Goal: Entertainment & Leisure: Browse casually

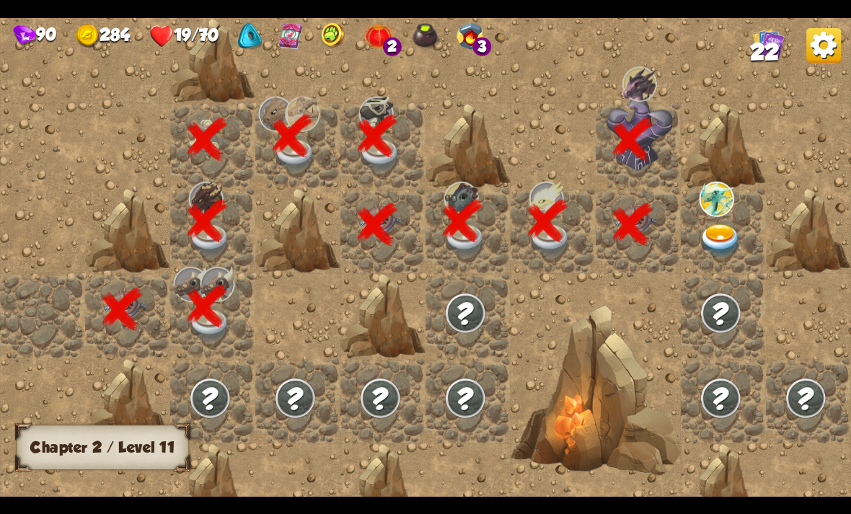
scroll to position [0, 277]
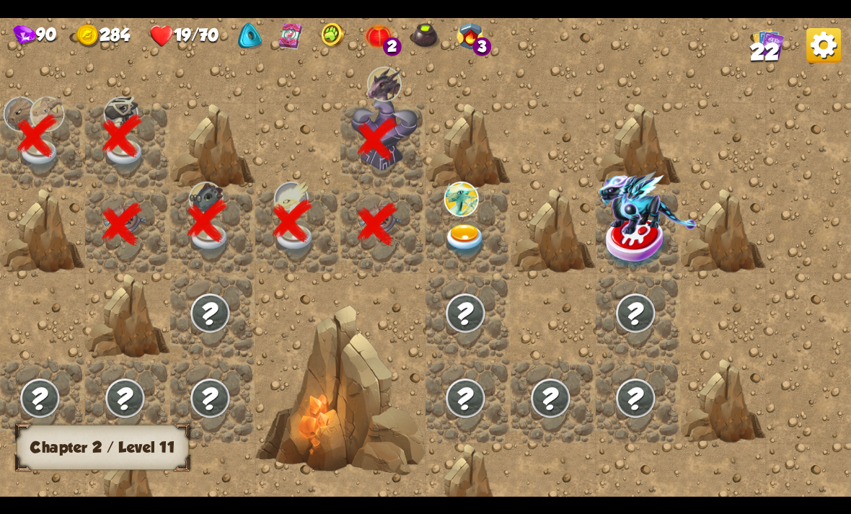
click at [464, 216] on img at bounding box center [461, 198] width 35 height 35
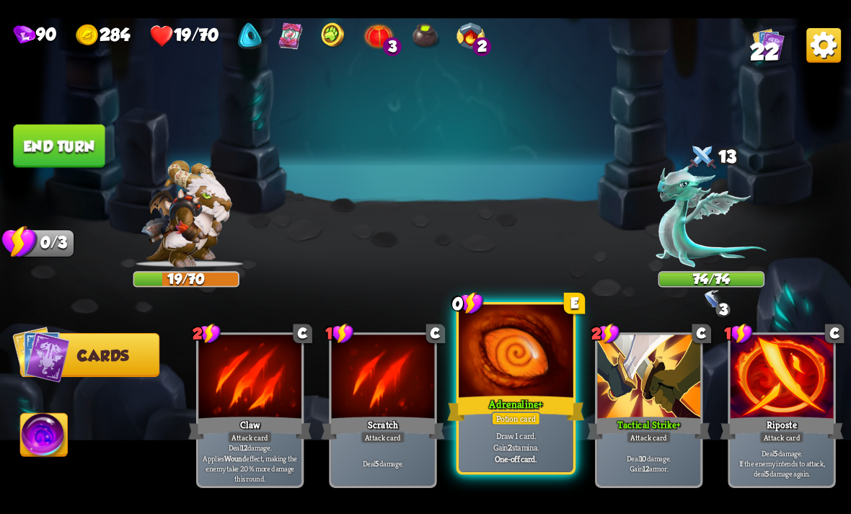
click at [518, 435] on p "Draw 1 card. Gain 2 stamina." at bounding box center [515, 441] width 109 height 22
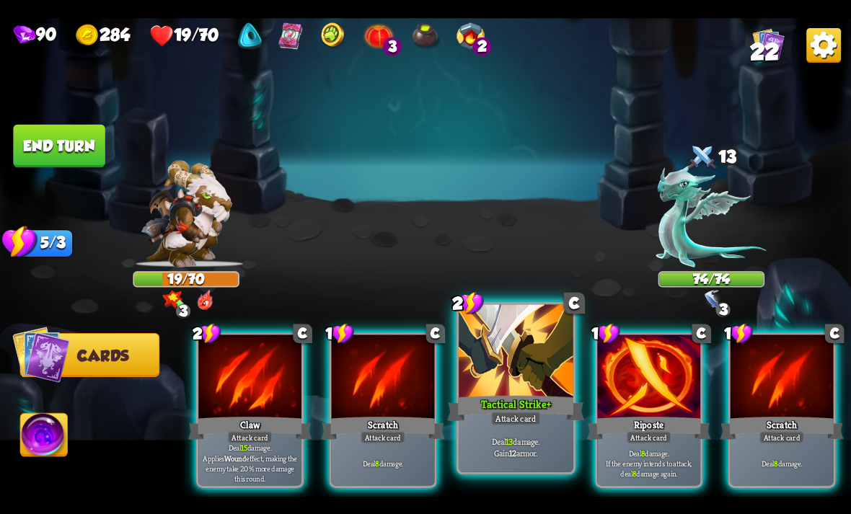
scroll to position [0, 0]
click at [499, 443] on p "Deal 13 damage. Gain 12 armor." at bounding box center [515, 446] width 109 height 22
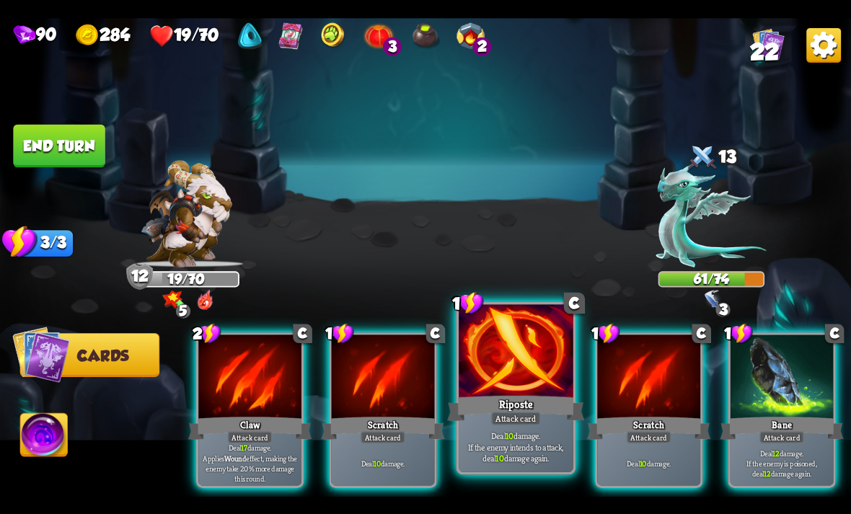
click at [508, 436] on b "10" at bounding box center [509, 436] width 8 height 12
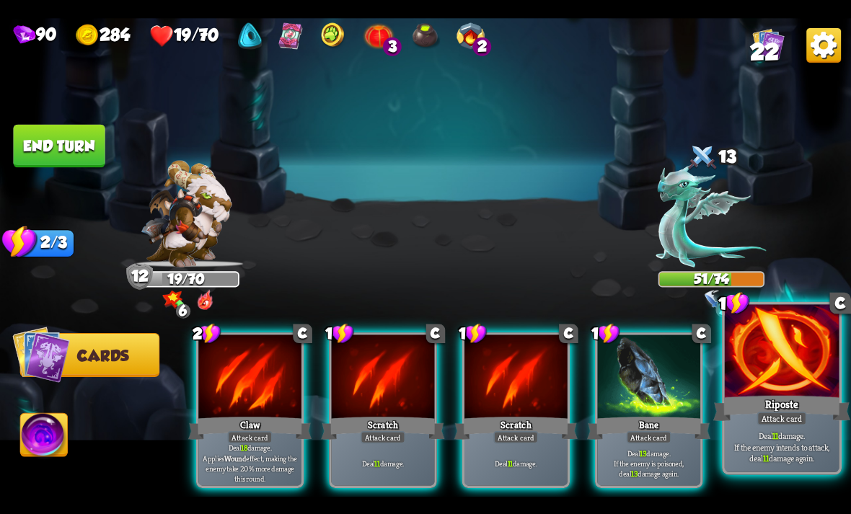
click at [789, 420] on div "Attack card" at bounding box center [782, 418] width 50 height 14
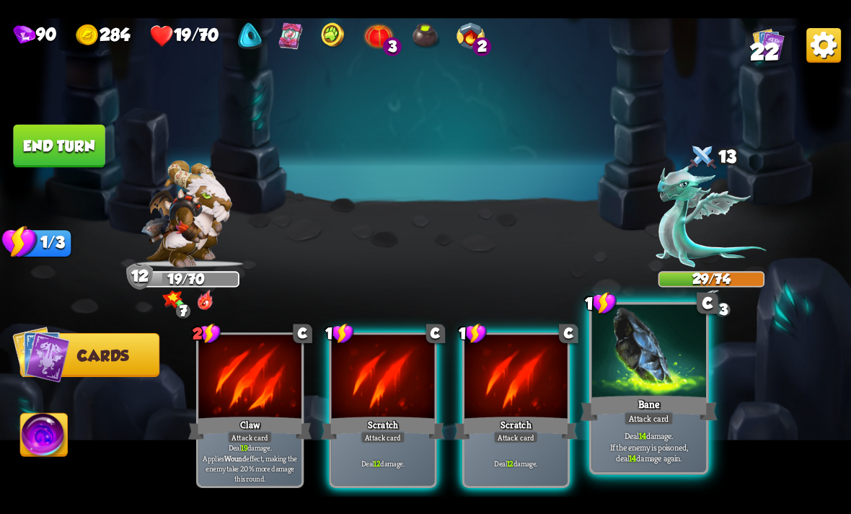
click at [664, 420] on div "Attack card" at bounding box center [649, 418] width 50 height 14
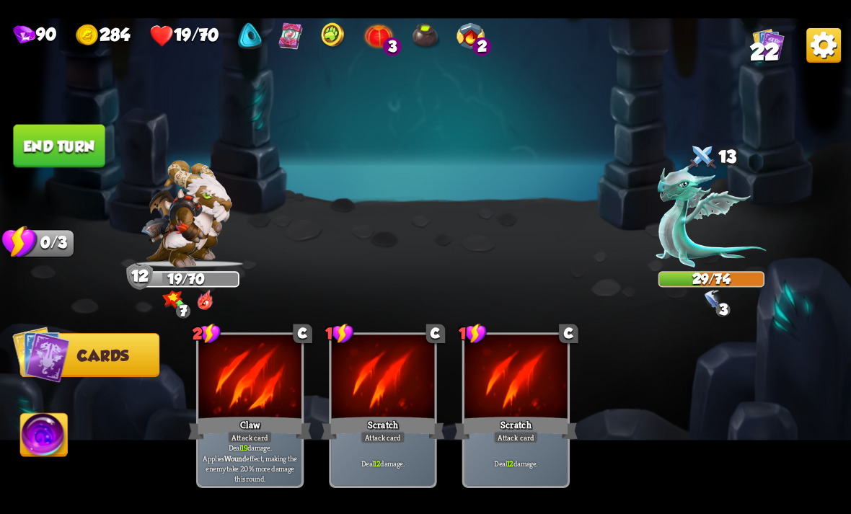
click at [19, 123] on img at bounding box center [425, 257] width 851 height 479
click at [41, 145] on button "End turn" at bounding box center [59, 145] width 92 height 43
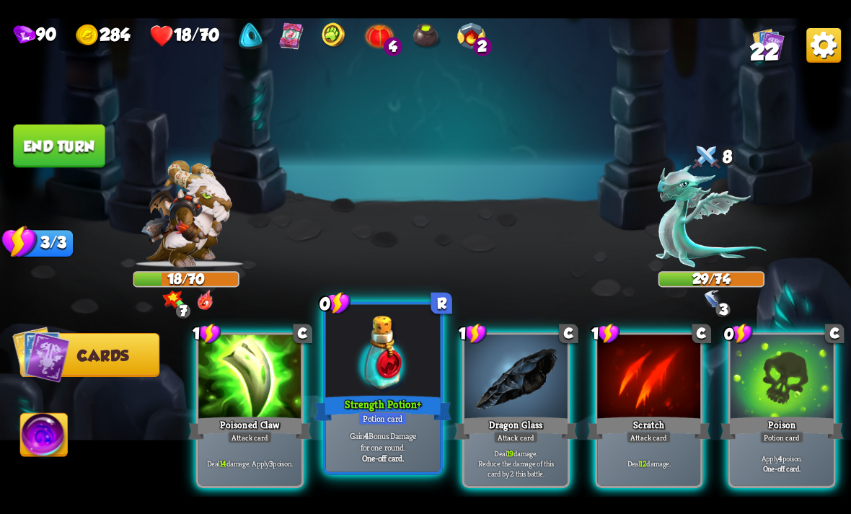
click at [405, 395] on div "Strength Potion +" at bounding box center [382, 408] width 137 height 30
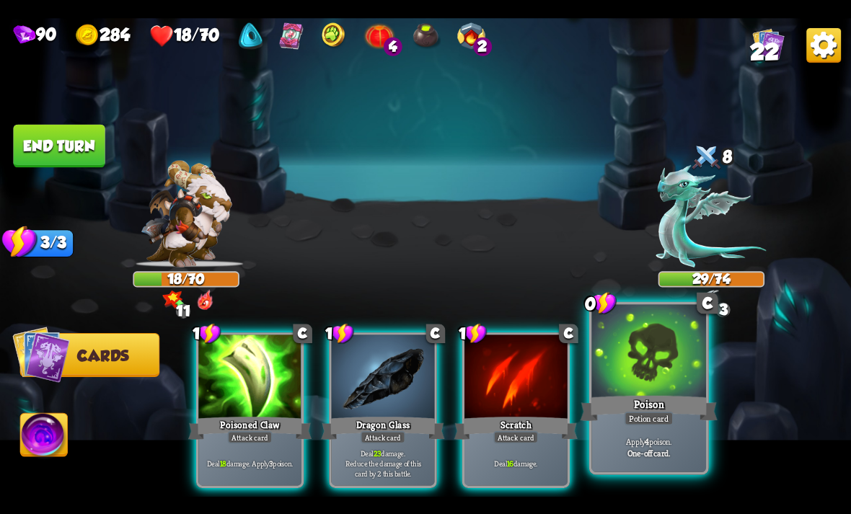
click at [659, 406] on div "Poison" at bounding box center [648, 408] width 137 height 30
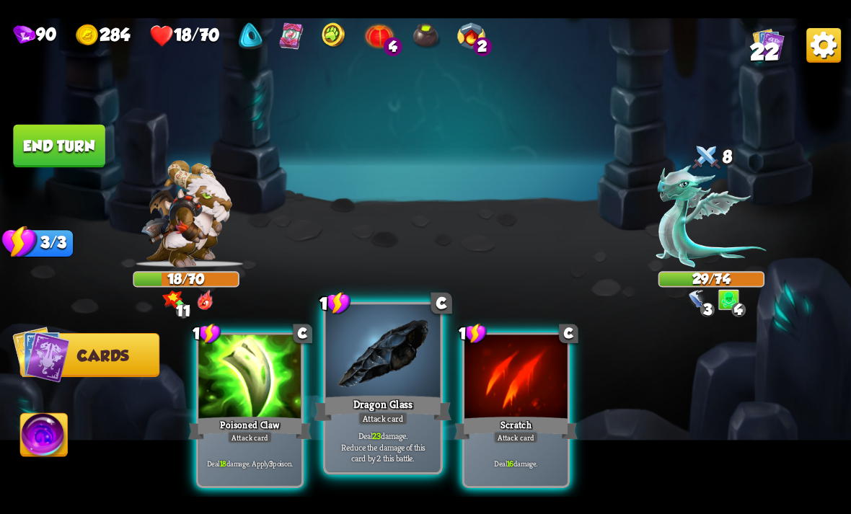
click at [376, 412] on div "Attack card" at bounding box center [383, 418] width 50 height 14
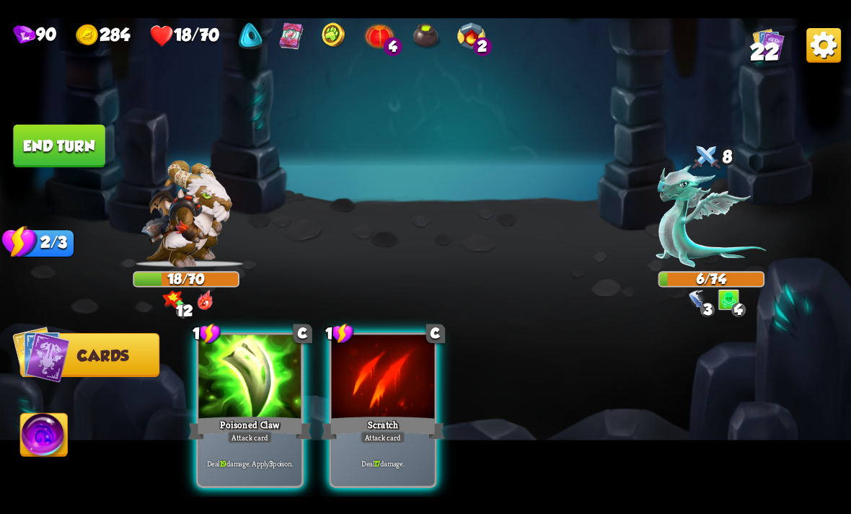
click at [47, 426] on img at bounding box center [44, 437] width 47 height 48
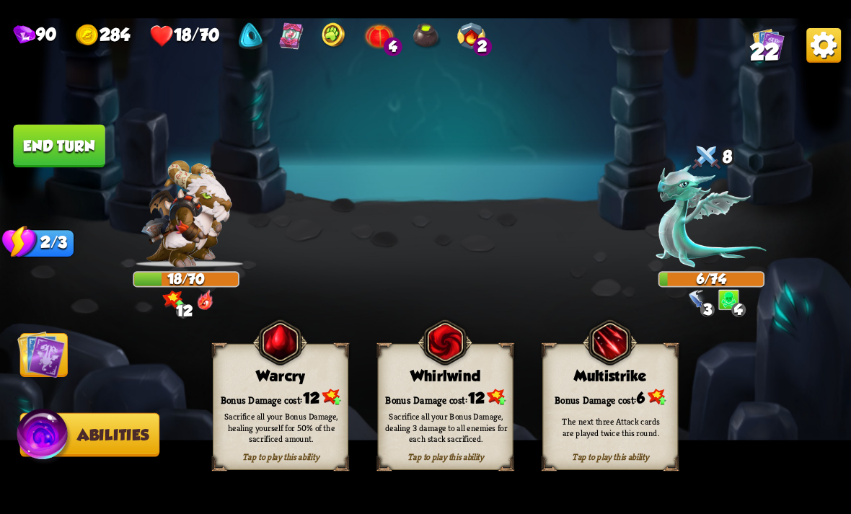
click at [257, 418] on div "Sacrifice all your Bonus Damage, healing yourself for 50% of the sacrificed amo…" at bounding box center [281, 427] width 123 height 34
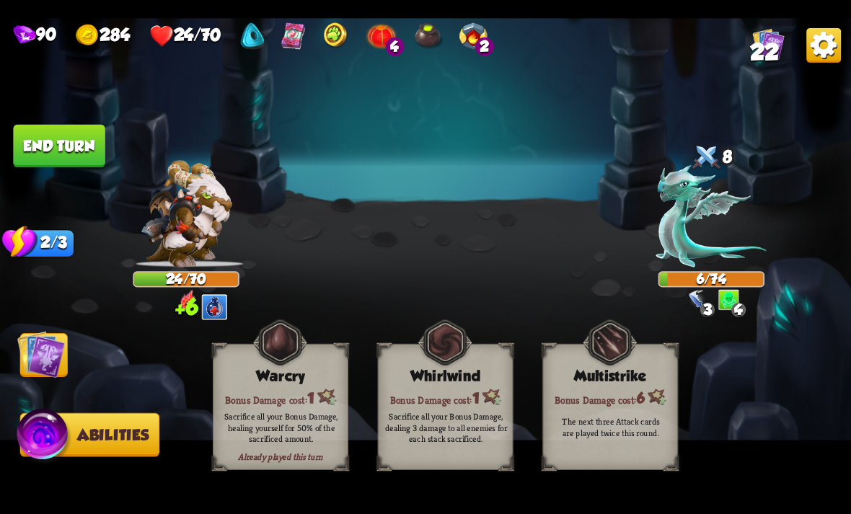
click at [53, 335] on img at bounding box center [41, 354] width 48 height 48
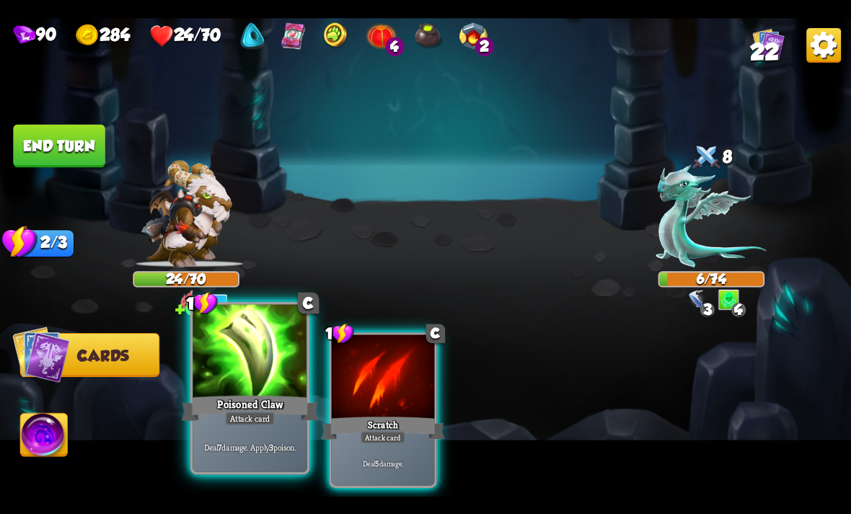
click at [229, 408] on div "Poisoned Claw" at bounding box center [249, 408] width 137 height 30
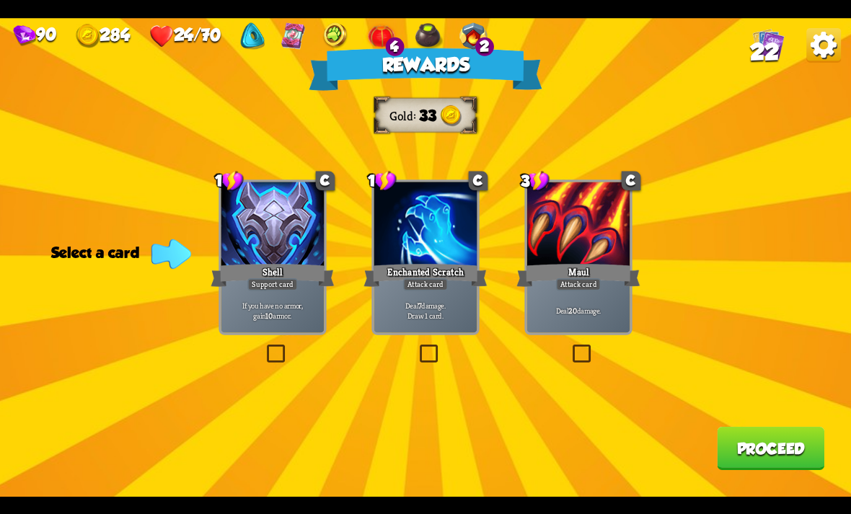
click at [598, 305] on p "Deal 20 damage." at bounding box center [578, 310] width 98 height 10
click at [741, 448] on button "Proceed" at bounding box center [770, 448] width 107 height 43
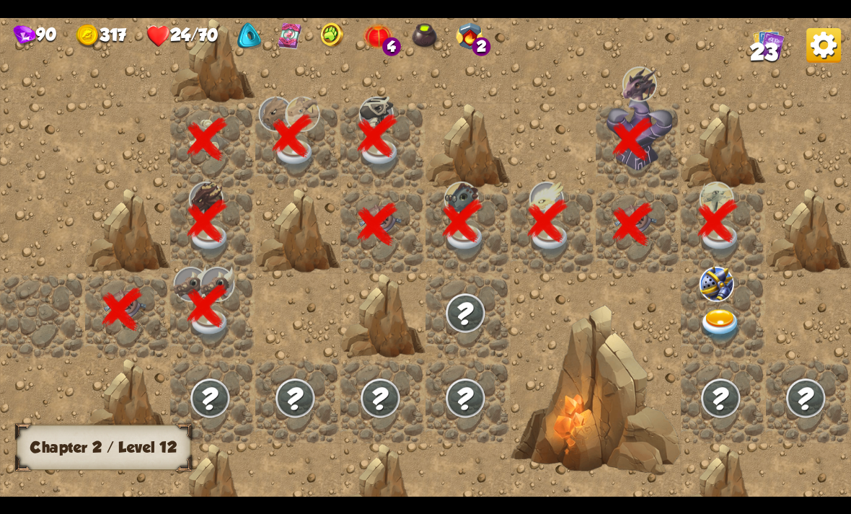
scroll to position [0, 277]
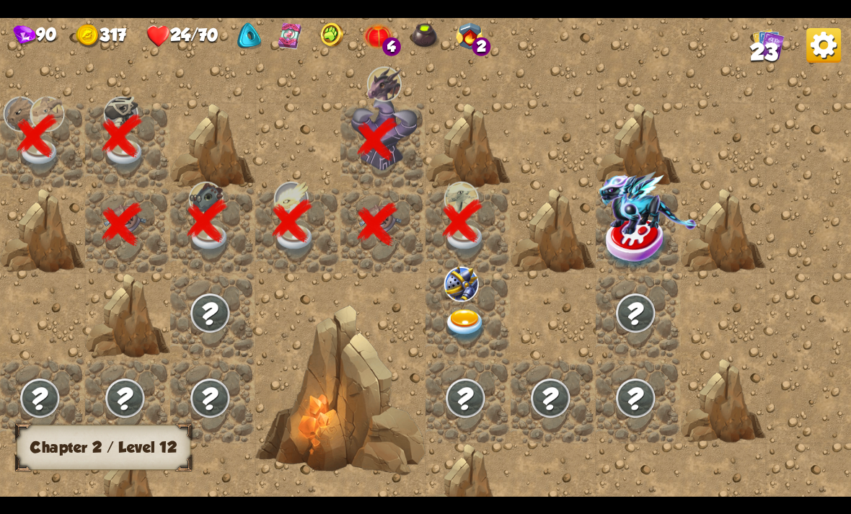
click at [485, 330] on img at bounding box center [465, 325] width 43 height 33
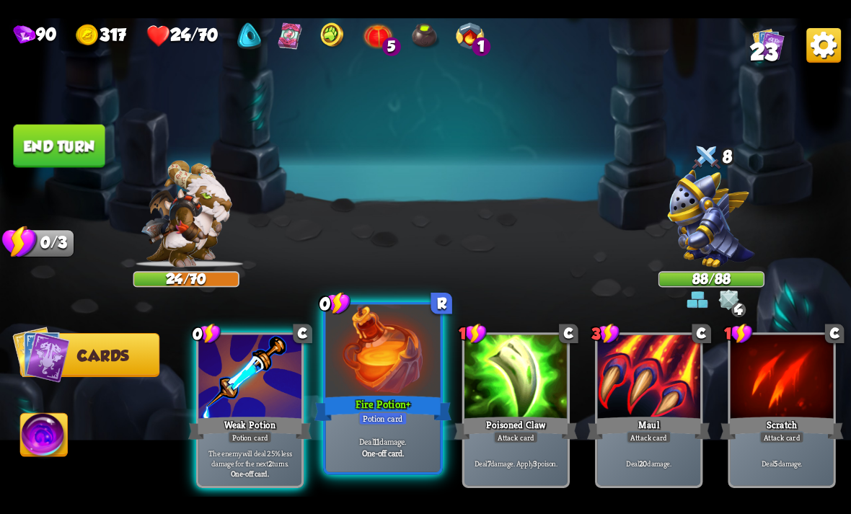
click at [391, 401] on div "Fire Potion +" at bounding box center [382, 408] width 137 height 30
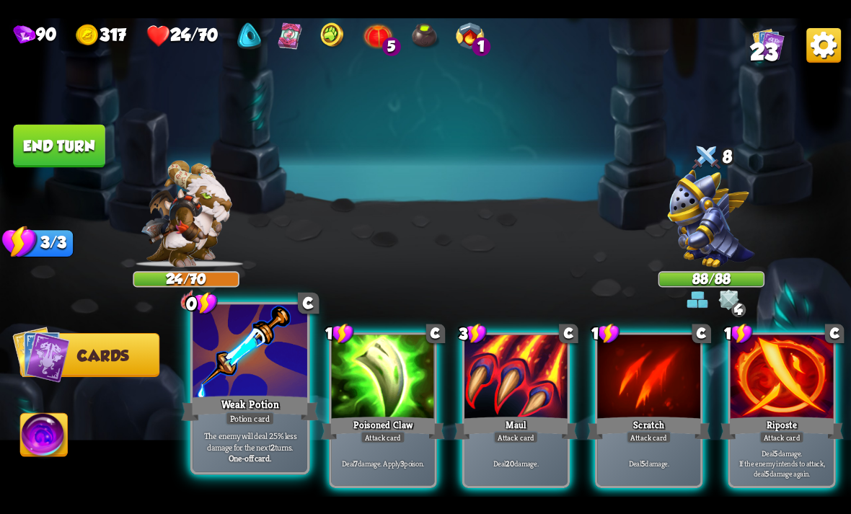
click at [251, 364] on div at bounding box center [250, 352] width 115 height 97
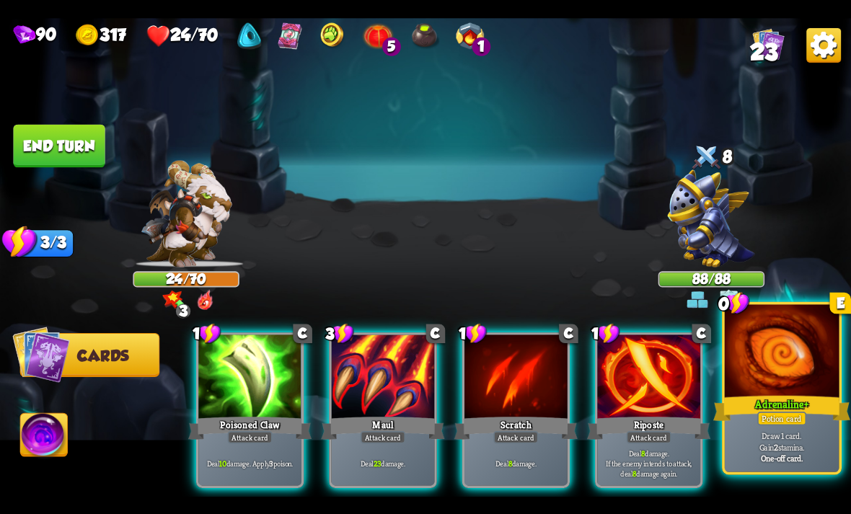
click at [776, 394] on div "Adrenaline +" at bounding box center [781, 408] width 137 height 30
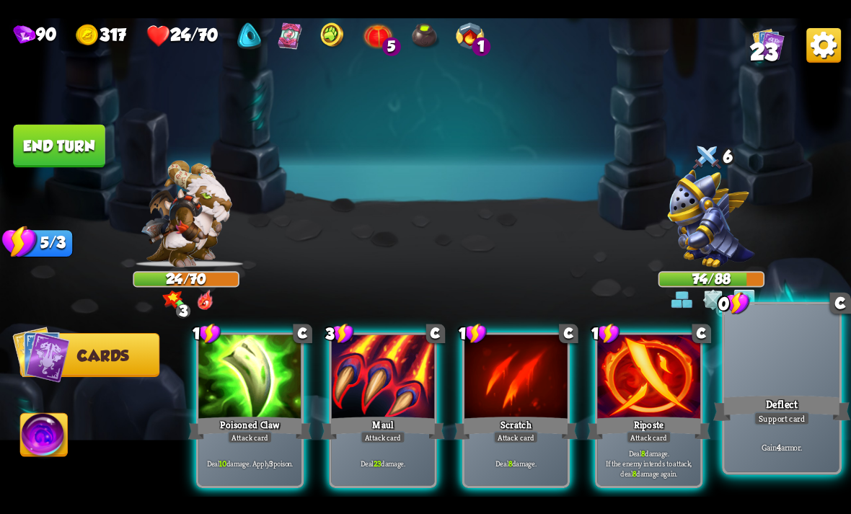
click at [794, 408] on div "Deflect" at bounding box center [781, 408] width 137 height 30
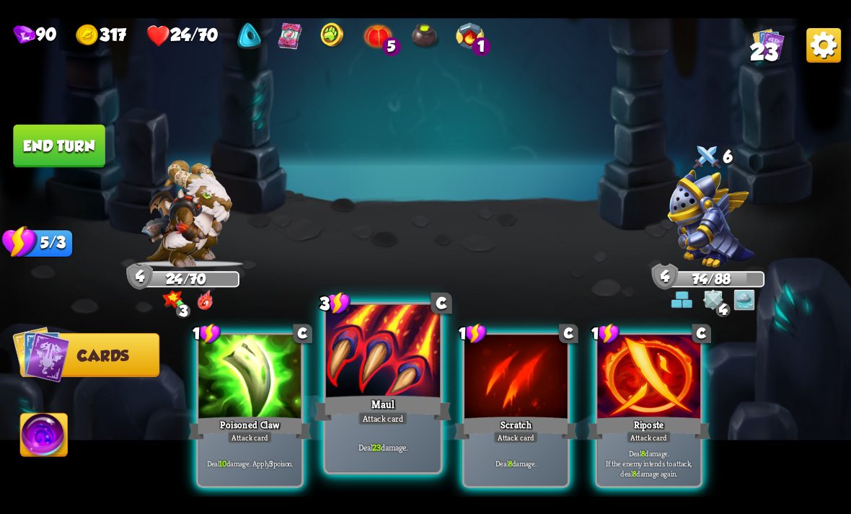
click at [383, 408] on div "Maul" at bounding box center [382, 408] width 137 height 30
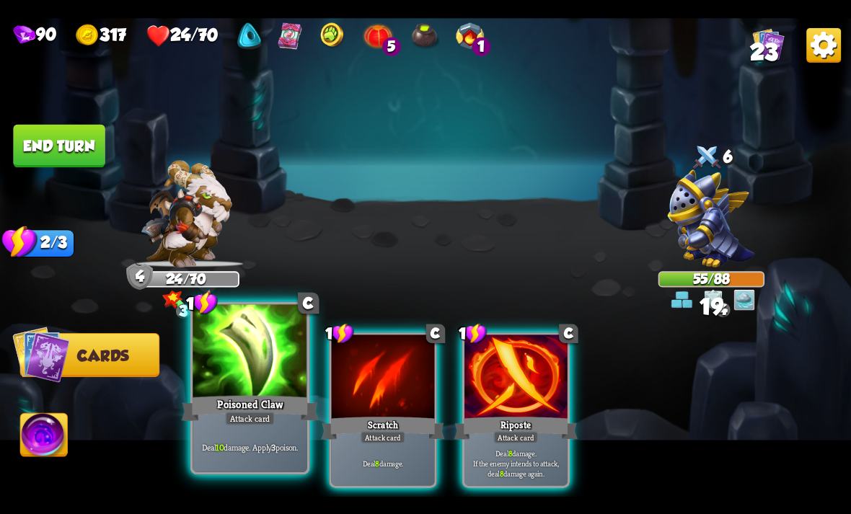
click at [241, 412] on div "Attack card" at bounding box center [250, 418] width 50 height 14
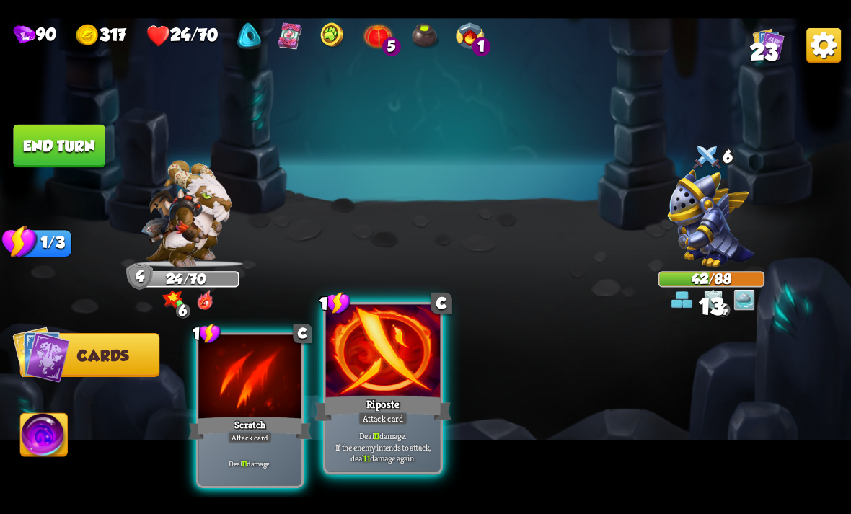
click at [382, 424] on div "Attack card" at bounding box center [383, 418] width 50 height 14
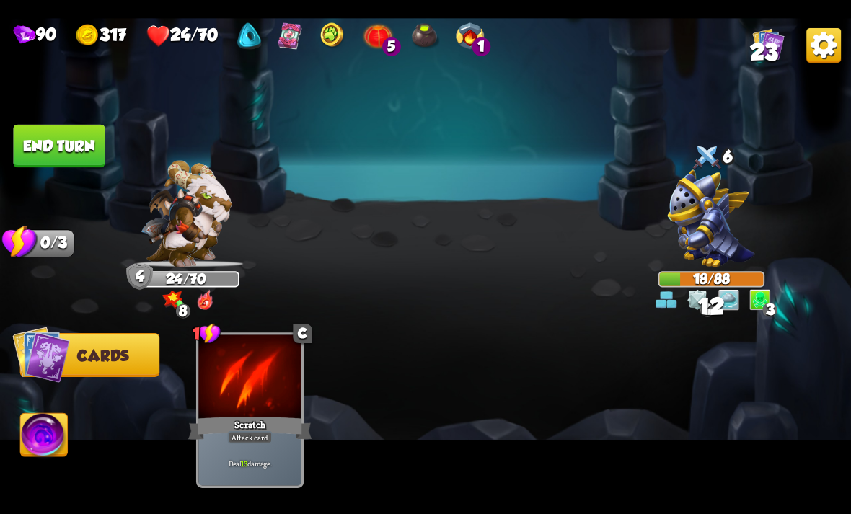
click at [60, 435] on img at bounding box center [44, 437] width 47 height 48
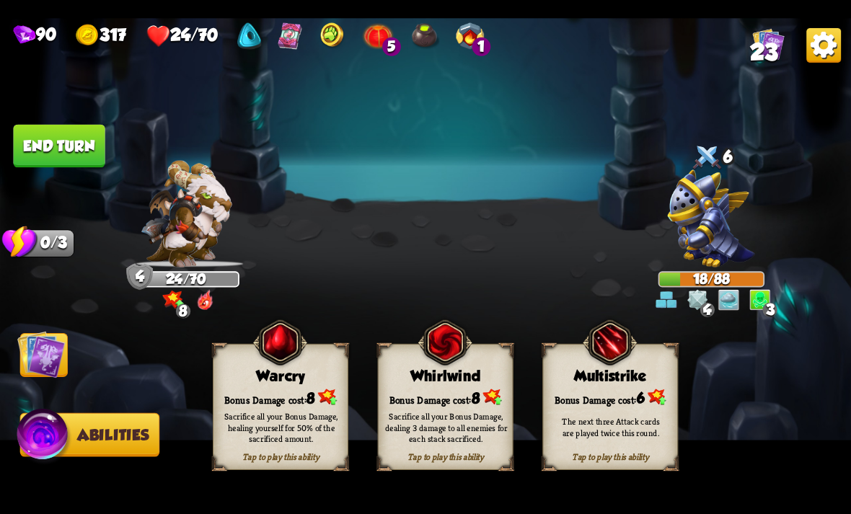
click at [459, 423] on div "Sacrifice all your Bonus Damage, dealing 3 damage to all enemies for each stack…" at bounding box center [446, 427] width 123 height 34
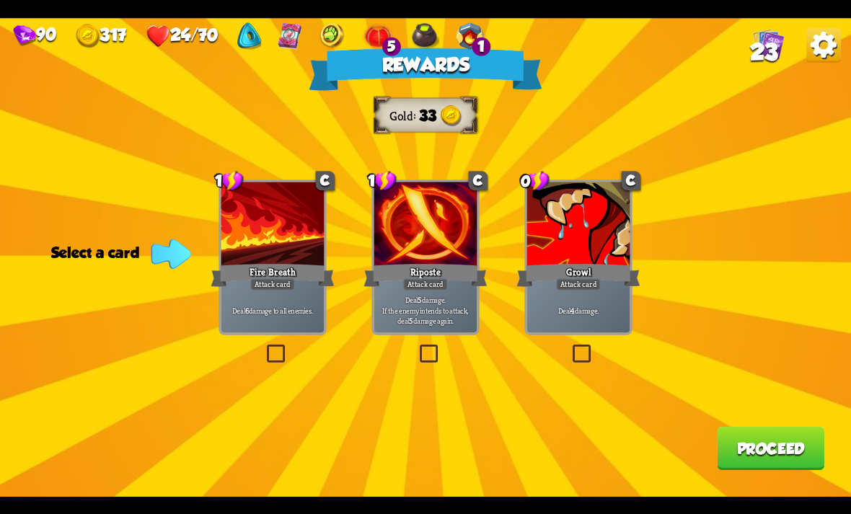
click at [584, 309] on p "Deal 4 damage." at bounding box center [578, 310] width 98 height 10
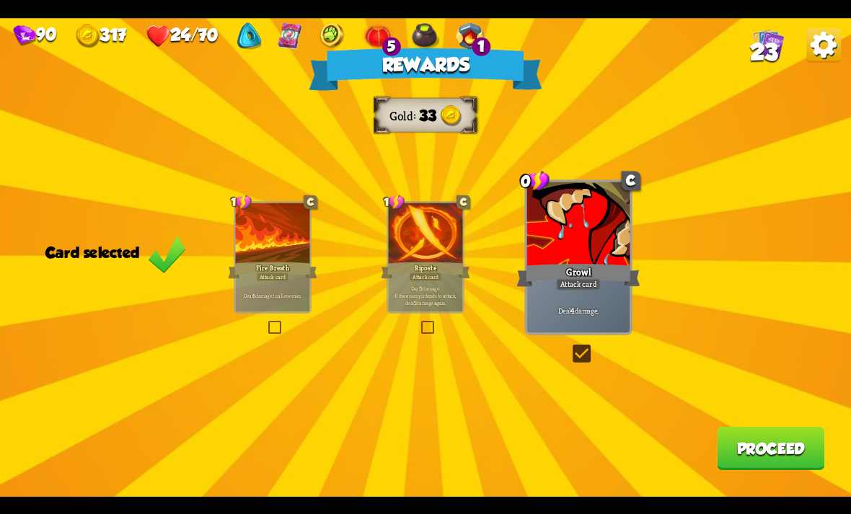
click at [771, 435] on button "Proceed" at bounding box center [770, 448] width 107 height 43
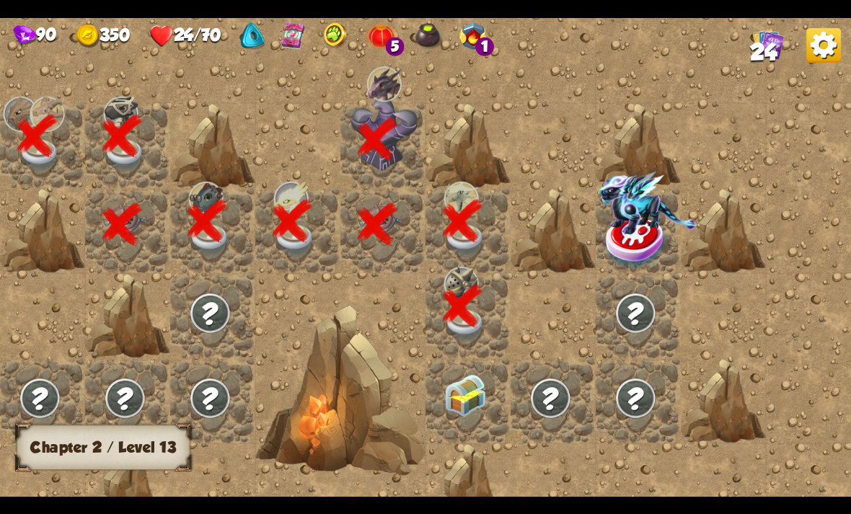
click at [469, 401] on img at bounding box center [465, 395] width 43 height 43
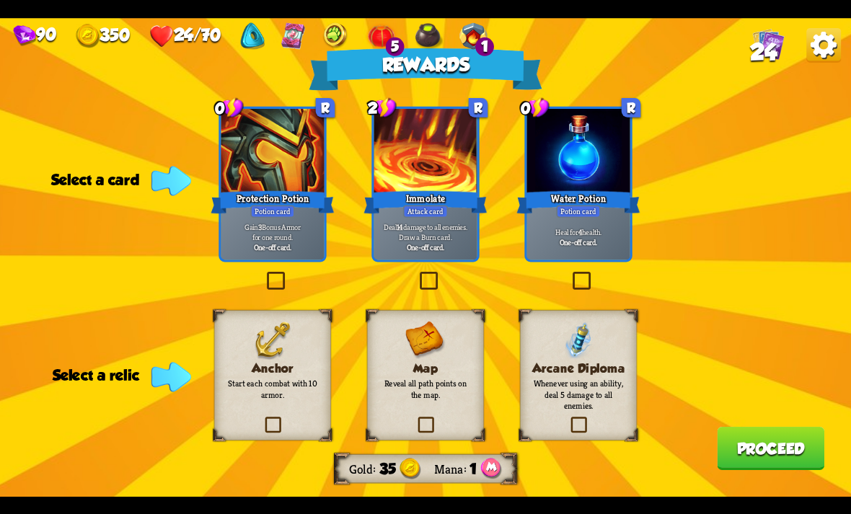
click at [571, 166] on div at bounding box center [578, 152] width 103 height 87
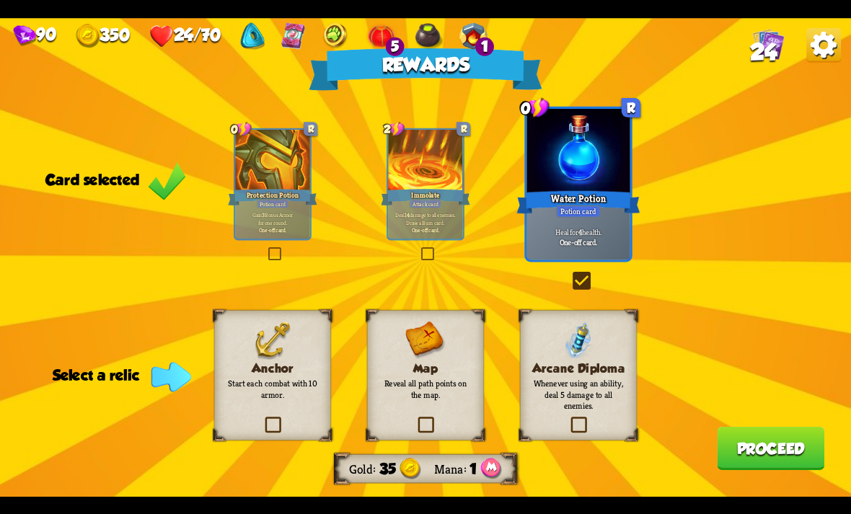
click at [244, 381] on p "Start each combat with 10 armor." at bounding box center [272, 389] width 94 height 22
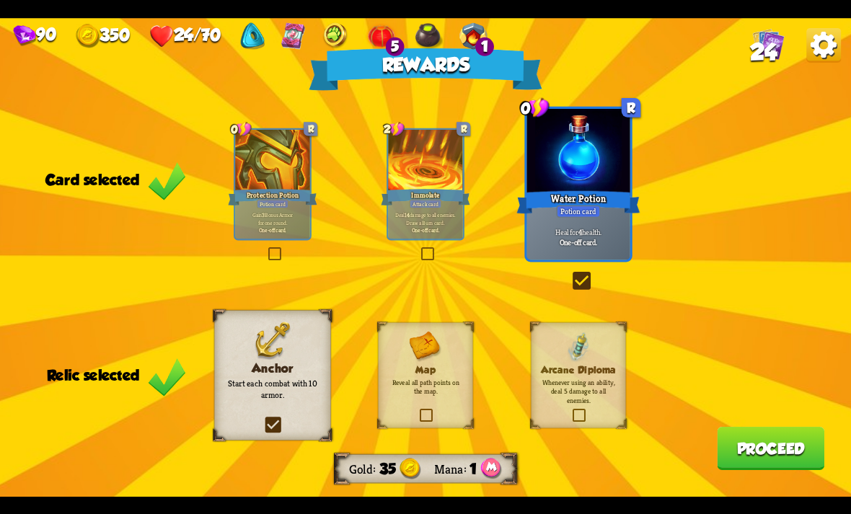
click at [265, 392] on p "Start each combat with 10 armor." at bounding box center [272, 389] width 94 height 22
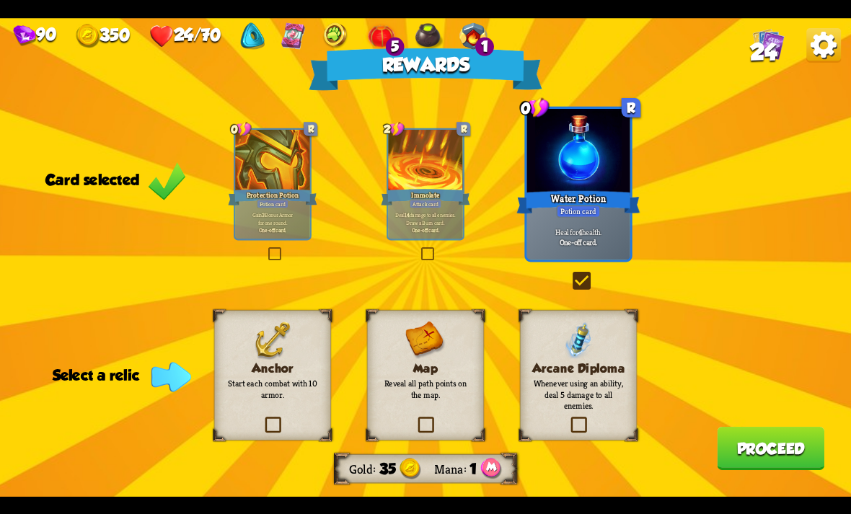
click at [440, 408] on div "Map Reveal all path points on the map." at bounding box center [425, 375] width 117 height 130
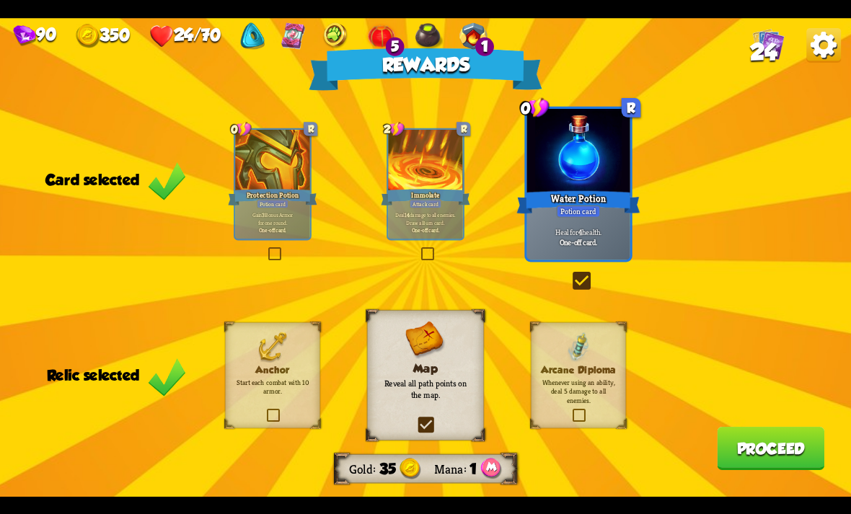
click at [772, 450] on button "Proceed" at bounding box center [770, 448] width 107 height 43
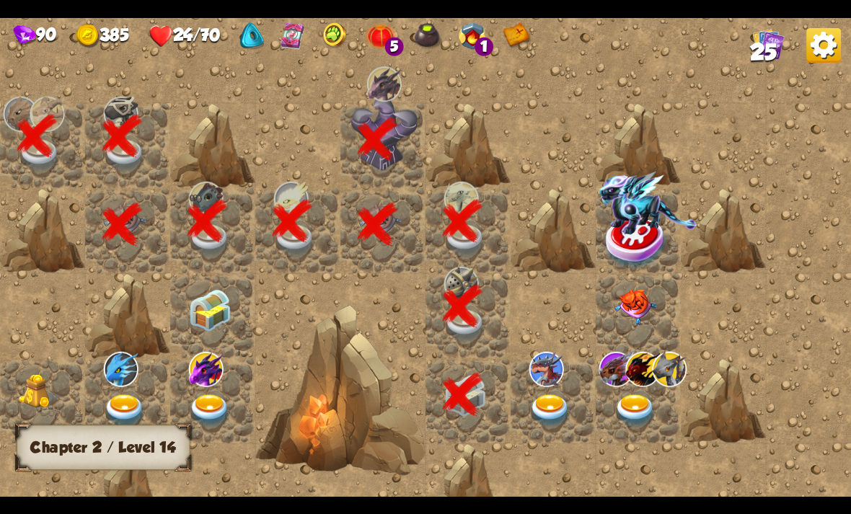
click at [553, 407] on img at bounding box center [550, 410] width 43 height 33
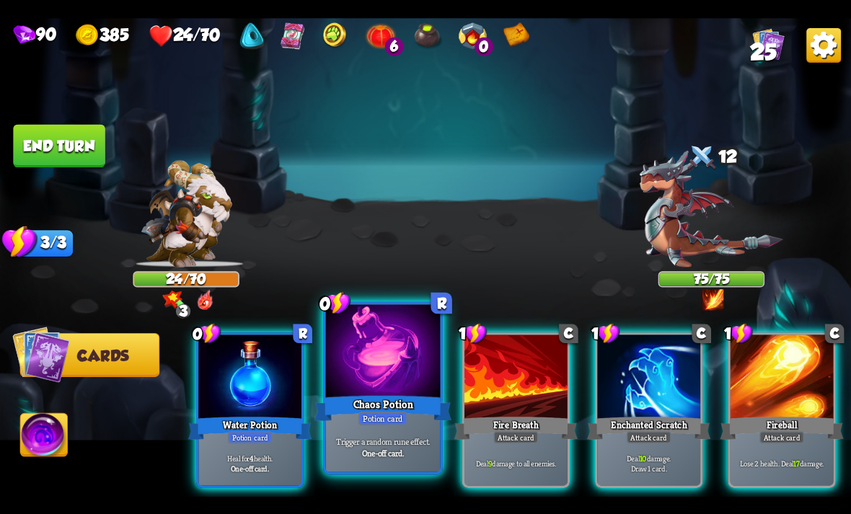
click at [372, 416] on div "Potion card" at bounding box center [382, 418] width 49 height 14
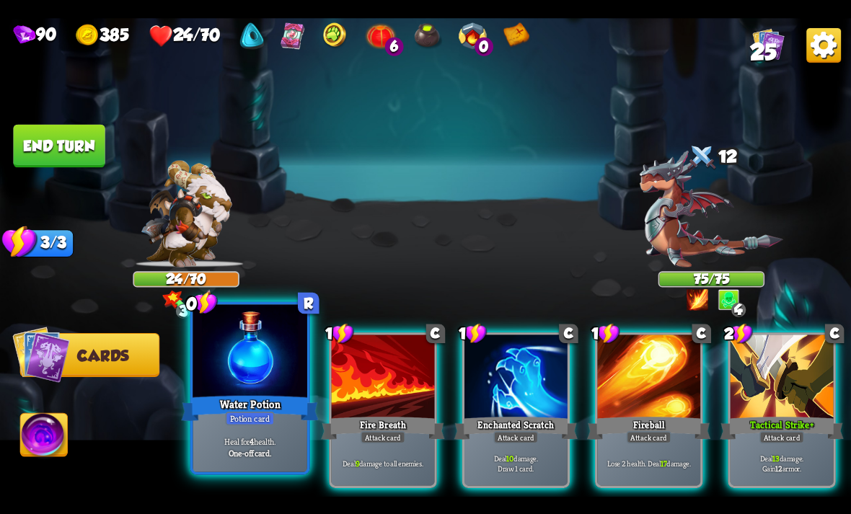
click at [244, 387] on div at bounding box center [250, 352] width 115 height 97
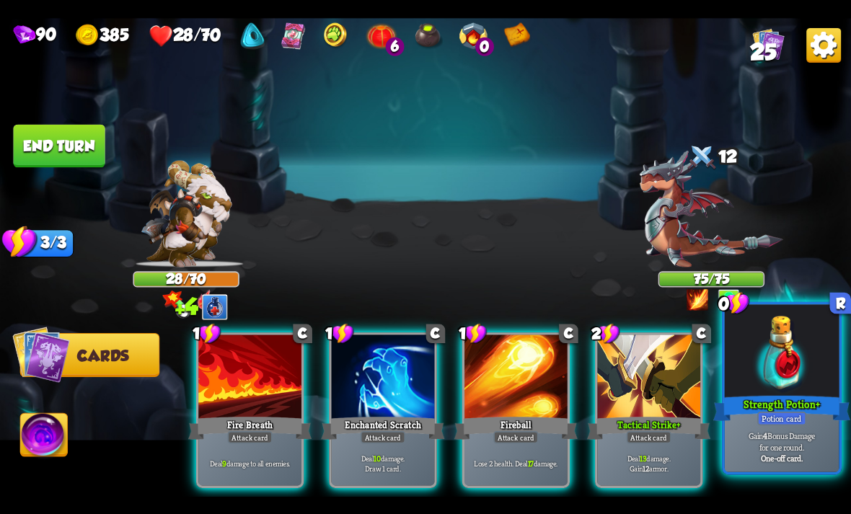
click at [773, 389] on div at bounding box center [782, 352] width 115 height 97
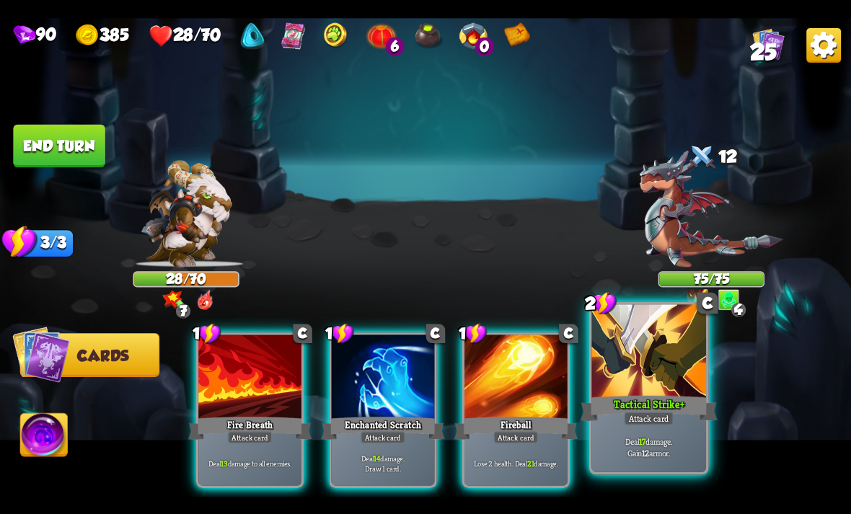
click at [640, 413] on div "Attack card" at bounding box center [649, 418] width 50 height 14
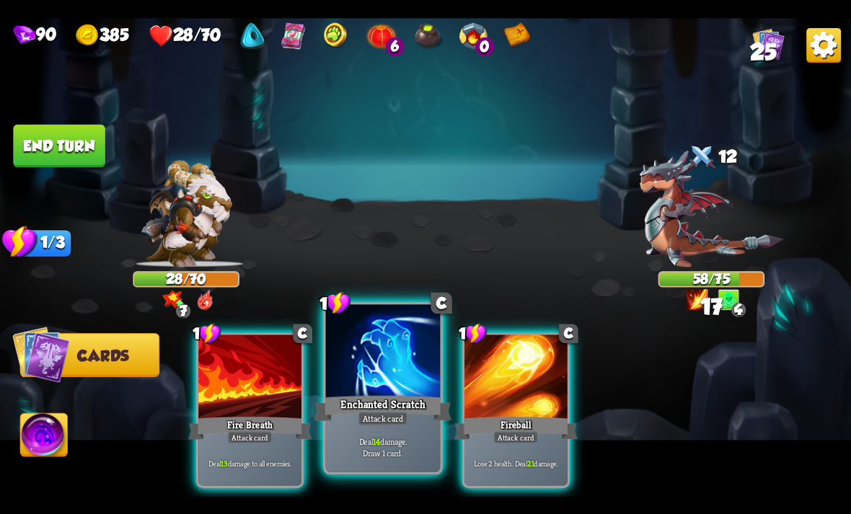
click at [350, 410] on div "Enchanted Scratch" at bounding box center [382, 408] width 137 height 30
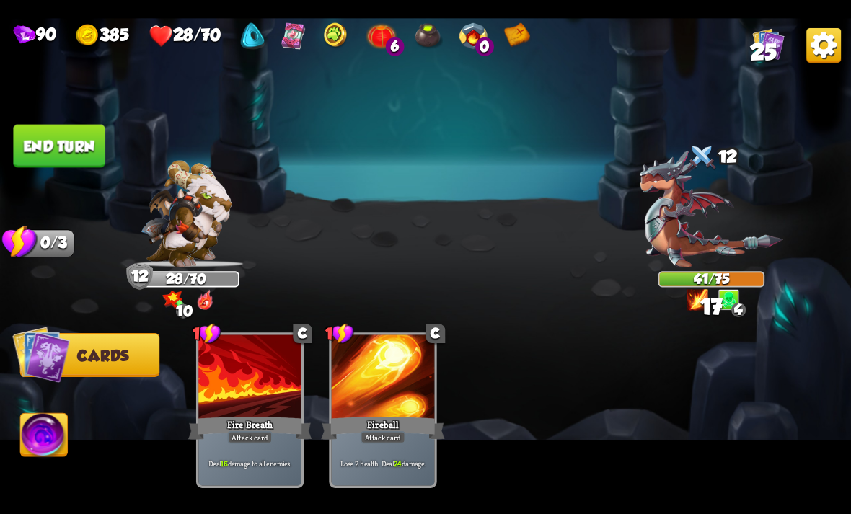
click at [51, 155] on button "End turn" at bounding box center [59, 145] width 92 height 43
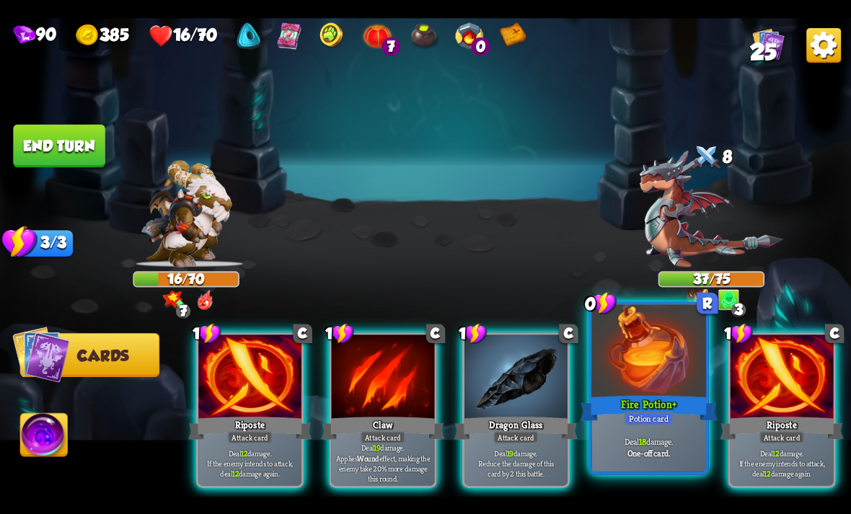
click at [673, 422] on div "Potion card" at bounding box center [648, 418] width 49 height 14
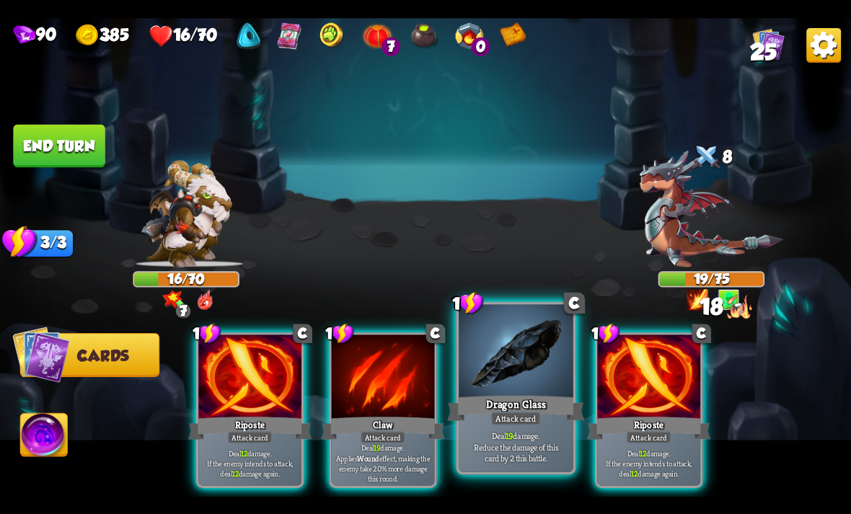
click at [548, 404] on div "Dragon Glass" at bounding box center [515, 408] width 137 height 30
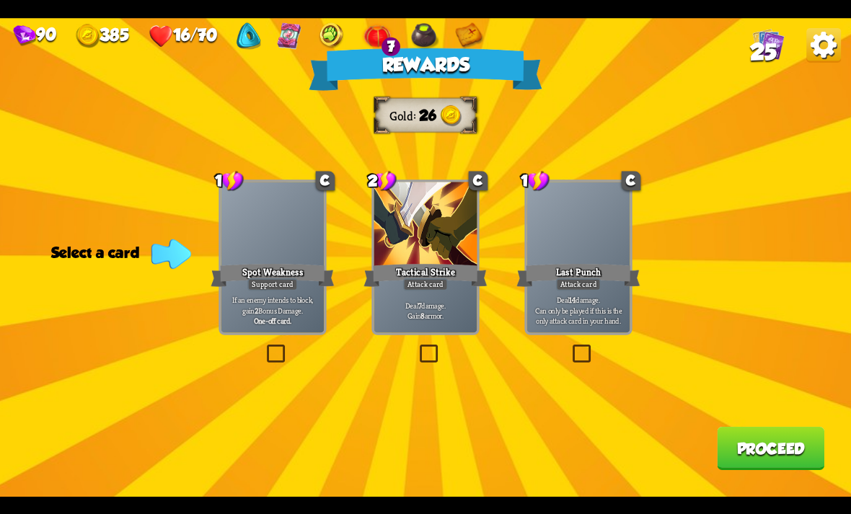
click at [576, 267] on div "Last Punch" at bounding box center [577, 274] width 123 height 27
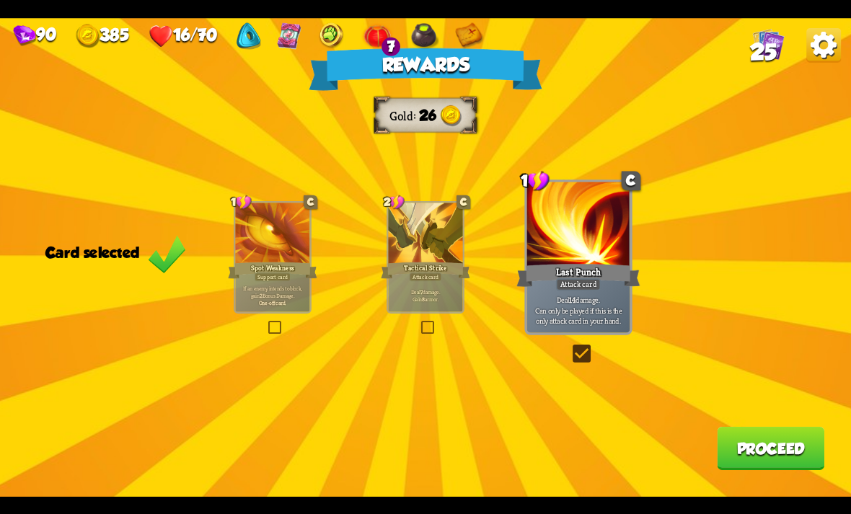
click at [769, 438] on button "Proceed" at bounding box center [770, 448] width 107 height 43
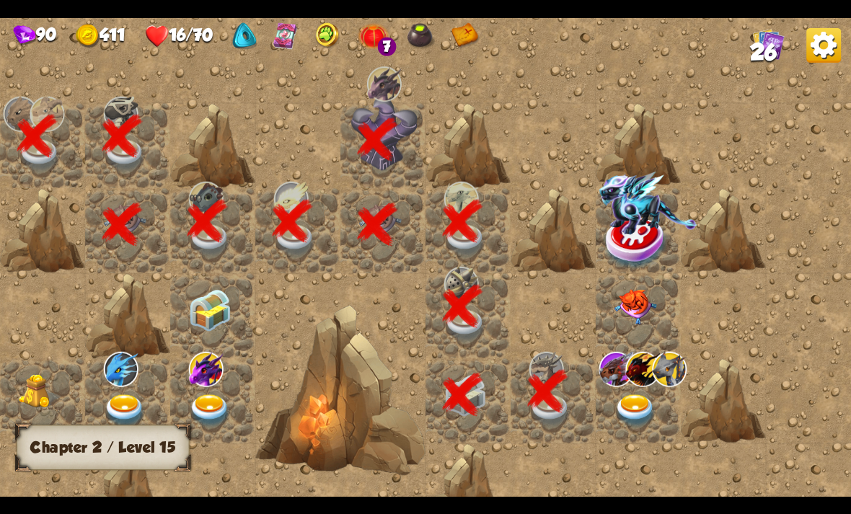
click at [628, 384] on img at bounding box center [642, 368] width 35 height 35
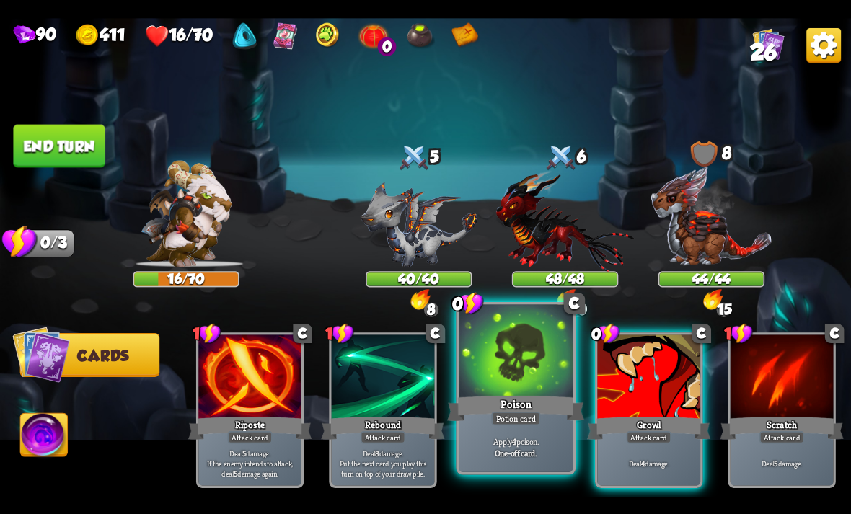
click at [528, 417] on div "Potion card" at bounding box center [515, 418] width 49 height 14
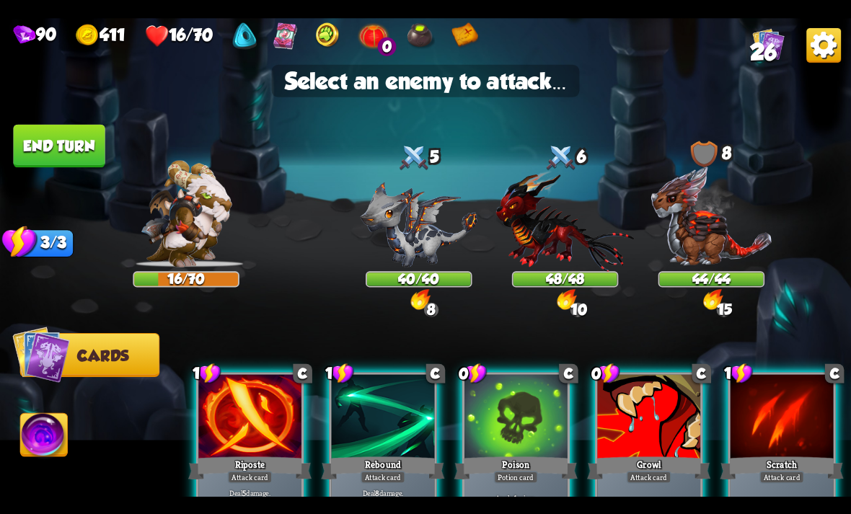
click at [580, 226] on img at bounding box center [565, 220] width 138 height 102
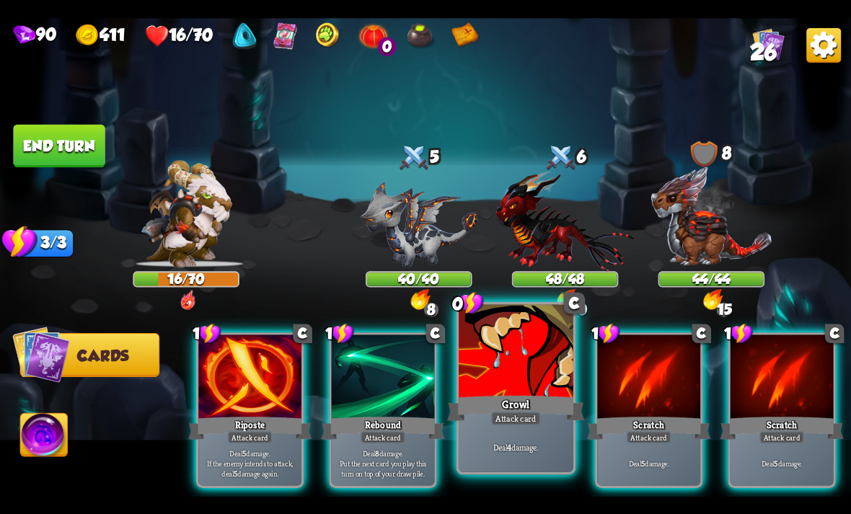
click at [549, 434] on div "Deal 4 damage." at bounding box center [516, 447] width 115 height 50
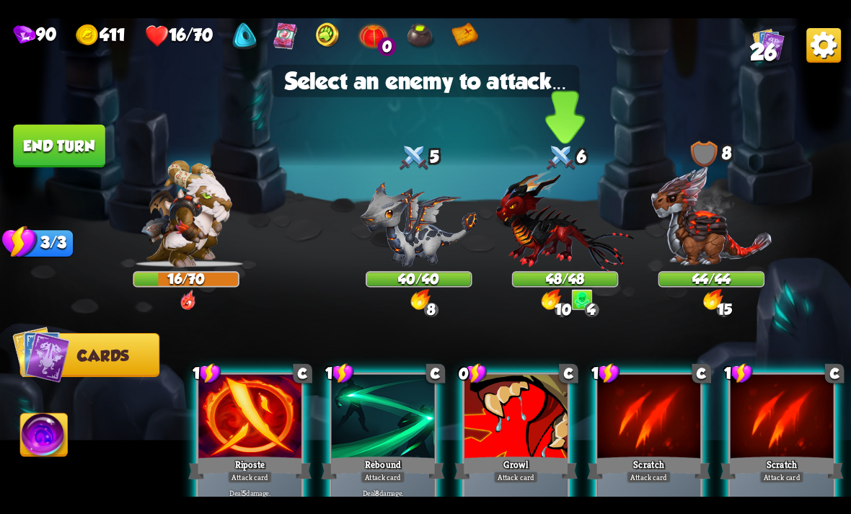
click at [544, 244] on img at bounding box center [565, 220] width 138 height 102
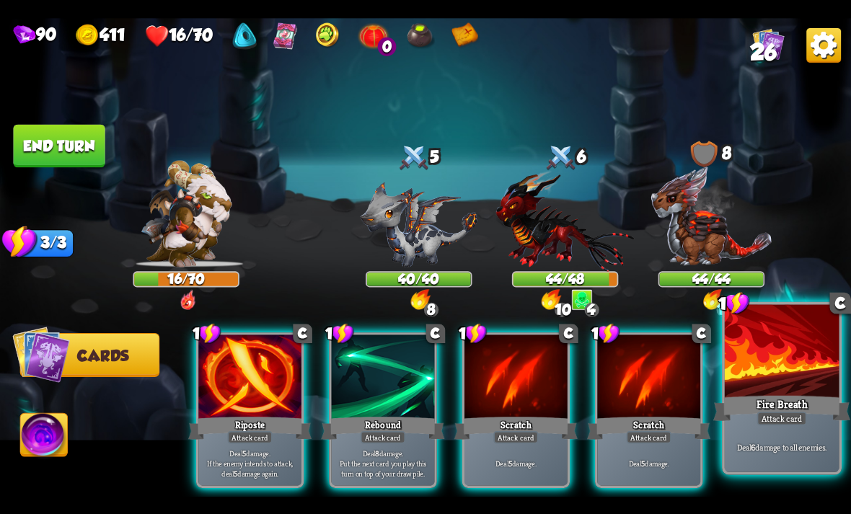
click at [792, 412] on div "Attack card" at bounding box center [782, 418] width 50 height 14
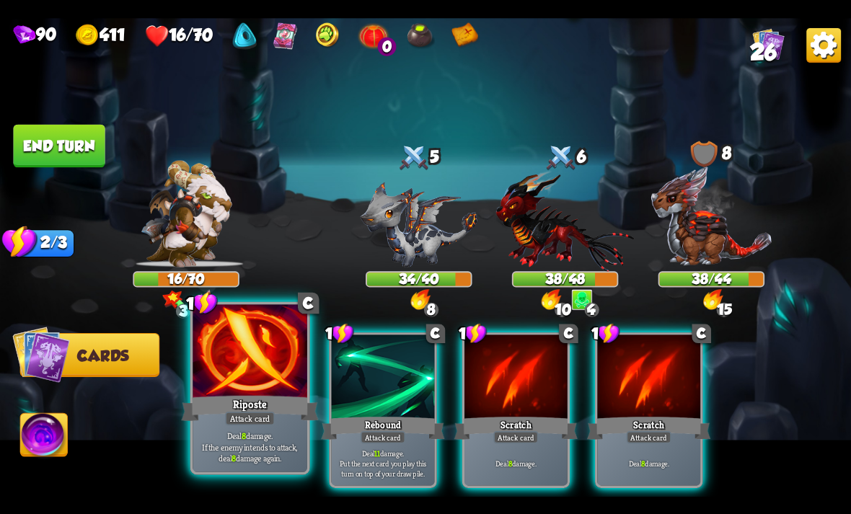
click at [273, 436] on p "Deal 8 damage. If the enemy intends to attack, deal 8 damage again." at bounding box center [249, 447] width 109 height 34
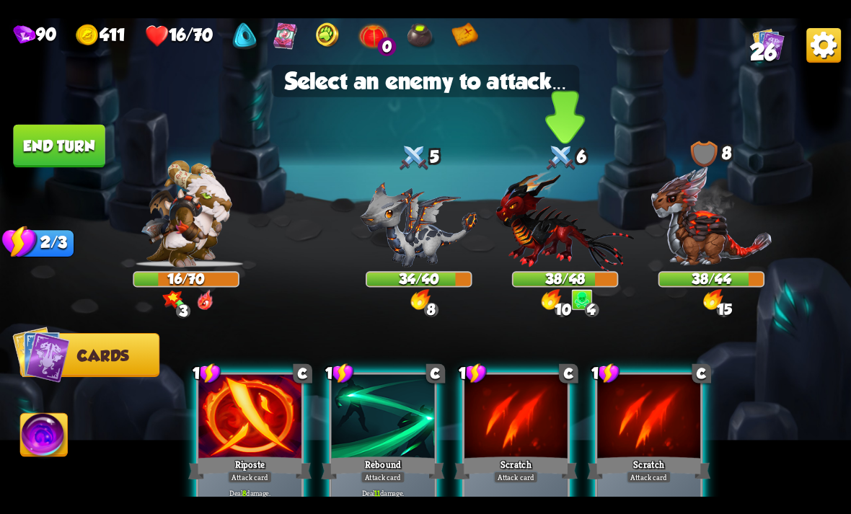
click at [550, 236] on img at bounding box center [565, 220] width 138 height 102
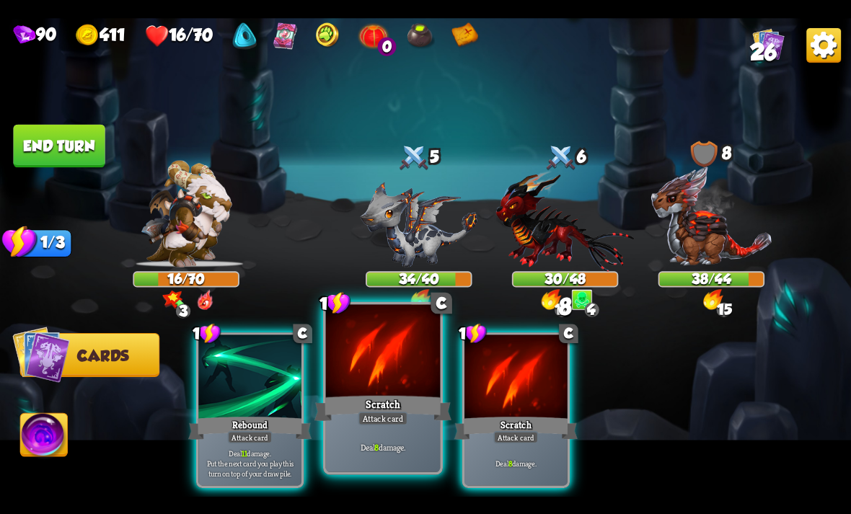
click at [323, 421] on div "Scratch" at bounding box center [382, 408] width 137 height 30
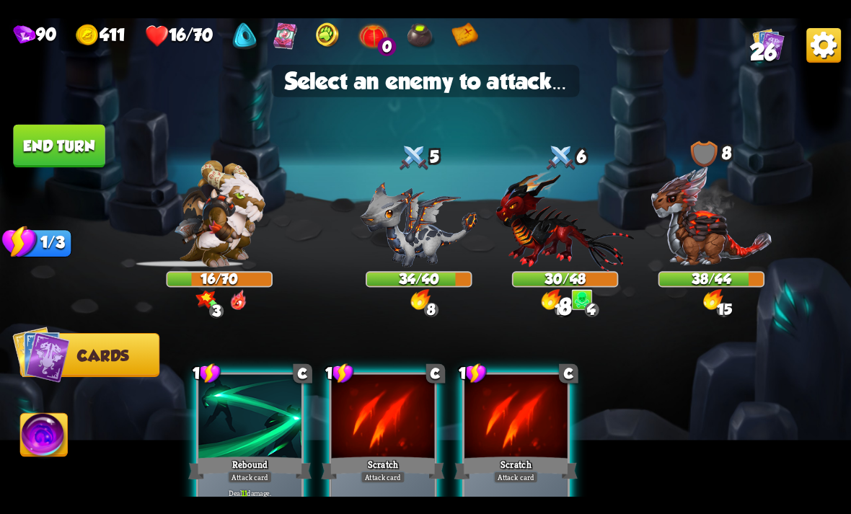
click at [363, 405] on div at bounding box center [383, 417] width 103 height 87
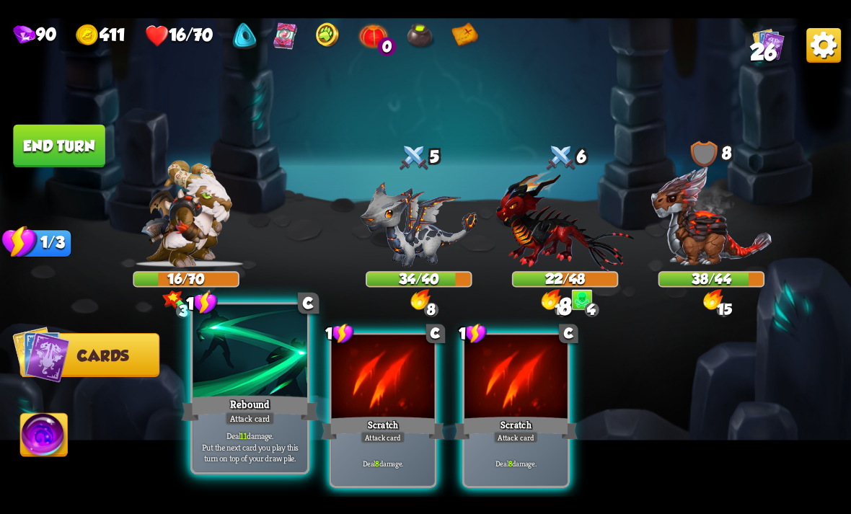
click at [239, 430] on p "Deal 11 damage. Put the next card you play this turn on top of your draw pile." at bounding box center [249, 447] width 109 height 34
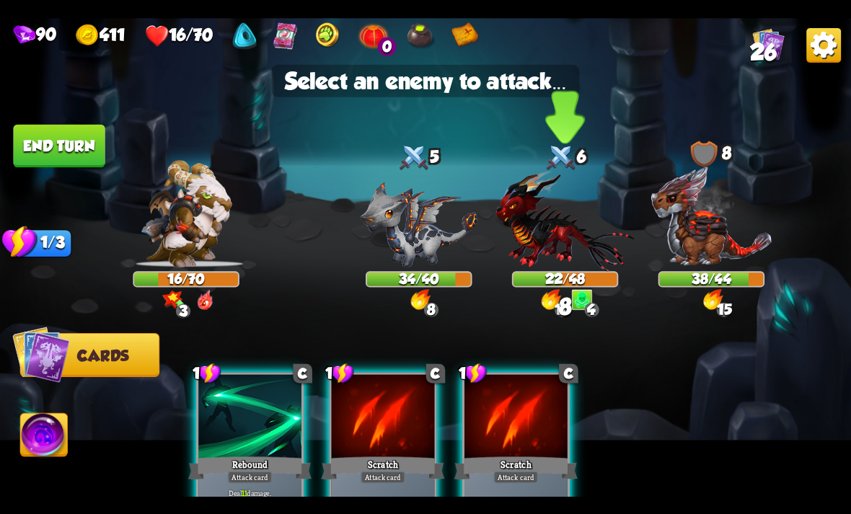
click at [567, 226] on img at bounding box center [565, 220] width 138 height 102
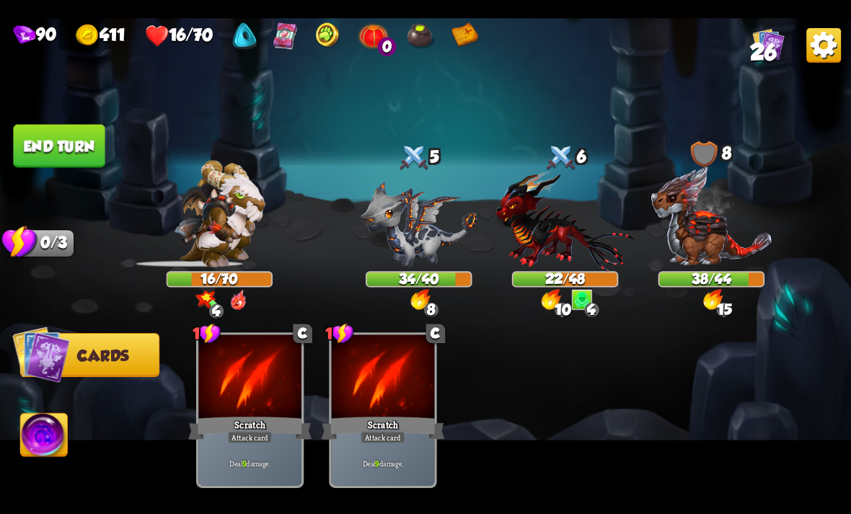
click at [820, 50] on img at bounding box center [823, 44] width 35 height 35
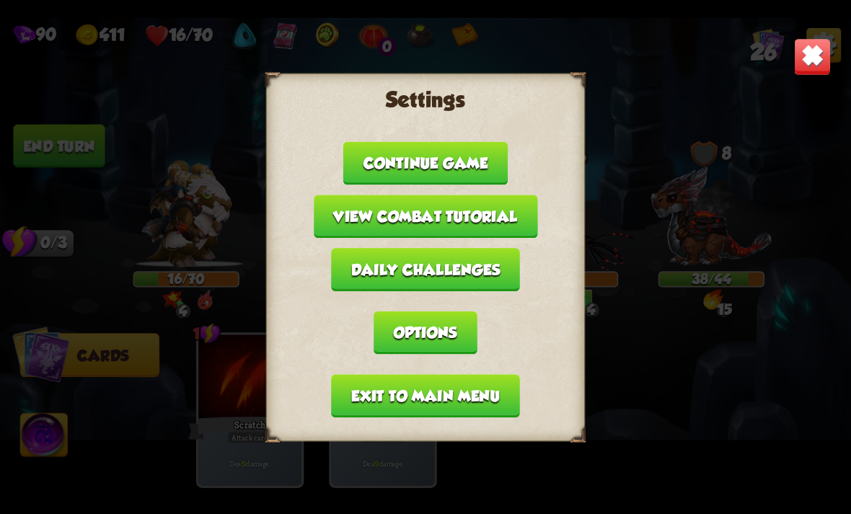
click at [466, 402] on button "Exit to main menu" at bounding box center [425, 395] width 188 height 43
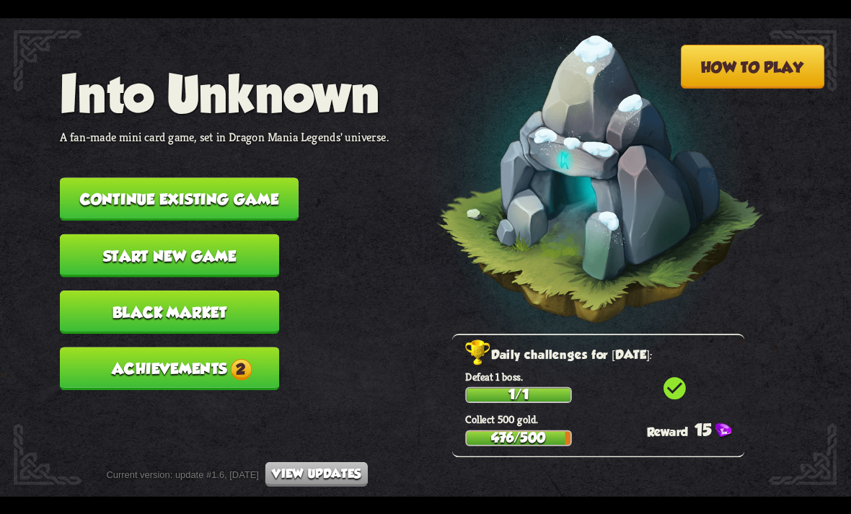
click at [223, 183] on button "Continue existing game" at bounding box center [179, 198] width 239 height 43
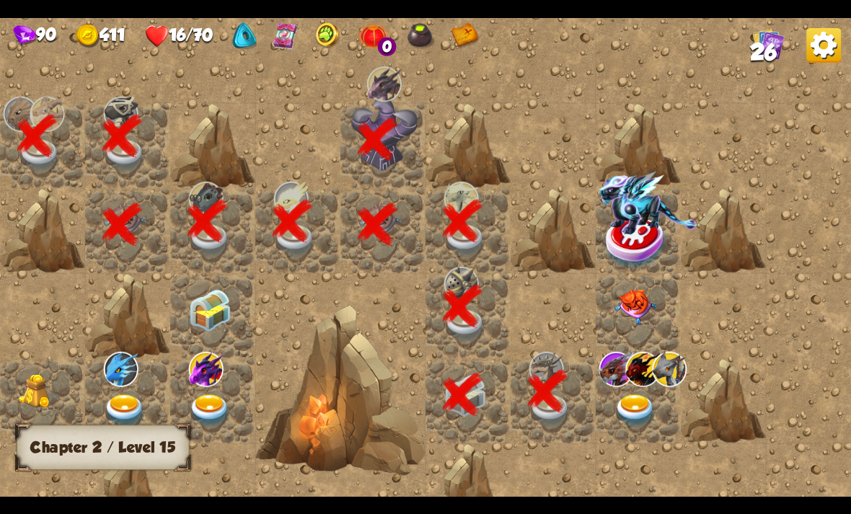
click at [647, 396] on img at bounding box center [635, 410] width 43 height 33
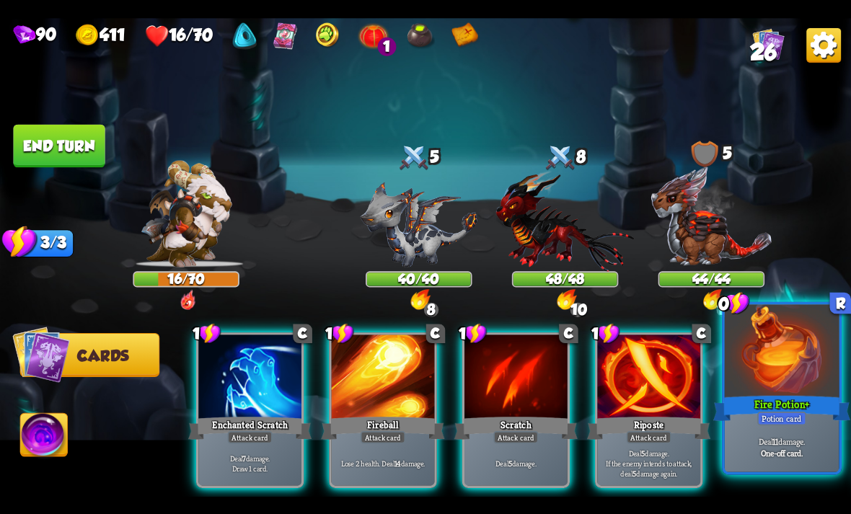
click at [792, 423] on div "Potion card" at bounding box center [781, 418] width 49 height 14
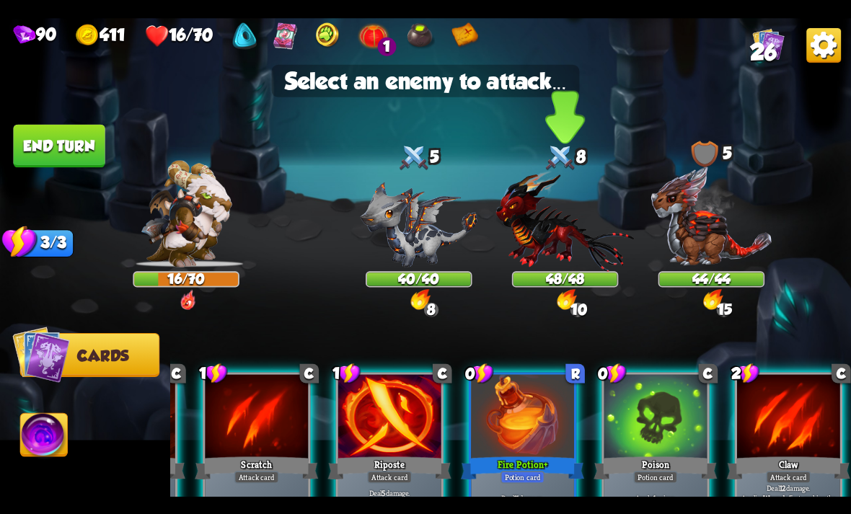
click at [540, 259] on img at bounding box center [565, 220] width 138 height 102
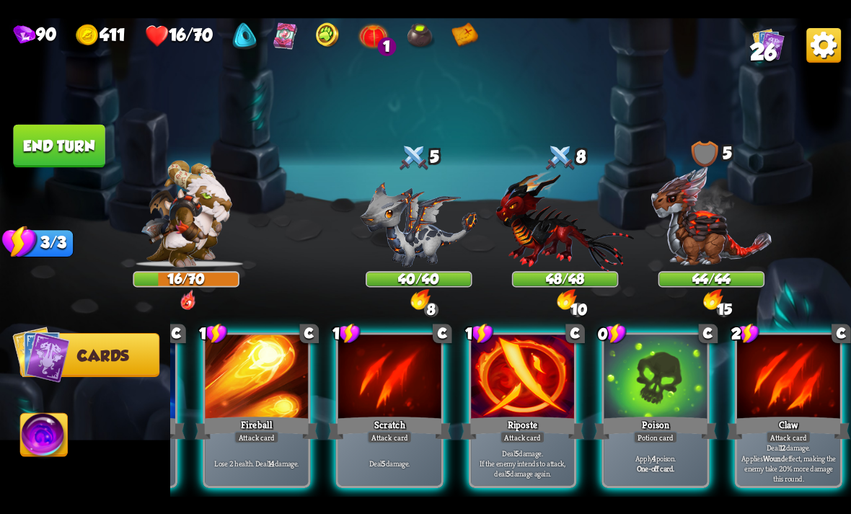
scroll to position [0, 137]
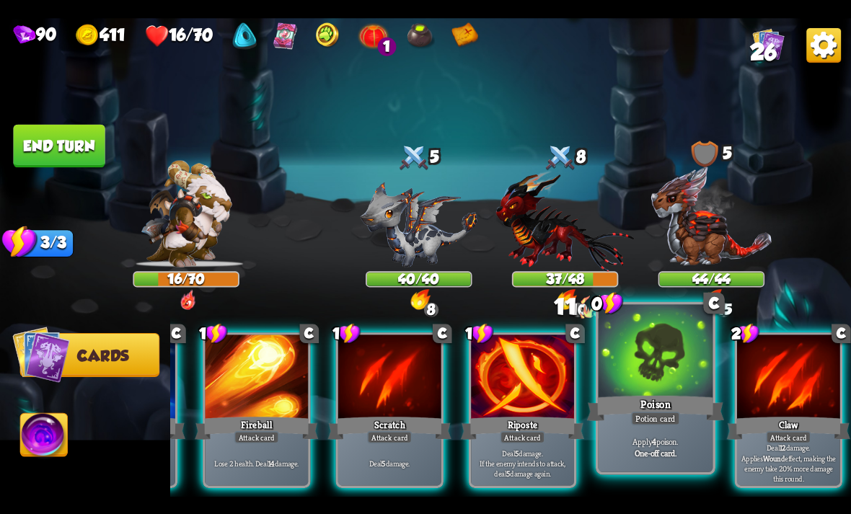
click at [675, 396] on div "Poison" at bounding box center [655, 408] width 137 height 30
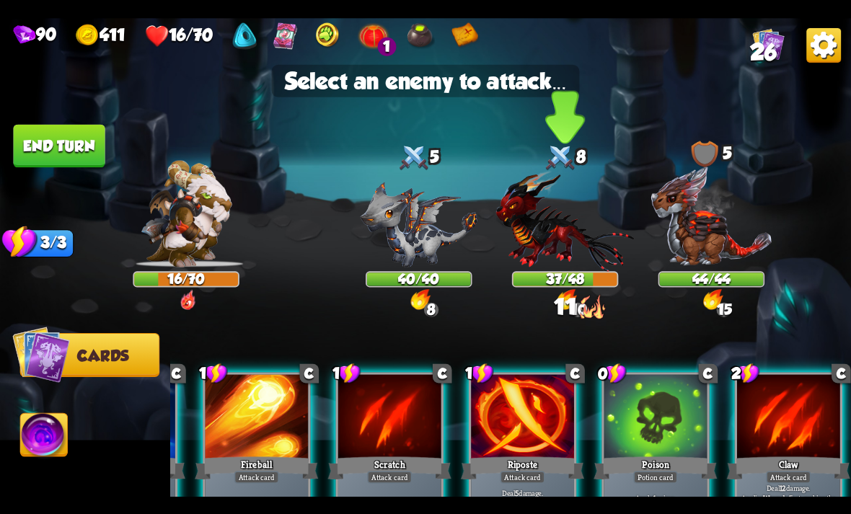
click at [580, 248] on img at bounding box center [565, 220] width 138 height 102
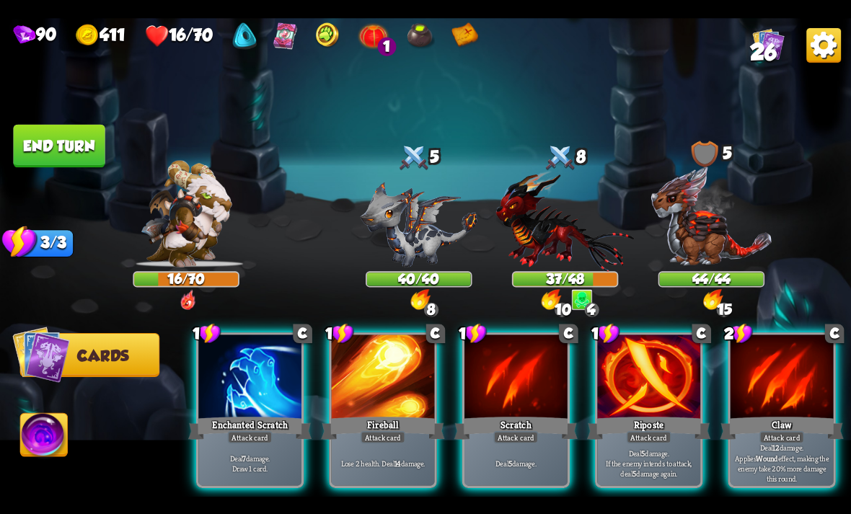
click at [822, 42] on img at bounding box center [823, 44] width 35 height 35
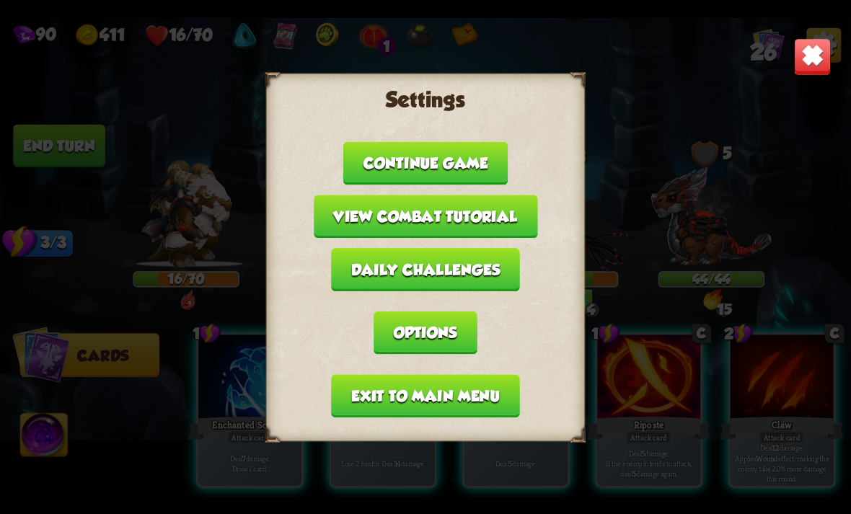
click at [481, 384] on button "Exit to main menu" at bounding box center [425, 395] width 188 height 43
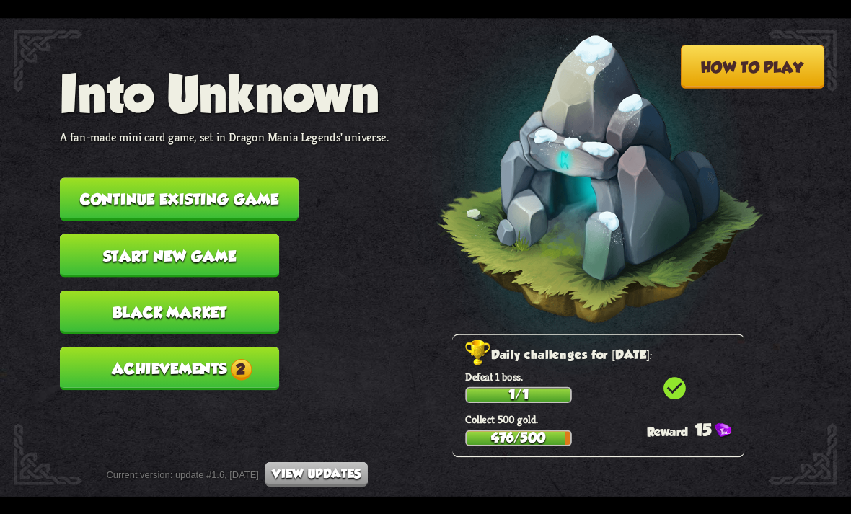
click at [267, 197] on button "Continue existing game" at bounding box center [179, 198] width 239 height 43
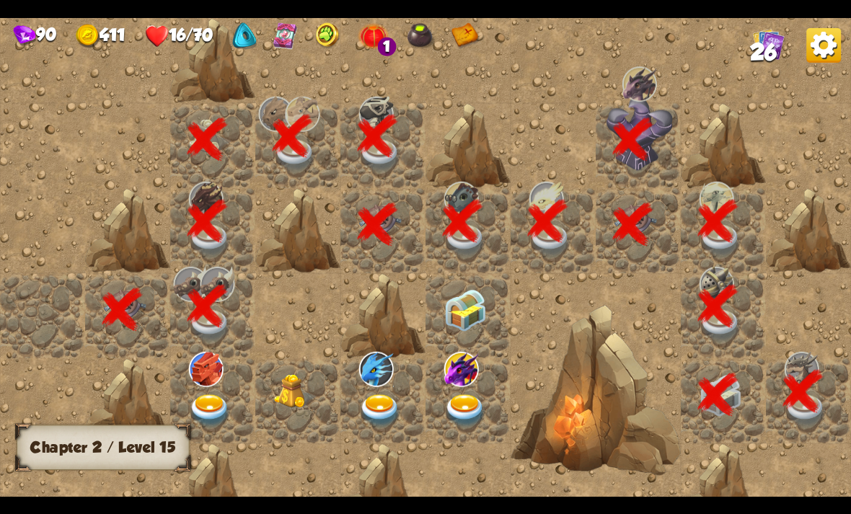
scroll to position [0, 277]
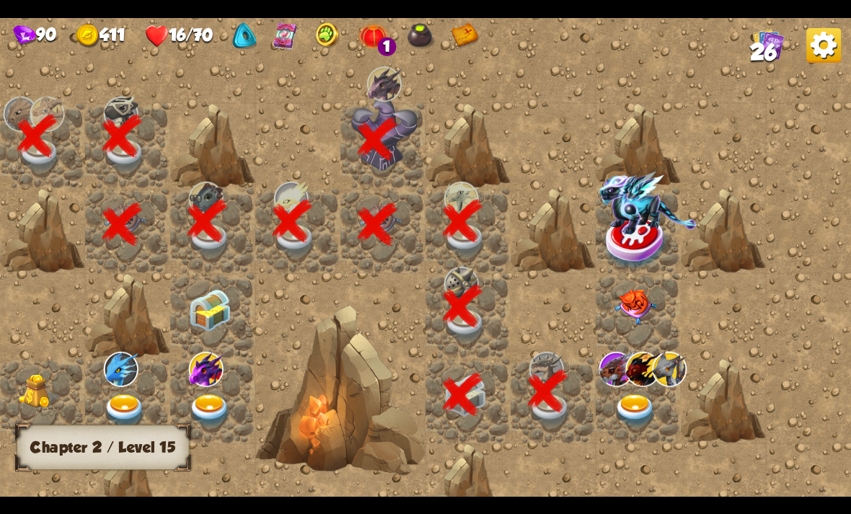
click at [632, 417] on img at bounding box center [635, 410] width 43 height 33
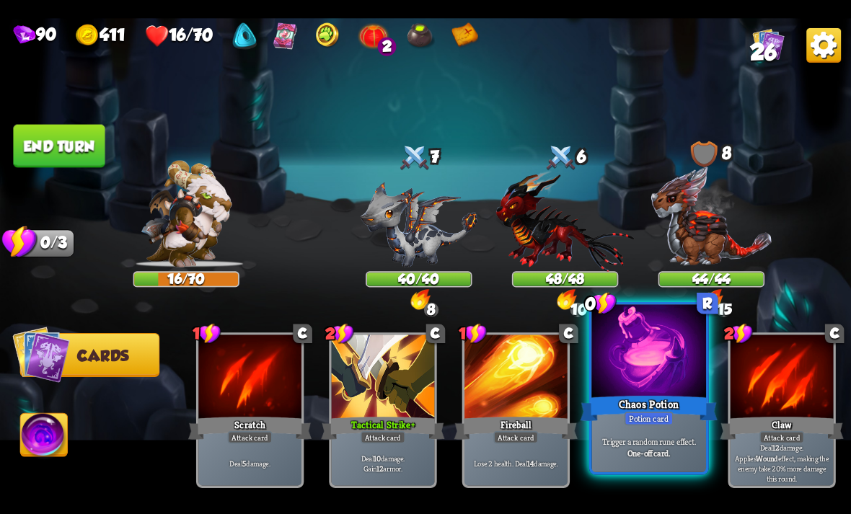
click at [665, 418] on div "Potion card" at bounding box center [648, 418] width 49 height 14
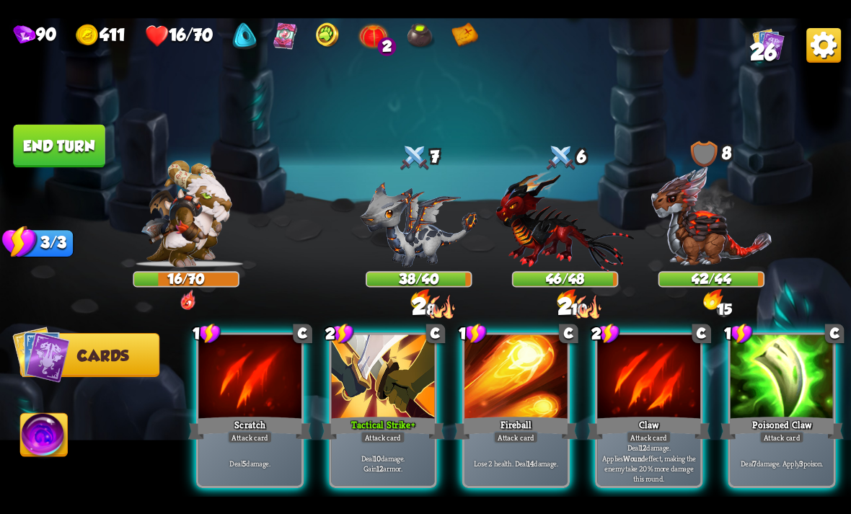
scroll to position [0, 0]
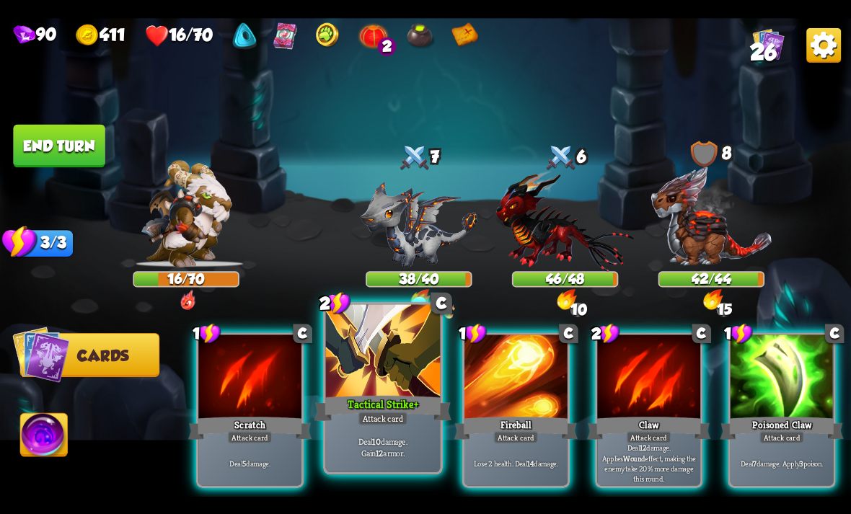
click at [369, 413] on div "Attack card" at bounding box center [383, 418] width 50 height 14
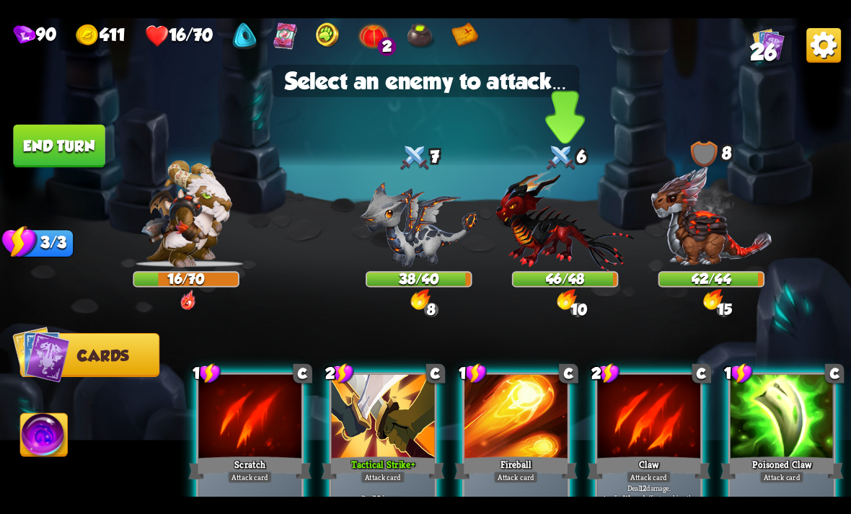
click at [566, 232] on img at bounding box center [565, 220] width 138 height 102
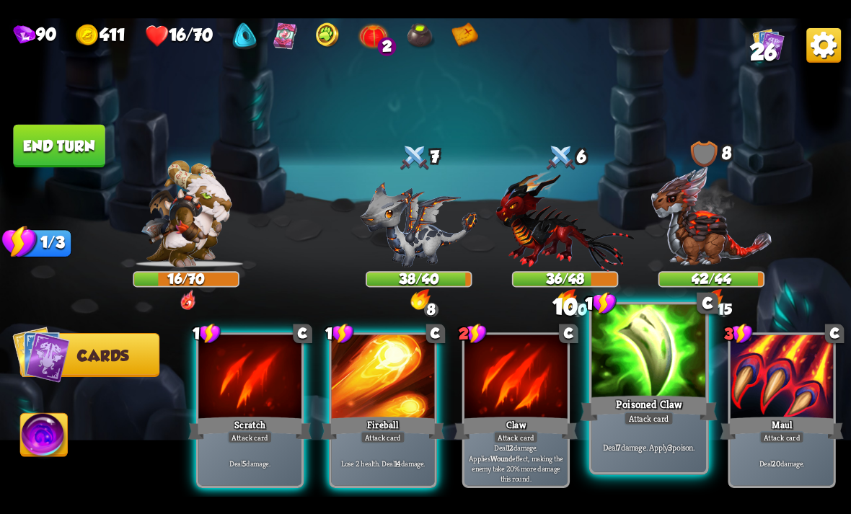
click at [644, 386] on div at bounding box center [648, 352] width 115 height 97
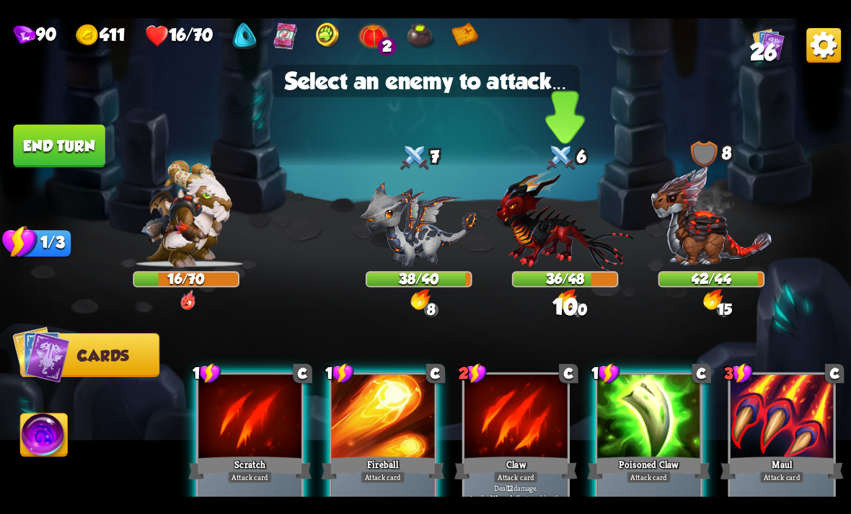
click at [561, 239] on img at bounding box center [565, 220] width 138 height 102
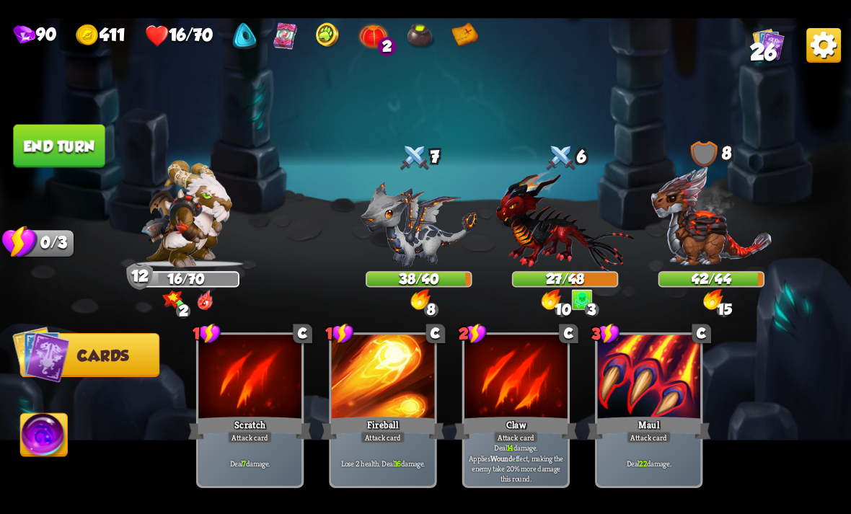
click at [66, 139] on button "End turn" at bounding box center [59, 145] width 94 height 44
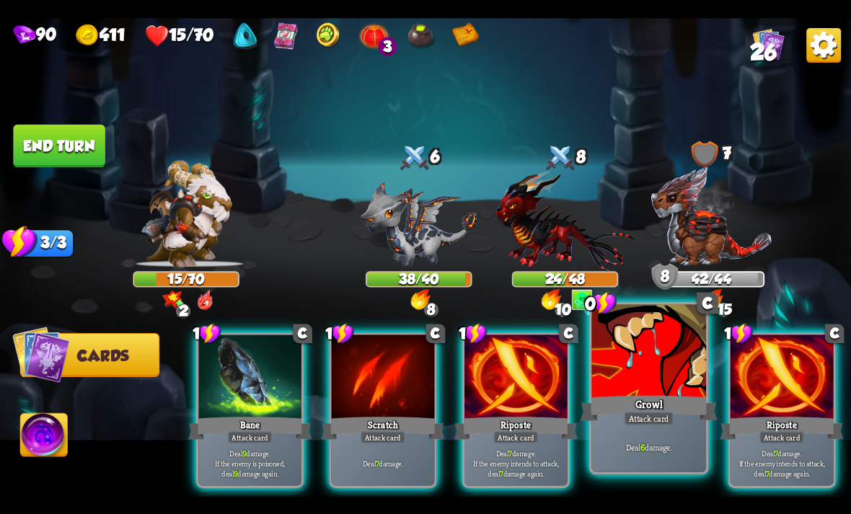
click at [660, 398] on div "Growl" at bounding box center [648, 408] width 137 height 30
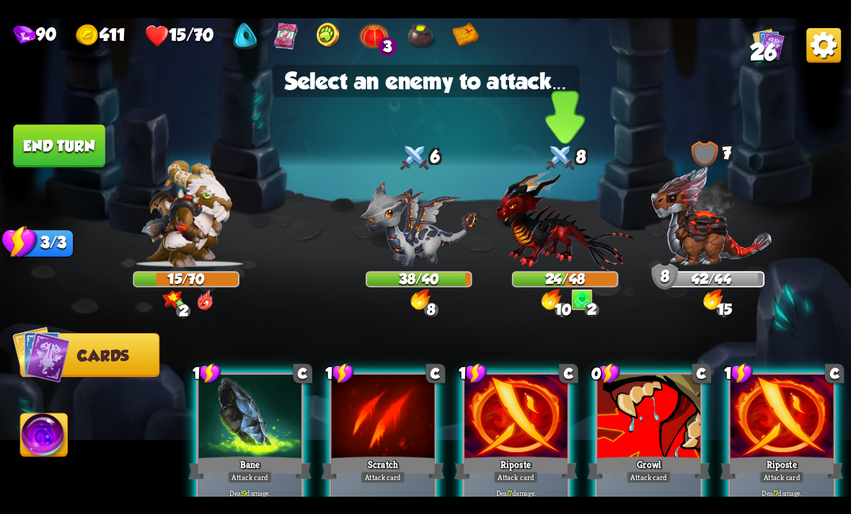
click at [544, 257] on img at bounding box center [565, 220] width 138 height 102
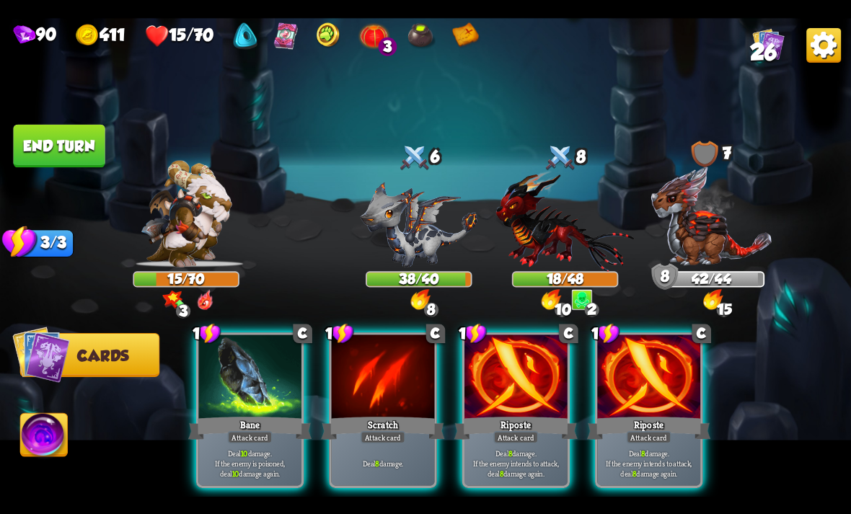
click at [836, 40] on img at bounding box center [823, 44] width 35 height 35
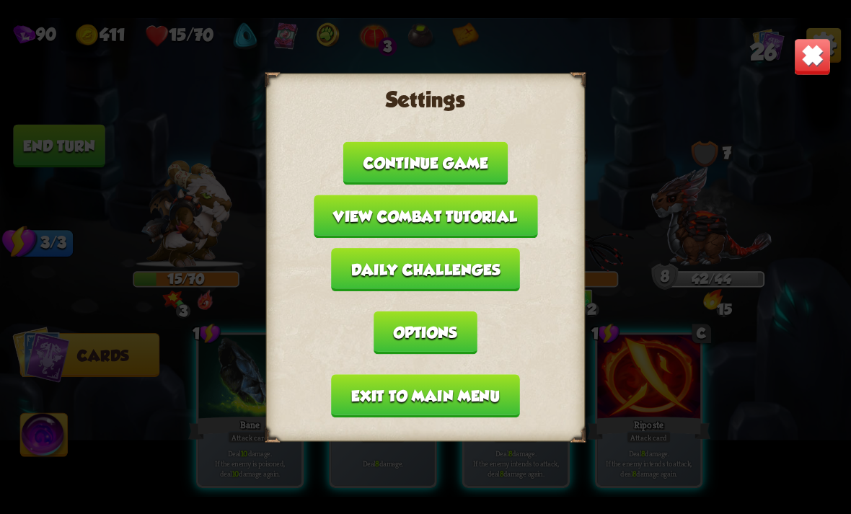
click at [482, 407] on button "Exit to main menu" at bounding box center [425, 395] width 188 height 43
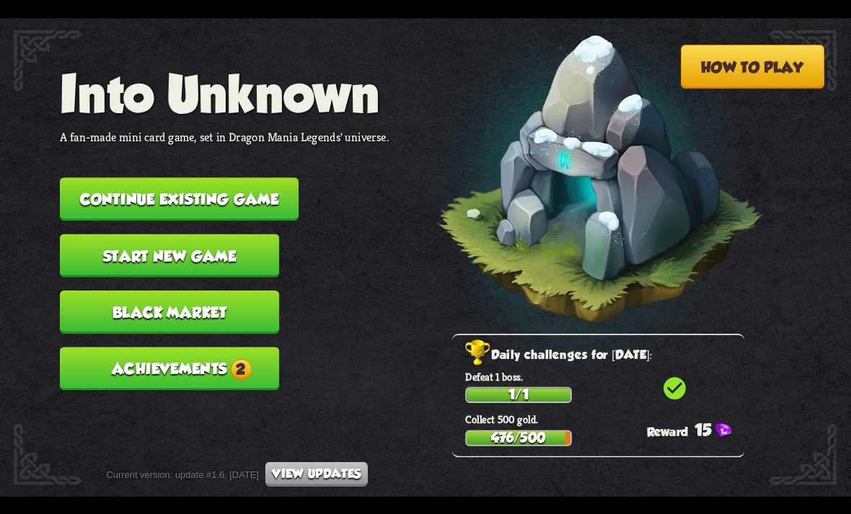
click at [498, 402] on div "1/1" at bounding box center [518, 394] width 107 height 16
click at [251, 156] on nav "Into Unknown A fan-made mini card game, set in Dragon Mania Legends' universe. …" at bounding box center [224, 233] width 329 height 339
click at [250, 201] on button "Continue existing game" at bounding box center [179, 198] width 239 height 43
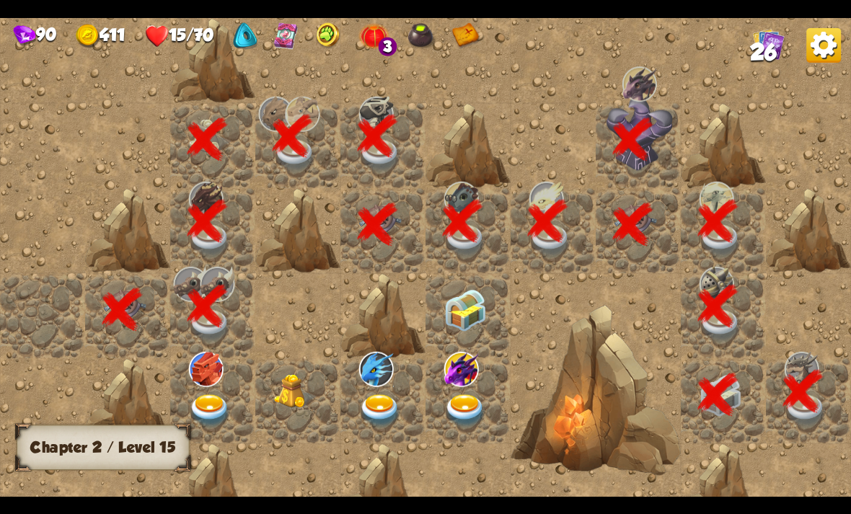
scroll to position [0, 277]
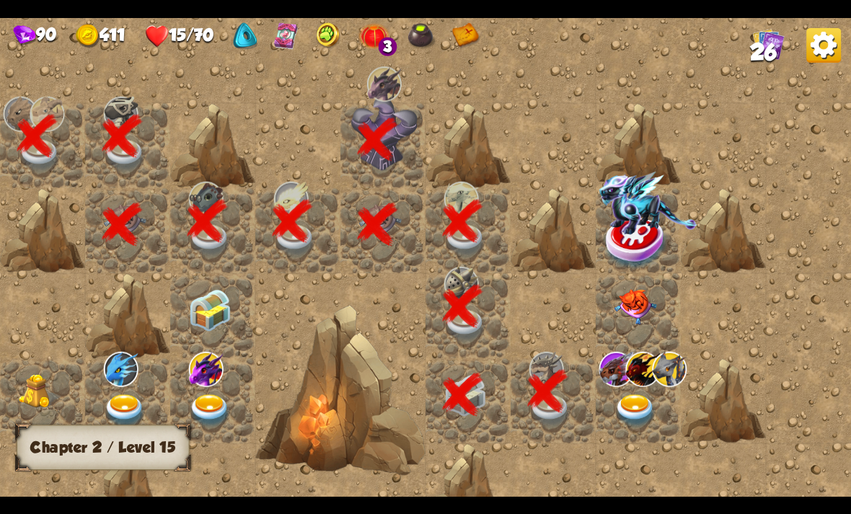
click at [656, 401] on img at bounding box center [635, 410] width 43 height 33
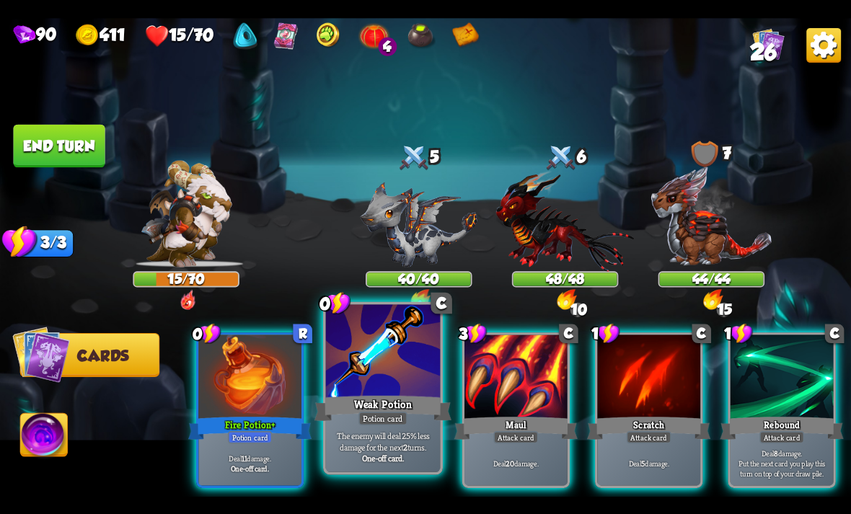
click at [376, 397] on div "Weak Potion" at bounding box center [382, 408] width 137 height 30
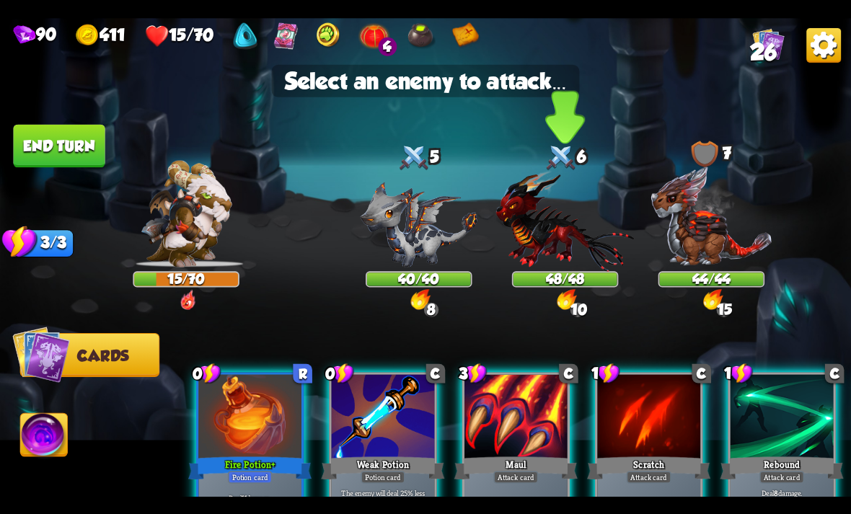
click at [565, 246] on img at bounding box center [565, 220] width 138 height 102
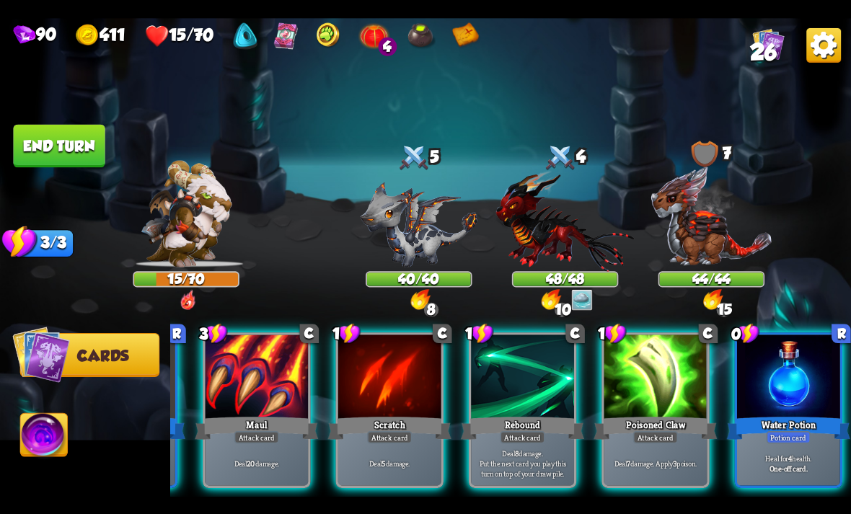
scroll to position [0, 137]
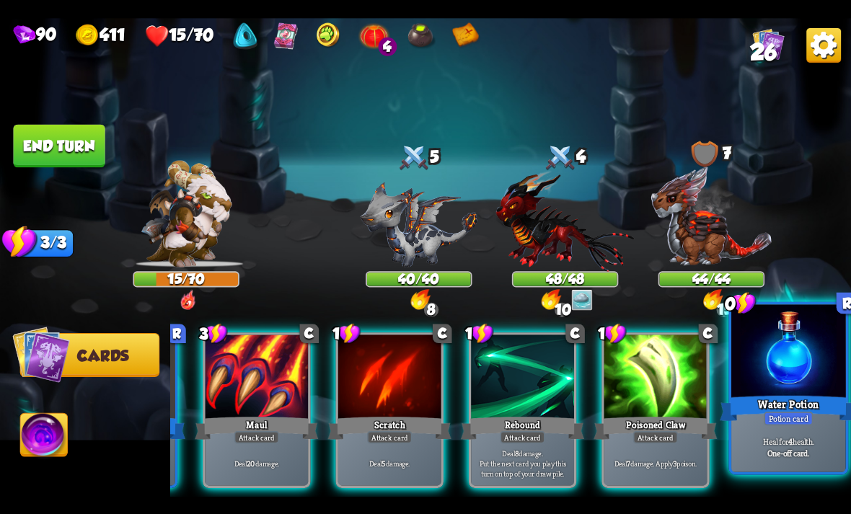
click at [790, 384] on div at bounding box center [788, 352] width 115 height 97
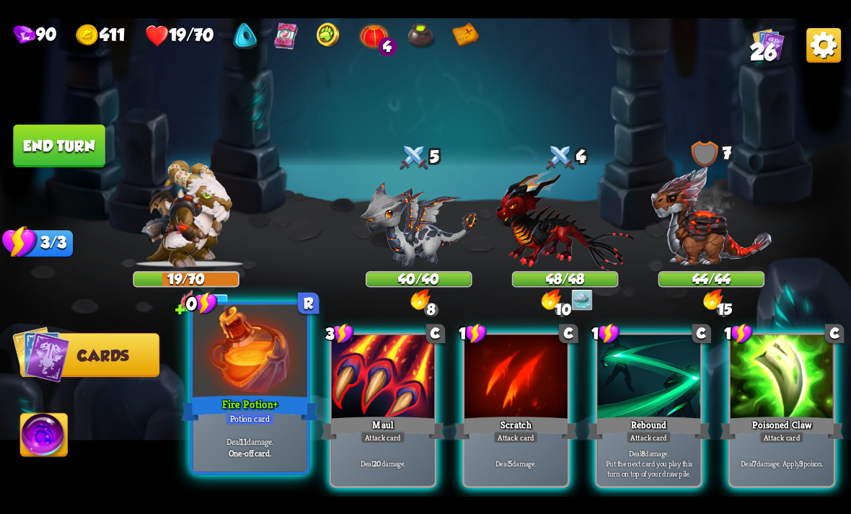
click at [241, 441] on b "11" at bounding box center [243, 441] width 6 height 12
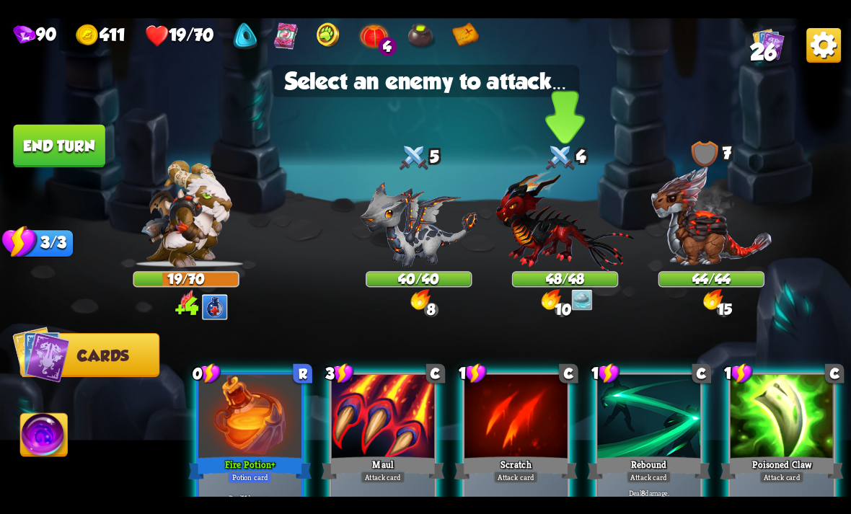
click at [580, 239] on img at bounding box center [565, 220] width 138 height 102
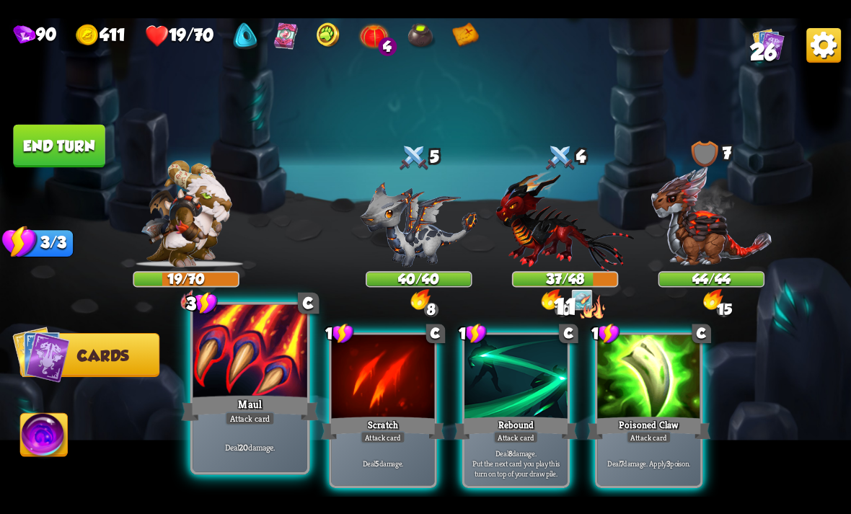
click at [269, 371] on div at bounding box center [250, 352] width 115 height 97
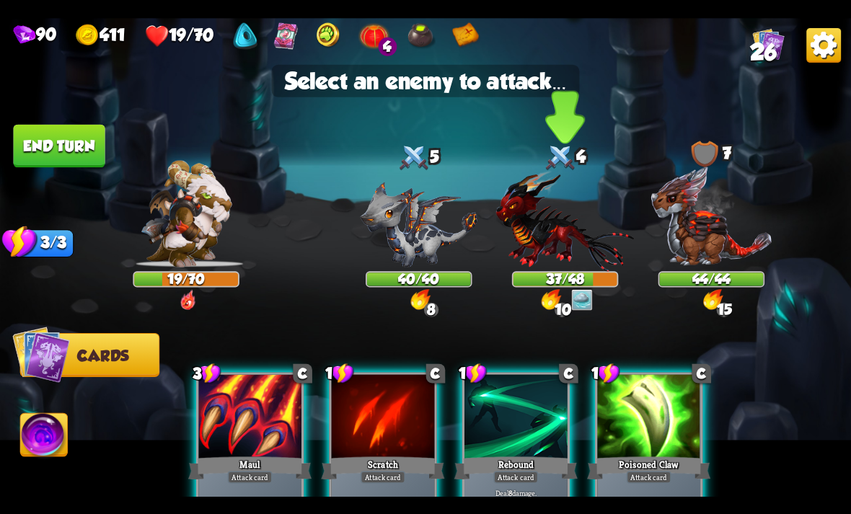
click at [564, 240] on img at bounding box center [565, 220] width 138 height 102
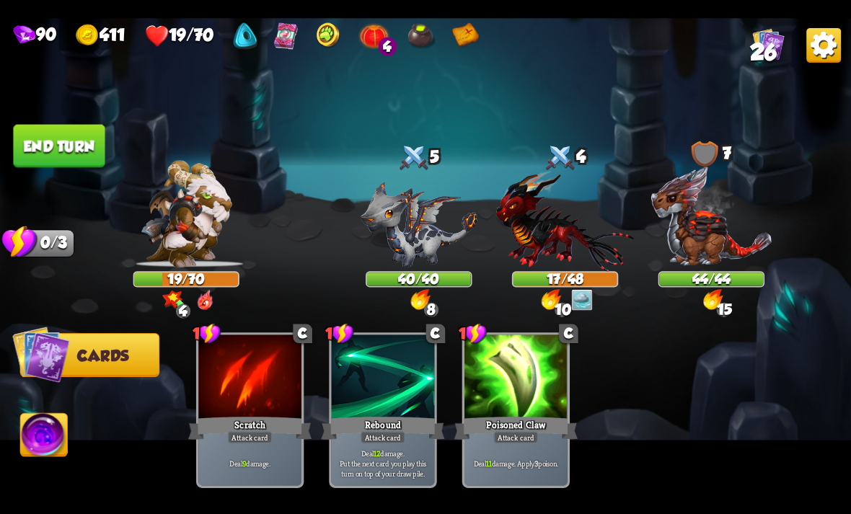
click at [828, 50] on img at bounding box center [823, 44] width 35 height 35
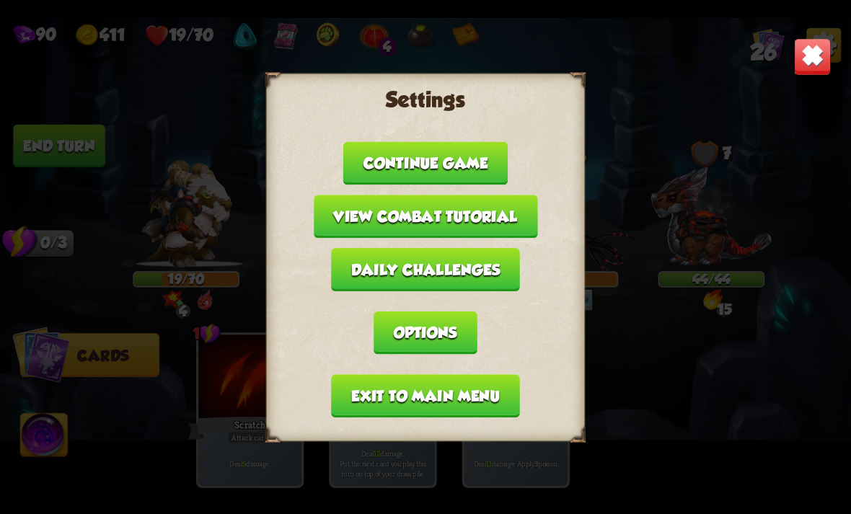
click at [22, 304] on div "Settings Continue game View combat tutorial Daily challenges Options Exit to ma…" at bounding box center [425, 257] width 851 height 479
click at [466, 390] on button "Exit to main menu" at bounding box center [425, 395] width 188 height 43
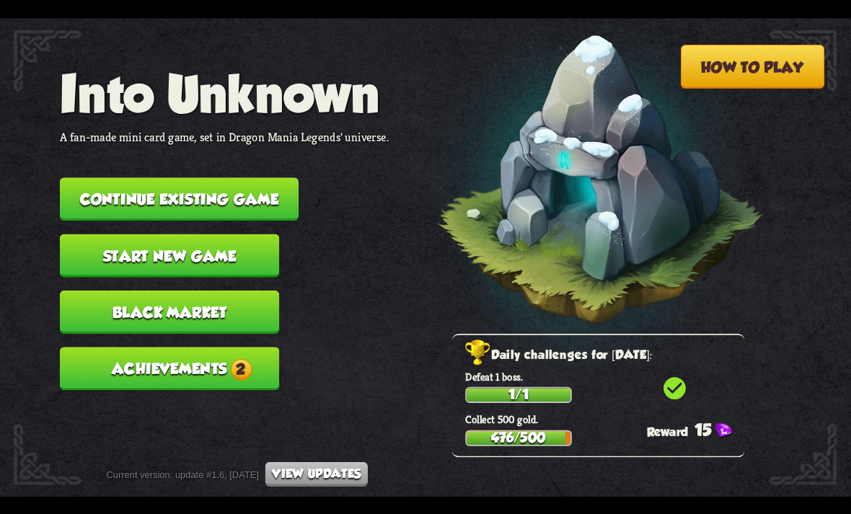
click at [104, 189] on button "Continue existing game" at bounding box center [179, 198] width 239 height 43
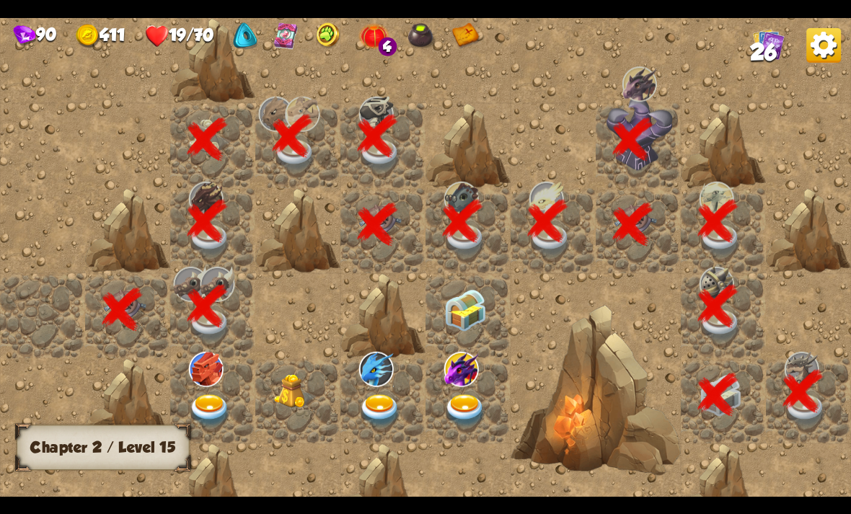
scroll to position [0, 277]
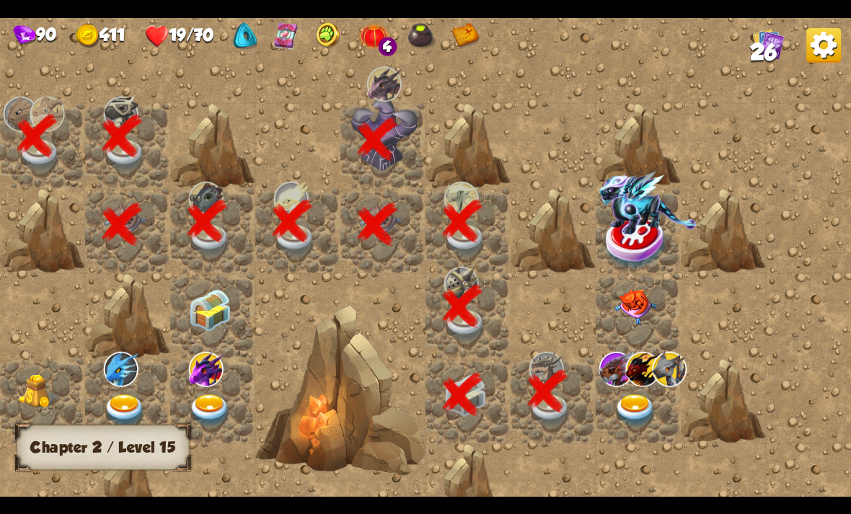
click at [633, 402] on img at bounding box center [635, 410] width 43 height 33
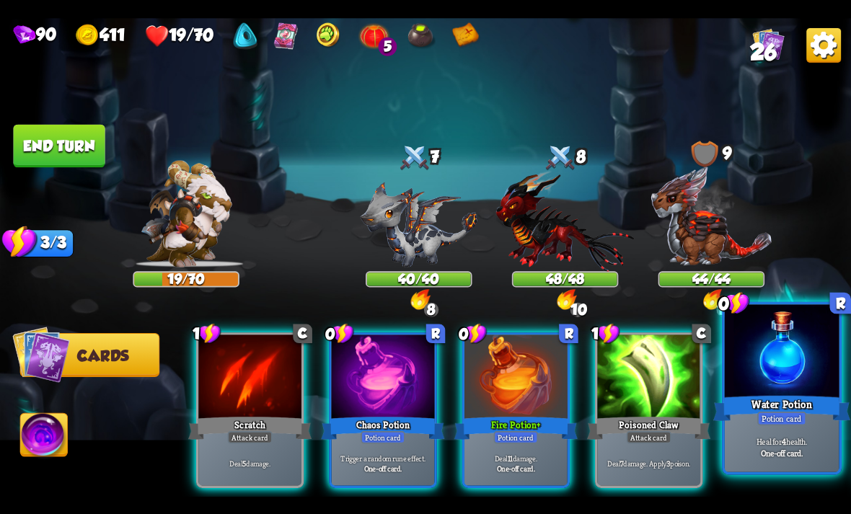
click at [795, 425] on div "Heal for 4 health. One-off card." at bounding box center [782, 447] width 115 height 50
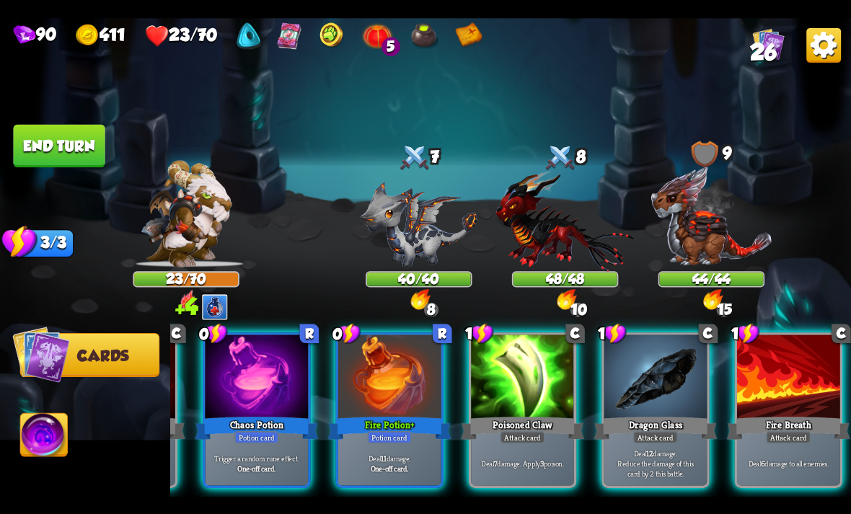
scroll to position [0, 137]
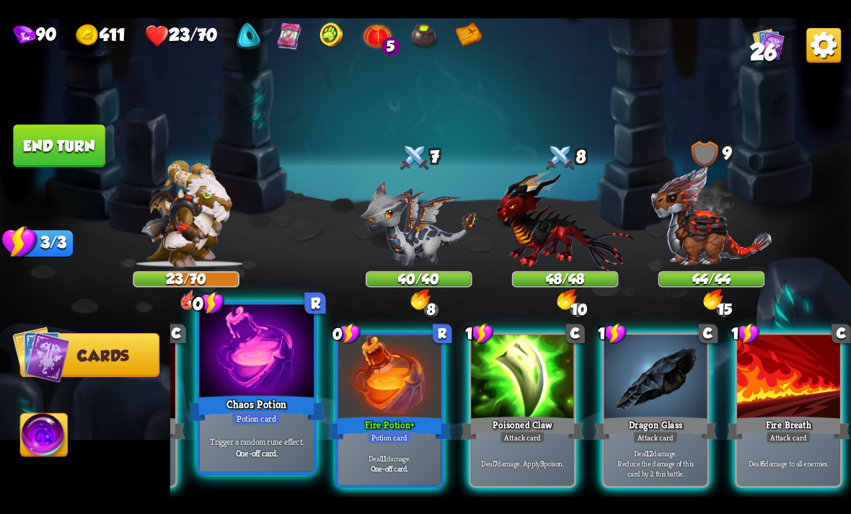
click at [249, 447] on b "One-off card." at bounding box center [257, 453] width 43 height 12
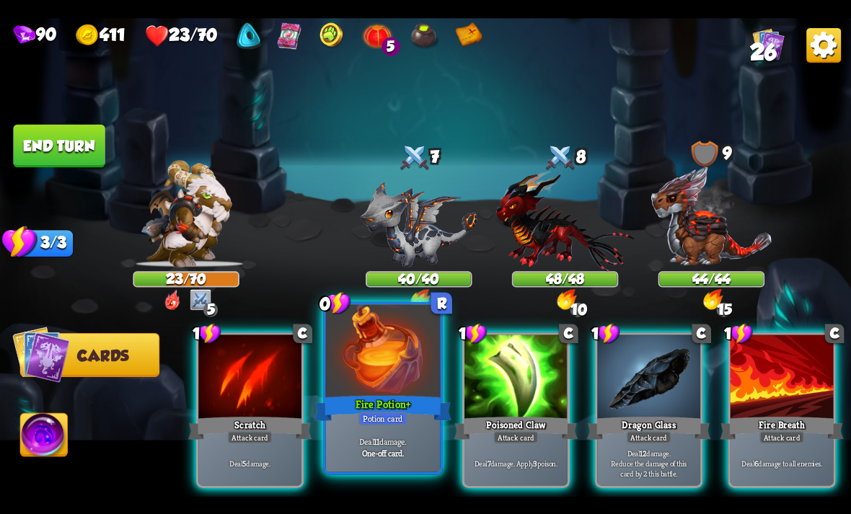
click at [373, 427] on div "Deal 11 damage. One-off card." at bounding box center [383, 447] width 115 height 50
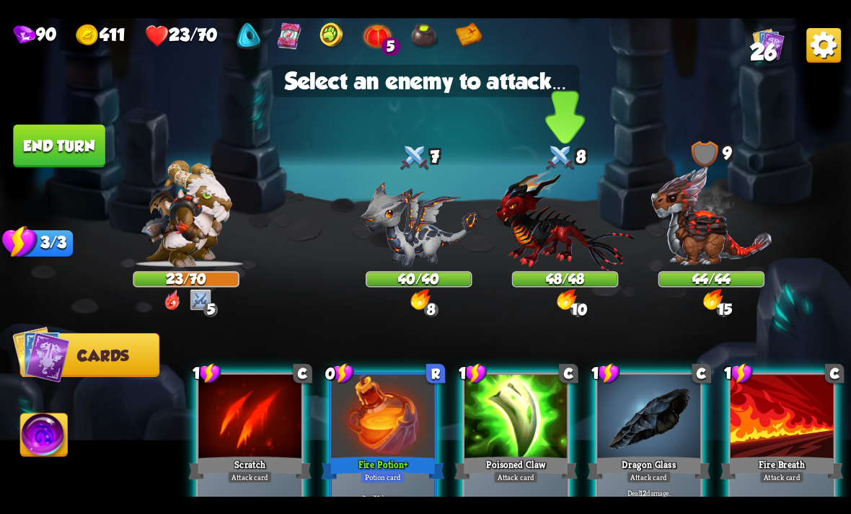
click at [590, 235] on img at bounding box center [565, 220] width 138 height 102
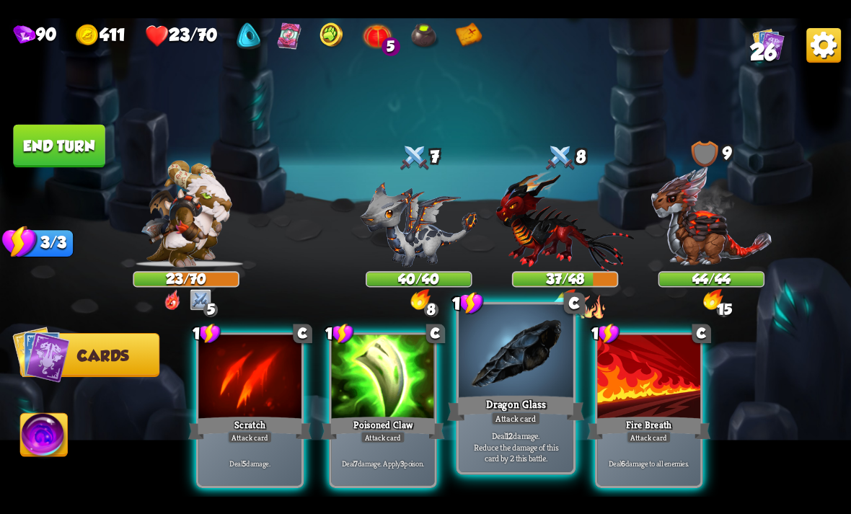
click at [518, 399] on div "Dragon Glass" at bounding box center [515, 408] width 137 height 30
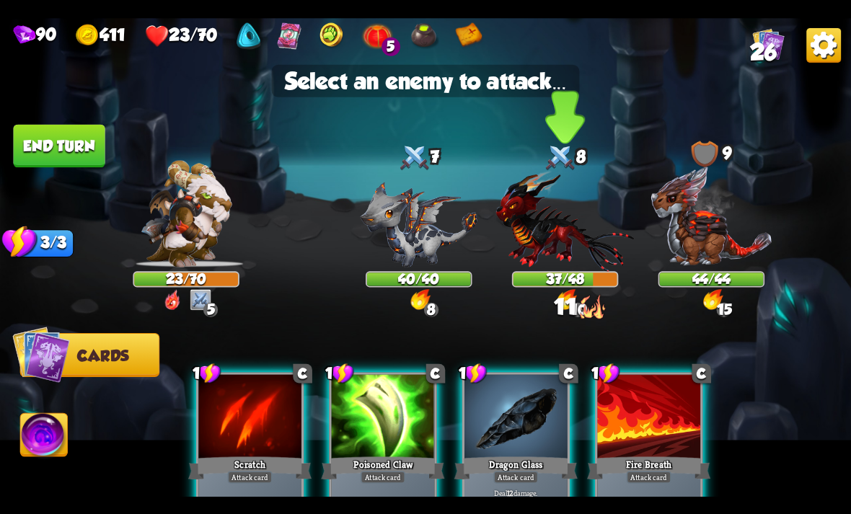
click at [559, 260] on img at bounding box center [565, 220] width 138 height 102
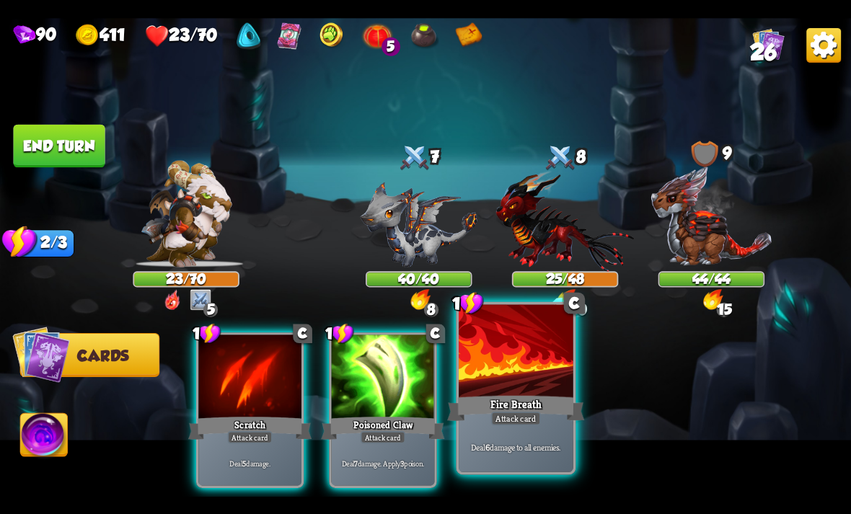
click at [551, 407] on div "Fire Breath" at bounding box center [515, 408] width 137 height 30
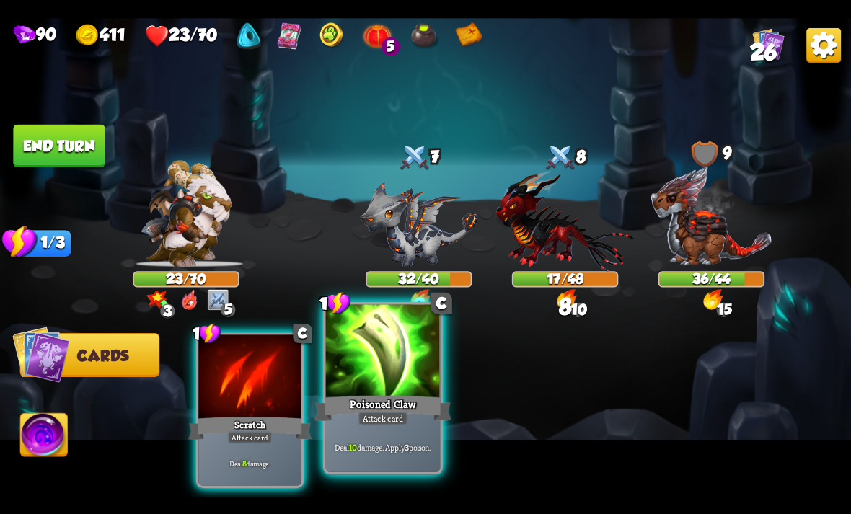
click at [397, 408] on div "Poisoned Claw" at bounding box center [382, 408] width 137 height 30
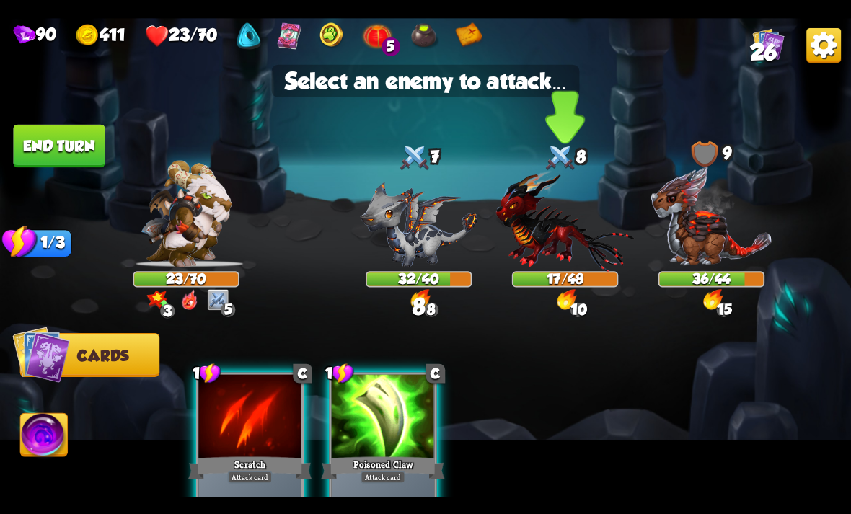
click at [560, 239] on img at bounding box center [565, 220] width 138 height 102
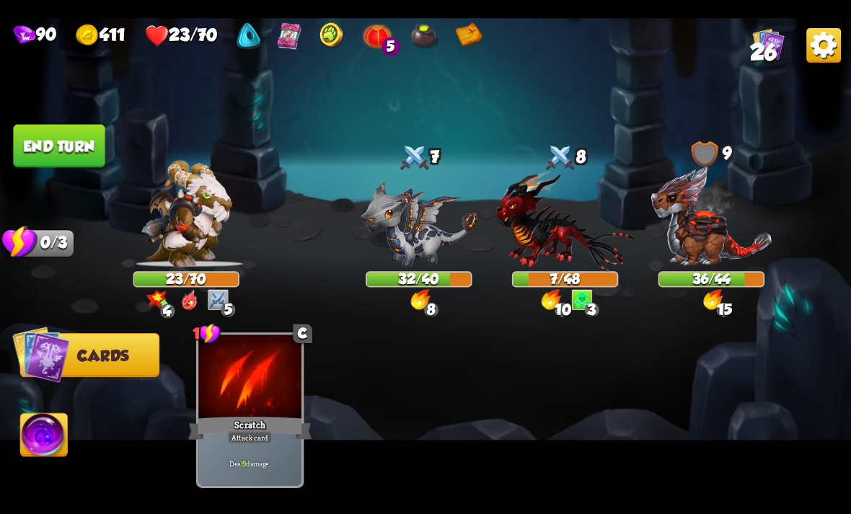
click at [57, 420] on img at bounding box center [44, 437] width 47 height 48
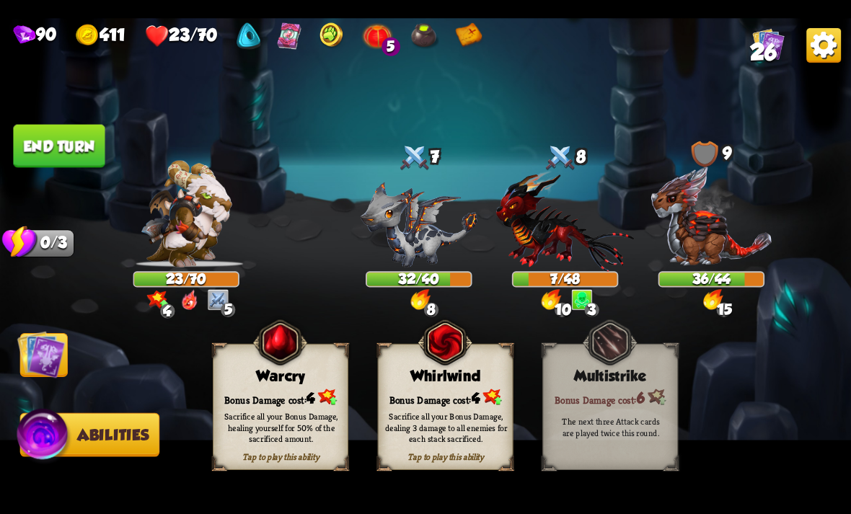
click at [426, 394] on div "Bonus Damage cost: 4" at bounding box center [446, 396] width 134 height 19
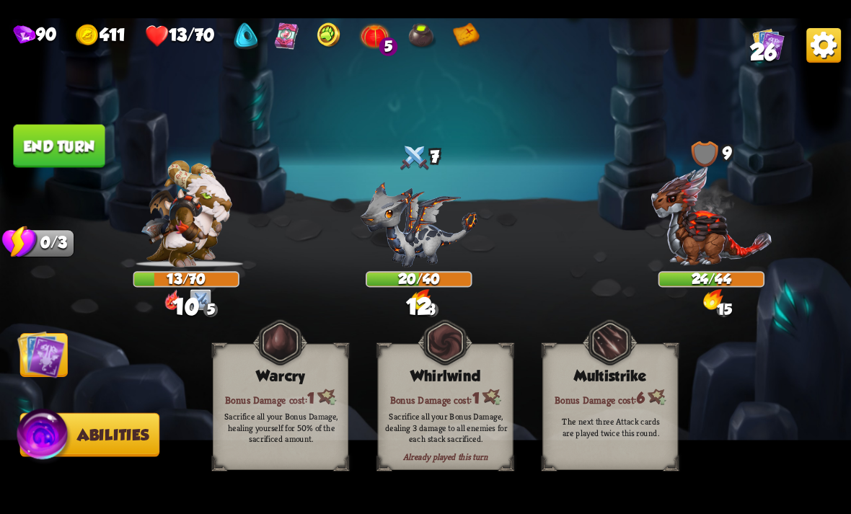
click at [63, 362] on img at bounding box center [41, 354] width 48 height 48
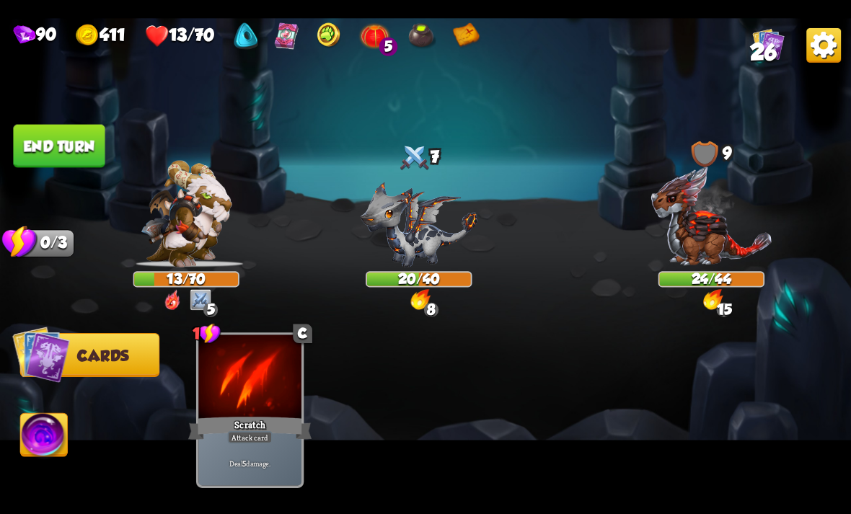
click at [46, 137] on button "End turn" at bounding box center [59, 145] width 92 height 43
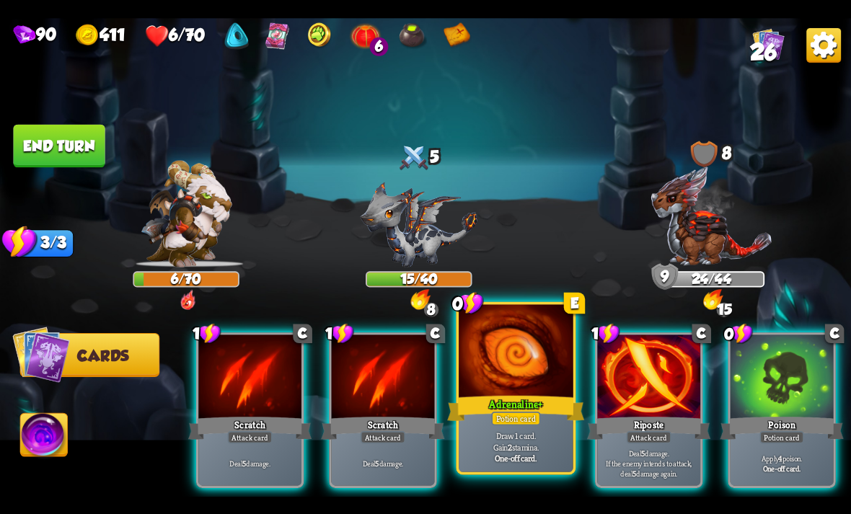
click at [514, 400] on div "Adrenaline +" at bounding box center [515, 408] width 137 height 30
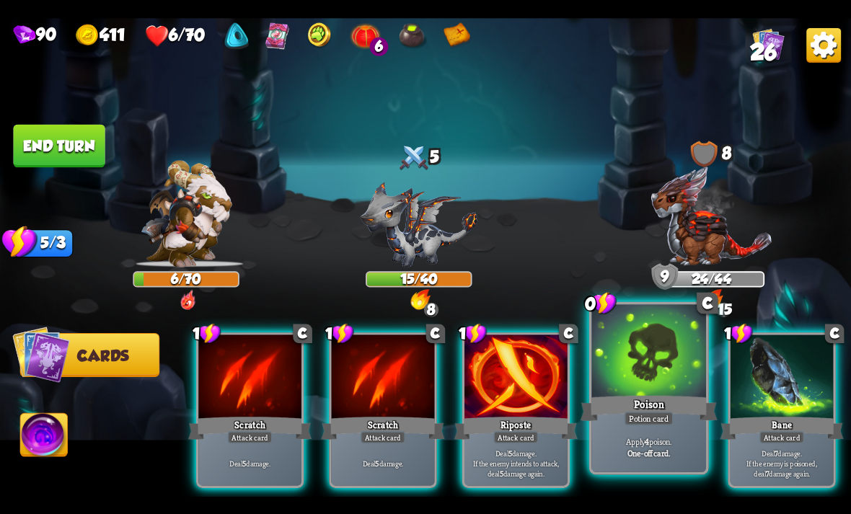
click at [646, 428] on div "Apply 4 poison. One-off card." at bounding box center [648, 447] width 115 height 50
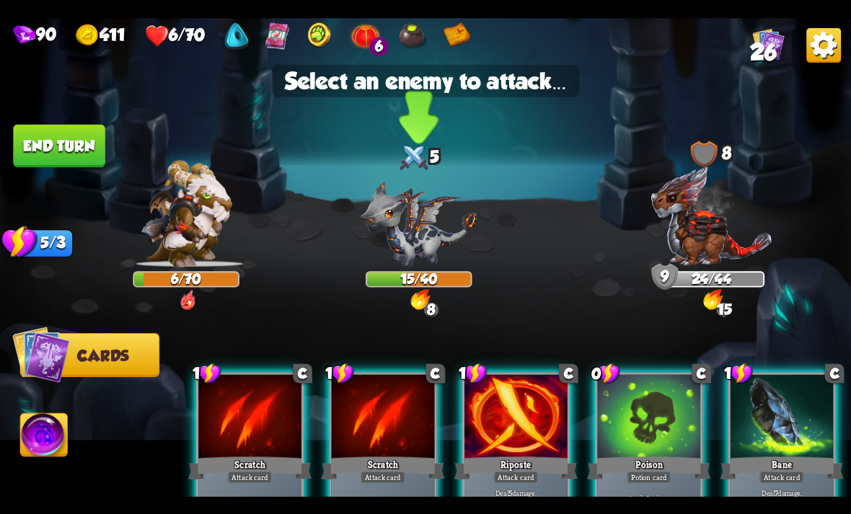
click at [409, 244] on img at bounding box center [418, 225] width 117 height 86
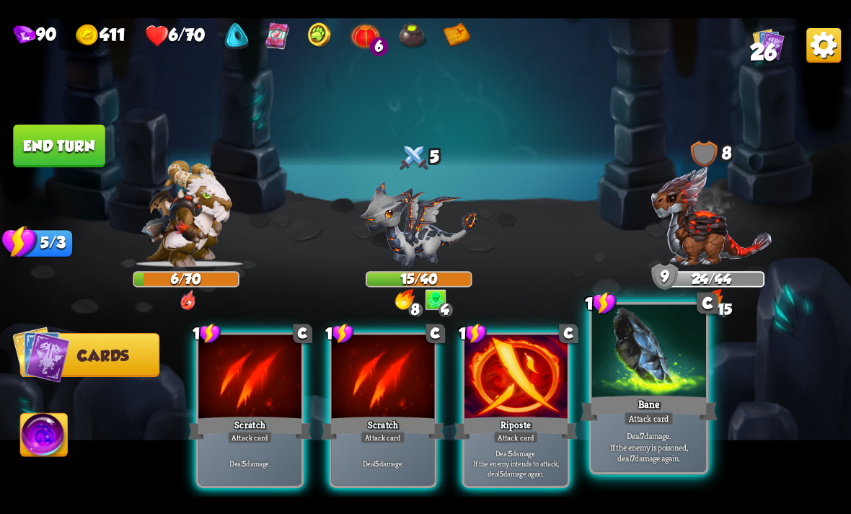
click at [629, 371] on div at bounding box center [648, 352] width 115 height 97
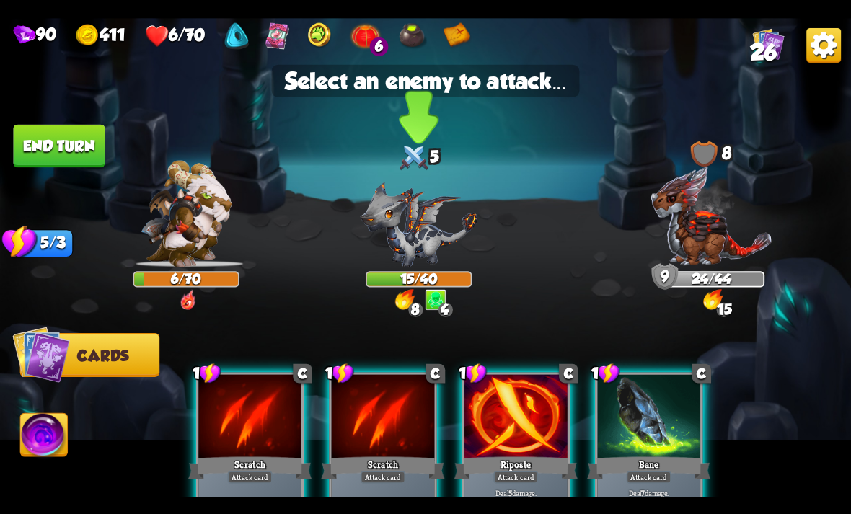
click at [420, 224] on img at bounding box center [418, 225] width 117 height 86
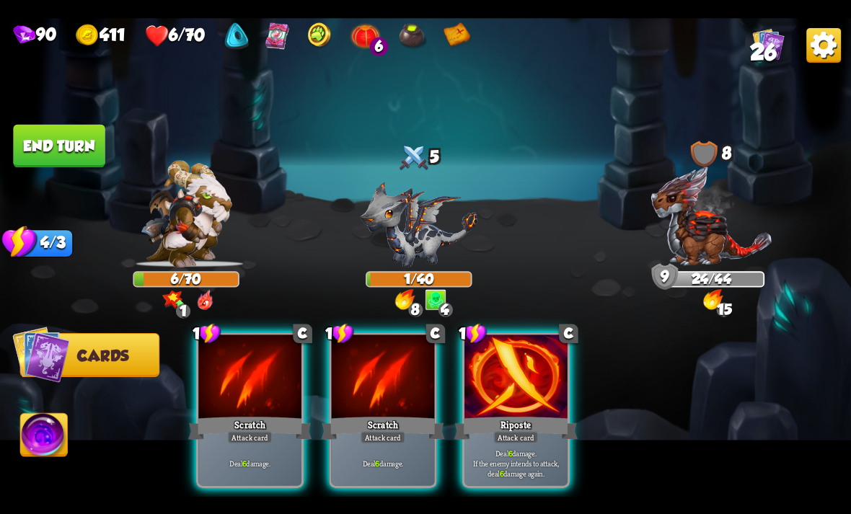
click at [53, 435] on img at bounding box center [44, 437] width 47 height 48
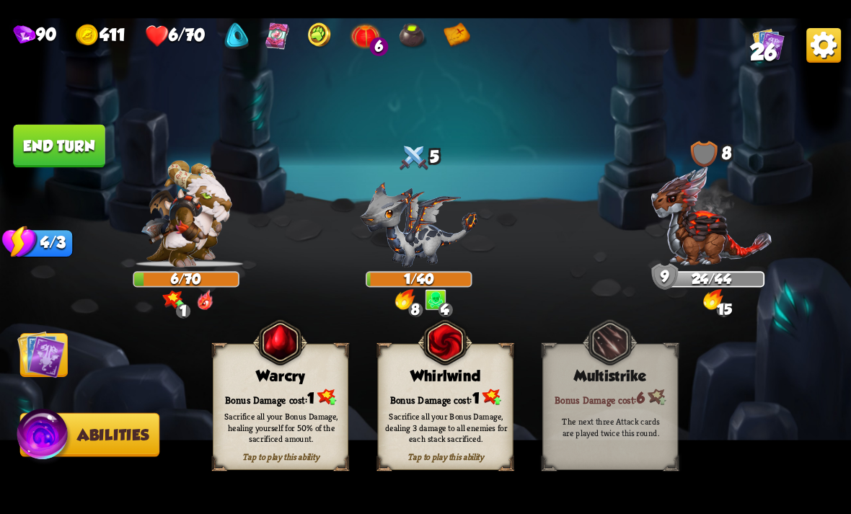
click at [232, 435] on div "Sacrifice all your Bonus Damage, healing yourself for 50% of the sacrificed amo…" at bounding box center [281, 427] width 123 height 34
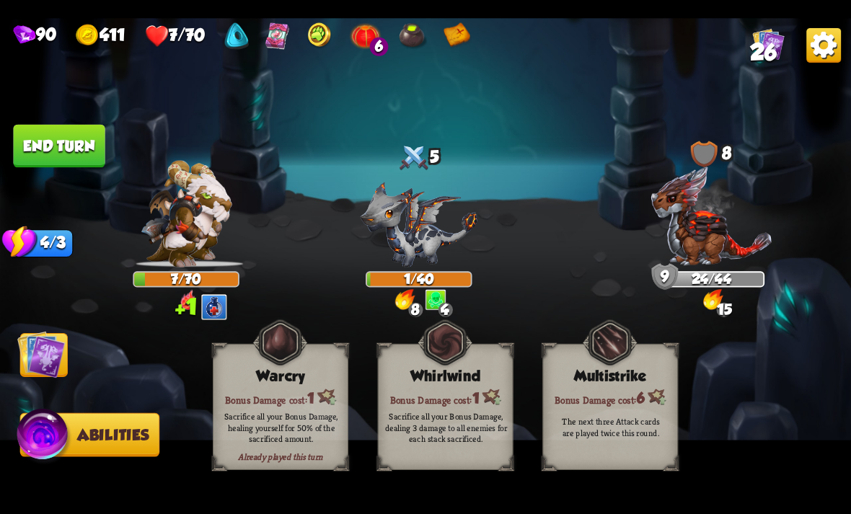
click at [27, 356] on img at bounding box center [41, 354] width 48 height 48
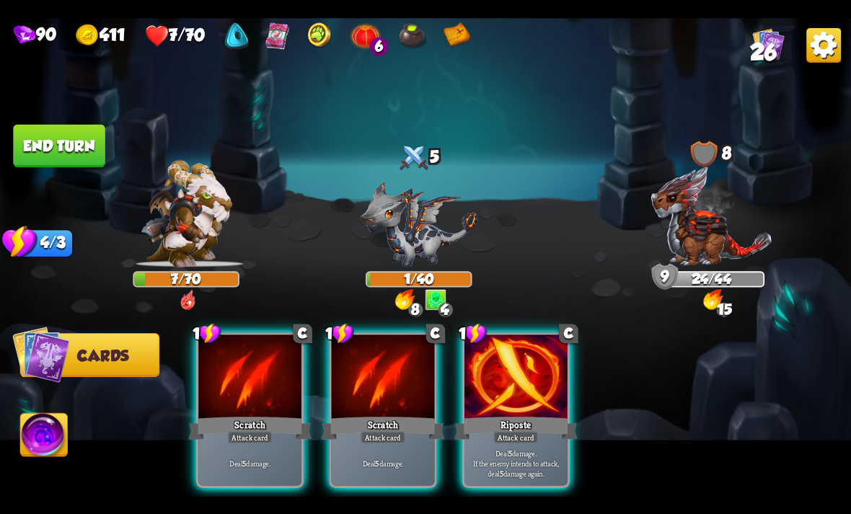
click at [830, 46] on img at bounding box center [823, 44] width 35 height 35
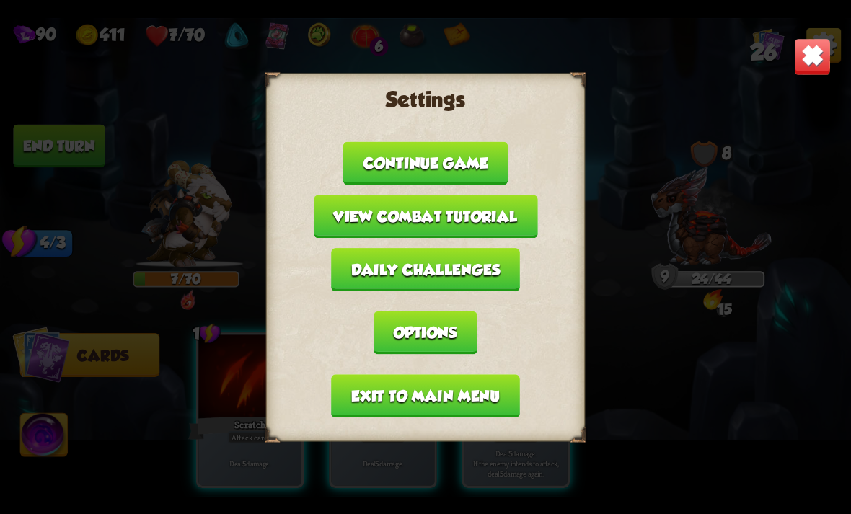
click at [491, 399] on button "Exit to main menu" at bounding box center [425, 395] width 188 height 43
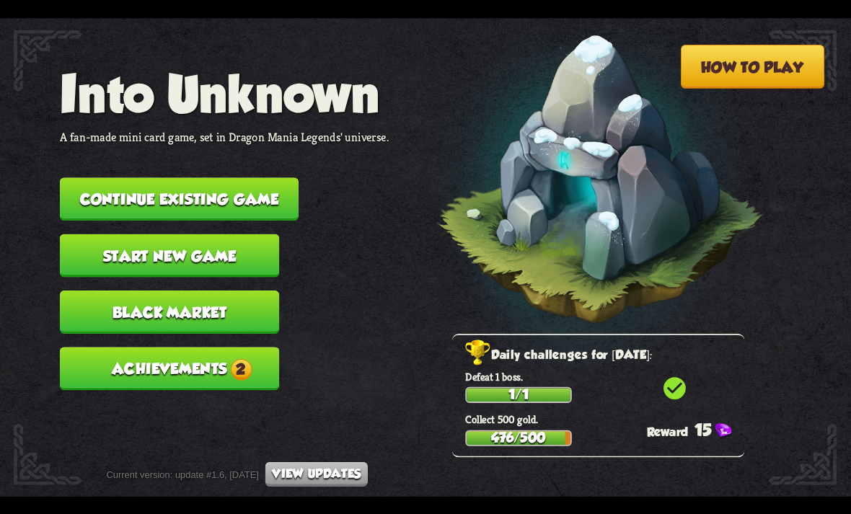
click at [87, 185] on button "Continue existing game" at bounding box center [179, 198] width 239 height 43
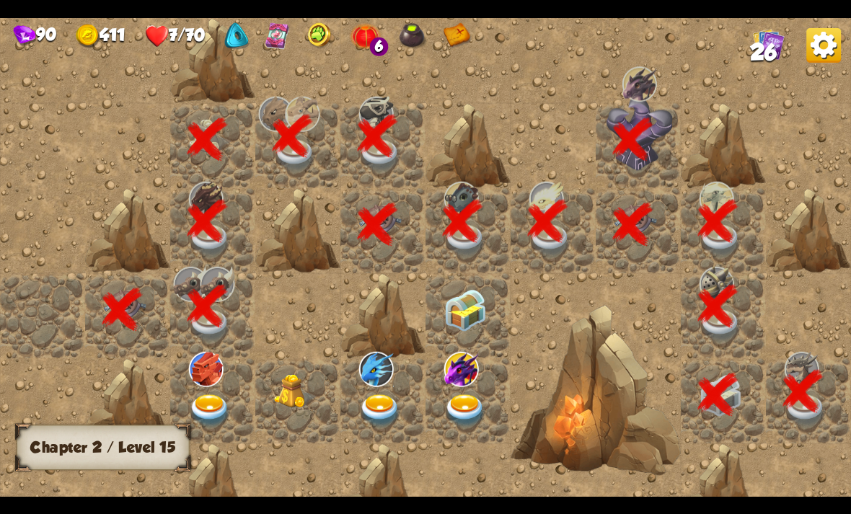
scroll to position [0, 277]
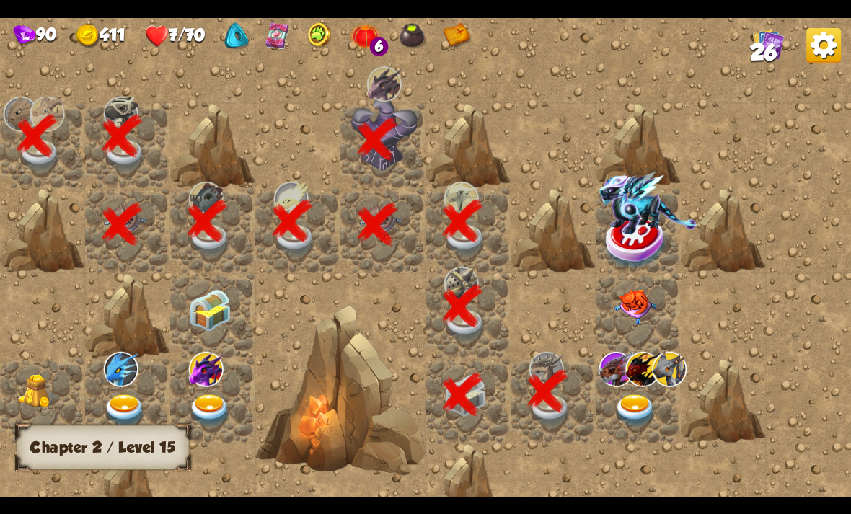
click at [648, 395] on img at bounding box center [635, 410] width 43 height 33
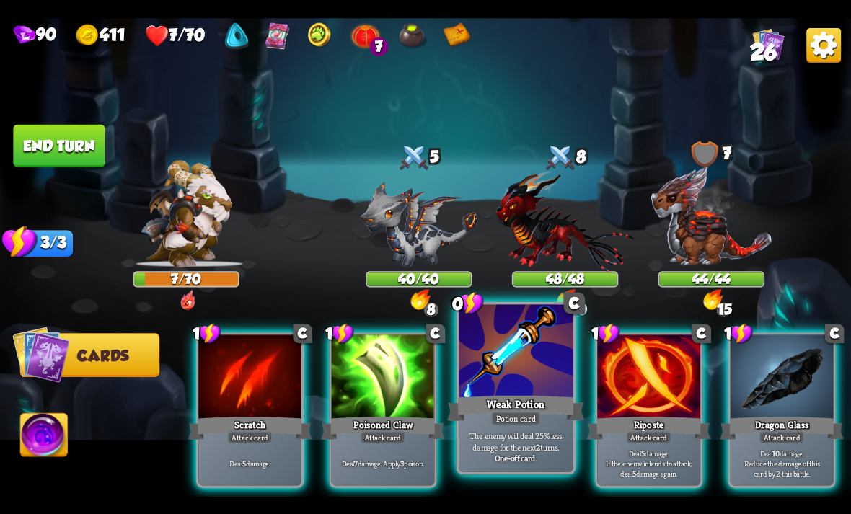
click at [513, 388] on div at bounding box center [516, 352] width 115 height 97
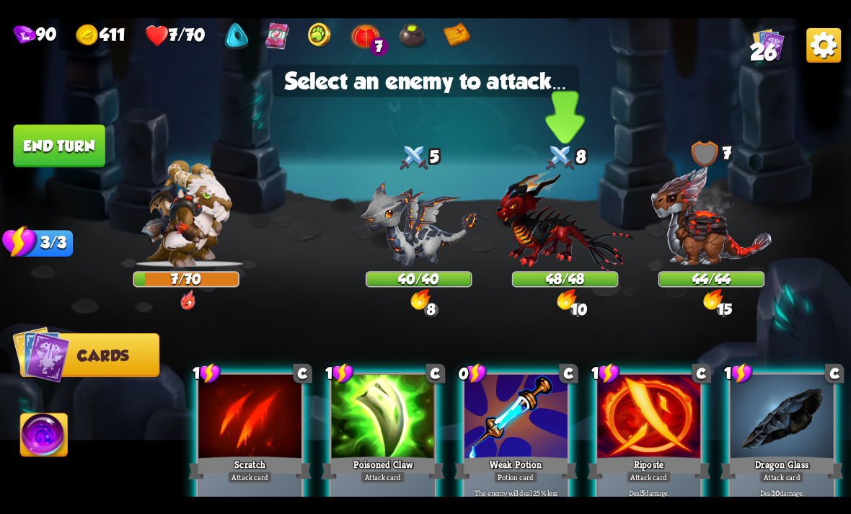
click at [535, 226] on img at bounding box center [565, 220] width 138 height 102
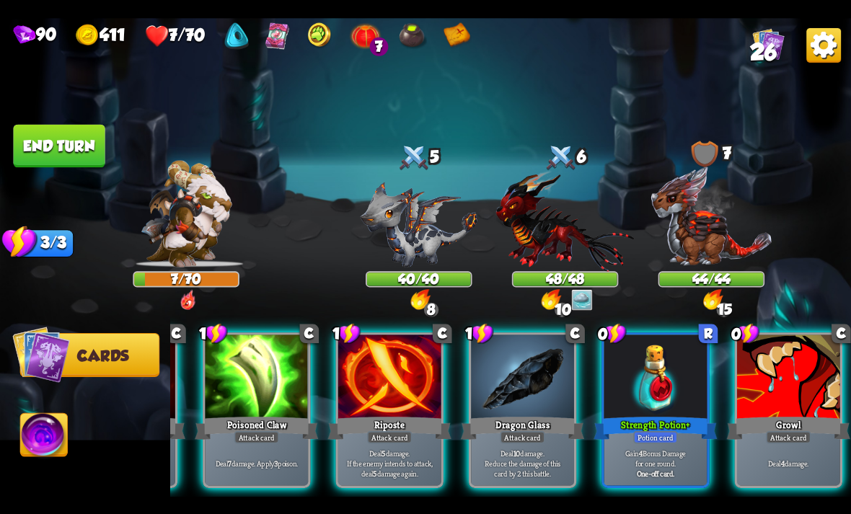
scroll to position [0, 137]
click at [546, 245] on img at bounding box center [565, 220] width 138 height 102
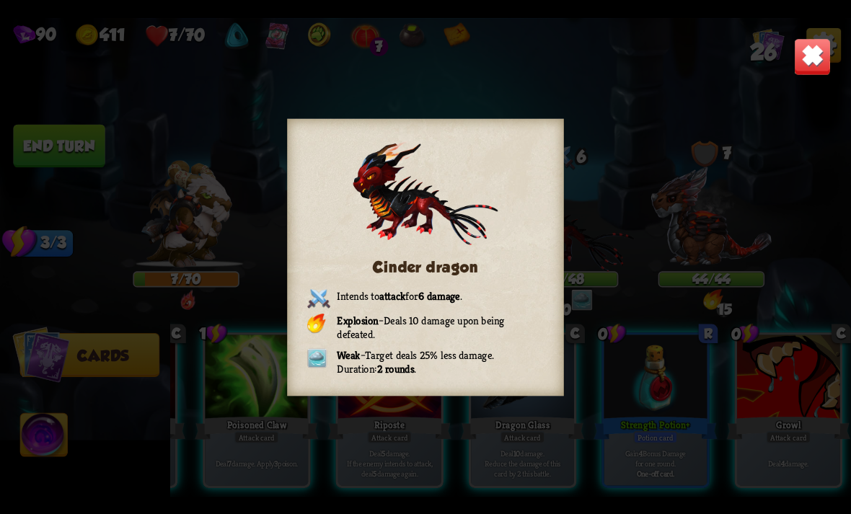
click at [802, 56] on img at bounding box center [812, 55] width 37 height 37
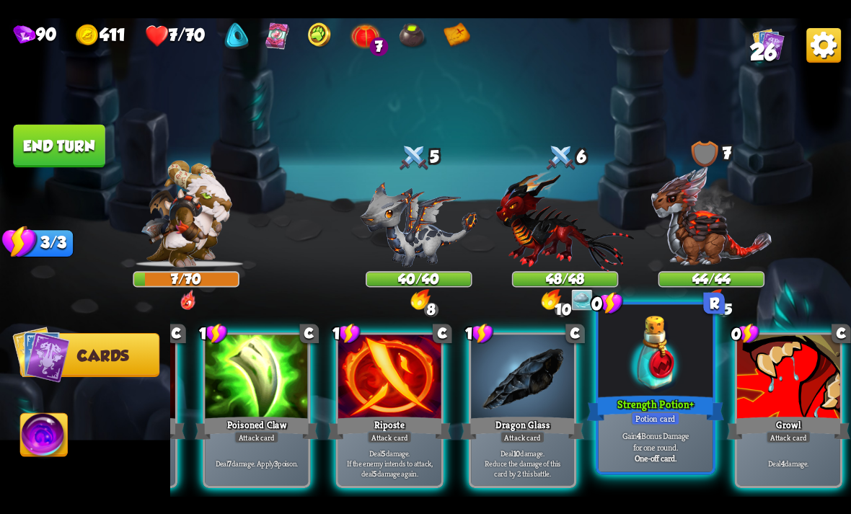
click at [656, 402] on div "Strength Potion +" at bounding box center [655, 408] width 137 height 30
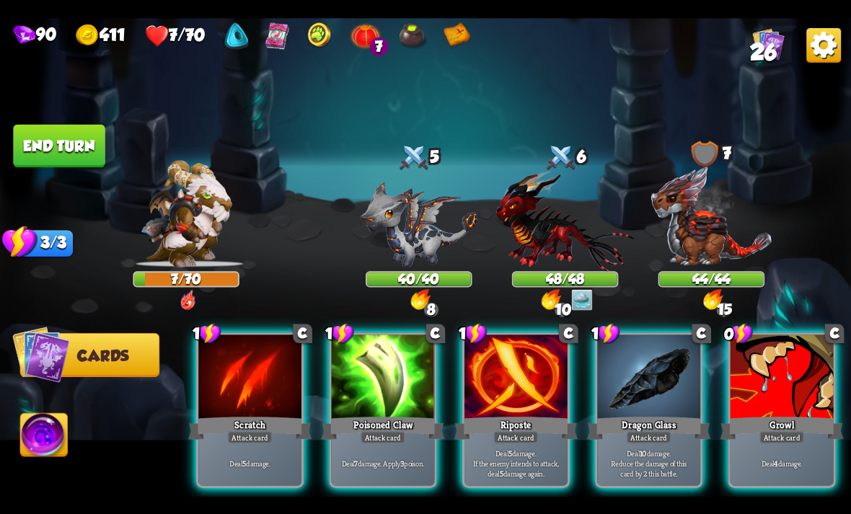
scroll to position [0, 0]
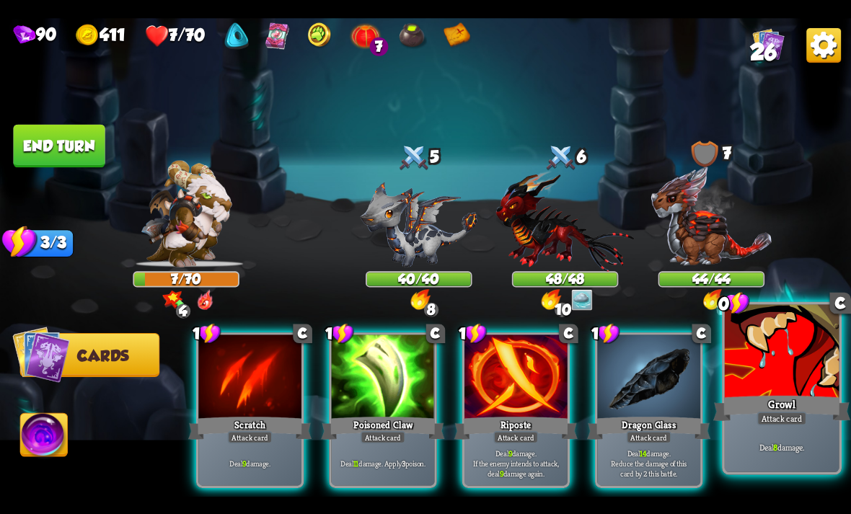
click at [774, 400] on div "Growl" at bounding box center [781, 408] width 137 height 30
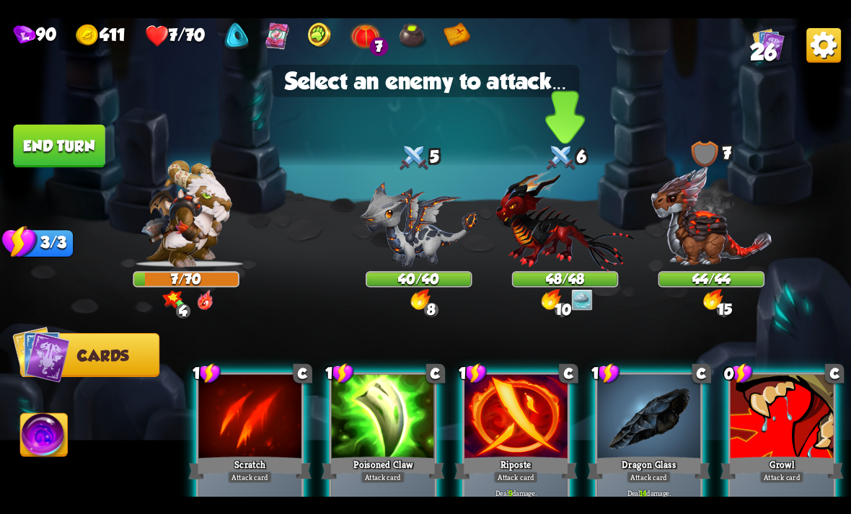
click at [574, 252] on img at bounding box center [565, 220] width 138 height 102
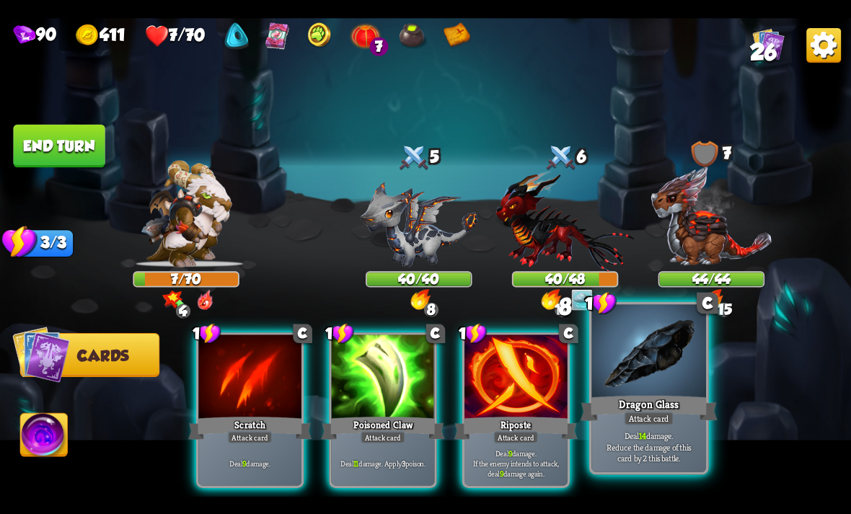
click at [668, 373] on div at bounding box center [648, 352] width 115 height 97
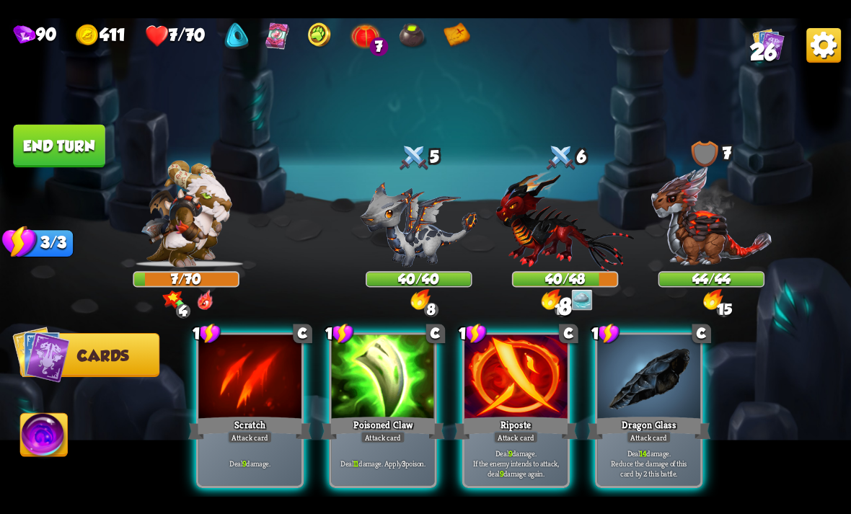
click at [554, 270] on img at bounding box center [565, 220] width 138 height 102
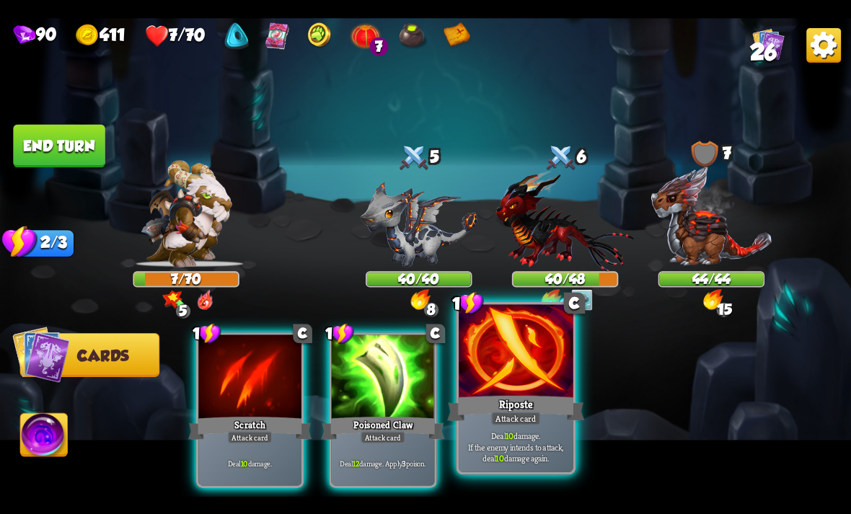
click at [523, 423] on div "Attack card" at bounding box center [516, 418] width 50 height 14
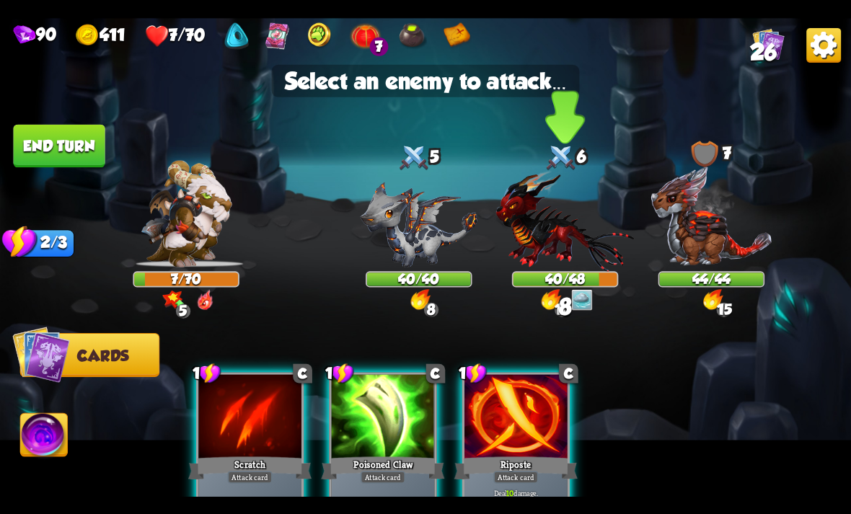
click at [549, 263] on img at bounding box center [565, 220] width 138 height 102
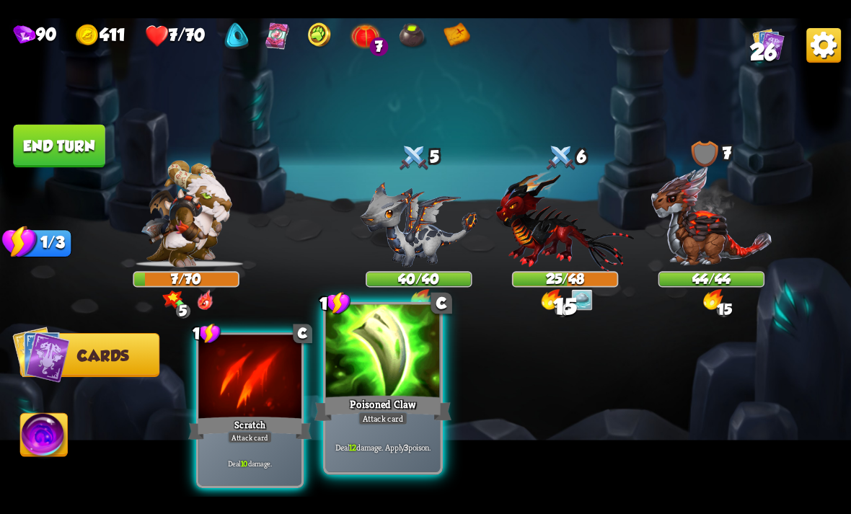
click at [381, 398] on div "Poisoned Claw" at bounding box center [382, 408] width 137 height 30
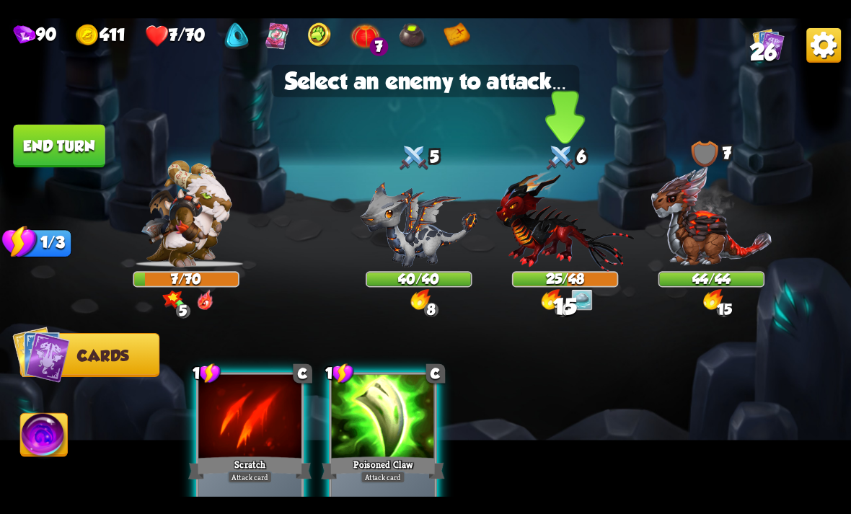
click at [565, 244] on img at bounding box center [565, 220] width 138 height 102
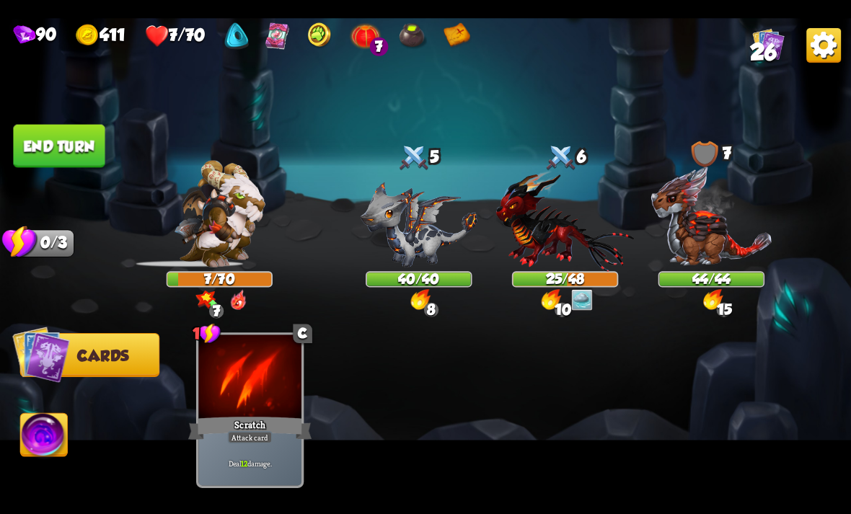
click at [815, 43] on img at bounding box center [823, 44] width 35 height 35
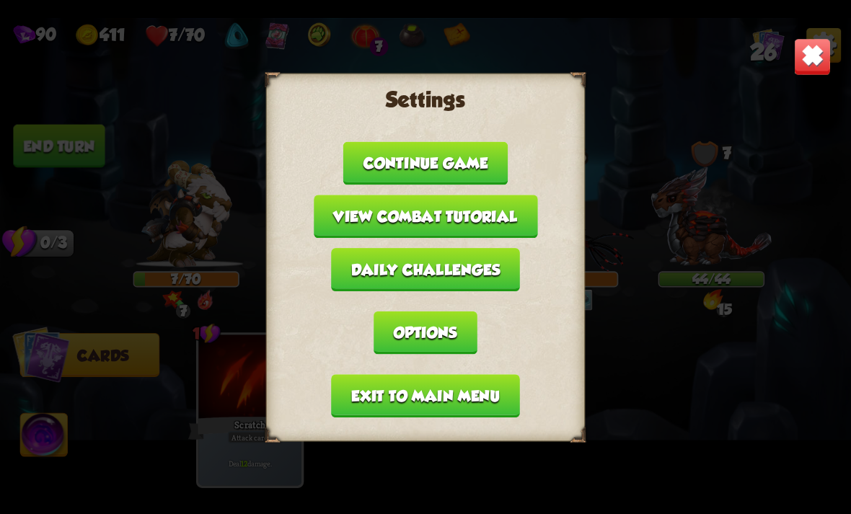
click at [828, 56] on img at bounding box center [812, 55] width 37 height 37
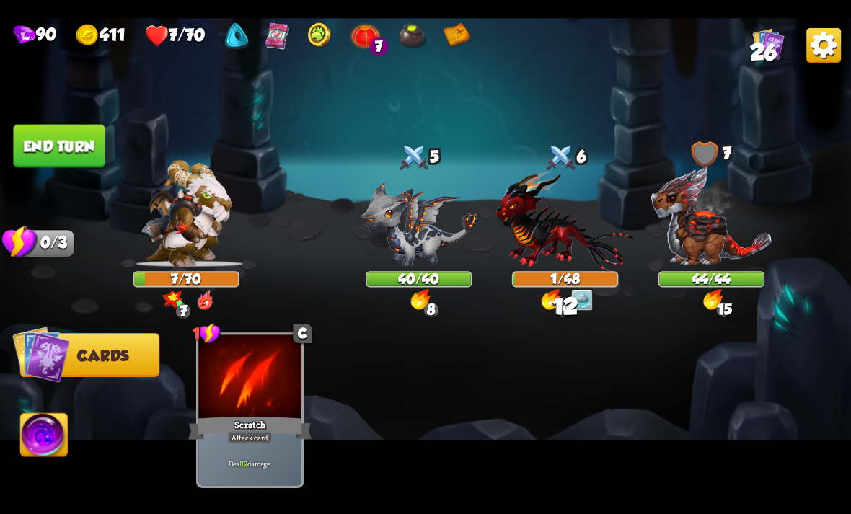
click at [808, 53] on img at bounding box center [823, 44] width 35 height 35
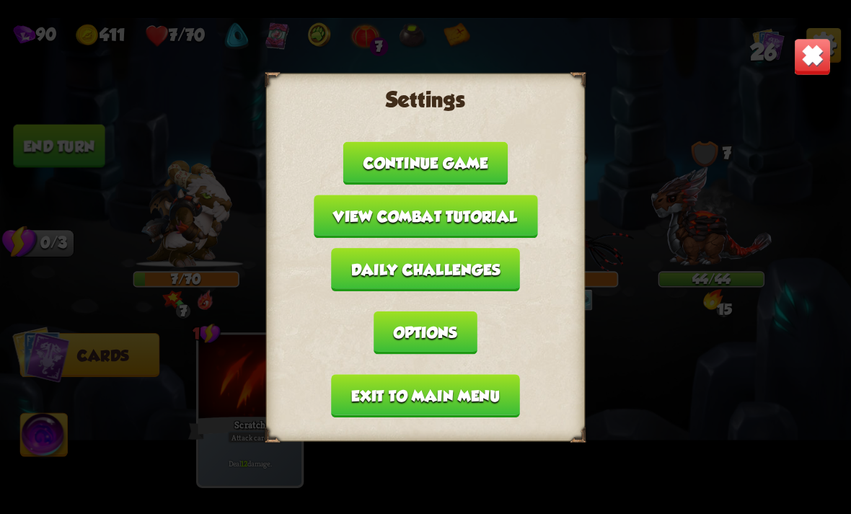
click at [378, 389] on button "Exit to main menu" at bounding box center [425, 395] width 188 height 43
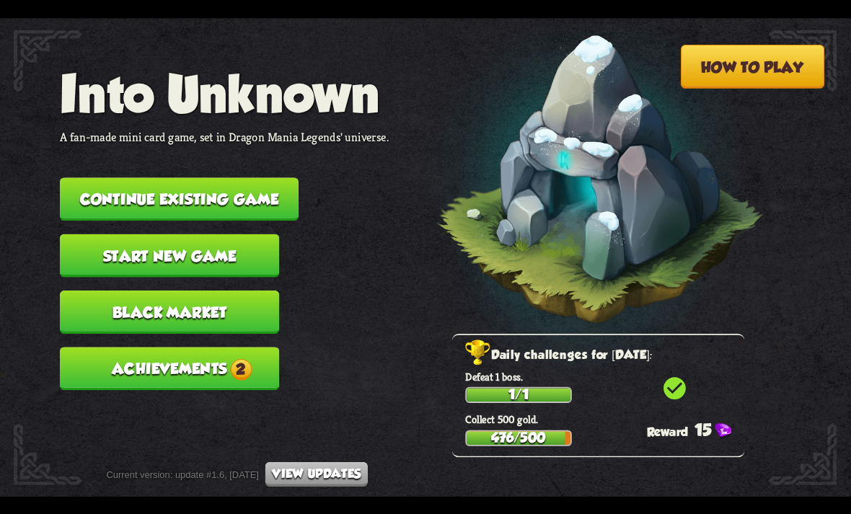
click at [219, 180] on button "Continue existing game" at bounding box center [179, 198] width 239 height 43
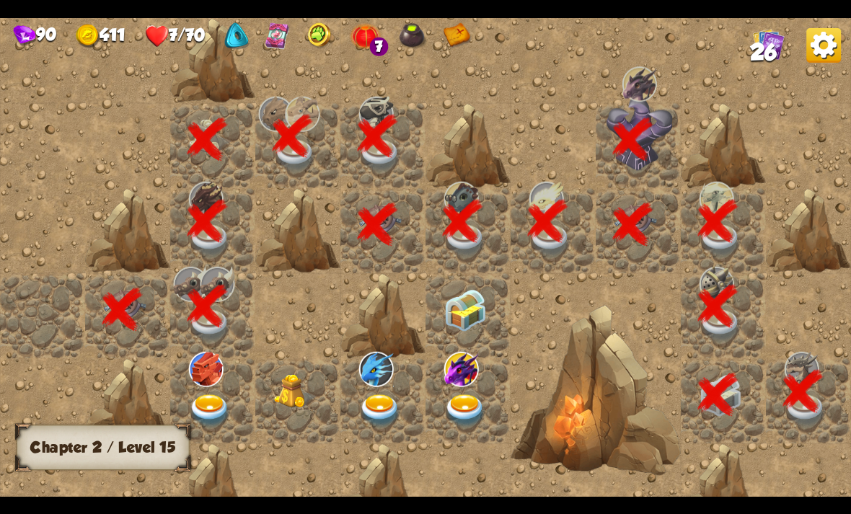
scroll to position [0, 277]
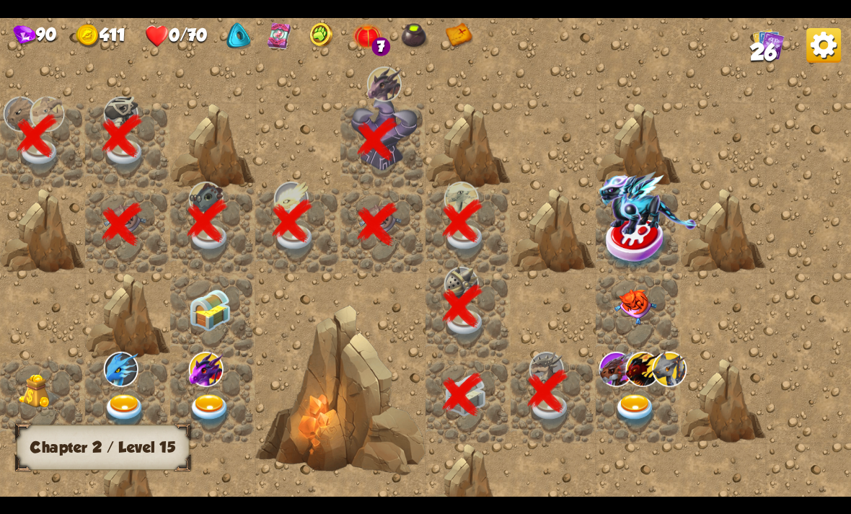
click at [642, 420] on img at bounding box center [635, 410] width 43 height 33
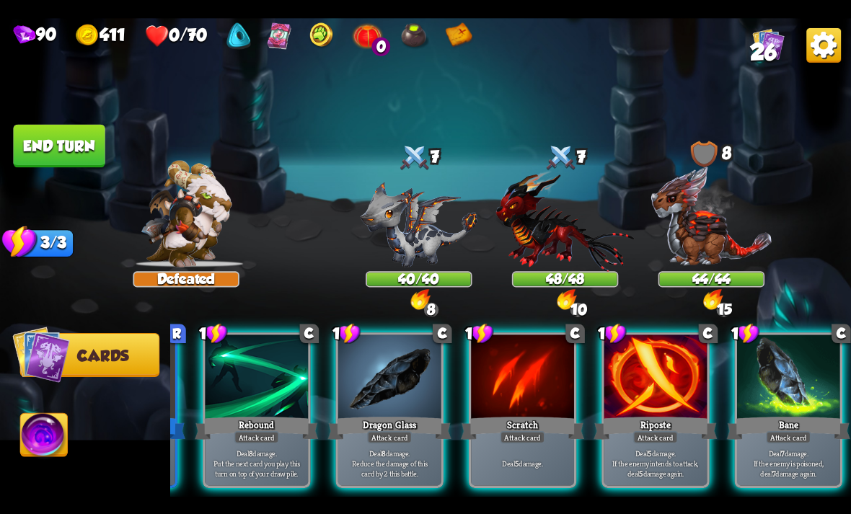
scroll to position [0, 281]
click at [830, 45] on img at bounding box center [823, 44] width 35 height 35
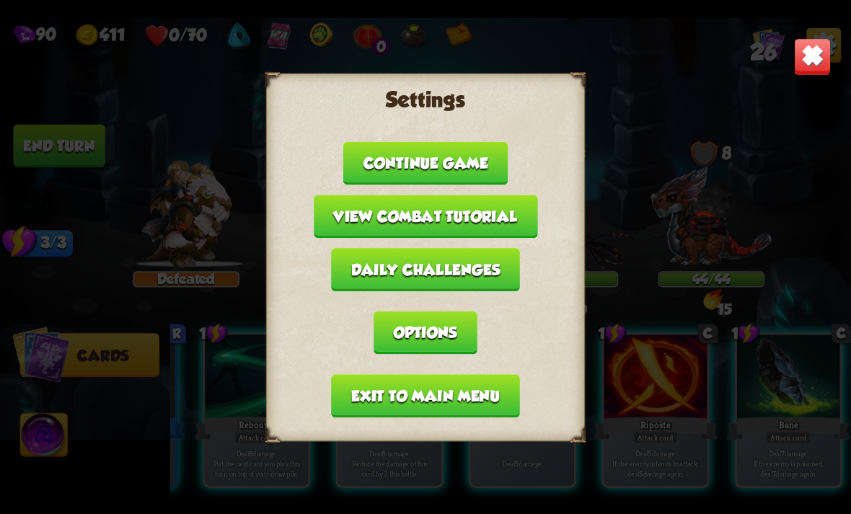
click at [485, 382] on button "Exit to main menu" at bounding box center [425, 395] width 188 height 43
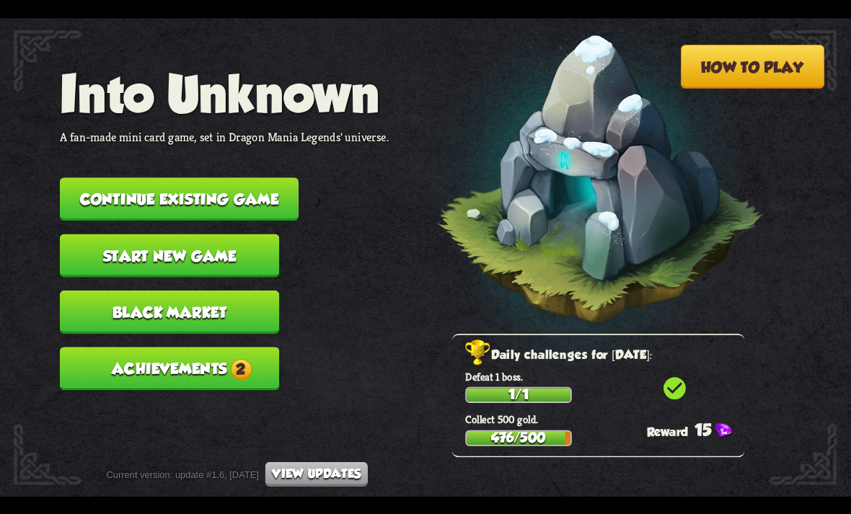
click at [230, 206] on button "Continue existing game" at bounding box center [179, 198] width 239 height 43
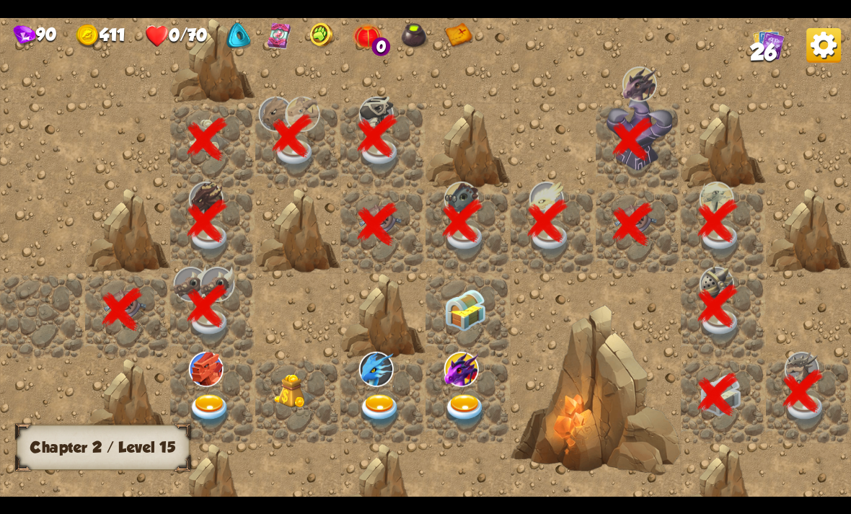
scroll to position [0, 277]
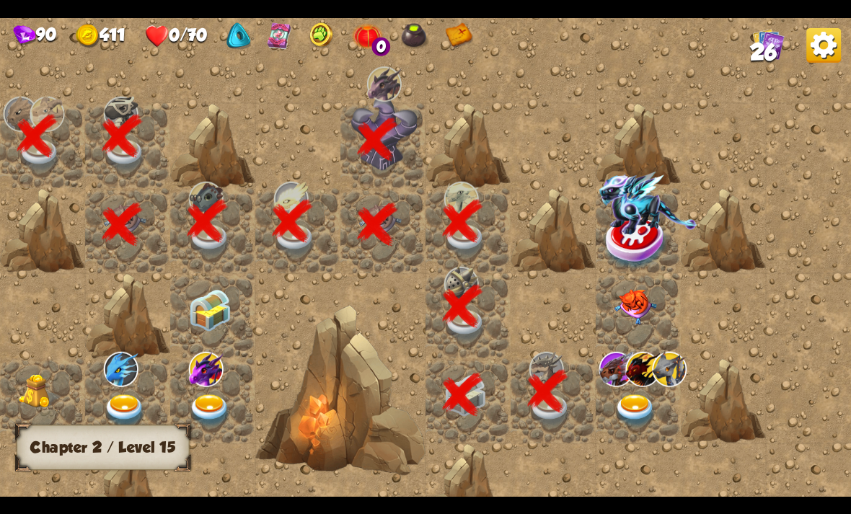
click at [635, 386] on img at bounding box center [642, 368] width 35 height 35
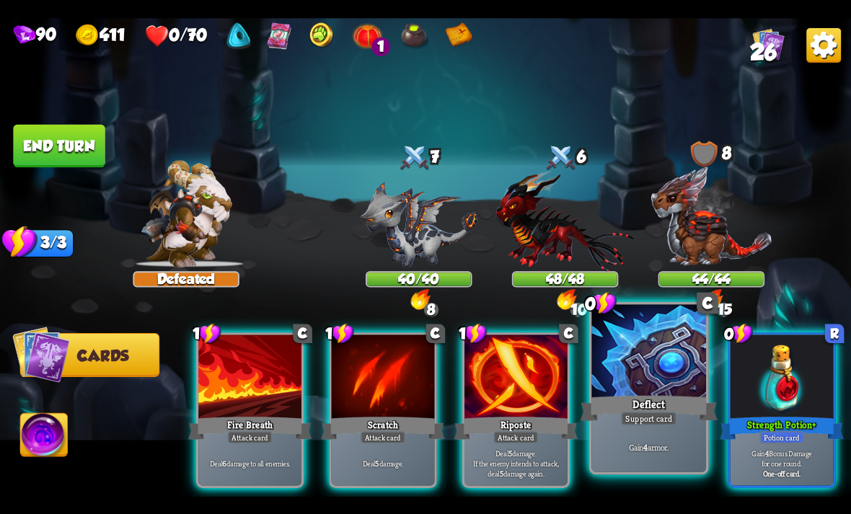
click at [670, 404] on div "Deflect" at bounding box center [648, 408] width 137 height 30
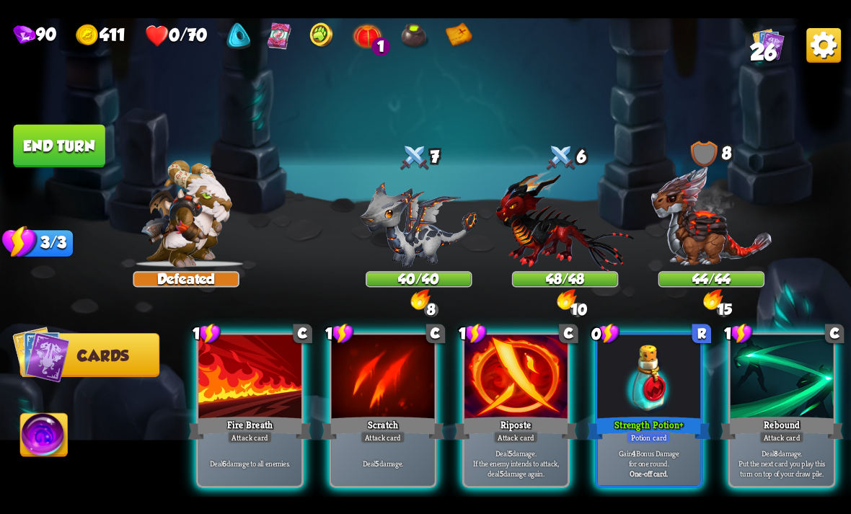
click at [578, 244] on img at bounding box center [565, 220] width 138 height 102
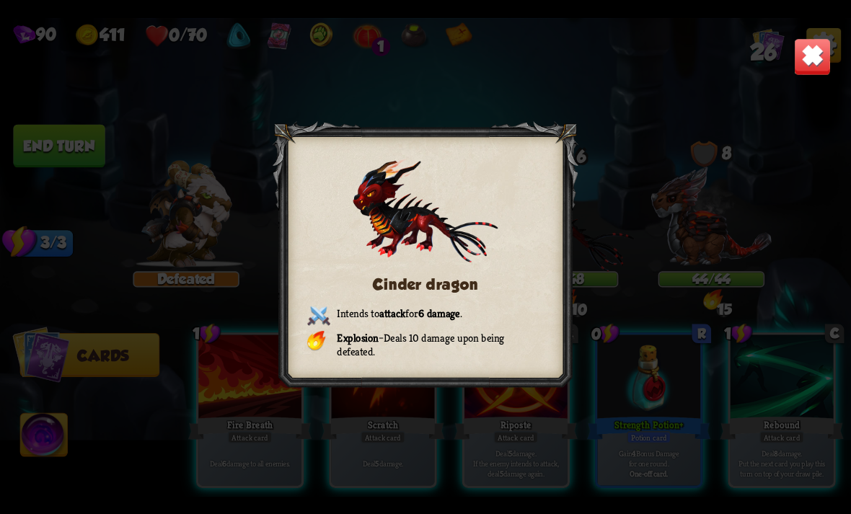
click at [819, 22] on div "Cinder dragon Intends to attack for 6 damage . Explosion – Deals 10 damage upon…" at bounding box center [425, 257] width 851 height 479
click at [813, 53] on img at bounding box center [812, 55] width 37 height 37
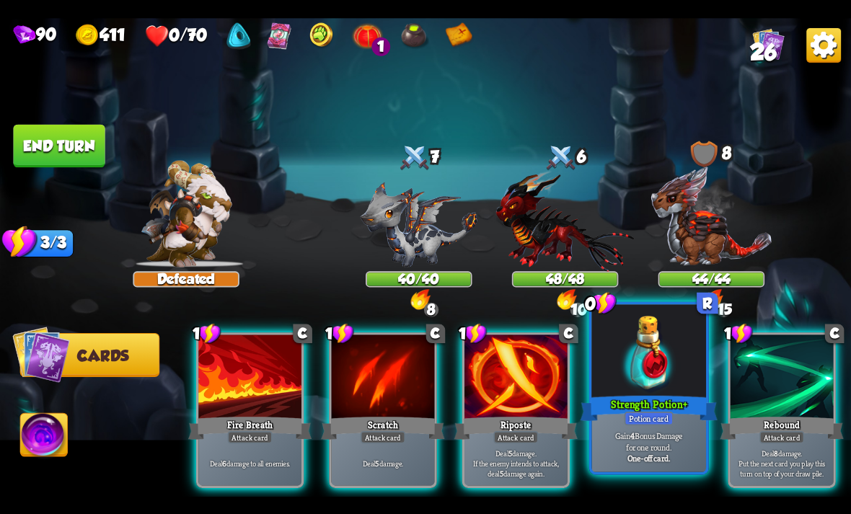
click at [640, 403] on div "Strength Potion +" at bounding box center [648, 408] width 137 height 30
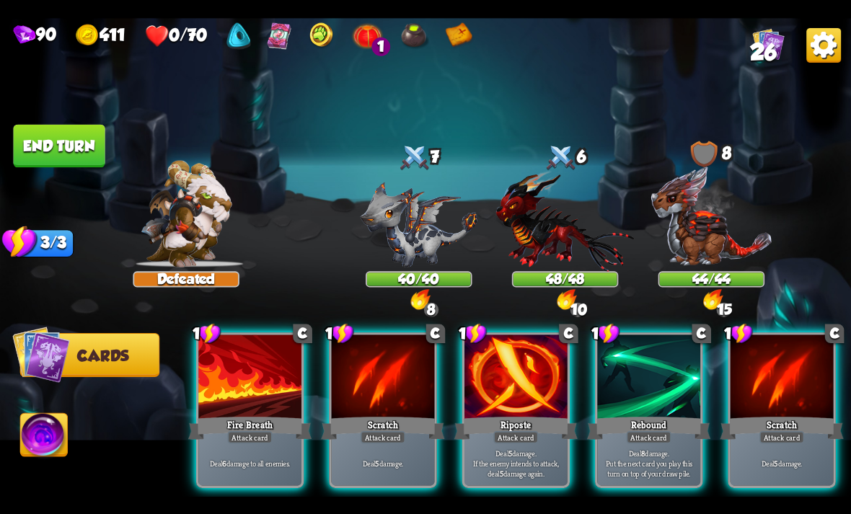
click at [552, 280] on div "48/48" at bounding box center [565, 279] width 104 height 13
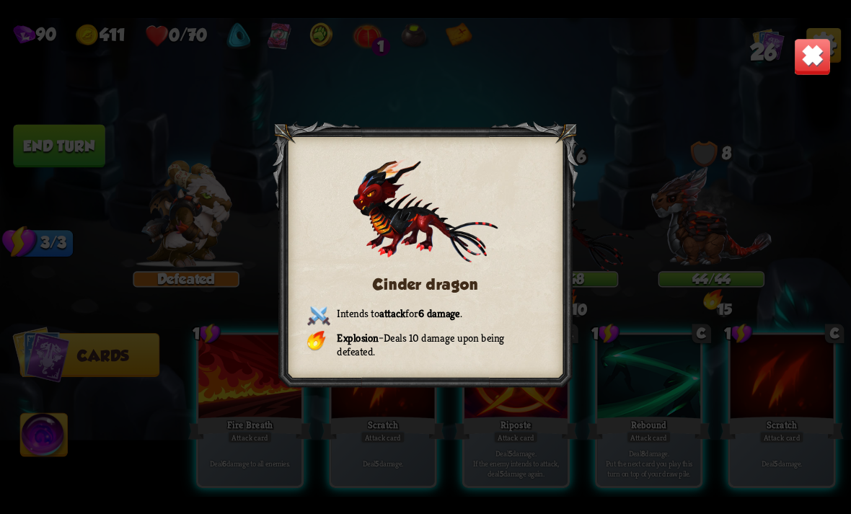
click at [800, 46] on img at bounding box center [812, 55] width 37 height 37
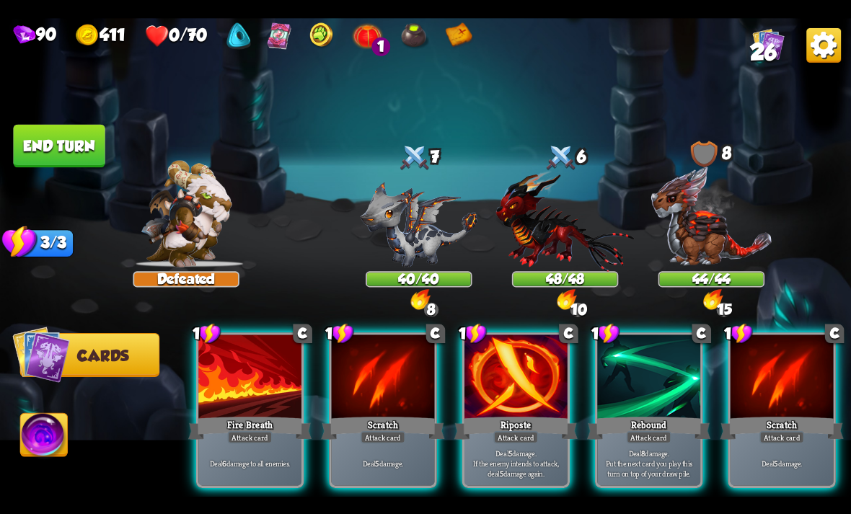
click at [826, 33] on img at bounding box center [823, 44] width 35 height 35
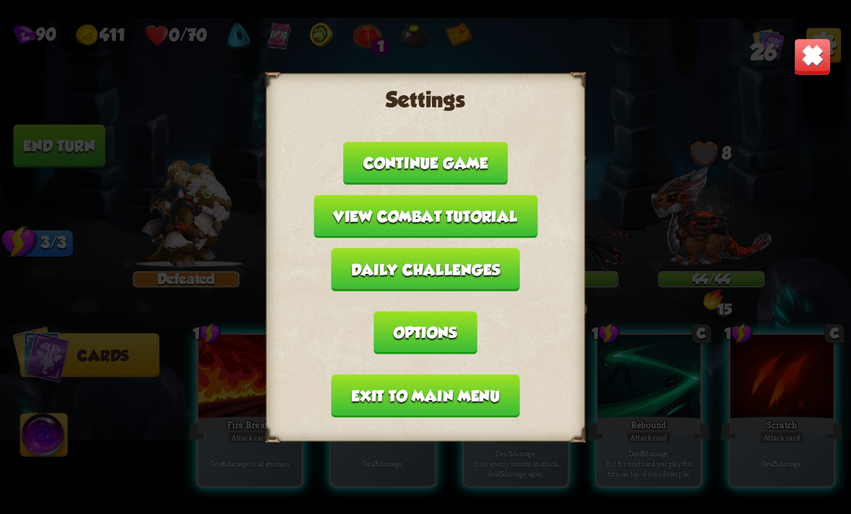
click at [498, 381] on button "Exit to main menu" at bounding box center [425, 395] width 188 height 43
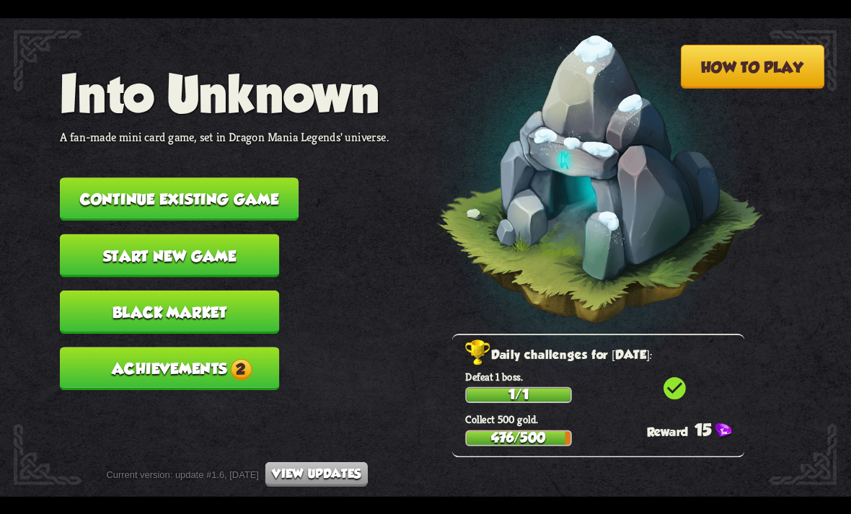
click at [276, 196] on button "Continue existing game" at bounding box center [179, 198] width 239 height 43
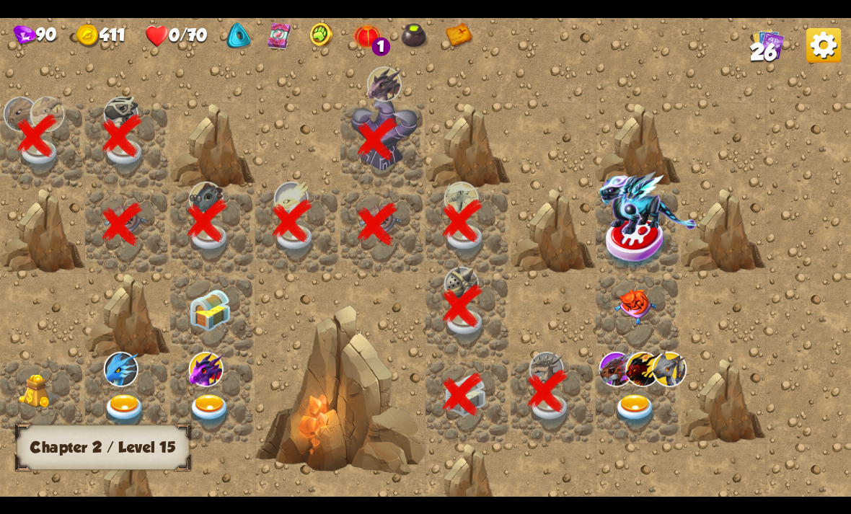
click at [646, 414] on img at bounding box center [635, 410] width 43 height 33
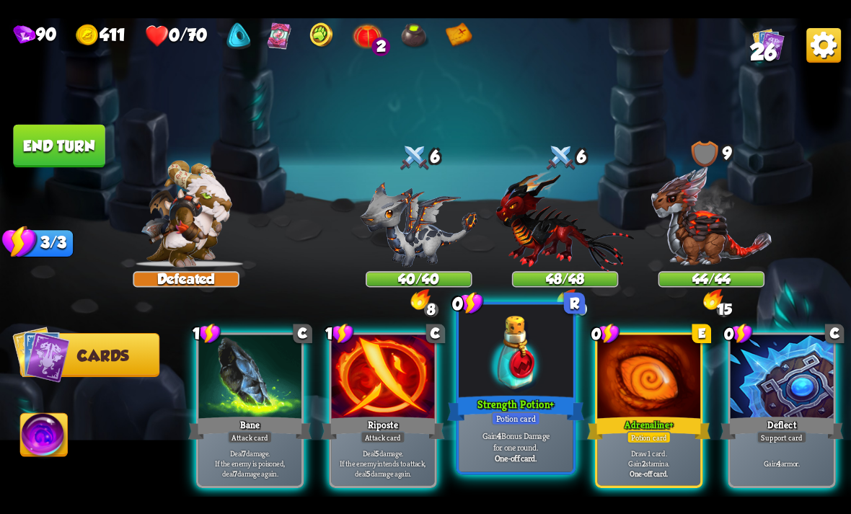
click at [531, 425] on div "Potion card" at bounding box center [515, 418] width 49 height 14
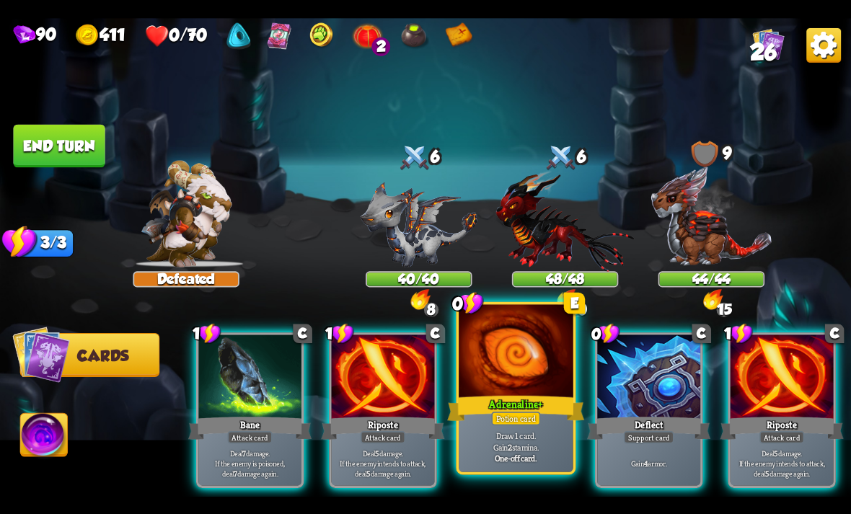
click at [532, 366] on div at bounding box center [516, 352] width 115 height 97
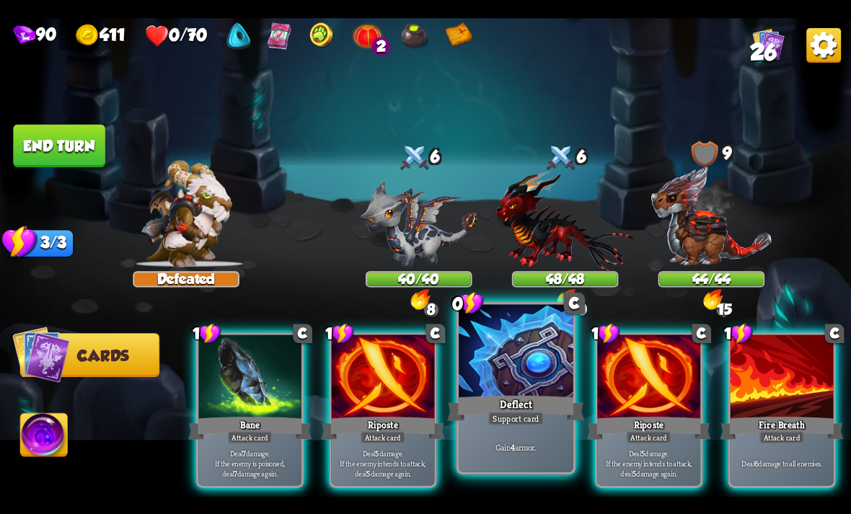
click at [532, 405] on div "Deflect" at bounding box center [515, 408] width 137 height 30
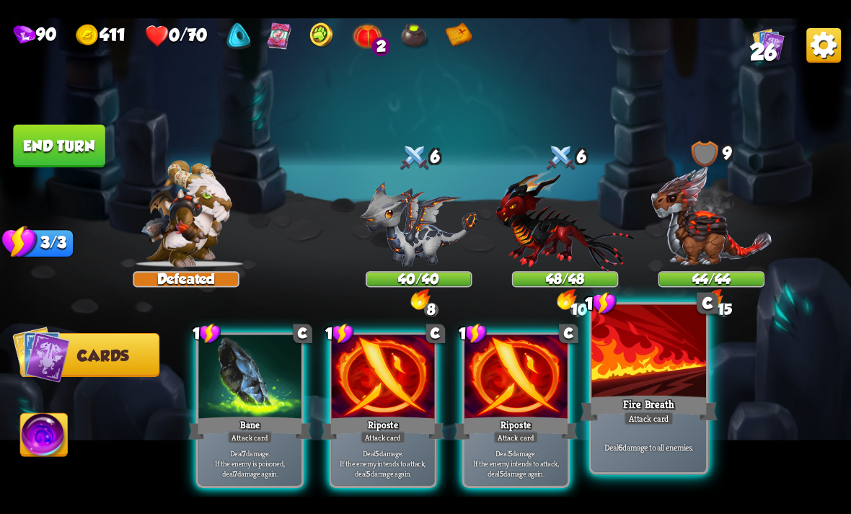
click at [666, 438] on div "Deal 6 damage to all enemies." at bounding box center [648, 447] width 115 height 50
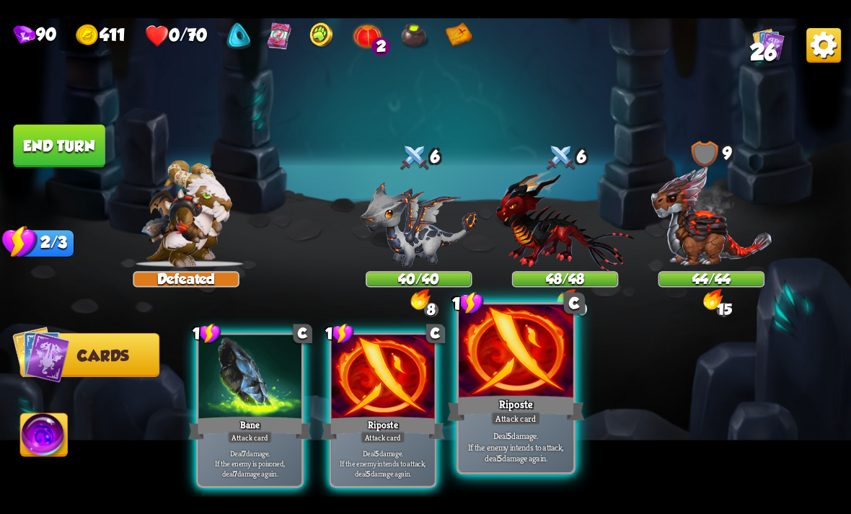
click at [526, 414] on div "Attack card" at bounding box center [516, 418] width 50 height 14
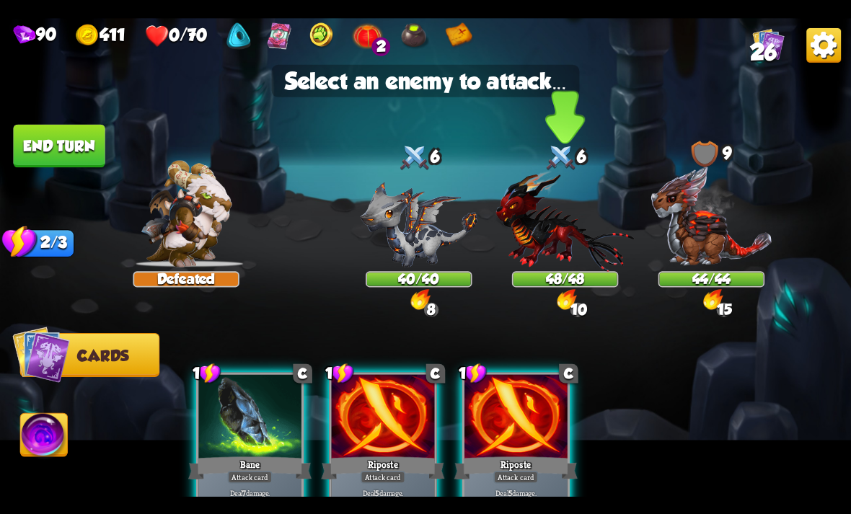
click at [579, 226] on img at bounding box center [565, 220] width 138 height 102
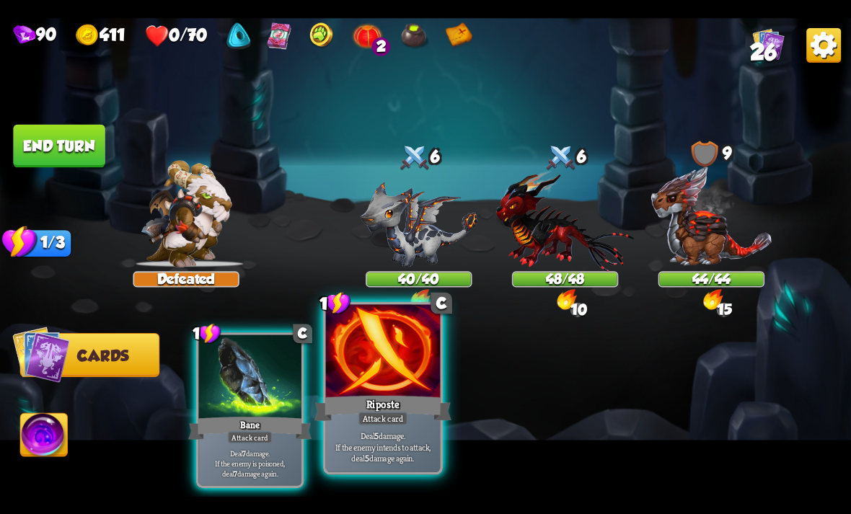
click at [412, 414] on div "Riposte" at bounding box center [382, 408] width 137 height 30
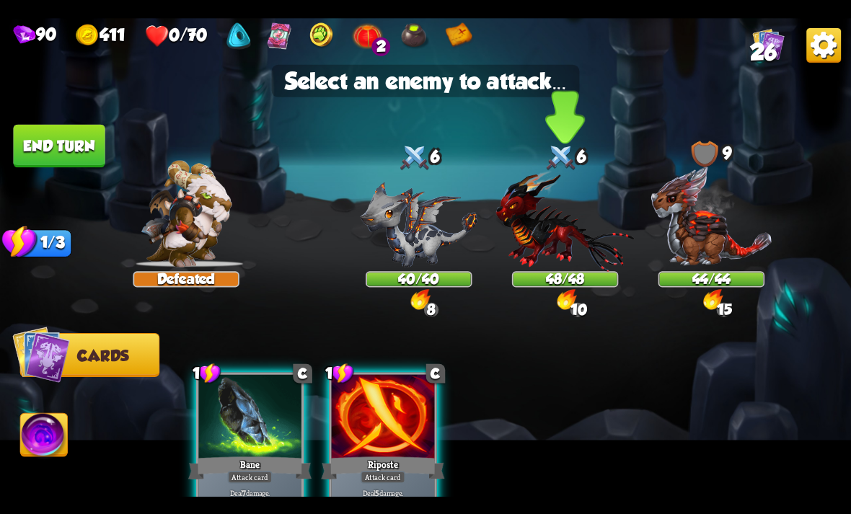
click at [555, 244] on img at bounding box center [565, 220] width 138 height 102
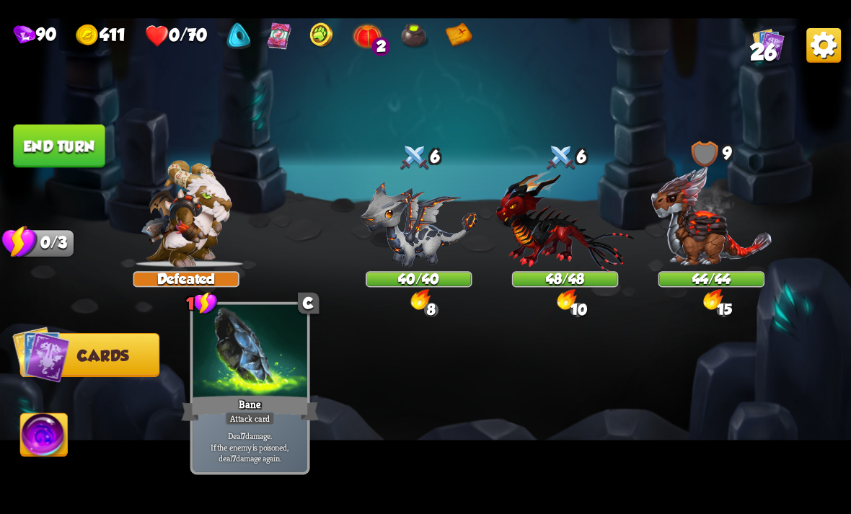
click at [250, 429] on div "Deal 7 damage. If the enemy is poisoned, deal 7 damage again." at bounding box center [250, 447] width 115 height 50
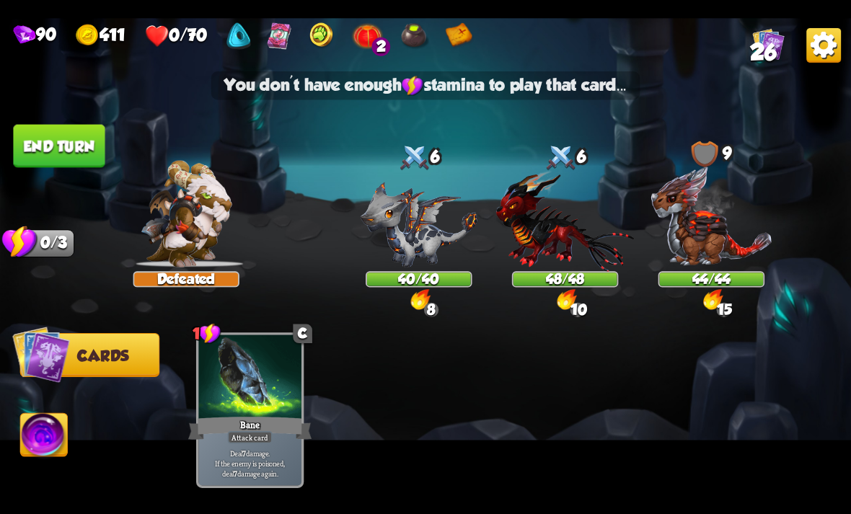
click at [89, 147] on button "End turn" at bounding box center [59, 145] width 92 height 43
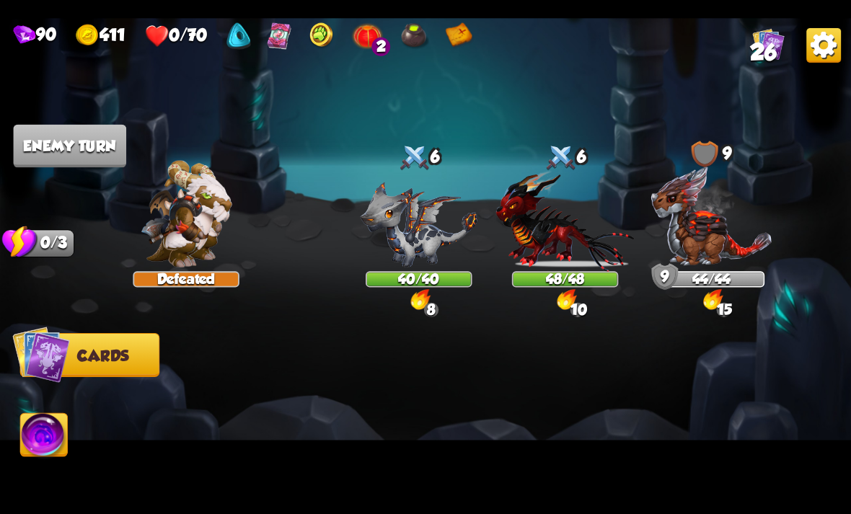
click at [822, 45] on img at bounding box center [823, 44] width 35 height 35
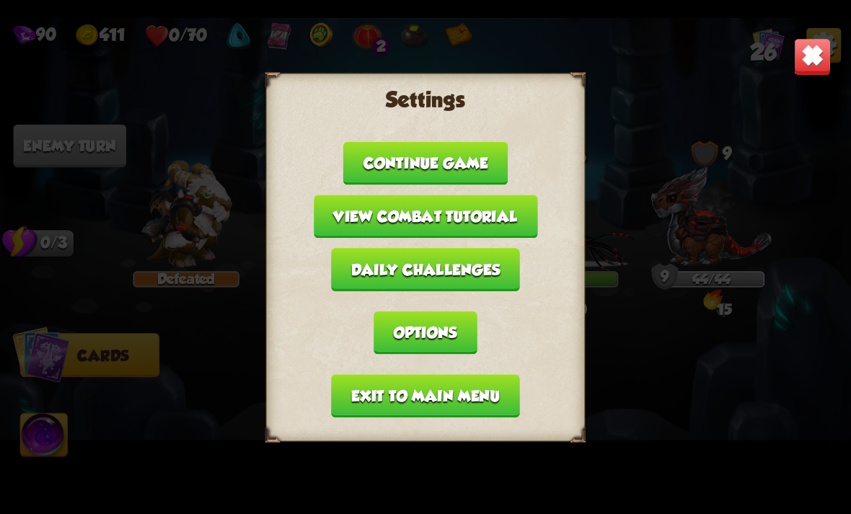
click at [492, 374] on button "Exit to main menu" at bounding box center [425, 395] width 188 height 43
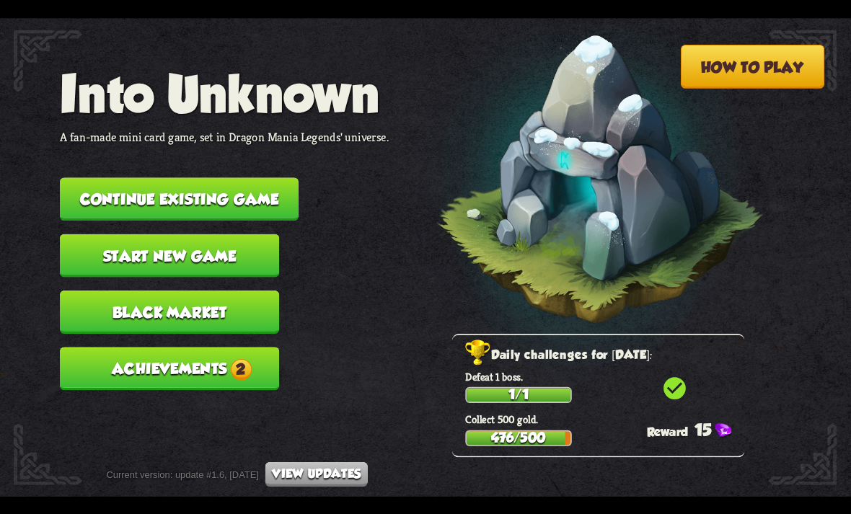
click at [244, 208] on button "Continue existing game" at bounding box center [179, 198] width 239 height 43
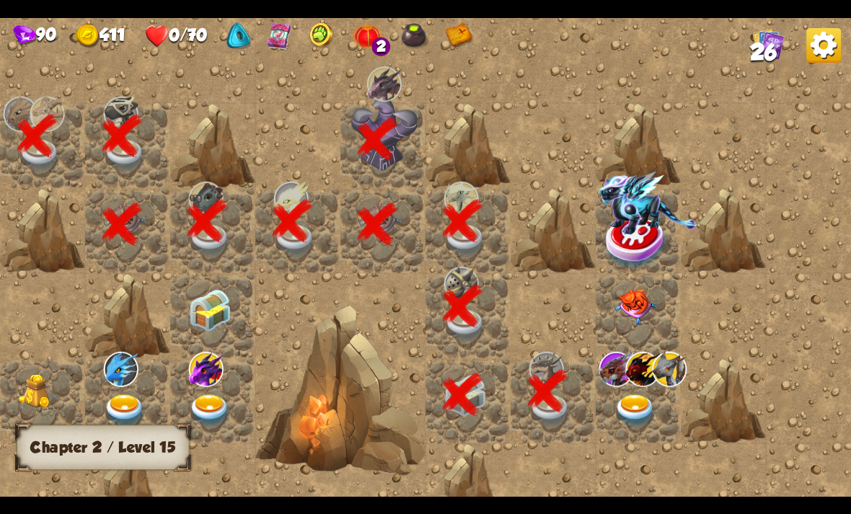
click at [652, 395] on img at bounding box center [635, 410] width 43 height 33
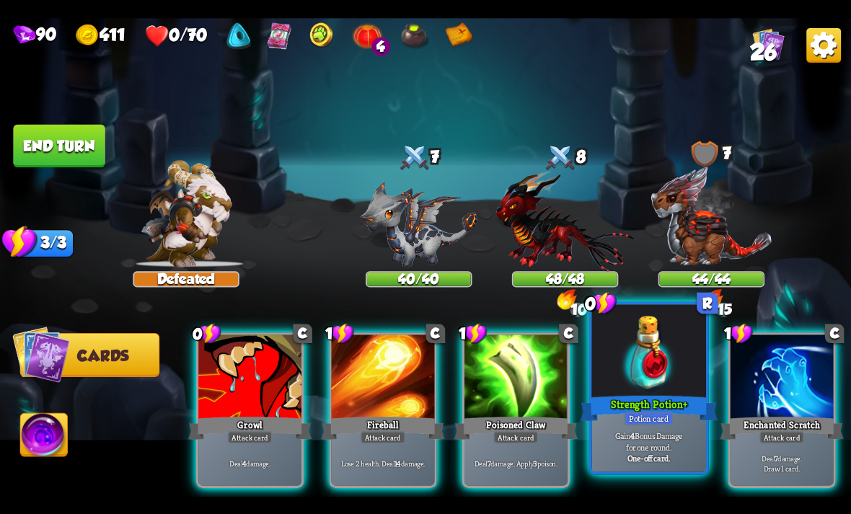
click at [658, 420] on div "Potion card" at bounding box center [648, 418] width 49 height 14
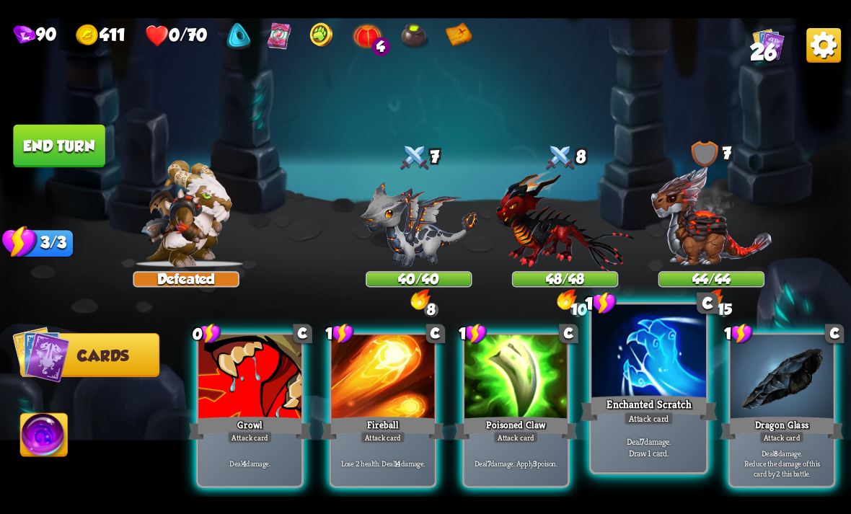
click at [656, 410] on div "Enchanted Scratch" at bounding box center [648, 408] width 137 height 30
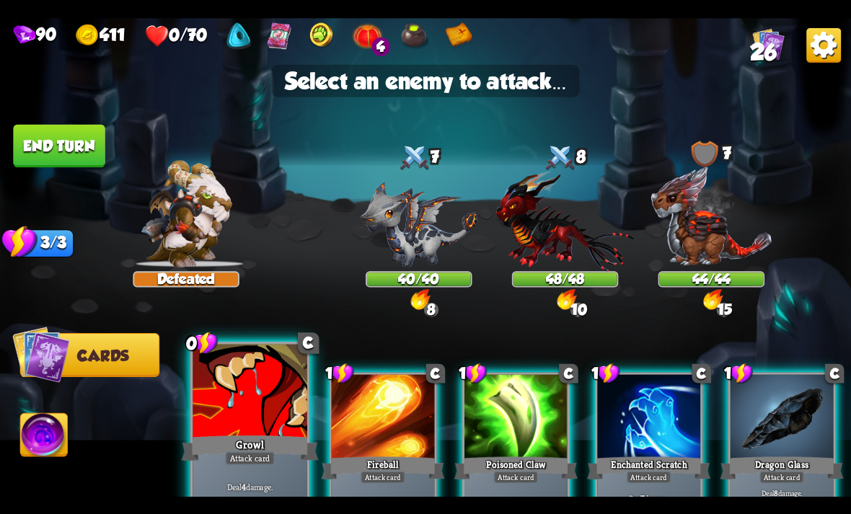
click at [239, 423] on div at bounding box center [250, 392] width 115 height 97
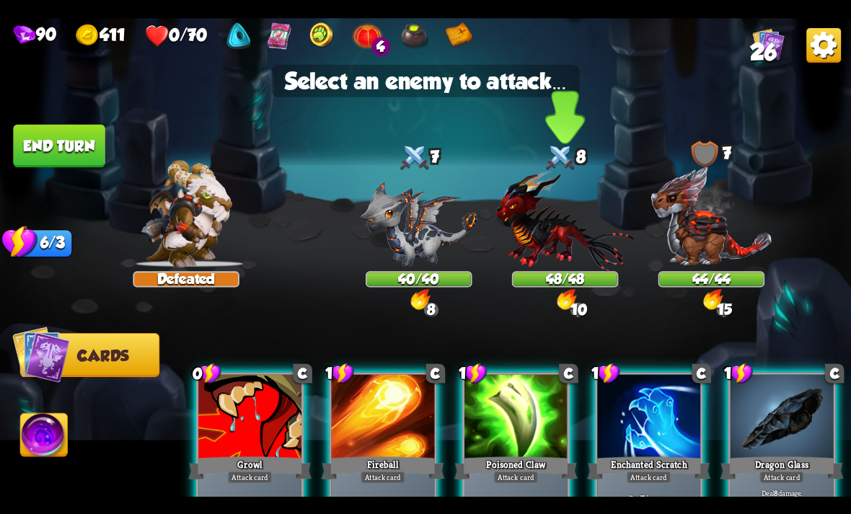
click at [565, 260] on img at bounding box center [565, 220] width 138 height 102
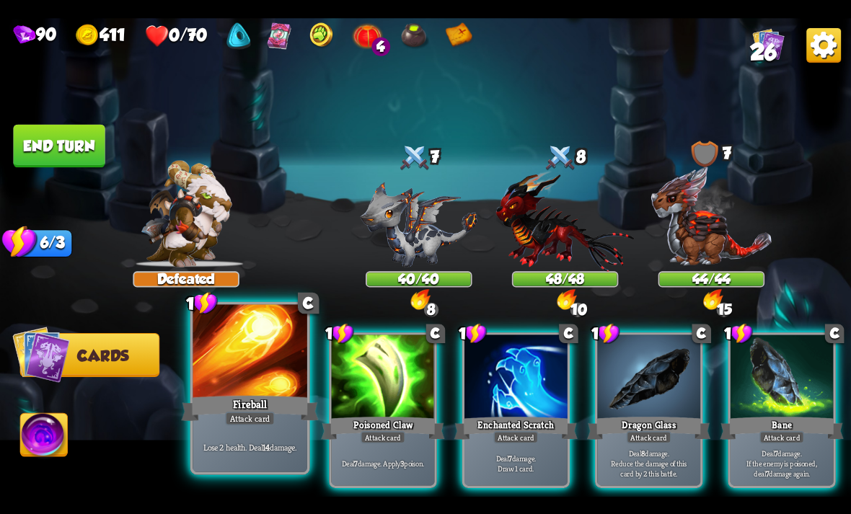
click at [240, 412] on div "Attack card" at bounding box center [250, 418] width 50 height 14
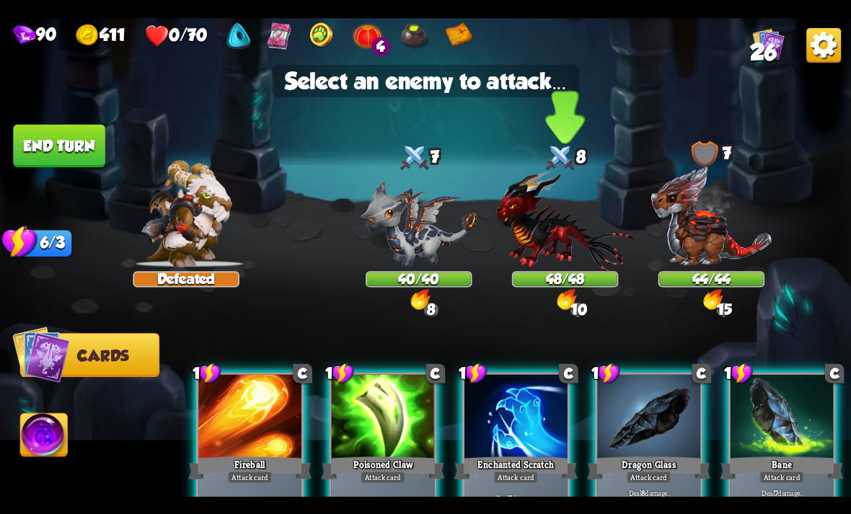
click at [564, 243] on img at bounding box center [565, 220] width 138 height 102
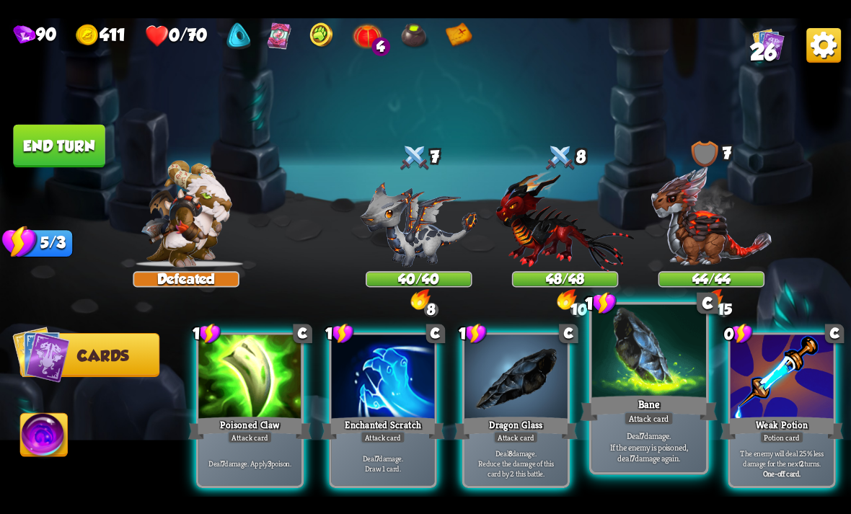
click at [621, 407] on div "Bane" at bounding box center [648, 408] width 137 height 30
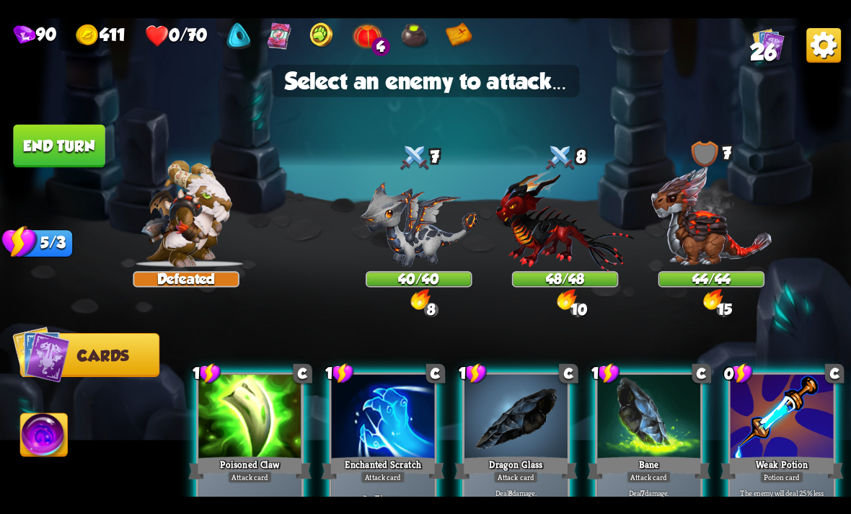
click at [653, 421] on div at bounding box center [648, 417] width 103 height 87
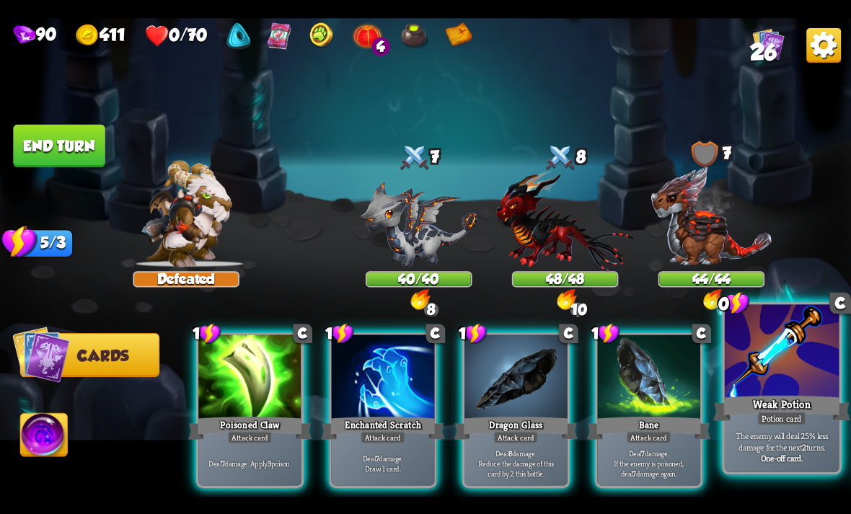
click at [780, 410] on div "Weak Potion" at bounding box center [781, 408] width 137 height 30
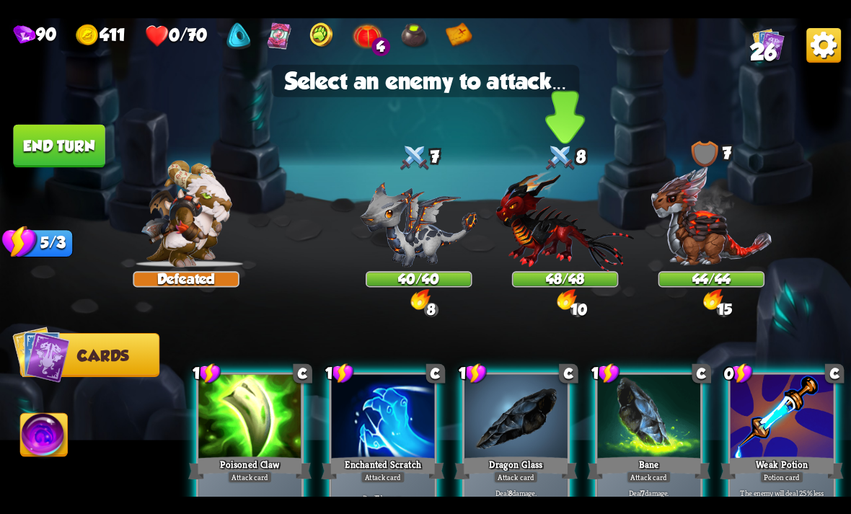
click at [579, 232] on img at bounding box center [565, 220] width 138 height 102
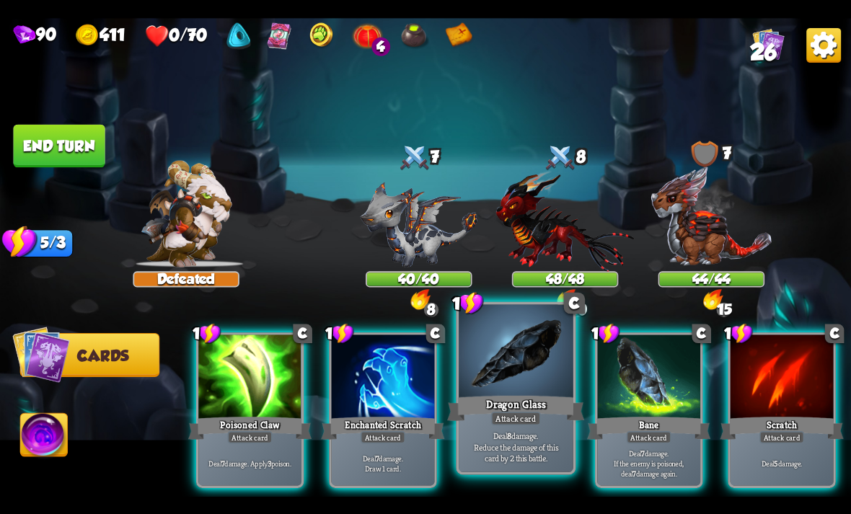
click at [526, 415] on div "Attack card" at bounding box center [516, 418] width 50 height 14
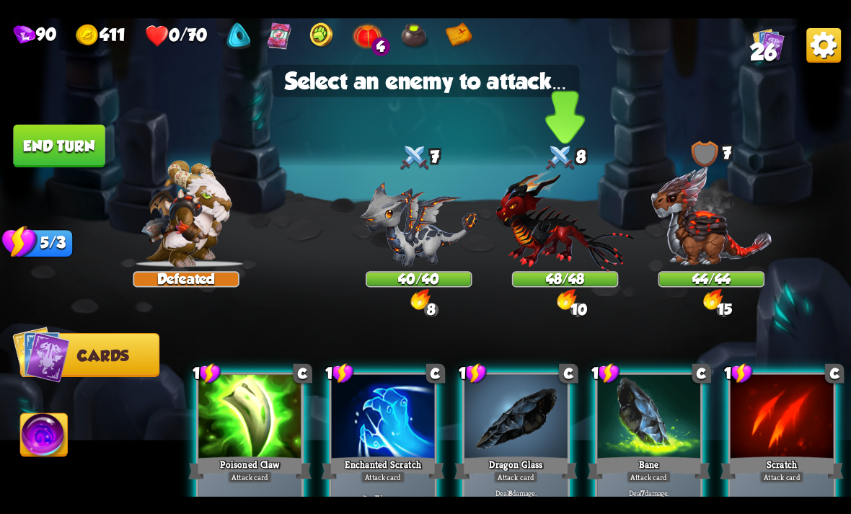
click at [565, 227] on img at bounding box center [565, 220] width 138 height 102
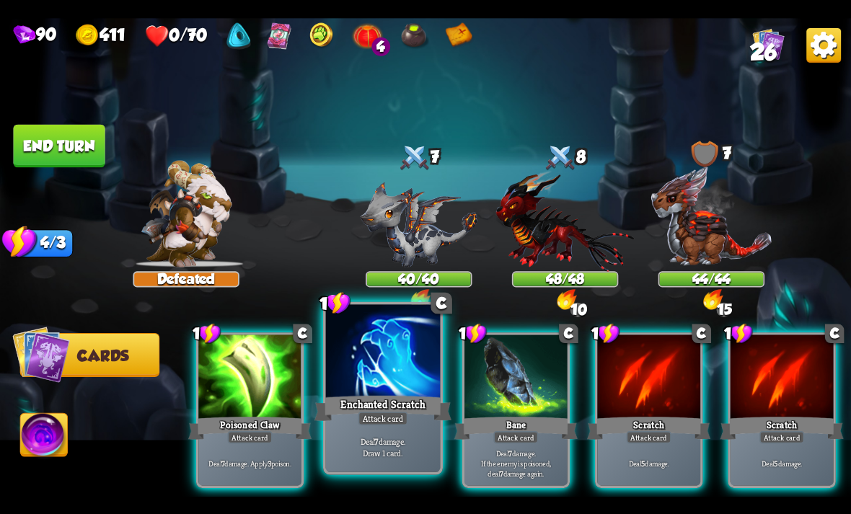
click at [383, 390] on div at bounding box center [383, 352] width 115 height 97
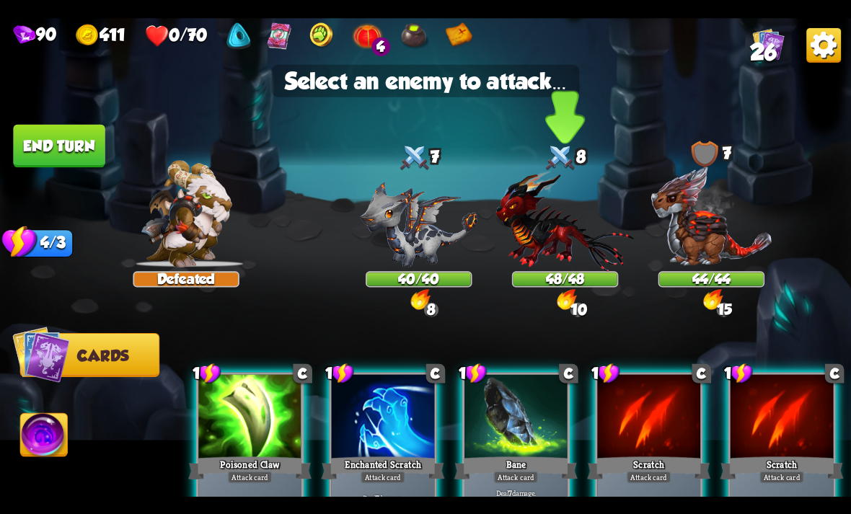
click at [532, 251] on img at bounding box center [565, 220] width 138 height 102
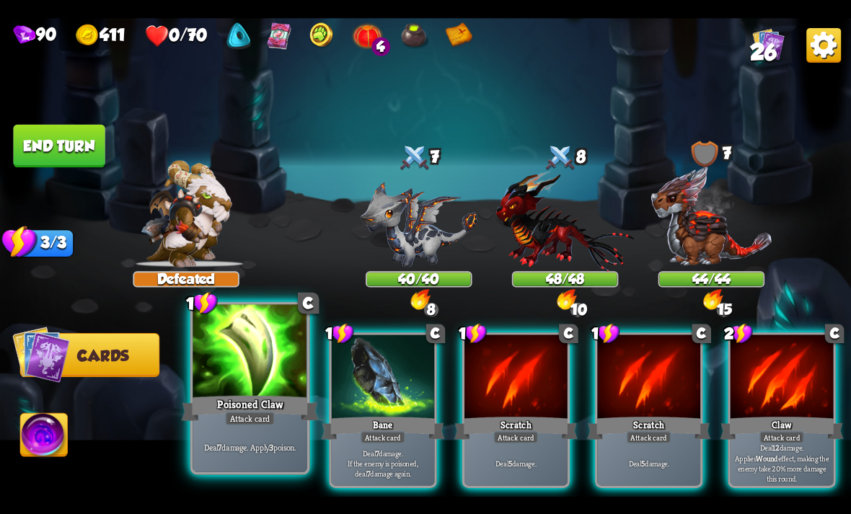
click at [243, 417] on div "Attack card" at bounding box center [250, 418] width 50 height 14
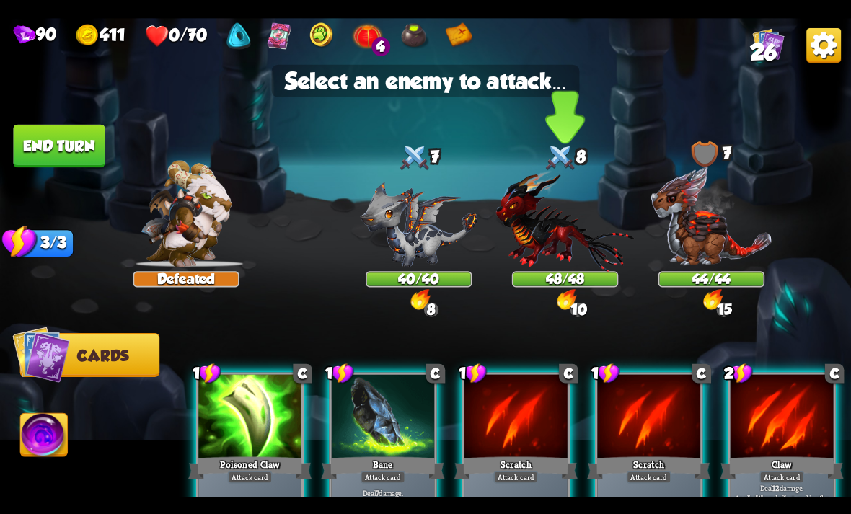
click at [557, 215] on img at bounding box center [565, 220] width 138 height 102
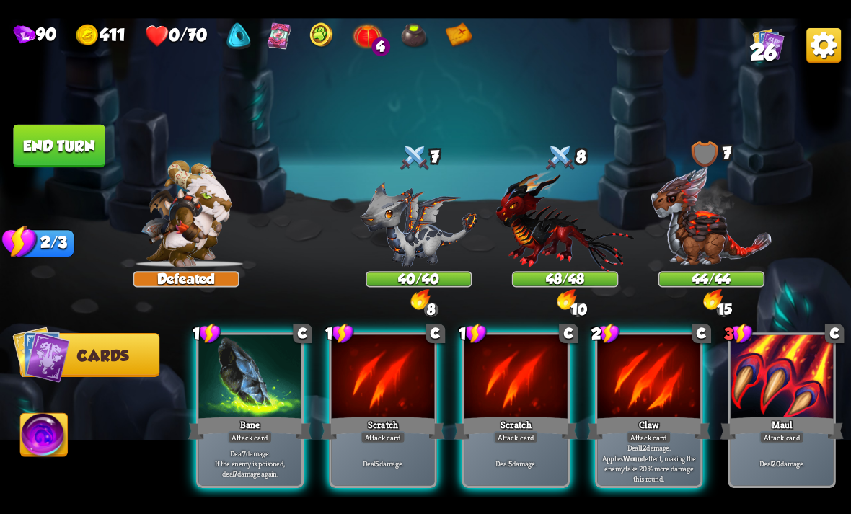
click at [547, 210] on img at bounding box center [565, 220] width 138 height 102
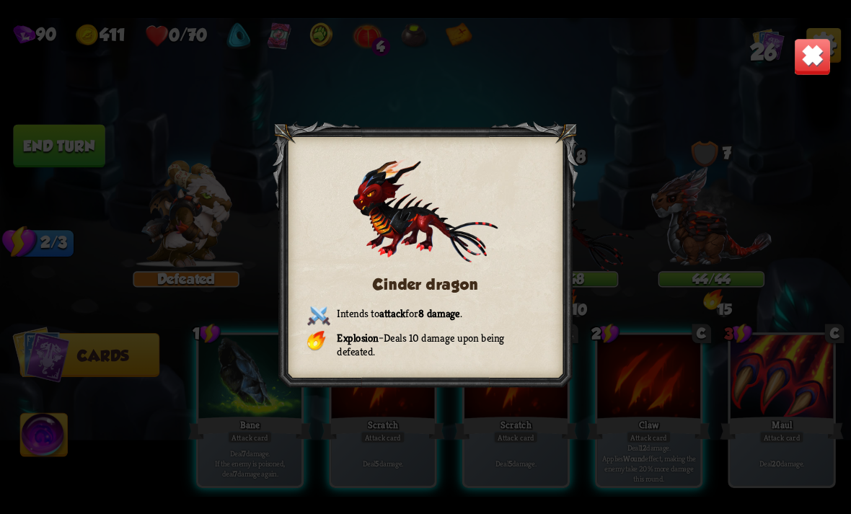
click at [808, 73] on img at bounding box center [812, 55] width 37 height 37
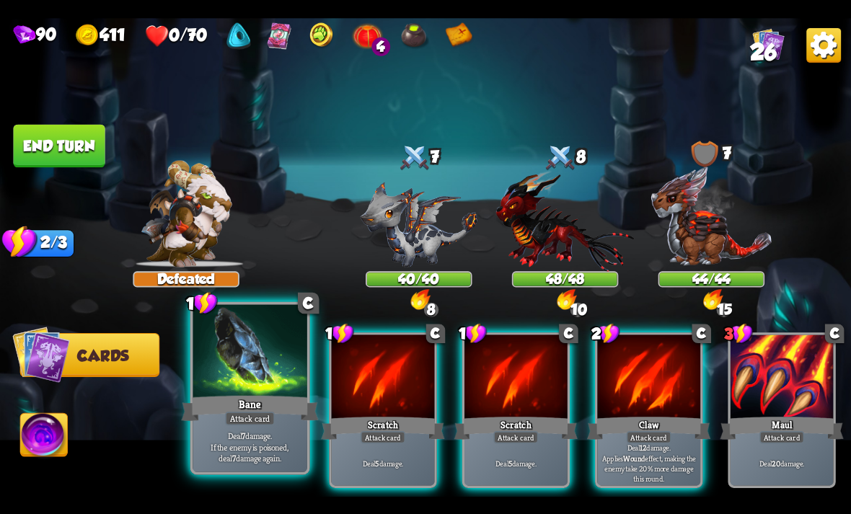
click at [241, 420] on div "Attack card" at bounding box center [250, 418] width 50 height 14
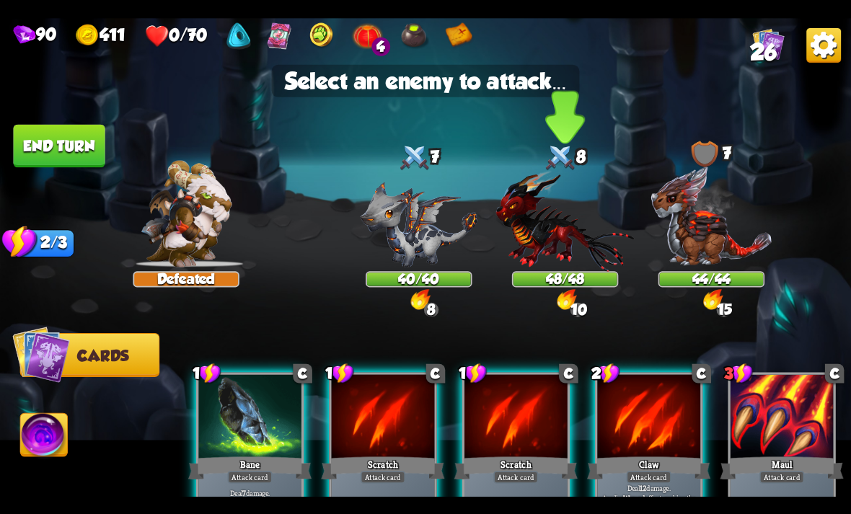
click at [572, 232] on img at bounding box center [565, 220] width 138 height 102
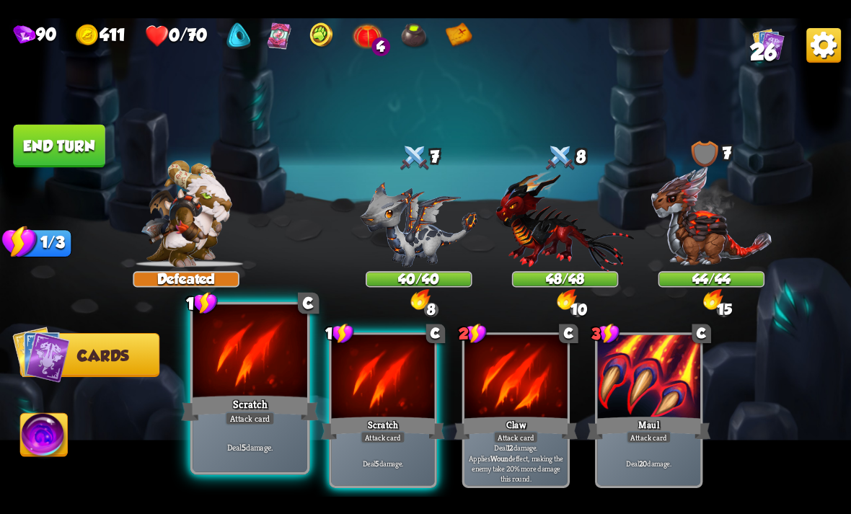
click at [270, 423] on div "Attack card" at bounding box center [250, 418] width 50 height 14
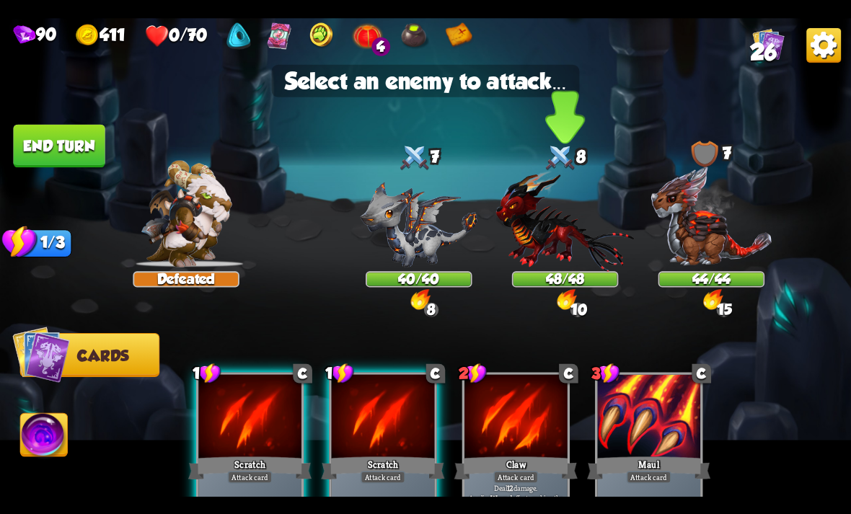
click at [565, 239] on img at bounding box center [565, 220] width 138 height 102
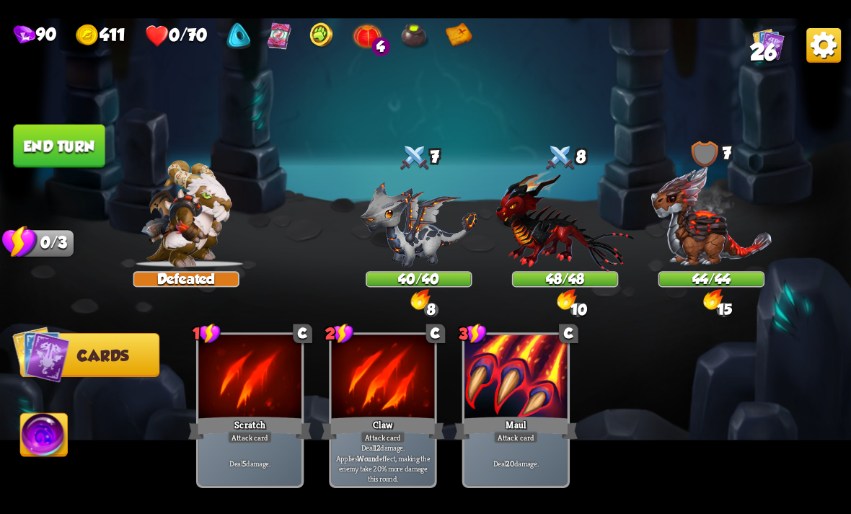
click at [823, 44] on img at bounding box center [823, 44] width 35 height 35
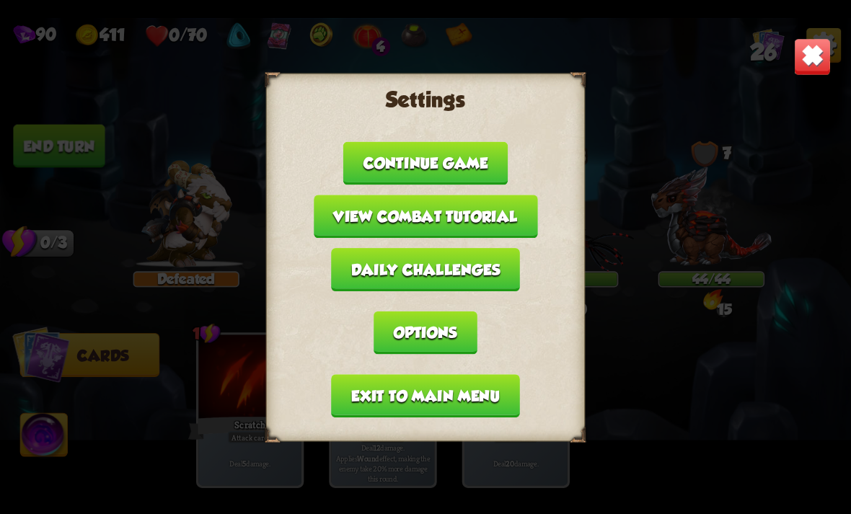
click at [808, 57] on img at bounding box center [812, 55] width 37 height 37
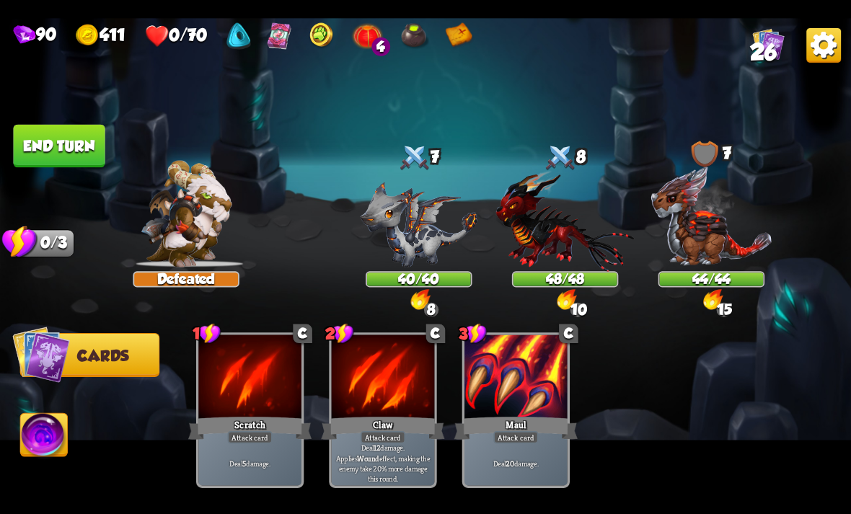
click at [831, 45] on img at bounding box center [823, 44] width 35 height 35
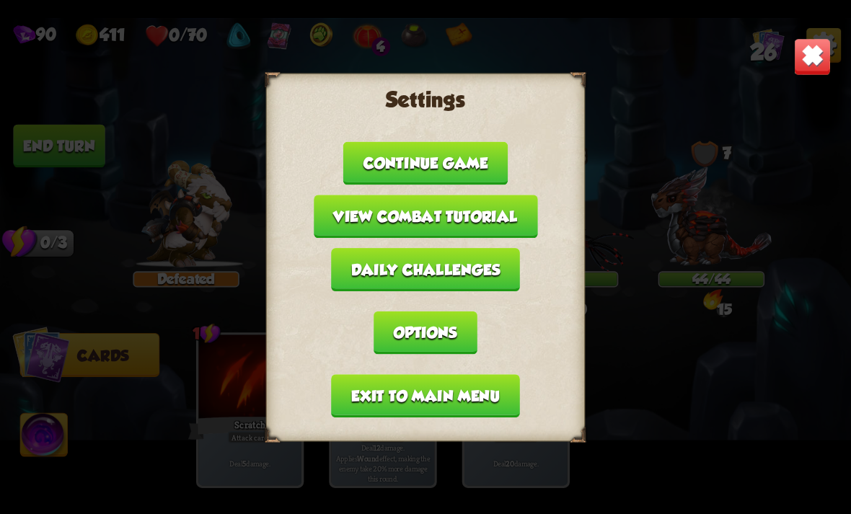
click at [815, 56] on img at bounding box center [812, 55] width 37 height 37
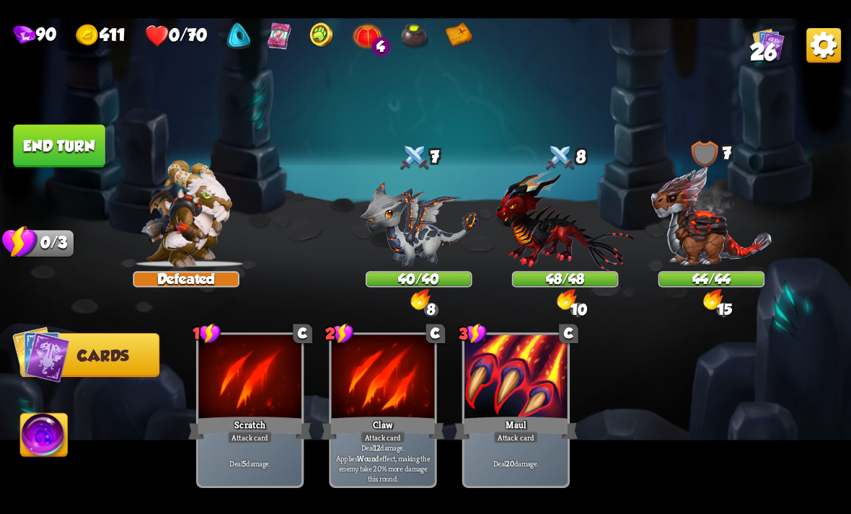
click at [74, 150] on button "End turn" at bounding box center [59, 145] width 92 height 43
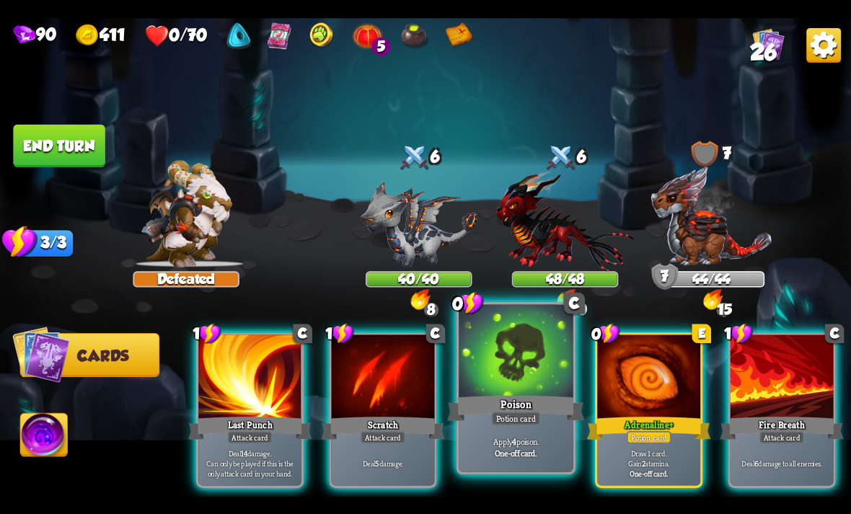
click at [545, 416] on div "Poison" at bounding box center [515, 408] width 137 height 30
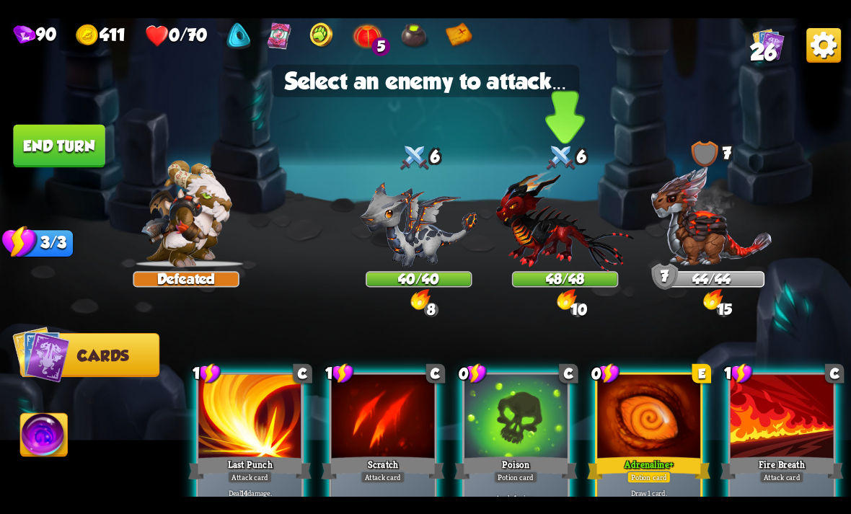
click at [559, 248] on img at bounding box center [565, 220] width 138 height 102
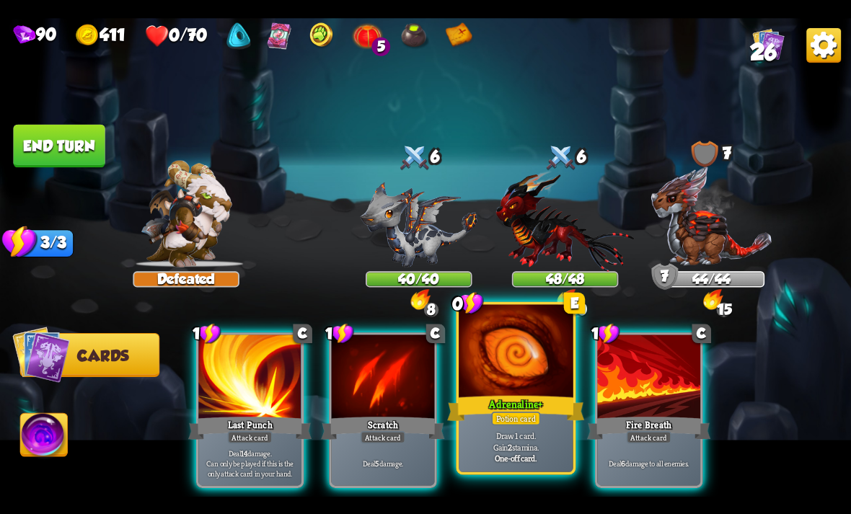
click at [570, 427] on div "Draw 1 card. Gain 2 stamina. One-off card." at bounding box center [516, 447] width 115 height 50
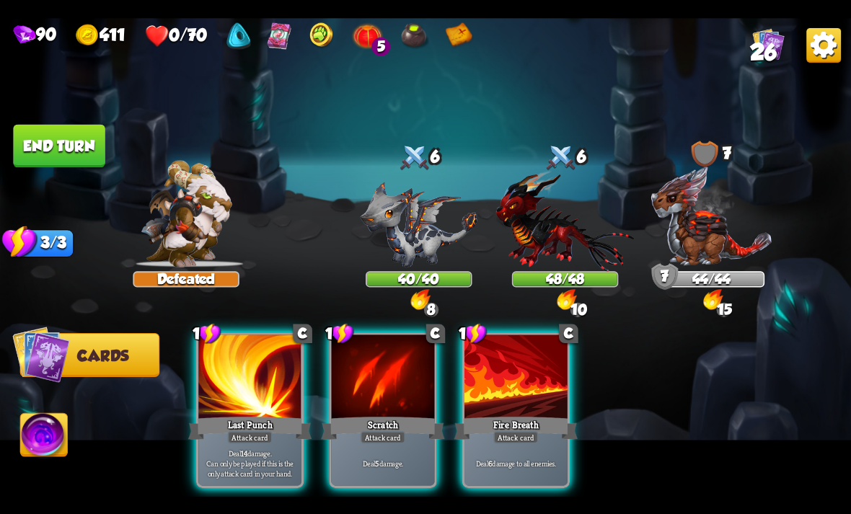
click at [553, 260] on img at bounding box center [565, 220] width 138 height 102
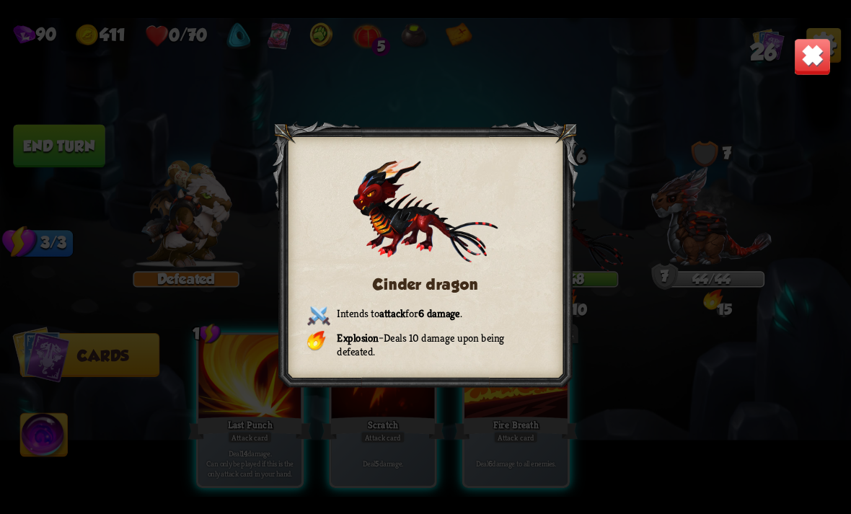
click at [831, 30] on div "Cinder dragon Intends to attack for 6 damage . Explosion – Deals 10 damage upon…" at bounding box center [425, 257] width 851 height 479
click at [810, 49] on img at bounding box center [812, 55] width 37 height 37
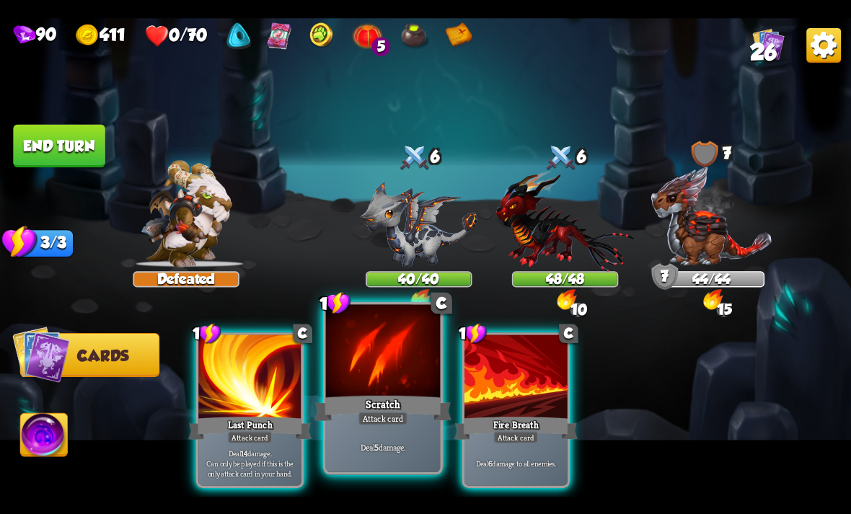
click at [382, 412] on div "Attack card" at bounding box center [383, 418] width 50 height 14
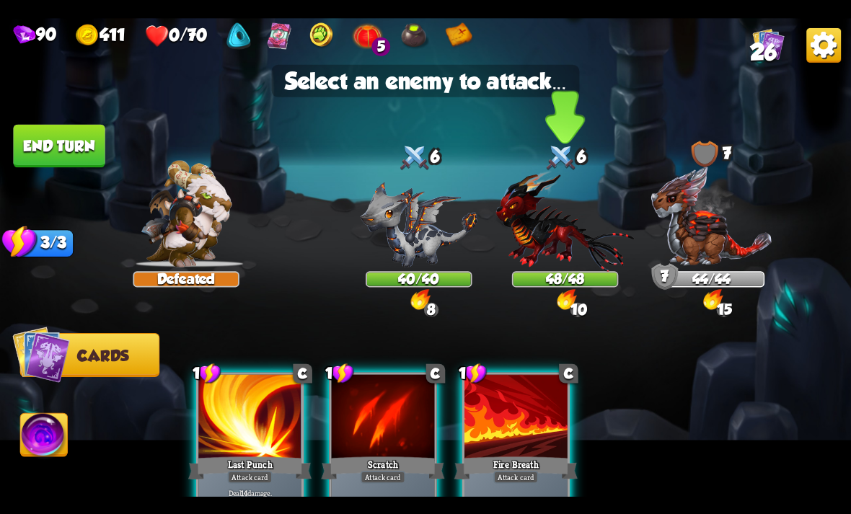
click at [549, 260] on img at bounding box center [565, 220] width 138 height 102
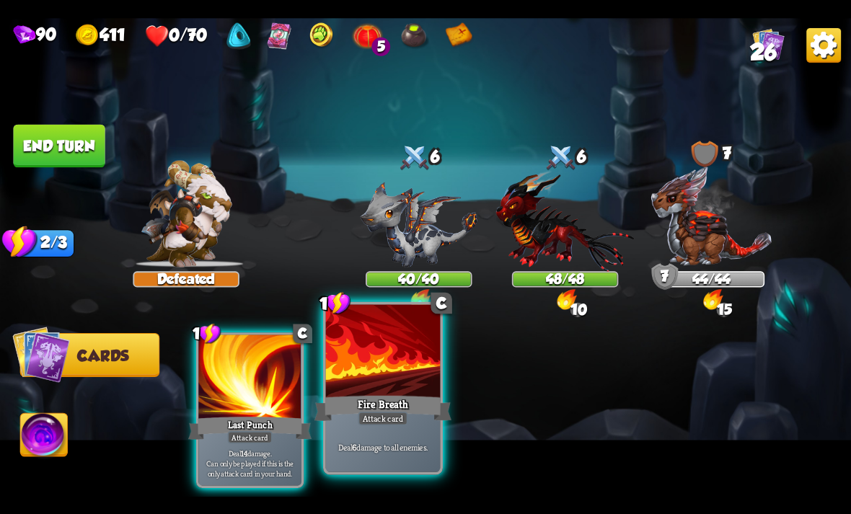
click at [407, 437] on div "Deal 6 damage to all enemies." at bounding box center [383, 447] width 115 height 50
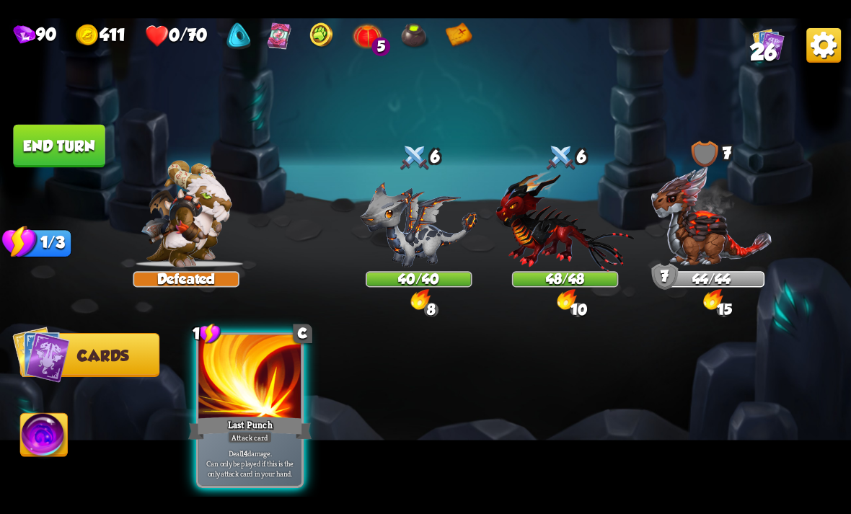
click at [836, 48] on img at bounding box center [823, 44] width 35 height 35
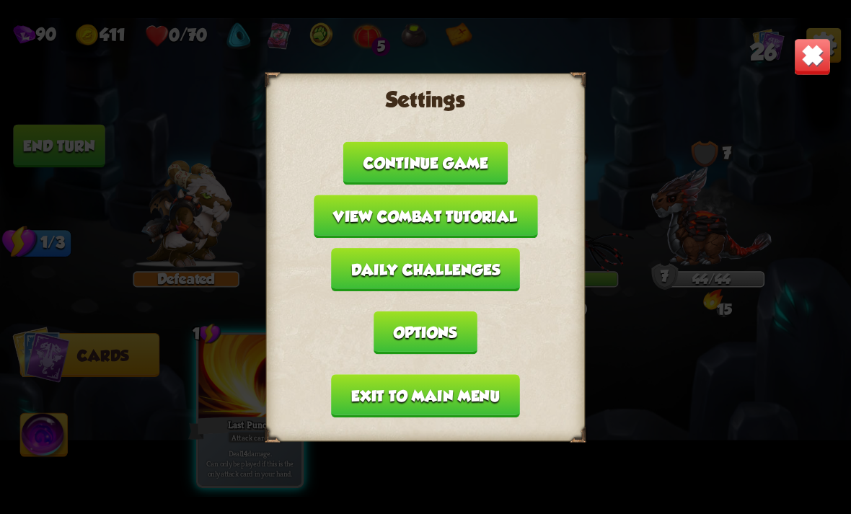
click at [493, 383] on button "Exit to main menu" at bounding box center [425, 395] width 188 height 43
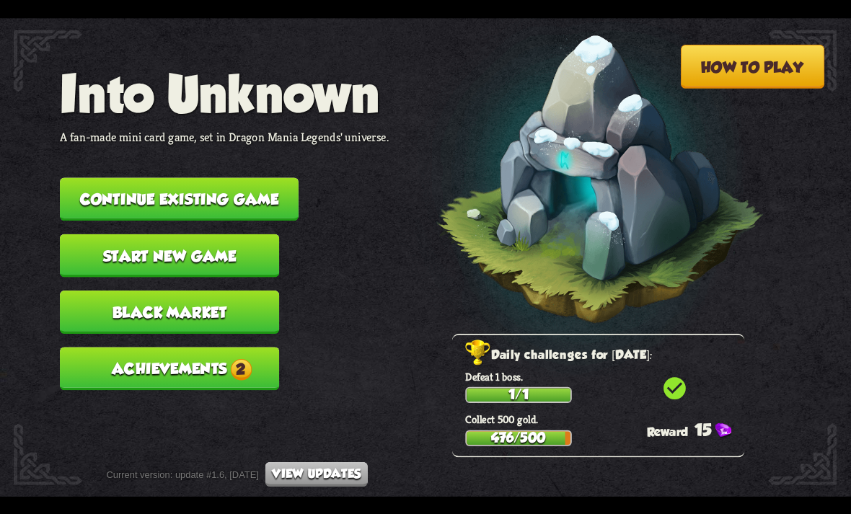
click at [224, 347] on button "Achievements 2" at bounding box center [169, 368] width 219 height 43
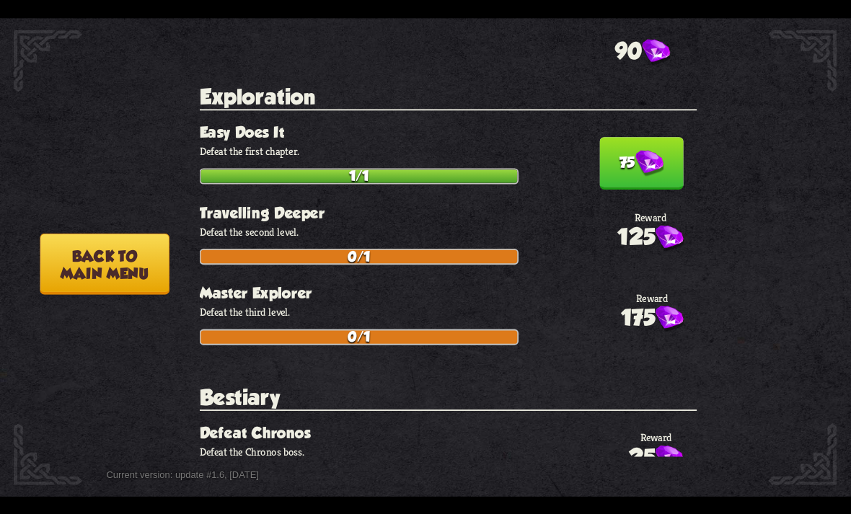
click at [658, 150] on img at bounding box center [649, 163] width 28 height 27
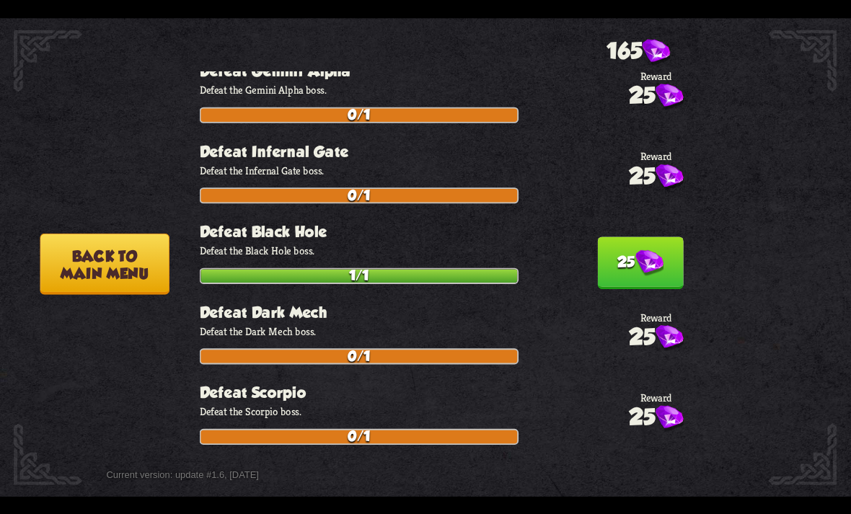
scroll to position [1520, 0]
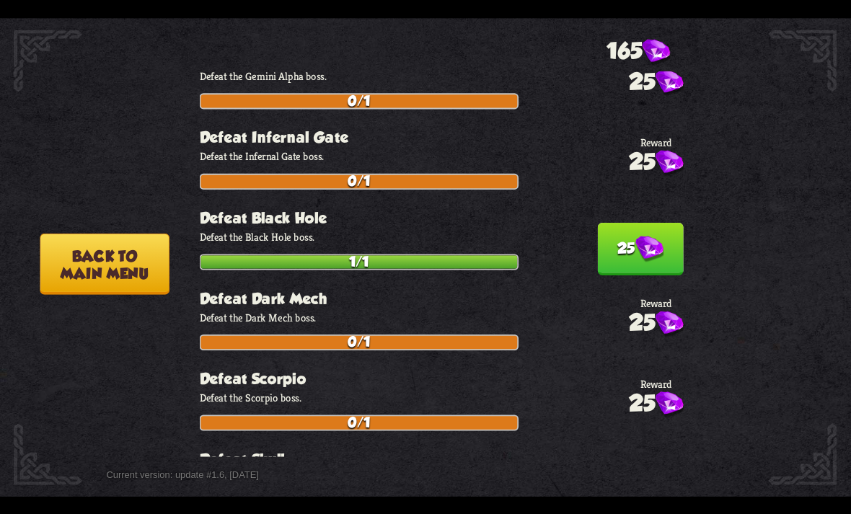
click at [649, 236] on img at bounding box center [649, 249] width 28 height 27
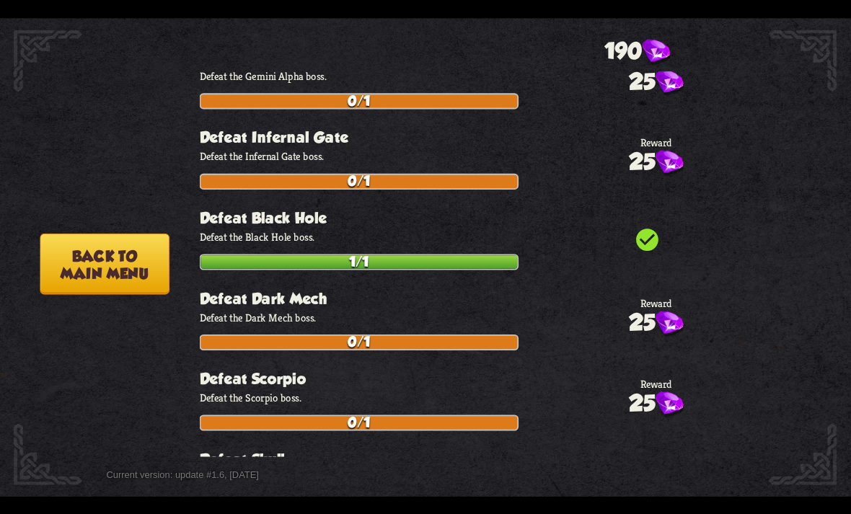
click at [125, 268] on button "Back to main menu" at bounding box center [104, 263] width 129 height 61
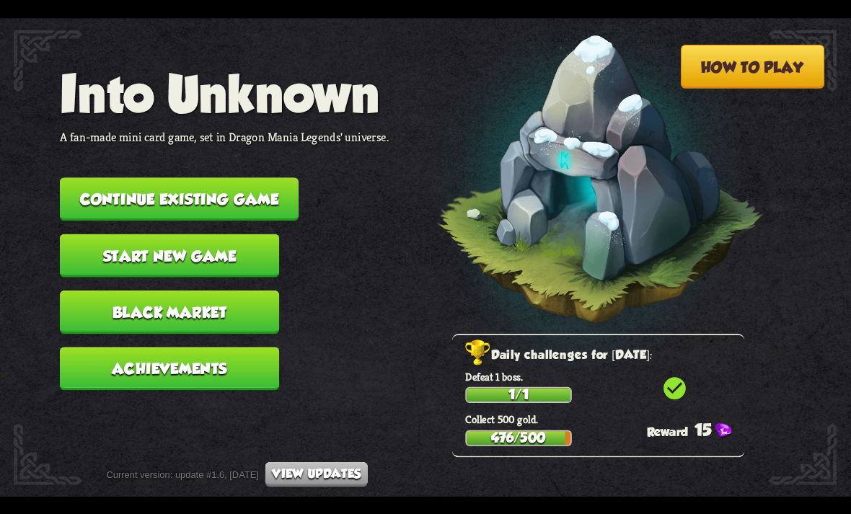
click at [256, 197] on button "Continue existing game" at bounding box center [179, 198] width 239 height 43
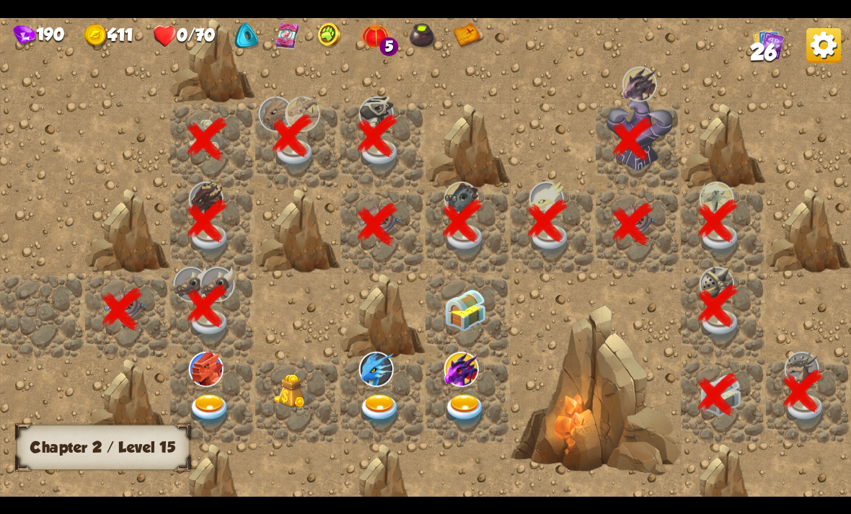
scroll to position [0, 277]
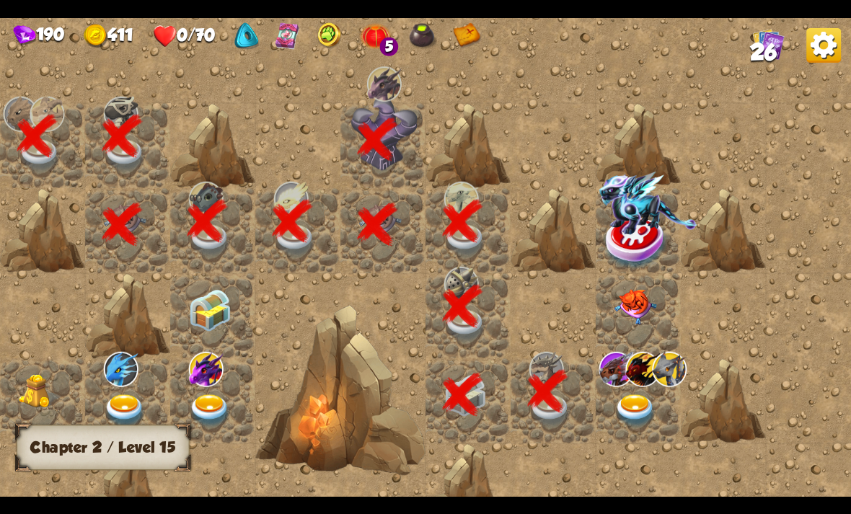
click at [815, 43] on img at bounding box center [823, 44] width 35 height 35
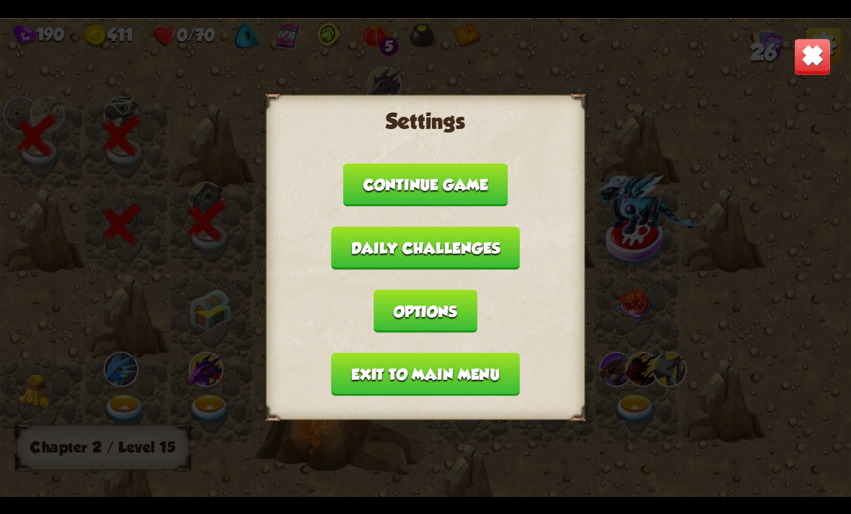
click at [805, 48] on img at bounding box center [812, 55] width 37 height 37
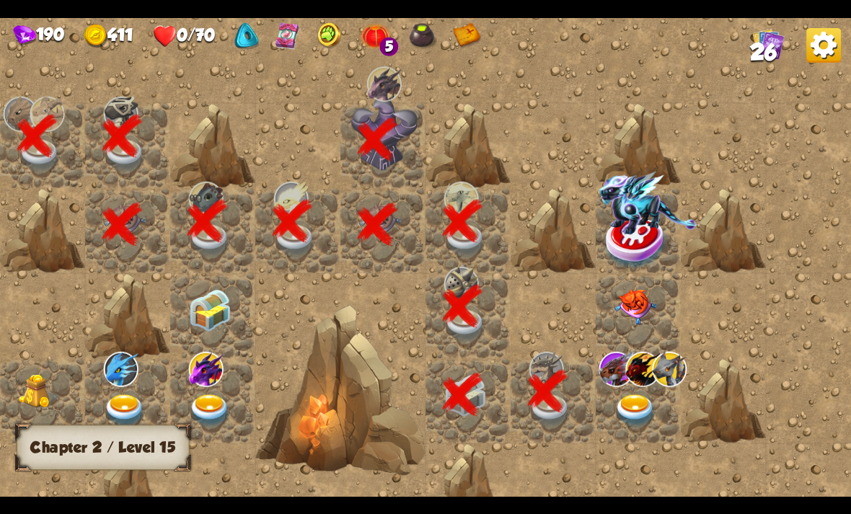
click at [619, 410] on img at bounding box center [635, 410] width 43 height 33
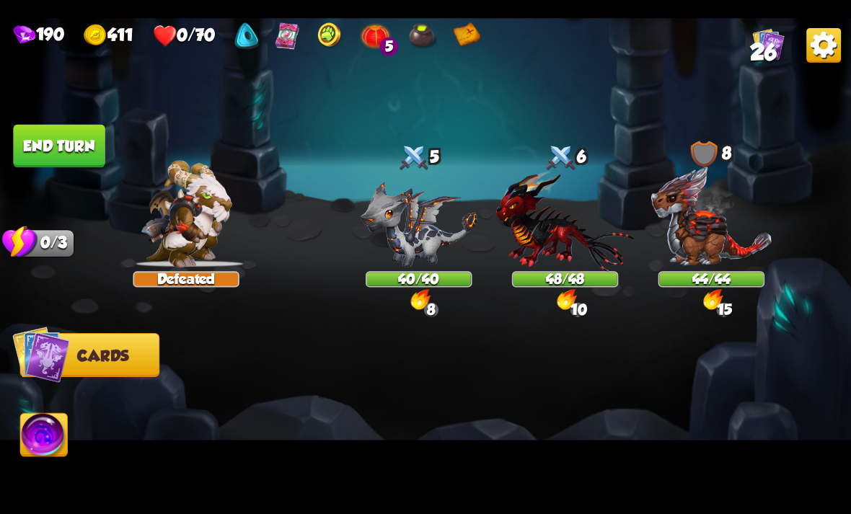
click at [662, 404] on div at bounding box center [510, 389] width 681 height 213
click at [51, 149] on button "End turn" at bounding box center [59, 145] width 92 height 43
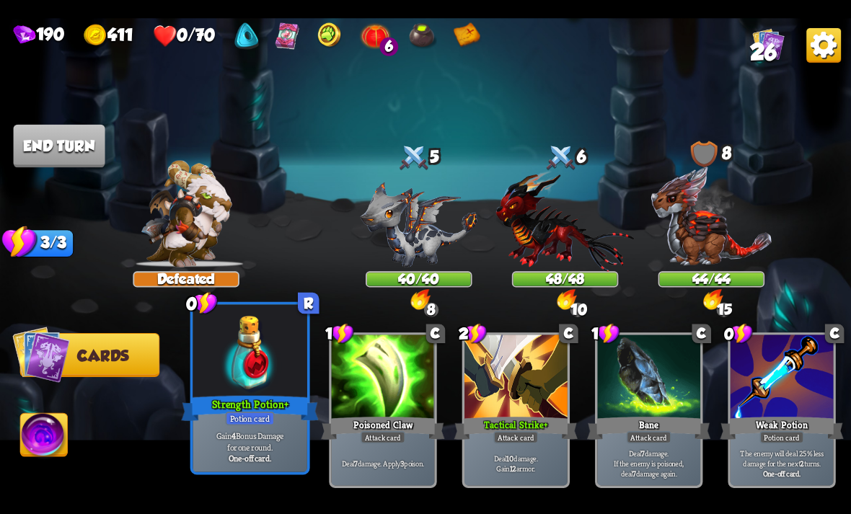
click at [240, 386] on div at bounding box center [250, 352] width 115 height 97
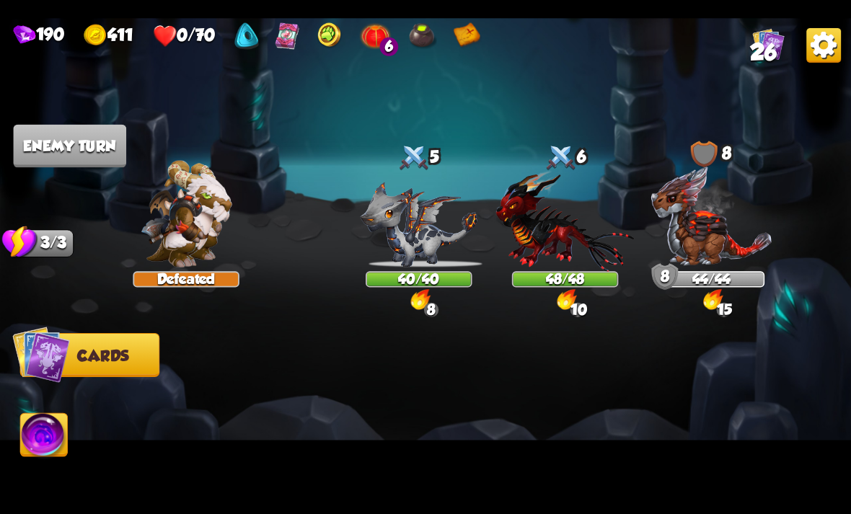
click at [846, 58] on img at bounding box center [425, 257] width 851 height 479
click at [834, 41] on img at bounding box center [823, 44] width 35 height 35
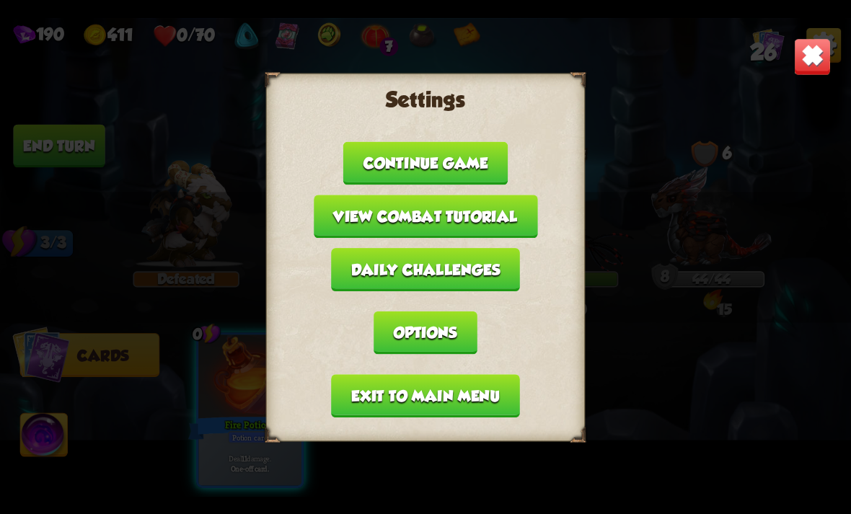
click at [483, 391] on button "Exit to main menu" at bounding box center [425, 395] width 188 height 43
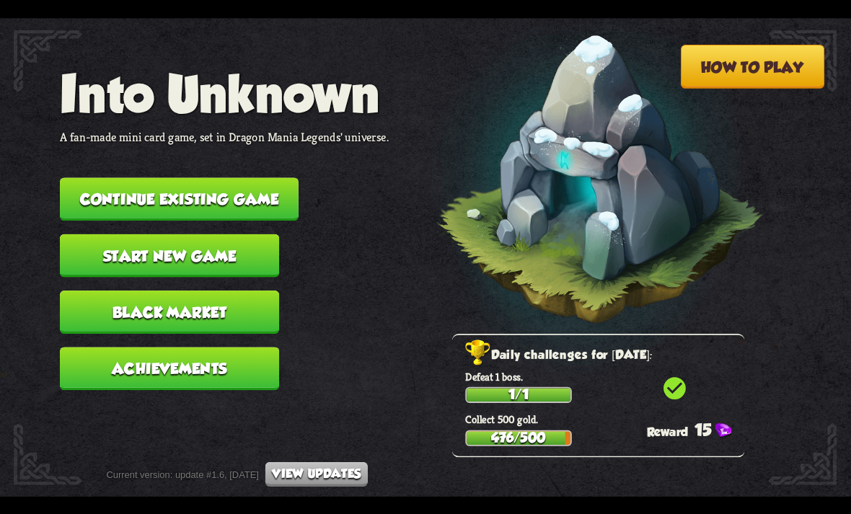
click at [224, 246] on button "Start new game" at bounding box center [169, 255] width 219 height 43
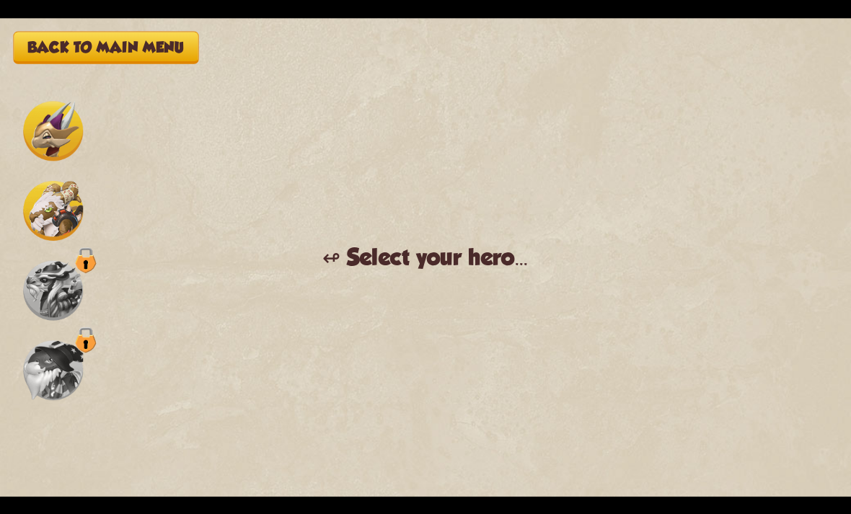
click at [57, 122] on img at bounding box center [53, 131] width 60 height 60
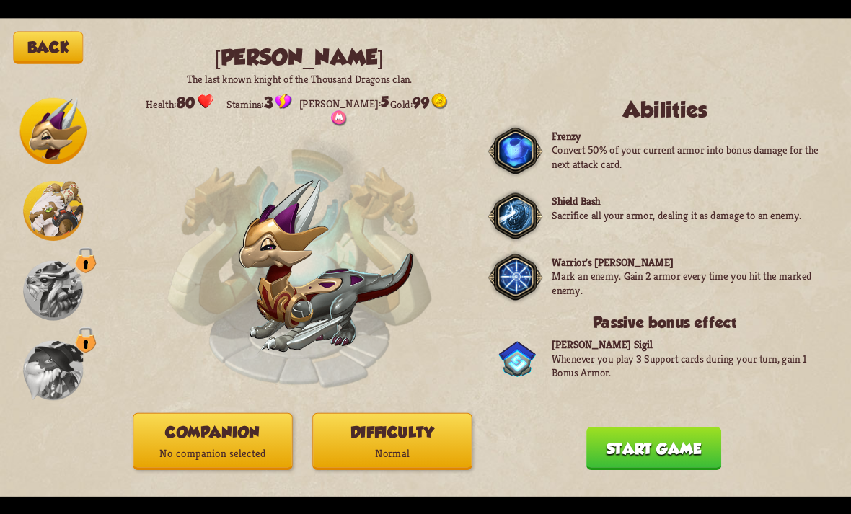
click at [64, 210] on img at bounding box center [53, 210] width 60 height 60
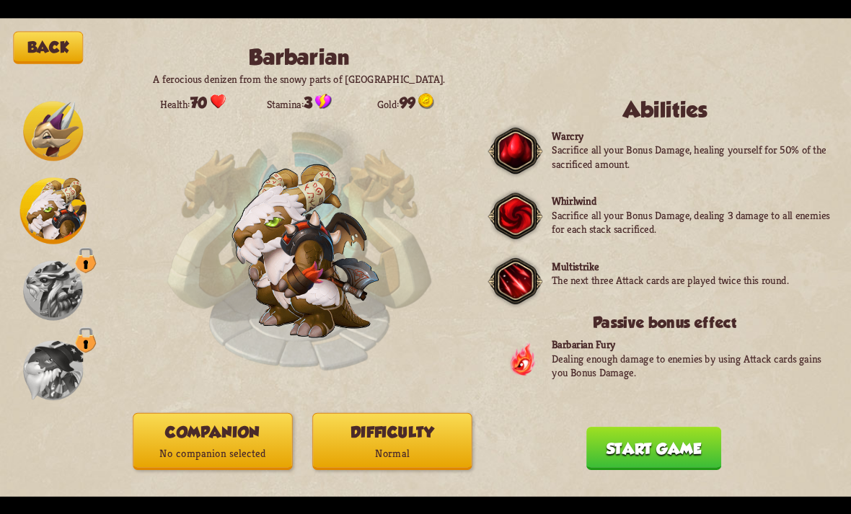
click at [263, 428] on button "Companion No companion selected" at bounding box center [212, 440] width 159 height 57
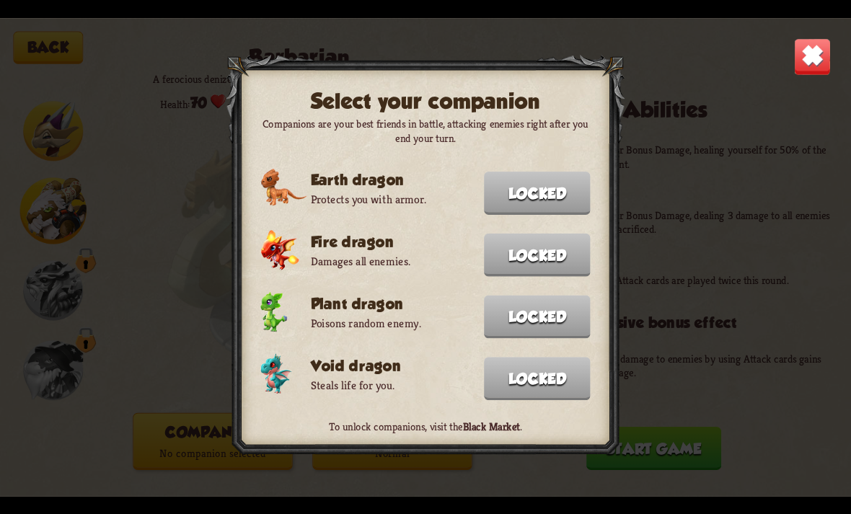
click at [825, 43] on img at bounding box center [812, 55] width 37 height 37
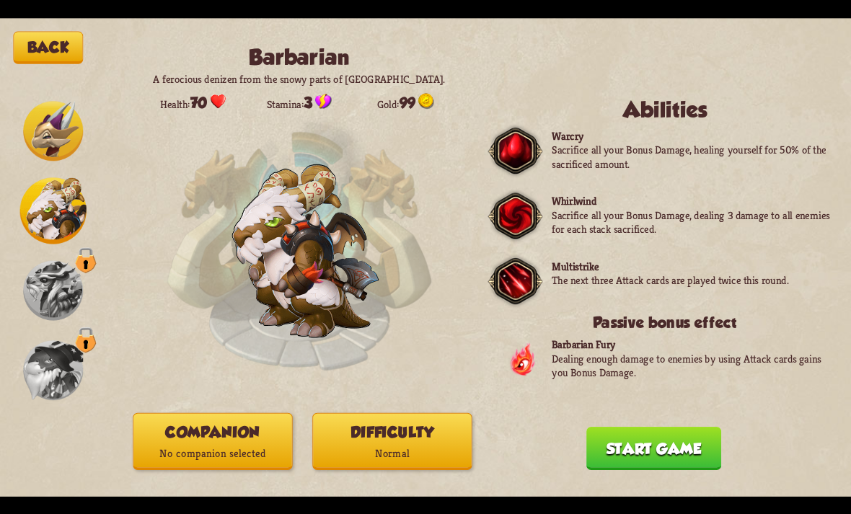
click at [443, 430] on button "Difficulty Normal" at bounding box center [391, 440] width 159 height 57
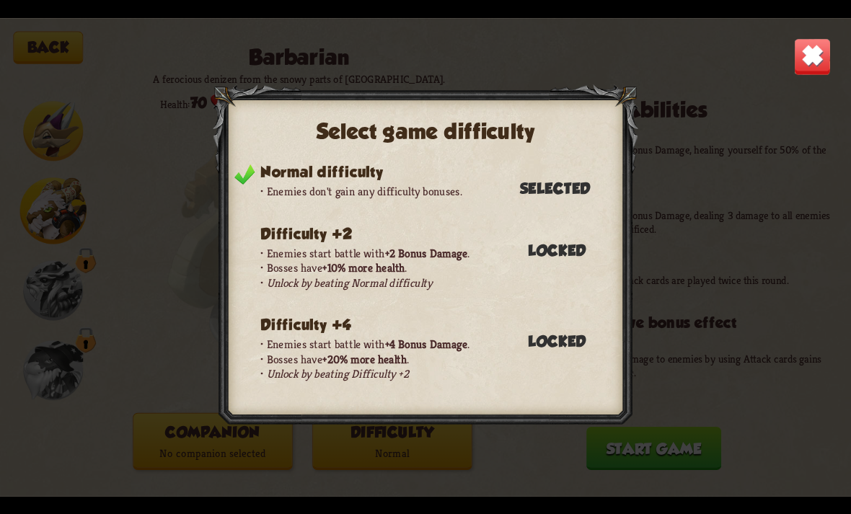
click at [825, 47] on img at bounding box center [812, 55] width 37 height 37
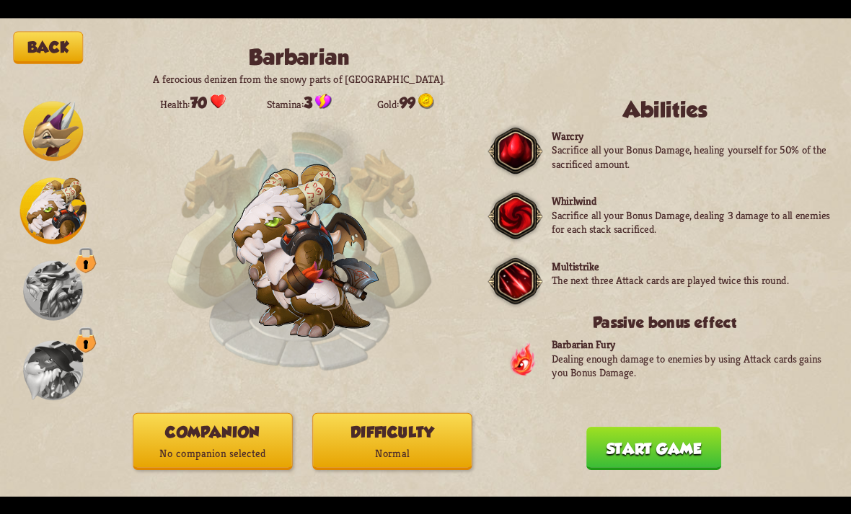
click at [56, 53] on button "Back" at bounding box center [48, 47] width 70 height 32
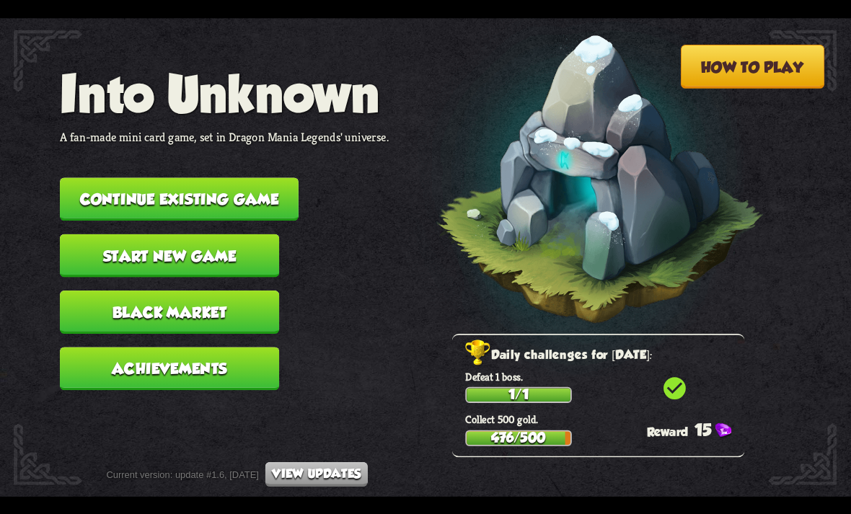
click at [189, 295] on button "Black Market" at bounding box center [169, 312] width 219 height 43
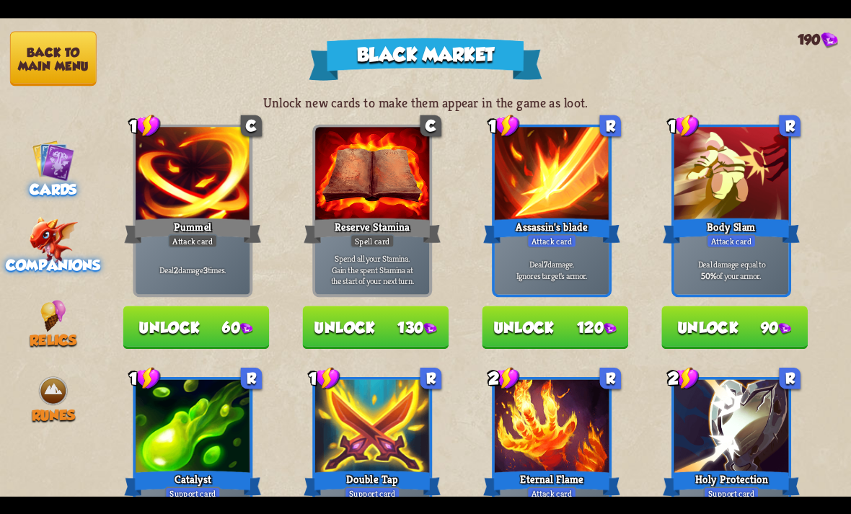
click at [55, 241] on img at bounding box center [53, 240] width 49 height 48
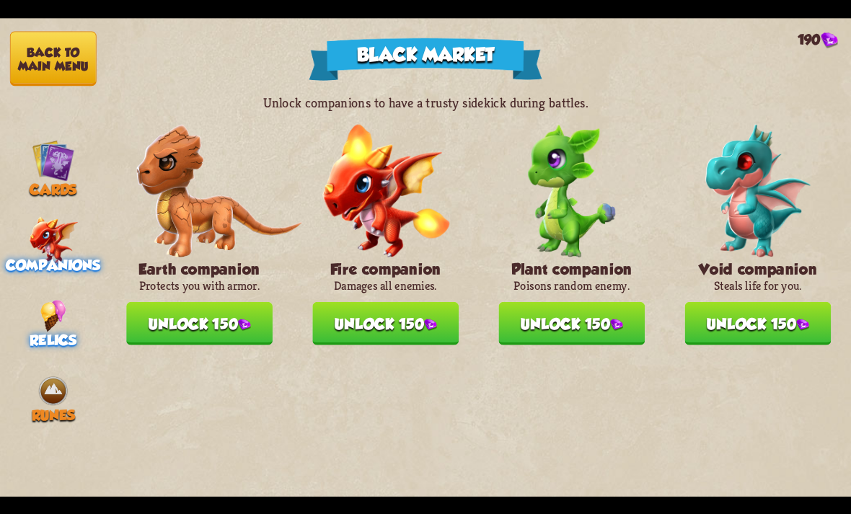
click at [66, 319] on img at bounding box center [53, 316] width 26 height 32
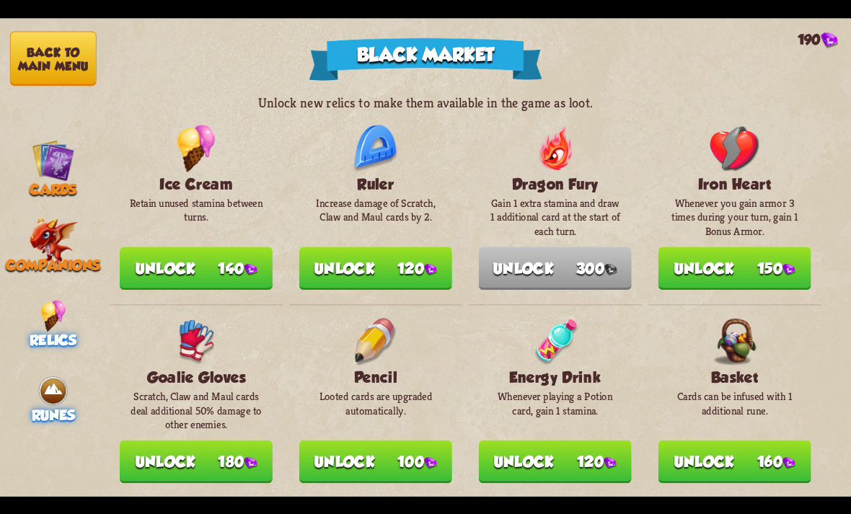
click at [33, 407] on span "Runes" at bounding box center [53, 415] width 43 height 17
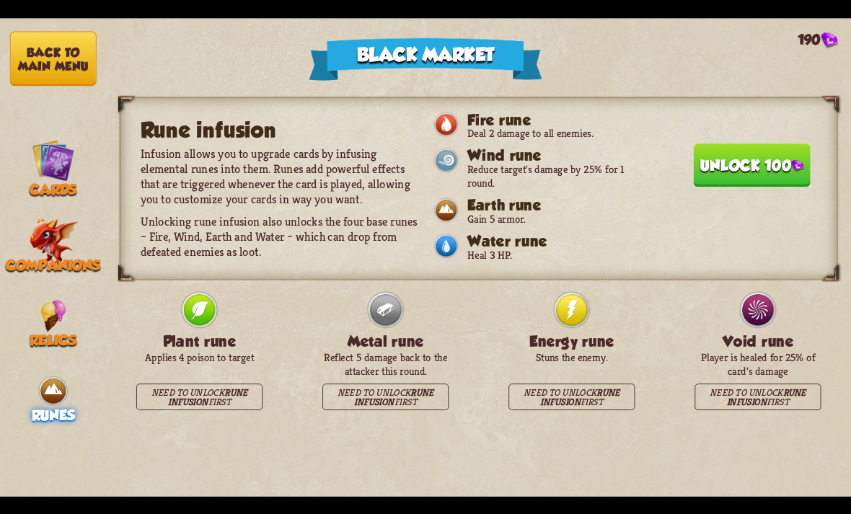
click at [774, 150] on button "Unlock 100" at bounding box center [751, 164] width 117 height 43
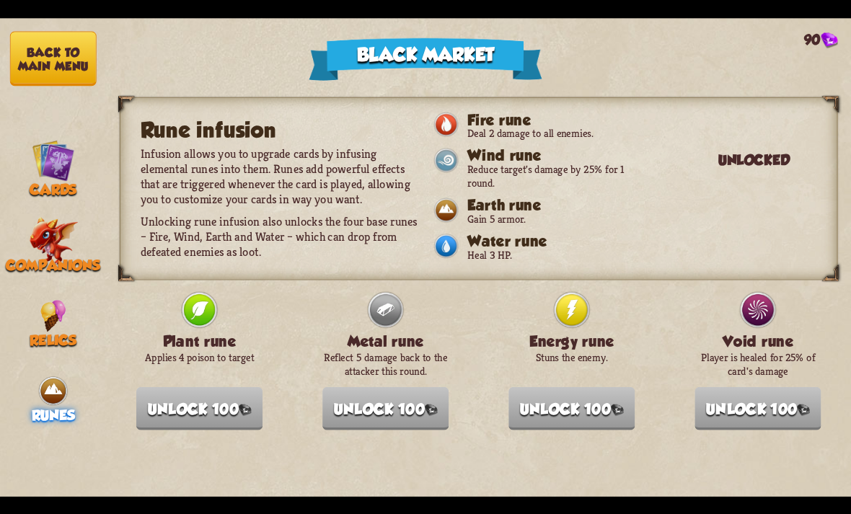
click at [65, 62] on button "Back to main menu" at bounding box center [53, 58] width 87 height 55
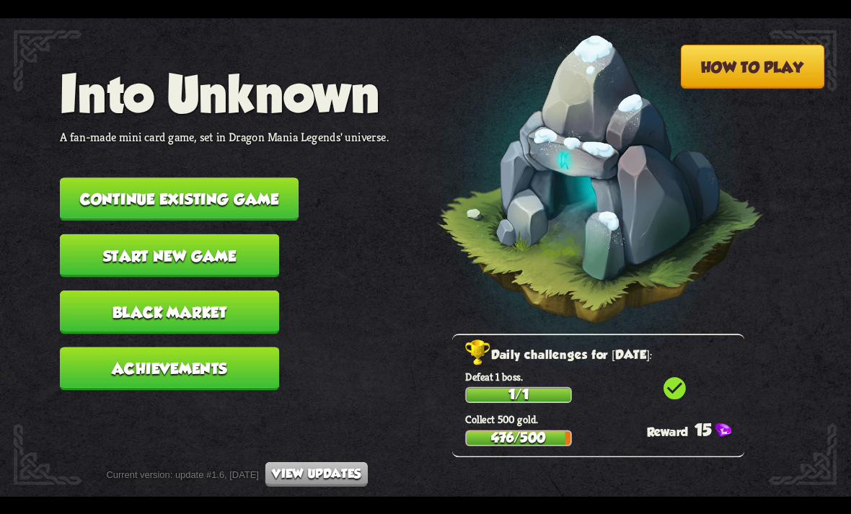
click at [526, 508] on div "How to play Into Unknown A fan-made mini card game, set in Dragon Mania Legends…" at bounding box center [425, 257] width 851 height 514
click at [240, 261] on button "Start new game" at bounding box center [169, 255] width 219 height 43
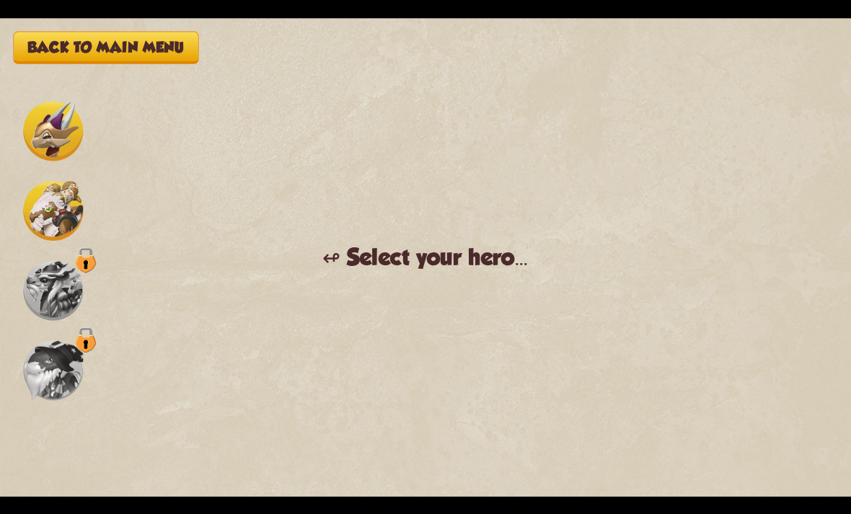
click at [45, 239] on img at bounding box center [53, 210] width 60 height 60
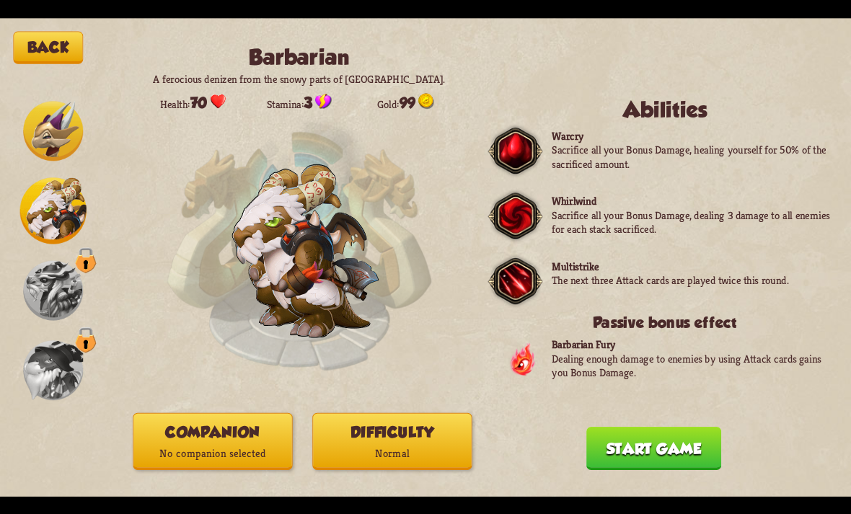
click at [72, 223] on img at bounding box center [53, 210] width 66 height 66
click at [652, 453] on button "Start game" at bounding box center [653, 448] width 135 height 43
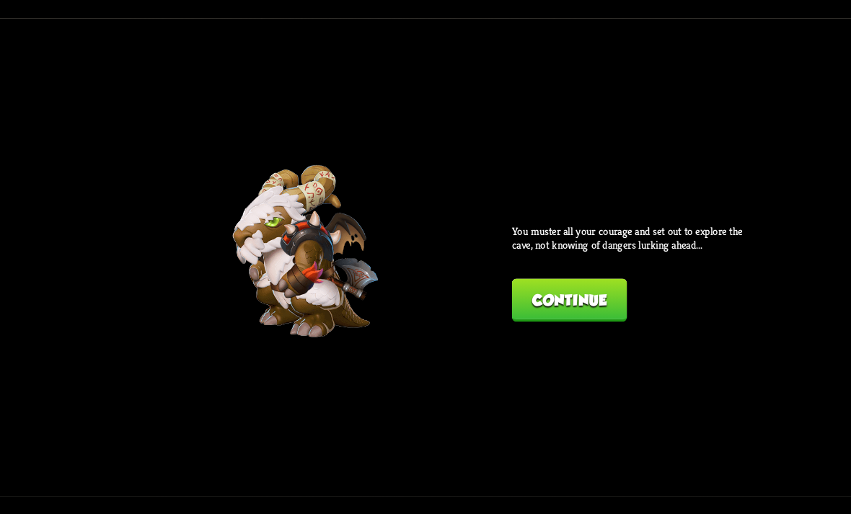
click at [580, 301] on button "Continue" at bounding box center [569, 299] width 115 height 43
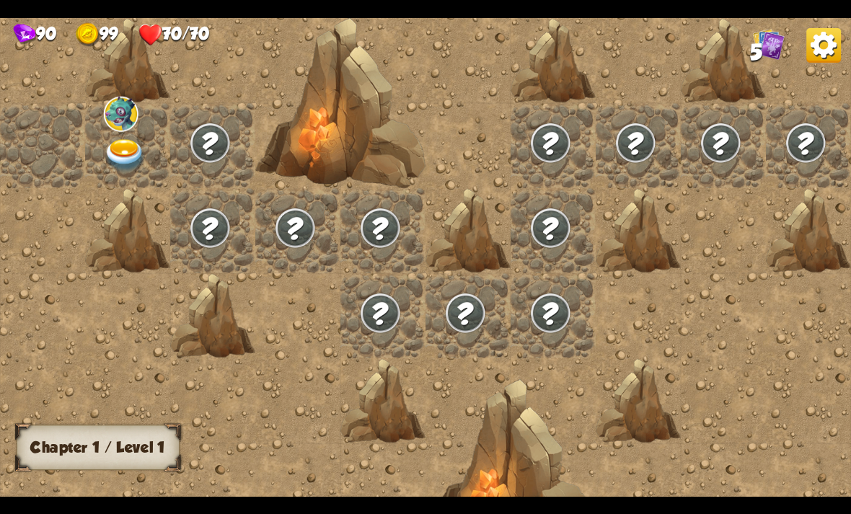
click at [87, 119] on div at bounding box center [127, 145] width 85 height 85
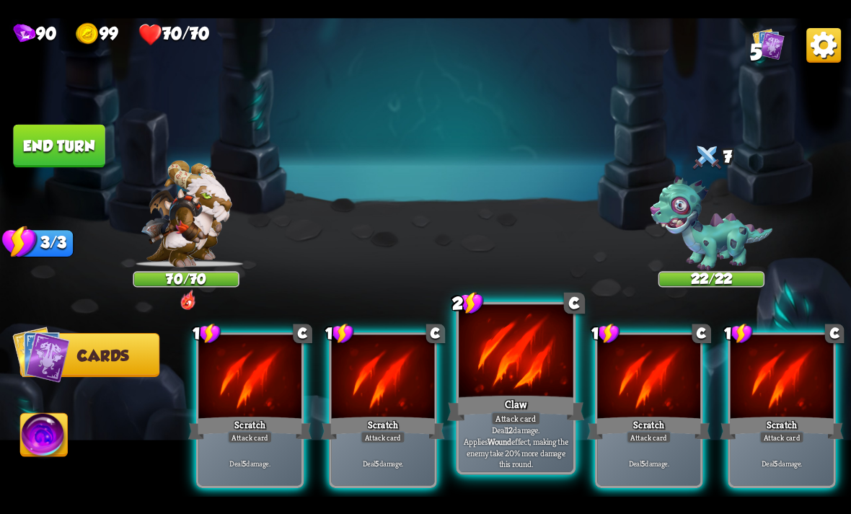
click at [528, 397] on div "Claw" at bounding box center [515, 408] width 137 height 30
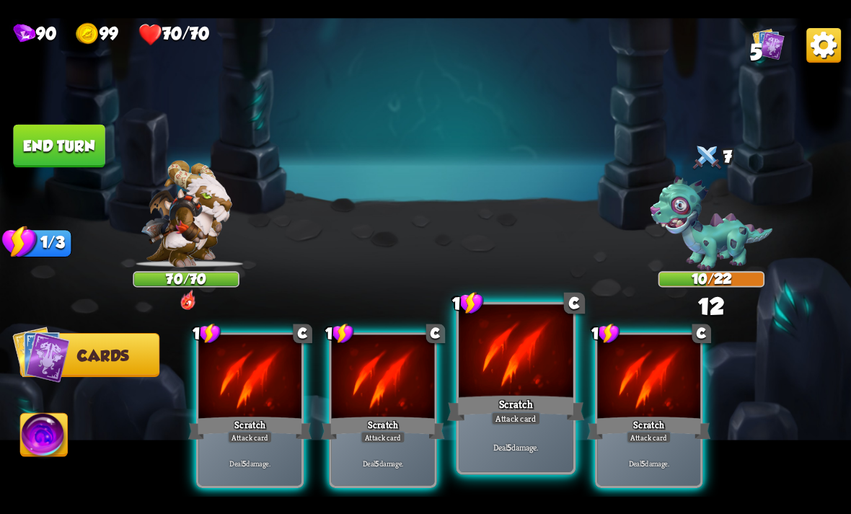
click at [539, 401] on div "Scratch" at bounding box center [515, 408] width 137 height 30
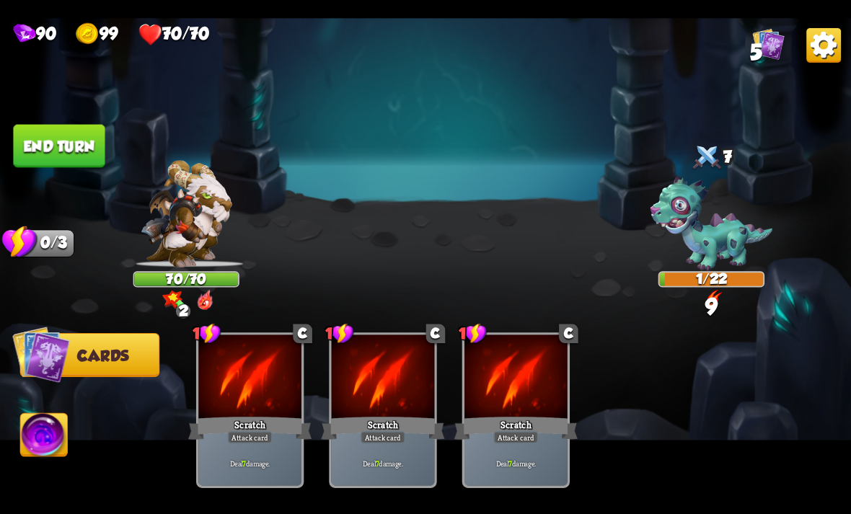
click at [56, 138] on button "End turn" at bounding box center [59, 145] width 92 height 43
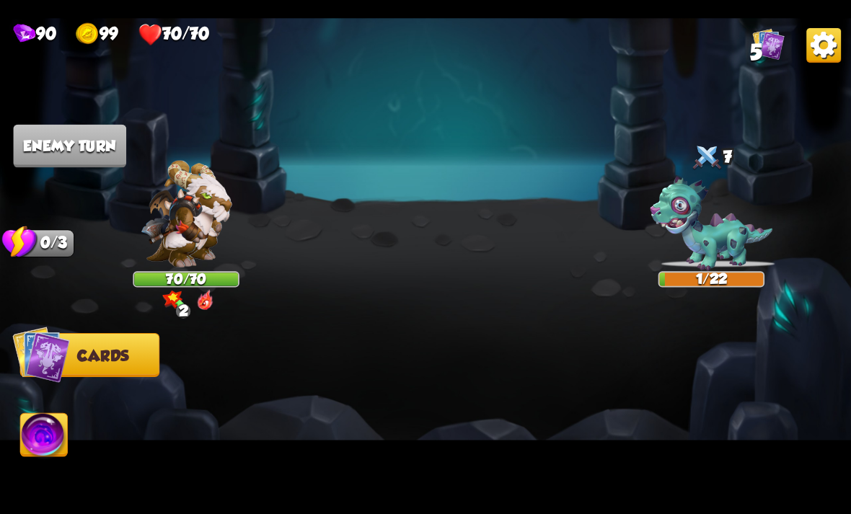
click at [34, 444] on img at bounding box center [44, 437] width 47 height 48
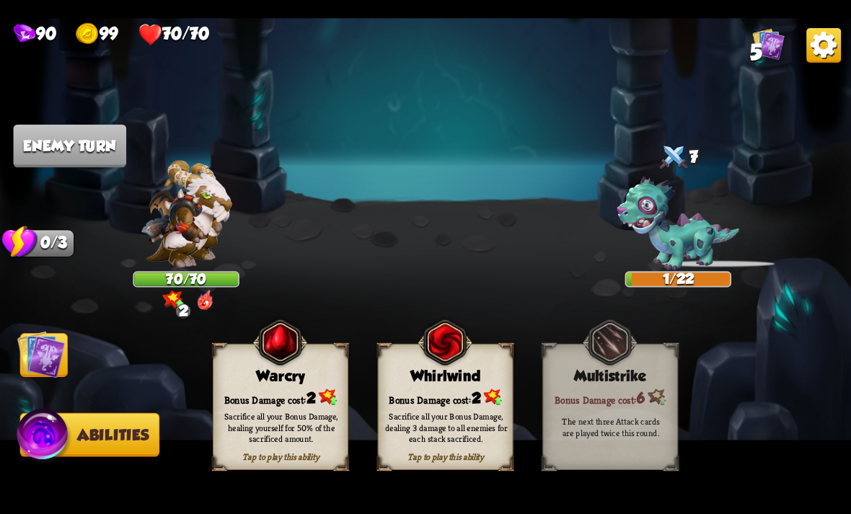
click at [447, 423] on div "Sacrifice all your Bonus Damage, dealing 3 damage to all enemies for each stack…" at bounding box center [446, 427] width 123 height 34
click at [463, 428] on div "Sacrifice all your Bonus Damage, dealing 3 damage to all enemies for each stack…" at bounding box center [446, 427] width 123 height 34
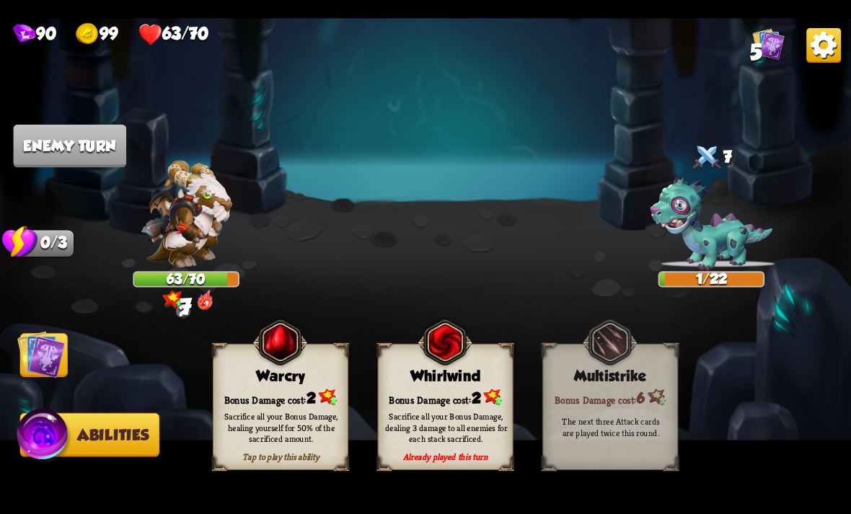
click at [824, 48] on img at bounding box center [823, 44] width 35 height 35
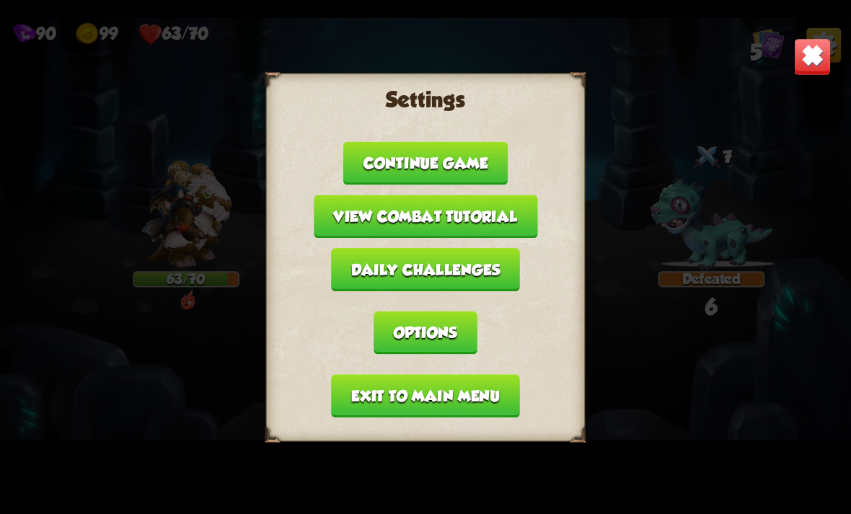
click at [822, 39] on img at bounding box center [812, 55] width 37 height 37
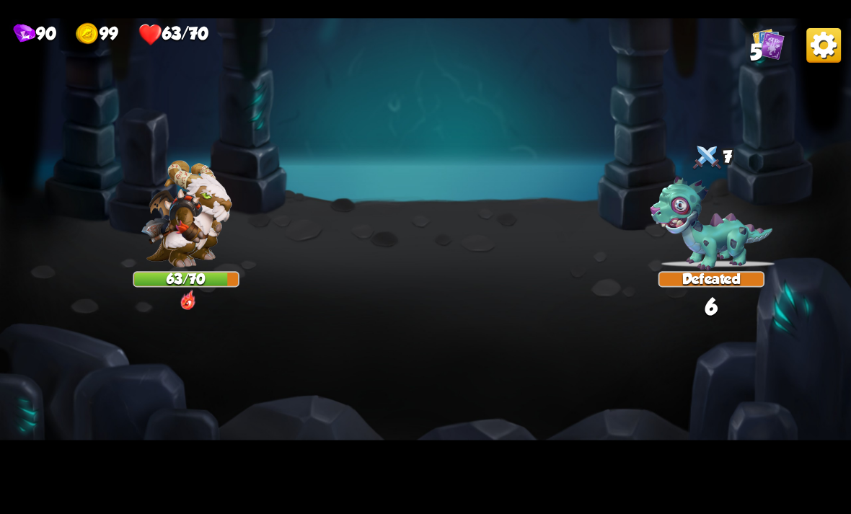
click at [818, 53] on img at bounding box center [823, 44] width 35 height 35
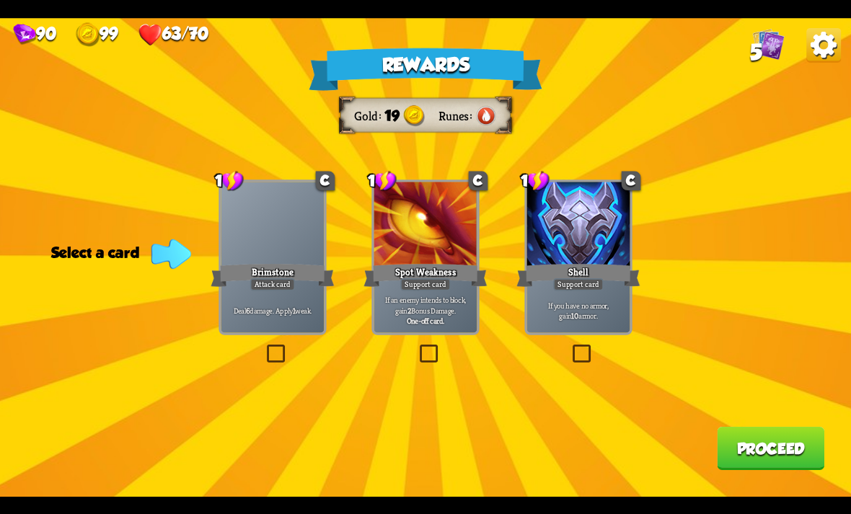
click at [771, 442] on button "Proceed" at bounding box center [770, 448] width 107 height 43
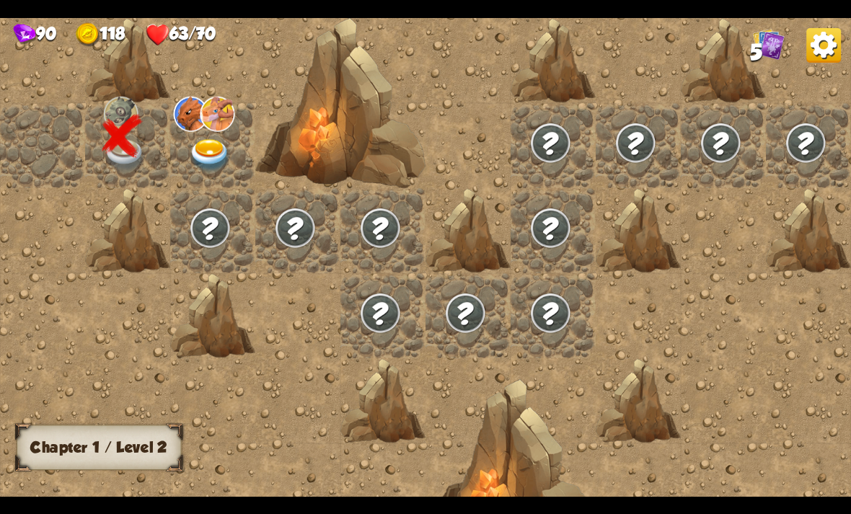
click at [823, 49] on img at bounding box center [823, 44] width 35 height 35
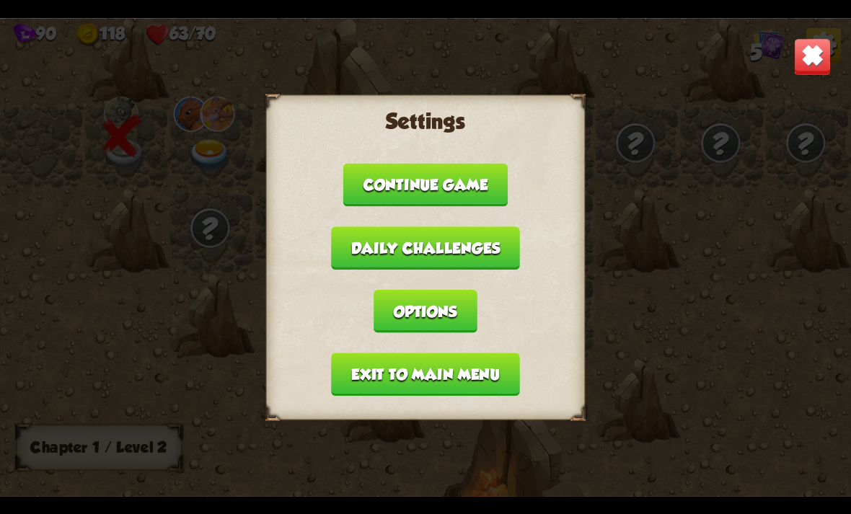
click at [815, 53] on img at bounding box center [812, 55] width 37 height 37
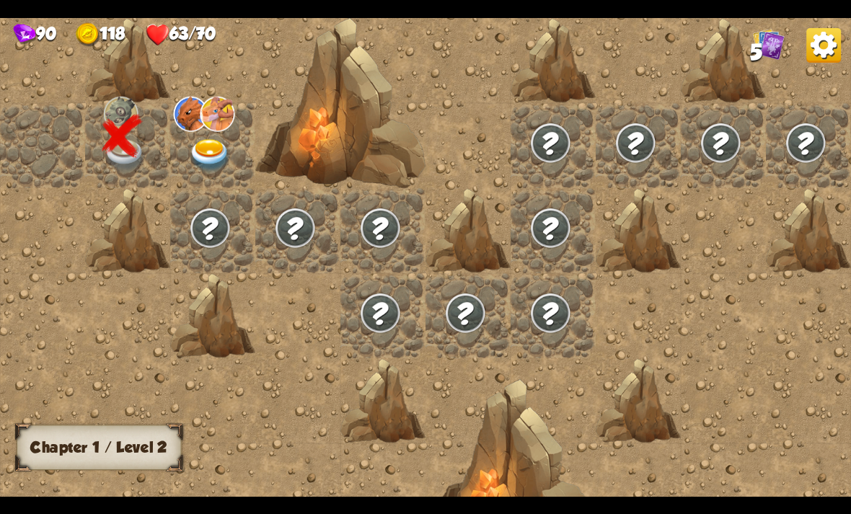
click at [205, 125] on img at bounding box center [217, 113] width 35 height 35
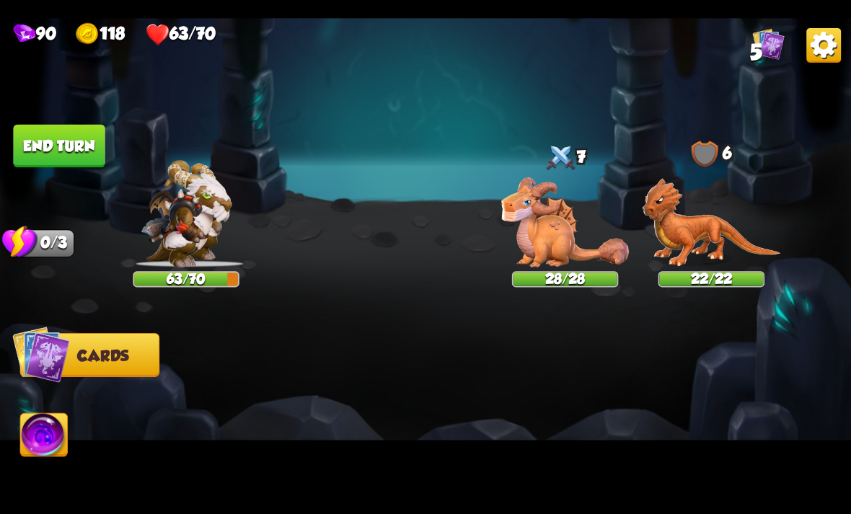
click at [63, 184] on img at bounding box center [425, 257] width 851 height 479
click at [71, 144] on button "End turn" at bounding box center [59, 145] width 92 height 43
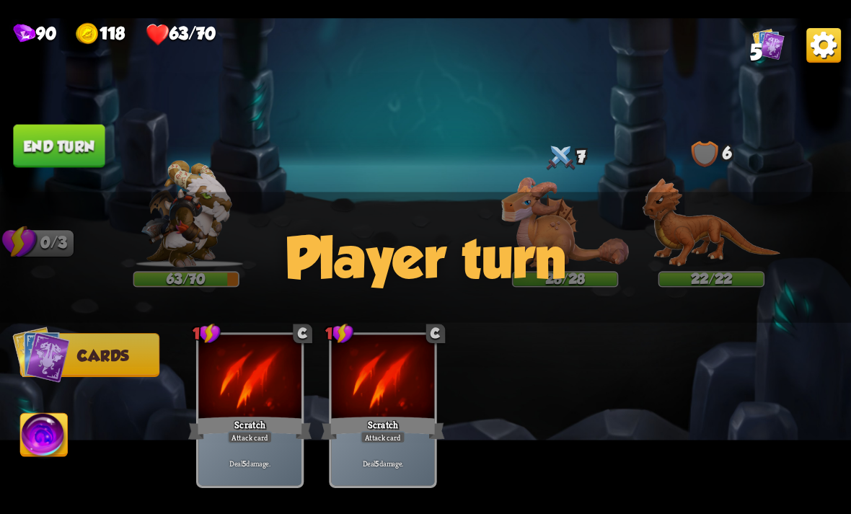
click at [85, 128] on button "End turn" at bounding box center [59, 145] width 92 height 43
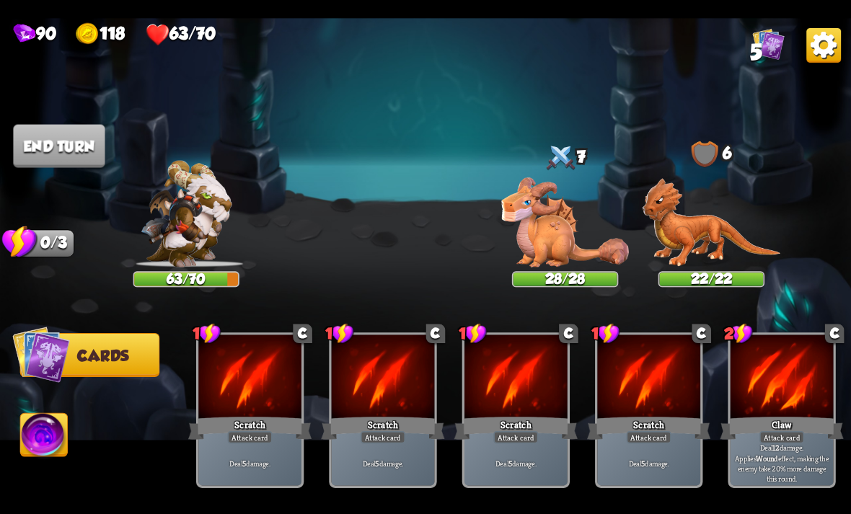
click at [56, 122] on img at bounding box center [425, 257] width 851 height 479
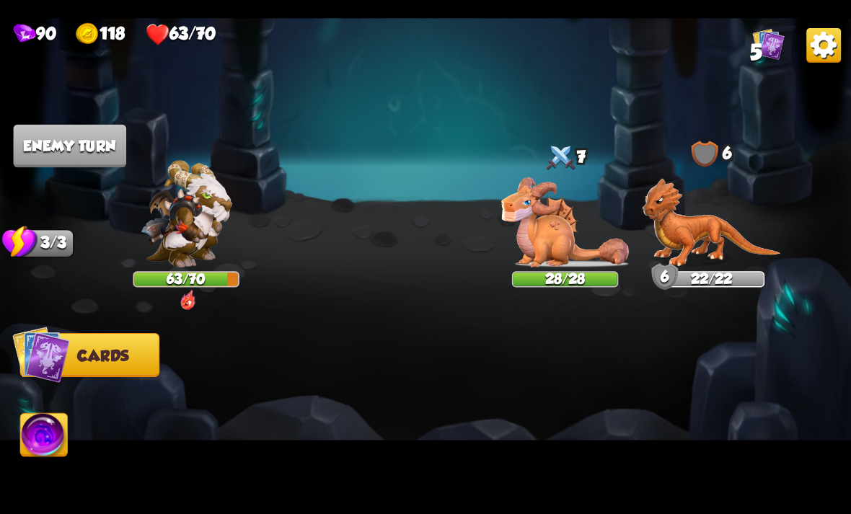
click at [64, 123] on img at bounding box center [425, 257] width 851 height 479
click at [79, 123] on img at bounding box center [425, 257] width 851 height 479
click at [71, 123] on img at bounding box center [425, 257] width 851 height 479
click at [102, 114] on img at bounding box center [425, 257] width 851 height 479
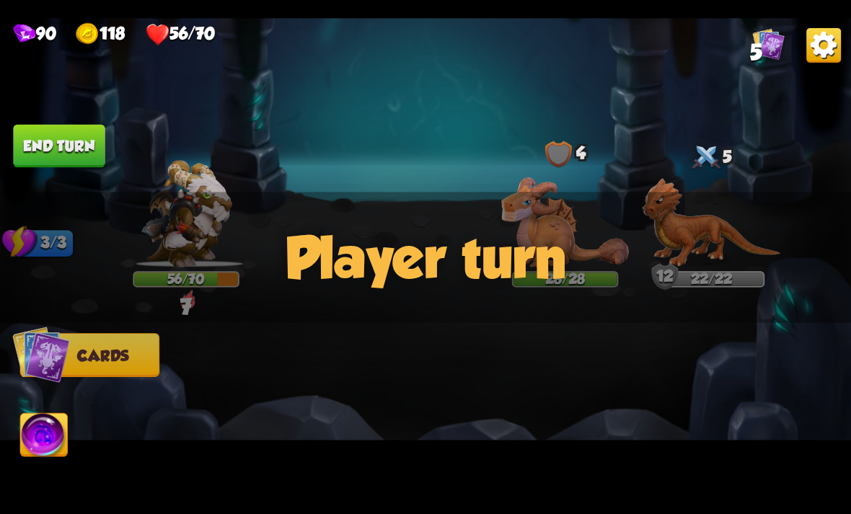
click at [67, 136] on button "End turn" at bounding box center [59, 145] width 92 height 43
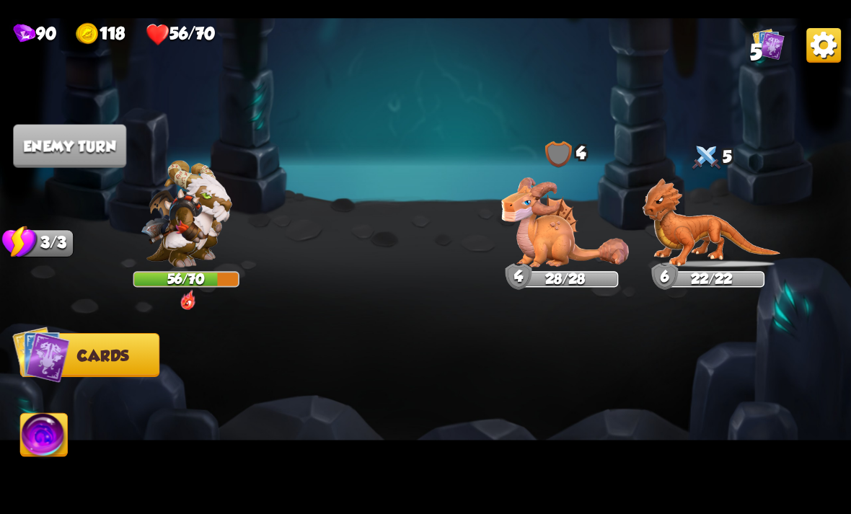
click at [57, 152] on button "Enemy turn" at bounding box center [69, 145] width 113 height 43
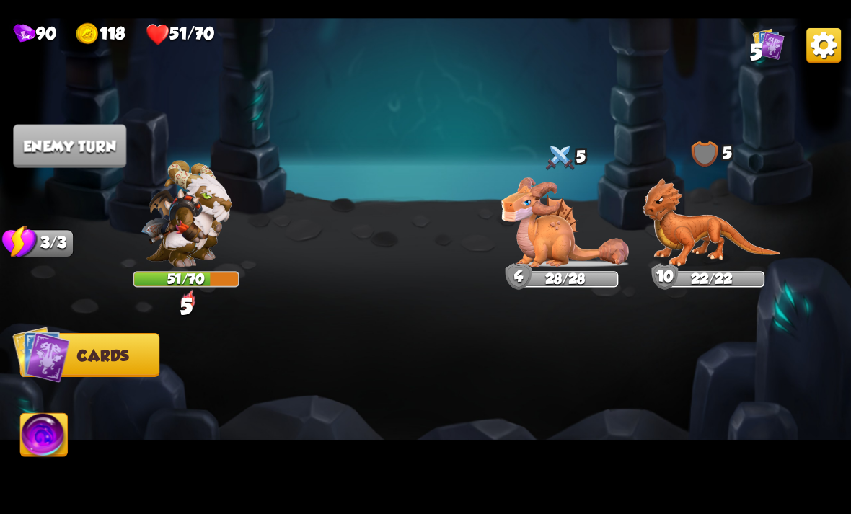
click at [46, 159] on button "Enemy turn" at bounding box center [69, 145] width 113 height 43
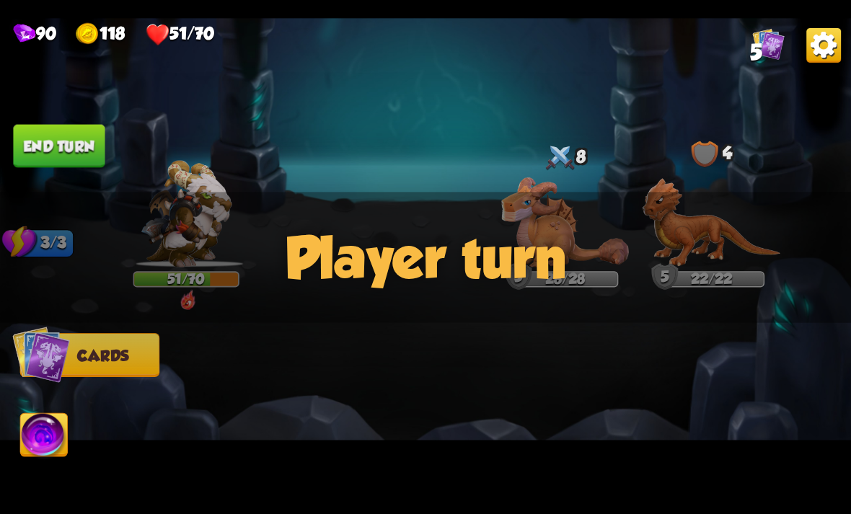
click at [41, 154] on button "End turn" at bounding box center [59, 145] width 92 height 43
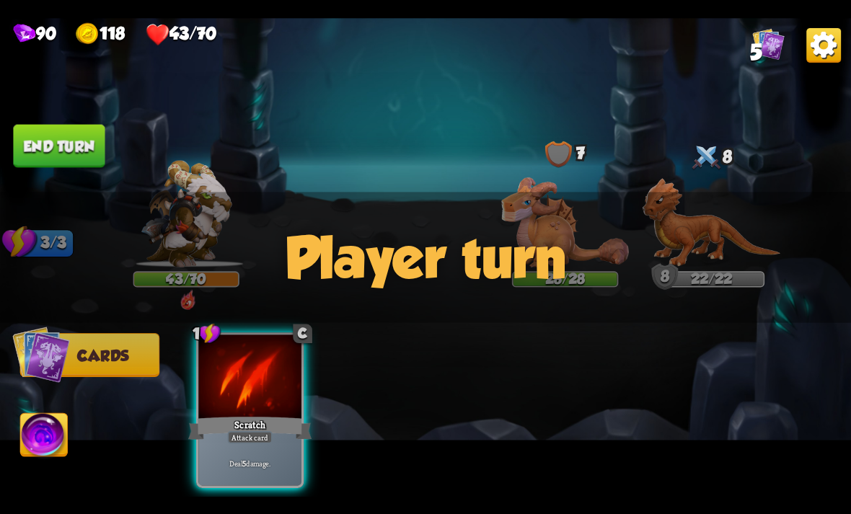
click at [40, 140] on button "End turn" at bounding box center [59, 145] width 92 height 43
click at [47, 147] on button "End turn" at bounding box center [59, 145] width 92 height 43
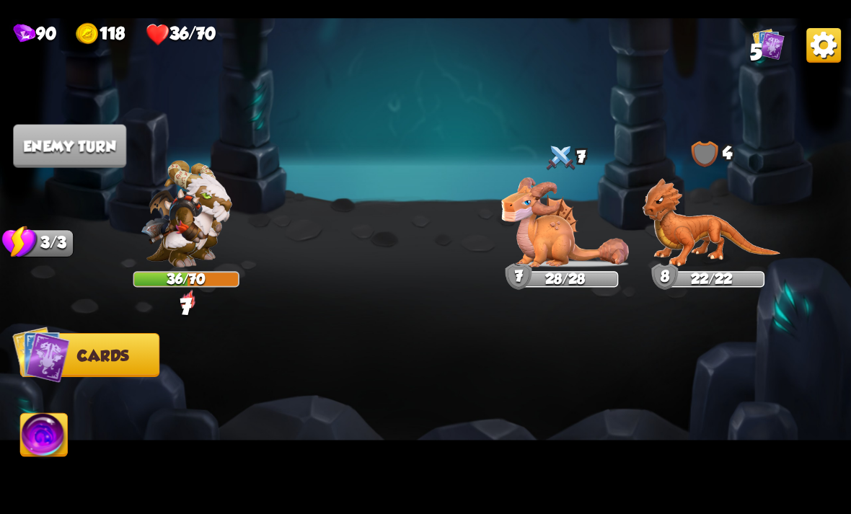
click at [44, 152] on button "Enemy turn" at bounding box center [69, 145] width 113 height 43
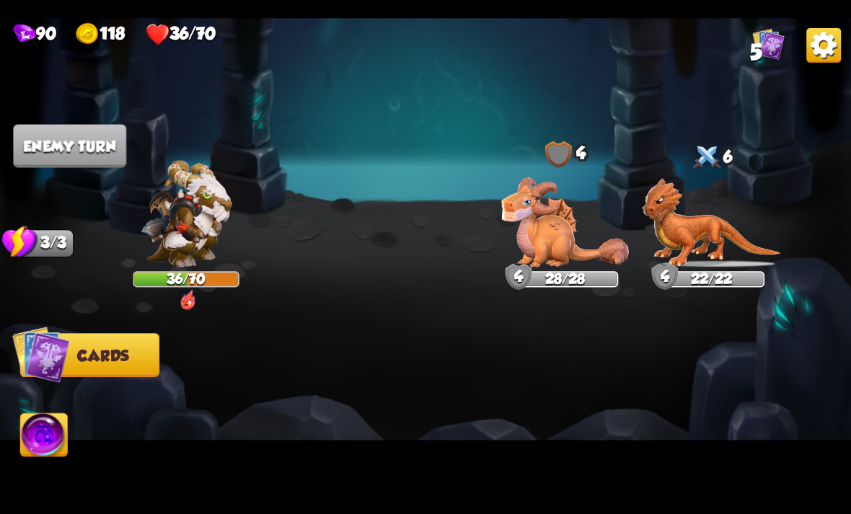
click at [44, 144] on button "Enemy turn" at bounding box center [69, 145] width 113 height 43
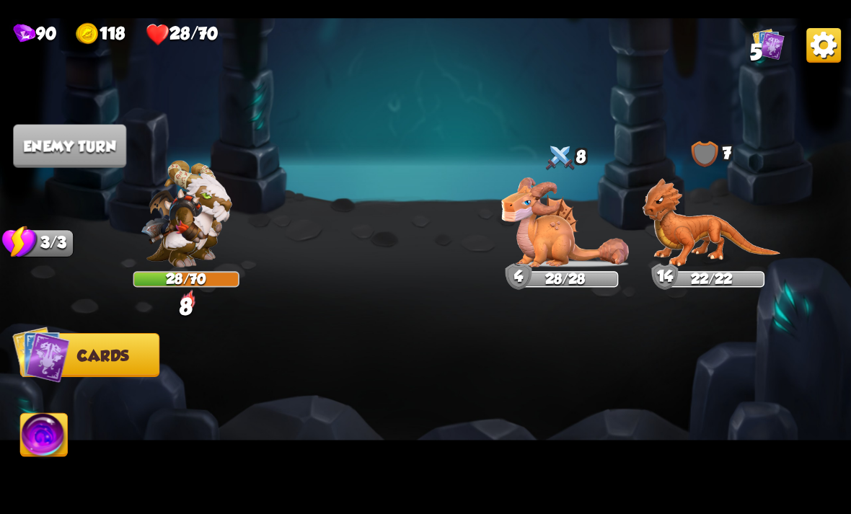
click at [47, 145] on button "Enemy turn" at bounding box center [69, 145] width 113 height 43
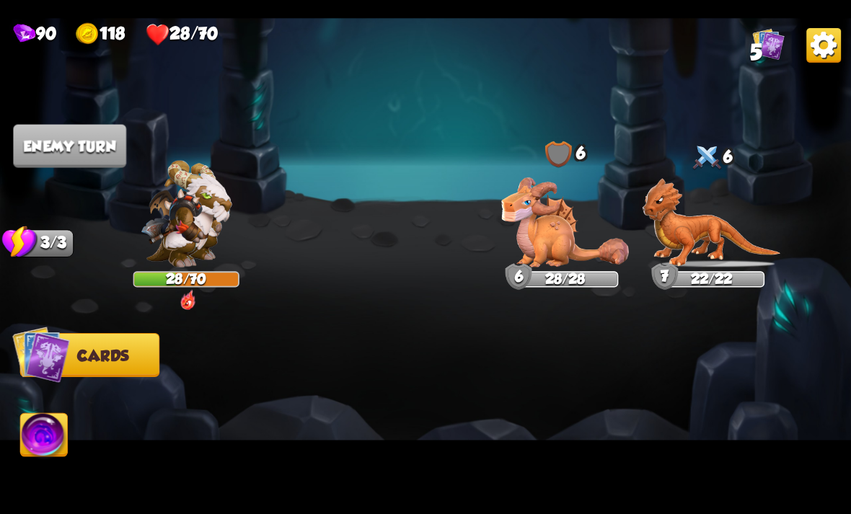
click at [48, 159] on button "Enemy turn" at bounding box center [69, 145] width 113 height 43
click at [53, 166] on img at bounding box center [425, 257] width 851 height 479
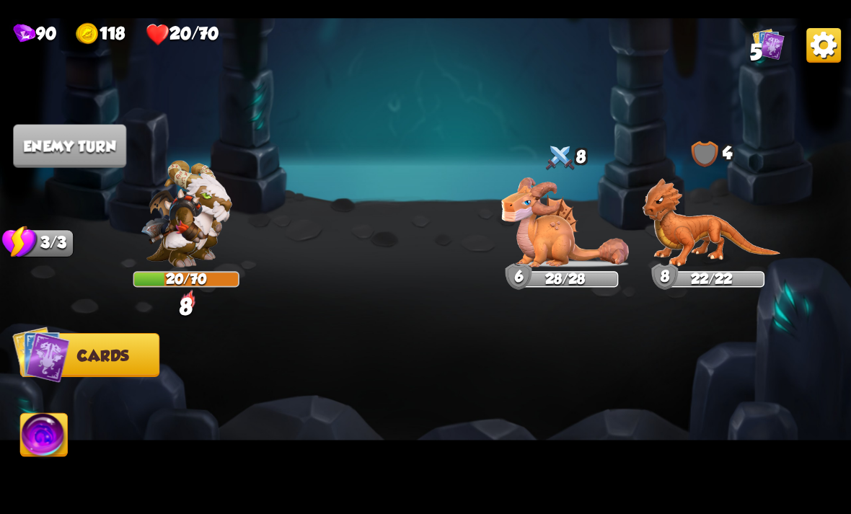
click at [66, 169] on img at bounding box center [425, 257] width 851 height 479
click at [61, 167] on img at bounding box center [425, 257] width 851 height 479
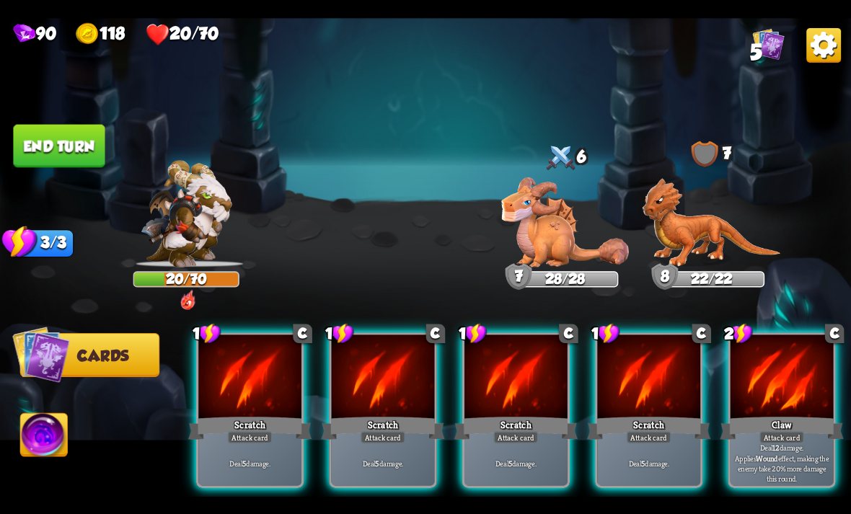
click at [63, 163] on button "End turn" at bounding box center [59, 145] width 92 height 43
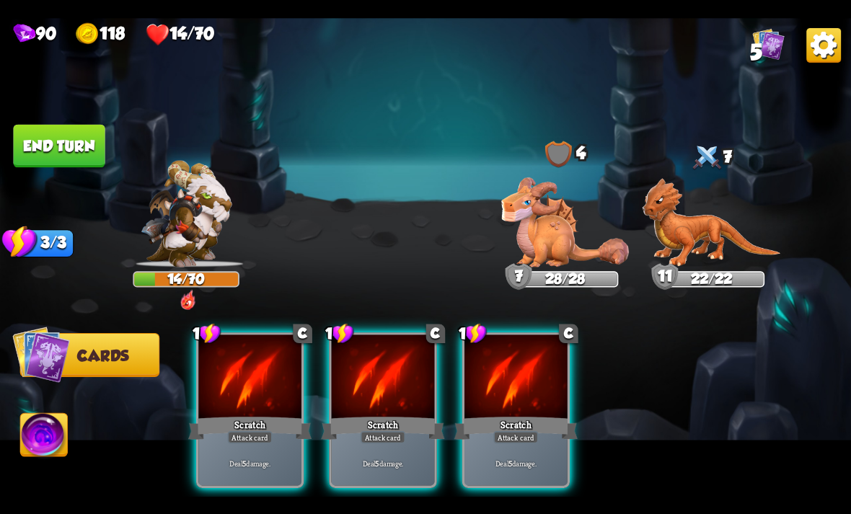
click at [44, 159] on button "End turn" at bounding box center [59, 145] width 92 height 43
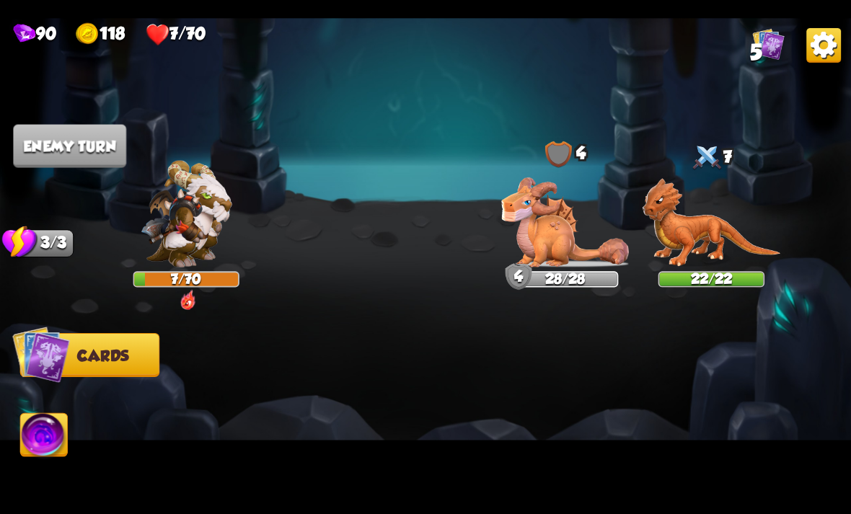
click at [45, 143] on button "Enemy turn" at bounding box center [69, 145] width 113 height 43
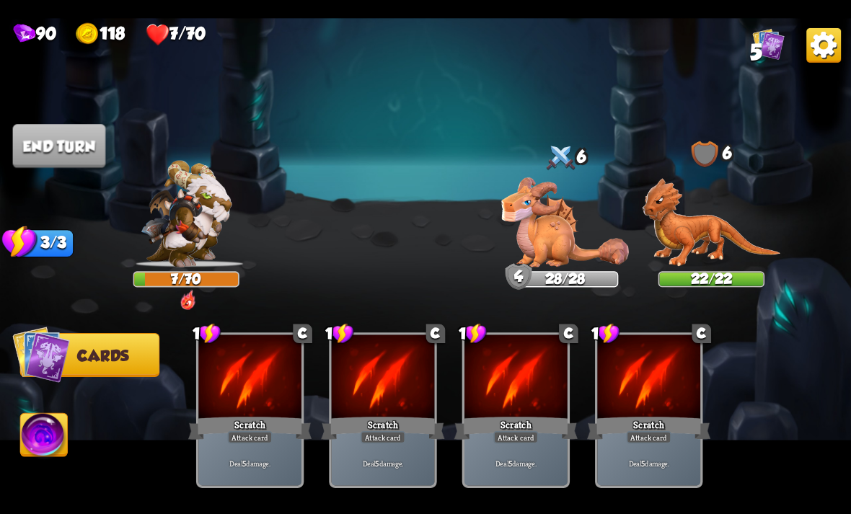
click at [87, 120] on img at bounding box center [425, 257] width 851 height 479
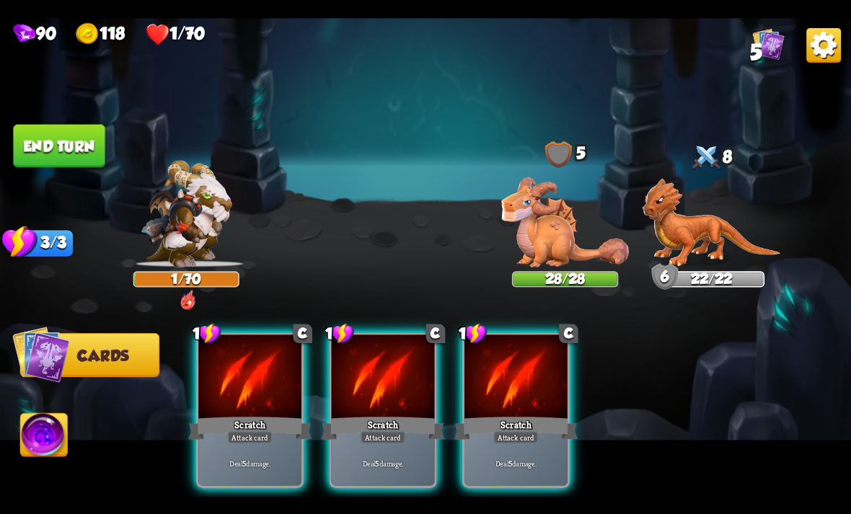
click at [39, 138] on button "End turn" at bounding box center [59, 145] width 92 height 43
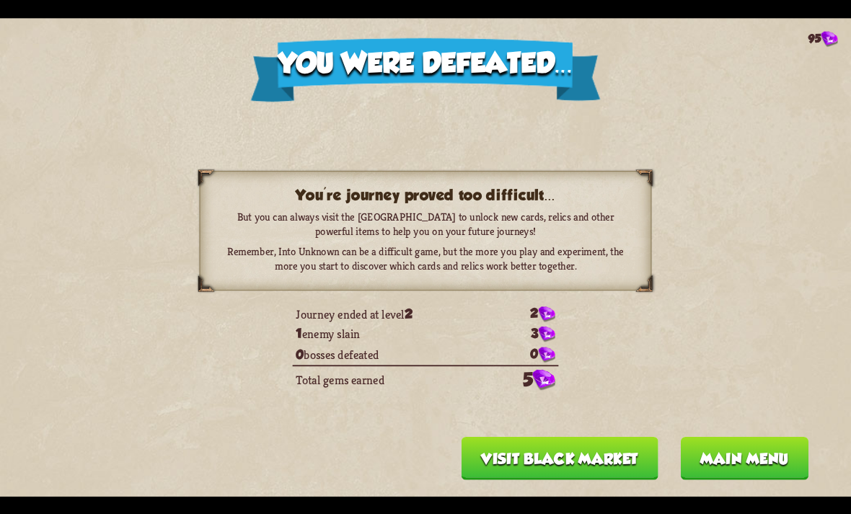
click at [757, 453] on button "Main menu" at bounding box center [745, 457] width 128 height 43
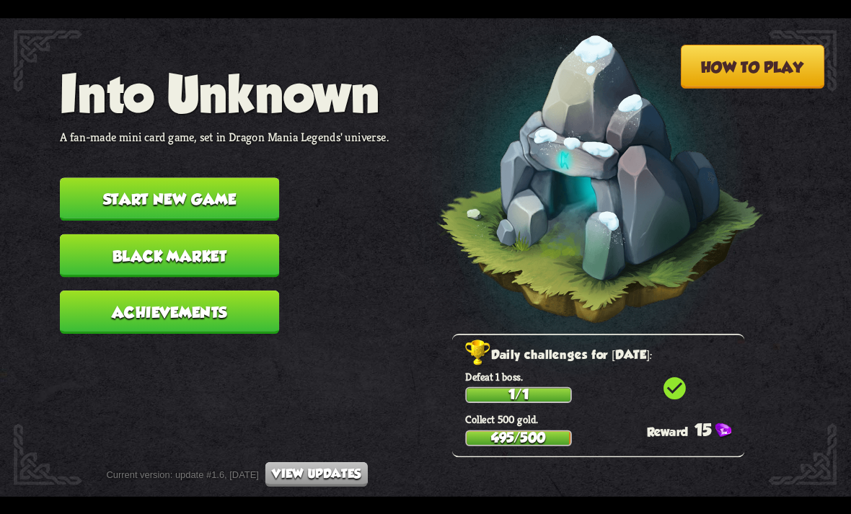
click at [162, 189] on button "Start new game" at bounding box center [169, 198] width 219 height 43
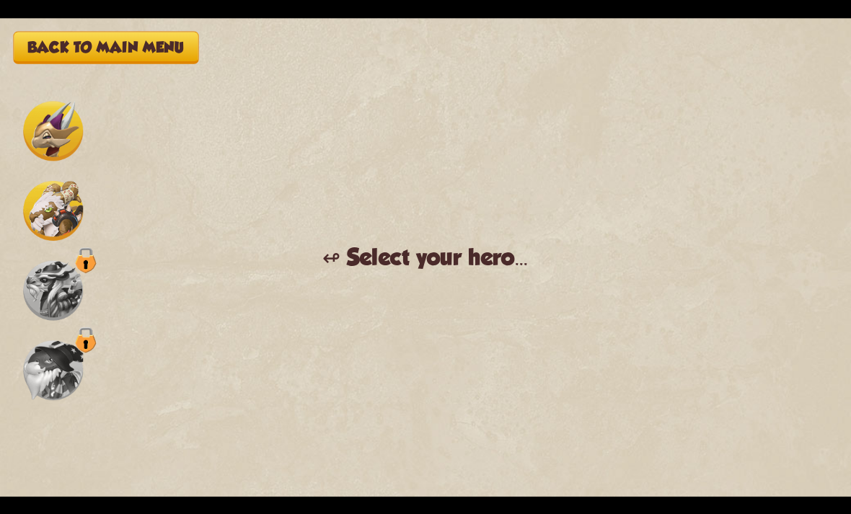
click at [27, 221] on img at bounding box center [53, 210] width 60 height 60
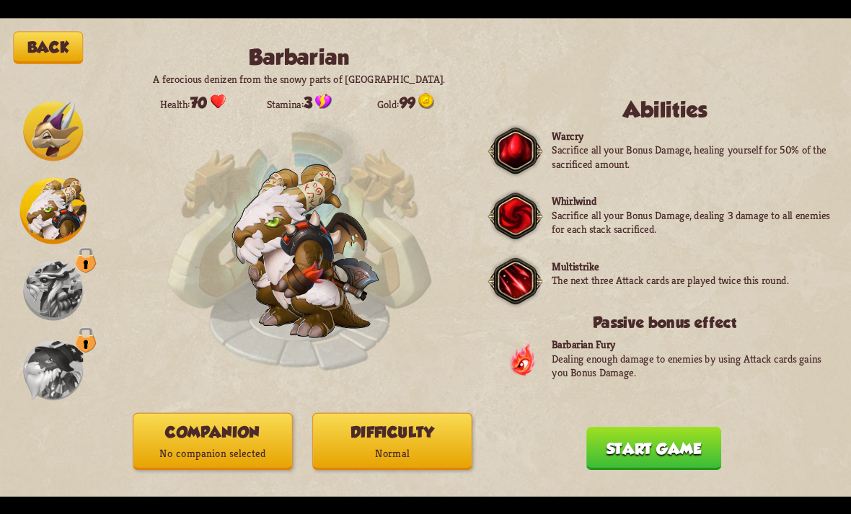
click at [665, 431] on button "Start game" at bounding box center [653, 448] width 135 height 43
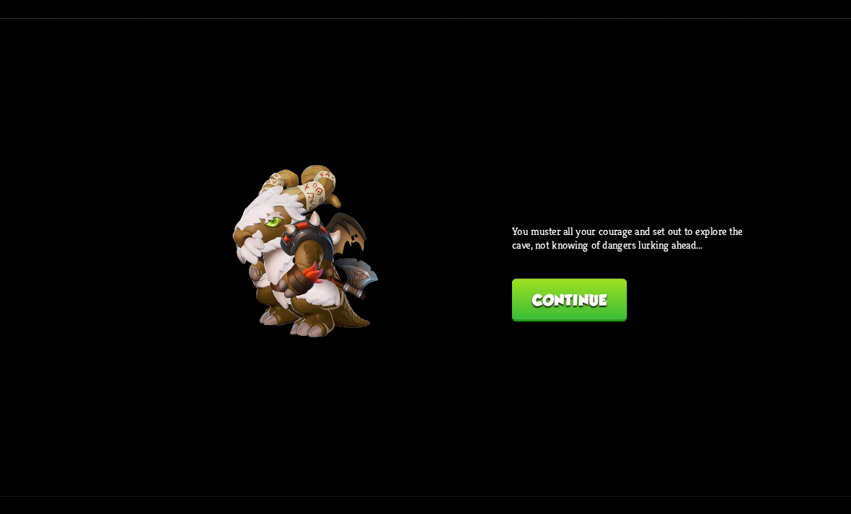
click at [560, 288] on button "Continue" at bounding box center [569, 299] width 115 height 43
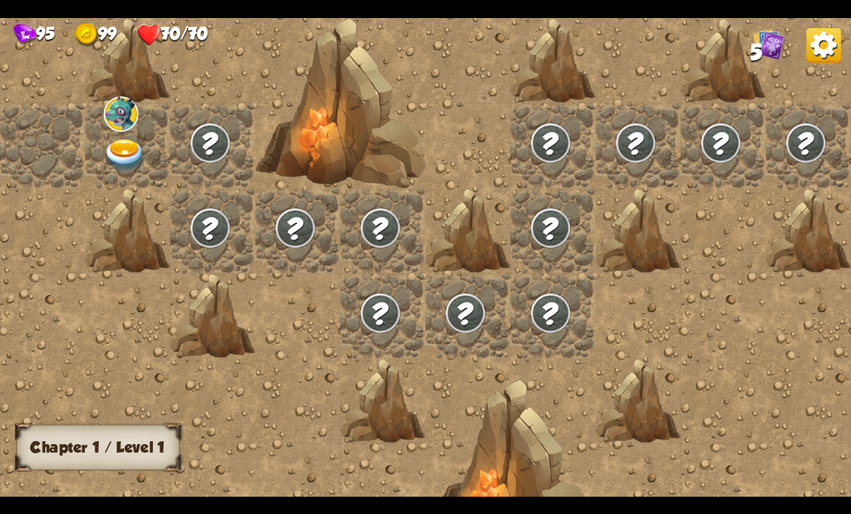
click at [98, 151] on div at bounding box center [127, 145] width 85 height 85
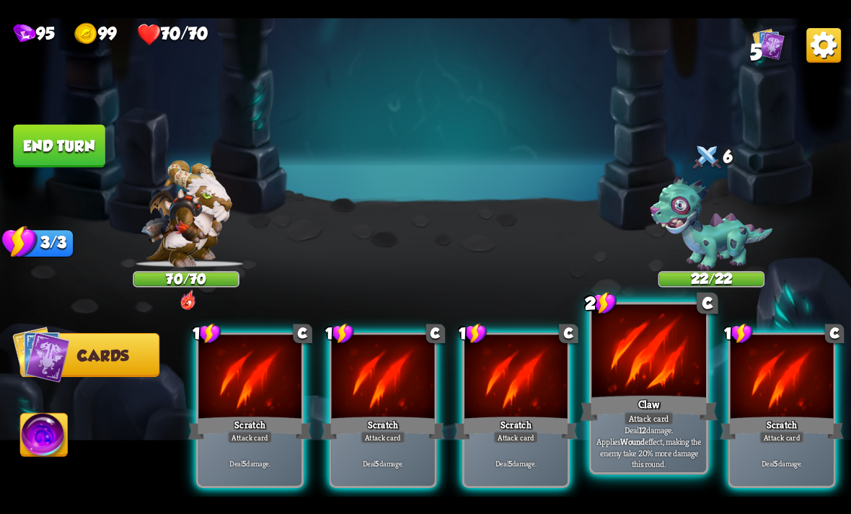
click at [634, 395] on div "Claw" at bounding box center [648, 408] width 137 height 30
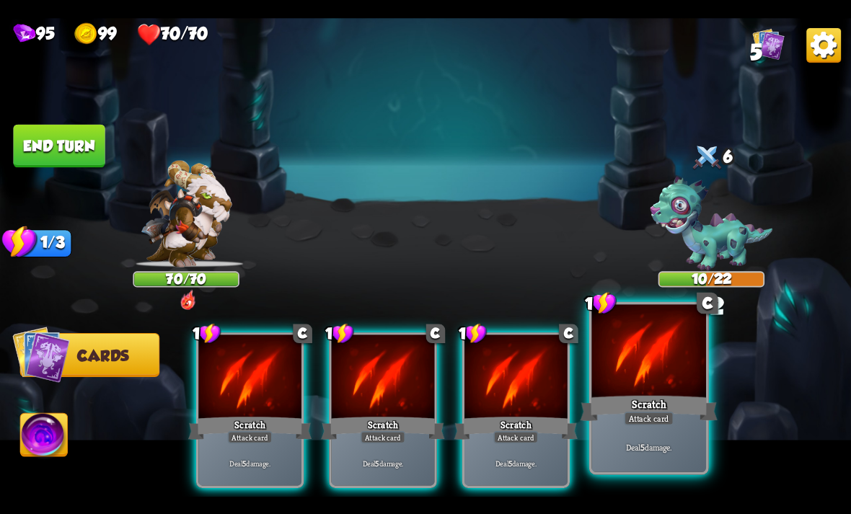
click at [661, 403] on div "Scratch" at bounding box center [648, 408] width 137 height 30
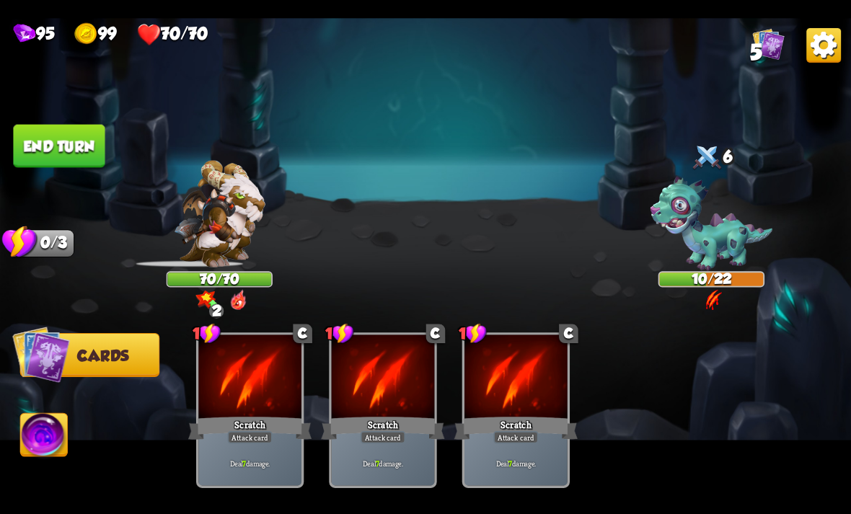
click at [61, 417] on img at bounding box center [44, 437] width 47 height 48
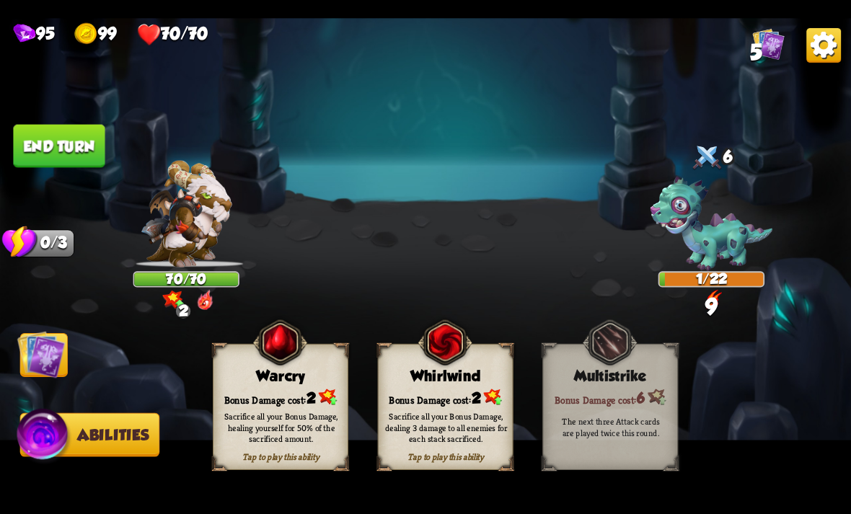
click at [454, 432] on div "Sacrifice all your Bonus Damage, dealing 3 damage to all enemies for each stack…" at bounding box center [446, 427] width 123 height 34
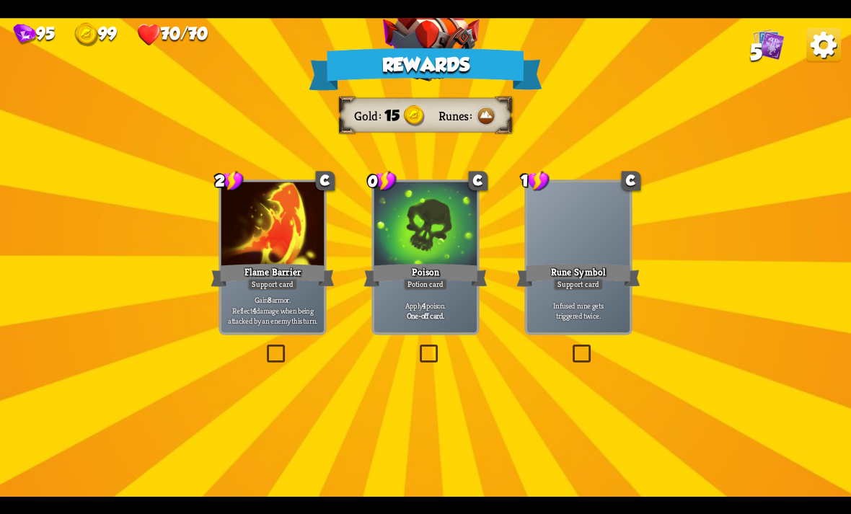
click at [397, 258] on div at bounding box center [425, 225] width 103 height 87
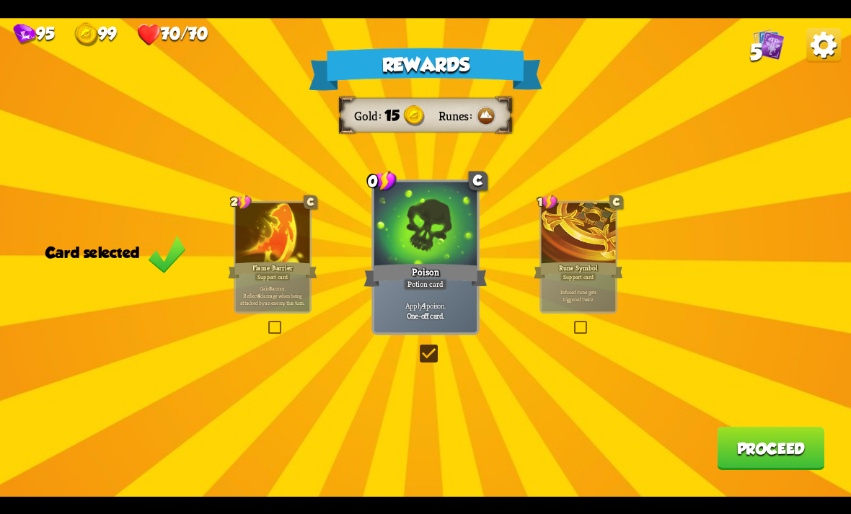
click at [773, 438] on button "Proceed" at bounding box center [770, 448] width 107 height 43
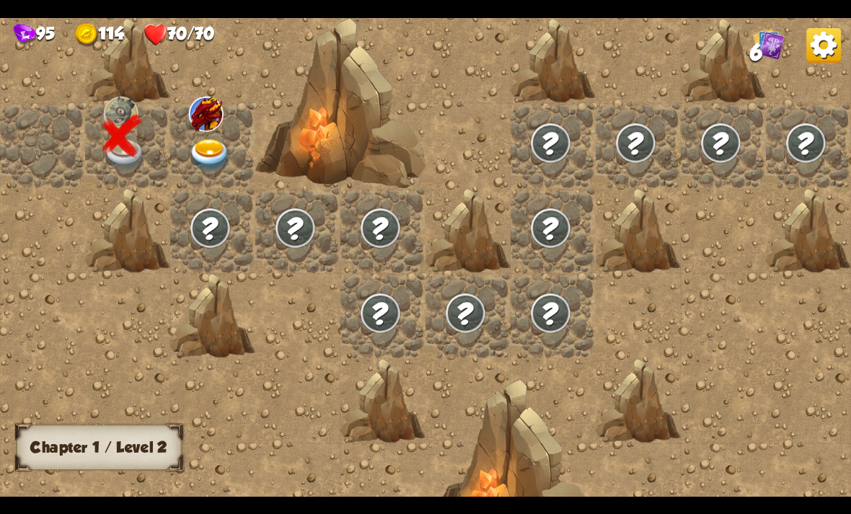
click at [146, 154] on img at bounding box center [125, 154] width 43 height 33
click at [189, 146] on img at bounding box center [210, 154] width 43 height 33
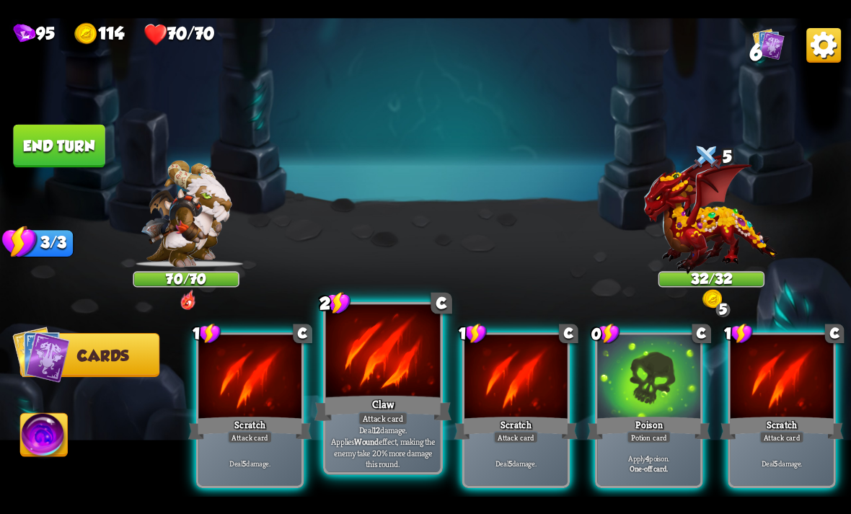
click at [380, 410] on div "Claw" at bounding box center [382, 408] width 137 height 30
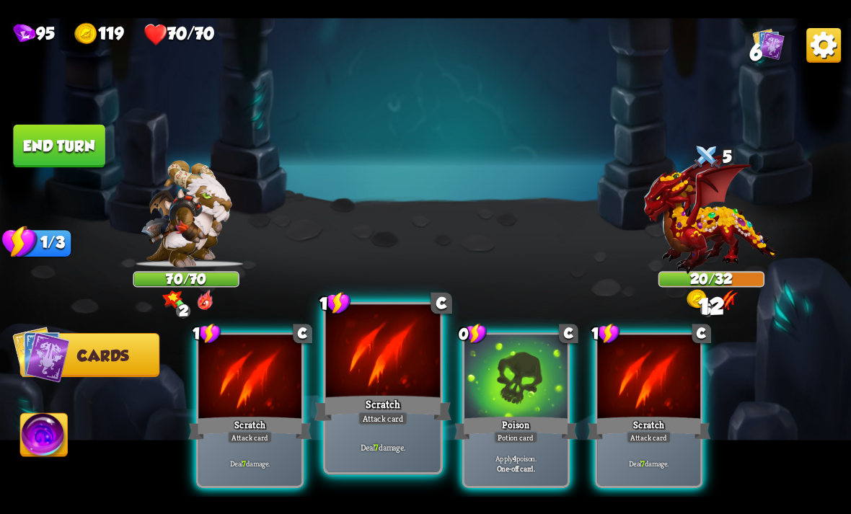
click at [363, 420] on div "Attack card" at bounding box center [383, 418] width 50 height 14
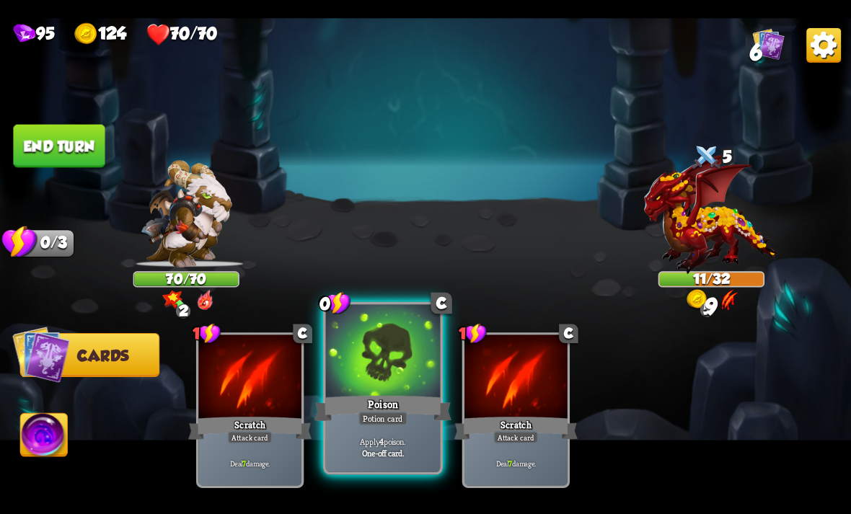
click at [364, 408] on div "Poison" at bounding box center [382, 408] width 137 height 30
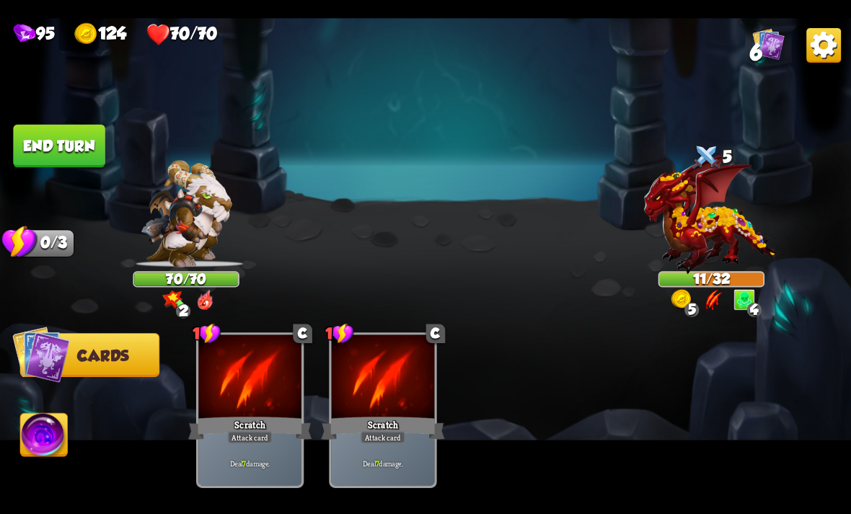
click at [43, 439] on img at bounding box center [44, 437] width 47 height 48
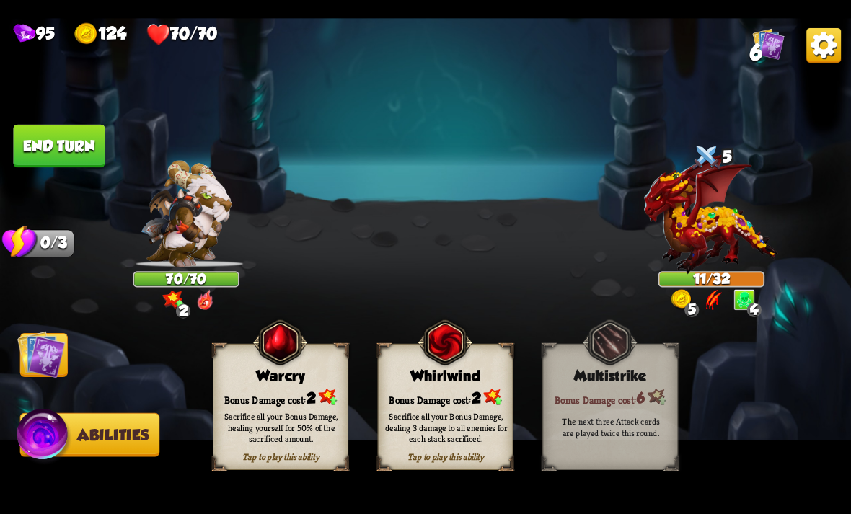
click at [463, 388] on div "Bonus Damage cost: 2" at bounding box center [446, 396] width 134 height 19
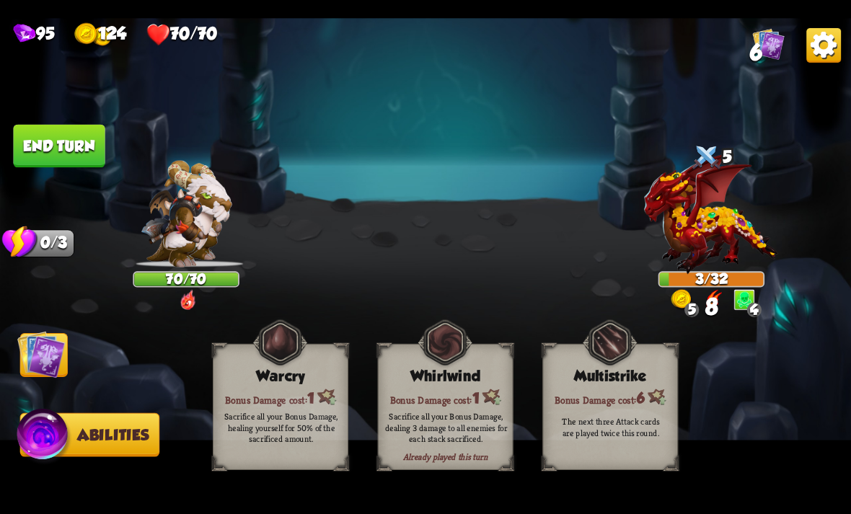
click at [74, 128] on button "End turn" at bounding box center [59, 145] width 92 height 43
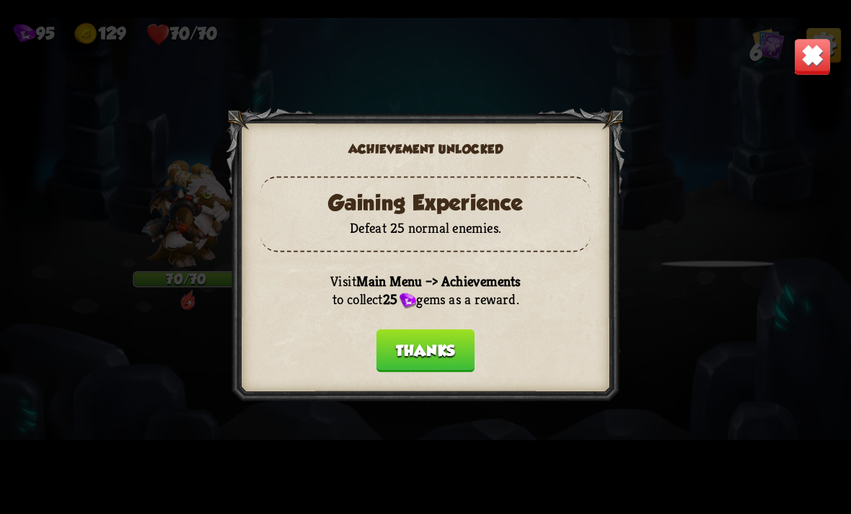
click at [435, 360] on button "Thanks" at bounding box center [425, 350] width 98 height 43
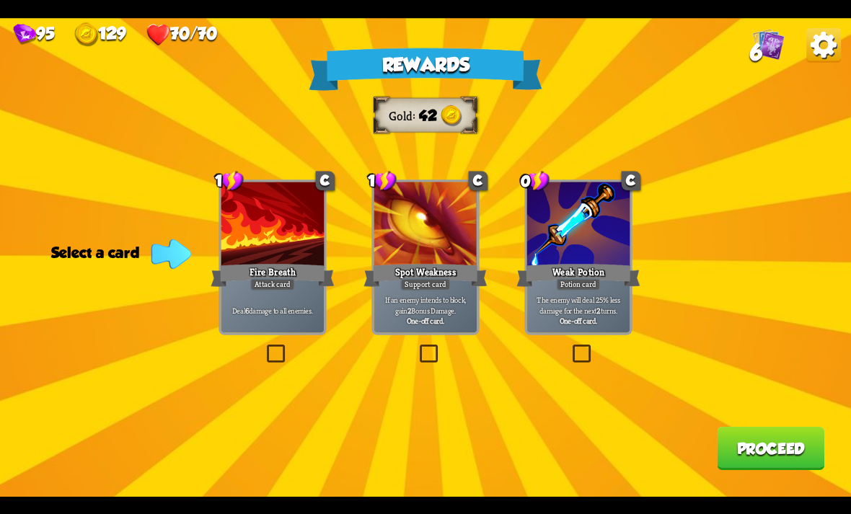
click at [822, 48] on img at bounding box center [823, 44] width 35 height 35
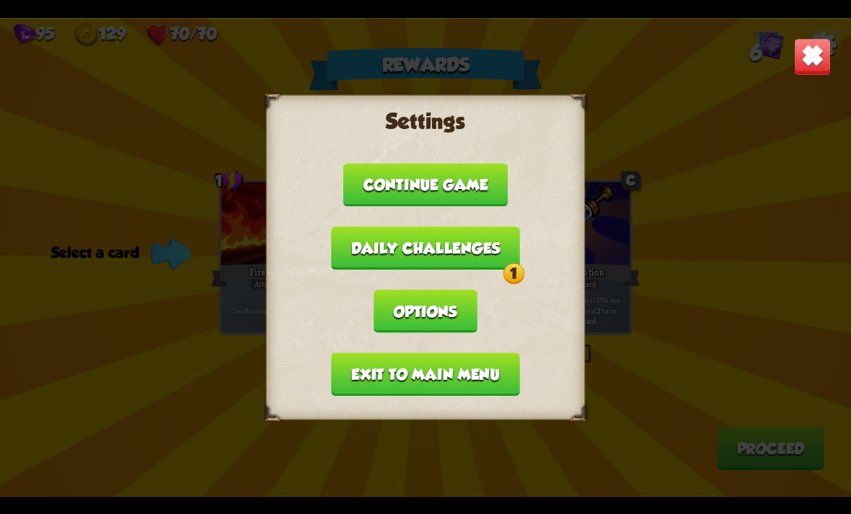
click at [435, 376] on button "Exit to main menu" at bounding box center [425, 374] width 188 height 43
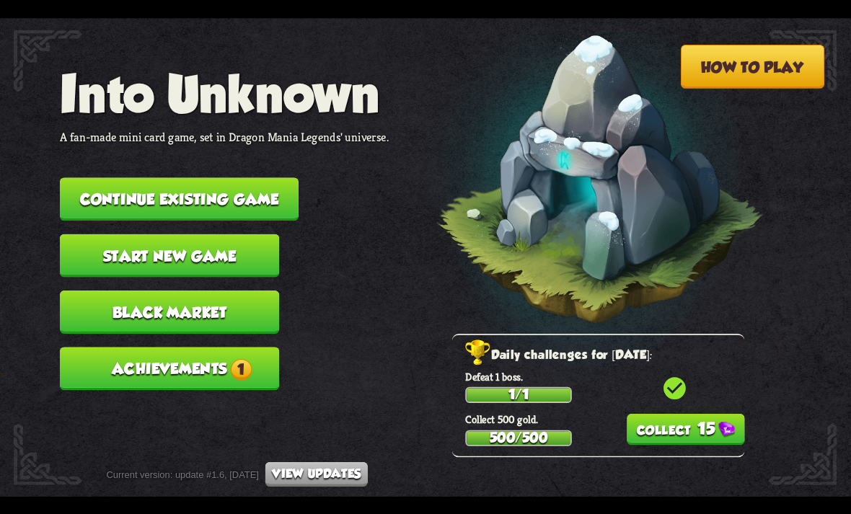
click at [242, 358] on span "1" at bounding box center [241, 369] width 22 height 22
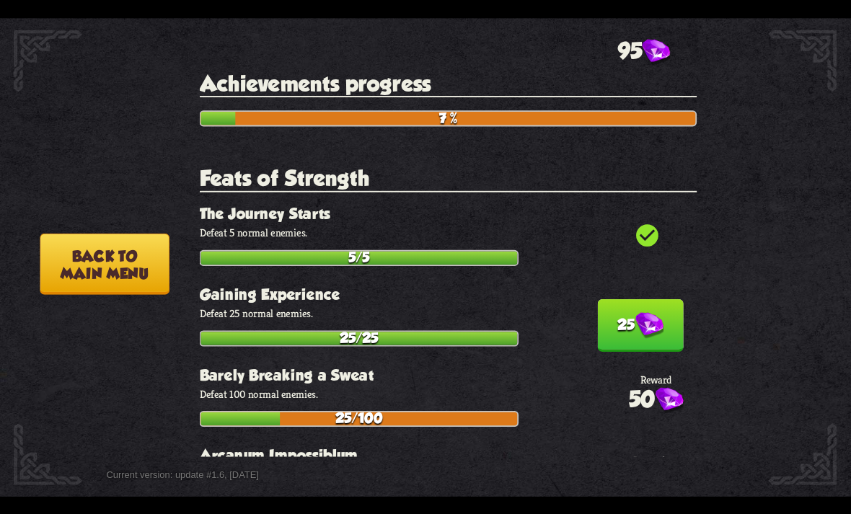
click at [638, 325] on img at bounding box center [649, 325] width 28 height 27
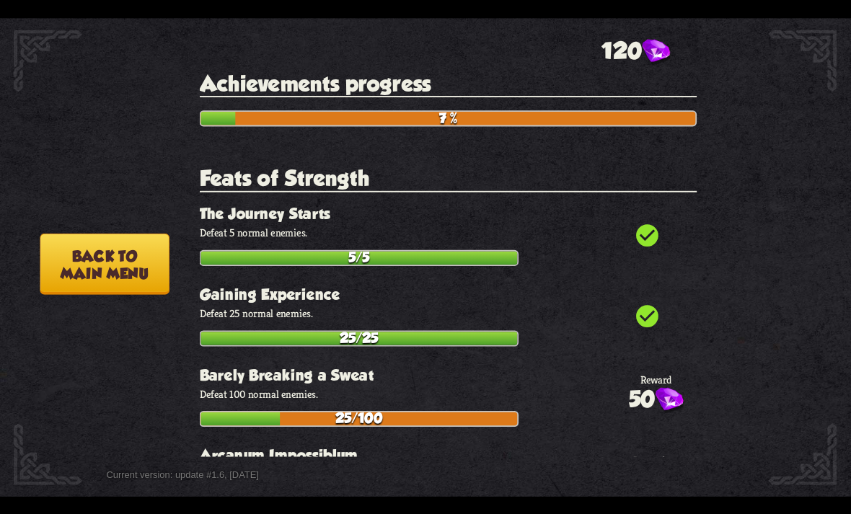
click at [101, 250] on button "Back to main menu" at bounding box center [104, 263] width 129 height 61
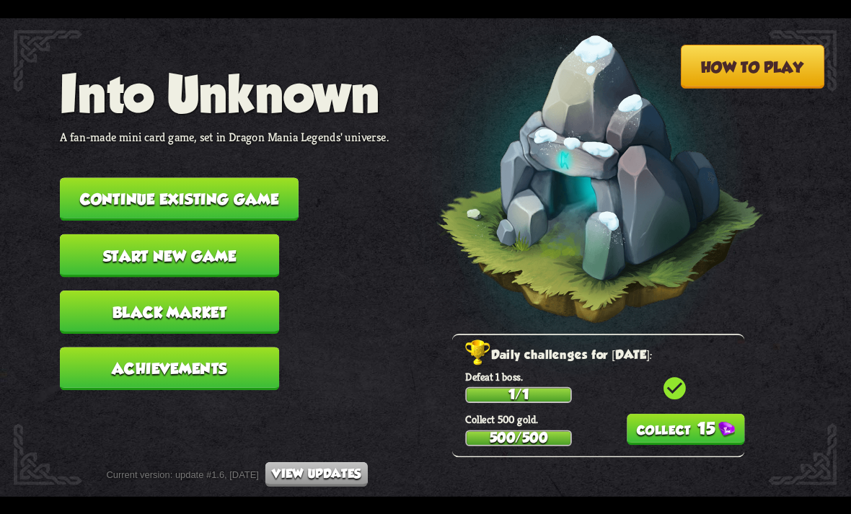
click at [680, 425] on button "15" at bounding box center [686, 429] width 118 height 31
click at [184, 304] on button "Black Market" at bounding box center [169, 312] width 219 height 43
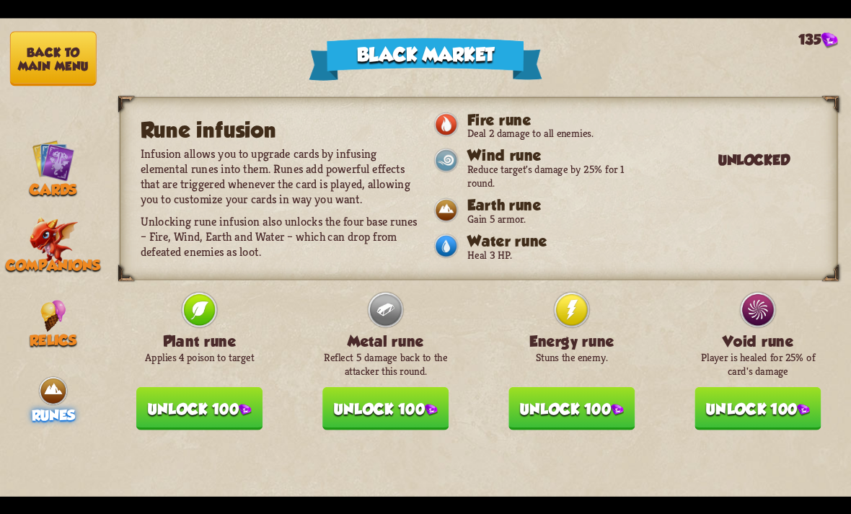
click at [597, 415] on button "Unlock 100" at bounding box center [571, 407] width 126 height 43
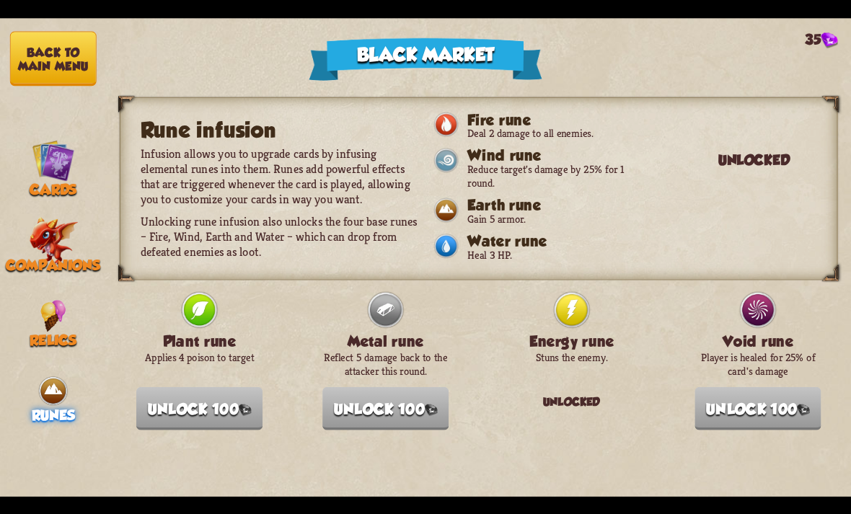
click at [40, 56] on button "Back to main menu" at bounding box center [53, 58] width 87 height 55
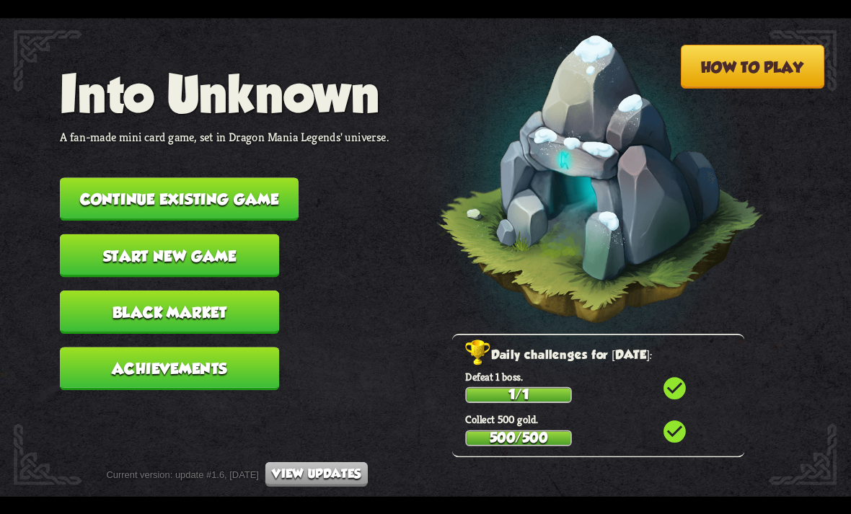
click at [169, 241] on button "Start new game" at bounding box center [169, 255] width 219 height 43
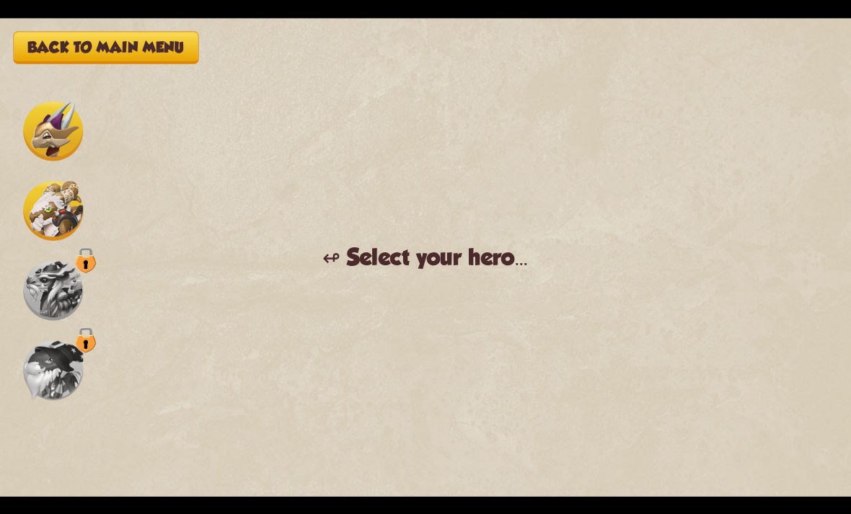
click at [58, 215] on img at bounding box center [53, 210] width 60 height 60
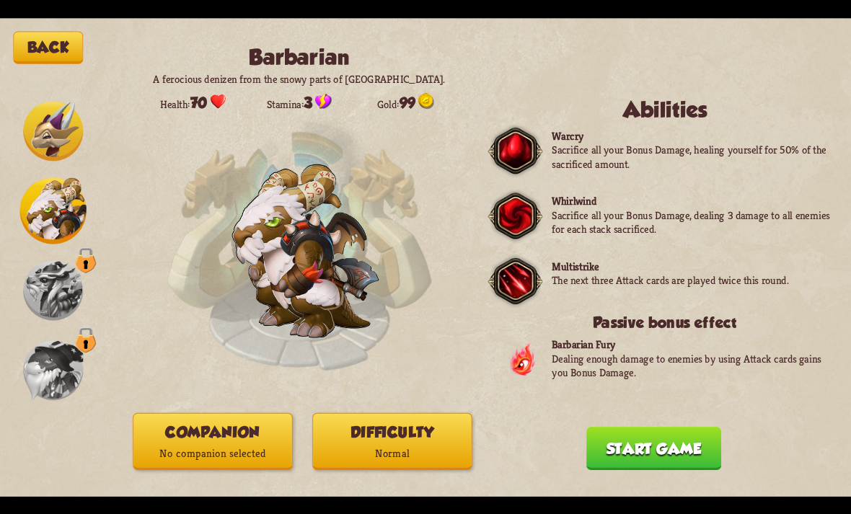
click at [389, 441] on button "Difficulty Normal" at bounding box center [391, 440] width 159 height 57
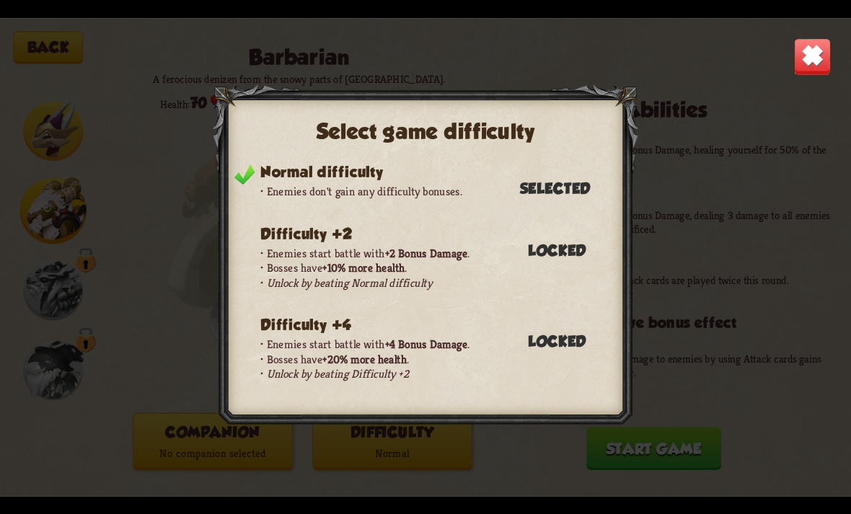
click at [816, 53] on img at bounding box center [812, 55] width 37 height 37
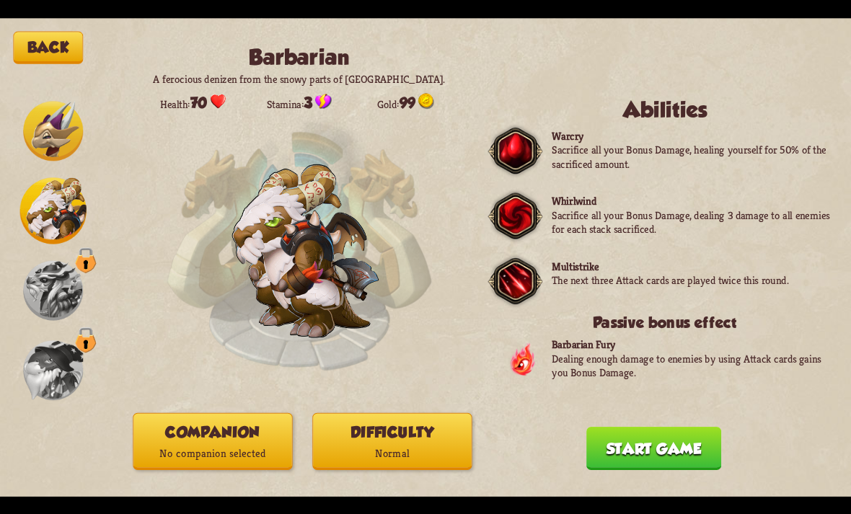
click at [707, 435] on button "Start game" at bounding box center [653, 448] width 135 height 43
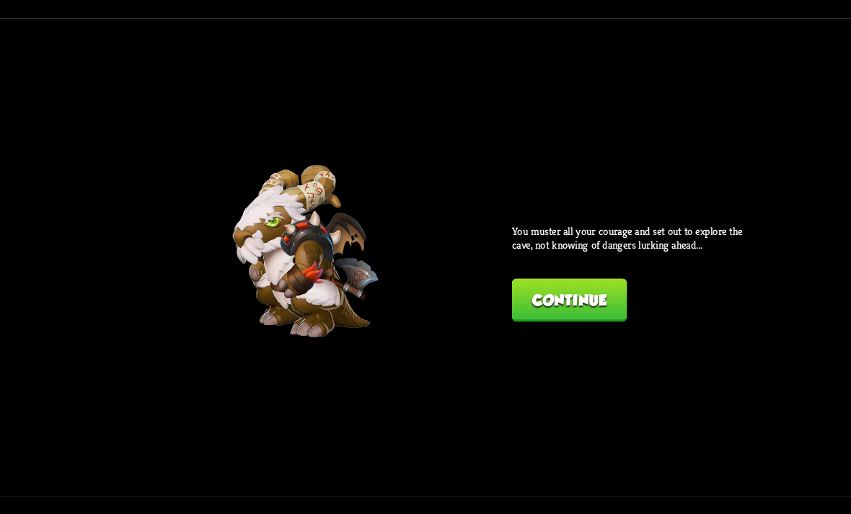
click at [601, 285] on button "Continue" at bounding box center [569, 299] width 115 height 43
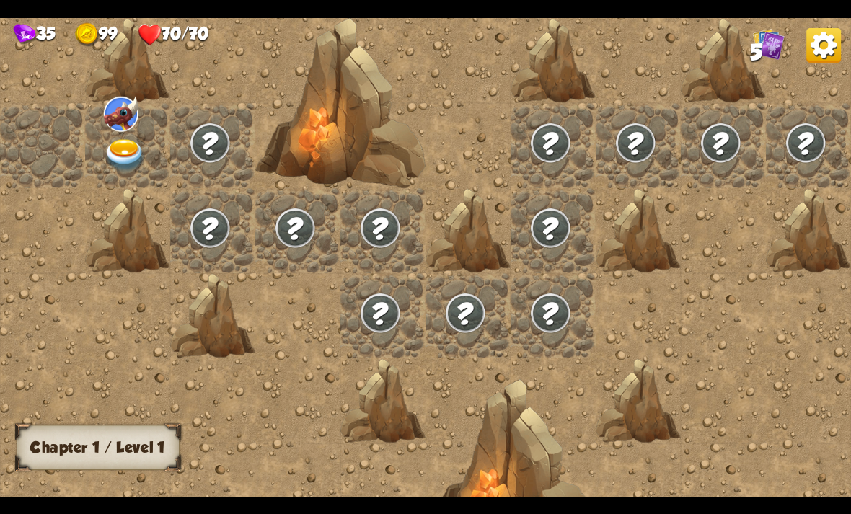
click at [140, 145] on img at bounding box center [125, 154] width 43 height 33
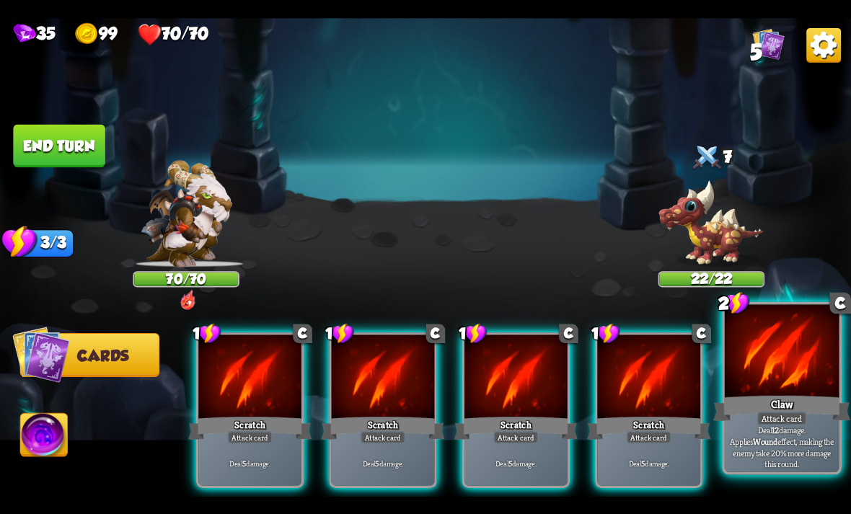
click at [812, 442] on p "Deal 12 damage. Applies Wound effect, making the enemy take 20% more damage thi…" at bounding box center [781, 446] width 109 height 45
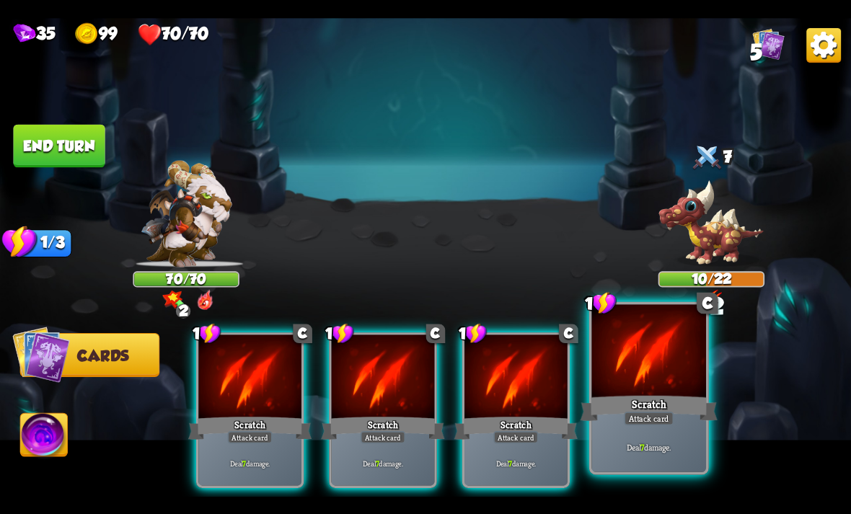
click at [651, 448] on p "Deal 7 damage." at bounding box center [648, 447] width 109 height 12
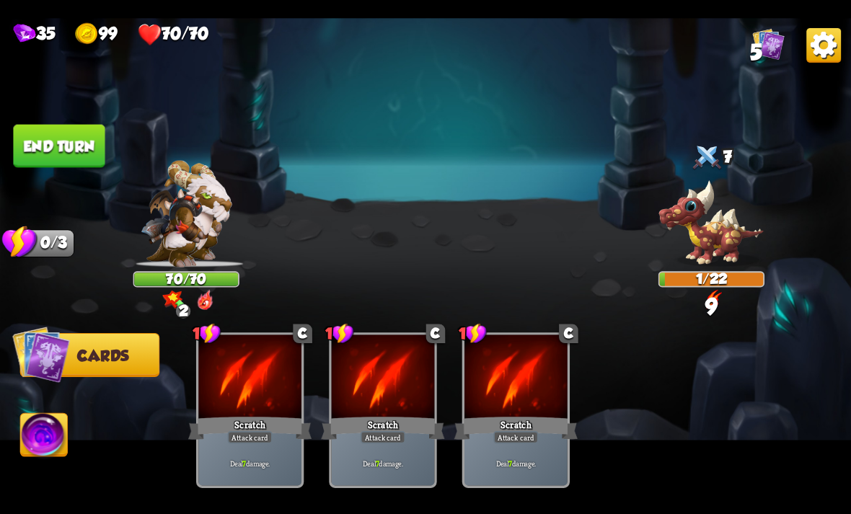
click at [41, 446] on img at bounding box center [44, 437] width 47 height 48
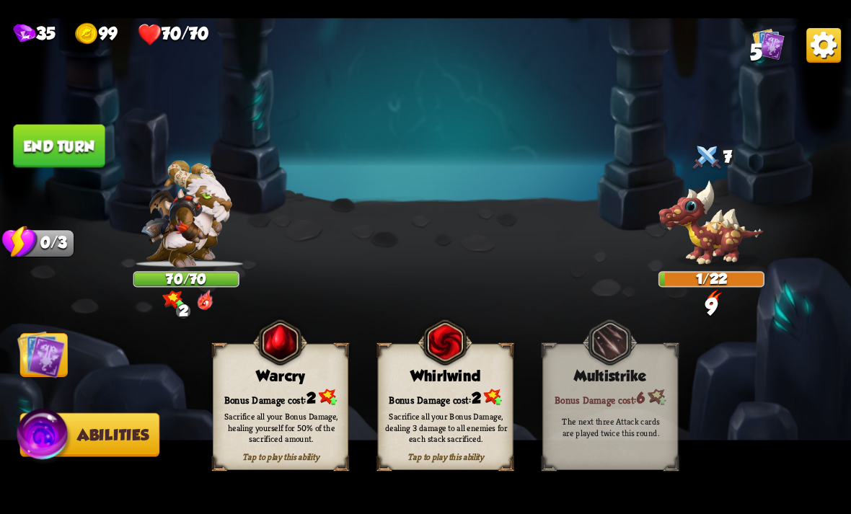
click at [441, 465] on div "Tap to play this ability Whirlwind Bonus Damage cost: 2 Sacrifice all your Bonu…" at bounding box center [446, 406] width 136 height 126
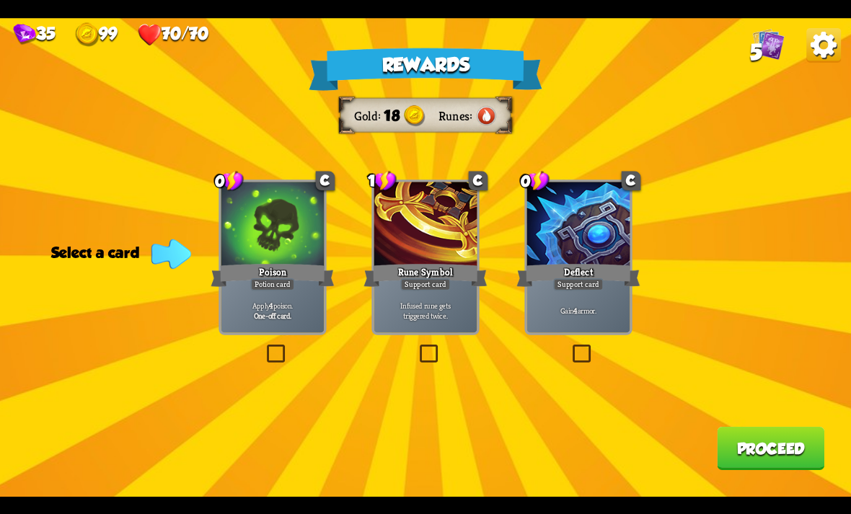
click at [265, 293] on div "Apply 4 poison. One-off card." at bounding box center [272, 310] width 103 height 45
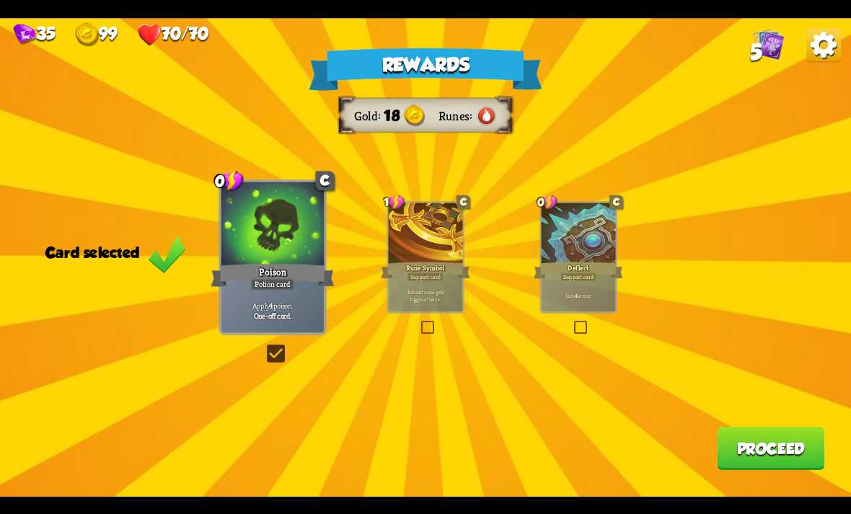
click at [751, 432] on button "Proceed" at bounding box center [770, 448] width 107 height 43
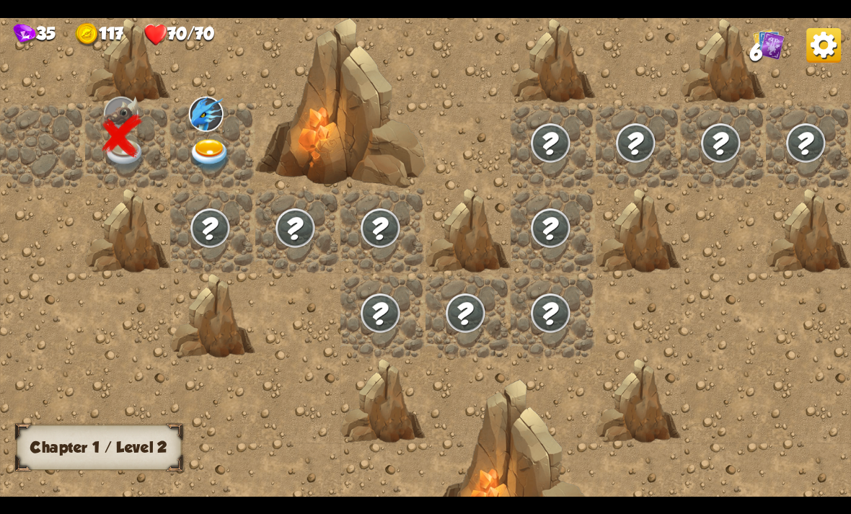
click at [200, 171] on img at bounding box center [210, 154] width 43 height 33
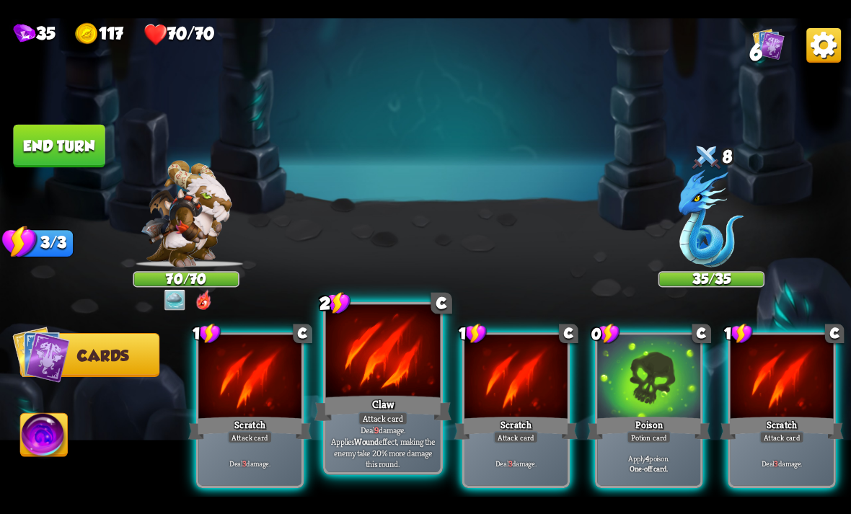
click at [381, 385] on div at bounding box center [383, 352] width 115 height 97
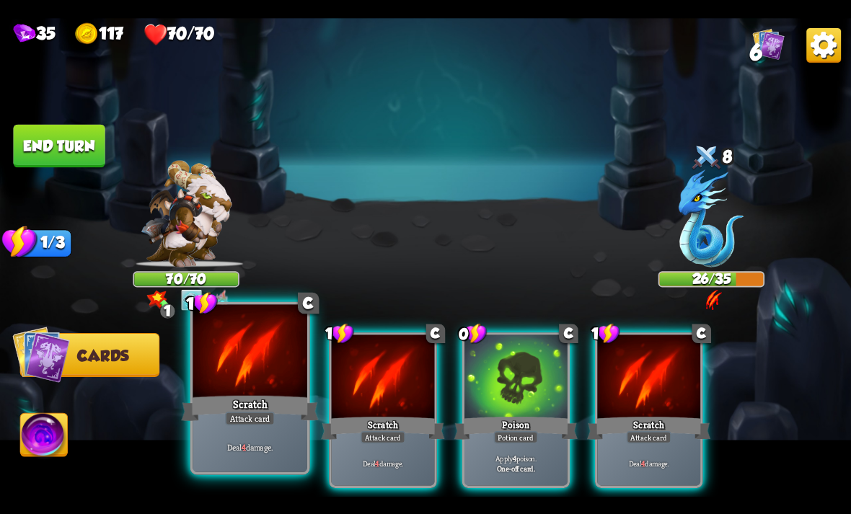
click at [239, 402] on div "Scratch" at bounding box center [249, 408] width 137 height 30
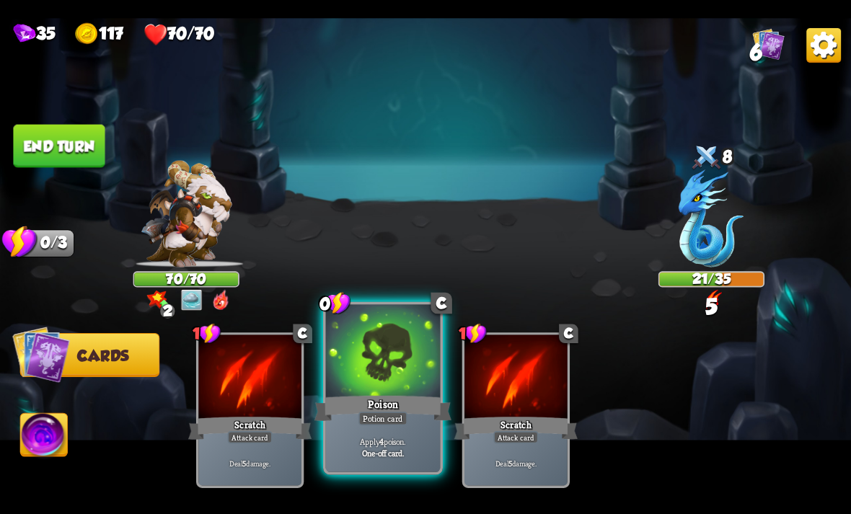
click at [387, 435] on div "Apply 4 poison. One-off card." at bounding box center [383, 447] width 115 height 50
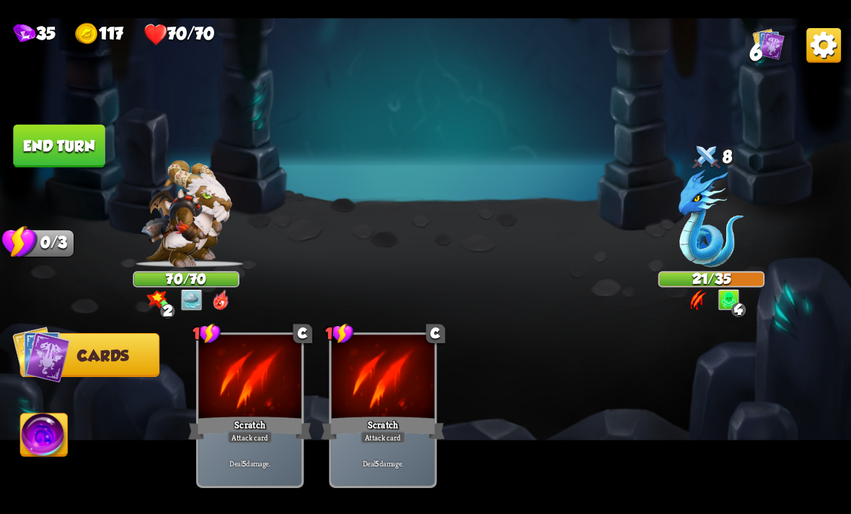
click at [85, 133] on button "End turn" at bounding box center [59, 145] width 92 height 43
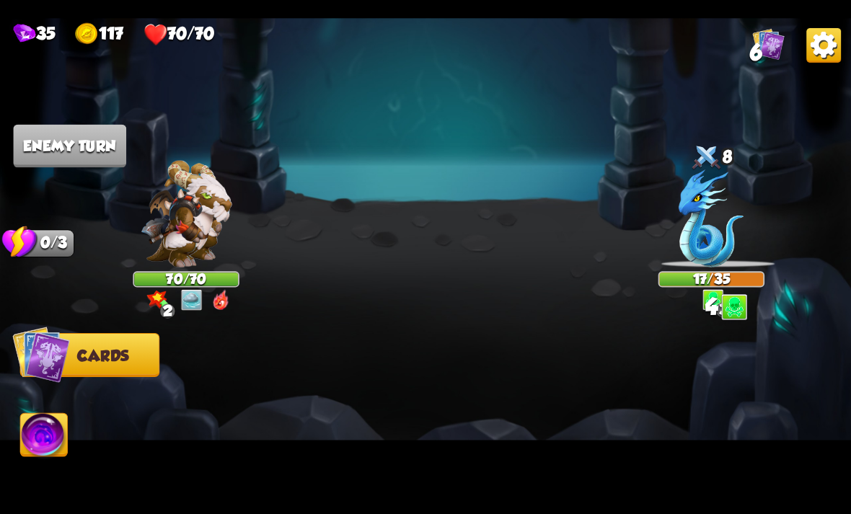
click at [32, 422] on img at bounding box center [44, 437] width 47 height 48
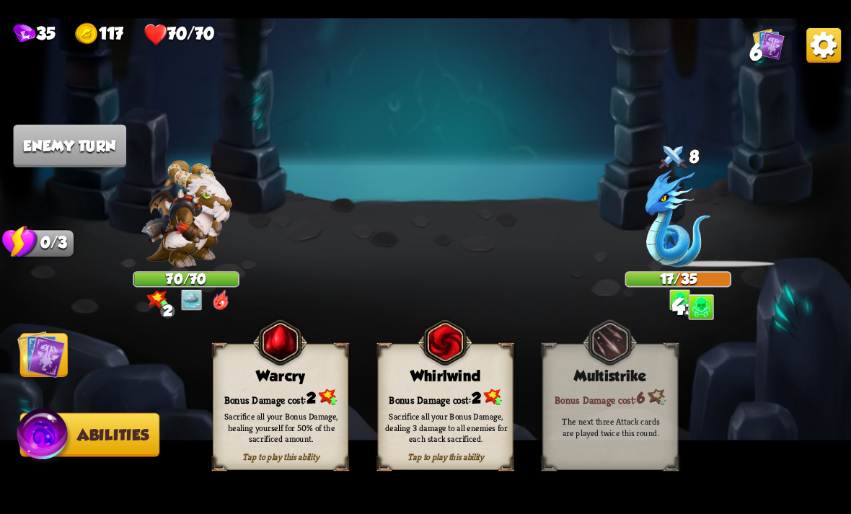
click at [42, 346] on img at bounding box center [41, 354] width 48 height 48
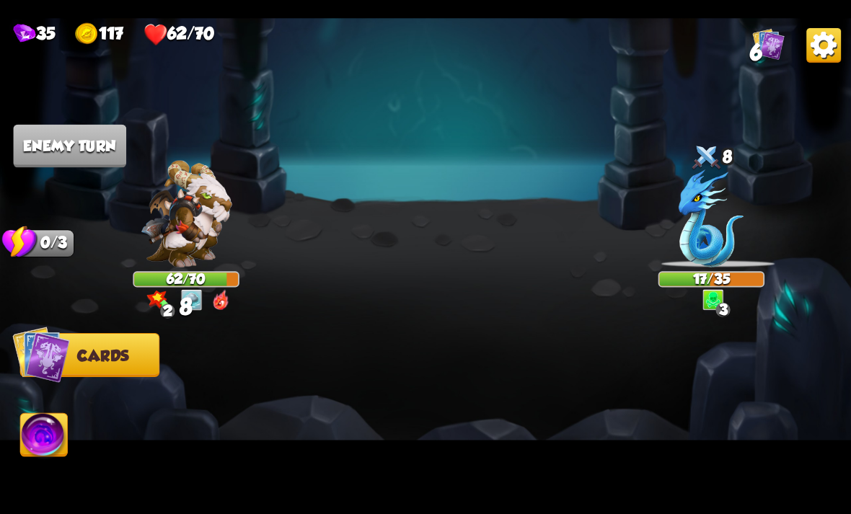
click at [50, 377] on img at bounding box center [41, 354] width 58 height 58
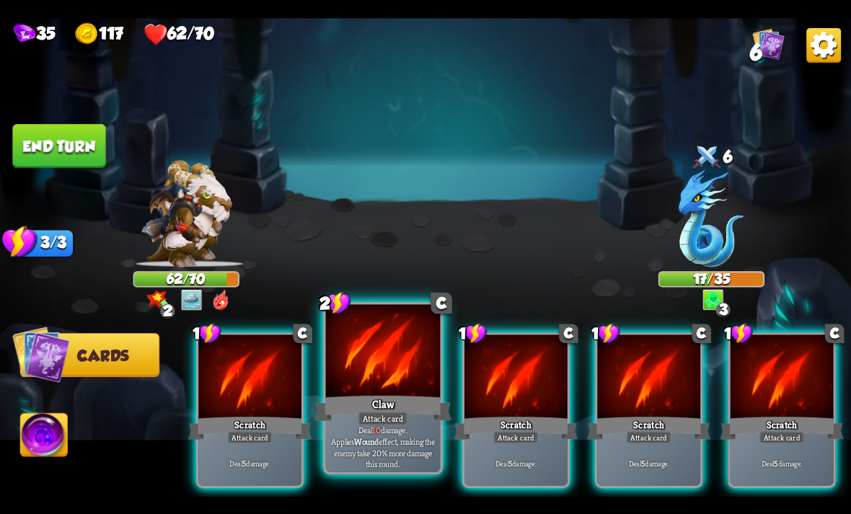
click at [383, 389] on div at bounding box center [383, 352] width 115 height 97
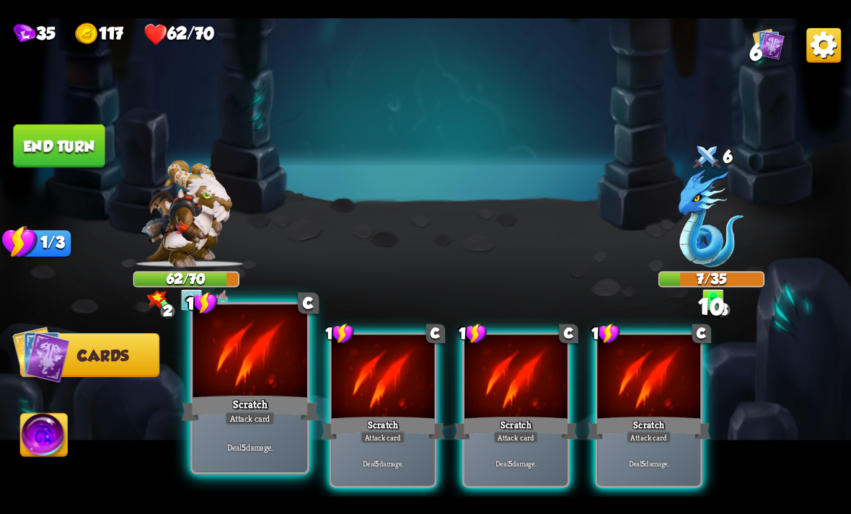
click at [239, 407] on div "Scratch" at bounding box center [249, 408] width 137 height 30
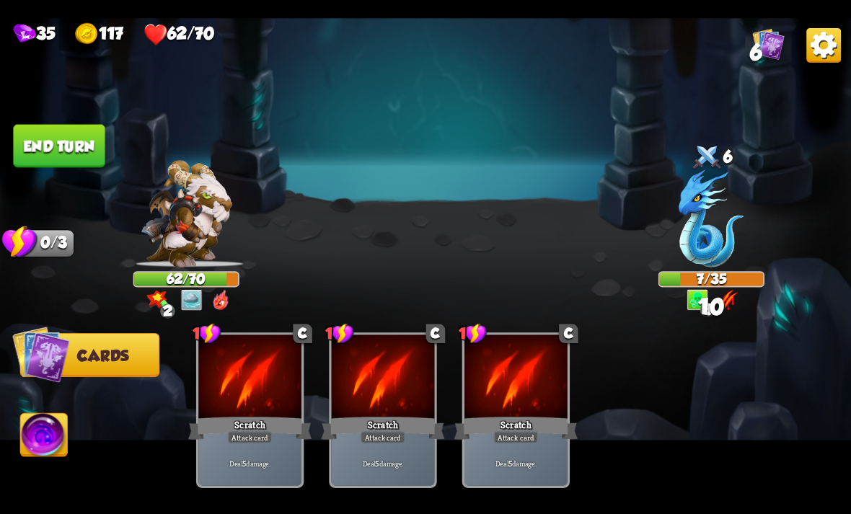
click at [28, 433] on img at bounding box center [44, 437] width 47 height 48
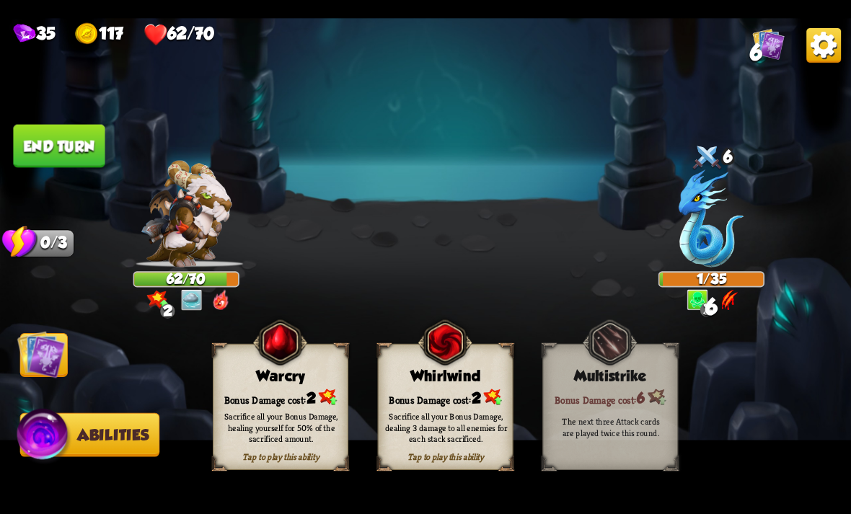
click at [277, 403] on div "Sacrifice all your Bonus Damage, healing yourself for 50% of the sacrificed amo…" at bounding box center [281, 427] width 136 height 53
click at [475, 394] on div "Bonus Damage cost: 1" at bounding box center [446, 396] width 134 height 19
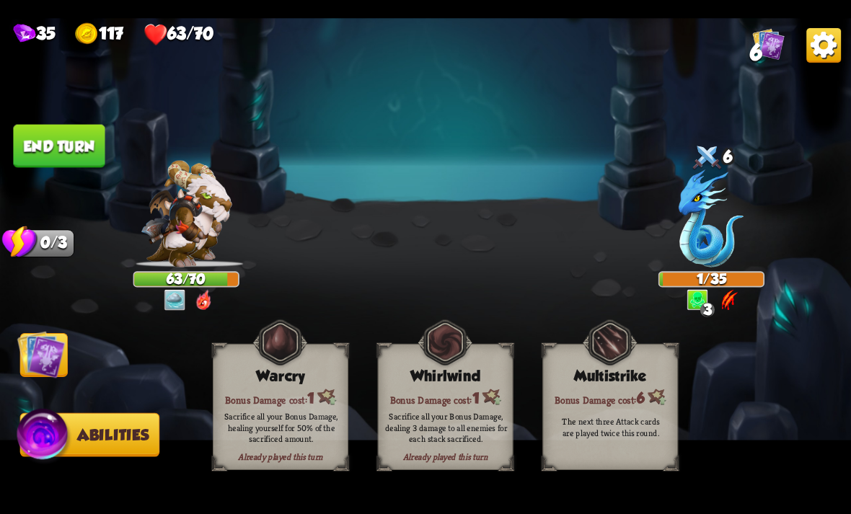
click at [458, 389] on div "Bonus Damage cost: 1" at bounding box center [446, 396] width 134 height 19
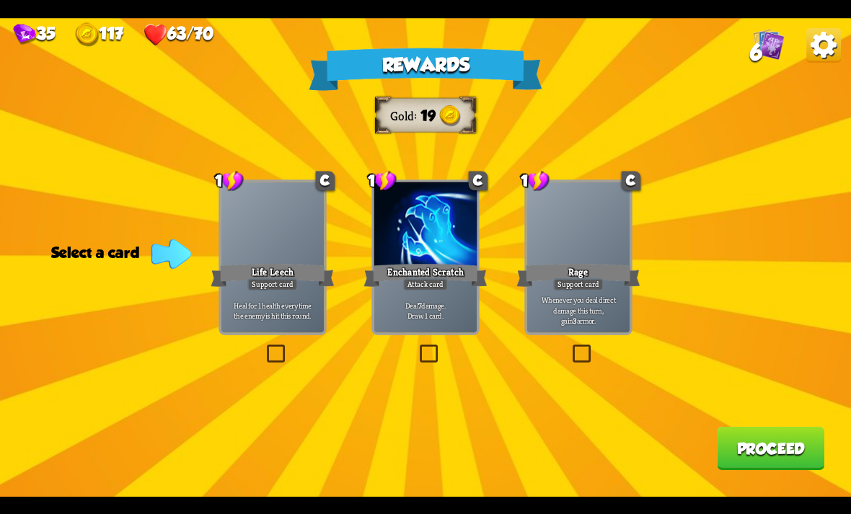
click at [410, 265] on div "Enchanted Scratch" at bounding box center [424, 274] width 123 height 27
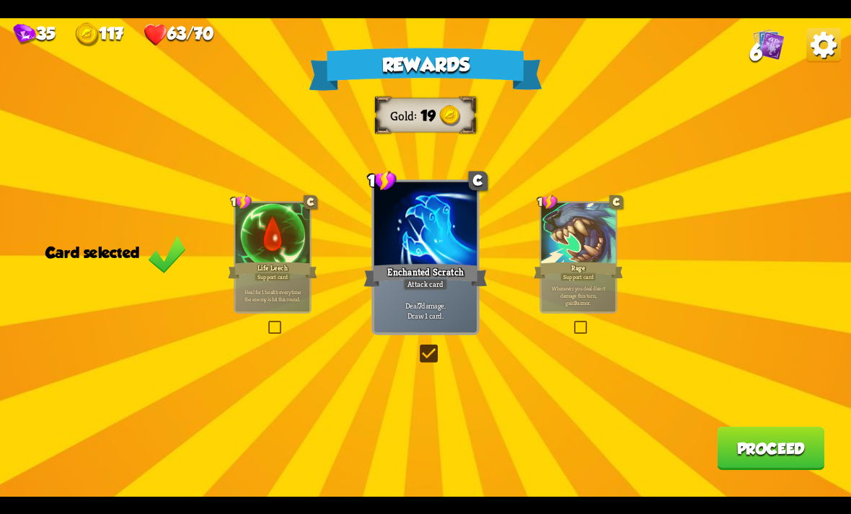
click at [422, 256] on div at bounding box center [425, 225] width 103 height 87
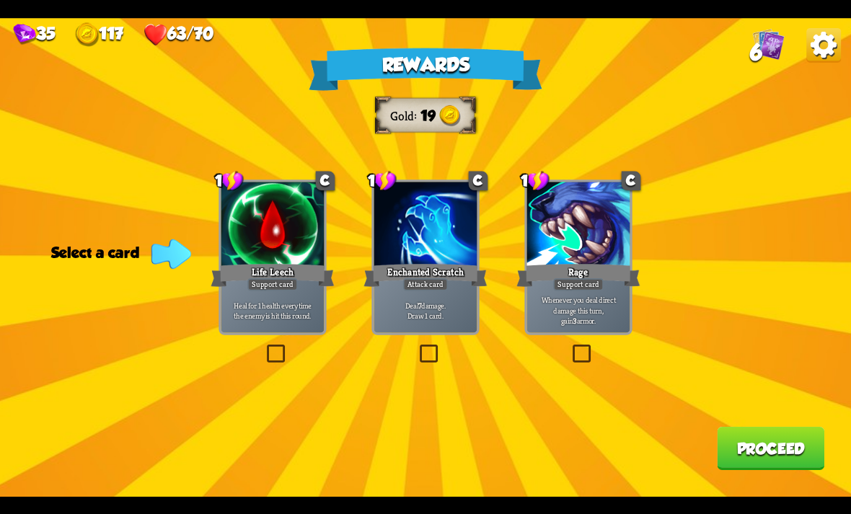
click at [435, 258] on div at bounding box center [425, 225] width 103 height 87
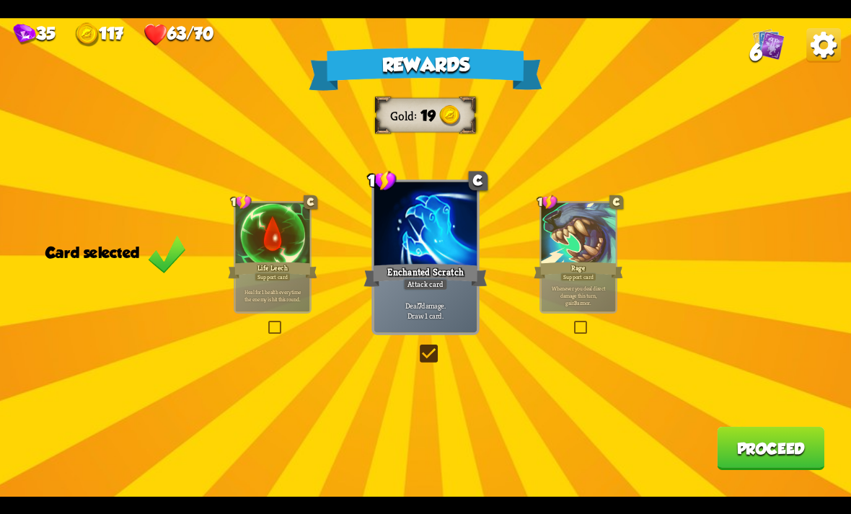
click at [795, 439] on button "Proceed" at bounding box center [770, 448] width 107 height 43
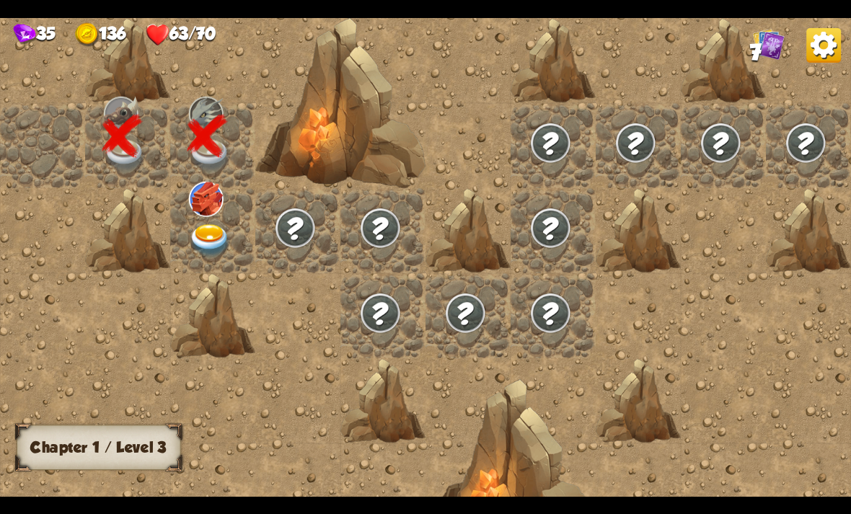
click at [248, 234] on div at bounding box center [212, 230] width 85 height 85
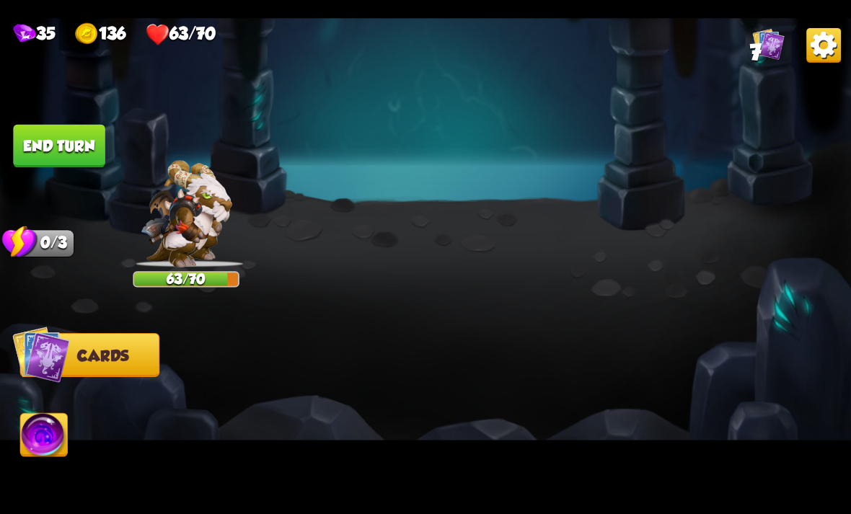
click at [190, 224] on img at bounding box center [186, 213] width 91 height 107
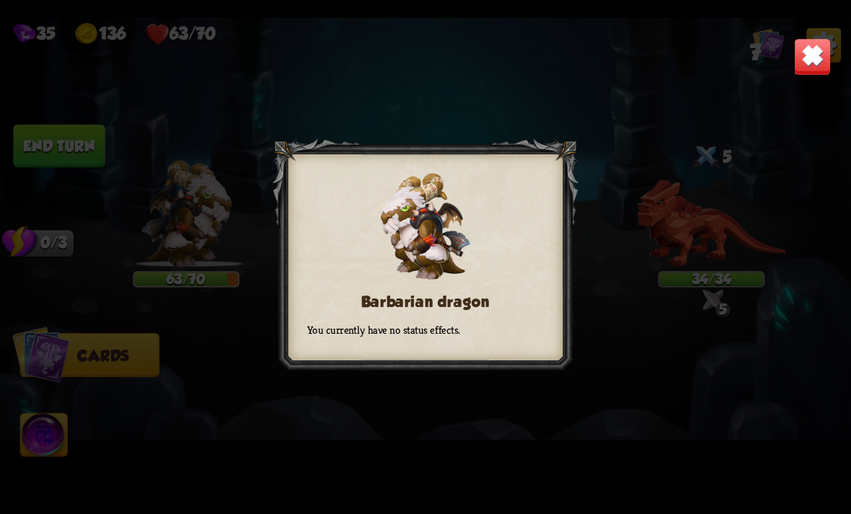
click at [809, 54] on img at bounding box center [812, 55] width 37 height 37
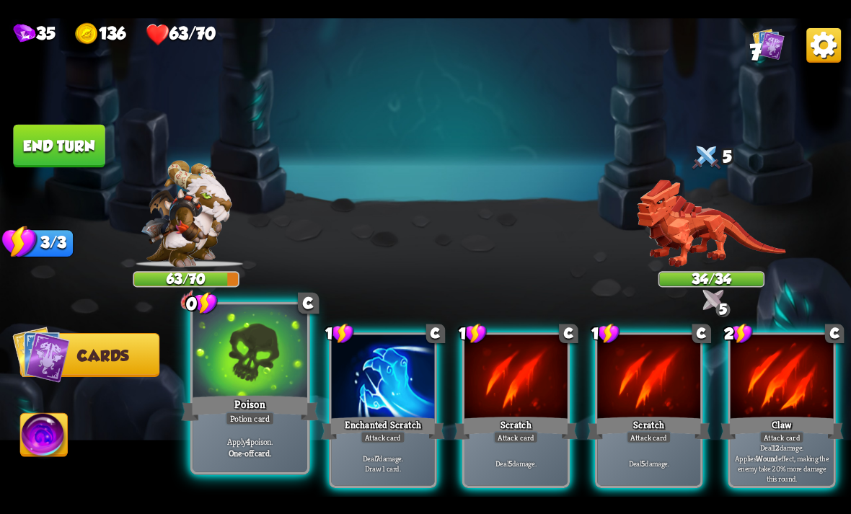
click at [263, 404] on div "Poison" at bounding box center [249, 408] width 137 height 30
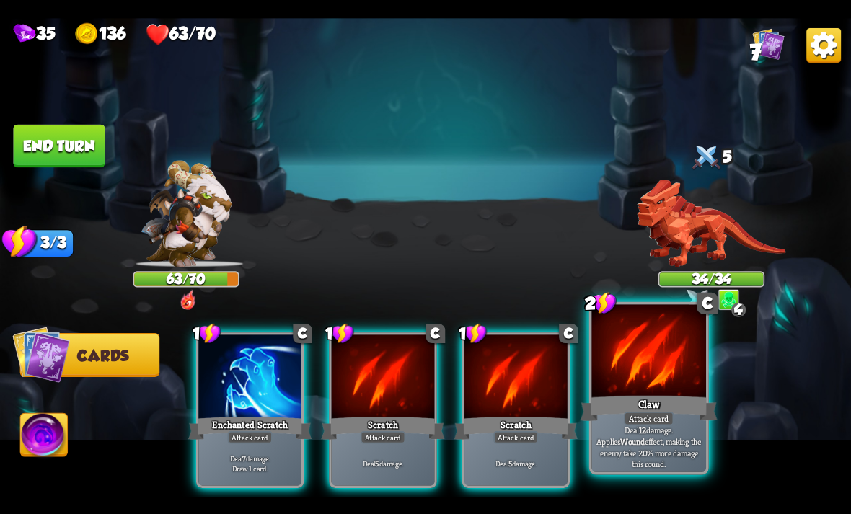
click at [638, 427] on div "Deal 12 damage. Applies Wound effect, making the enemy take 20% more damage thi…" at bounding box center [648, 447] width 115 height 50
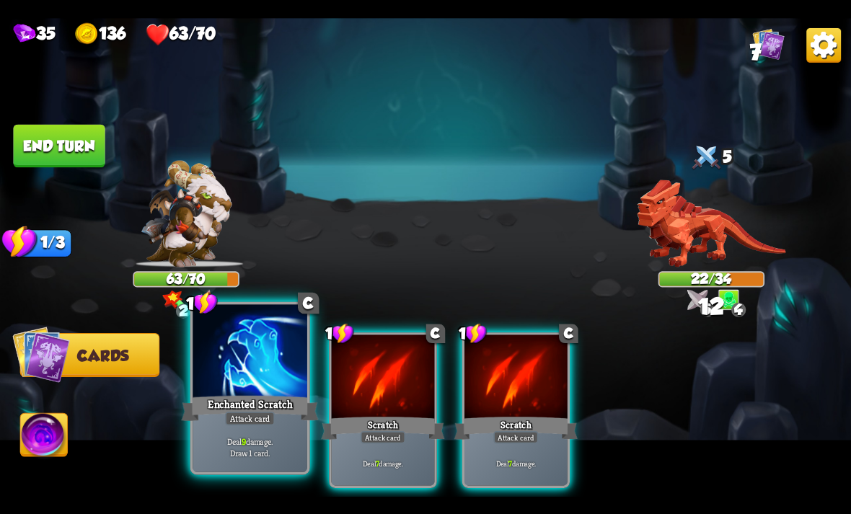
click at [271, 394] on div "Enchanted Scratch" at bounding box center [249, 408] width 137 height 30
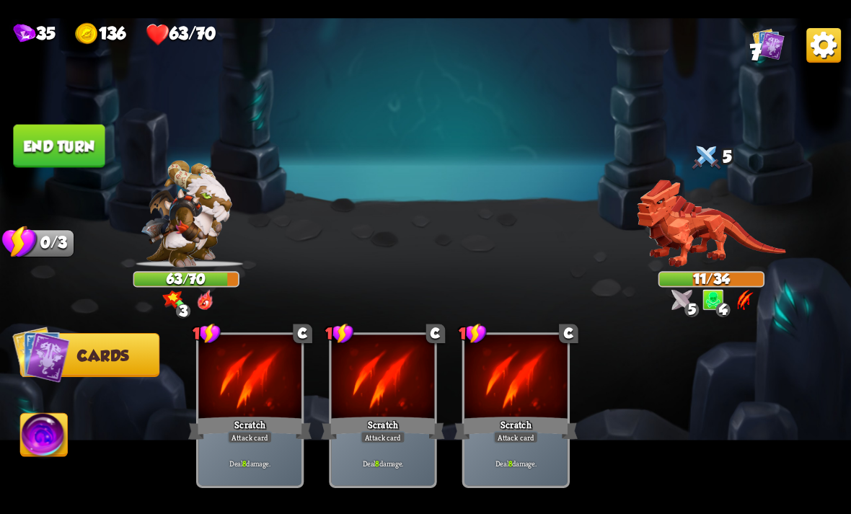
click at [67, 434] on img at bounding box center [44, 437] width 47 height 48
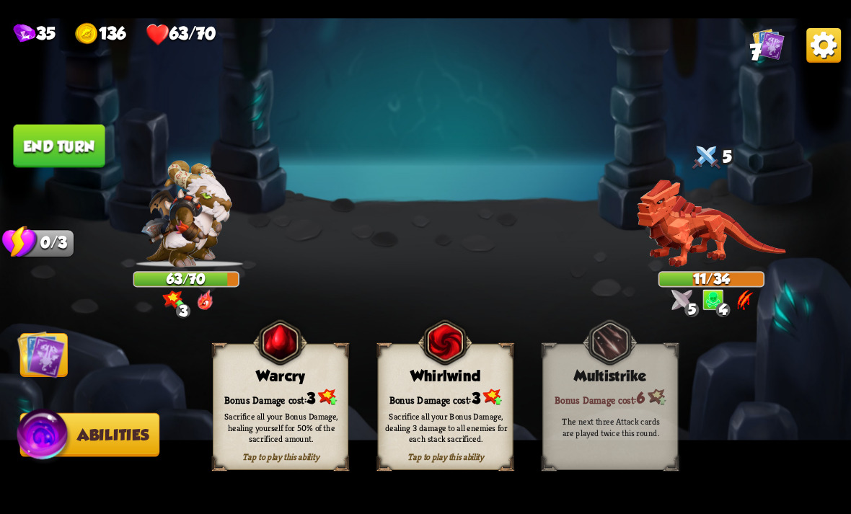
click at [459, 423] on div "Sacrifice all your Bonus Damage, dealing 3 damage to all enemies for each stack…" at bounding box center [446, 427] width 123 height 34
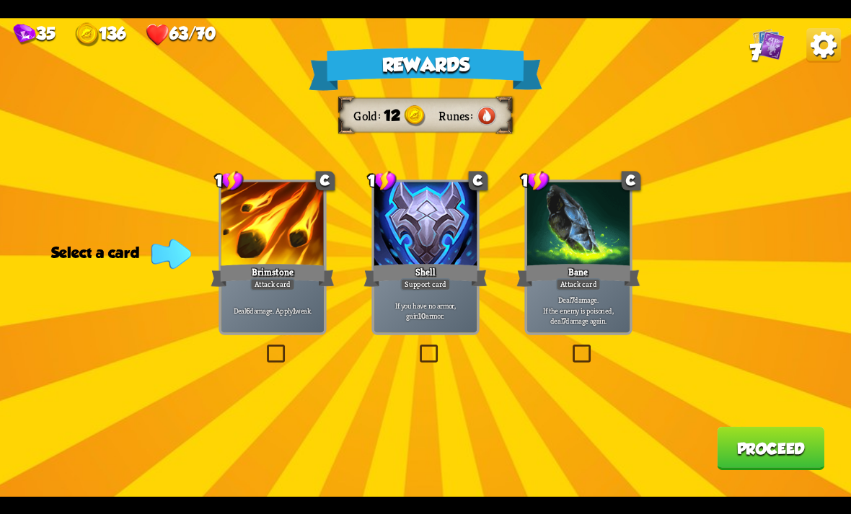
click at [589, 293] on div "Deal 7 damage. If the enemy is poisoned, deal 7 damage again." at bounding box center [578, 310] width 103 height 45
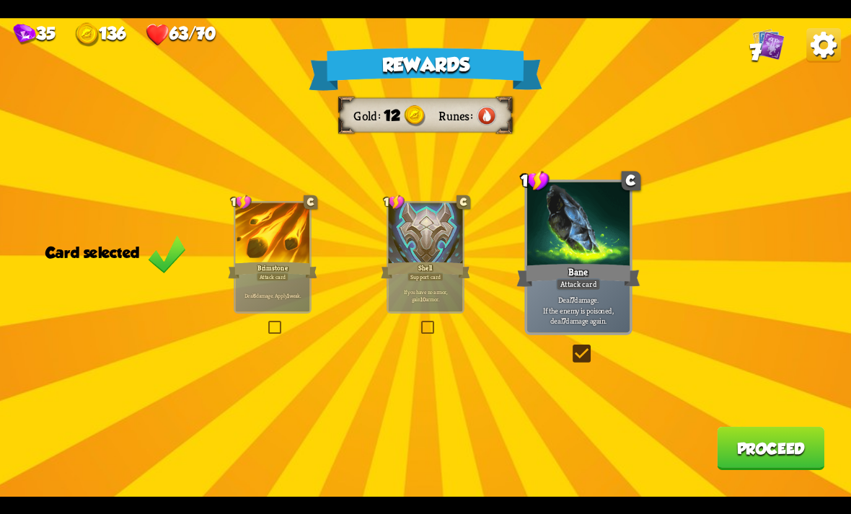
click at [772, 456] on button "Proceed" at bounding box center [770, 448] width 107 height 43
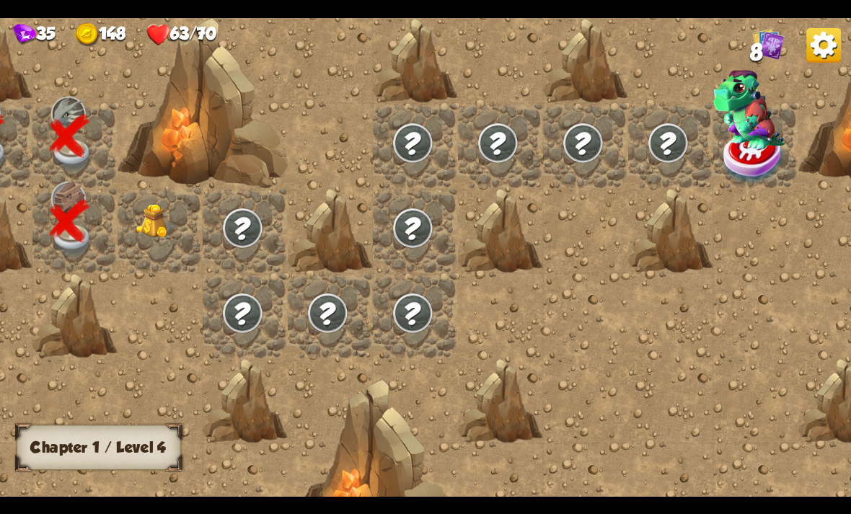
scroll to position [0, 159]
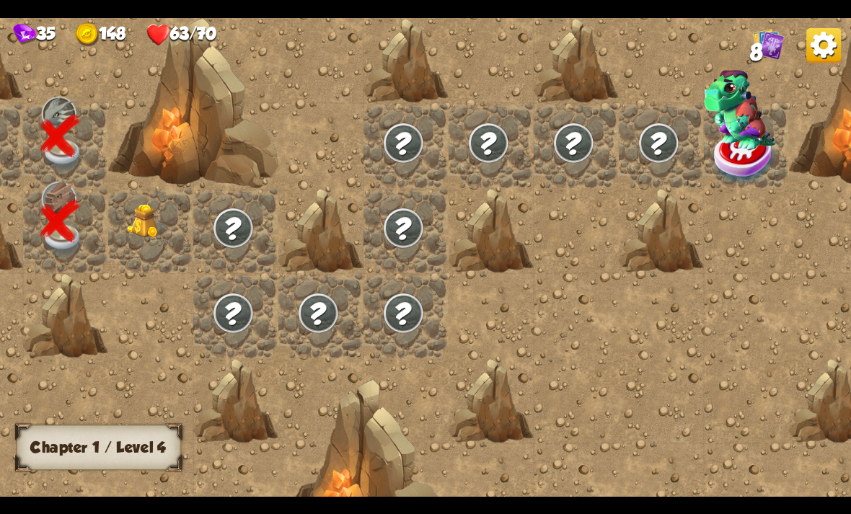
click at [149, 211] on img at bounding box center [148, 221] width 43 height 35
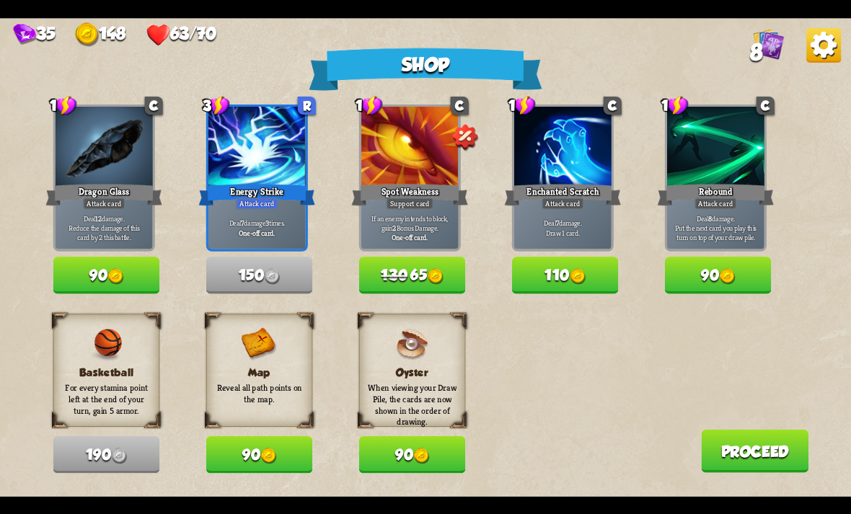
click at [4, 222] on div "Shop 1 C Dragon Glass Attack card Deal 12 damage. Reduce the damage of this car…" at bounding box center [425, 257] width 851 height 479
click at [828, 45] on img at bounding box center [823, 44] width 35 height 35
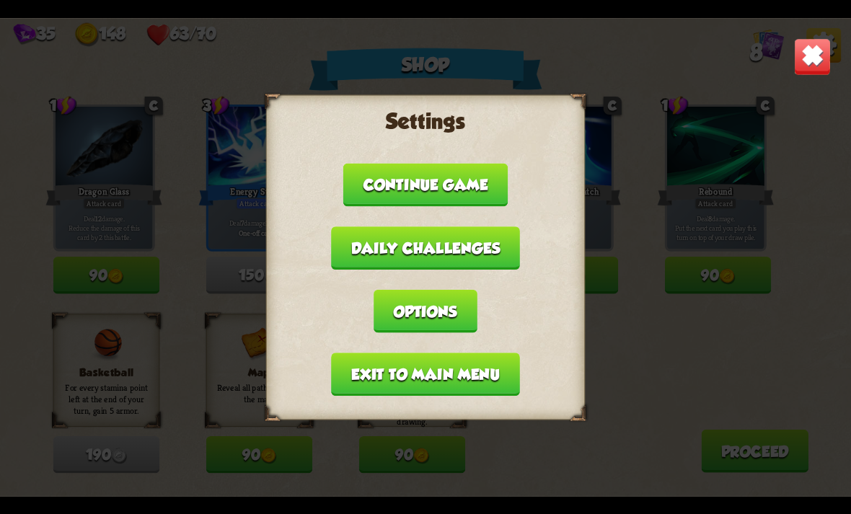
click at [376, 378] on button "Exit to main menu" at bounding box center [425, 374] width 188 height 43
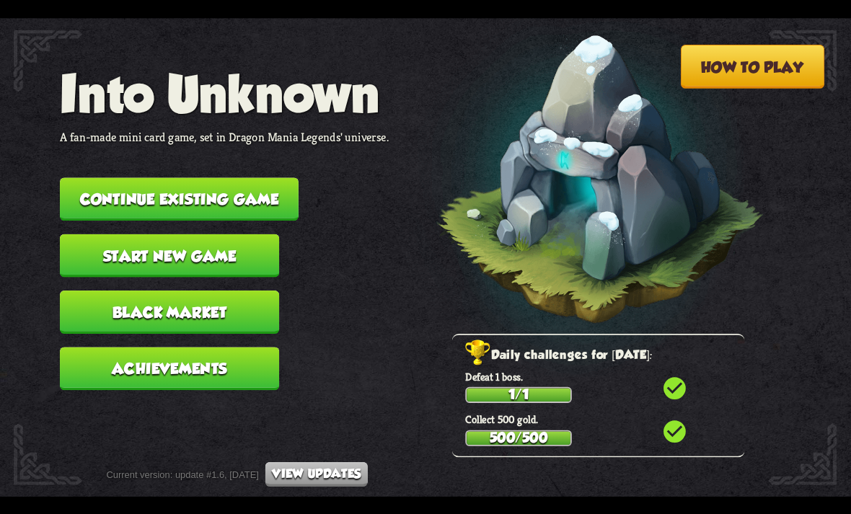
click at [136, 183] on button "Continue existing game" at bounding box center [179, 198] width 239 height 43
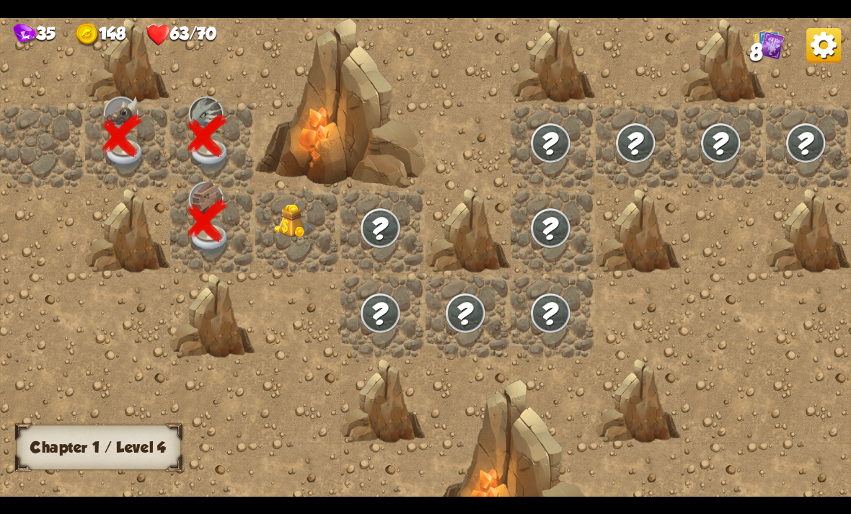
click at [291, 228] on img at bounding box center [295, 221] width 43 height 35
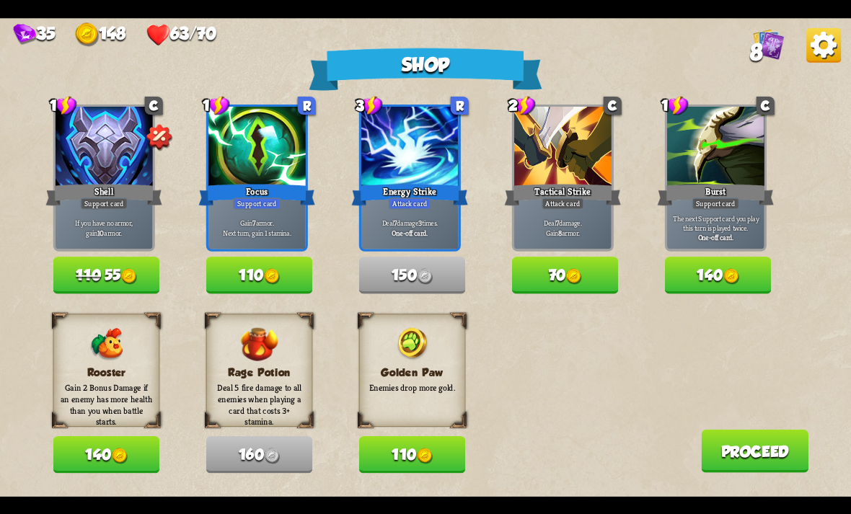
click at [828, 35] on img at bounding box center [823, 44] width 35 height 35
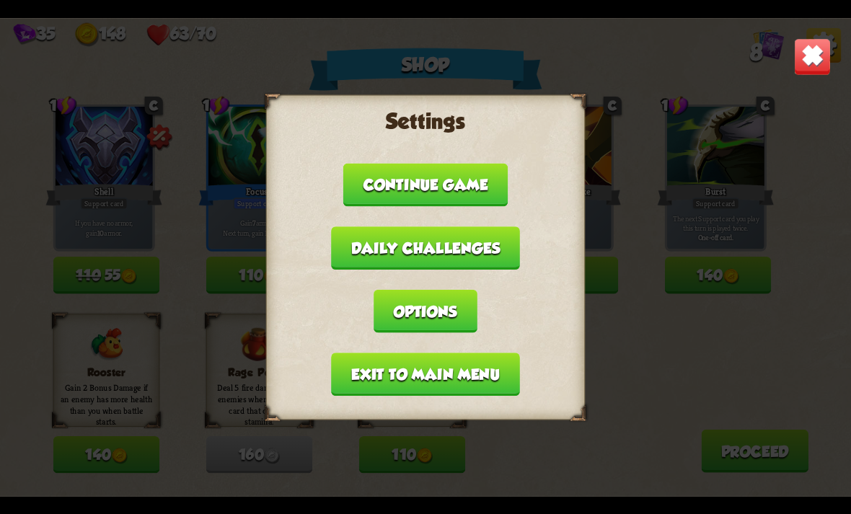
click at [382, 353] on button "Exit to main menu" at bounding box center [425, 374] width 188 height 43
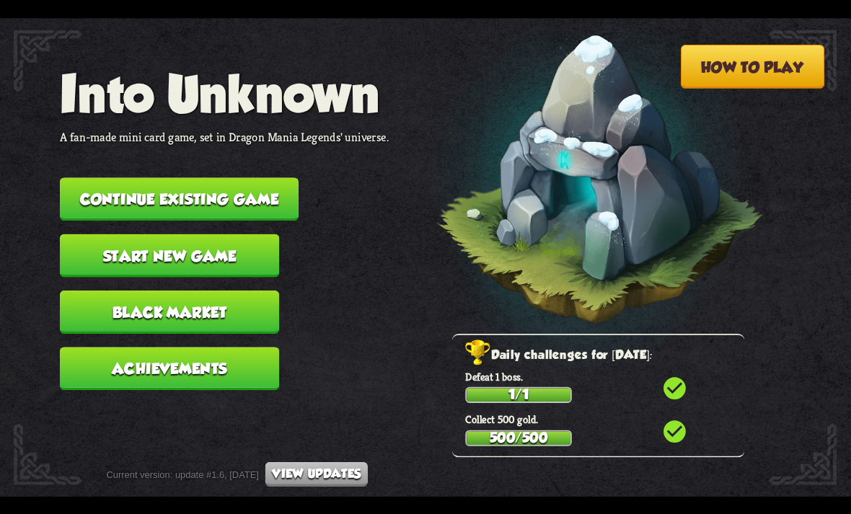
click at [110, 187] on button "Continue existing game" at bounding box center [179, 198] width 239 height 43
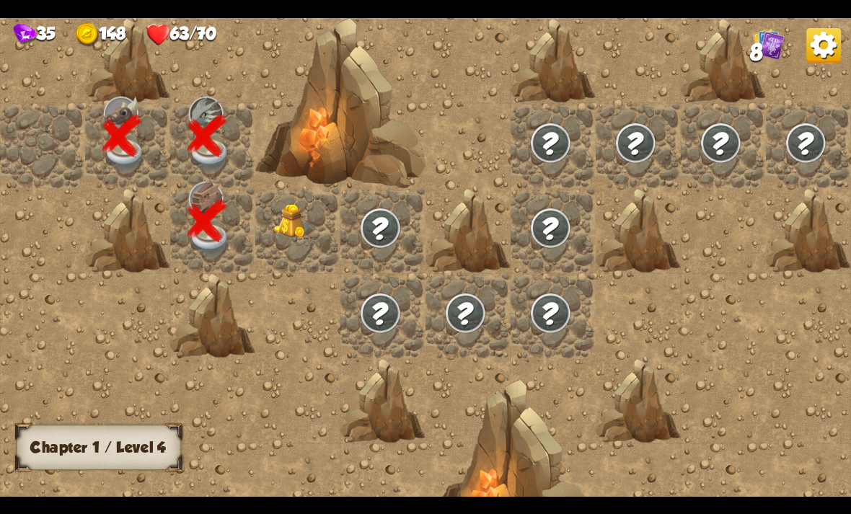
click at [283, 248] on div at bounding box center [297, 230] width 85 height 85
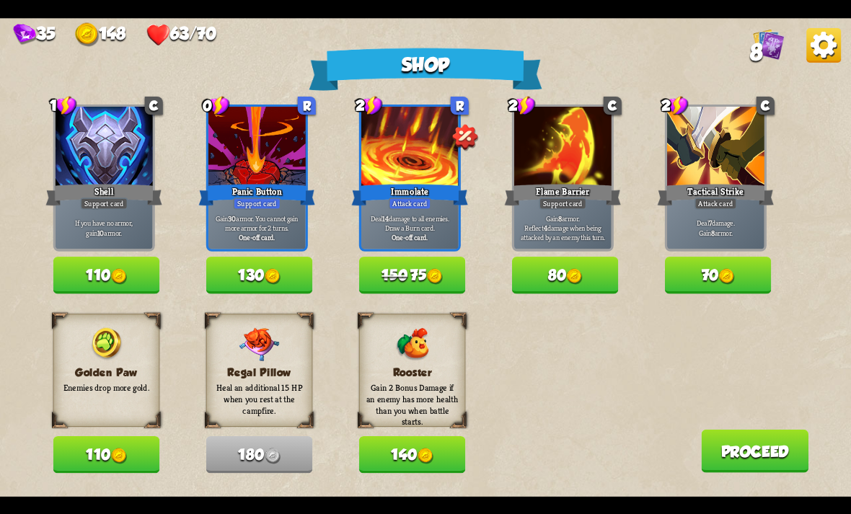
click at [840, 50] on img at bounding box center [823, 44] width 35 height 35
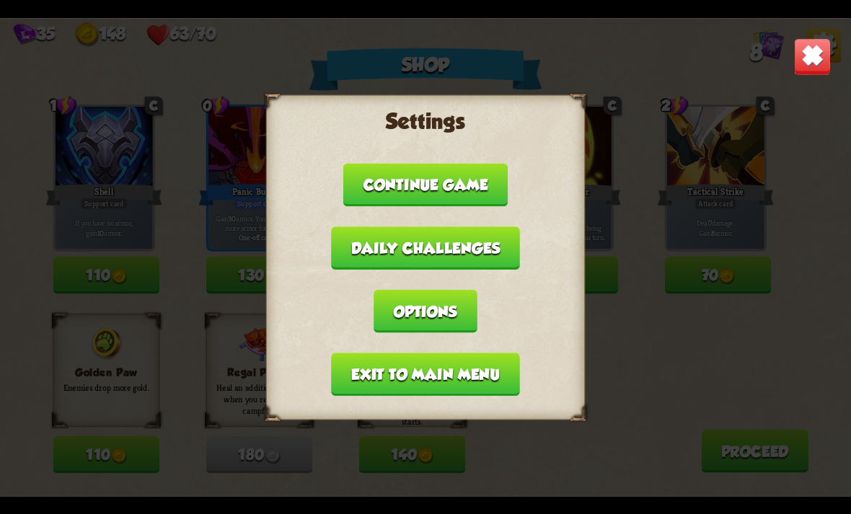
click at [397, 366] on button "Exit to main menu" at bounding box center [425, 374] width 188 height 43
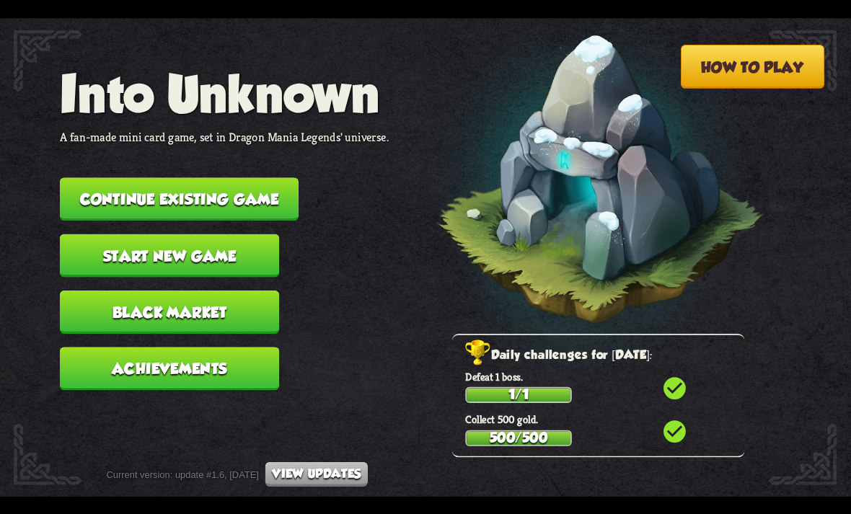
click at [138, 193] on button "Continue existing game" at bounding box center [179, 198] width 239 height 43
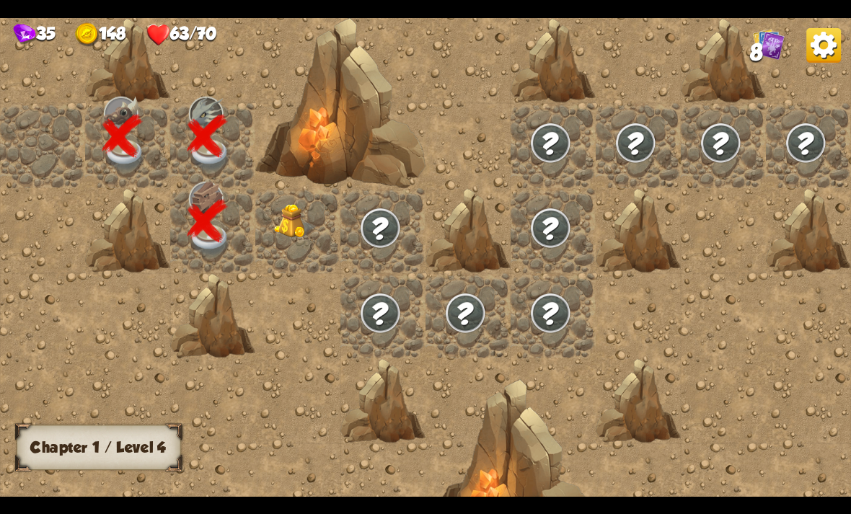
click at [820, 59] on img at bounding box center [823, 44] width 35 height 35
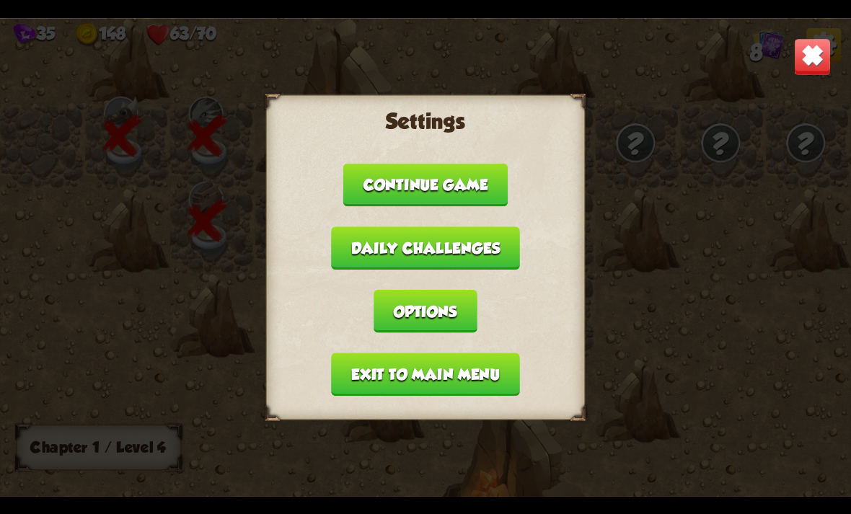
click at [830, 56] on img at bounding box center [812, 55] width 37 height 37
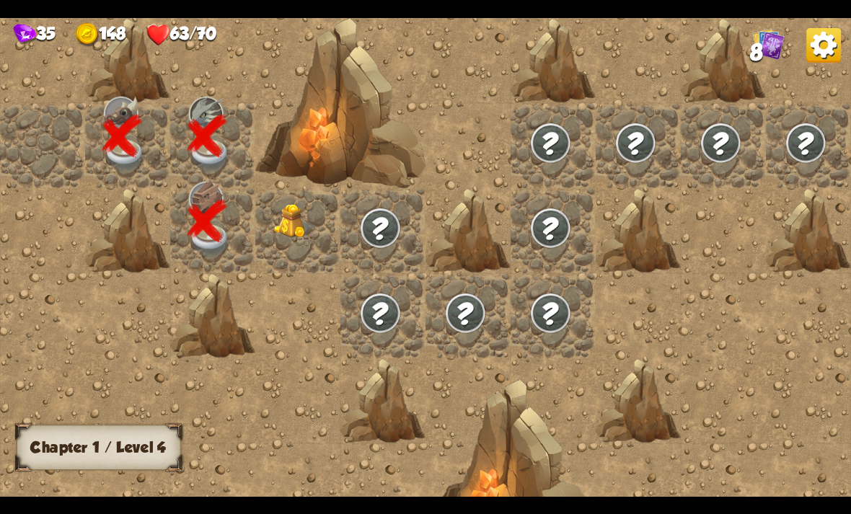
click at [287, 217] on img at bounding box center [295, 221] width 43 height 35
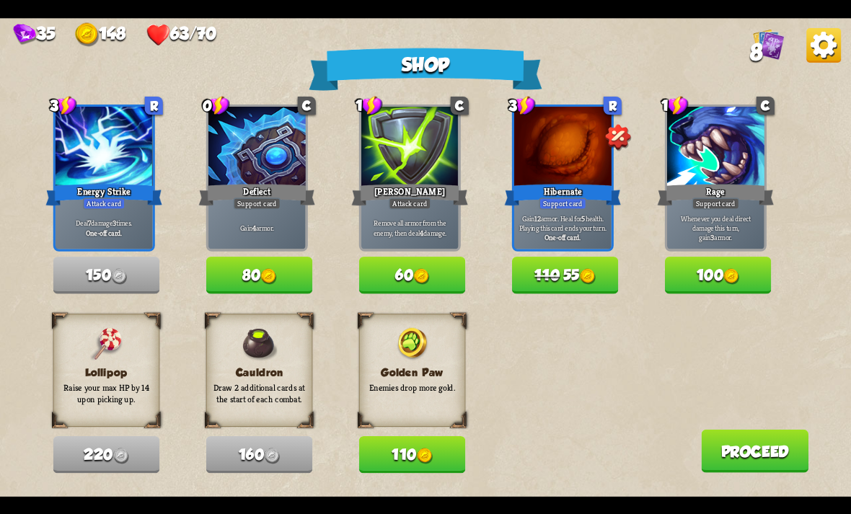
click at [415, 453] on button "110" at bounding box center [412, 454] width 107 height 37
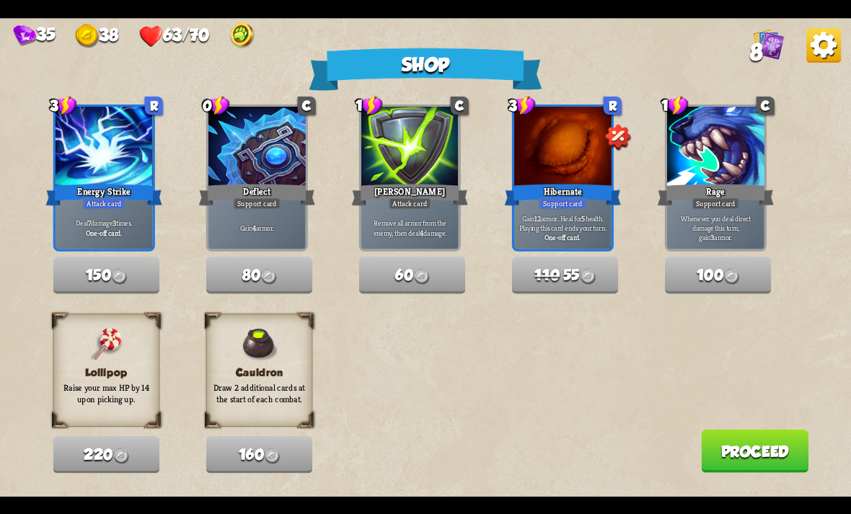
click at [735, 461] on button "Proceed" at bounding box center [754, 450] width 107 height 43
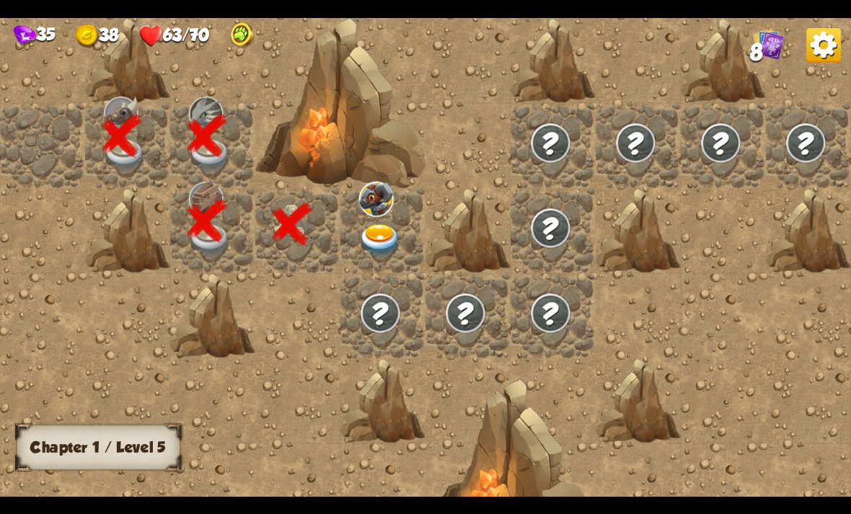
click at [378, 242] on img at bounding box center [380, 240] width 43 height 33
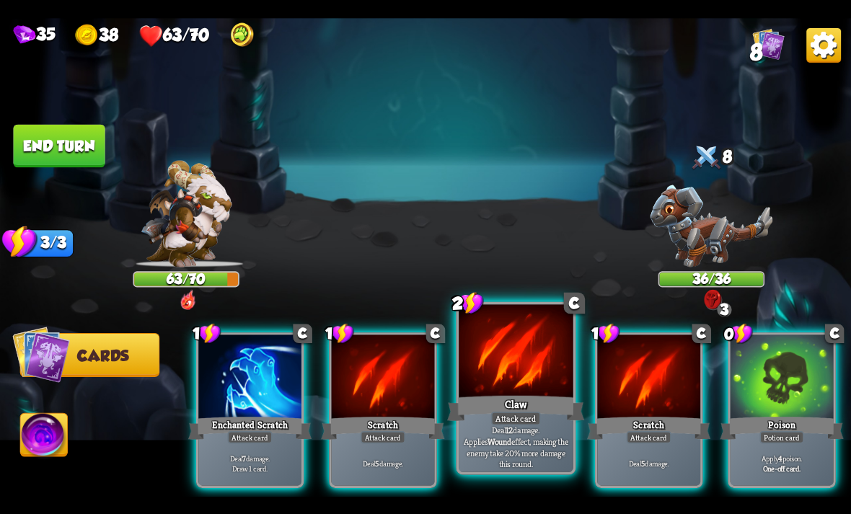
click at [528, 404] on div "Claw" at bounding box center [515, 408] width 137 height 30
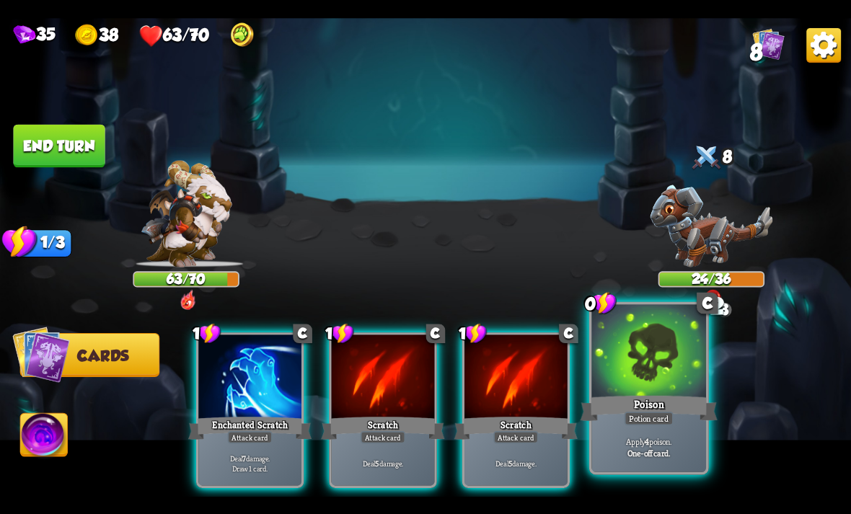
click at [677, 461] on div "Apply 4 poison. One-off card." at bounding box center [648, 447] width 115 height 50
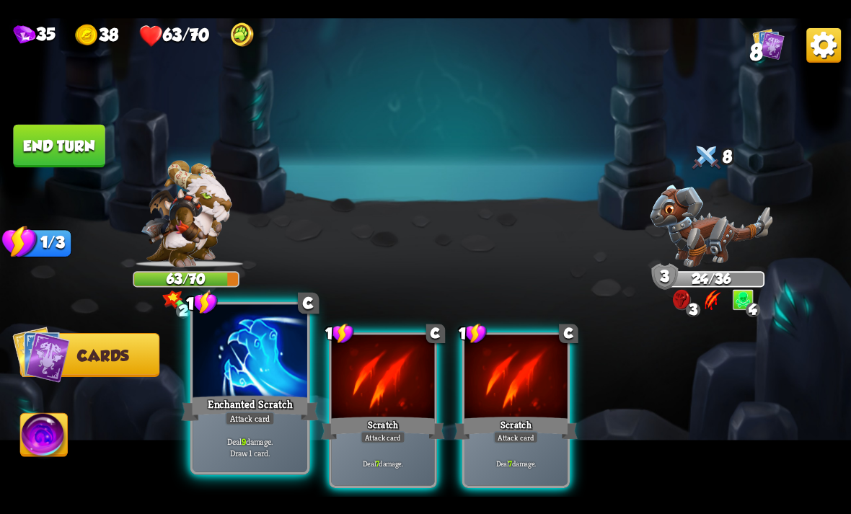
click at [216, 447] on p "Deal 9 damage. Draw 1 card." at bounding box center [249, 446] width 109 height 22
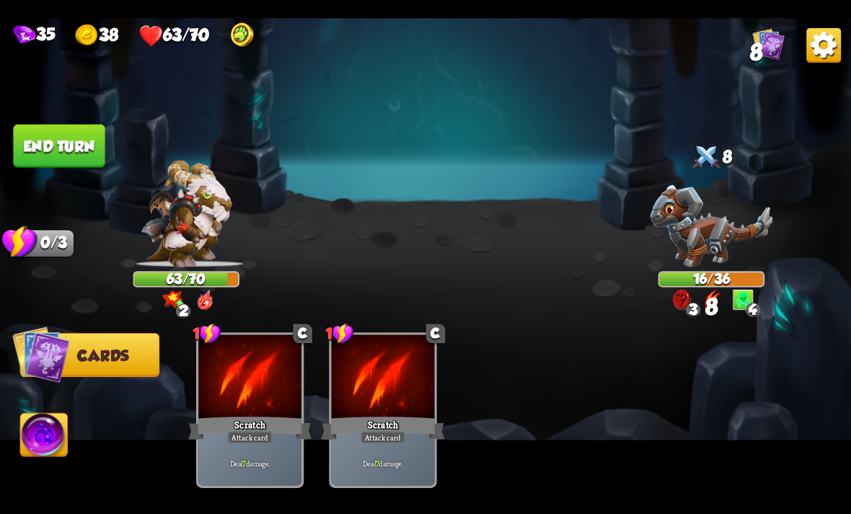
click at [22, 441] on img at bounding box center [44, 437] width 47 height 48
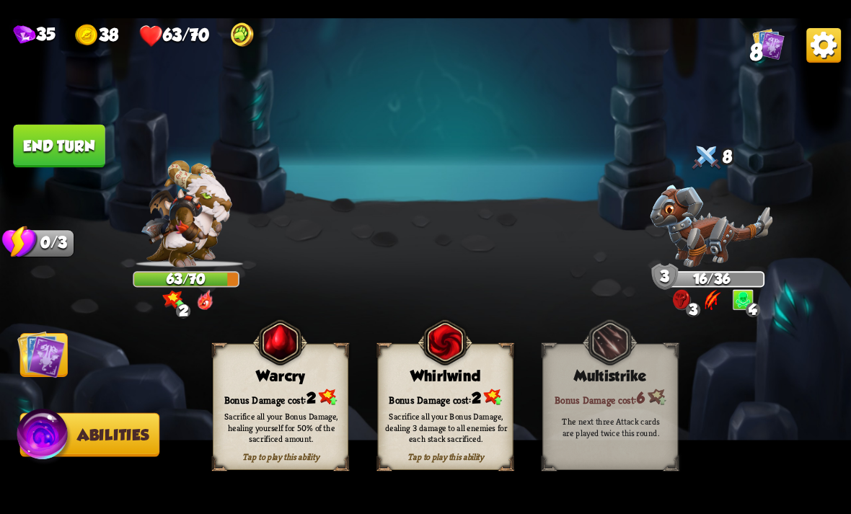
click at [494, 398] on img at bounding box center [492, 397] width 19 height 16
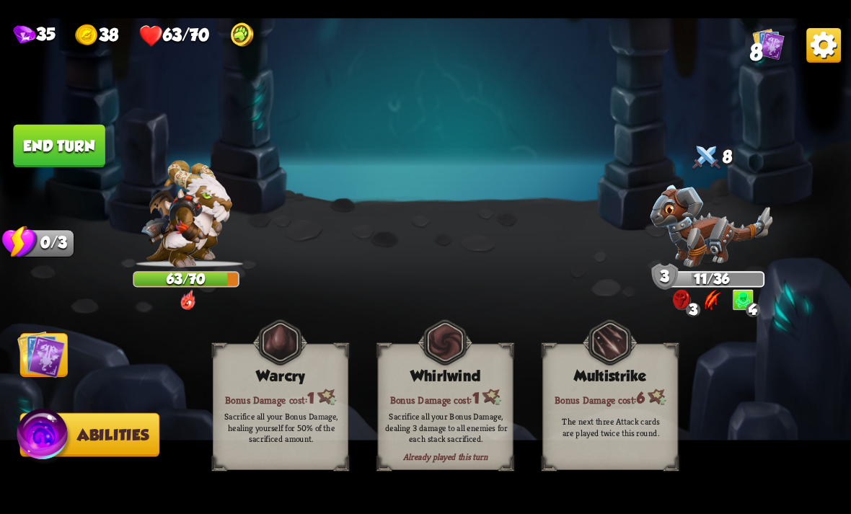
click at [40, 389] on img at bounding box center [425, 257] width 851 height 479
click at [37, 344] on img at bounding box center [41, 354] width 48 height 48
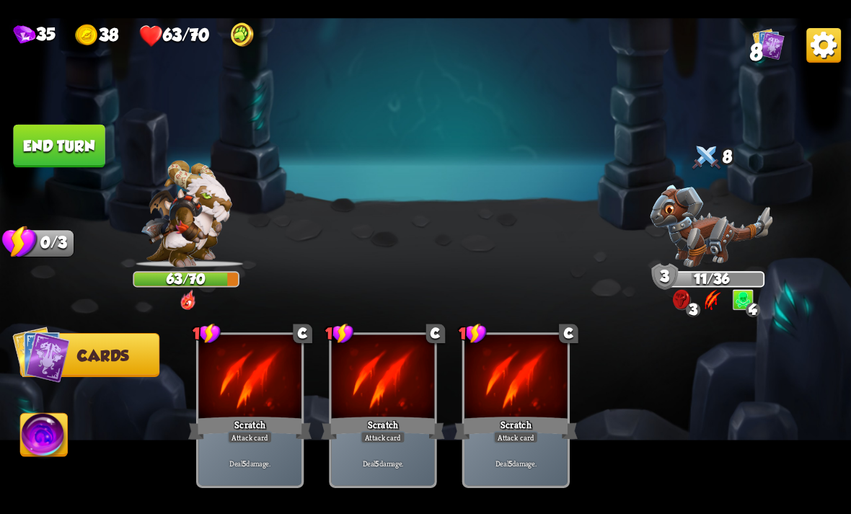
click at [49, 115] on img at bounding box center [425, 257] width 851 height 479
click at [61, 122] on img at bounding box center [425, 257] width 851 height 479
click at [84, 120] on img at bounding box center [425, 257] width 851 height 479
click at [76, 145] on button "End turn" at bounding box center [59, 145] width 92 height 43
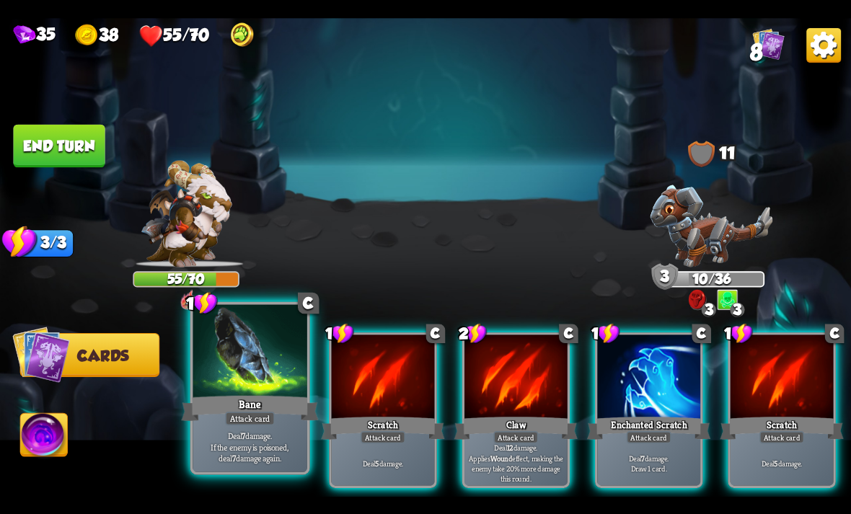
click at [238, 425] on div "Attack card" at bounding box center [250, 418] width 50 height 14
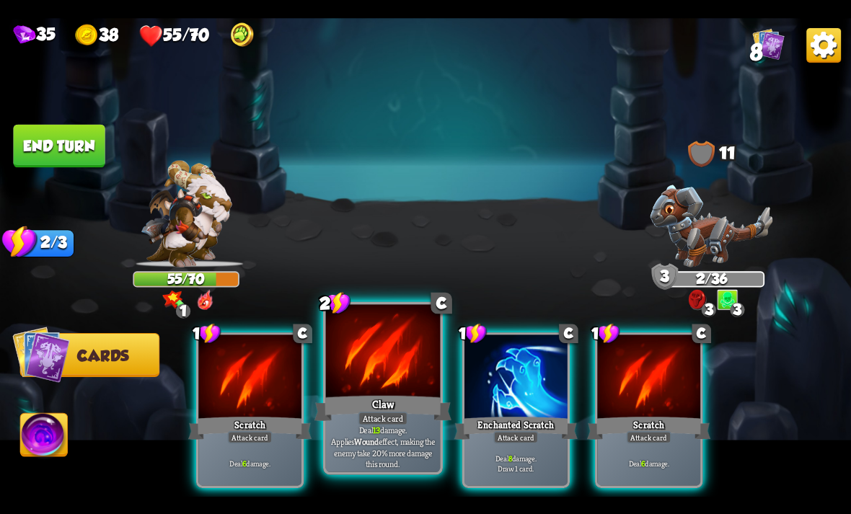
click at [396, 450] on p "Deal 13 damage. Applies Wound effect, making the enemy take 20% more damage thi…" at bounding box center [383, 446] width 109 height 45
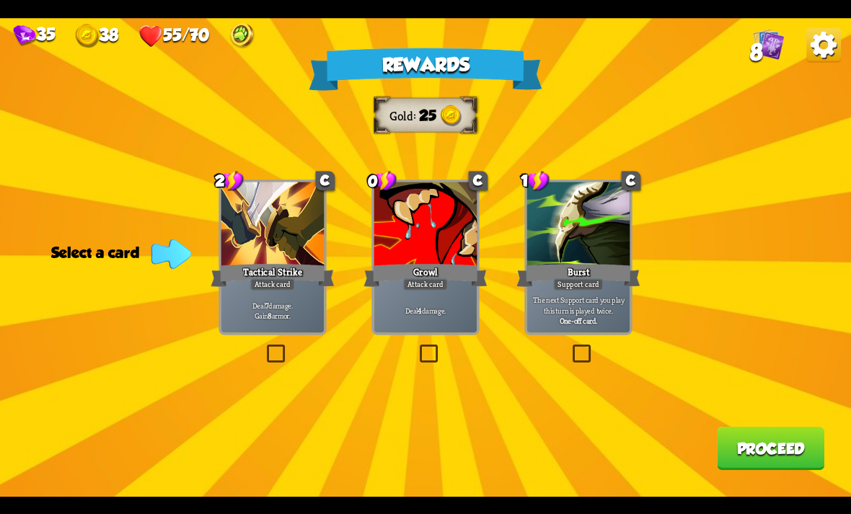
click at [239, 262] on div "Tactical Strike" at bounding box center [272, 274] width 123 height 27
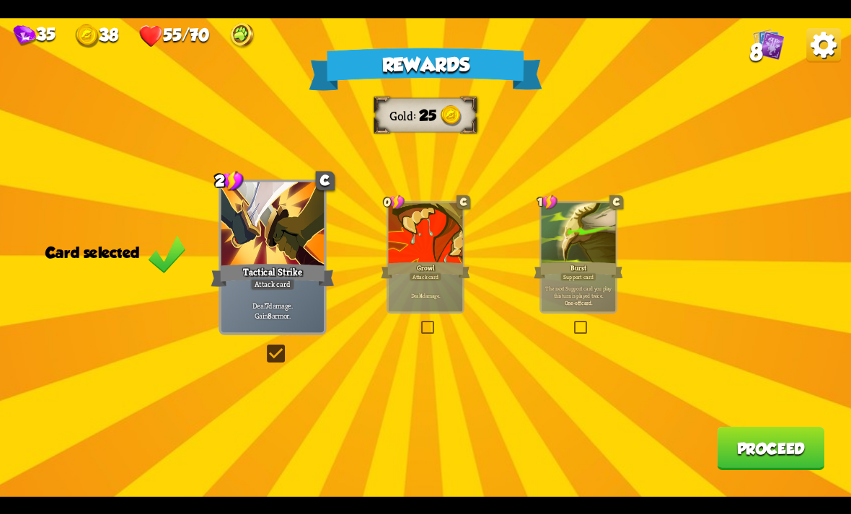
click at [805, 446] on button "Proceed" at bounding box center [770, 448] width 107 height 43
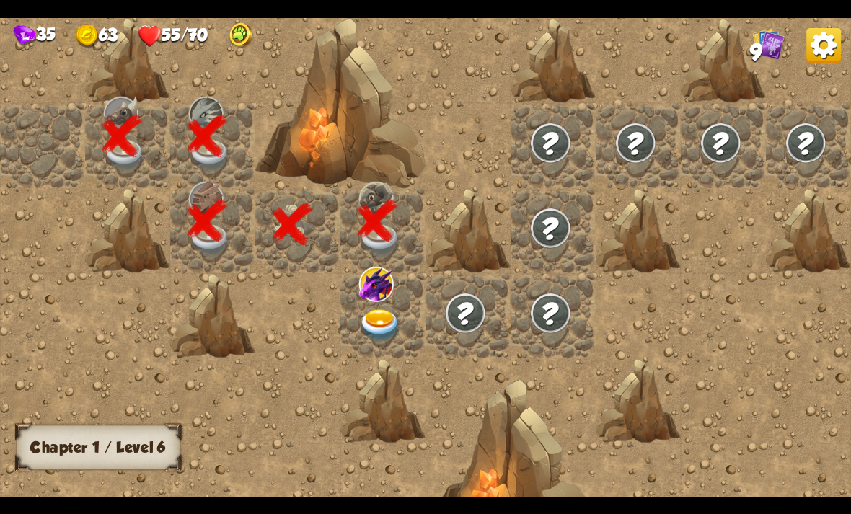
click at [388, 292] on img at bounding box center [376, 283] width 35 height 35
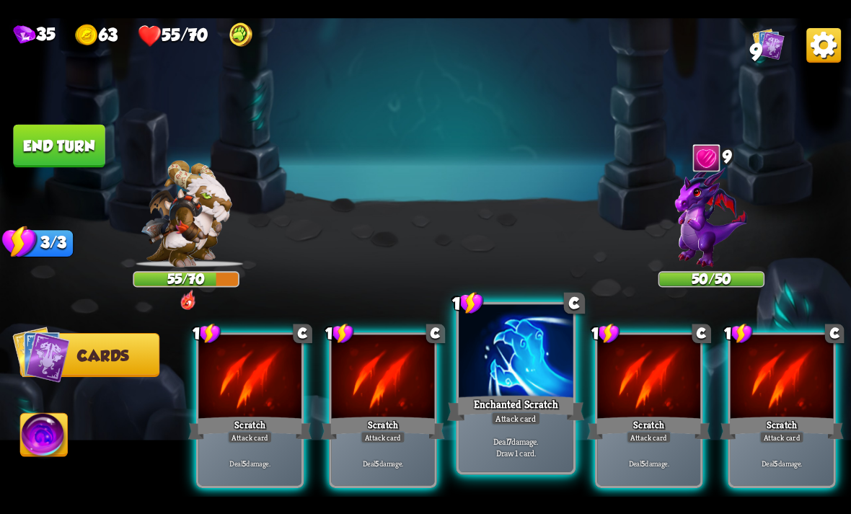
click at [530, 451] on p "Deal 7 damage. Draw 1 card." at bounding box center [515, 446] width 109 height 22
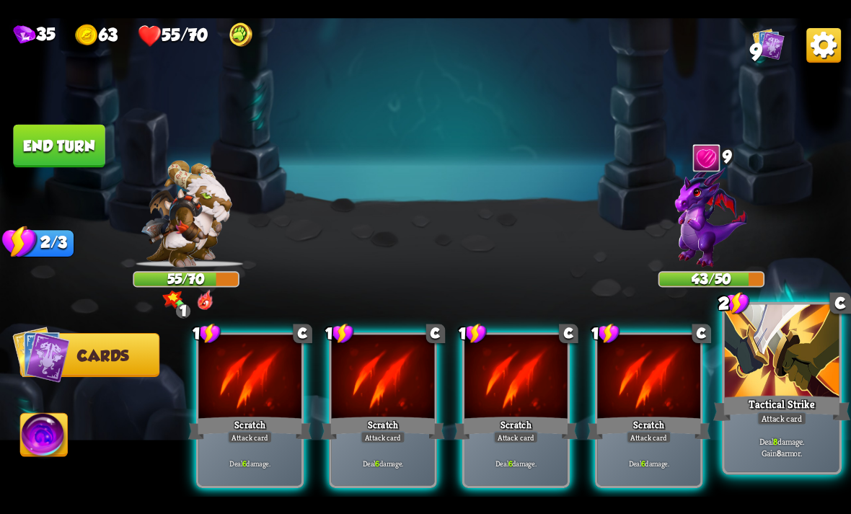
click at [780, 399] on div "Tactical Strike" at bounding box center [781, 408] width 137 height 30
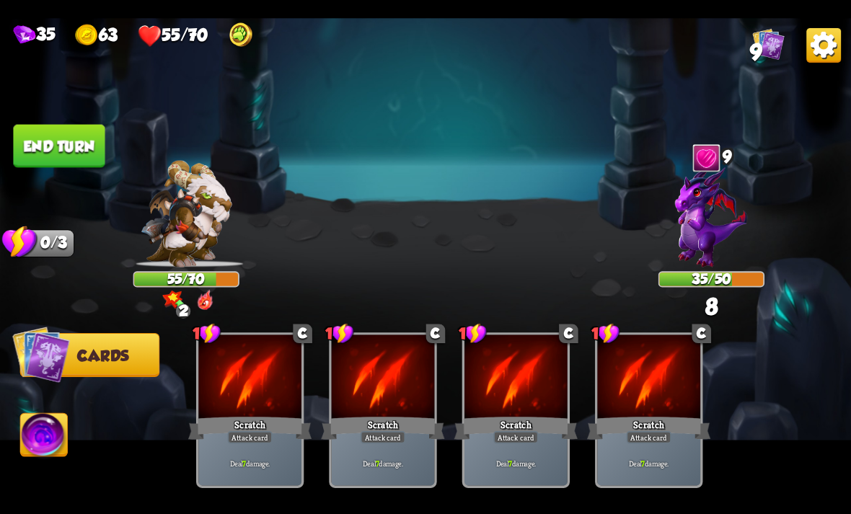
click at [56, 164] on button "End turn" at bounding box center [59, 145] width 92 height 43
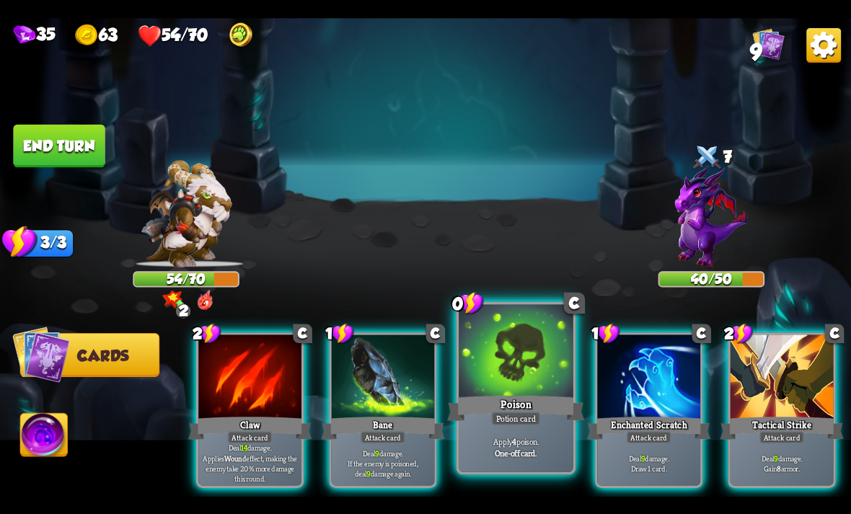
click at [554, 400] on div "Poison" at bounding box center [515, 408] width 137 height 30
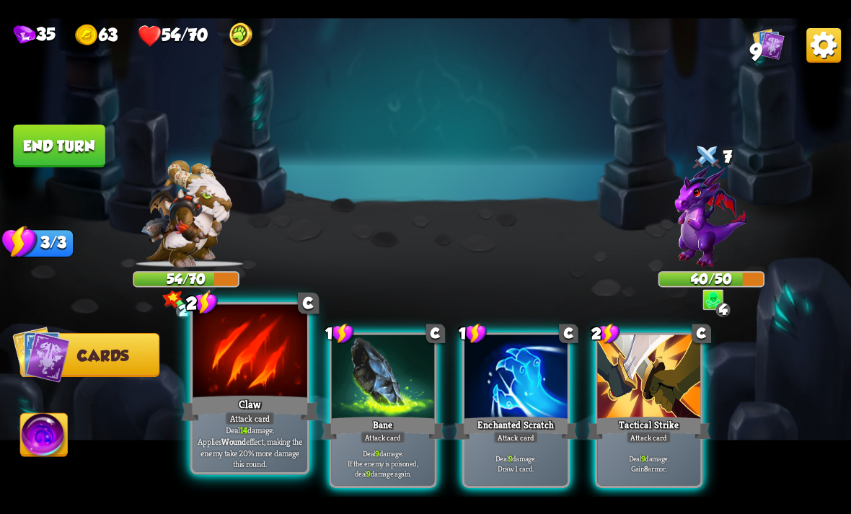
click at [252, 407] on div "Claw" at bounding box center [249, 408] width 137 height 30
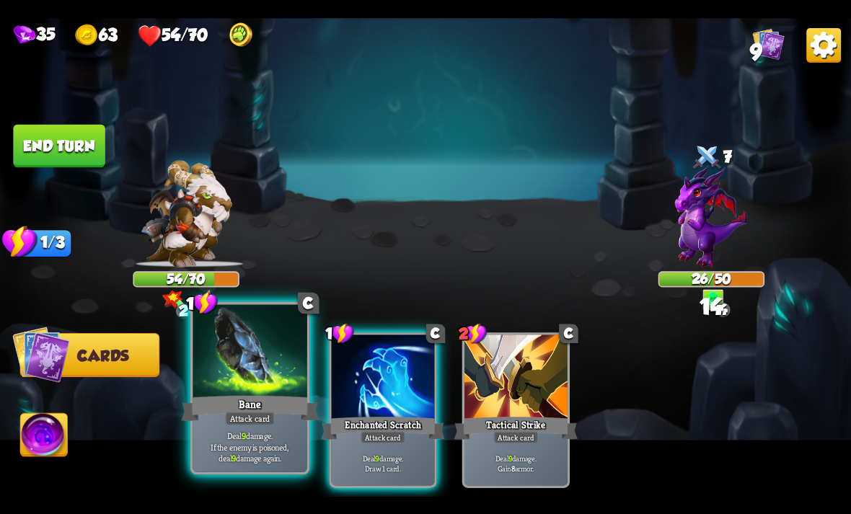
click at [278, 414] on div "Bane" at bounding box center [249, 408] width 137 height 30
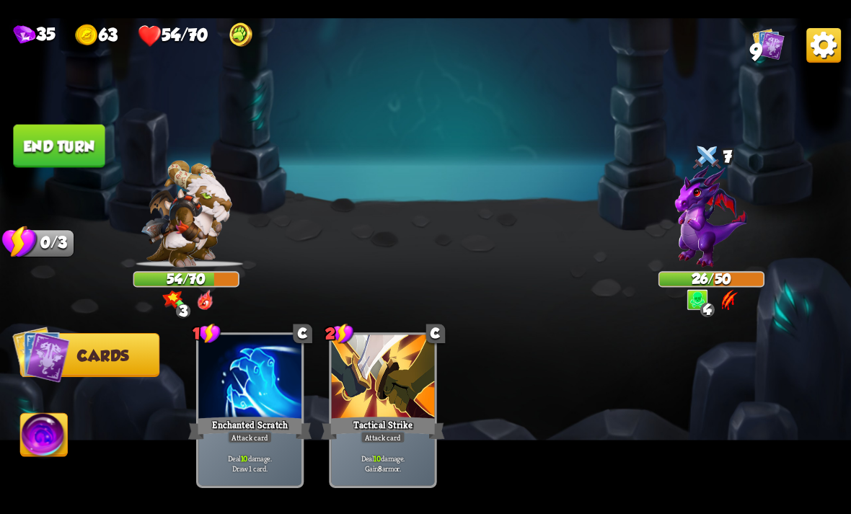
click at [48, 428] on img at bounding box center [44, 437] width 47 height 48
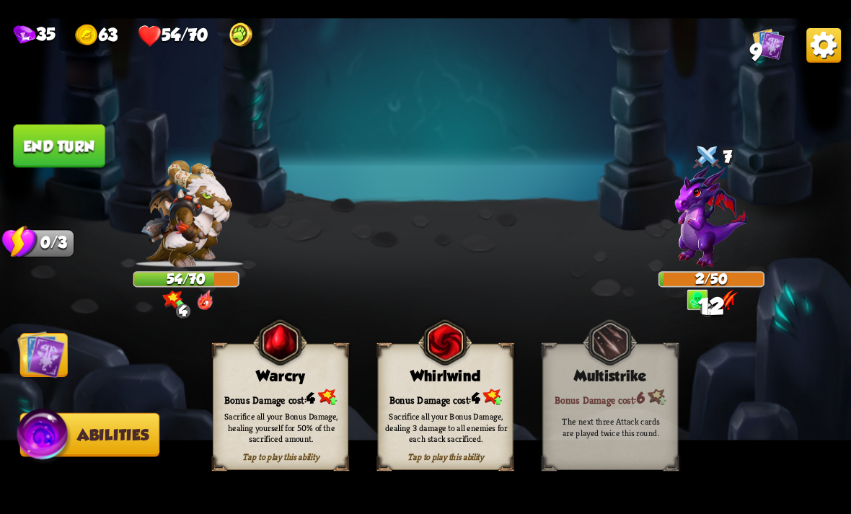
click at [280, 411] on div "Sacrifice all your Bonus Damage, healing yourself for 50% of the sacrificed amo…" at bounding box center [281, 427] width 123 height 34
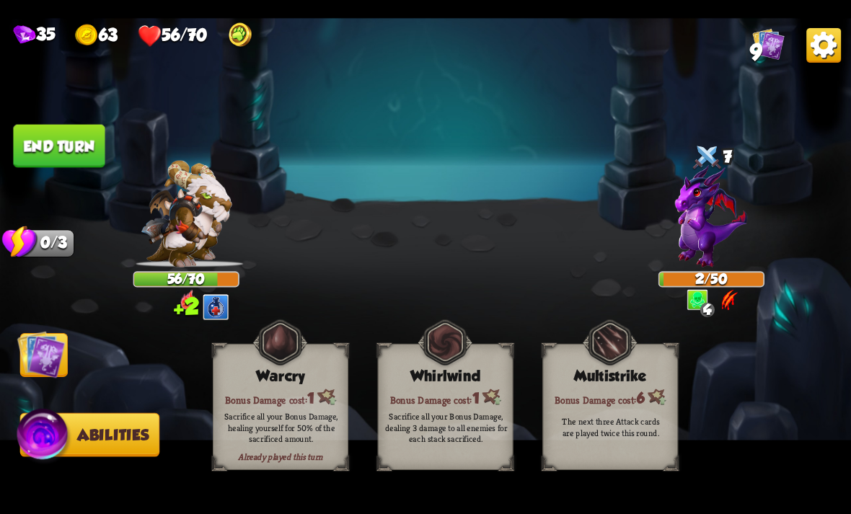
click at [89, 141] on button "End turn" at bounding box center [59, 145] width 92 height 43
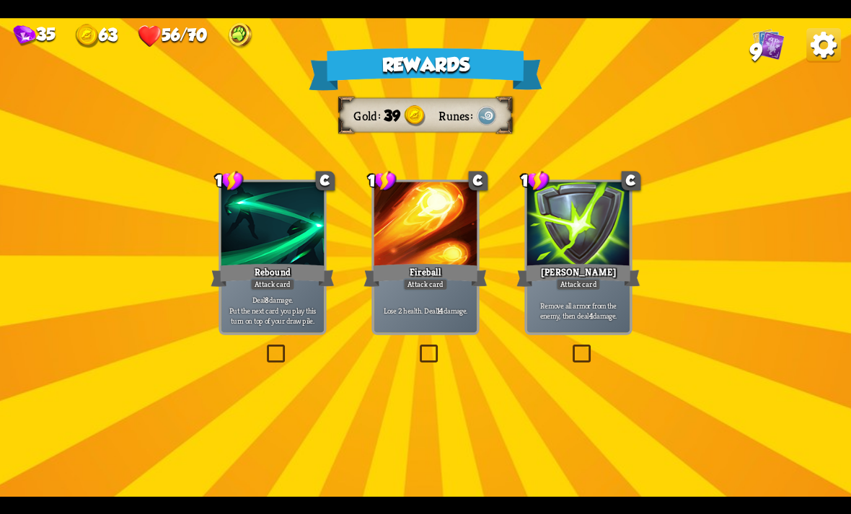
click at [268, 293] on div "Deal 8 damage. Put the next card you play this turn on top of your draw pile." at bounding box center [272, 310] width 103 height 45
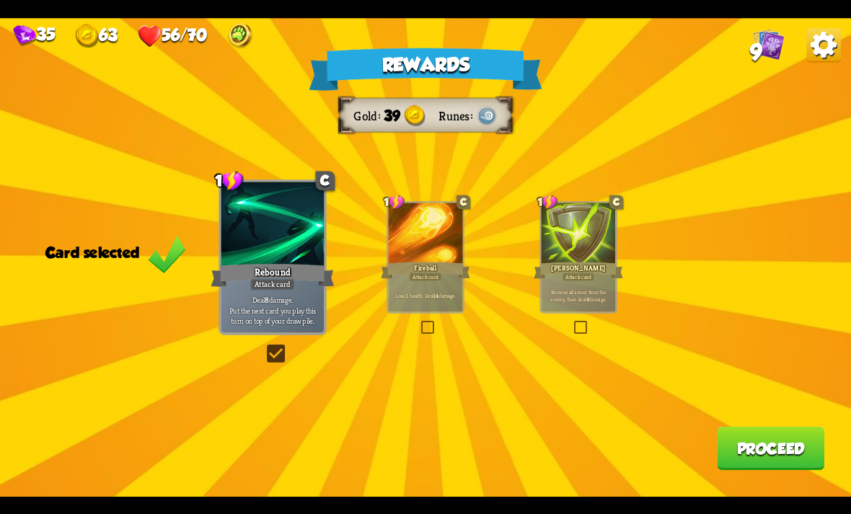
click at [793, 458] on button "Proceed" at bounding box center [770, 448] width 107 height 43
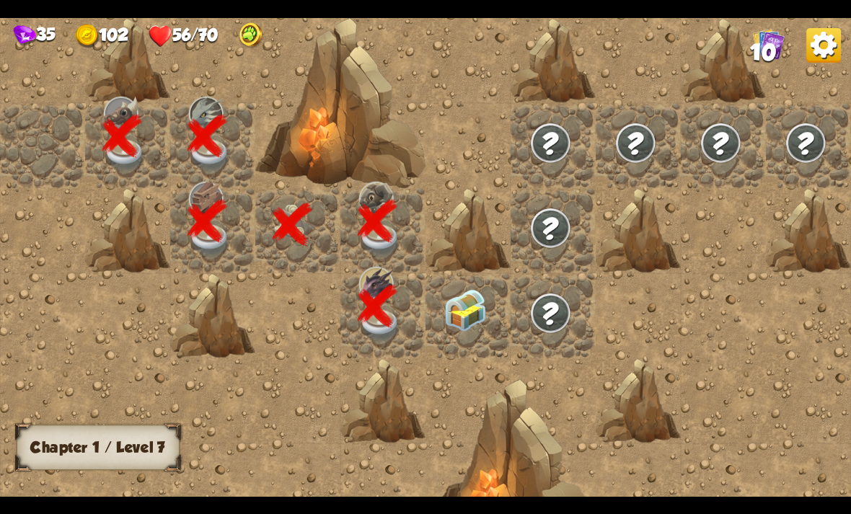
click at [459, 328] on img at bounding box center [465, 310] width 43 height 43
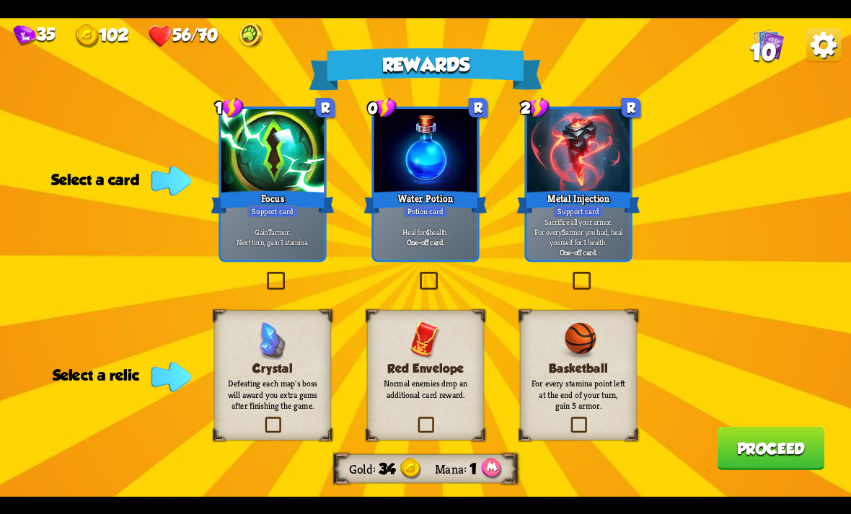
click at [569, 389] on p "For every stamina point left at the end of your turn, gain 5 armor." at bounding box center [578, 394] width 94 height 33
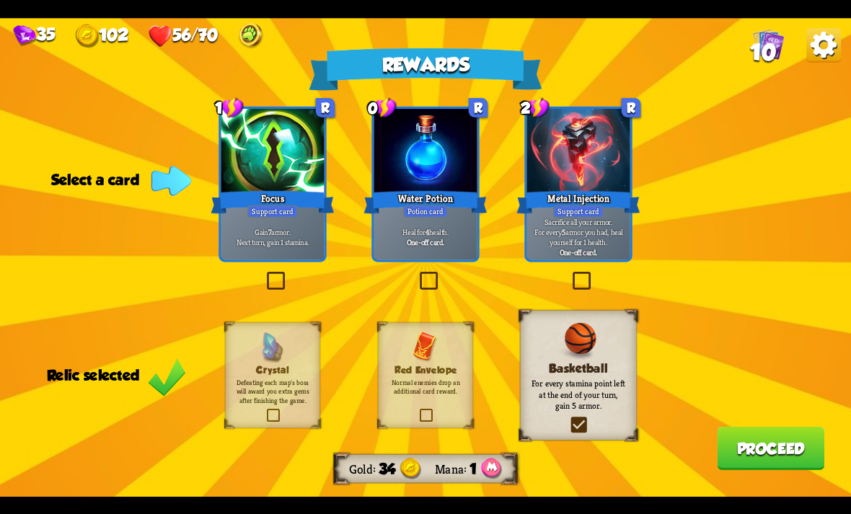
click at [267, 203] on div "Focus" at bounding box center [272, 201] width 123 height 27
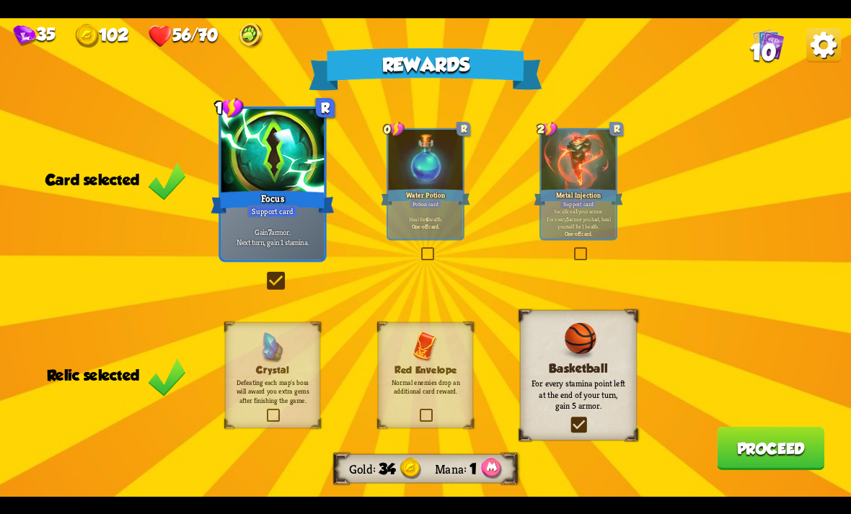
click at [762, 467] on button "Proceed" at bounding box center [770, 448] width 107 height 43
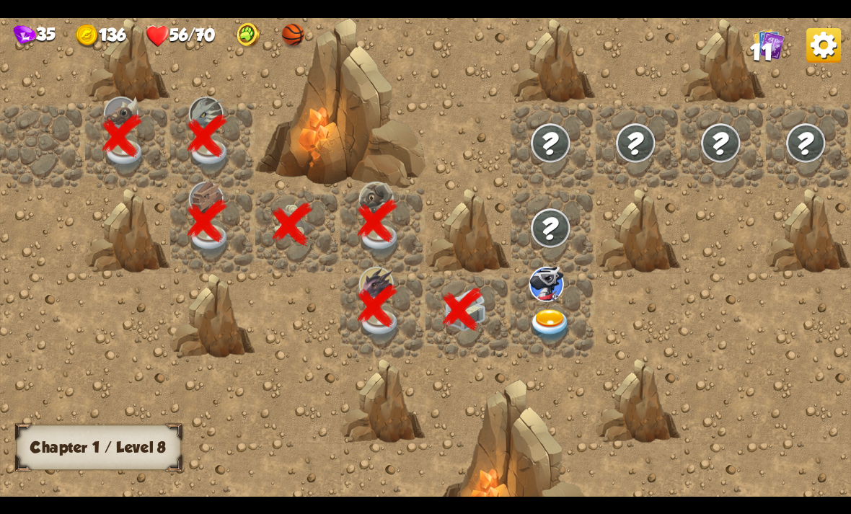
click at [541, 324] on img at bounding box center [550, 325] width 43 height 33
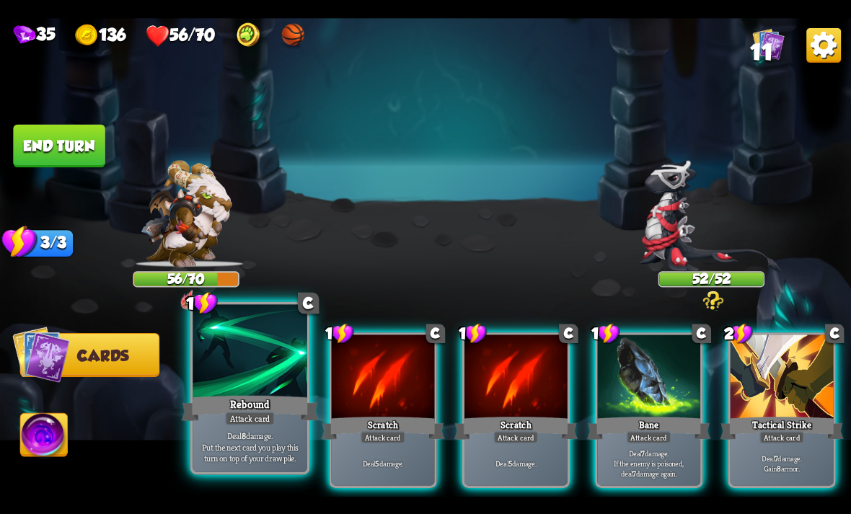
click at [233, 383] on div at bounding box center [250, 352] width 115 height 97
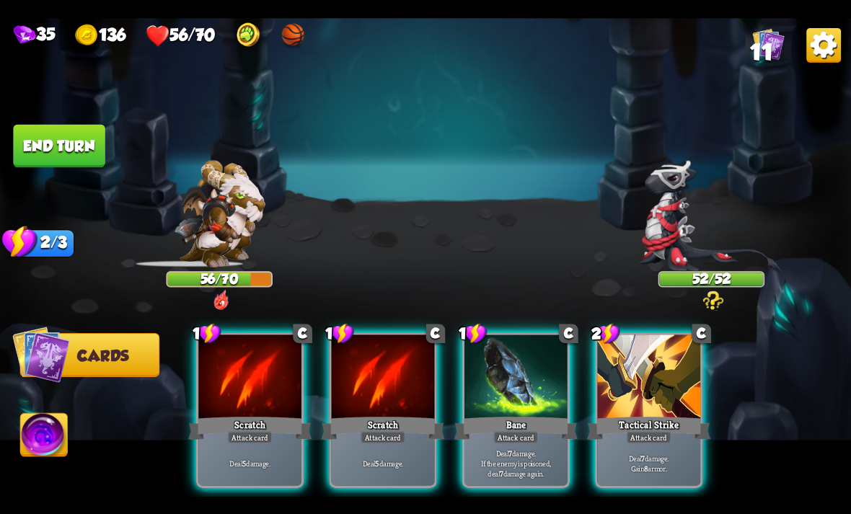
click at [758, 402] on div "1 C Scratch Attack card Deal 5 damage. 1 C Scratch Attack card Deal 5 damage. 1…" at bounding box center [510, 389] width 681 height 213
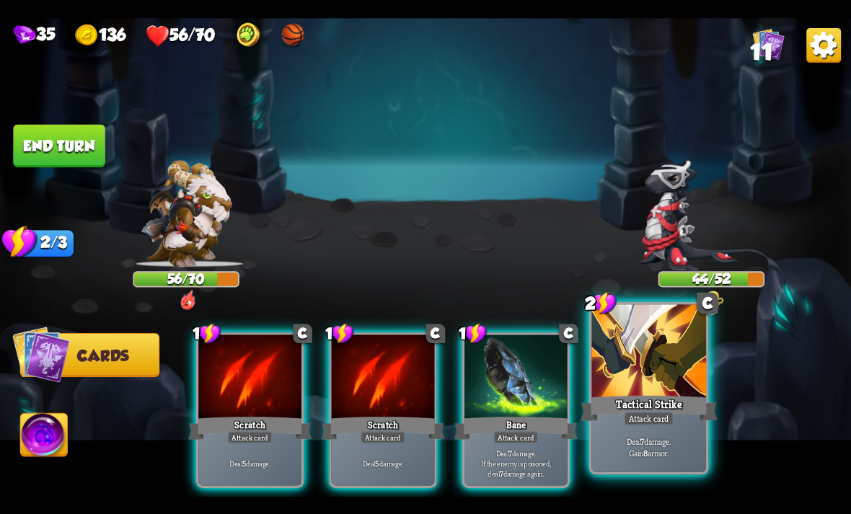
click at [648, 434] on div "Deal 7 damage. Gain 8 armor." at bounding box center [648, 447] width 115 height 50
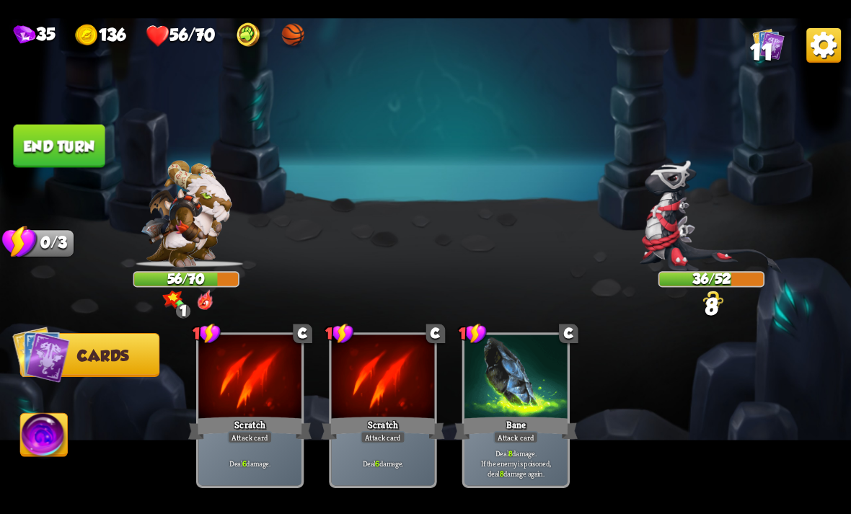
click at [50, 148] on button "End turn" at bounding box center [59, 145] width 92 height 43
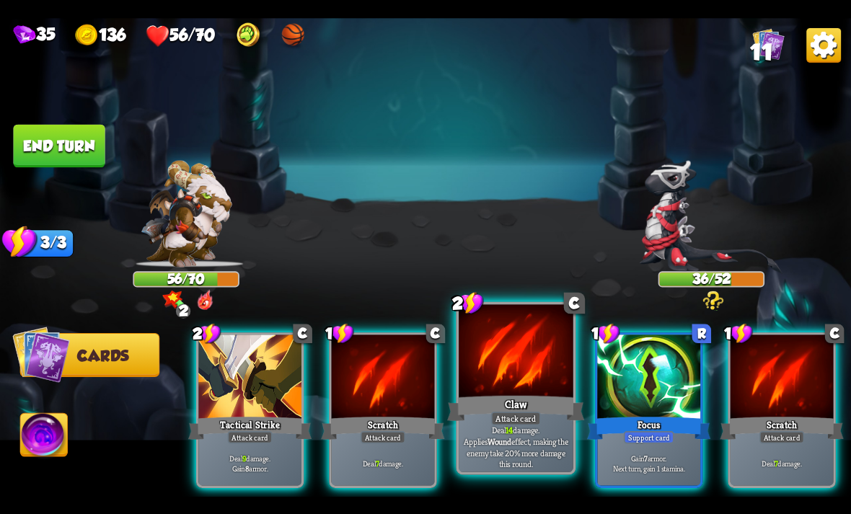
click at [508, 442] on p "Deal 14 damage. Applies Wound effect, making the enemy take 20% more damage thi…" at bounding box center [515, 446] width 109 height 45
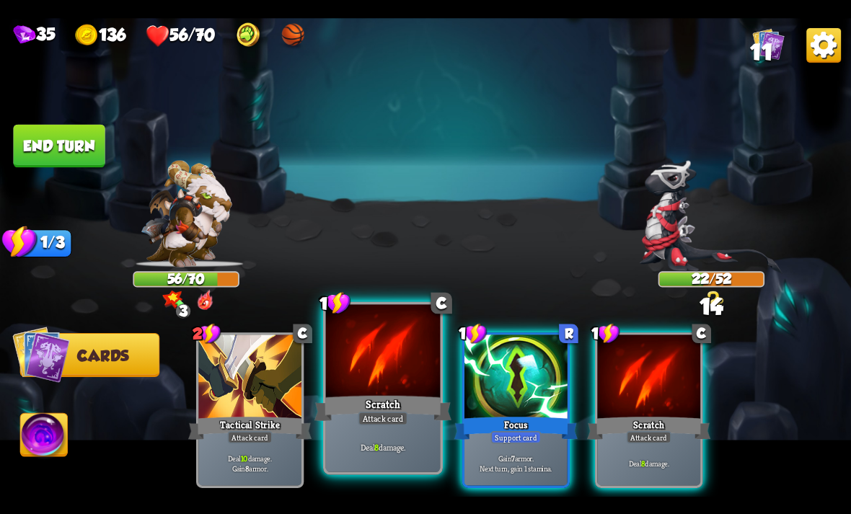
click at [366, 433] on div "Deal 8 damage." at bounding box center [383, 447] width 115 height 50
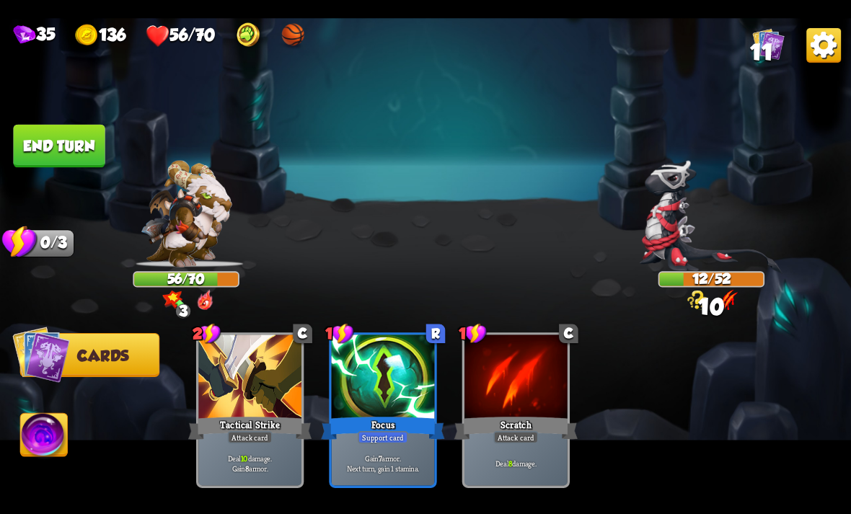
click at [53, 424] on img at bounding box center [44, 437] width 47 height 48
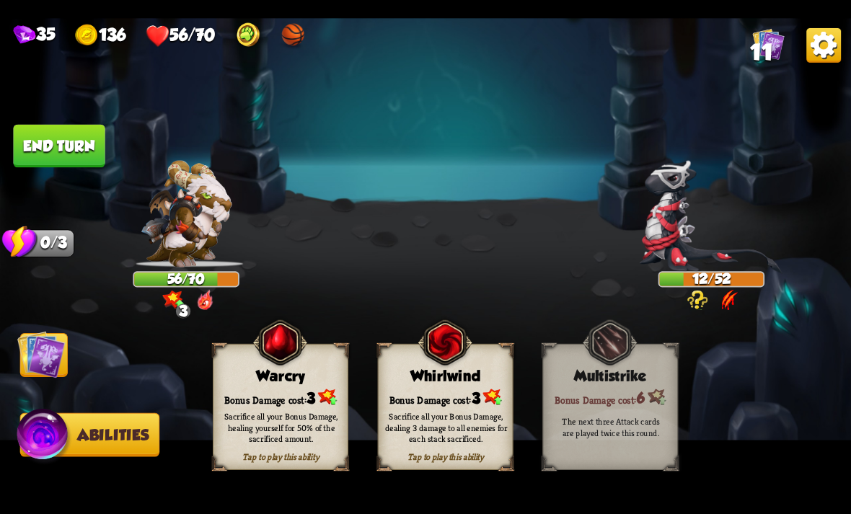
click at [406, 433] on div "Sacrifice all your Bonus Damage, dealing 3 damage to all enemies for each stack…" at bounding box center [446, 427] width 123 height 34
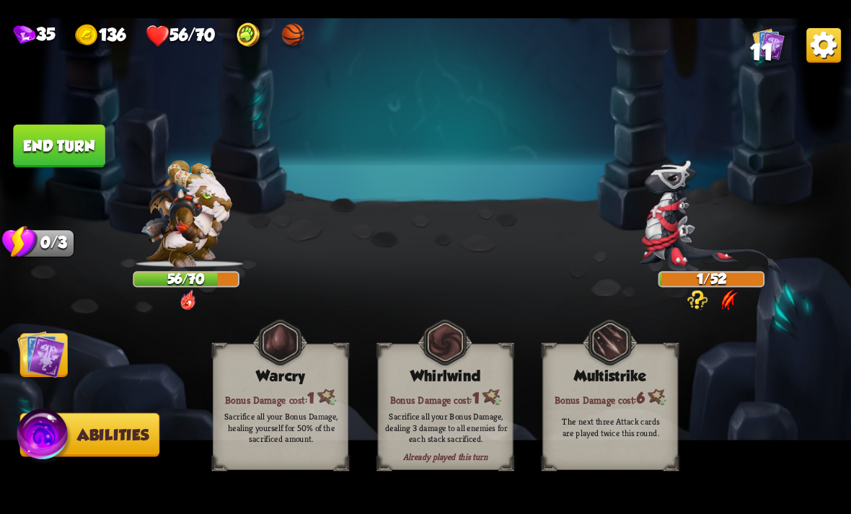
click at [40, 354] on img at bounding box center [41, 354] width 48 height 48
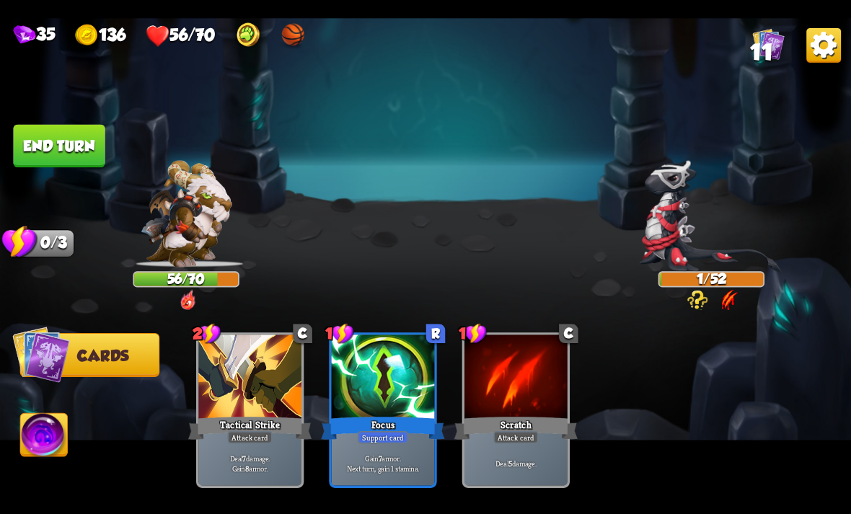
click at [63, 143] on button "End turn" at bounding box center [59, 145] width 92 height 43
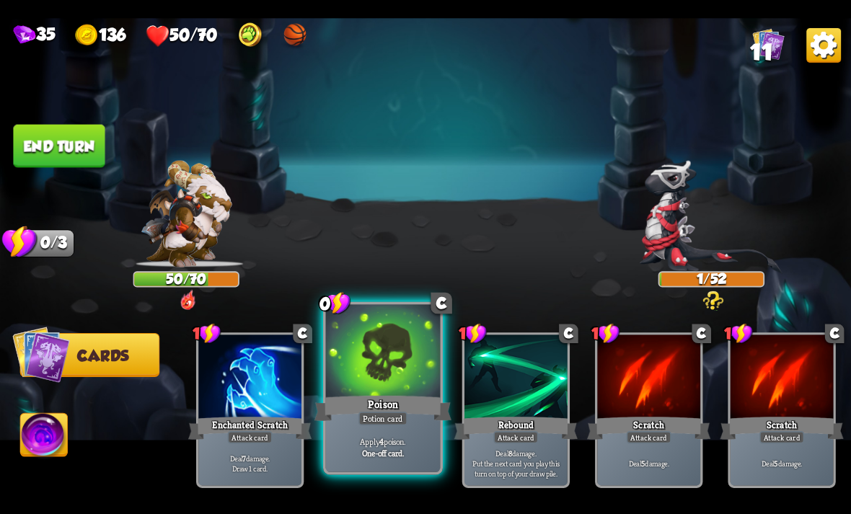
click at [381, 434] on div "Apply 4 poison. One-off card." at bounding box center [383, 447] width 115 height 50
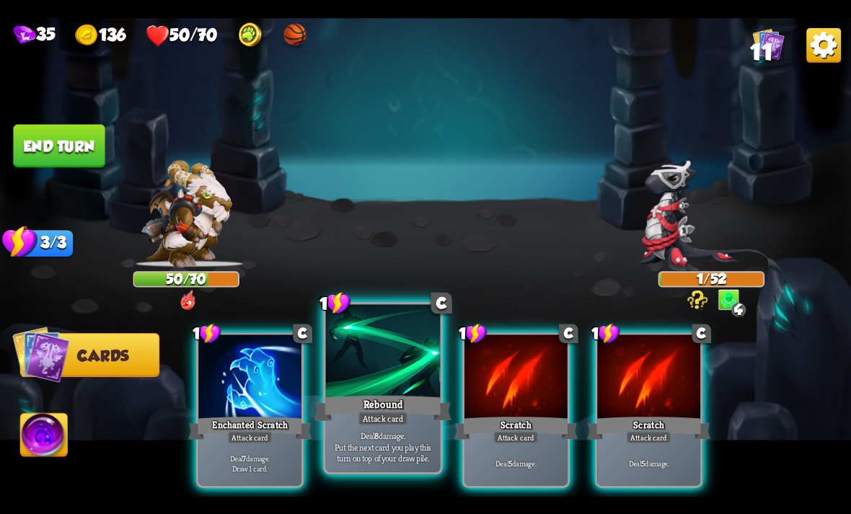
click at [355, 424] on div "Deal 8 damage. Put the next card you play this turn on top of your draw pile." at bounding box center [383, 447] width 115 height 50
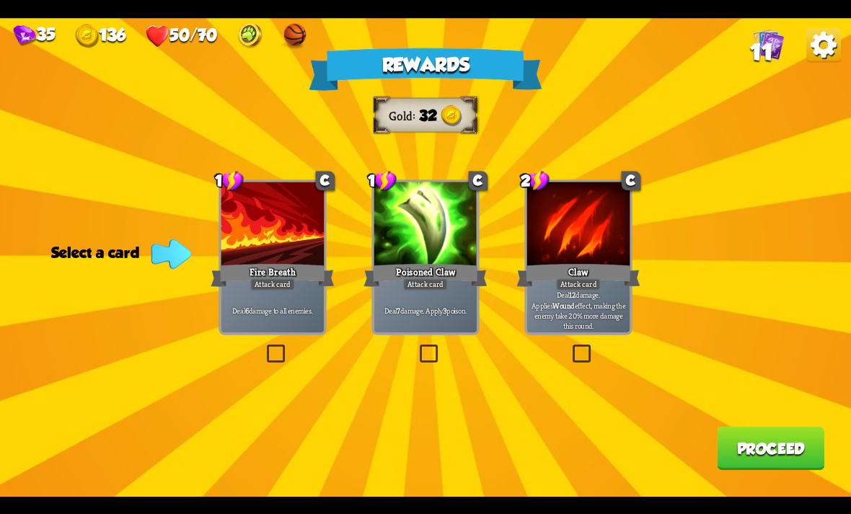
click at [427, 268] on div "Poisoned Claw" at bounding box center [424, 274] width 123 height 27
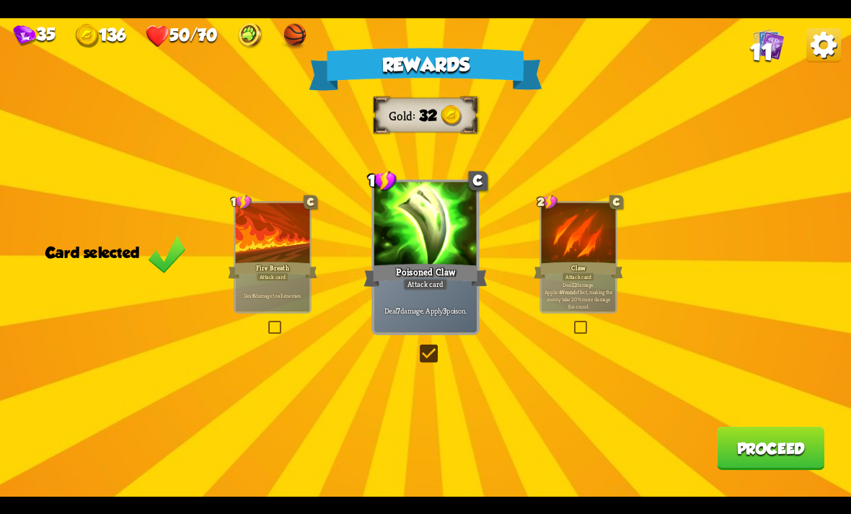
click at [788, 446] on button "Proceed" at bounding box center [770, 448] width 107 height 43
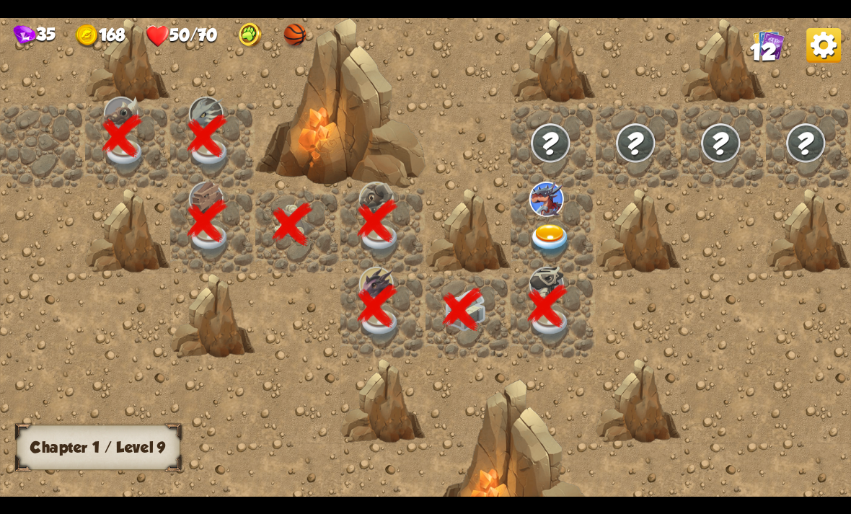
click at [565, 240] on img at bounding box center [550, 240] width 43 height 33
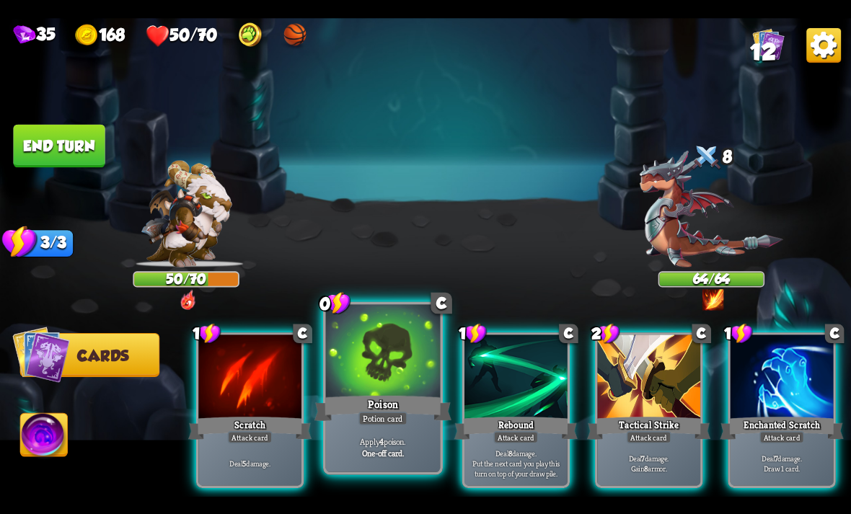
click at [404, 415] on div "Potion card" at bounding box center [382, 418] width 49 height 14
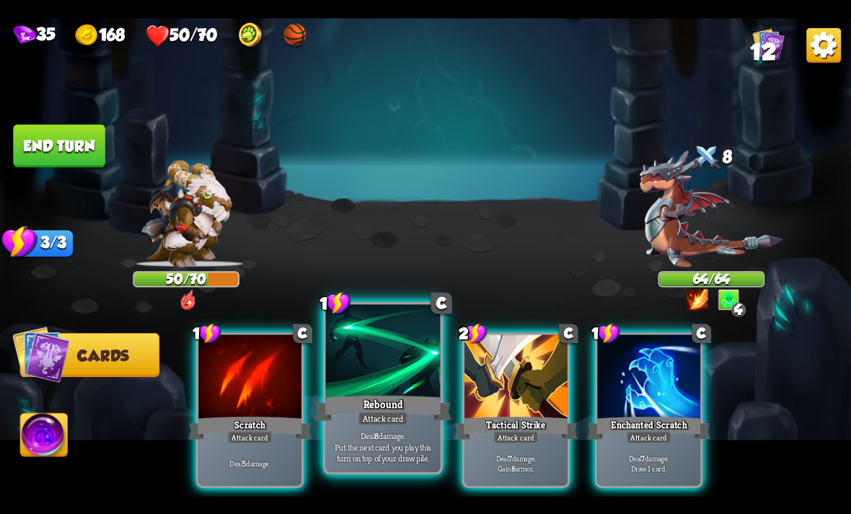
click at [377, 391] on div at bounding box center [383, 352] width 115 height 97
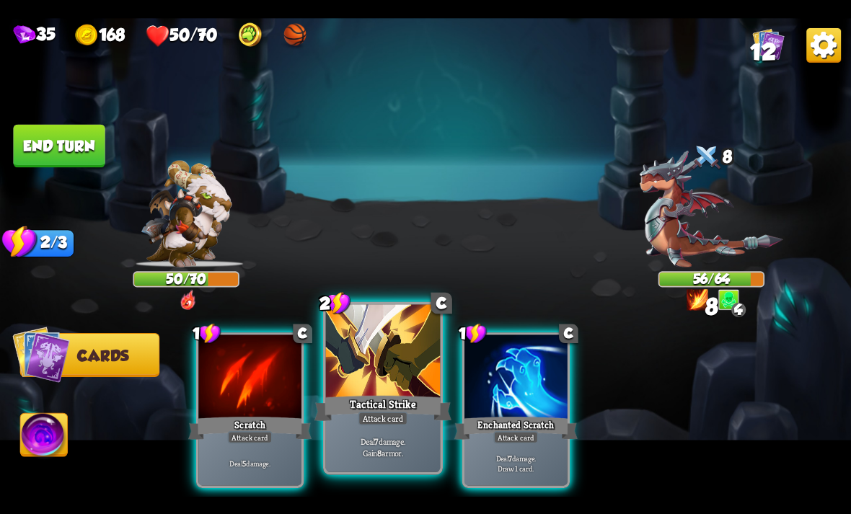
click at [377, 389] on div at bounding box center [383, 352] width 115 height 97
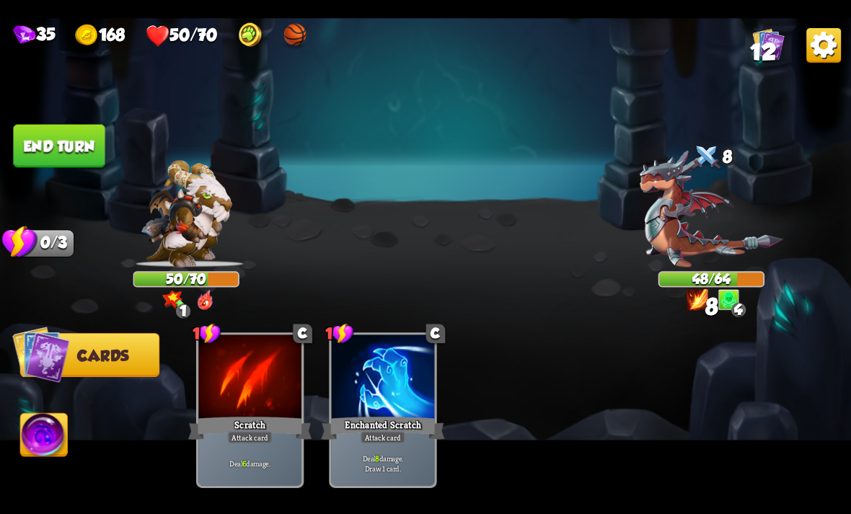
click at [67, 147] on button "End turn" at bounding box center [59, 145] width 92 height 43
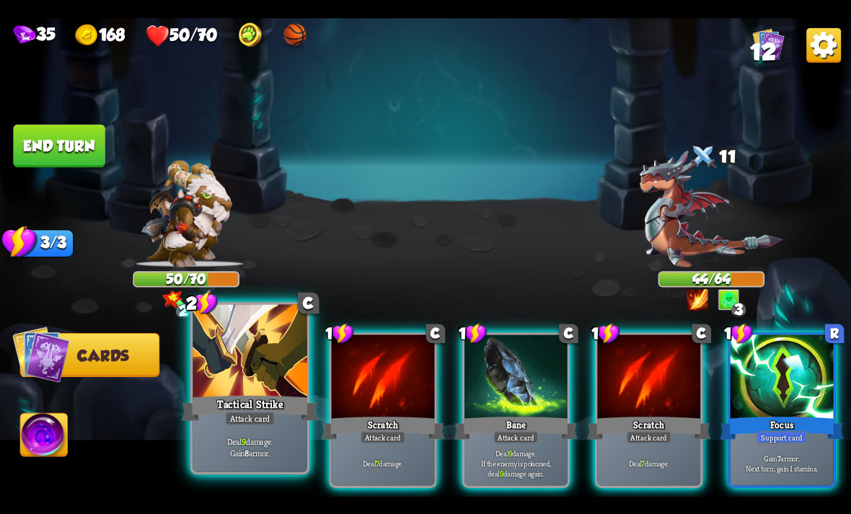
click at [226, 397] on div "Tactical Strike" at bounding box center [249, 408] width 137 height 30
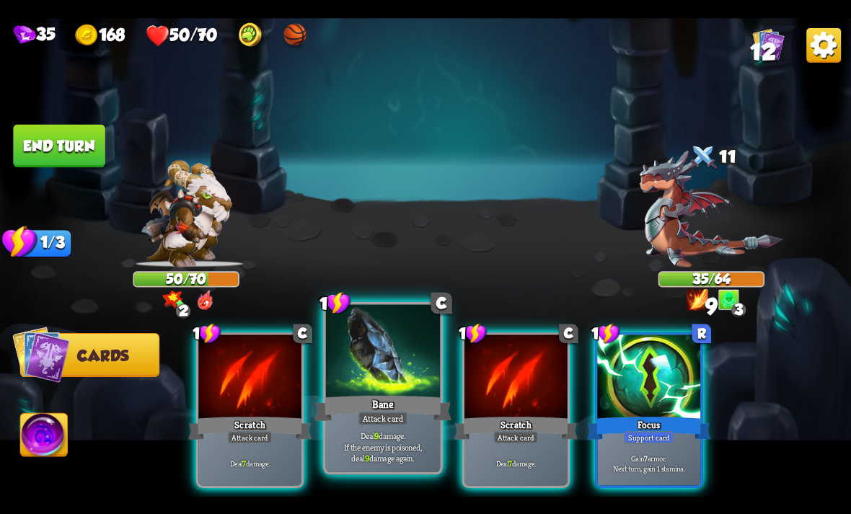
click at [389, 408] on div "Bane" at bounding box center [382, 408] width 137 height 30
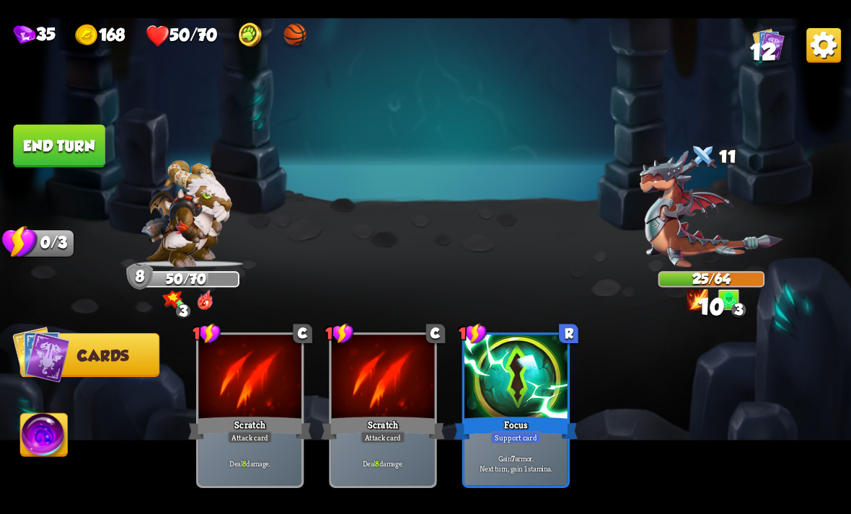
click at [60, 438] on img at bounding box center [44, 437] width 47 height 48
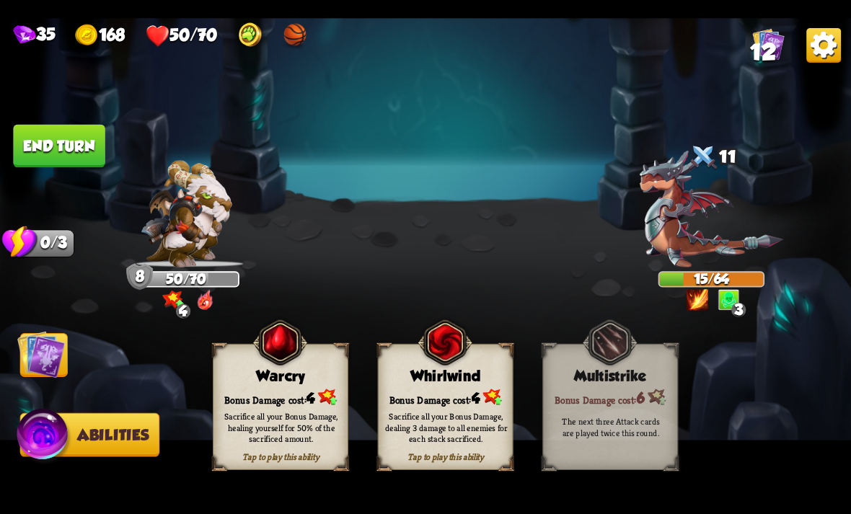
click at [426, 413] on div "Sacrifice all your Bonus Damage, dealing 3 damage to all enemies for each stack…" at bounding box center [446, 427] width 123 height 34
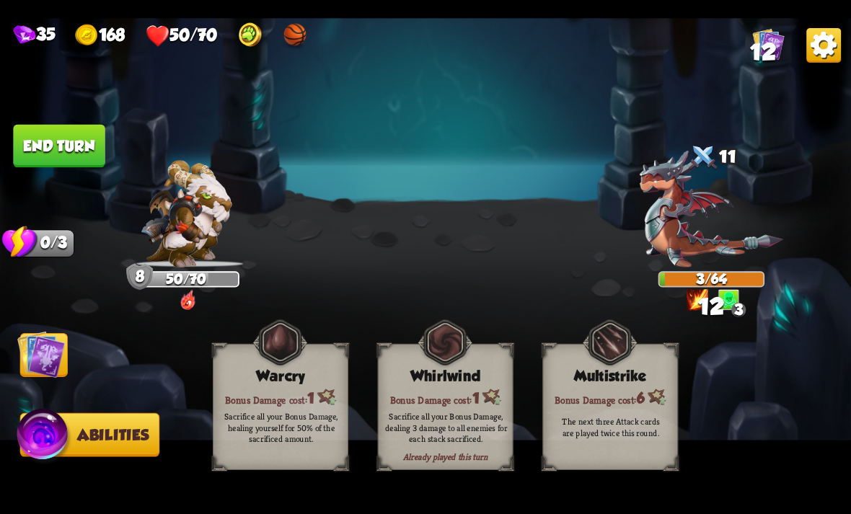
click at [68, 140] on button "End turn" at bounding box center [59, 145] width 92 height 43
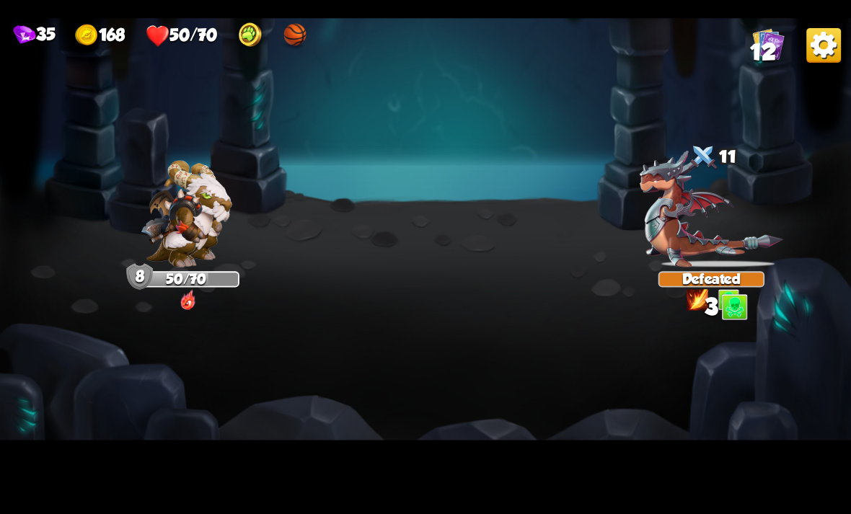
click at [54, 364] on img at bounding box center [425, 257] width 851 height 479
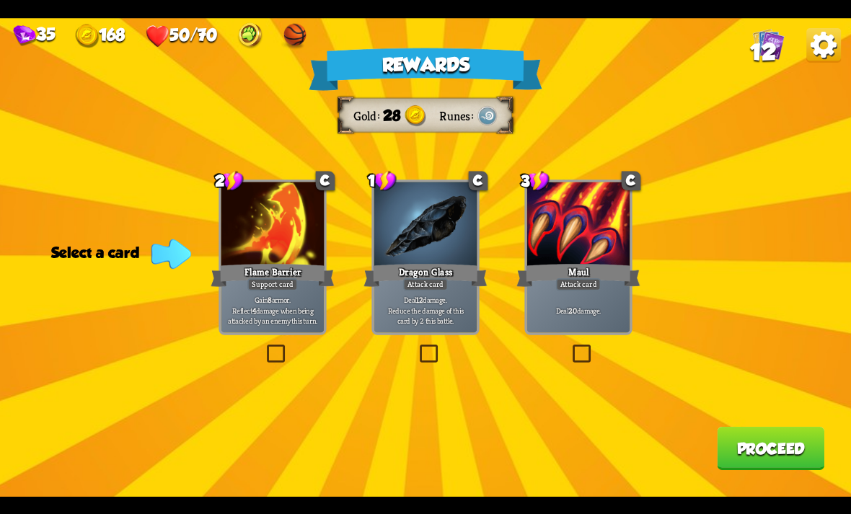
click at [405, 273] on div "Dragon Glass" at bounding box center [424, 274] width 123 height 27
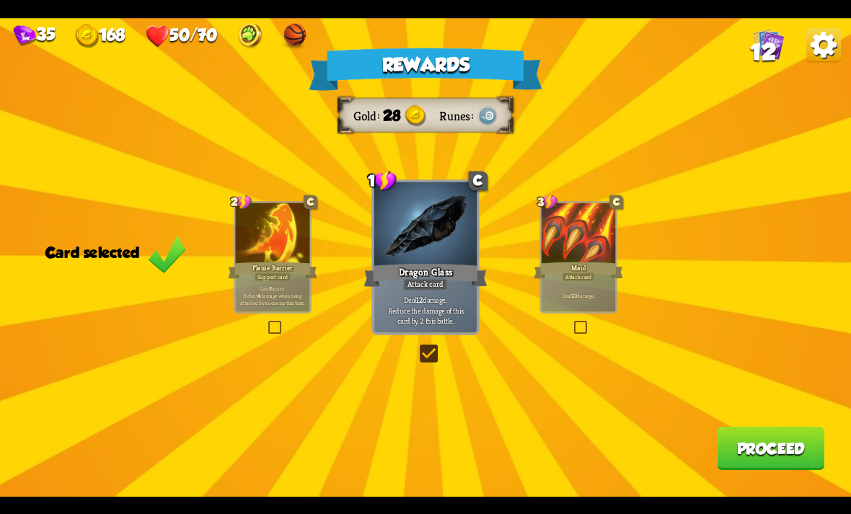
click at [760, 440] on button "Proceed" at bounding box center [770, 448] width 107 height 43
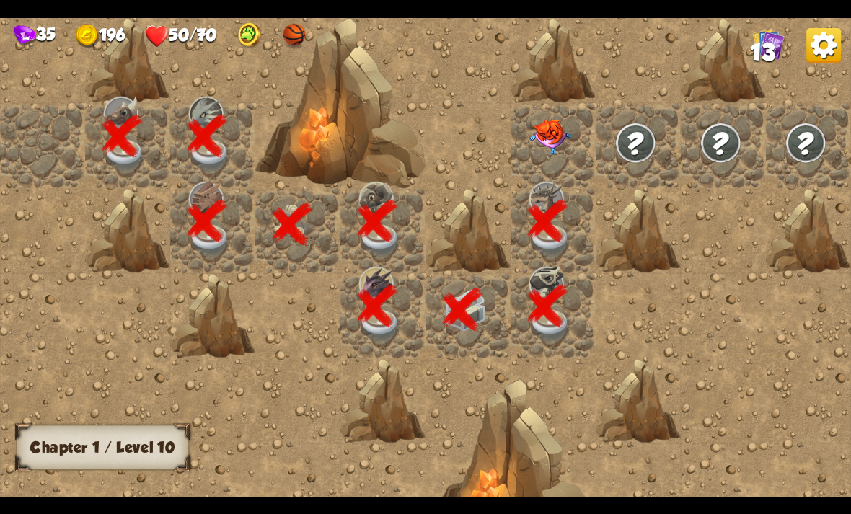
click at [564, 138] on img at bounding box center [550, 136] width 43 height 35
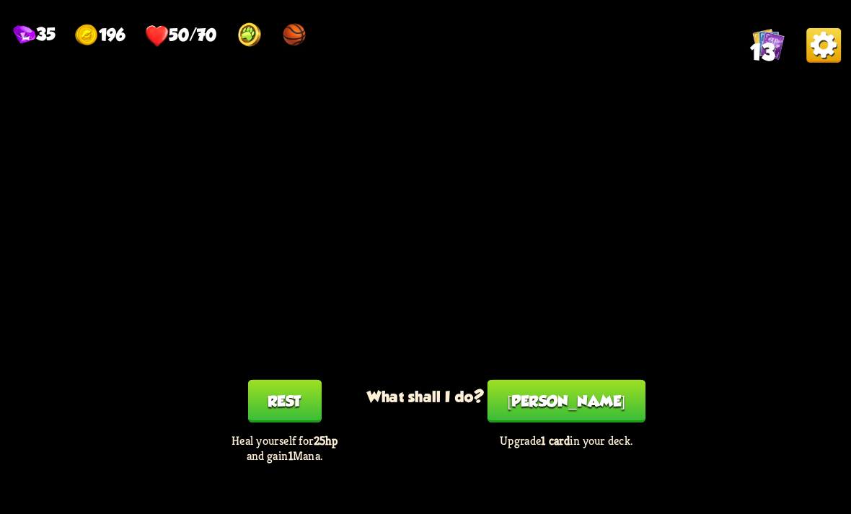
click at [579, 399] on button "[PERSON_NAME]" at bounding box center [566, 400] width 158 height 43
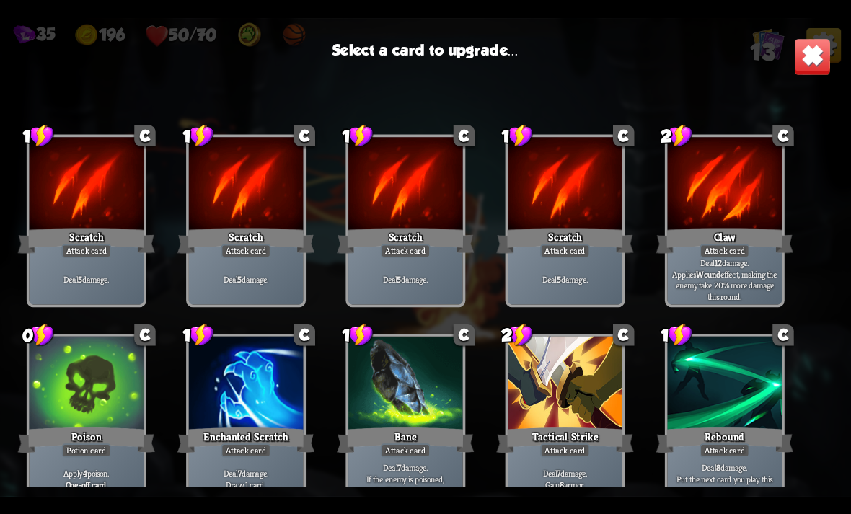
scroll to position [65, 0]
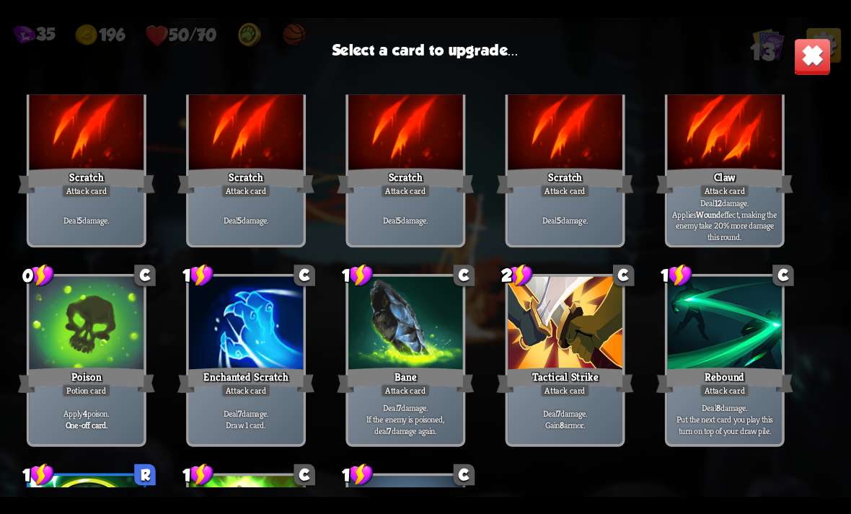
click at [748, 121] on div at bounding box center [725, 125] width 115 height 97
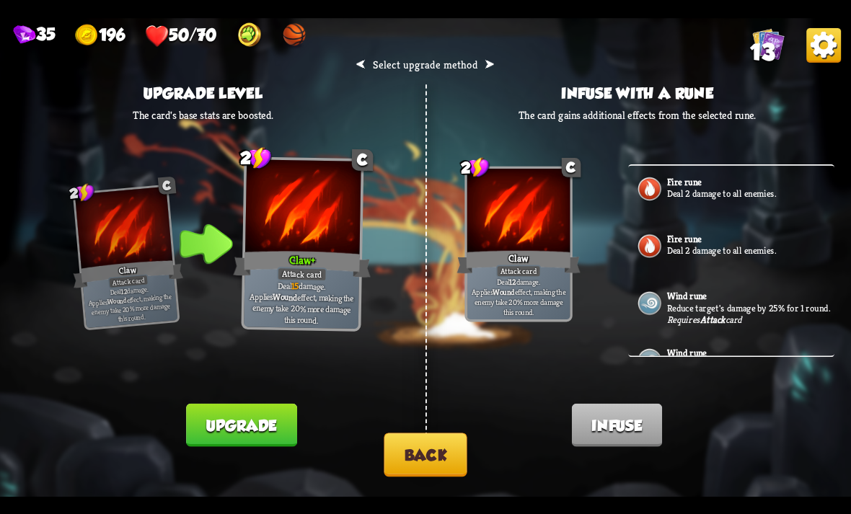
scroll to position [0, 0]
click at [449, 449] on button "Back" at bounding box center [425, 455] width 83 height 44
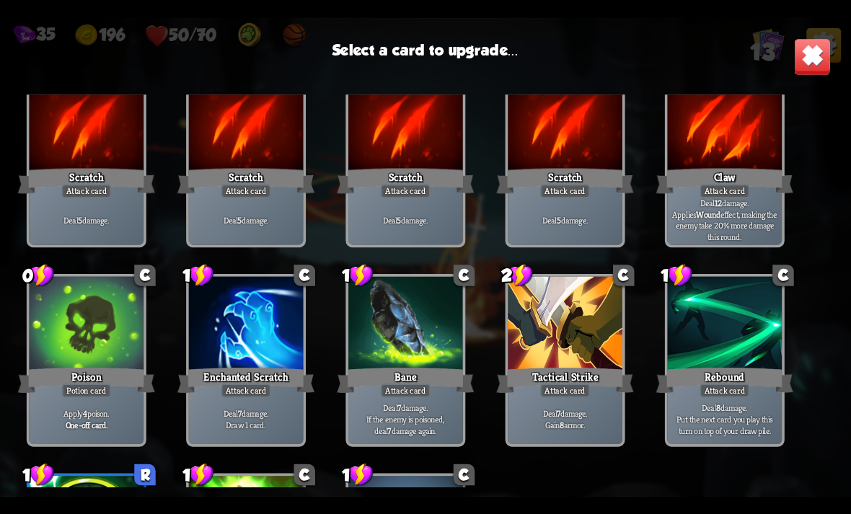
scroll to position [75, 0]
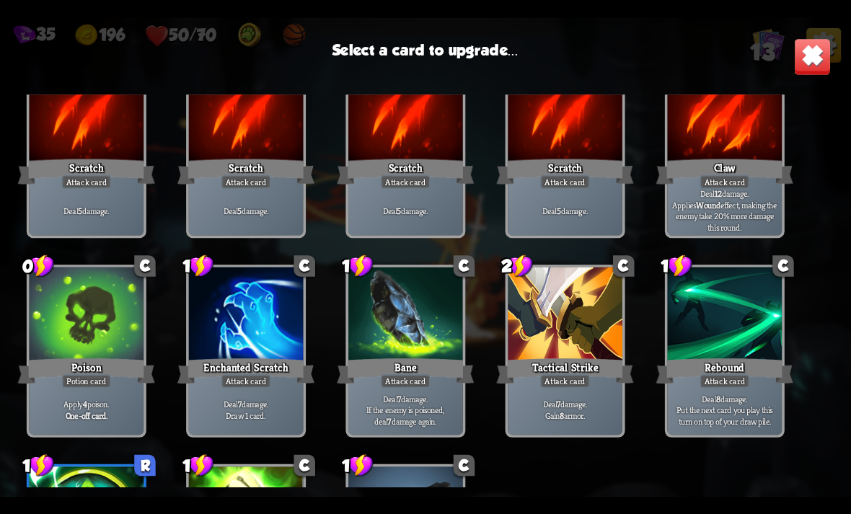
click at [575, 343] on div at bounding box center [565, 315] width 115 height 97
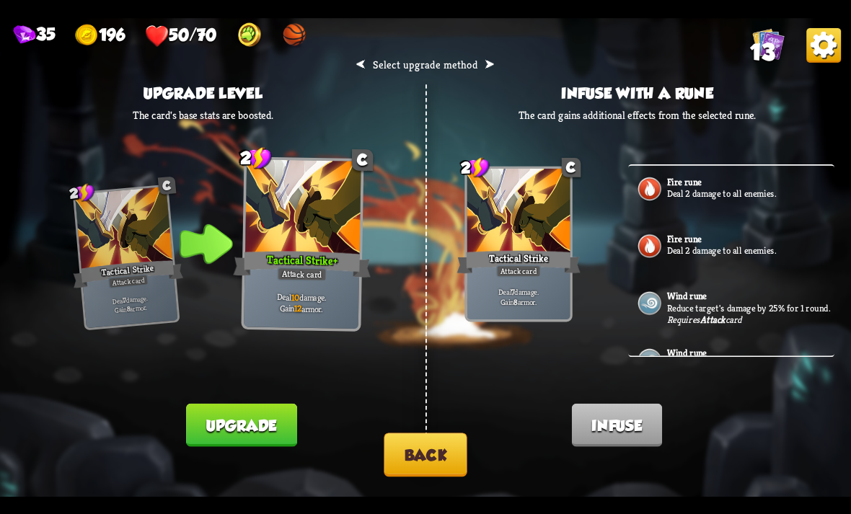
click at [244, 435] on button "Upgrade" at bounding box center [241, 424] width 110 height 43
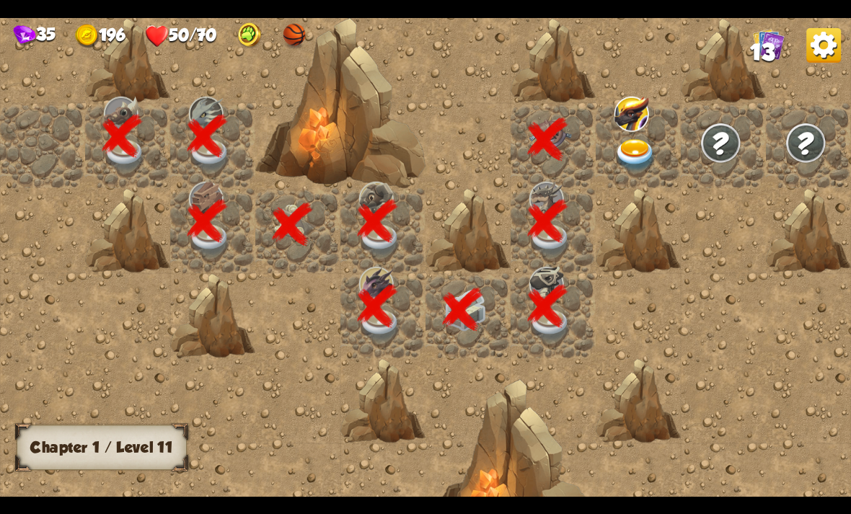
scroll to position [0, 277]
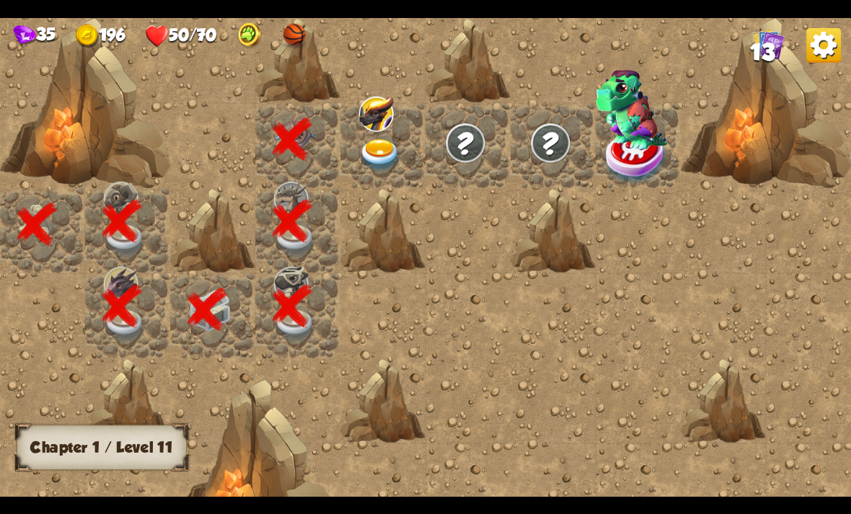
click at [364, 157] on img at bounding box center [380, 154] width 43 height 33
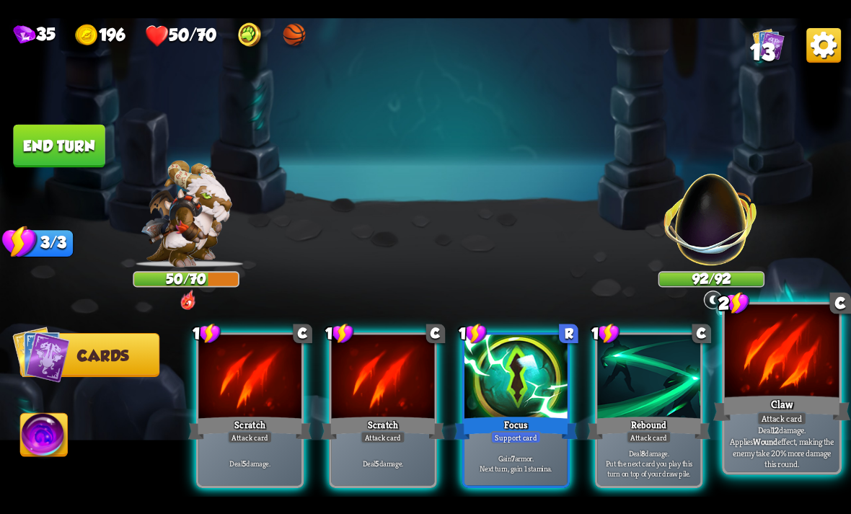
click at [782, 408] on div "Claw" at bounding box center [781, 408] width 137 height 30
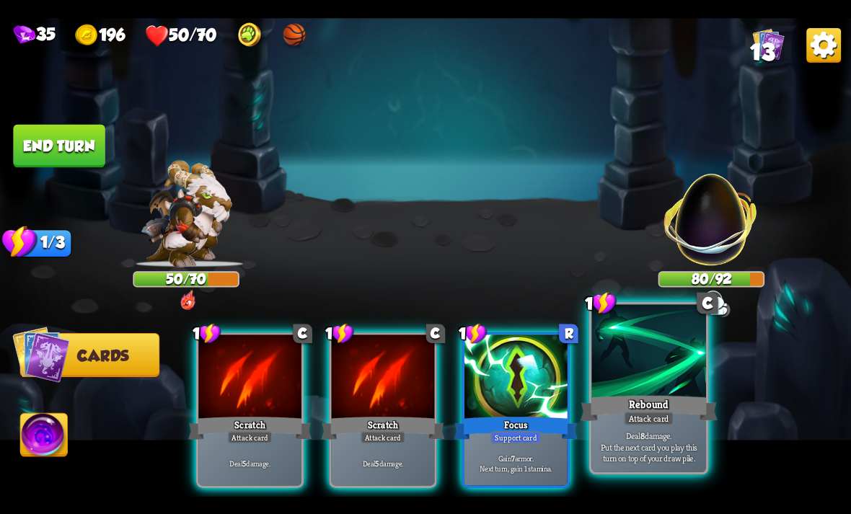
click at [624, 422] on div "Attack card" at bounding box center [649, 418] width 50 height 14
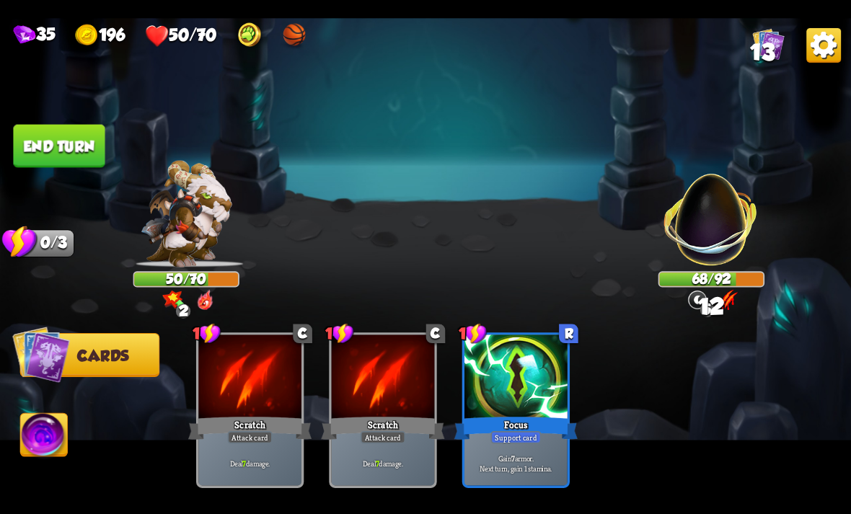
click at [50, 149] on button "End turn" at bounding box center [59, 145] width 92 height 43
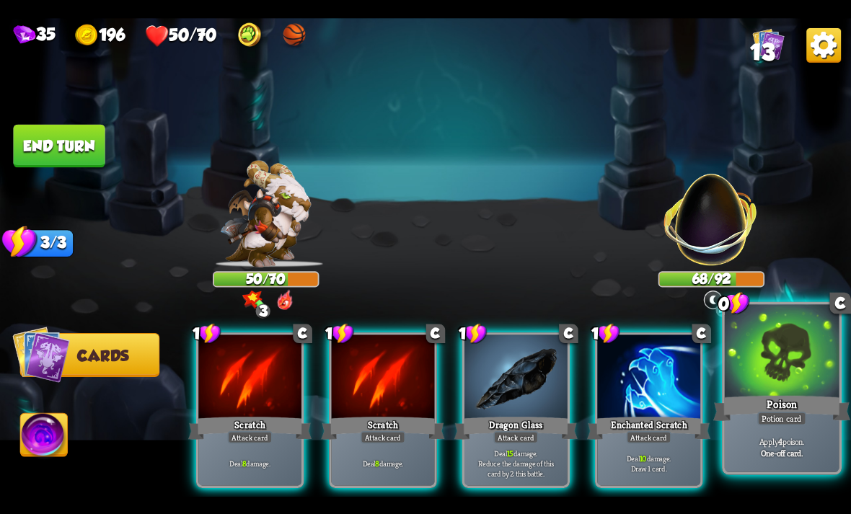
click at [777, 411] on div "Poison" at bounding box center [781, 408] width 137 height 30
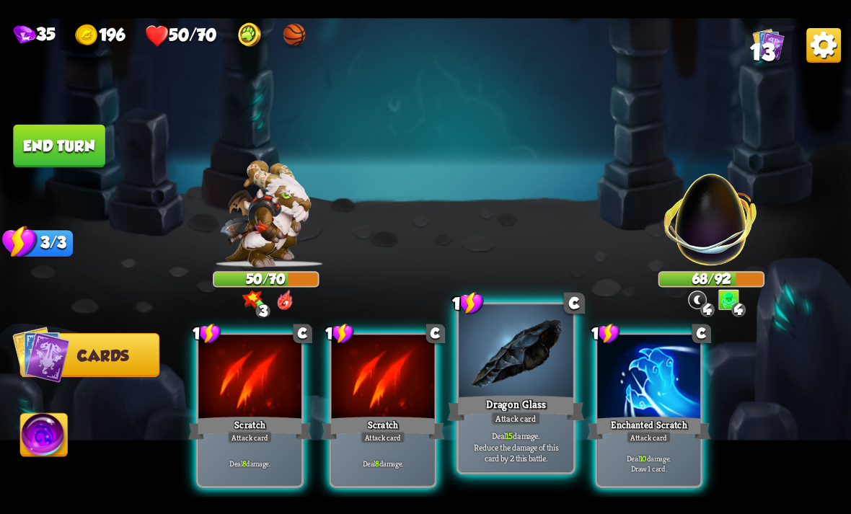
click at [518, 369] on div at bounding box center [516, 352] width 115 height 97
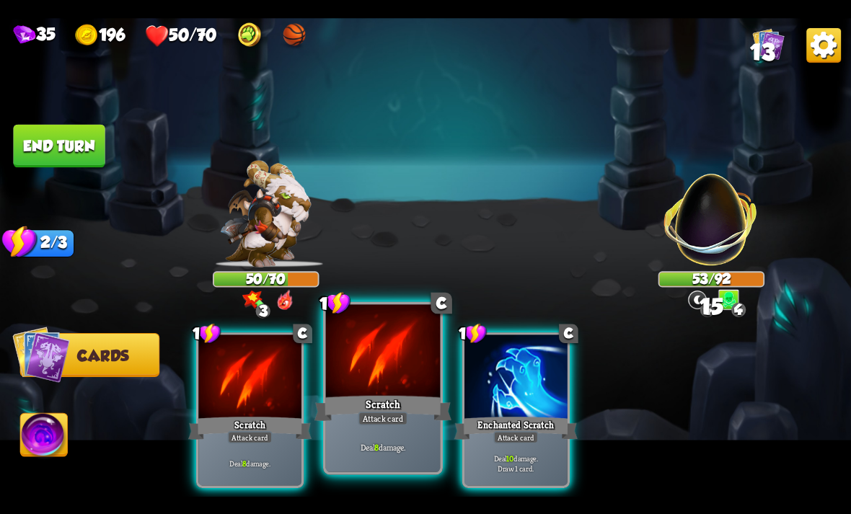
click at [385, 388] on div at bounding box center [383, 352] width 115 height 97
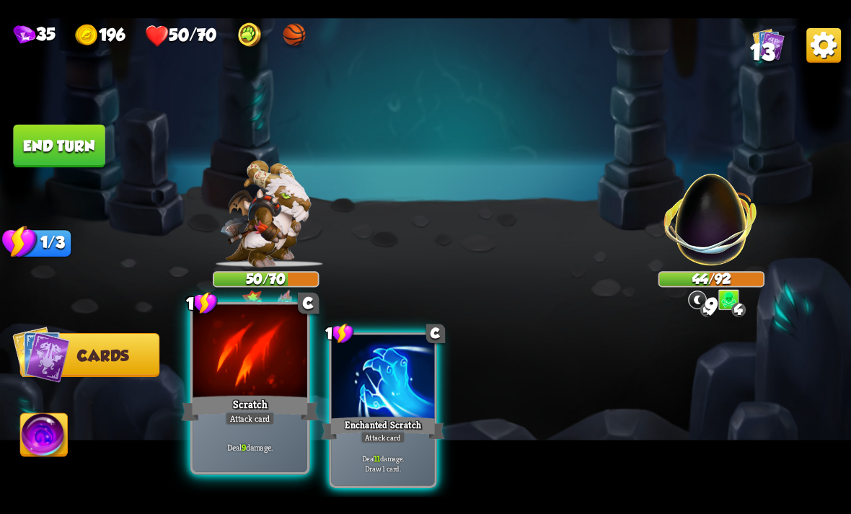
click at [252, 358] on div at bounding box center [250, 352] width 115 height 97
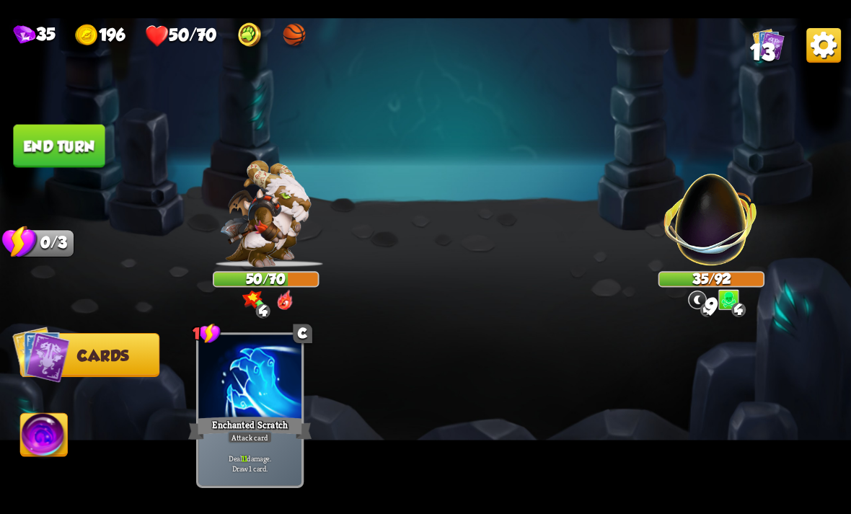
click at [100, 139] on button "End turn" at bounding box center [59, 145] width 92 height 43
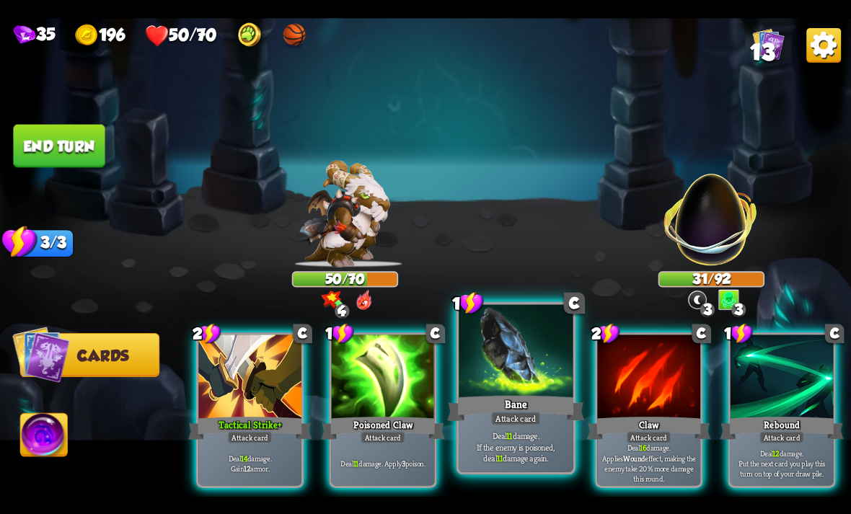
click at [512, 402] on div "Bane" at bounding box center [515, 408] width 137 height 30
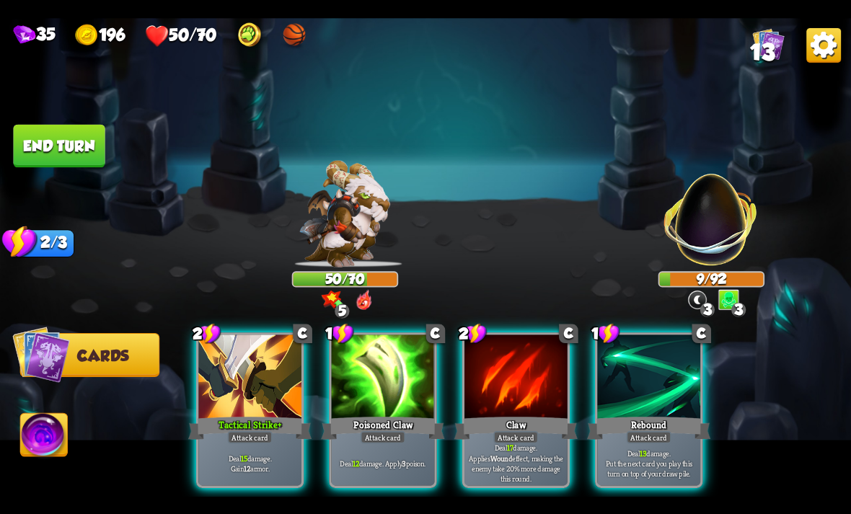
click at [33, 446] on img at bounding box center [44, 437] width 47 height 48
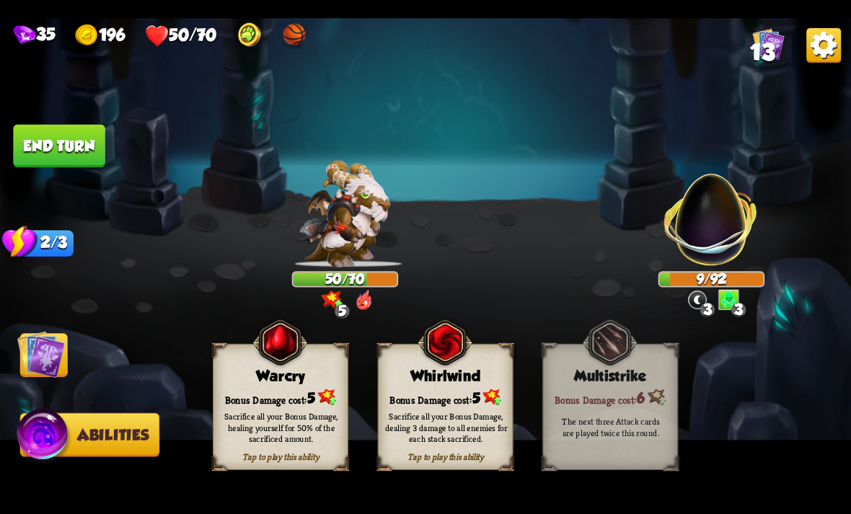
click at [292, 420] on div "Sacrifice all your Bonus Damage, healing yourself for 50% of the sacrificed amo…" at bounding box center [281, 427] width 123 height 34
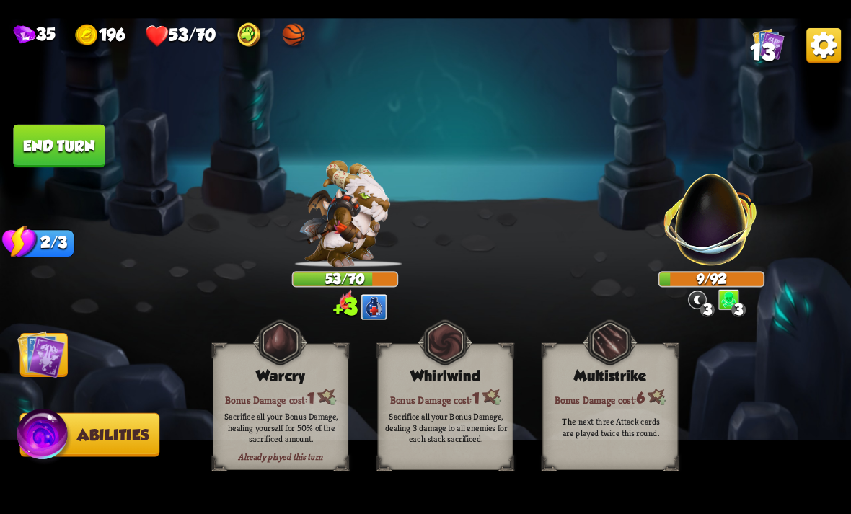
click at [37, 357] on img at bounding box center [41, 354] width 48 height 48
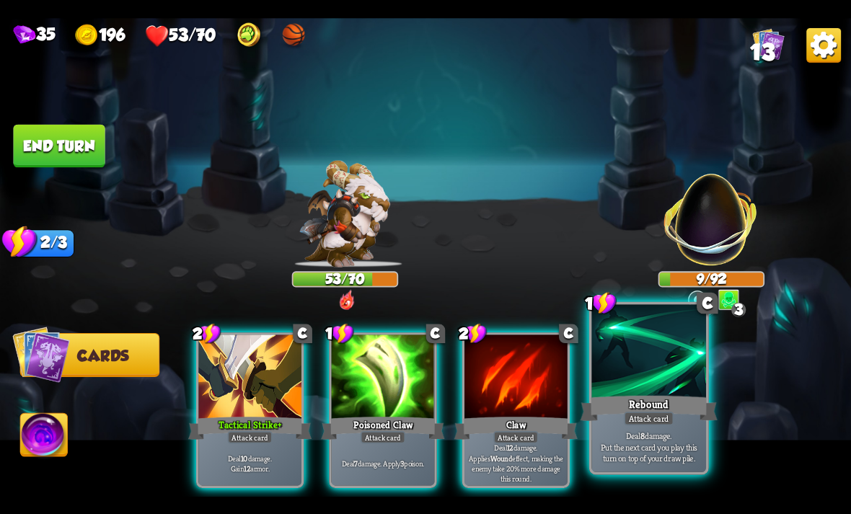
click at [655, 410] on div "Rebound" at bounding box center [648, 408] width 137 height 30
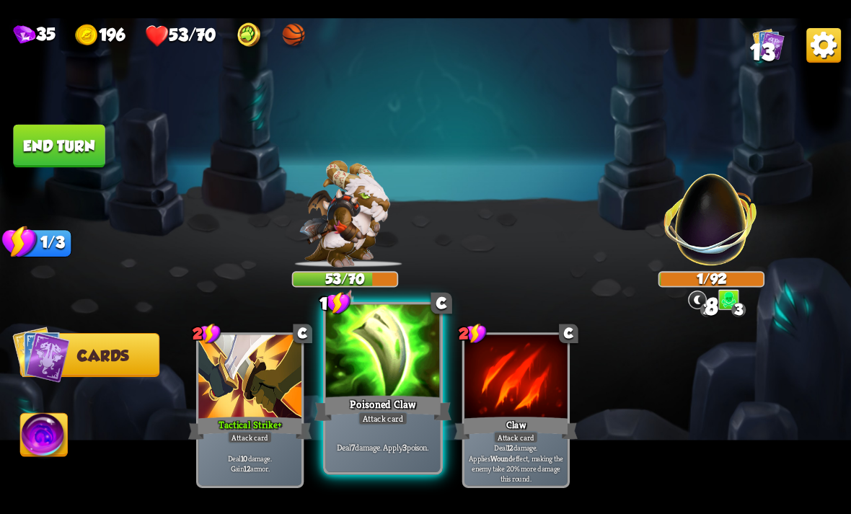
click at [388, 412] on div "Attack card" at bounding box center [383, 418] width 50 height 14
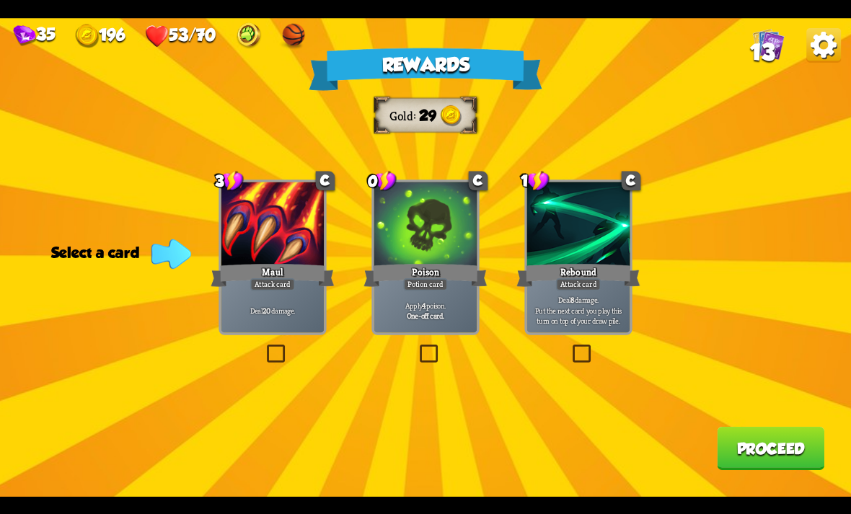
click at [204, 275] on div "Rewards Gold 29 Select a card 3 C Maul Attack card Deal 20 damage. 0 C Poison P…" at bounding box center [425, 257] width 851 height 479
click at [284, 262] on div "Maul" at bounding box center [272, 274] width 123 height 27
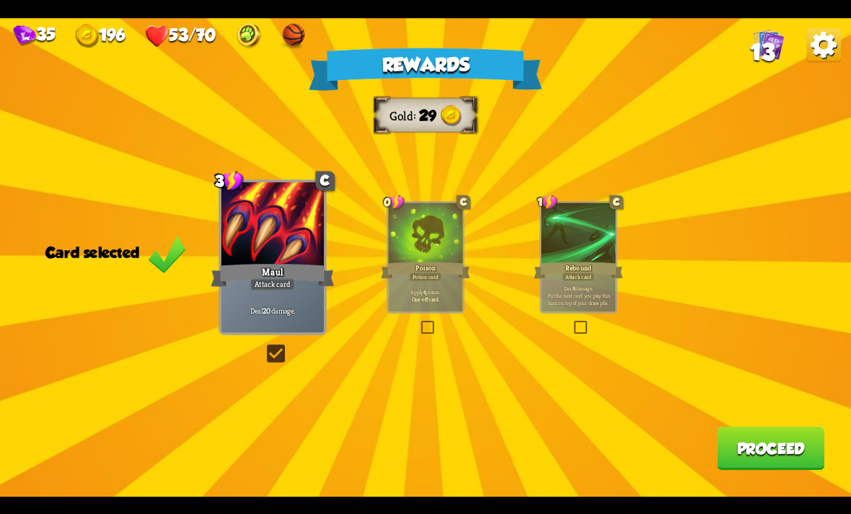
click at [803, 461] on button "Proceed" at bounding box center [770, 448] width 107 height 43
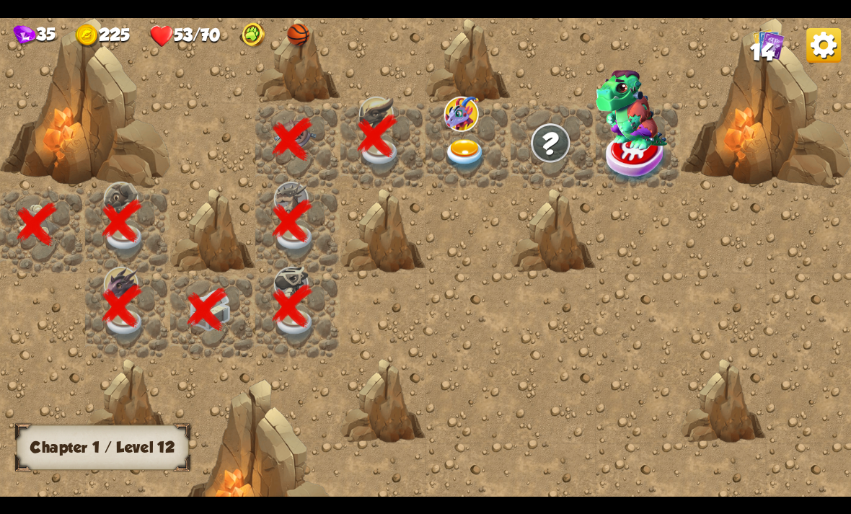
click at [462, 131] on img at bounding box center [461, 113] width 35 height 35
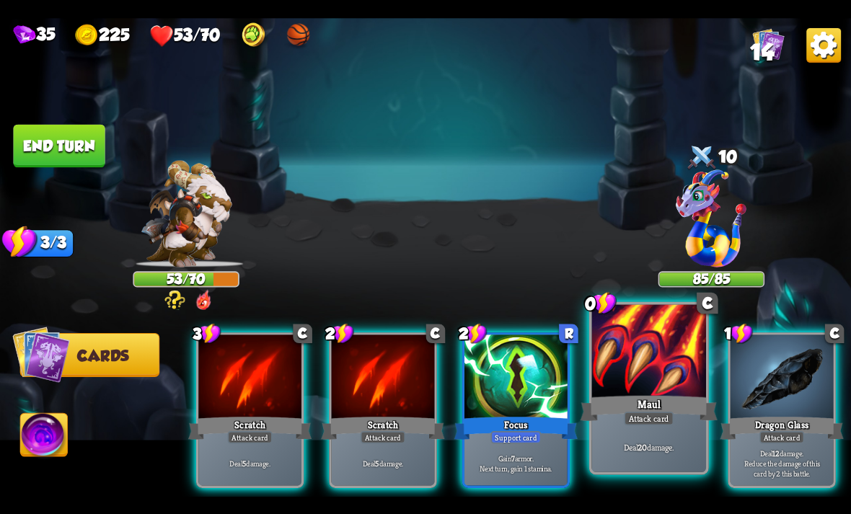
click at [654, 374] on div at bounding box center [648, 352] width 115 height 97
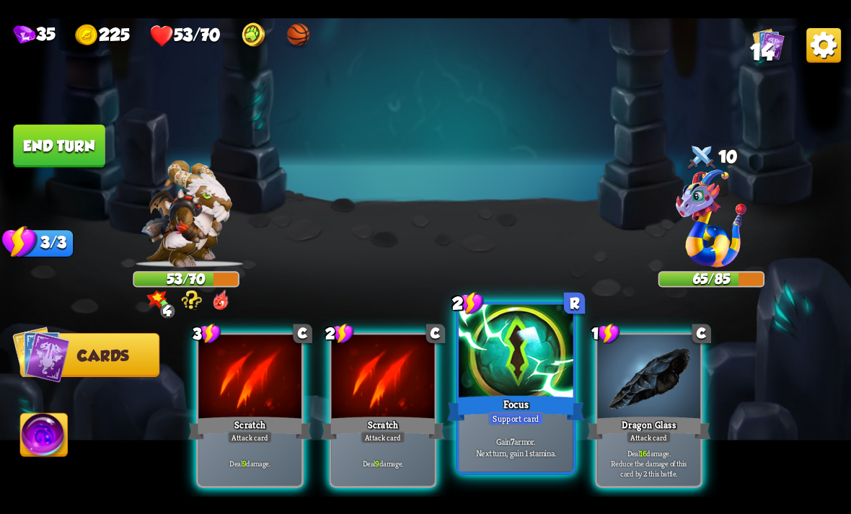
click at [491, 348] on div at bounding box center [516, 352] width 115 height 97
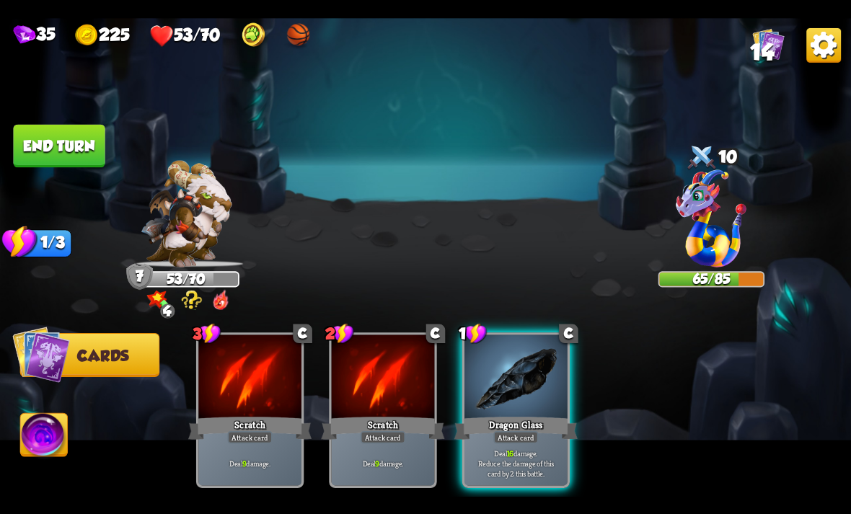
click at [76, 141] on button "End turn" at bounding box center [59, 145] width 92 height 43
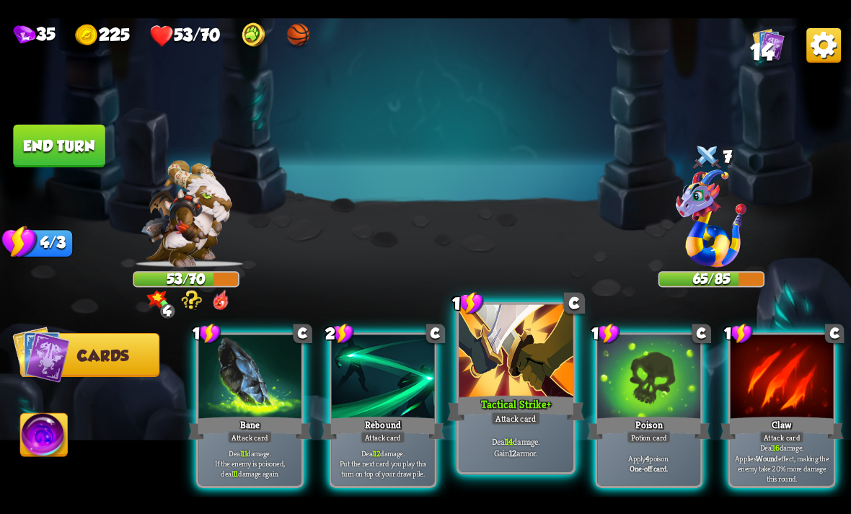
click at [506, 372] on div at bounding box center [516, 352] width 115 height 97
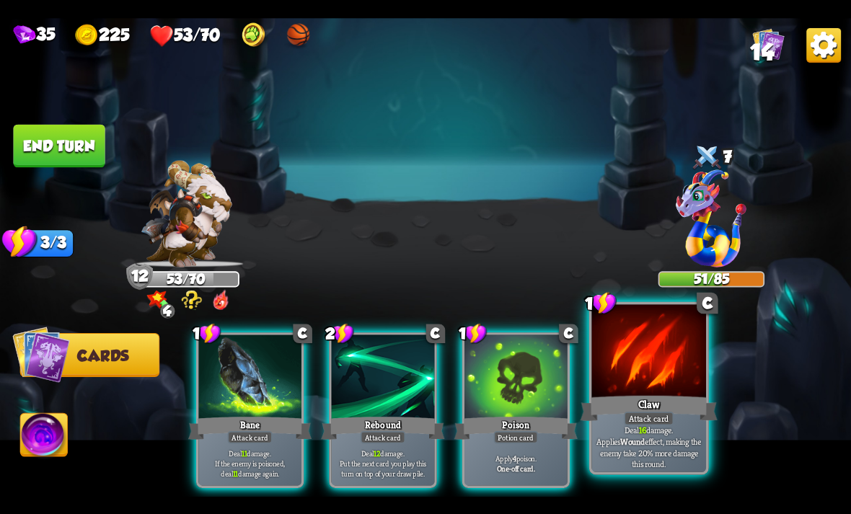
click at [639, 368] on div at bounding box center [648, 352] width 115 height 97
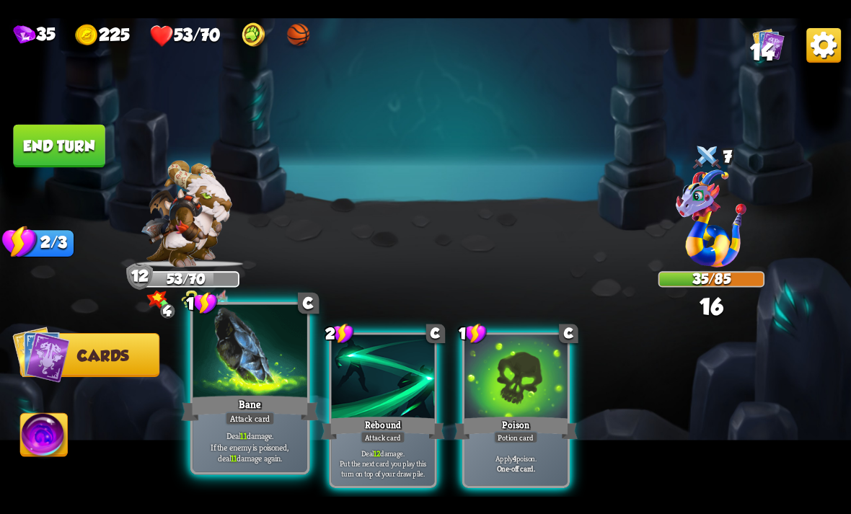
click at [242, 388] on div at bounding box center [250, 352] width 115 height 97
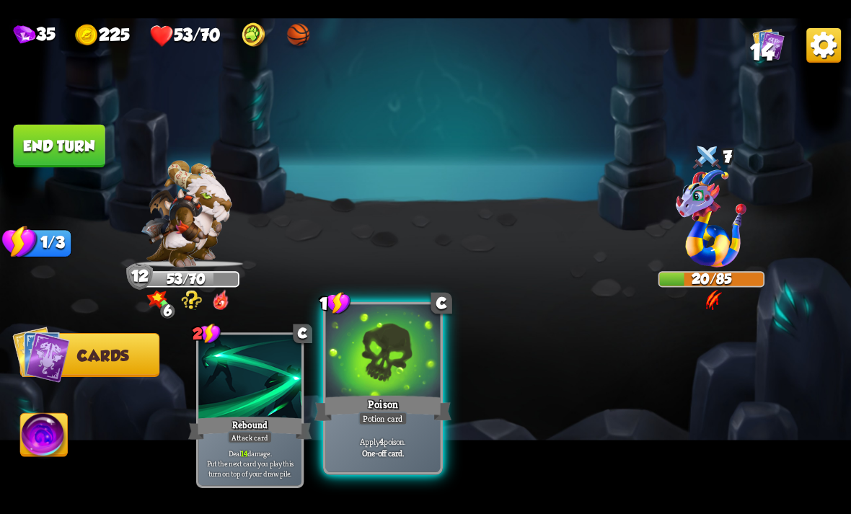
click at [365, 389] on div at bounding box center [383, 352] width 115 height 97
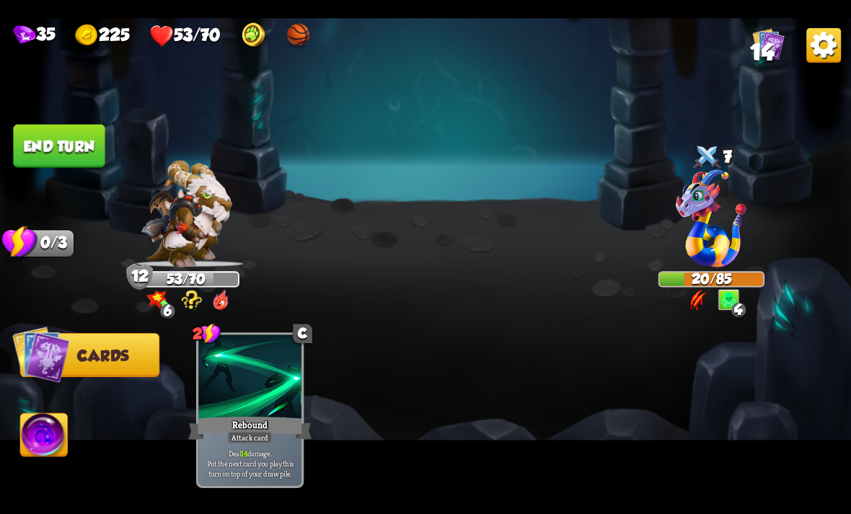
click at [58, 428] on img at bounding box center [44, 437] width 47 height 48
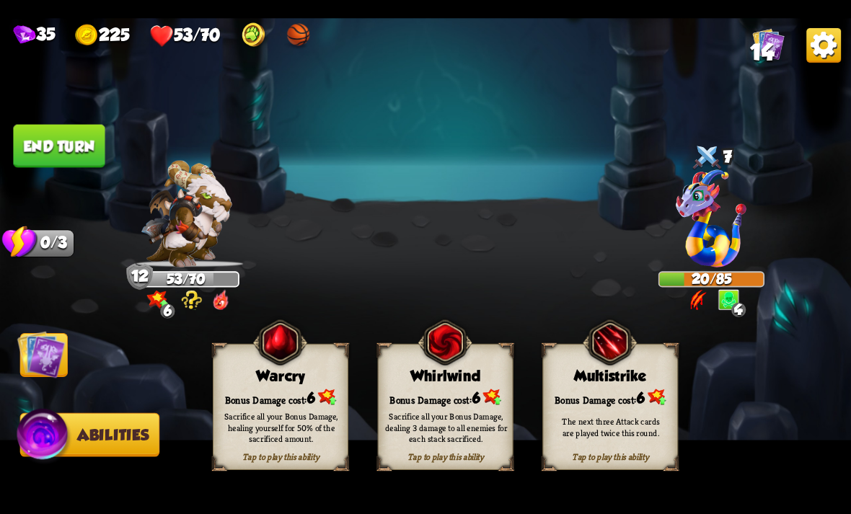
click at [459, 390] on div "Bonus Damage cost: 6" at bounding box center [446, 396] width 134 height 19
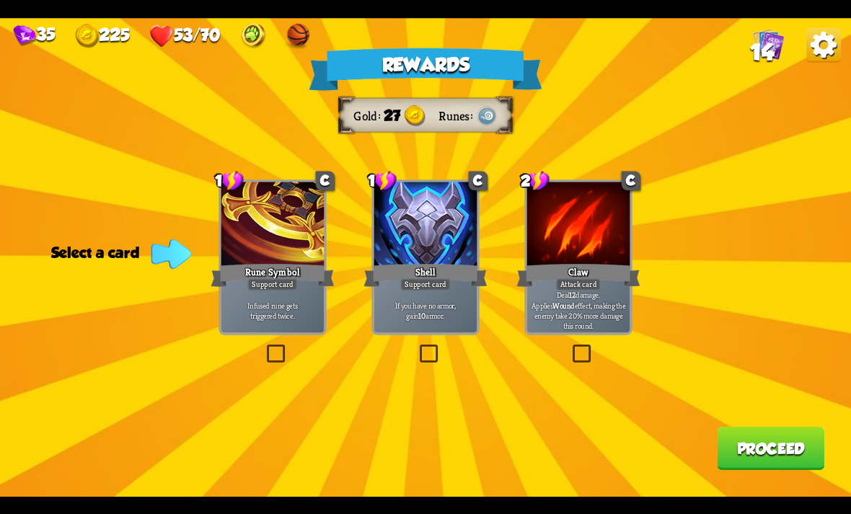
click at [445, 289] on div "Support card" at bounding box center [425, 284] width 50 height 12
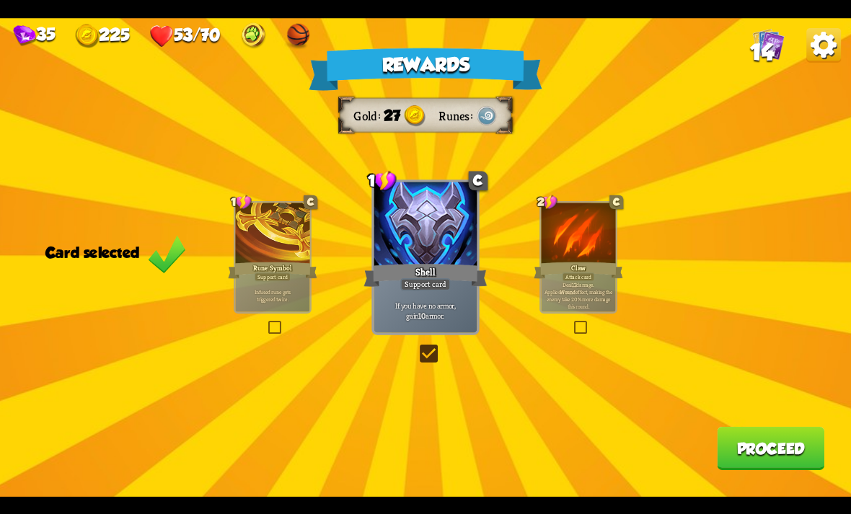
click at [733, 451] on button "Proceed" at bounding box center [770, 448] width 107 height 43
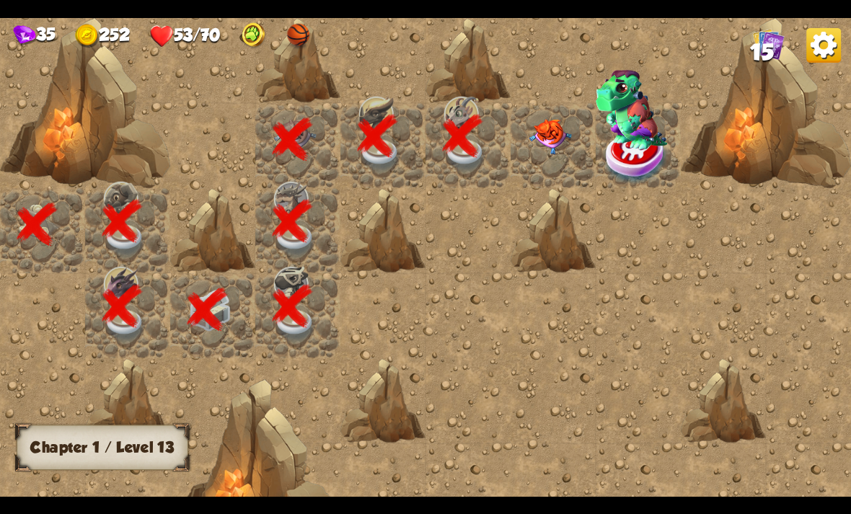
click at [538, 133] on img at bounding box center [550, 136] width 43 height 35
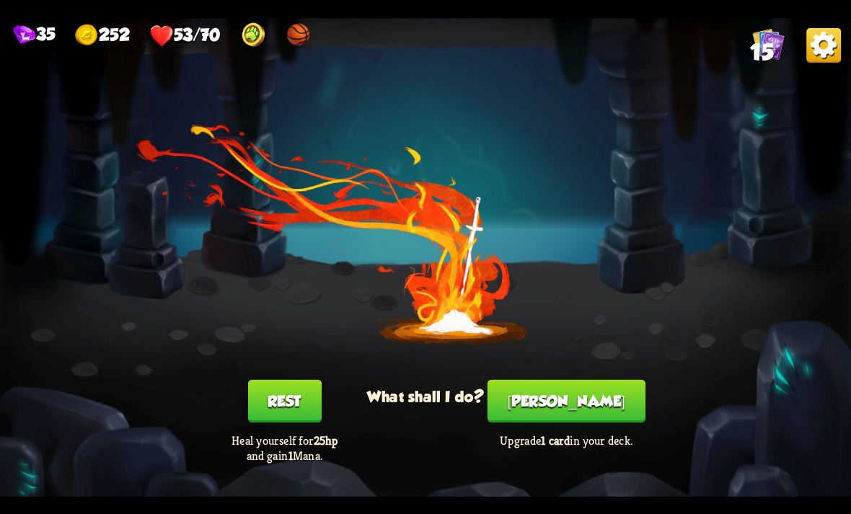
click at [583, 408] on button "[PERSON_NAME]" at bounding box center [566, 400] width 158 height 43
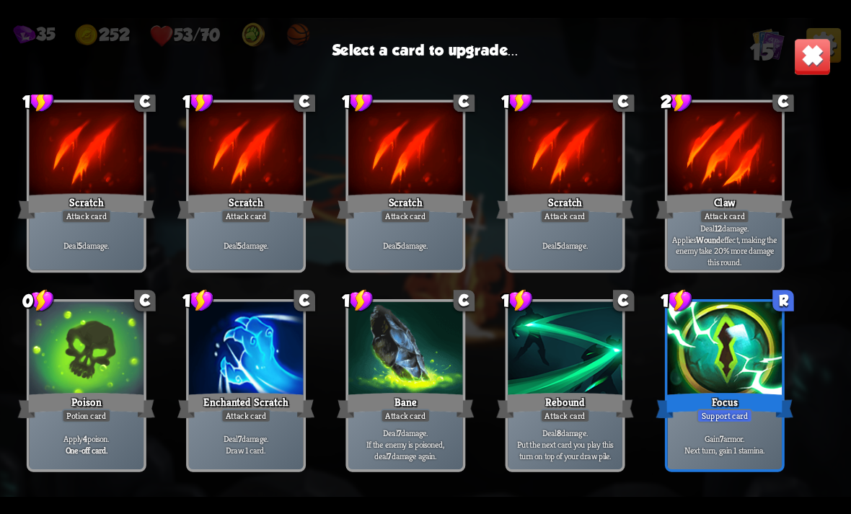
scroll to position [40, 0]
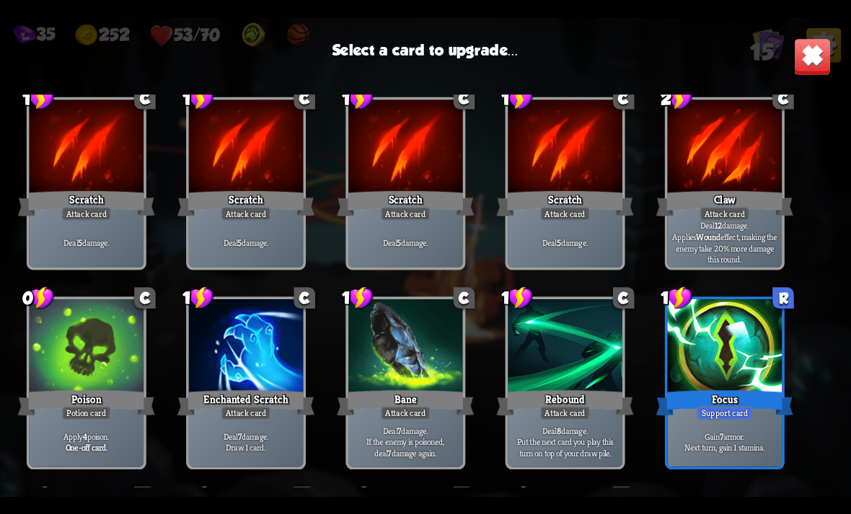
click at [723, 157] on div at bounding box center [725, 147] width 115 height 97
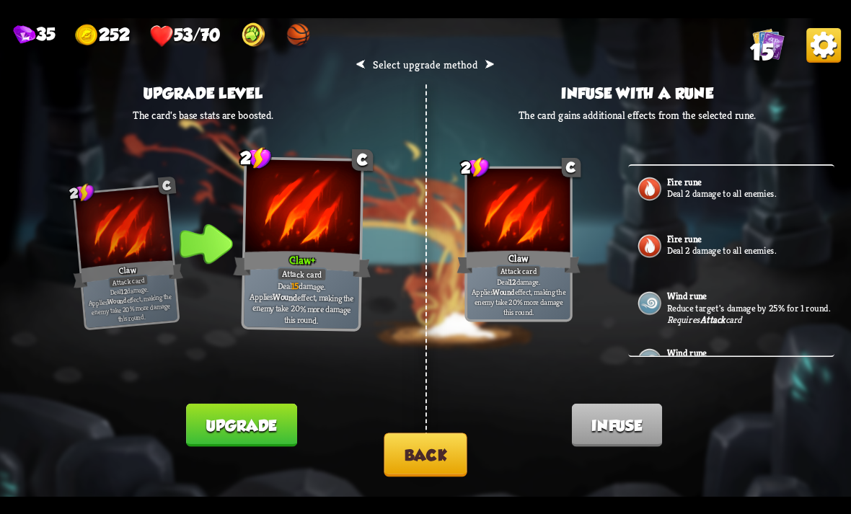
scroll to position [-3, 0]
click at [430, 467] on button "Back" at bounding box center [425, 455] width 83 height 44
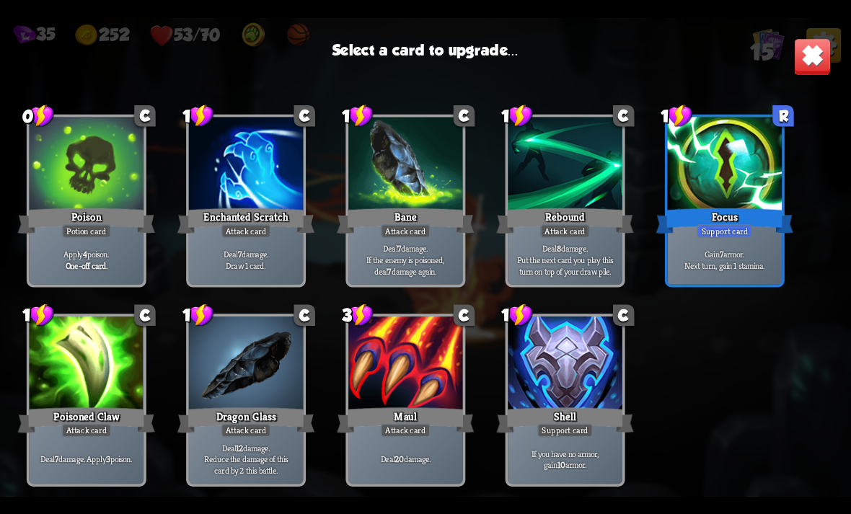
scroll to position [238, 0]
click at [727, 167] on div at bounding box center [725, 165] width 115 height 97
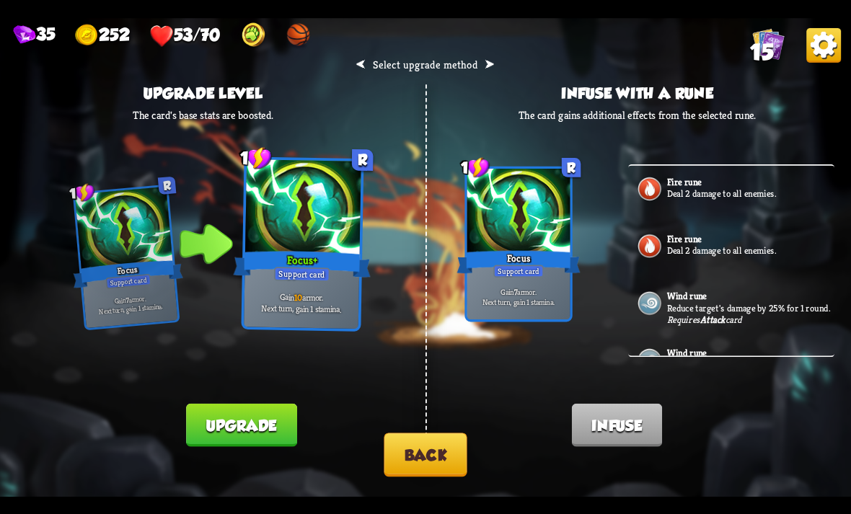
click at [317, 396] on div "⮜ Select upgrade method ⮞ Upgrade level The card's base stats are boosted. 1 R …" at bounding box center [425, 257] width 851 height 479
click at [239, 432] on button "Upgrade" at bounding box center [241, 424] width 110 height 43
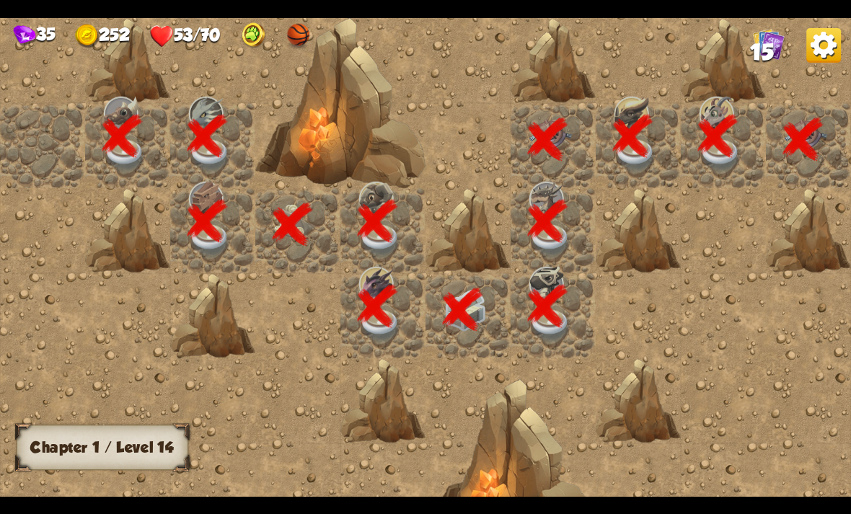
scroll to position [0, 277]
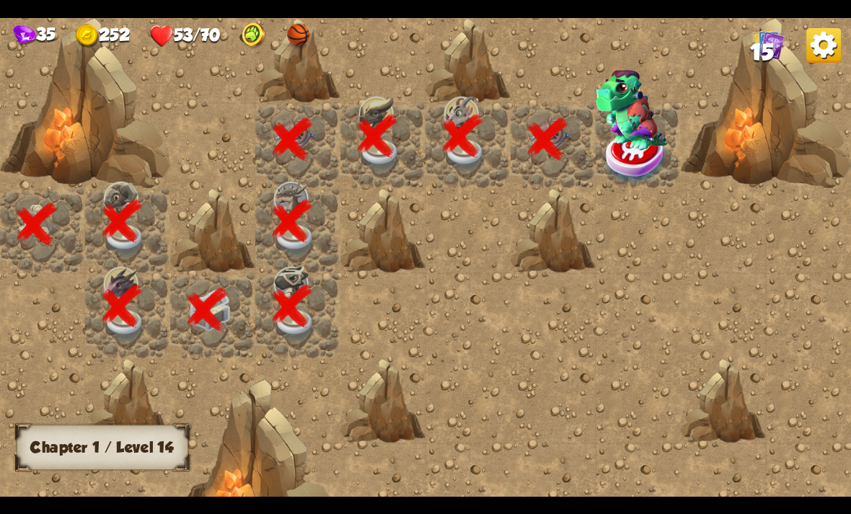
click at [633, 141] on img at bounding box center [632, 110] width 72 height 80
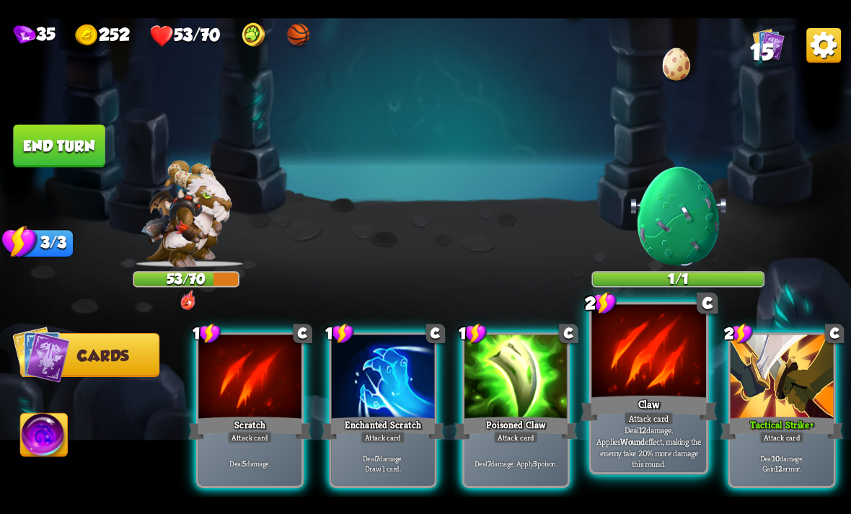
click at [634, 432] on p "Deal 12 damage. Applies Wound effect, making the enemy take 20% more damage thi…" at bounding box center [648, 446] width 109 height 45
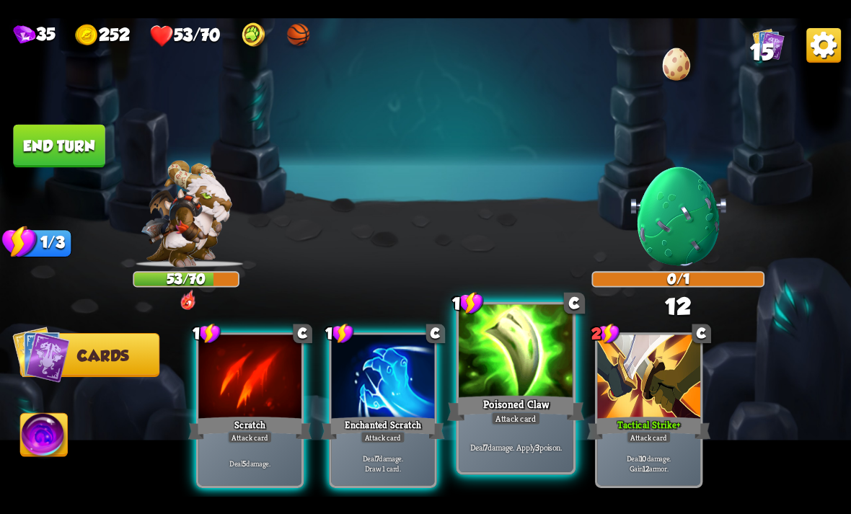
click at [498, 440] on div "Deal 7 damage. Apply 3 poison." at bounding box center [516, 447] width 115 height 50
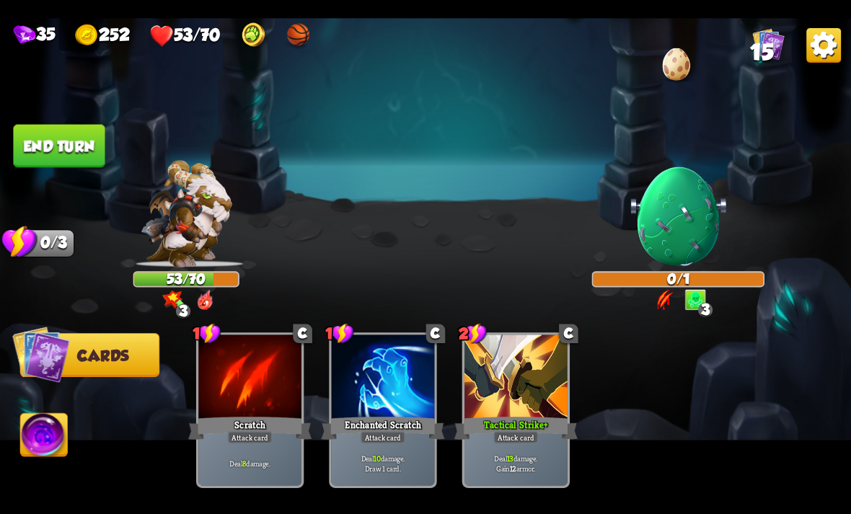
click at [73, 147] on button "End turn" at bounding box center [59, 145] width 92 height 43
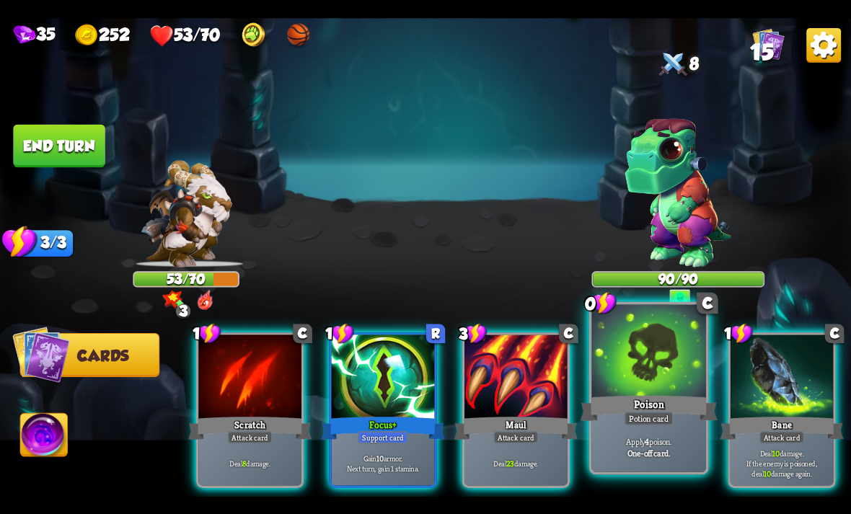
click at [646, 438] on b "4" at bounding box center [647, 441] width 4 height 12
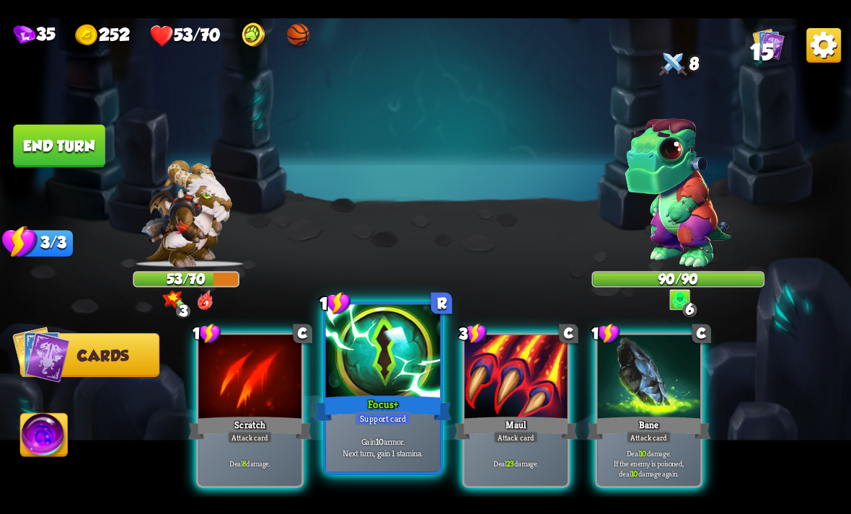
click at [383, 415] on div "Support card" at bounding box center [383, 418] width 56 height 14
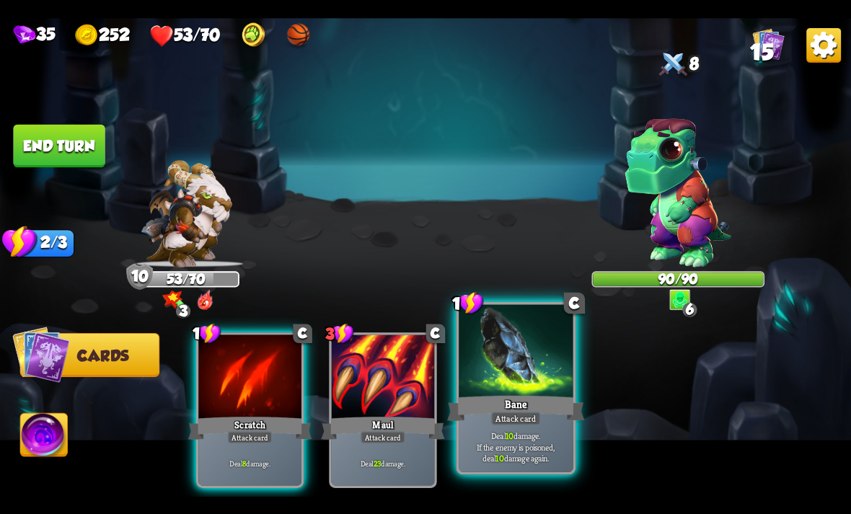
click at [532, 439] on p "Deal 10 damage. If the enemy is poisoned, deal 10 damage again." at bounding box center [515, 447] width 109 height 34
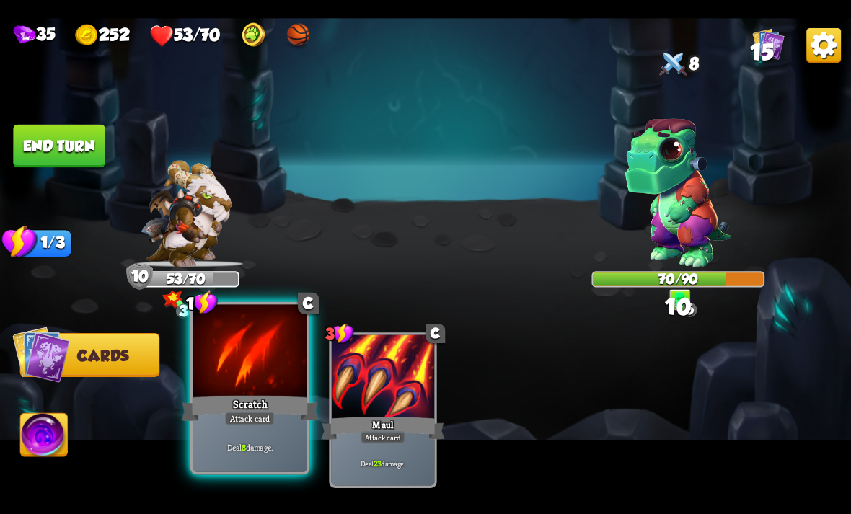
click at [238, 396] on div "Scratch" at bounding box center [249, 408] width 137 height 30
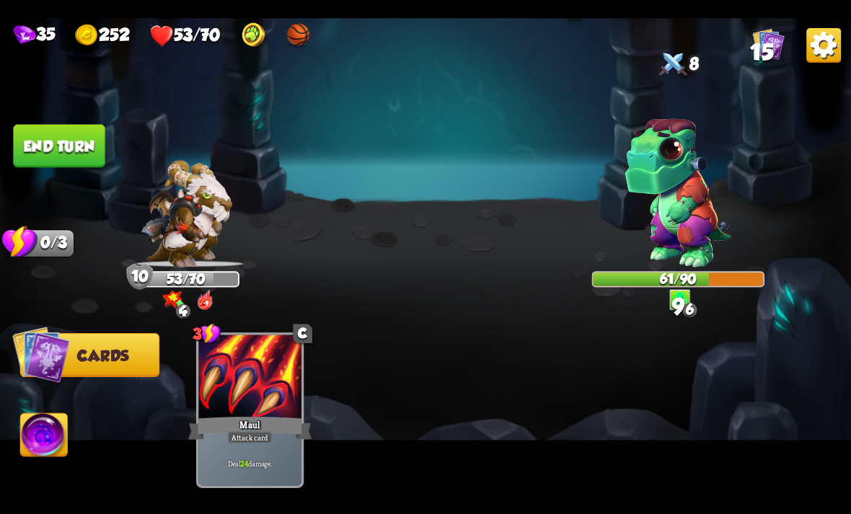
click at [63, 140] on button "End turn" at bounding box center [59, 145] width 92 height 43
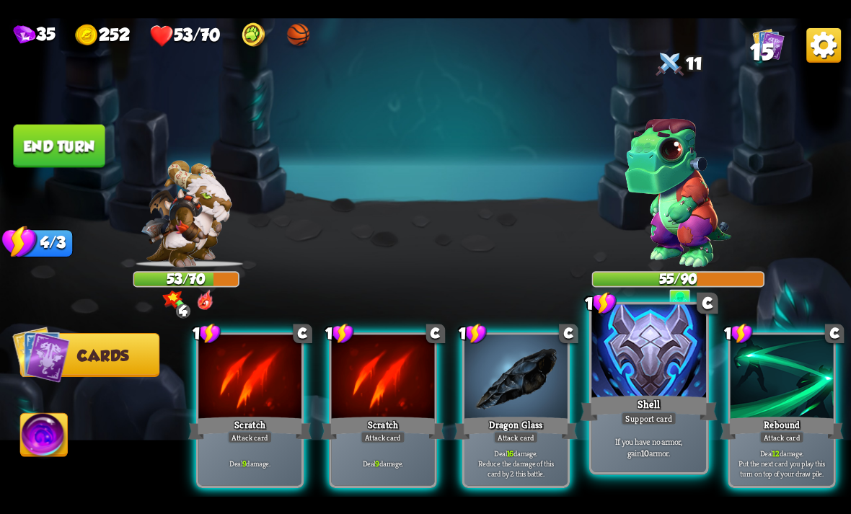
click at [652, 373] on div at bounding box center [648, 352] width 115 height 97
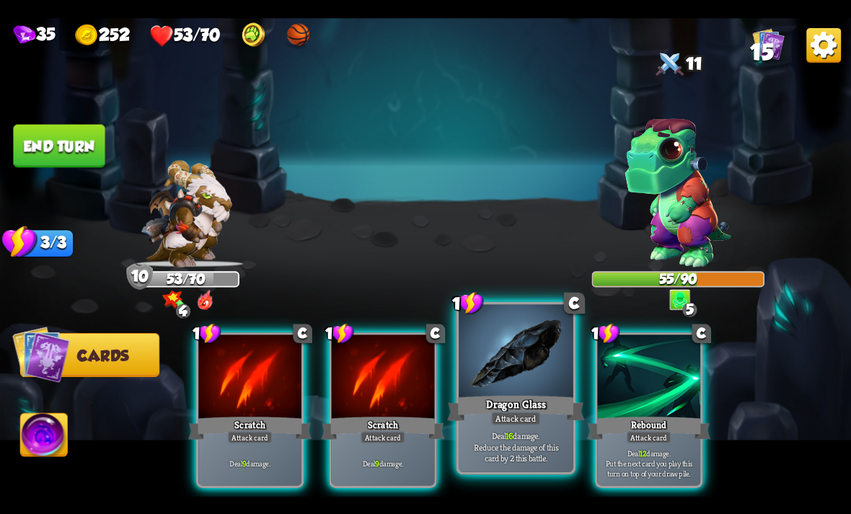
click at [521, 416] on div "Attack card" at bounding box center [516, 418] width 50 height 14
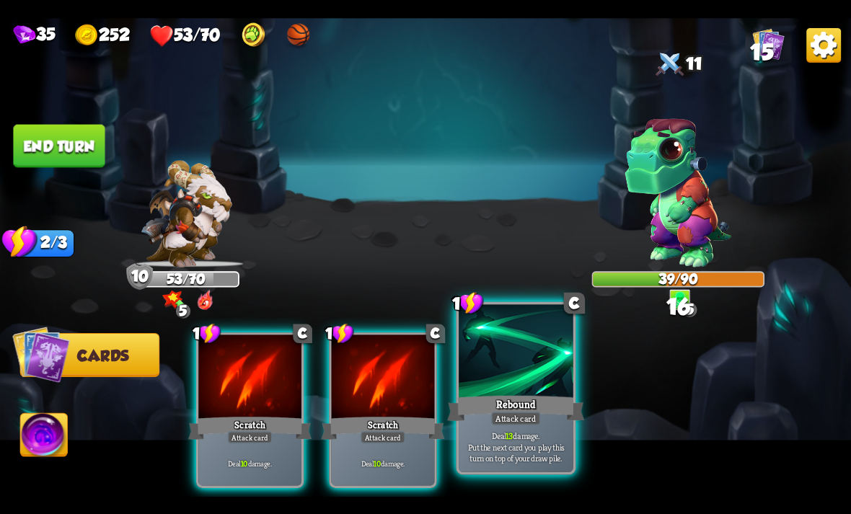
click at [516, 417] on div "Attack card" at bounding box center [516, 418] width 50 height 14
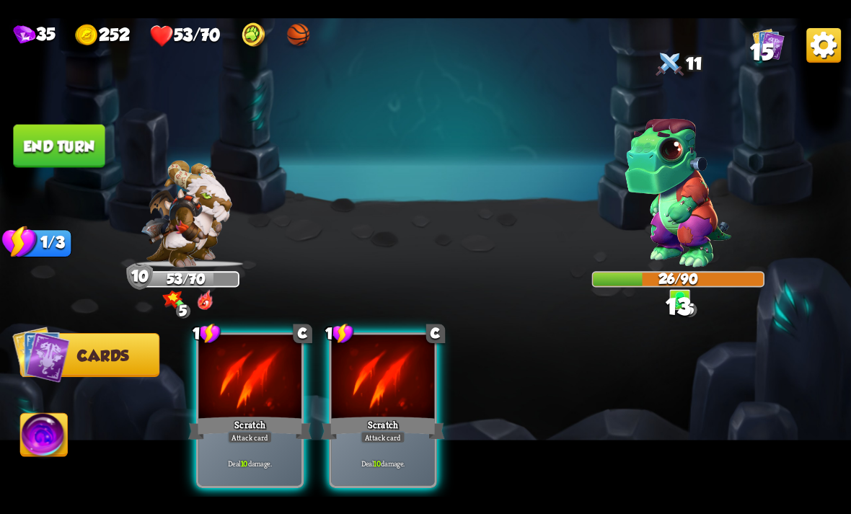
click at [74, 135] on button "End turn" at bounding box center [59, 145] width 92 height 43
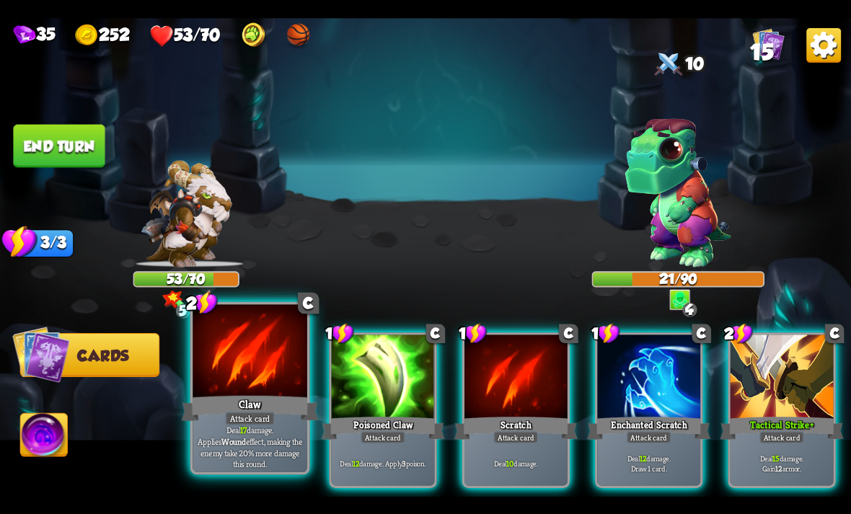
click at [236, 427] on div "Deal 17 damage. Applies Wound effect, making the enemy take 20% more damage thi…" at bounding box center [250, 447] width 115 height 50
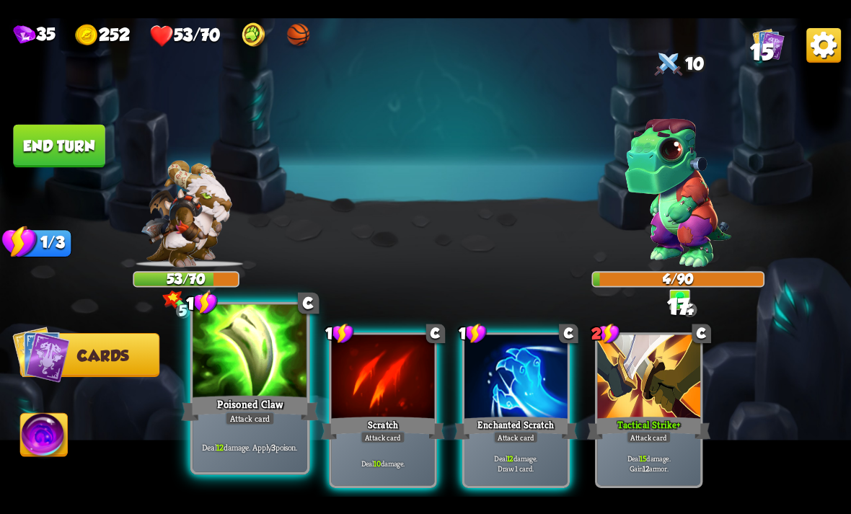
click at [239, 393] on div "Poisoned Claw" at bounding box center [249, 408] width 137 height 30
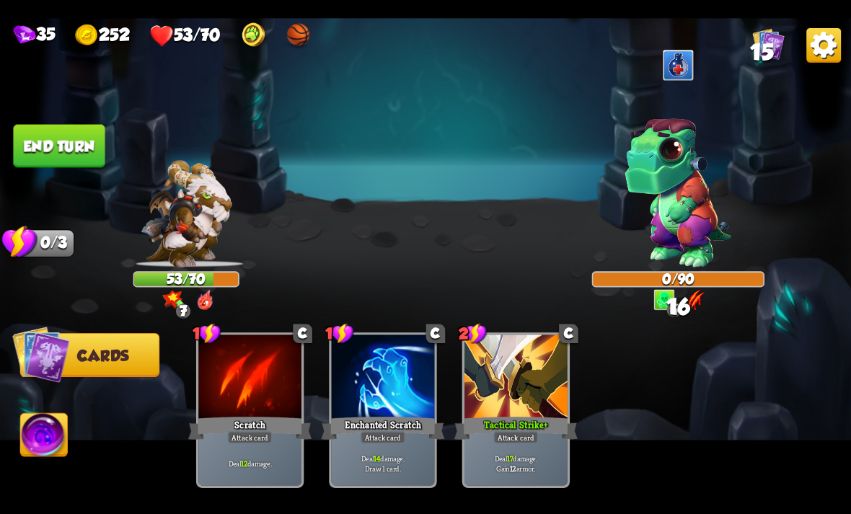
click at [86, 130] on button "End turn" at bounding box center [59, 145] width 92 height 43
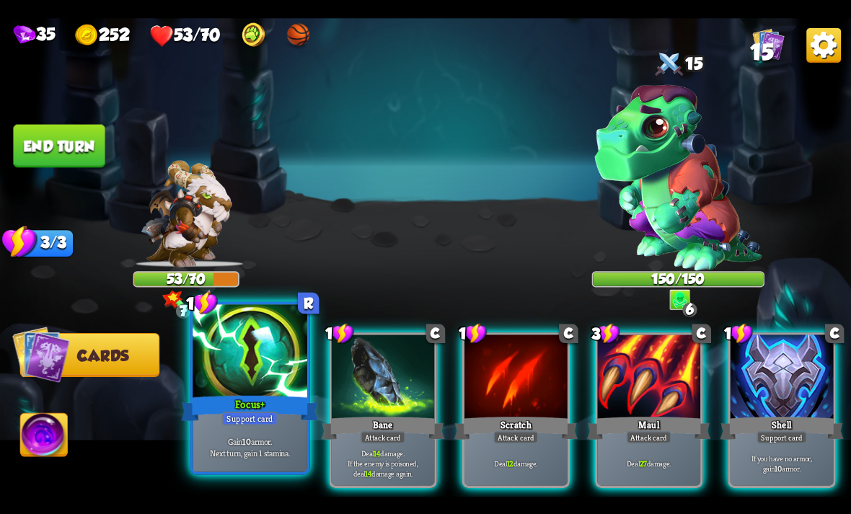
click at [254, 371] on div at bounding box center [250, 352] width 115 height 97
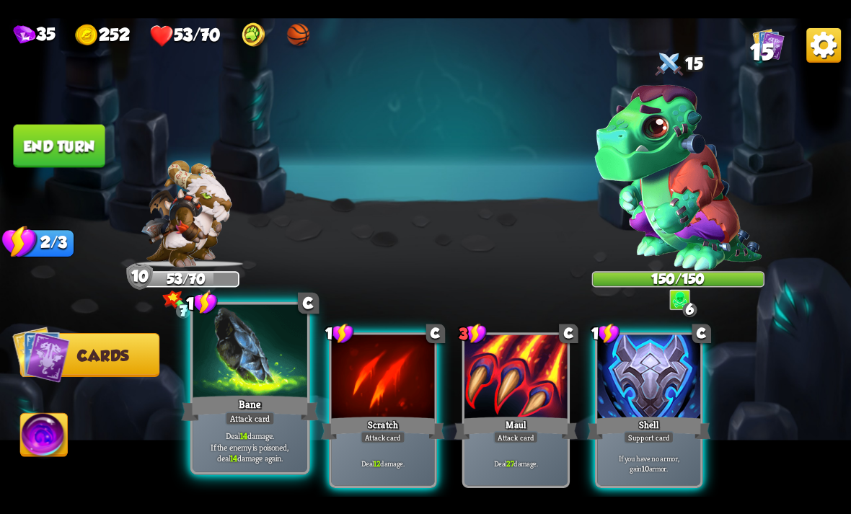
click at [280, 379] on div at bounding box center [250, 352] width 115 height 97
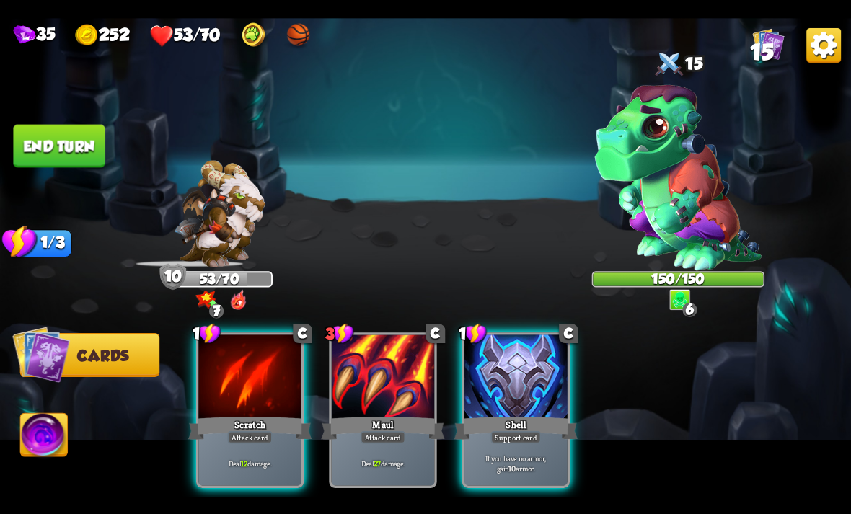
click at [22, 128] on button "End turn" at bounding box center [59, 145] width 92 height 43
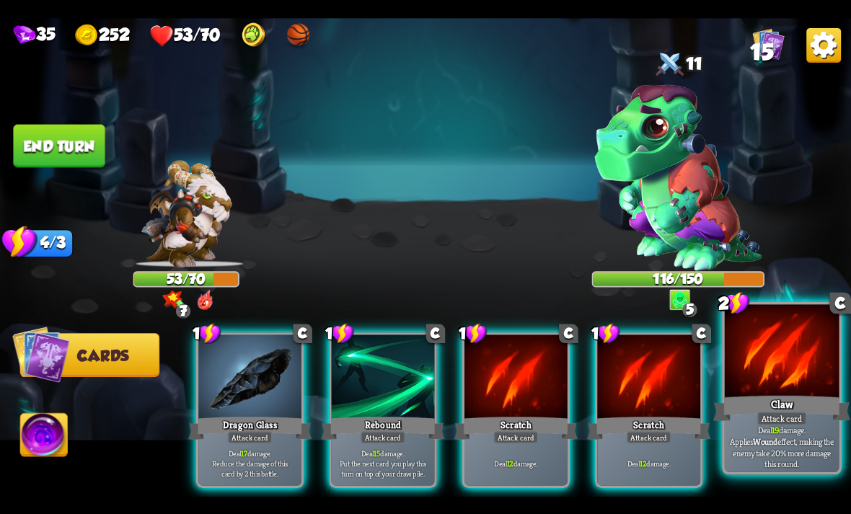
click at [766, 404] on div "Claw" at bounding box center [781, 408] width 137 height 30
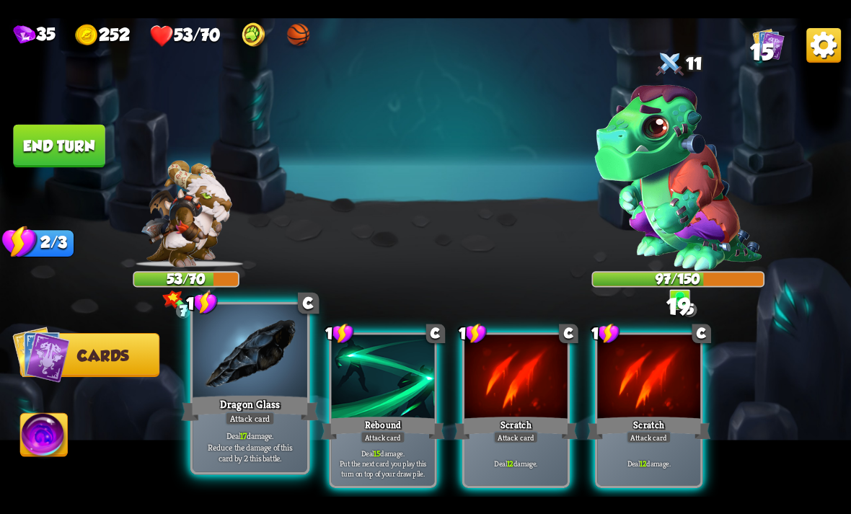
click at [236, 400] on div "Dragon Glass" at bounding box center [249, 408] width 137 height 30
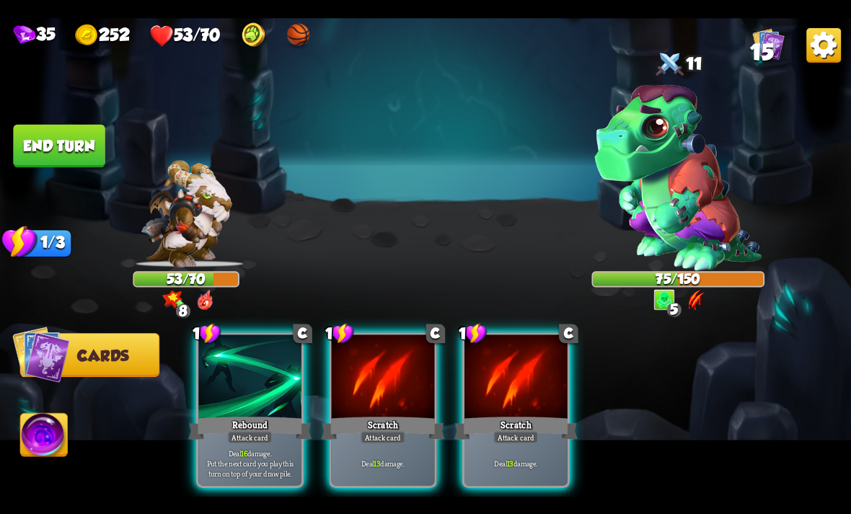
click at [74, 146] on button "End turn" at bounding box center [59, 145] width 92 height 43
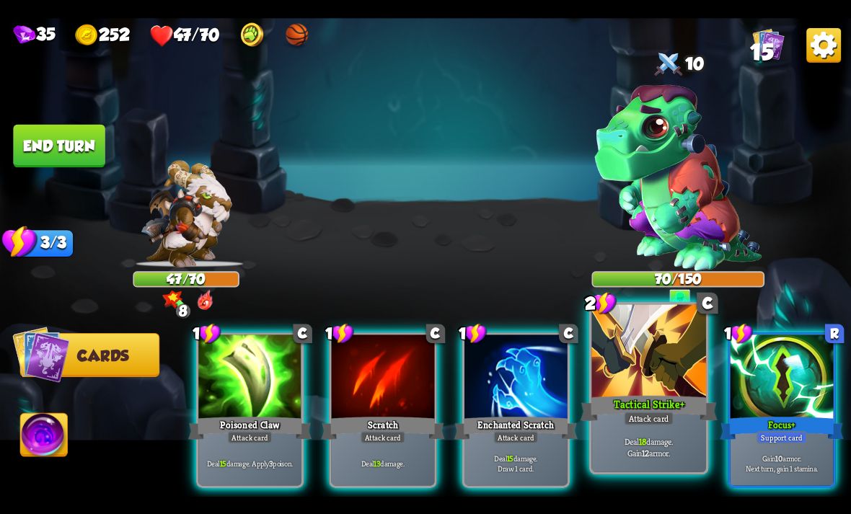
click at [654, 398] on div "Tactical Strike +" at bounding box center [648, 408] width 137 height 30
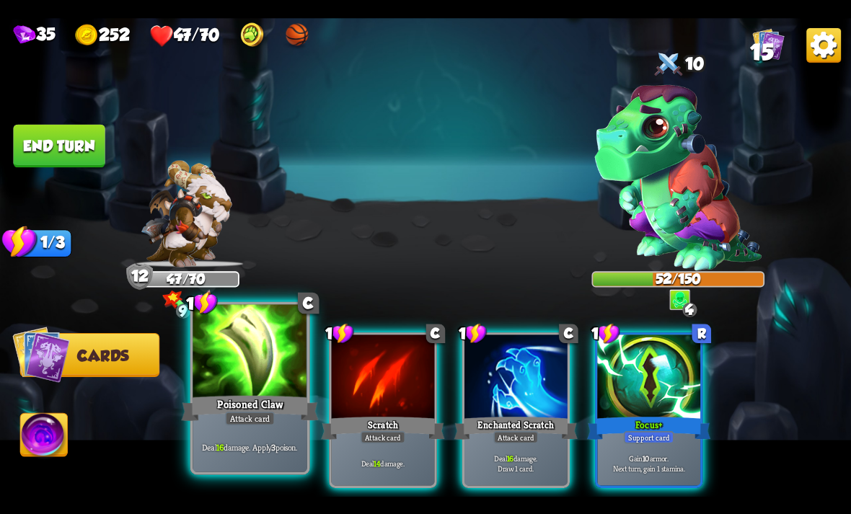
click at [249, 379] on div at bounding box center [250, 352] width 115 height 97
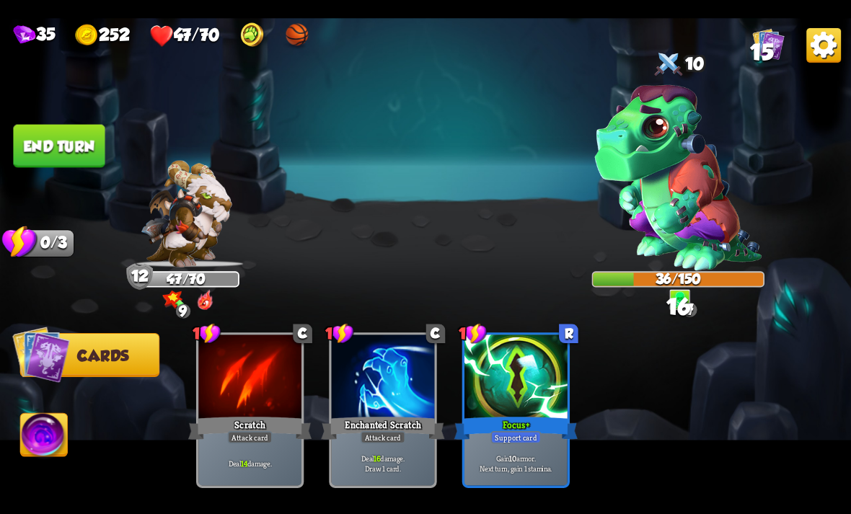
click at [68, 151] on button "End turn" at bounding box center [59, 145] width 92 height 43
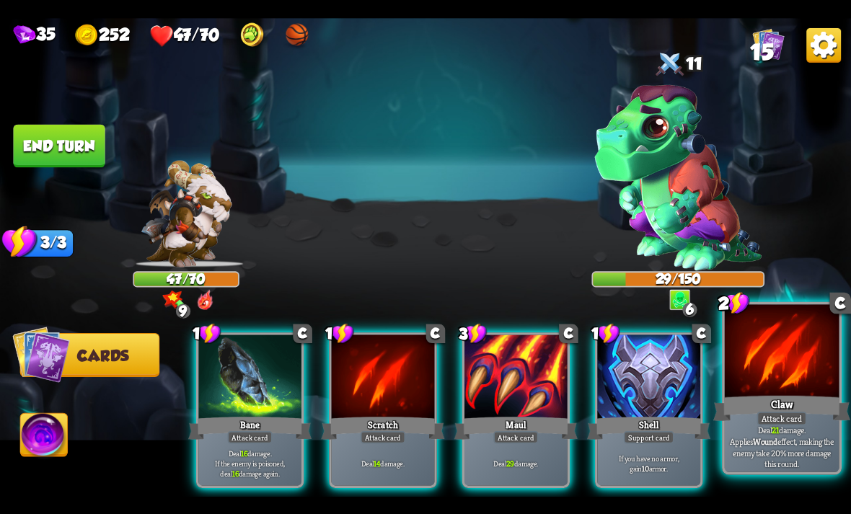
click at [743, 407] on div "Claw" at bounding box center [781, 408] width 137 height 30
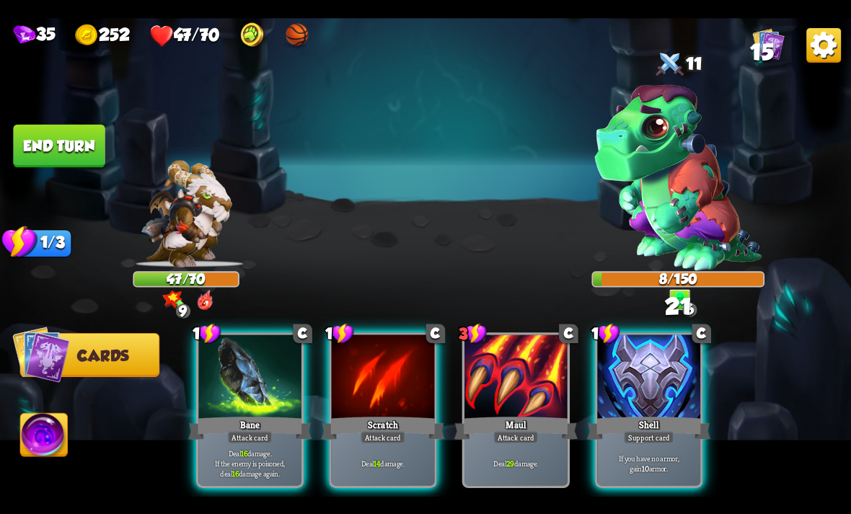
click at [53, 429] on img at bounding box center [44, 437] width 47 height 48
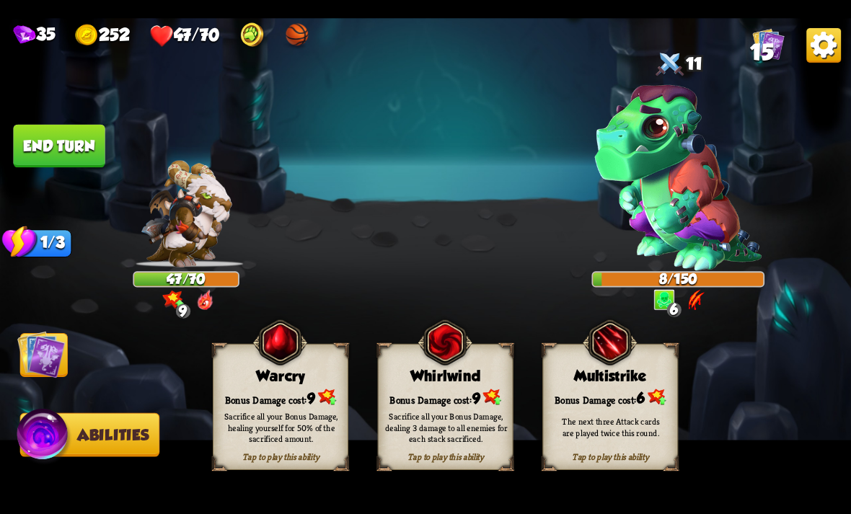
click at [280, 420] on div "Sacrifice all your Bonus Damage, healing yourself for 50% of the sacrificed amo…" at bounding box center [281, 427] width 123 height 34
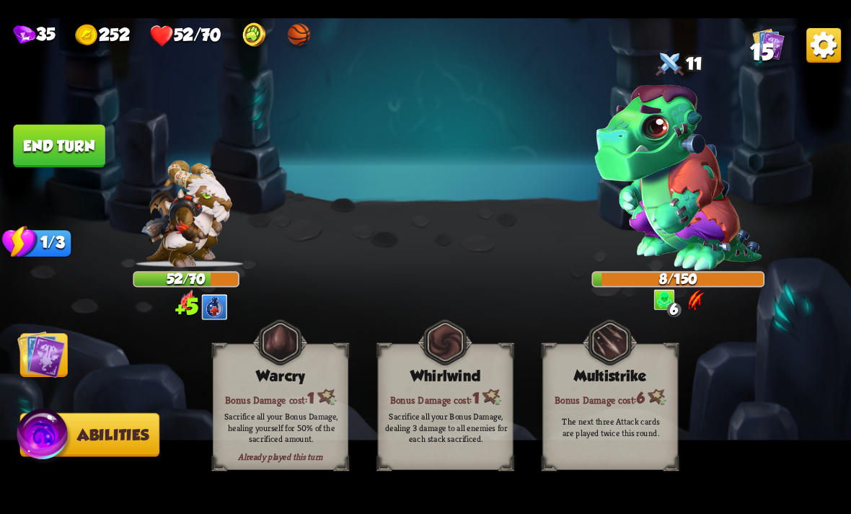
click at [47, 354] on img at bounding box center [41, 354] width 48 height 48
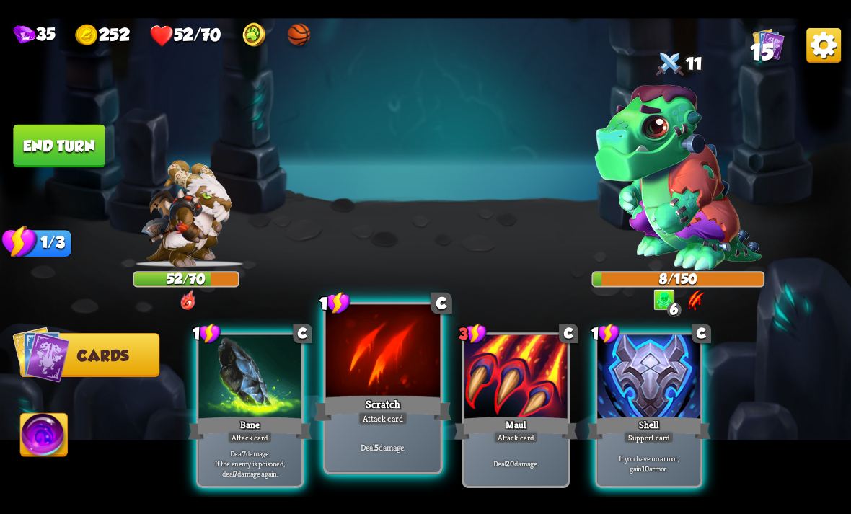
click at [396, 421] on div "Attack card" at bounding box center [383, 418] width 50 height 14
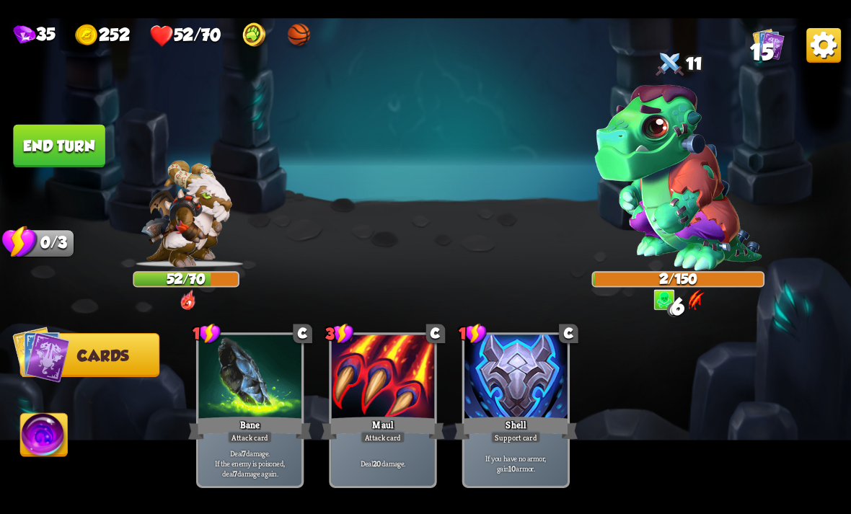
click at [60, 133] on button "End turn" at bounding box center [59, 145] width 92 height 43
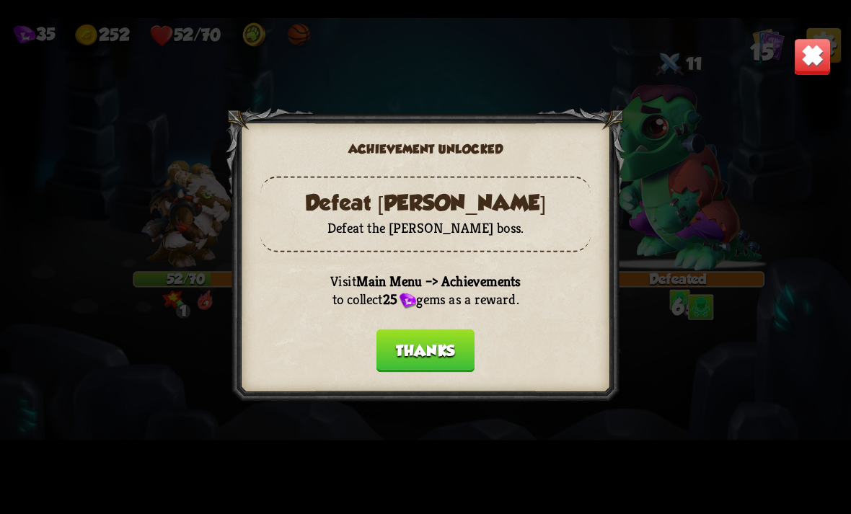
click at [417, 366] on button "Thanks" at bounding box center [425, 350] width 98 height 43
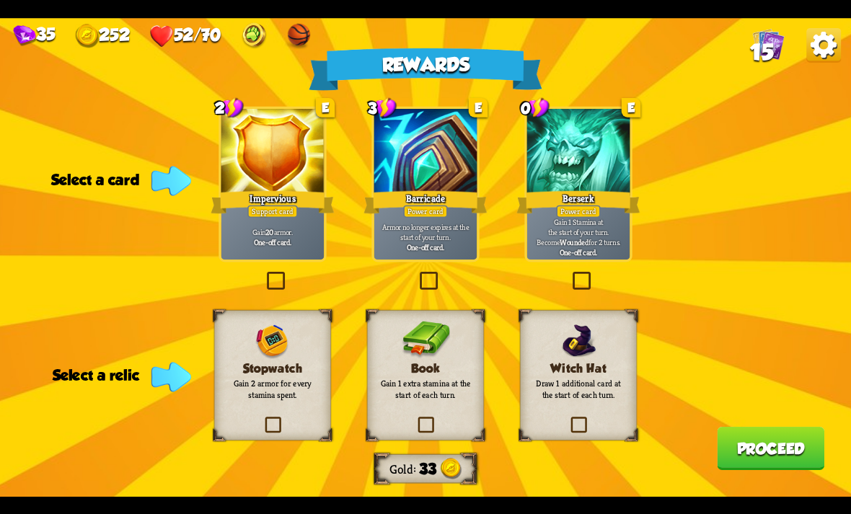
click at [448, 348] on img at bounding box center [425, 340] width 48 height 38
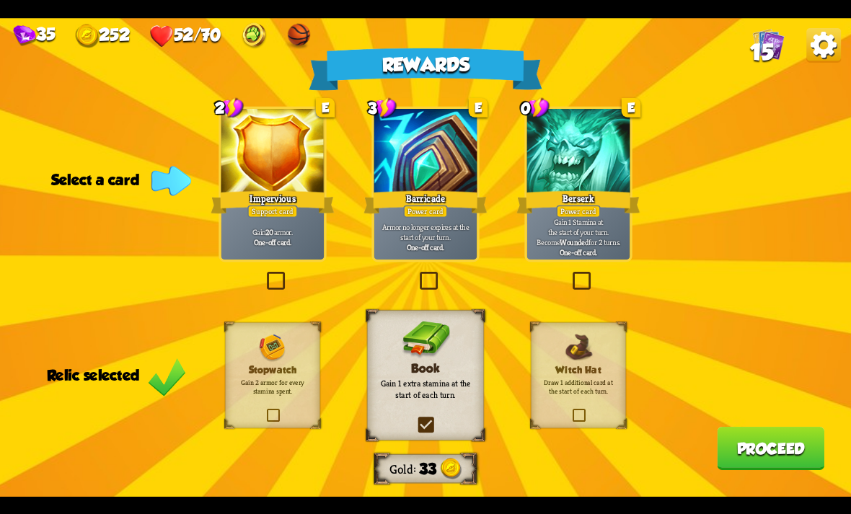
click at [578, 222] on p "Gain 1 Stamina at the start of your turn. Become Wounded for 2 turns." at bounding box center [578, 231] width 98 height 30
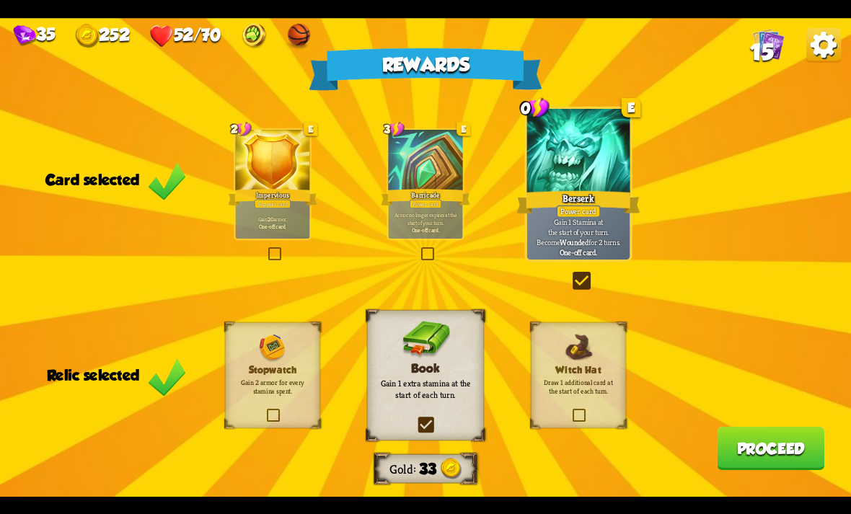
click at [818, 469] on button "Proceed" at bounding box center [770, 448] width 107 height 43
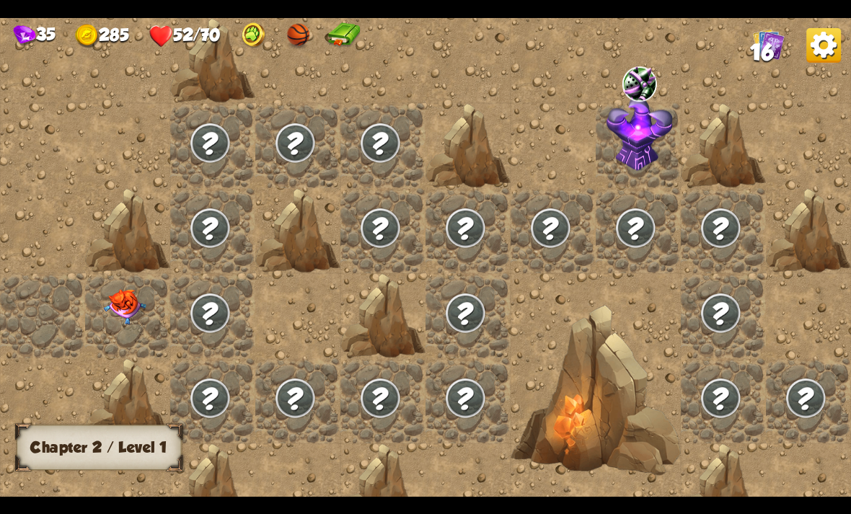
click at [130, 297] on img at bounding box center [125, 306] width 43 height 35
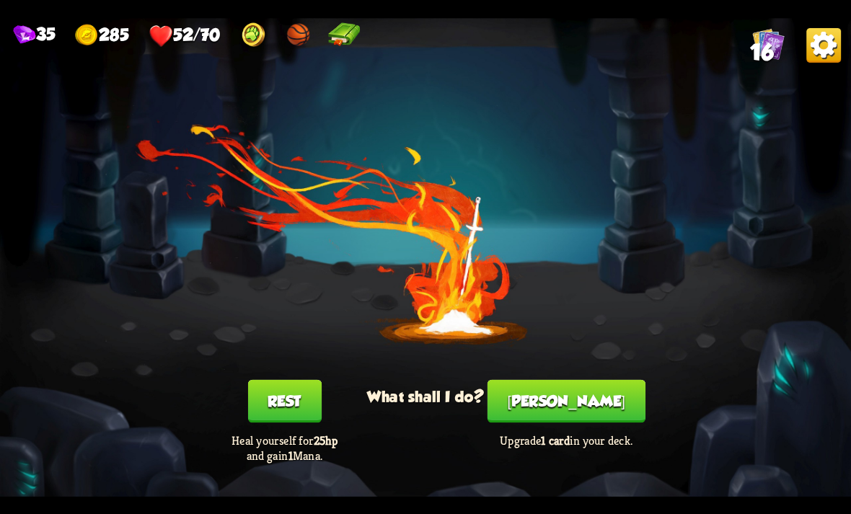
click at [554, 404] on button "[PERSON_NAME]" at bounding box center [566, 400] width 158 height 43
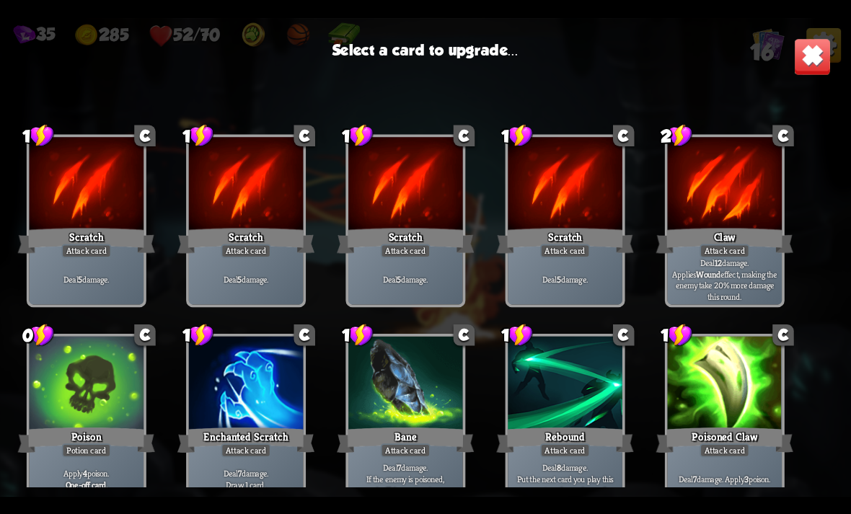
click at [752, 247] on div "Claw" at bounding box center [724, 240] width 137 height 30
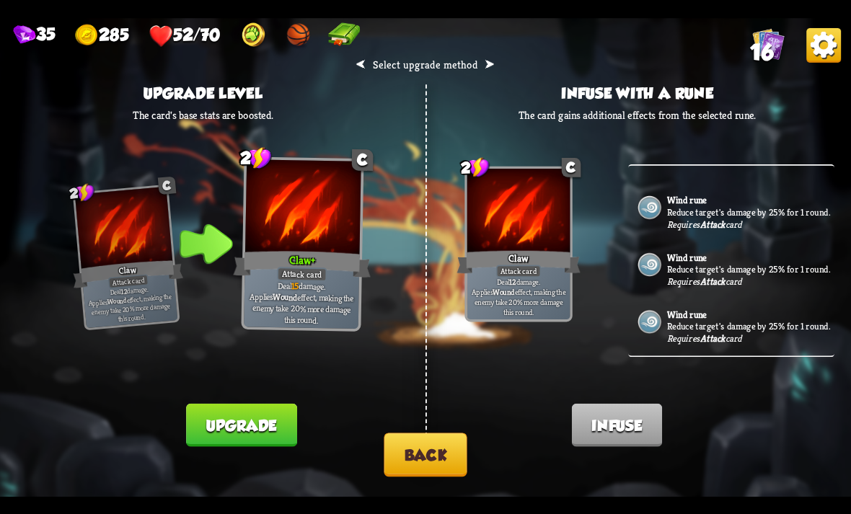
scroll to position [152, 0]
click at [424, 449] on button "Back" at bounding box center [425, 455] width 83 height 44
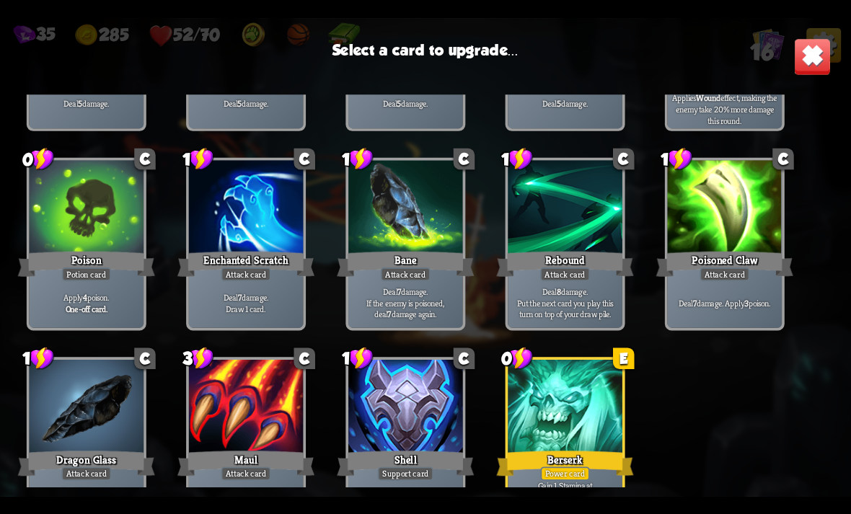
scroll to position [216, 0]
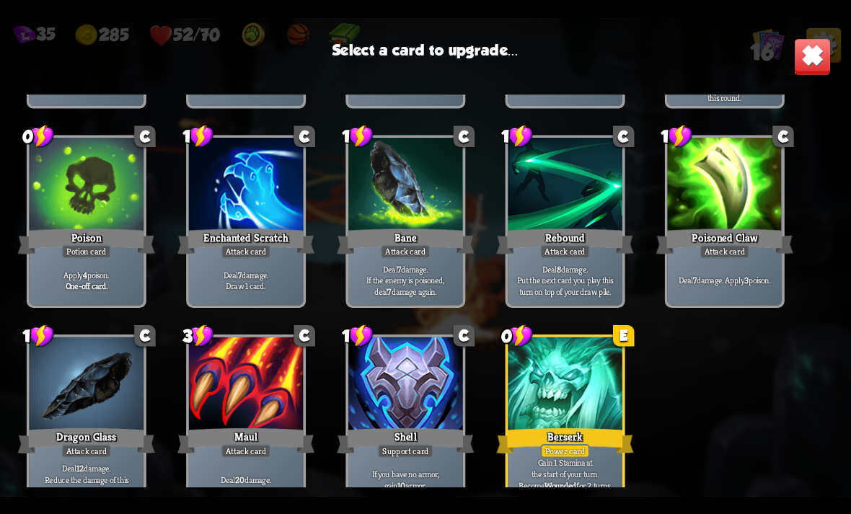
click at [570, 436] on div "Berserk" at bounding box center [564, 440] width 137 height 30
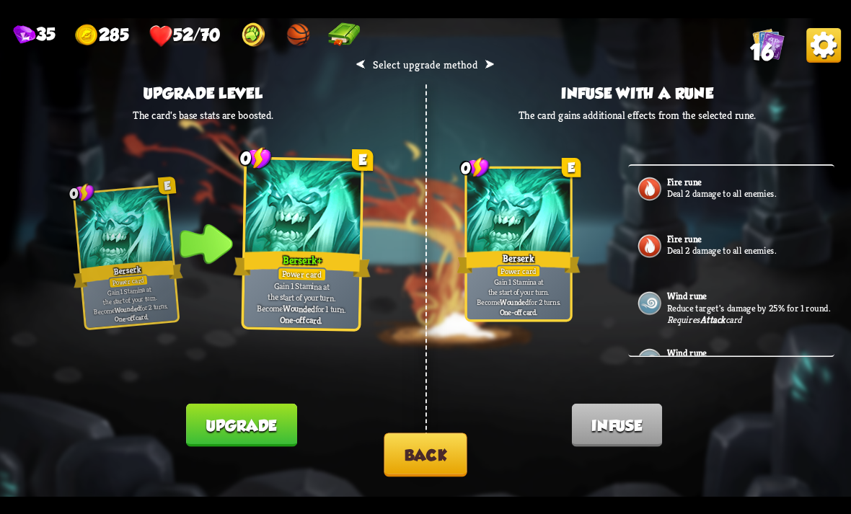
click at [256, 404] on button "Upgrade" at bounding box center [241, 424] width 110 height 43
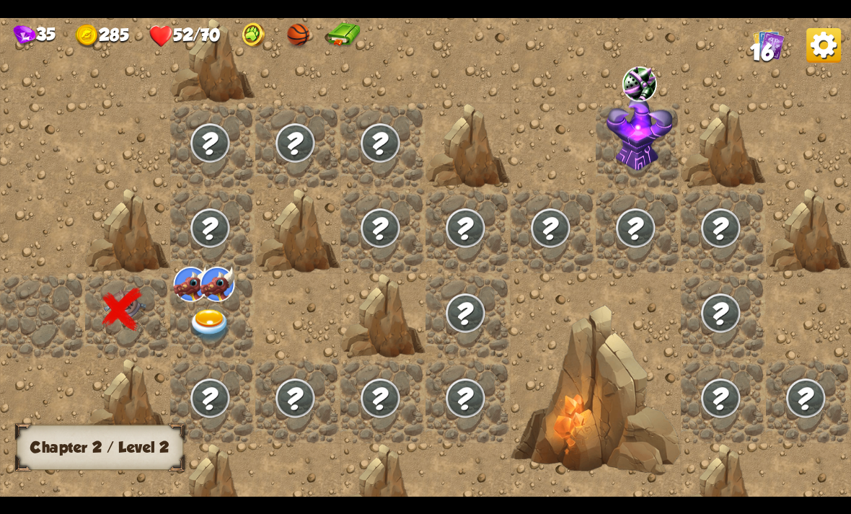
click at [206, 301] on img at bounding box center [217, 283] width 35 height 35
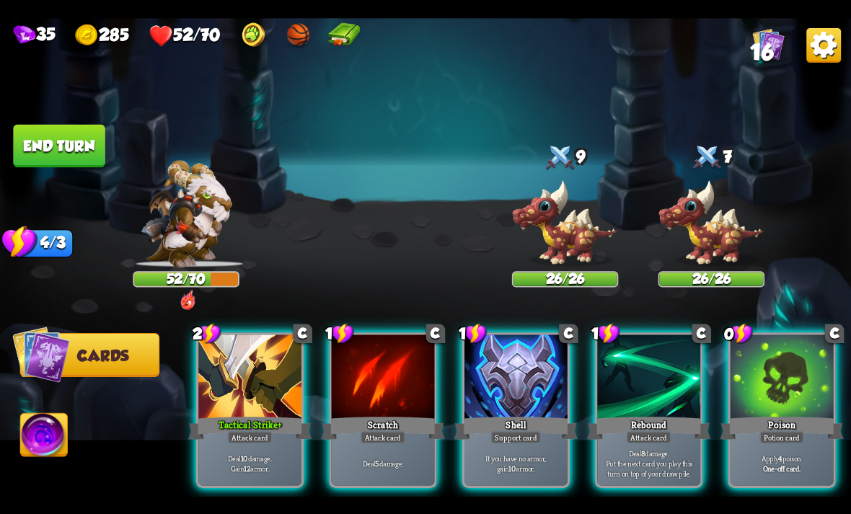
click at [568, 250] on img at bounding box center [565, 223] width 107 height 88
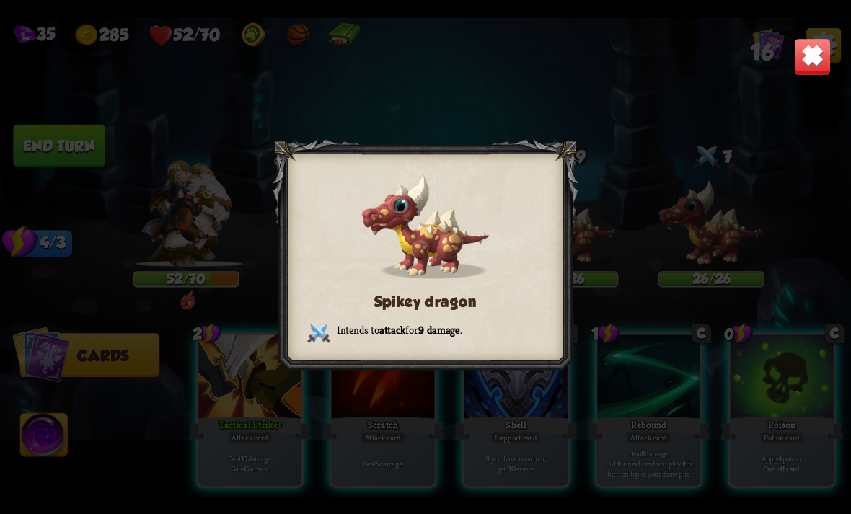
click at [815, 32] on div "Spikey dragon Intends to attack for 9 damage ." at bounding box center [425, 257] width 851 height 479
click at [820, 40] on img at bounding box center [812, 55] width 37 height 37
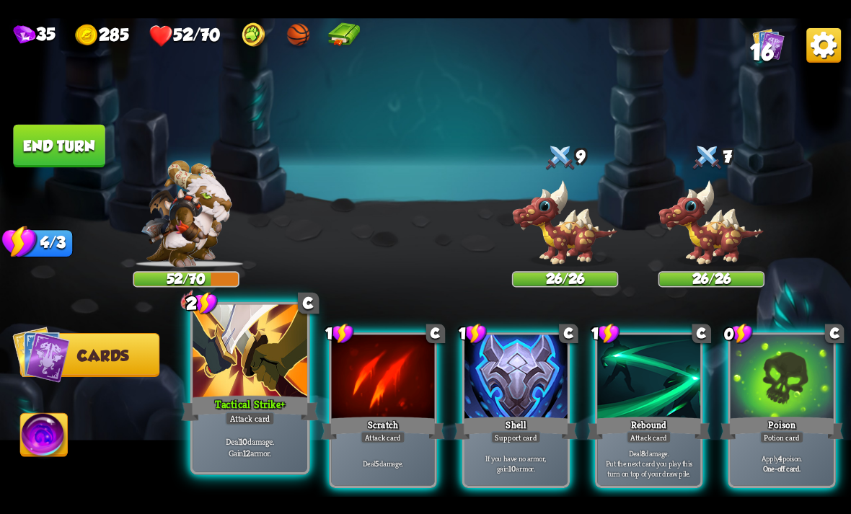
click at [239, 404] on div "Tactical Strike +" at bounding box center [249, 408] width 137 height 30
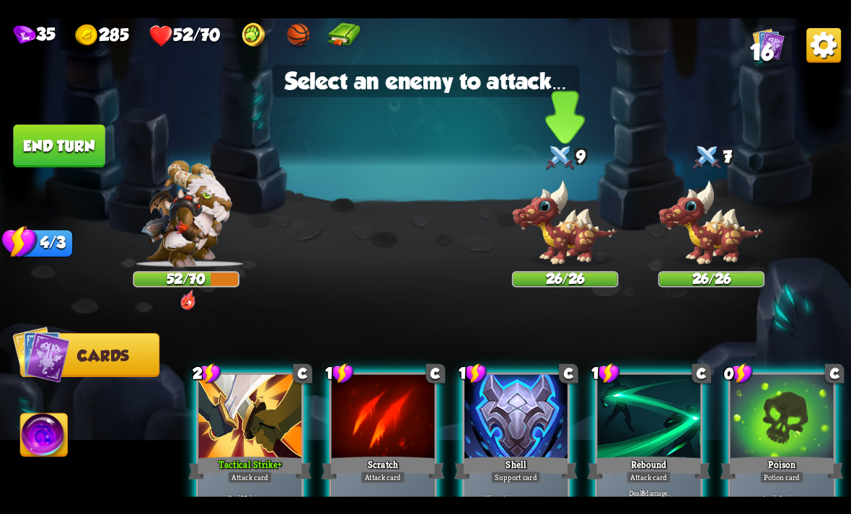
click at [561, 247] on img at bounding box center [565, 223] width 107 height 88
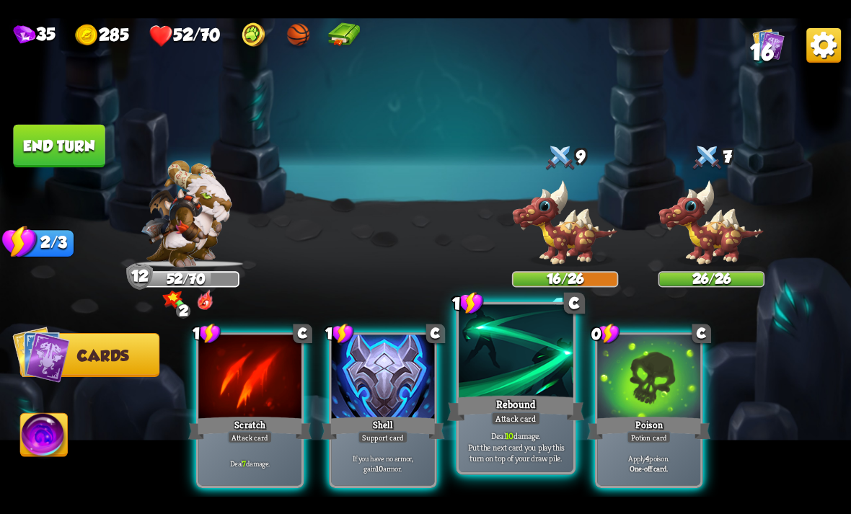
click at [528, 394] on div "Rebound" at bounding box center [515, 408] width 137 height 30
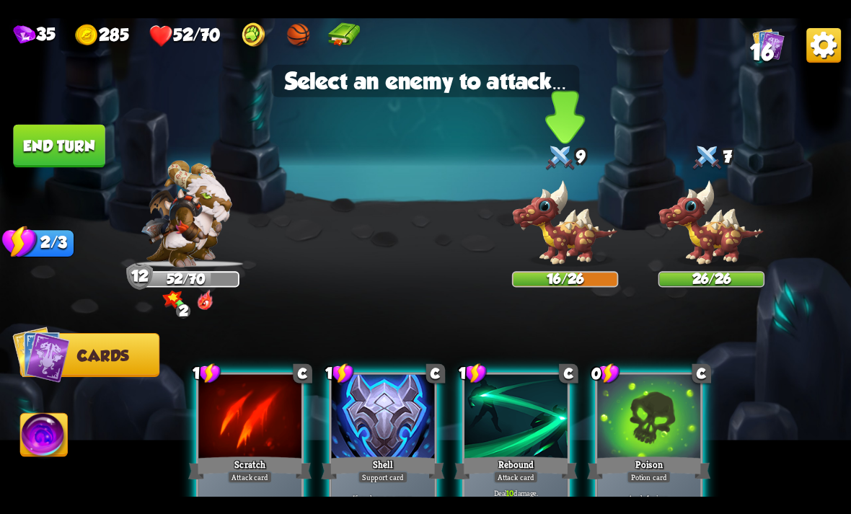
click at [578, 227] on img at bounding box center [565, 223] width 107 height 88
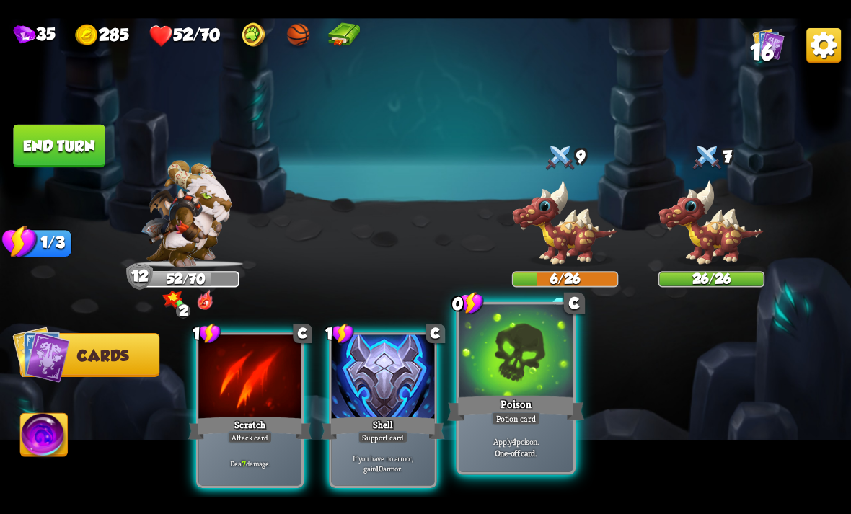
click at [548, 380] on div at bounding box center [516, 352] width 115 height 97
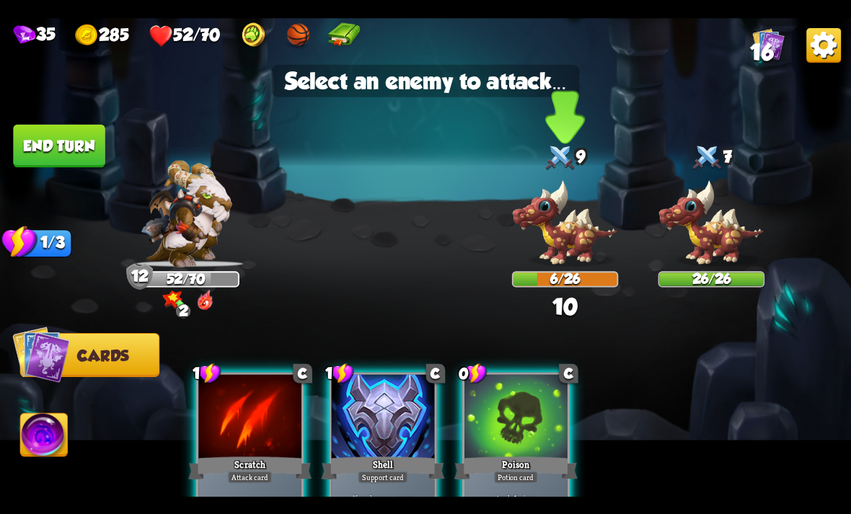
click at [587, 229] on img at bounding box center [565, 223] width 107 height 88
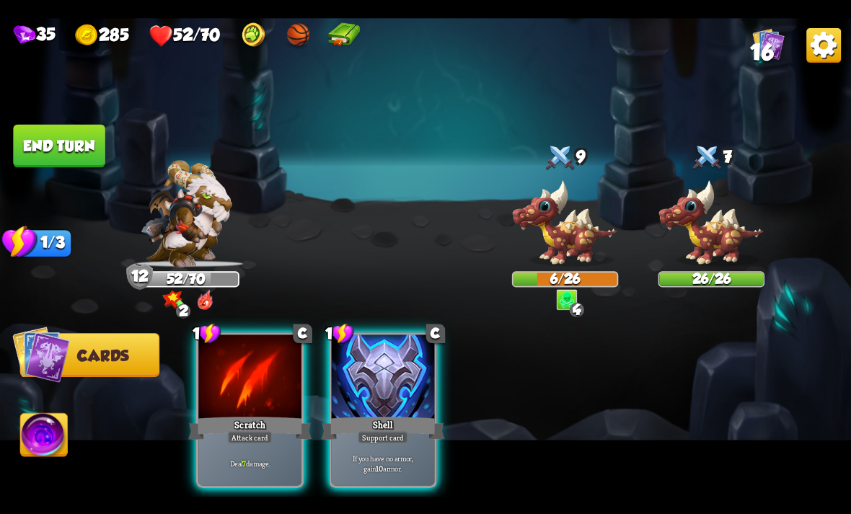
click at [714, 222] on img at bounding box center [711, 223] width 107 height 88
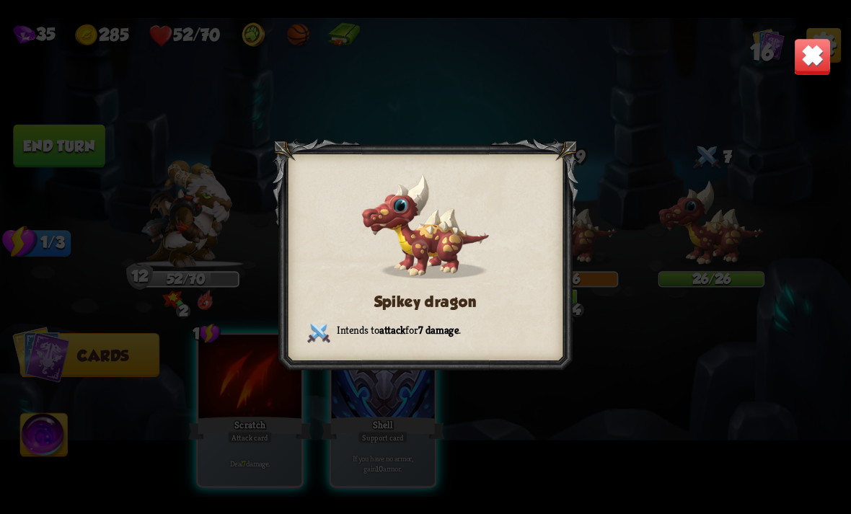
click at [789, 66] on div "Spikey dragon Intends to attack for 7 damage ." at bounding box center [425, 257] width 851 height 479
click at [799, 50] on img at bounding box center [812, 55] width 37 height 37
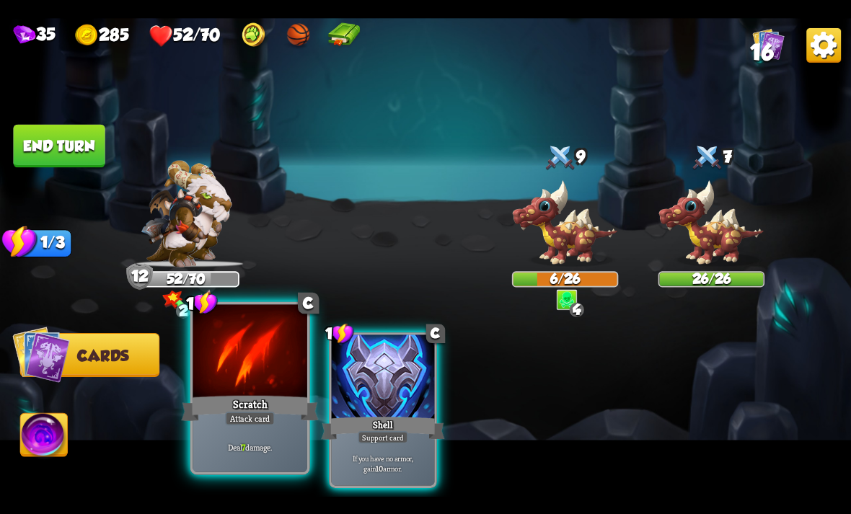
click at [226, 423] on div "Attack card" at bounding box center [250, 418] width 50 height 14
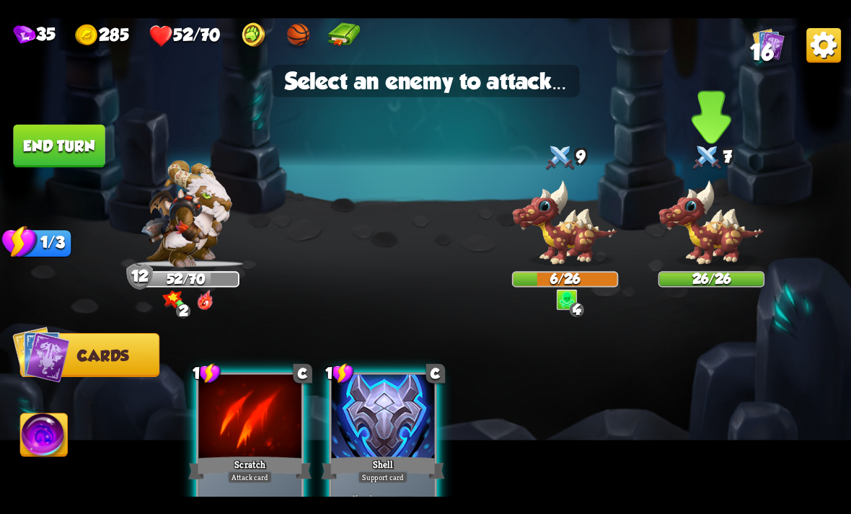
click at [715, 224] on img at bounding box center [711, 223] width 107 height 88
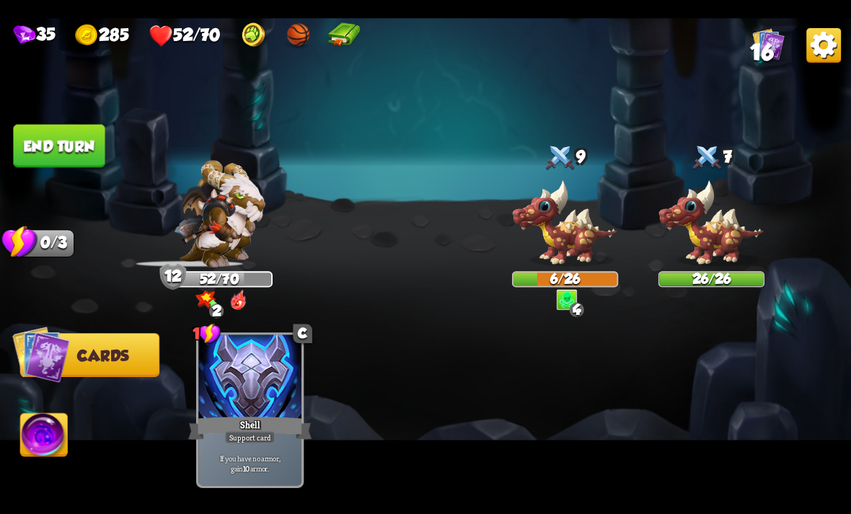
click at [45, 432] on img at bounding box center [44, 437] width 47 height 48
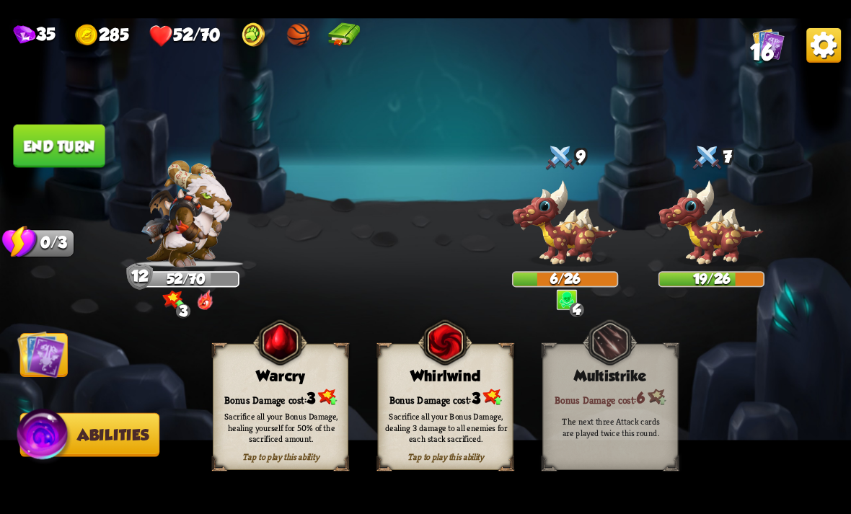
click at [460, 395] on div "Bonus Damage cost: 3" at bounding box center [446, 396] width 134 height 19
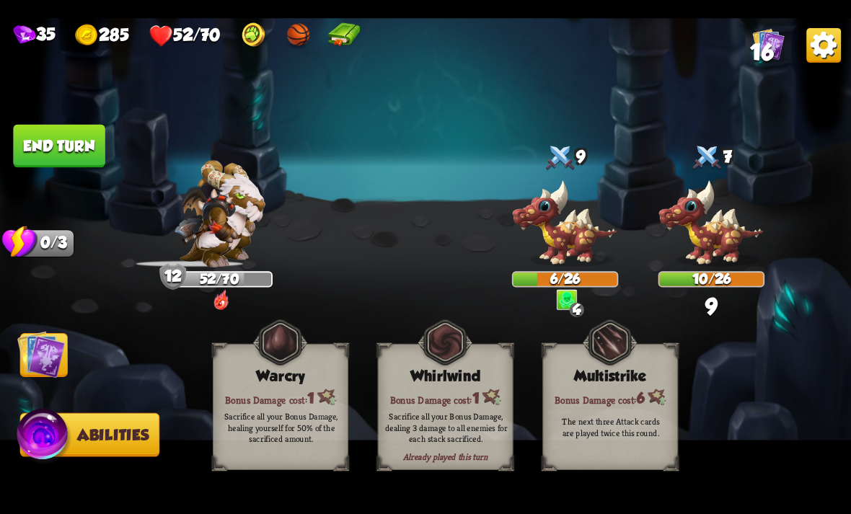
click at [51, 363] on img at bounding box center [41, 354] width 48 height 48
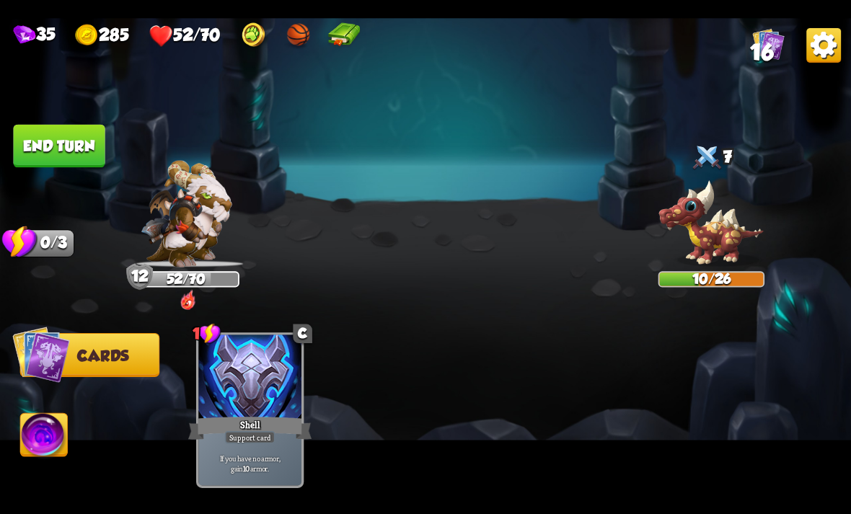
click at [53, 124] on button "End turn" at bounding box center [59, 145] width 92 height 43
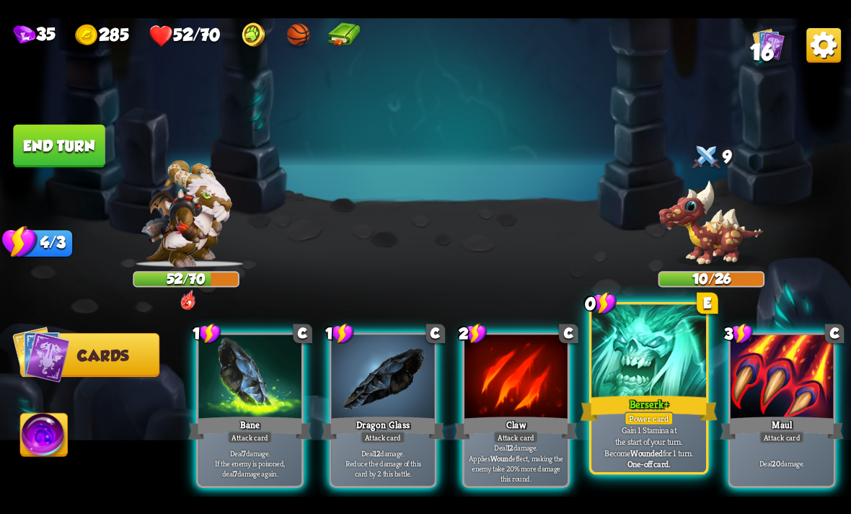
click at [666, 367] on div at bounding box center [648, 352] width 115 height 97
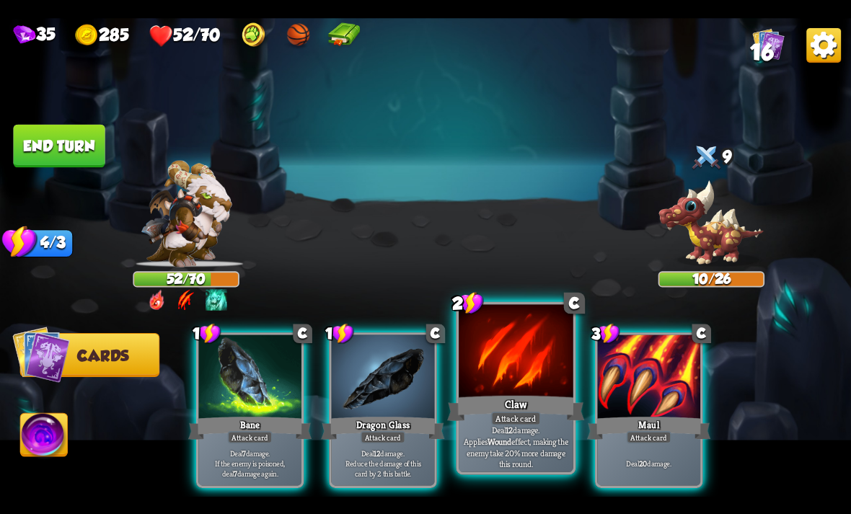
click at [527, 380] on div at bounding box center [516, 352] width 115 height 97
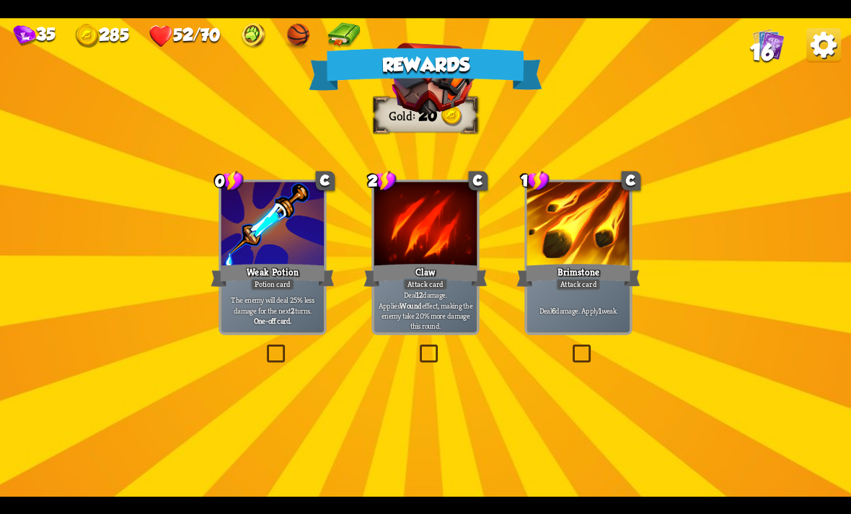
click at [279, 241] on div at bounding box center [272, 225] width 103 height 87
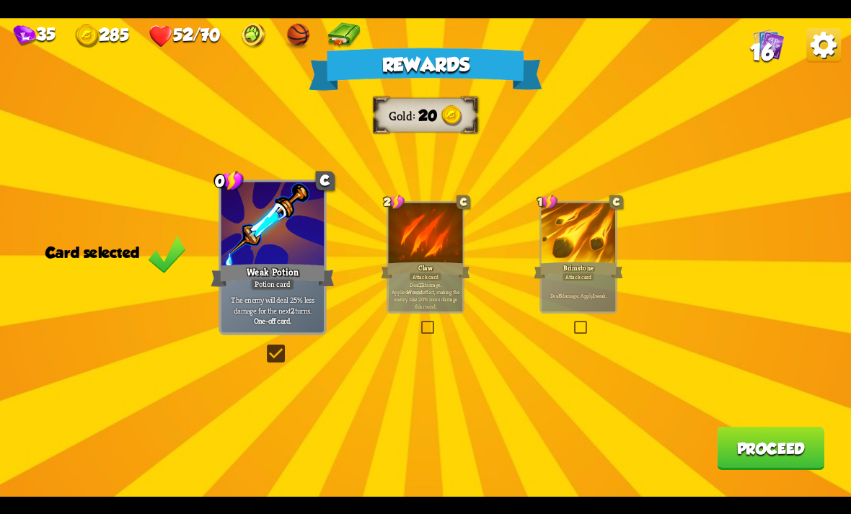
click at [766, 445] on button "Proceed" at bounding box center [770, 448] width 107 height 43
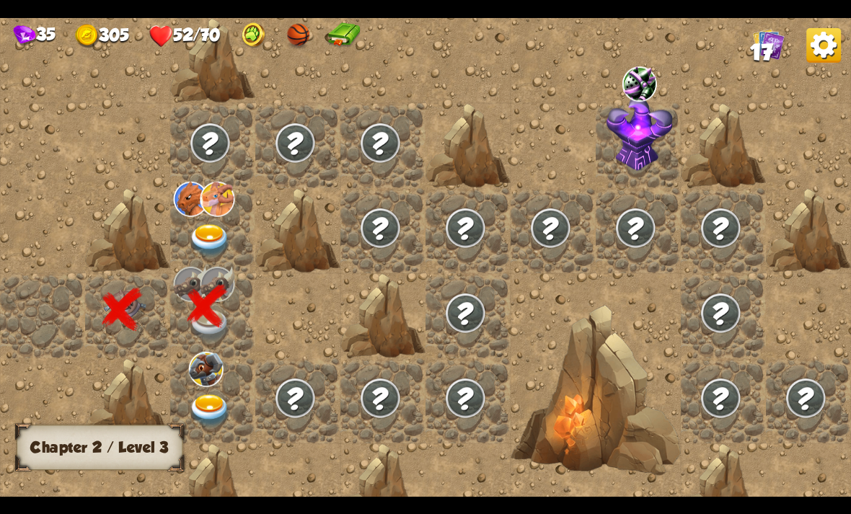
click at [200, 204] on img at bounding box center [217, 198] width 35 height 35
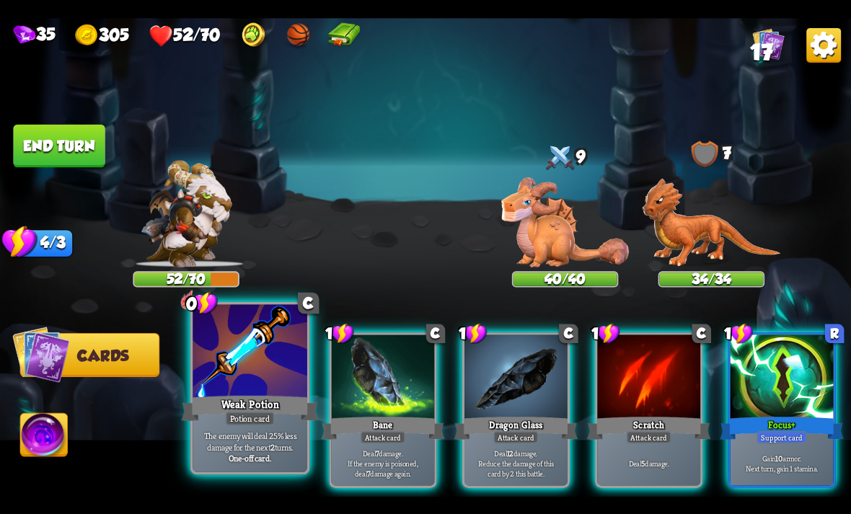
click at [241, 377] on div at bounding box center [250, 352] width 115 height 97
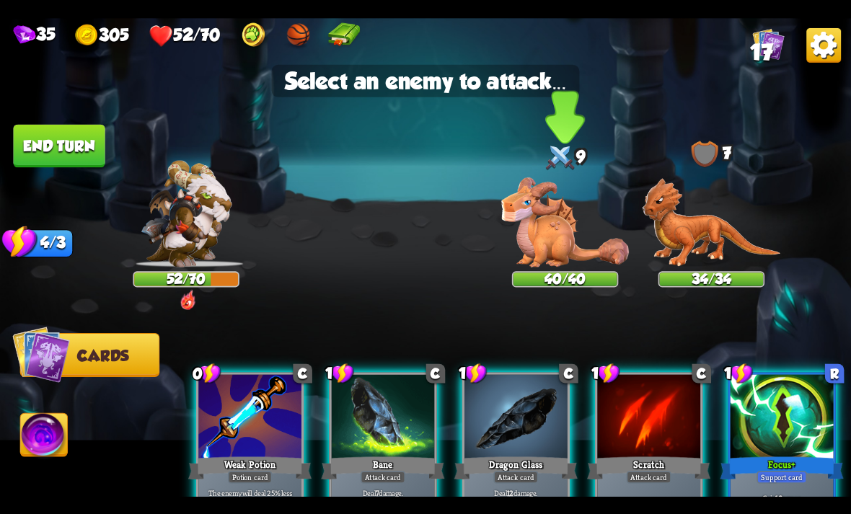
click at [556, 222] on img at bounding box center [565, 222] width 128 height 90
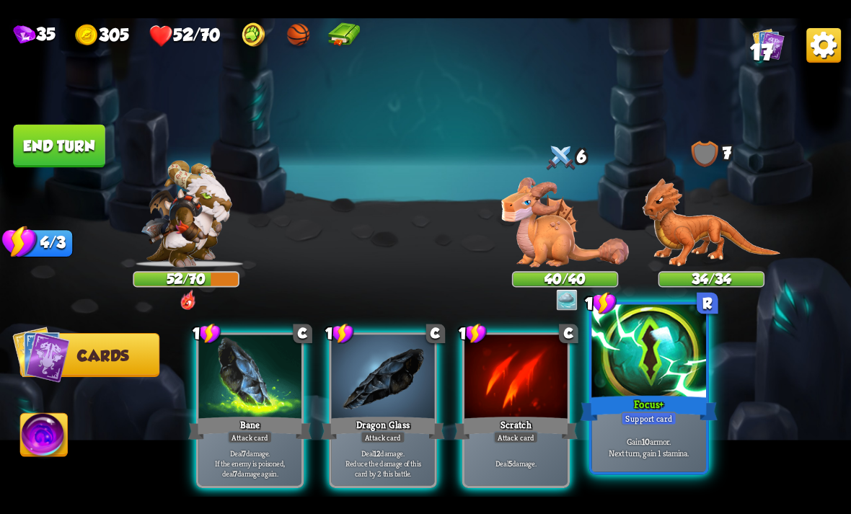
click at [655, 400] on div "Focus +" at bounding box center [648, 408] width 137 height 30
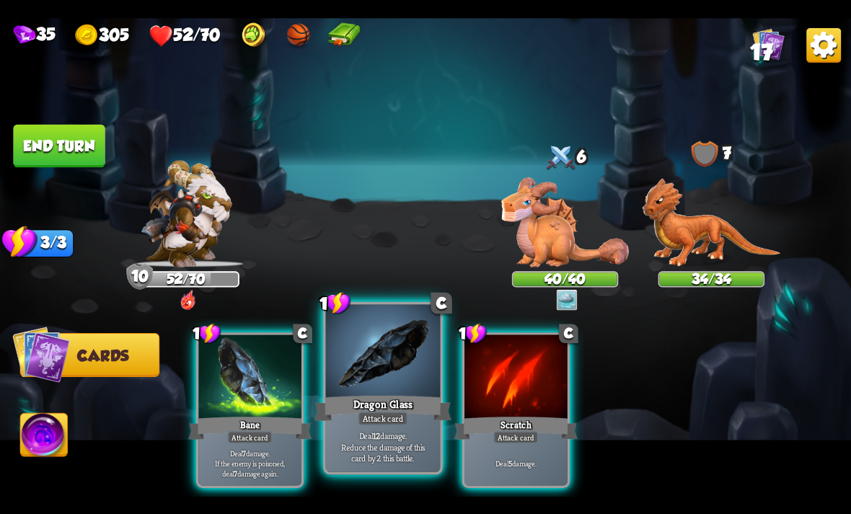
click at [371, 392] on div at bounding box center [383, 352] width 115 height 97
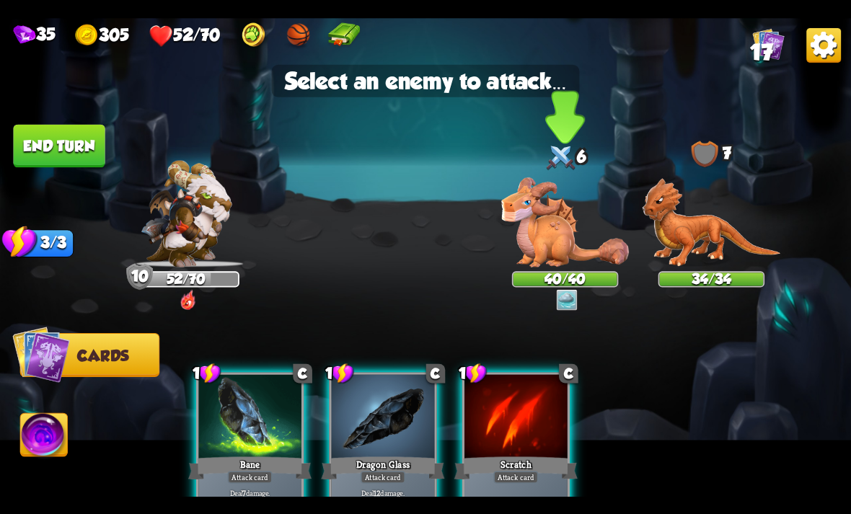
click at [558, 239] on img at bounding box center [565, 222] width 128 height 90
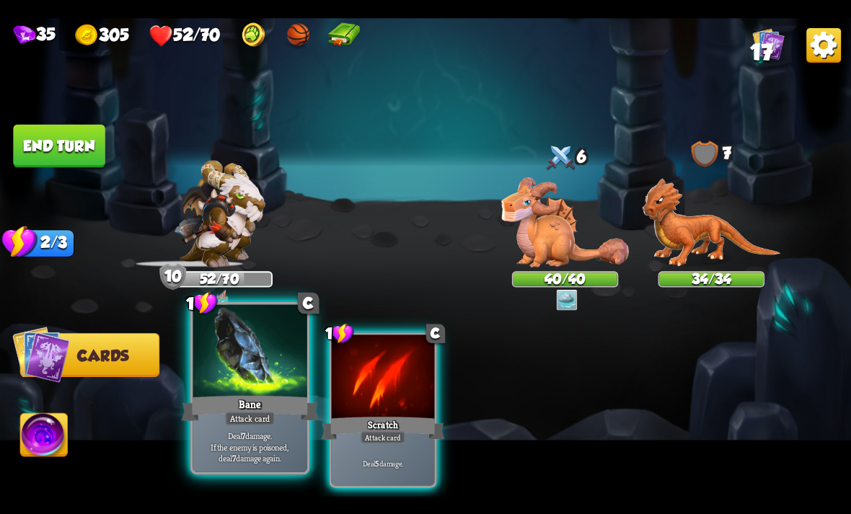
click at [226, 400] on div "Bane" at bounding box center [249, 408] width 137 height 30
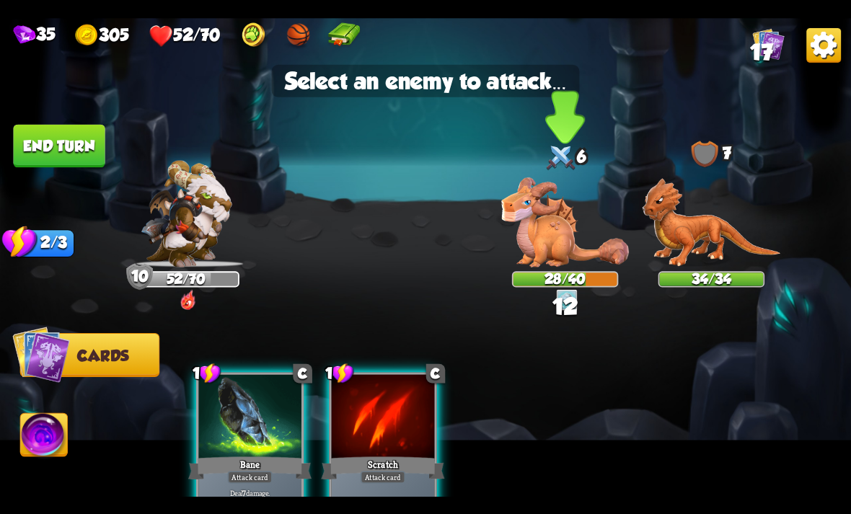
click at [541, 234] on img at bounding box center [565, 222] width 128 height 90
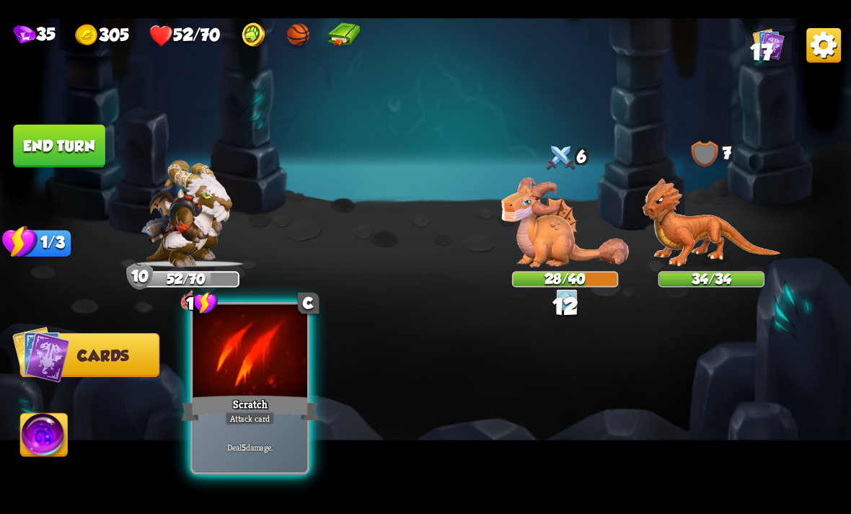
click at [258, 395] on div "Scratch" at bounding box center [249, 408] width 137 height 30
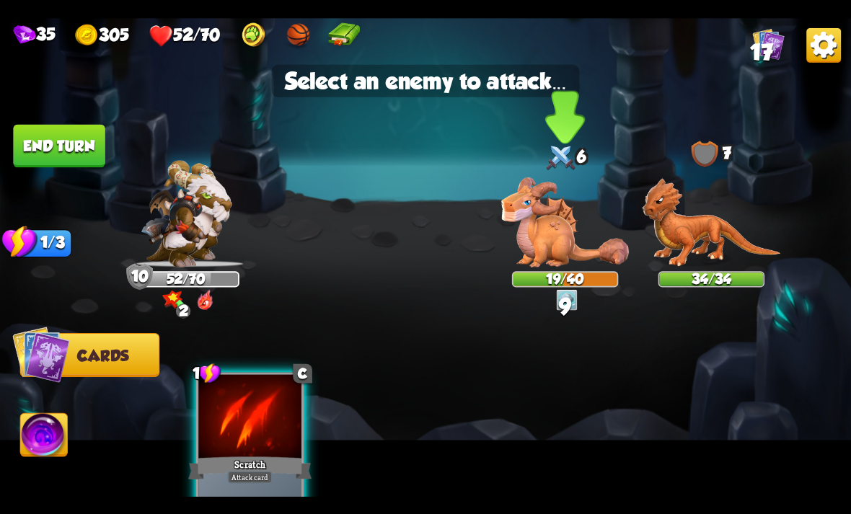
click at [547, 224] on img at bounding box center [565, 222] width 128 height 90
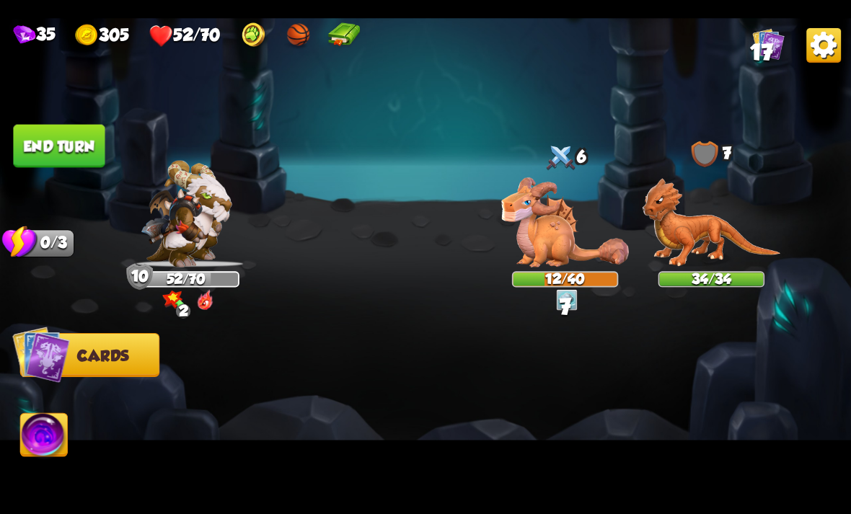
click at [50, 131] on button "End turn" at bounding box center [59, 145] width 92 height 43
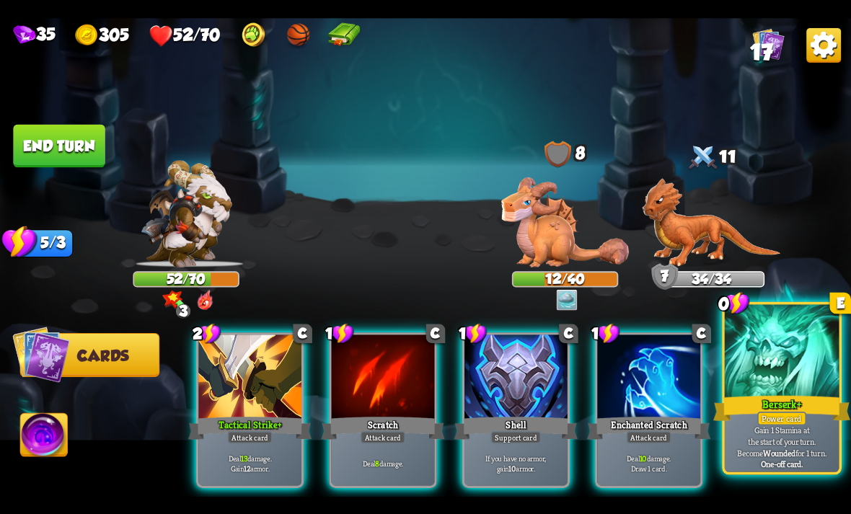
click at [794, 385] on div at bounding box center [782, 352] width 115 height 97
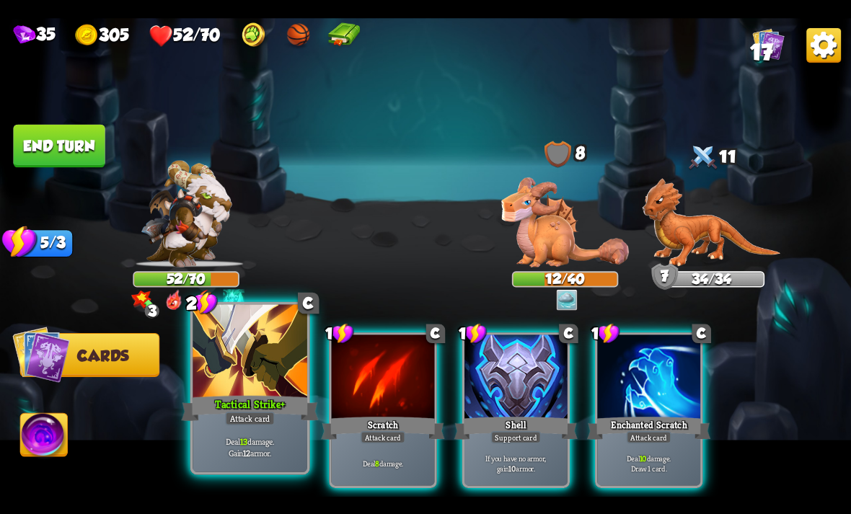
click at [233, 395] on div "Tactical Strike +" at bounding box center [249, 408] width 137 height 30
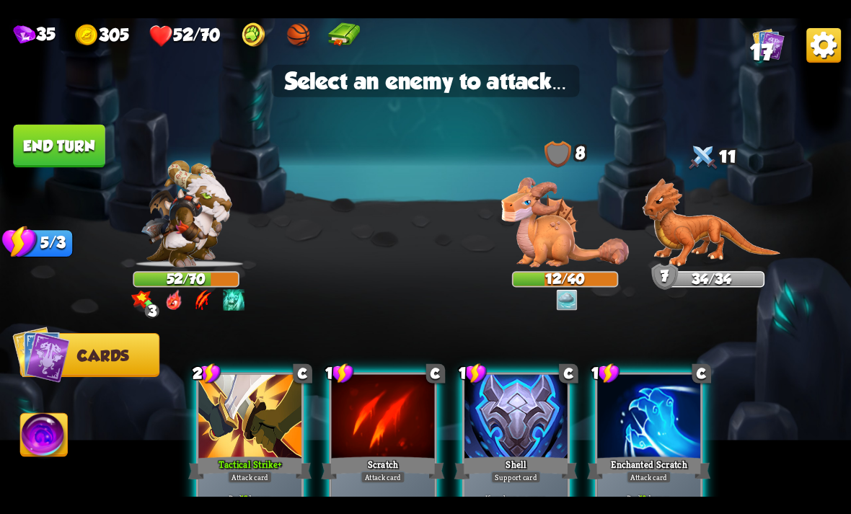
click at [227, 391] on div at bounding box center [249, 417] width 103 height 87
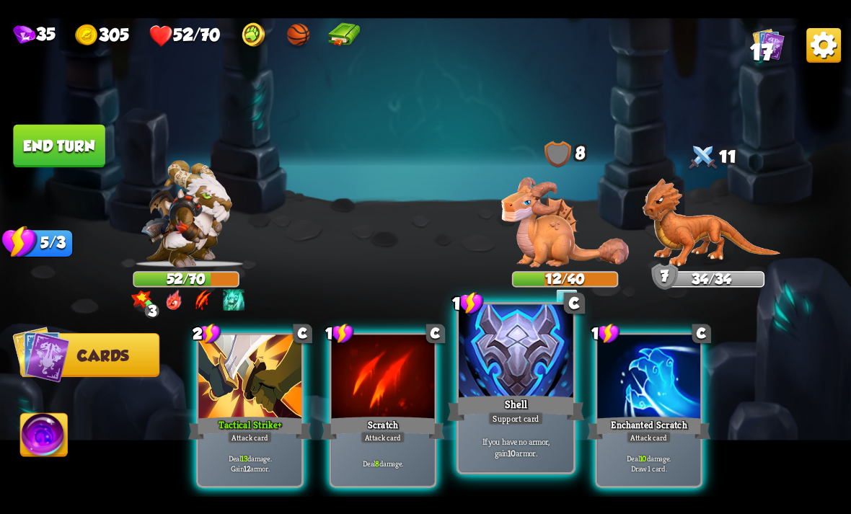
click at [530, 369] on div at bounding box center [516, 352] width 115 height 97
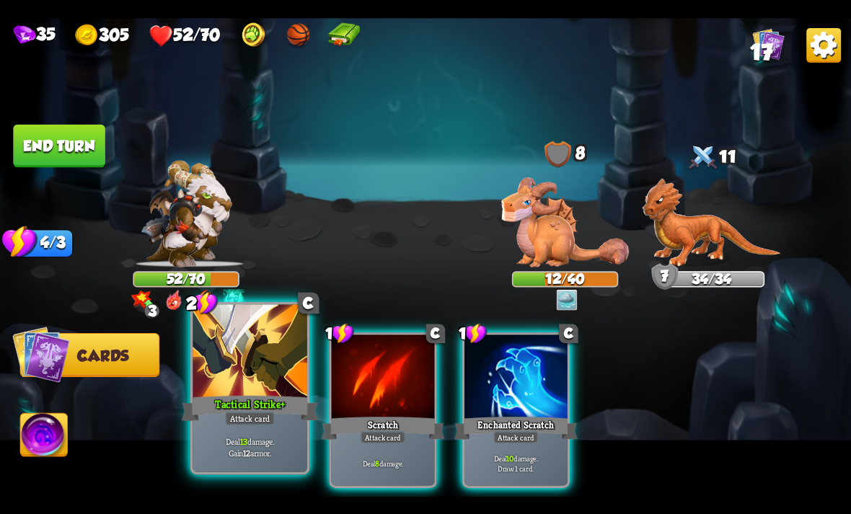
click at [228, 384] on div at bounding box center [250, 352] width 115 height 97
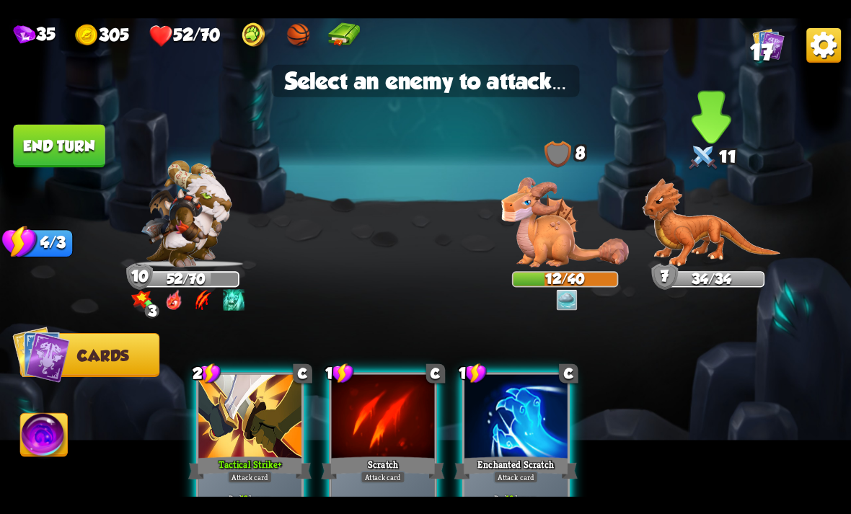
click at [714, 232] on img at bounding box center [711, 221] width 138 height 89
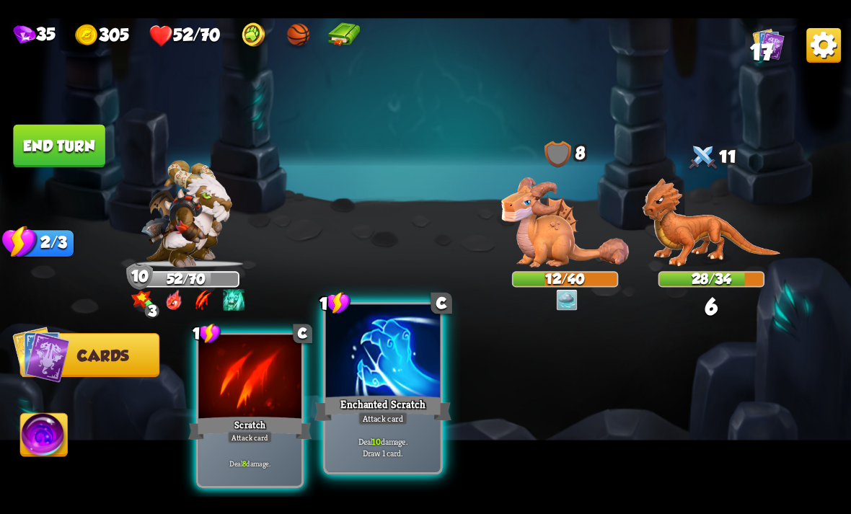
click at [376, 372] on div at bounding box center [383, 352] width 115 height 97
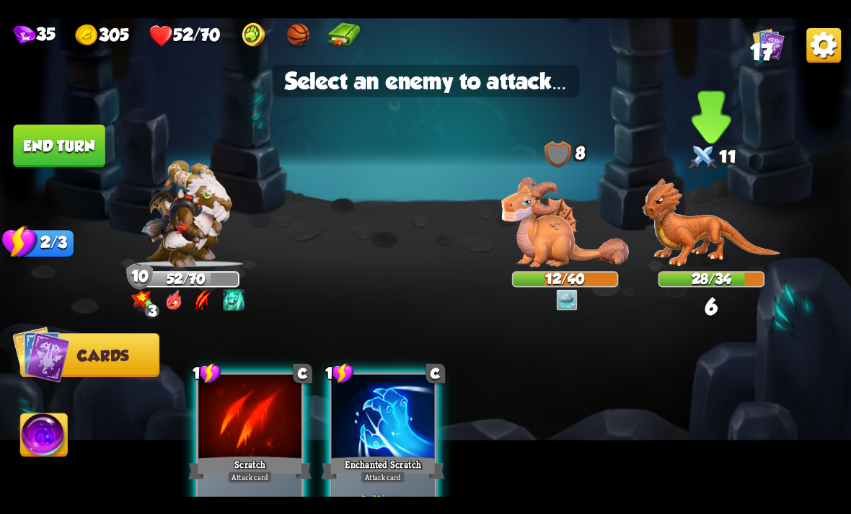
click at [722, 221] on img at bounding box center [711, 221] width 138 height 89
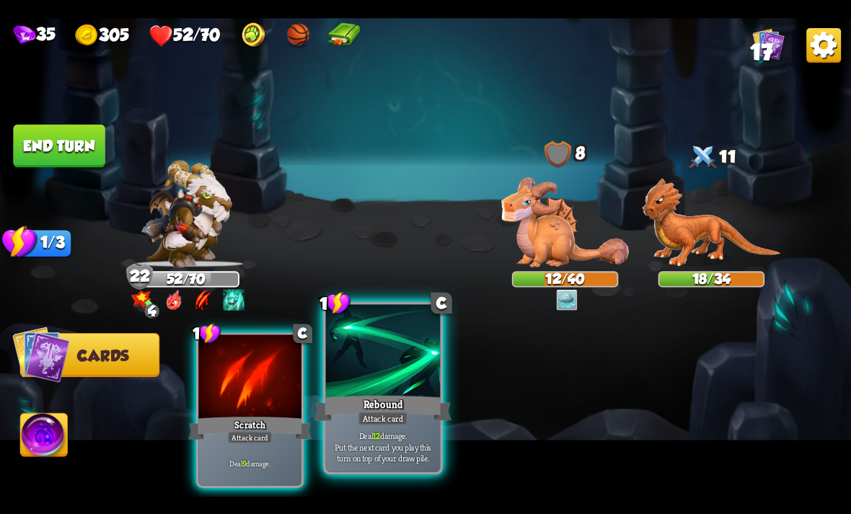
click at [360, 415] on div "Attack card" at bounding box center [383, 418] width 50 height 14
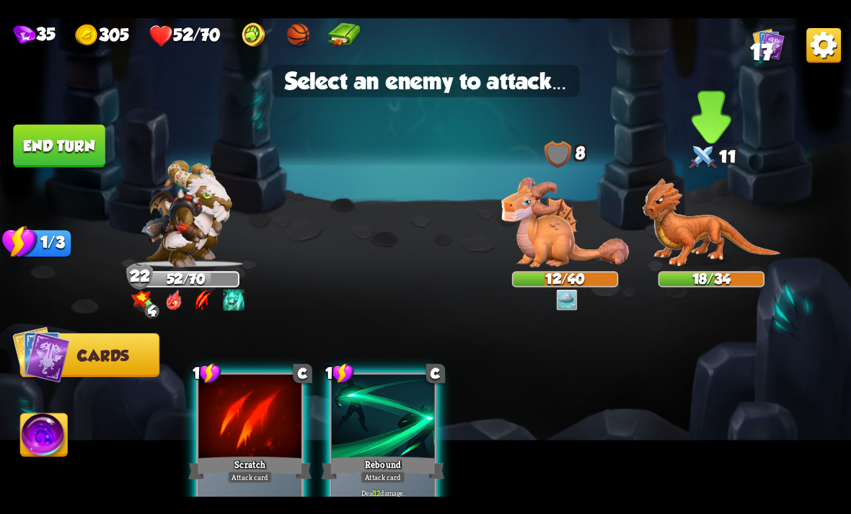
click at [704, 228] on img at bounding box center [711, 221] width 138 height 89
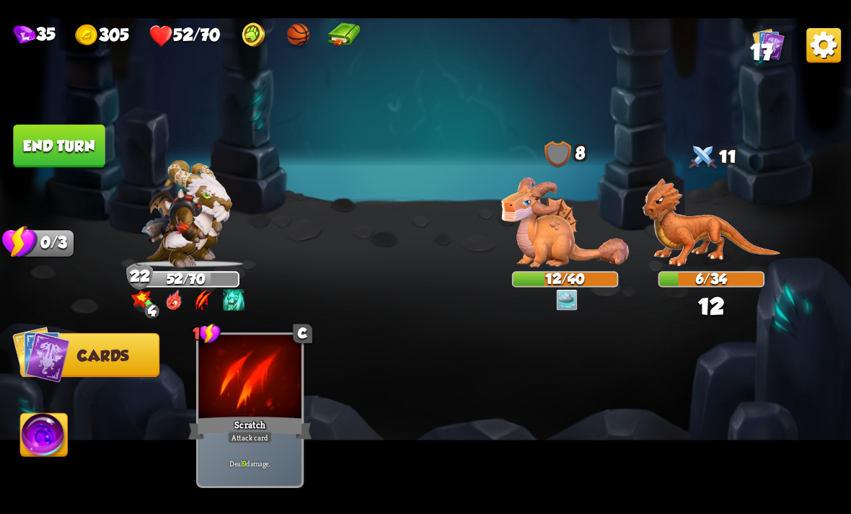
click at [48, 415] on img at bounding box center [425, 257] width 851 height 479
click at [57, 430] on img at bounding box center [44, 437] width 47 height 48
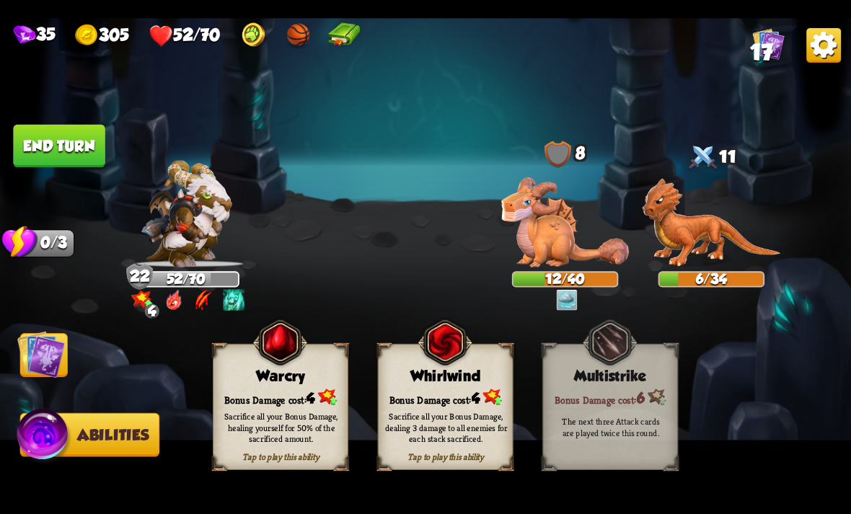
click at [488, 353] on div "Tap to play this ability Whirlwind Bonus Damage cost: 4 Sacrifice all your Bonu…" at bounding box center [446, 406] width 136 height 126
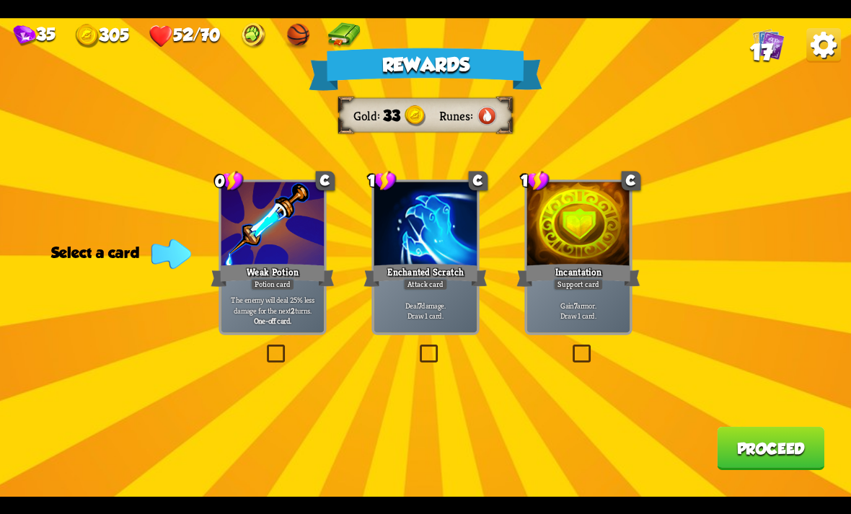
click at [580, 262] on div "Incantation" at bounding box center [577, 274] width 123 height 27
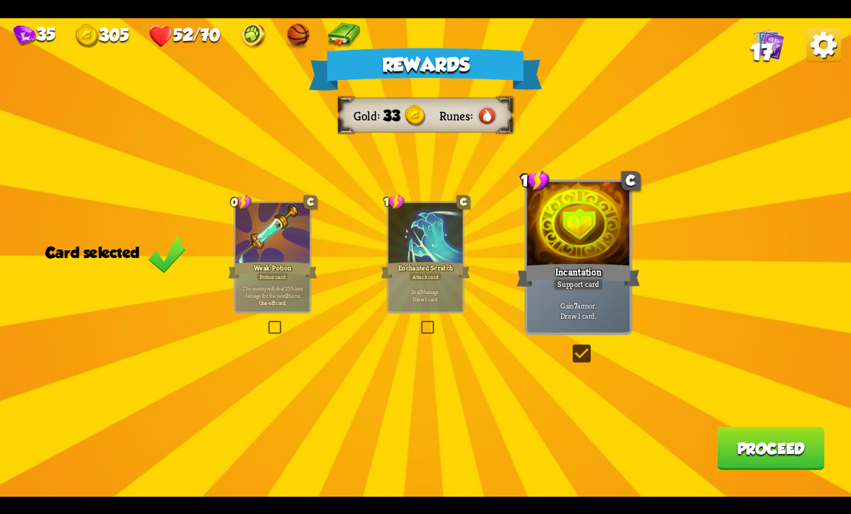
click at [772, 459] on button "Proceed" at bounding box center [770, 448] width 107 height 43
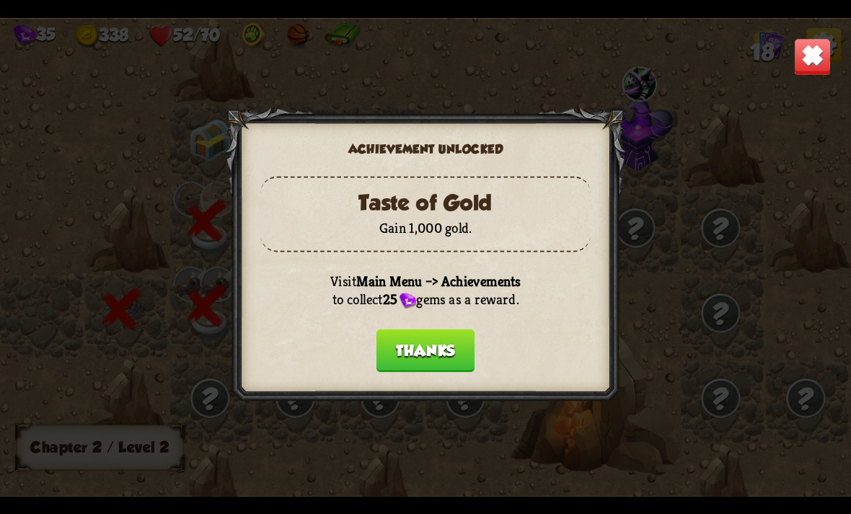
click at [465, 333] on button "Thanks" at bounding box center [425, 350] width 98 height 43
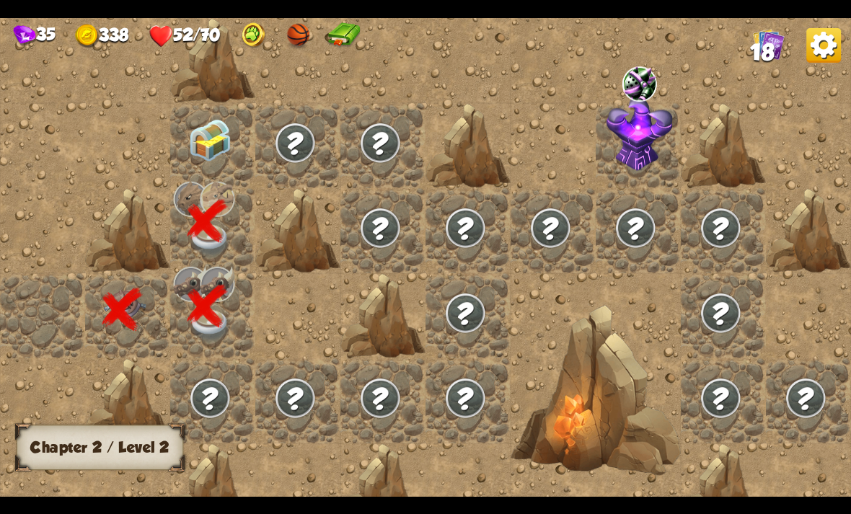
click at [208, 159] on img at bounding box center [210, 140] width 43 height 43
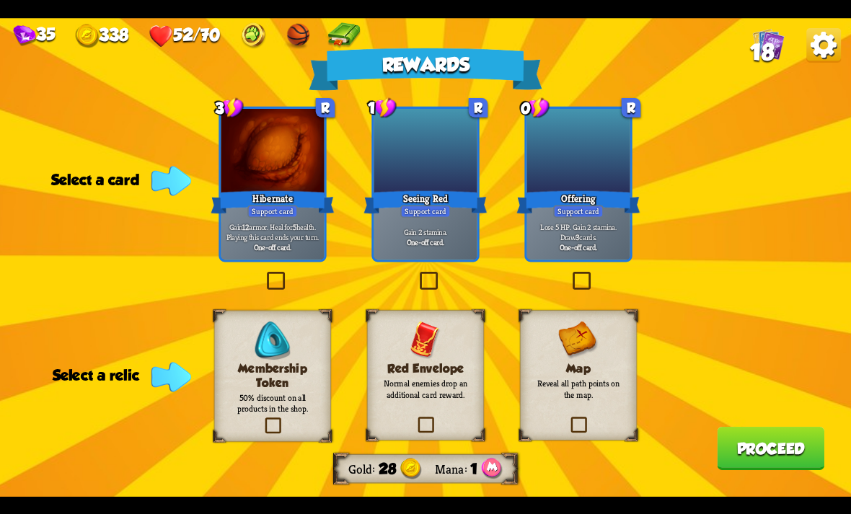
click at [417, 187] on div at bounding box center [425, 152] width 103 height 87
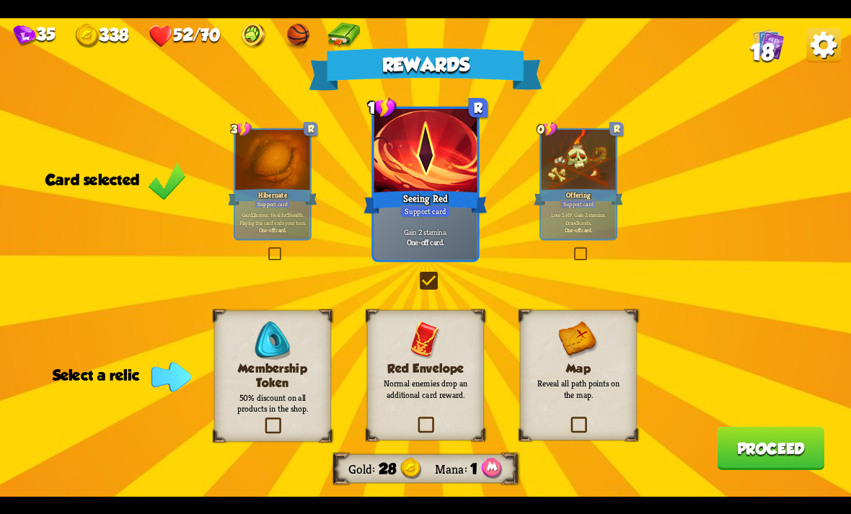
click at [262, 420] on label at bounding box center [262, 420] width 0 height 0
click at [0, 0] on input "checkbox" at bounding box center [0, 0] width 0 height 0
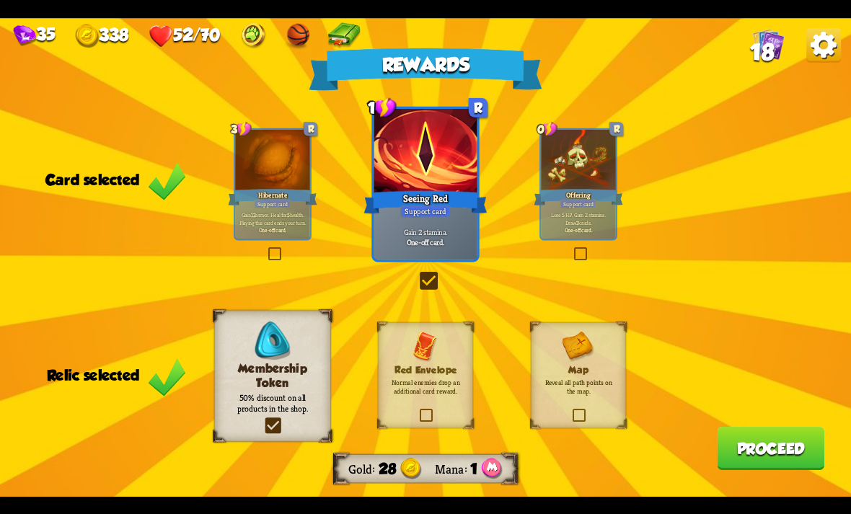
click at [807, 457] on button "Proceed" at bounding box center [770, 448] width 107 height 43
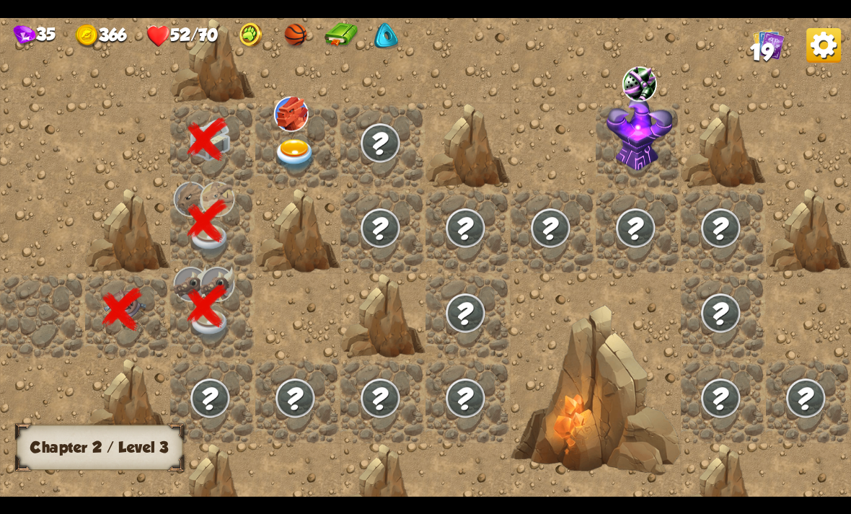
click at [299, 141] on img at bounding box center [295, 154] width 43 height 33
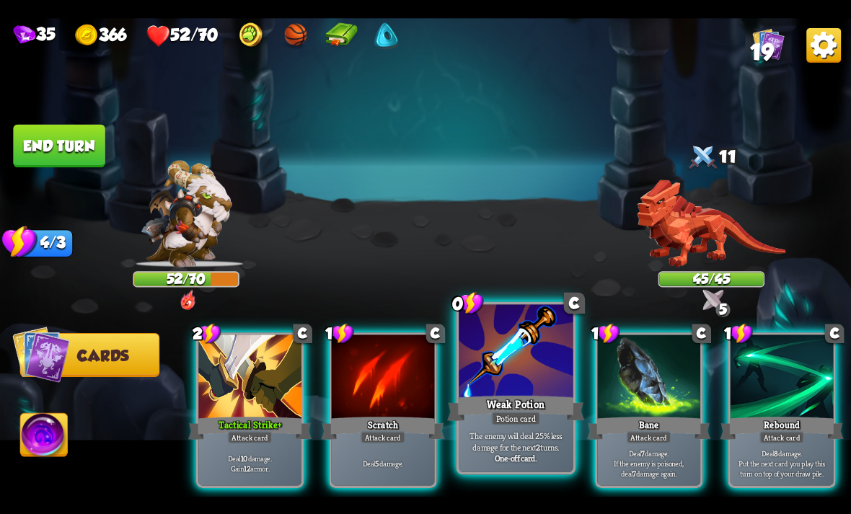
click at [516, 397] on div "Weak Potion" at bounding box center [515, 408] width 137 height 30
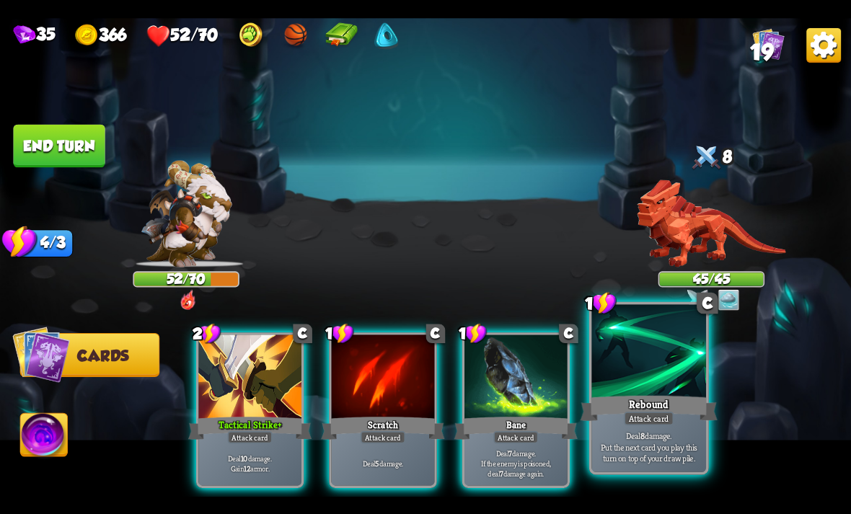
click at [656, 399] on div "Rebound" at bounding box center [648, 408] width 137 height 30
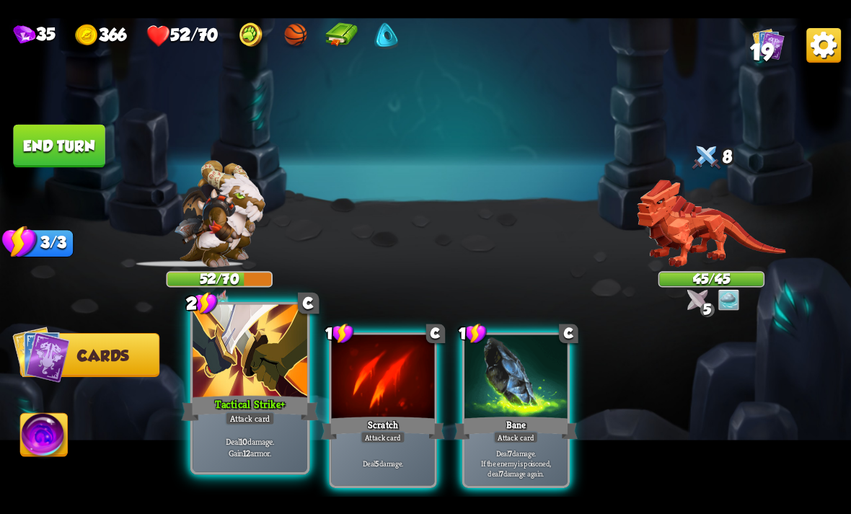
click at [239, 390] on div at bounding box center [250, 352] width 115 height 97
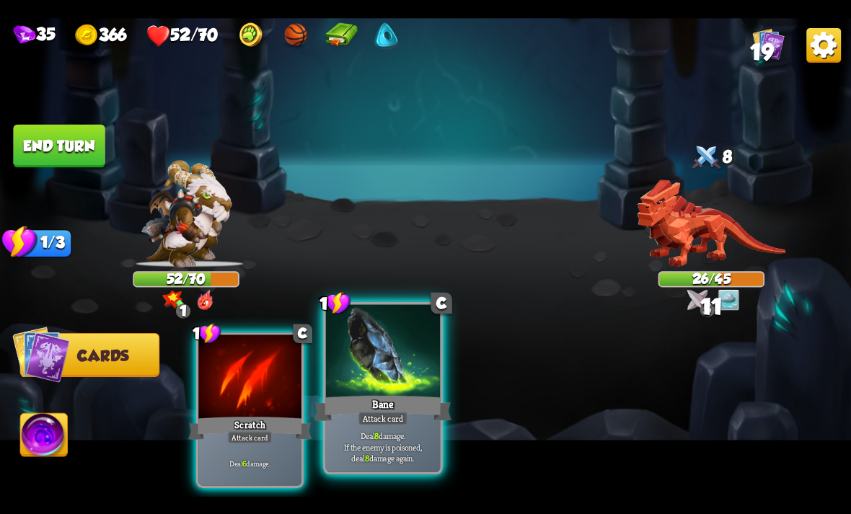
click at [381, 348] on div at bounding box center [383, 352] width 115 height 97
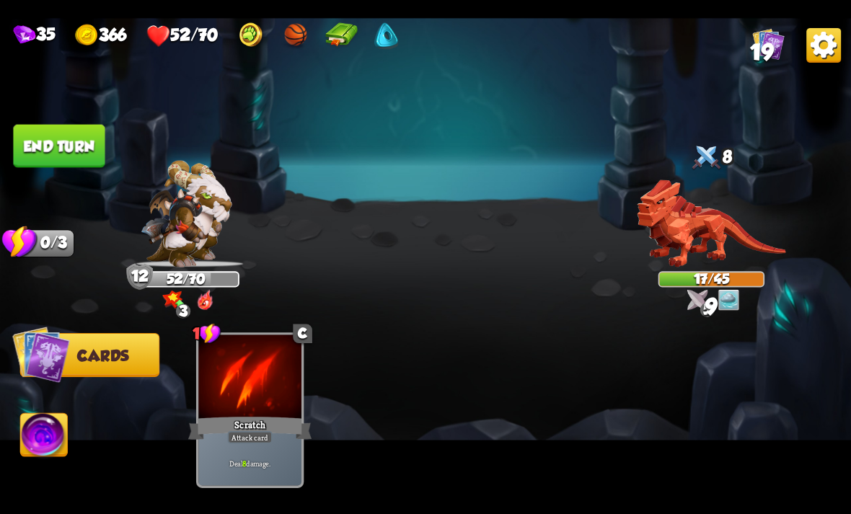
click at [55, 422] on img at bounding box center [44, 437] width 47 height 48
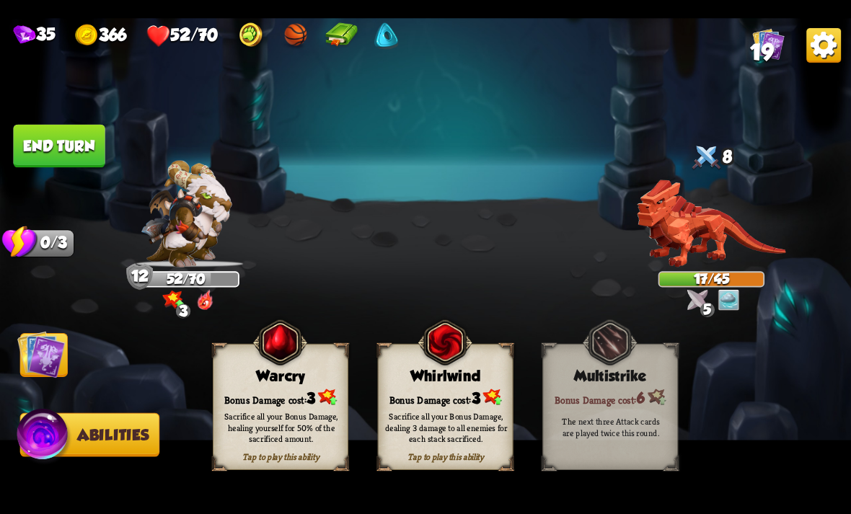
click at [290, 370] on img at bounding box center [279, 342] width 55 height 56
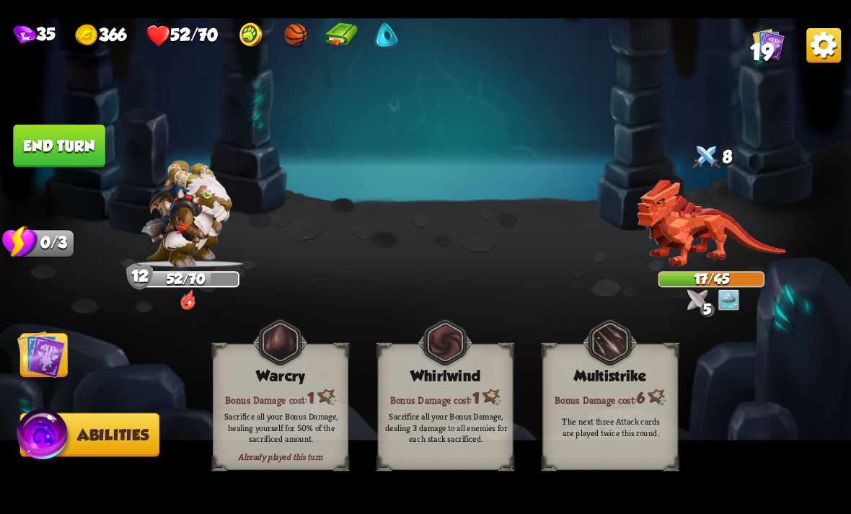
click at [61, 159] on button "End turn" at bounding box center [59, 145] width 92 height 43
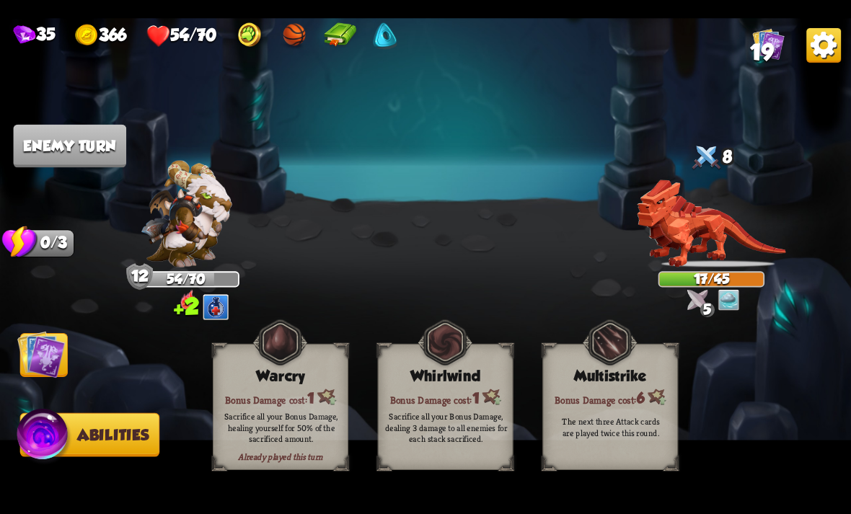
click at [45, 364] on img at bounding box center [41, 354] width 48 height 48
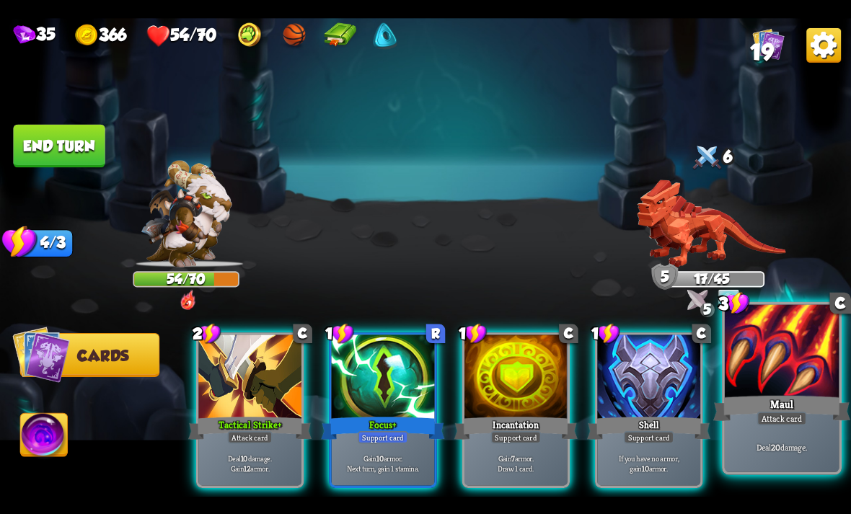
click at [787, 397] on div "Maul" at bounding box center [781, 408] width 137 height 30
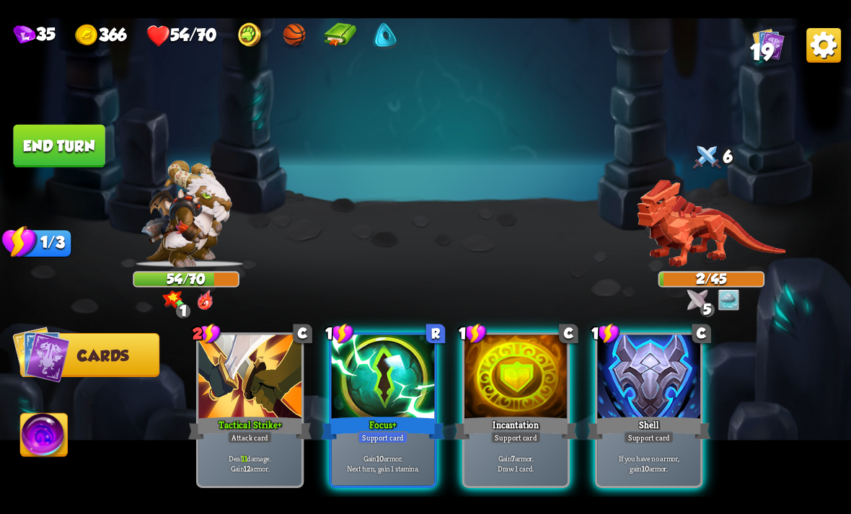
click at [734, 304] on img at bounding box center [729, 300] width 22 height 22
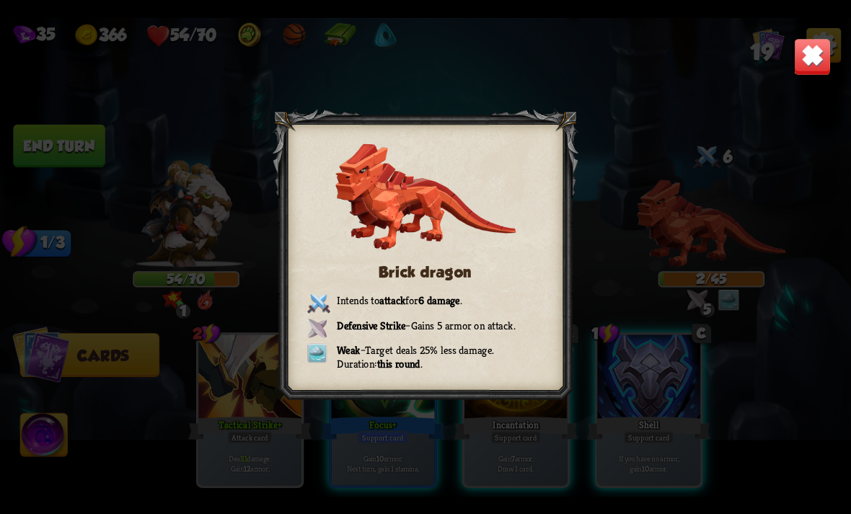
click at [826, 33] on div "Brick dragon Intends to attack for 6 damage . Defensive Strike – Gains 5 armor …" at bounding box center [425, 257] width 851 height 479
click at [822, 47] on img at bounding box center [812, 55] width 37 height 37
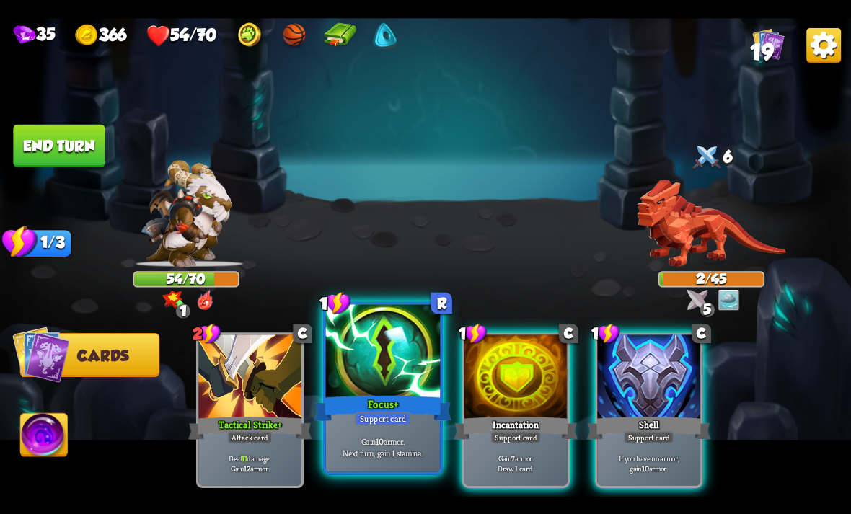
click at [373, 370] on div at bounding box center [383, 352] width 115 height 97
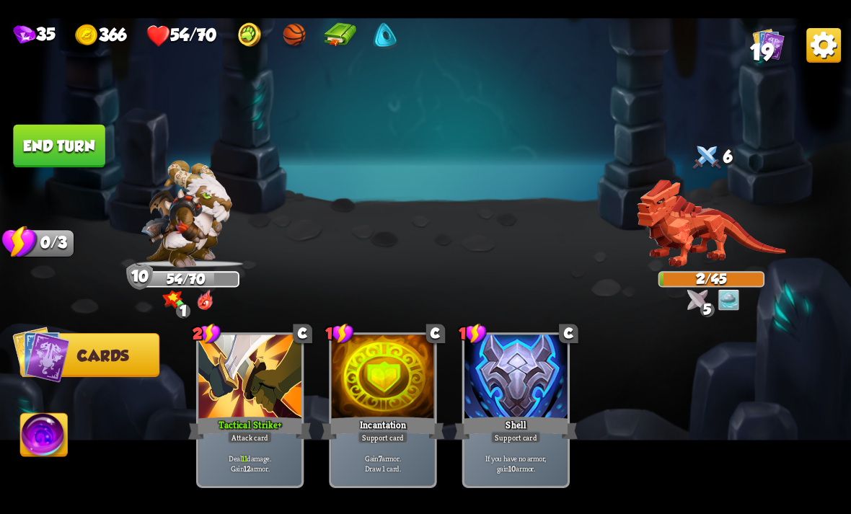
click at [43, 131] on button "End turn" at bounding box center [59, 145] width 92 height 43
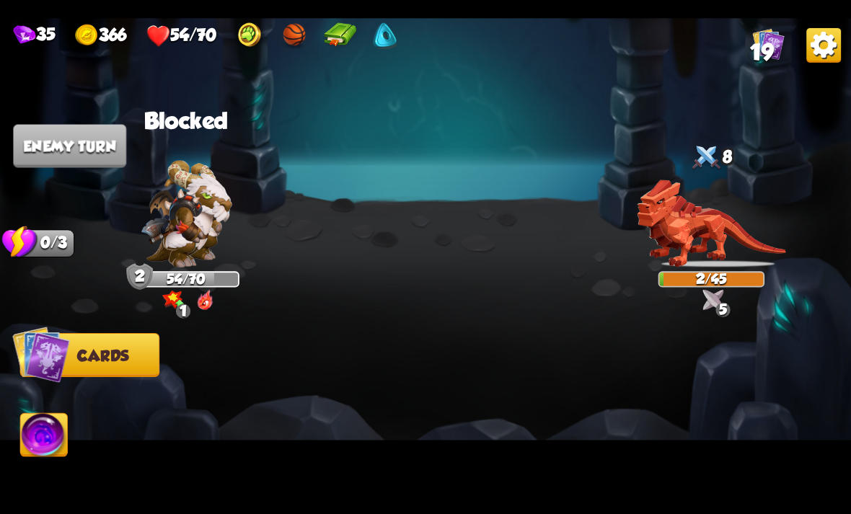
click at [57, 414] on img at bounding box center [425, 257] width 851 height 479
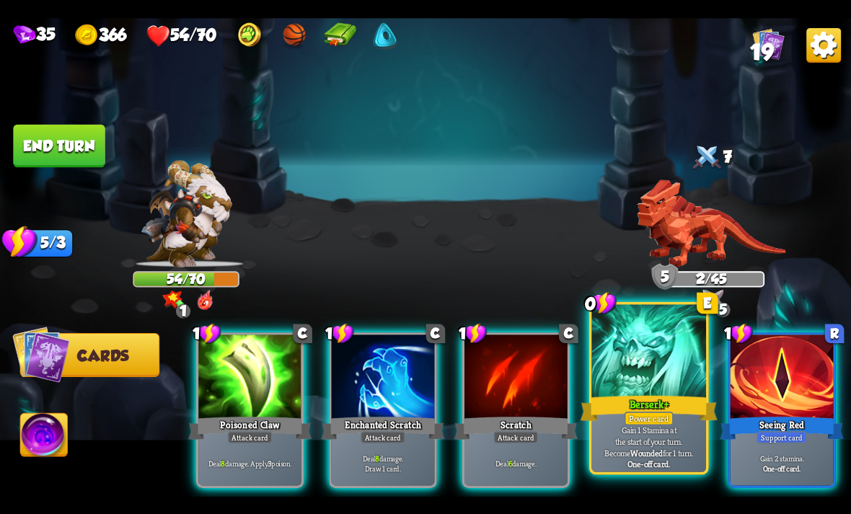
click at [662, 389] on div at bounding box center [648, 352] width 115 height 97
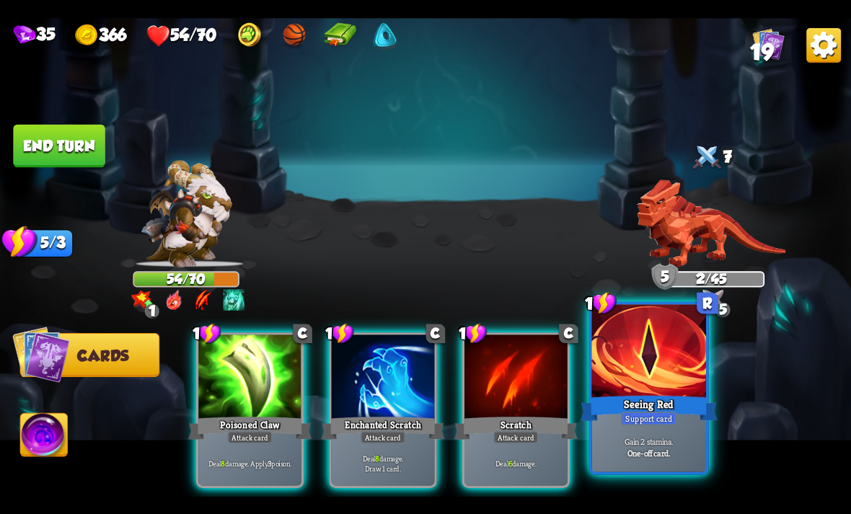
click at [673, 391] on div at bounding box center [648, 352] width 115 height 97
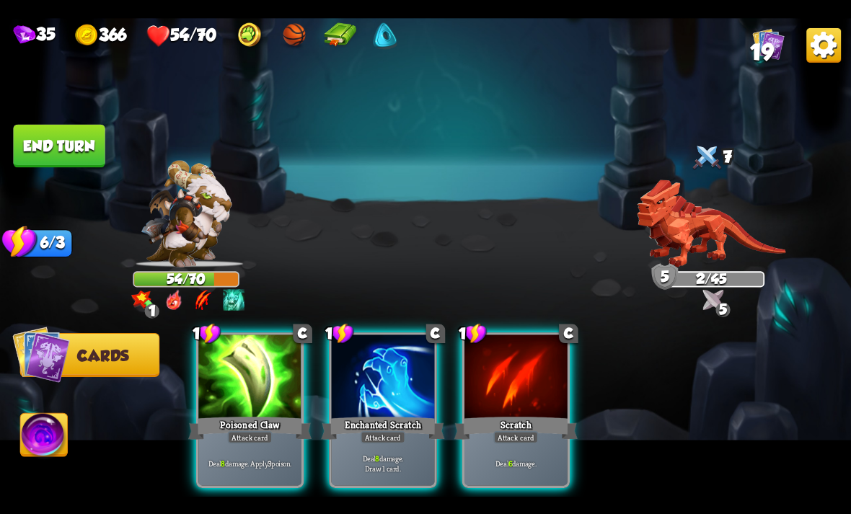
click at [41, 424] on img at bounding box center [44, 437] width 47 height 48
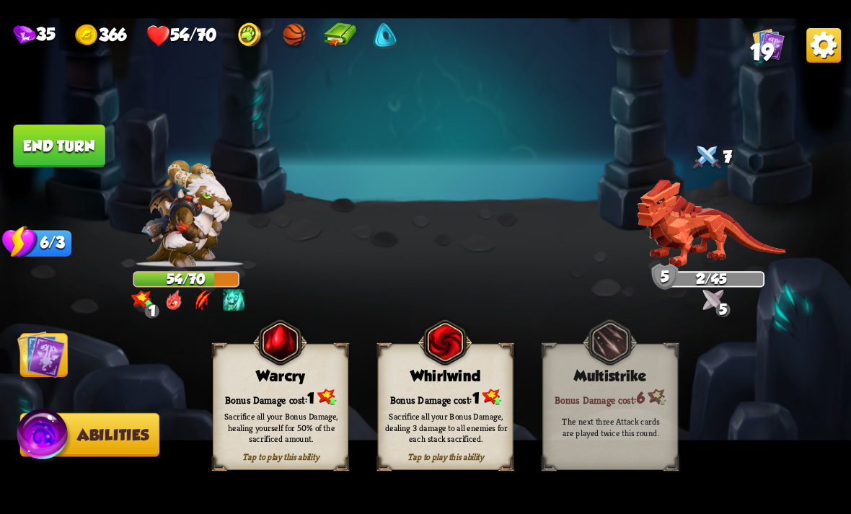
click at [255, 400] on div "Bonus Damage cost: 1" at bounding box center [280, 396] width 134 height 19
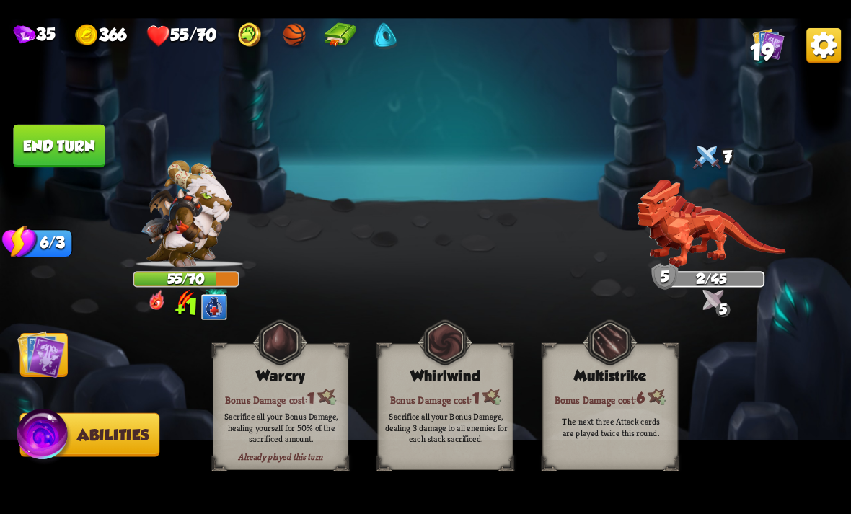
click at [48, 341] on img at bounding box center [41, 354] width 48 height 48
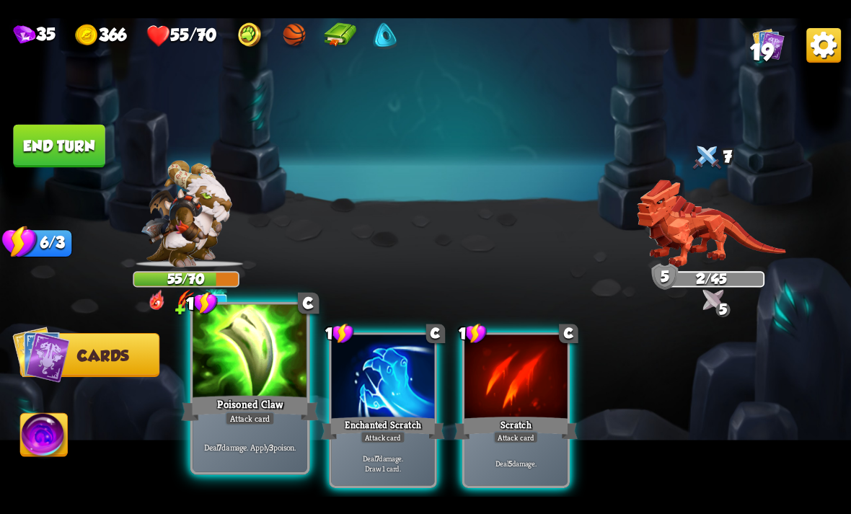
click at [278, 389] on div at bounding box center [250, 352] width 115 height 97
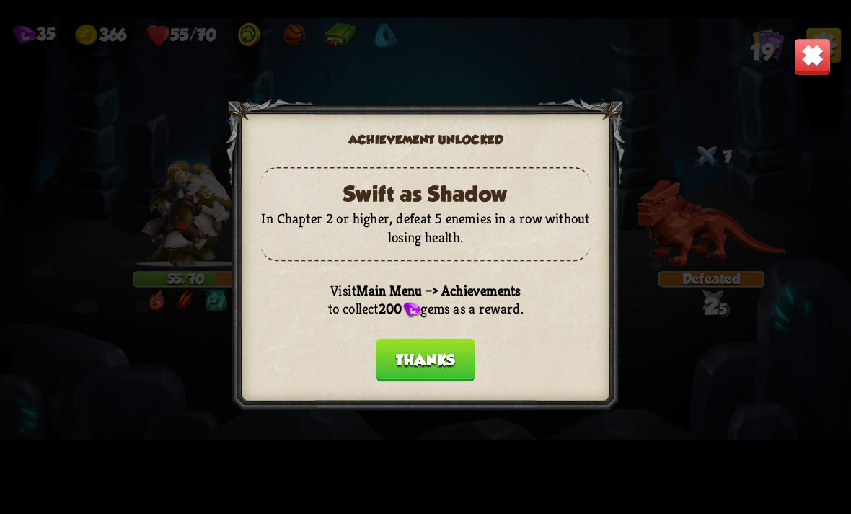
click at [287, 387] on div at bounding box center [425, 257] width 399 height 318
click at [412, 376] on button "Thanks" at bounding box center [425, 359] width 98 height 43
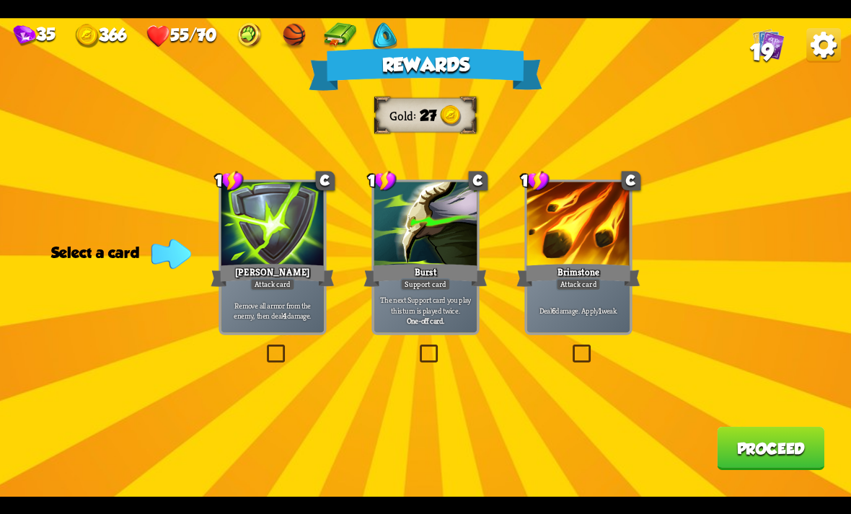
click at [423, 267] on div "Burst" at bounding box center [424, 274] width 123 height 27
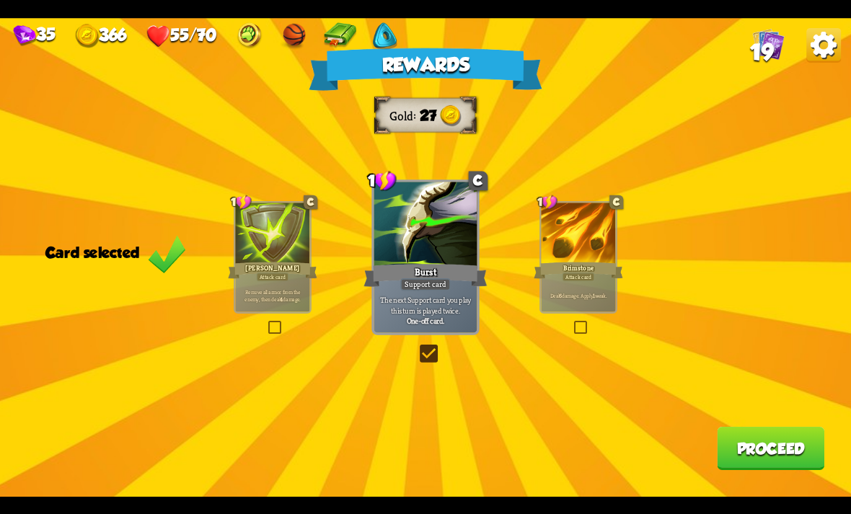
click at [793, 448] on button "Proceed" at bounding box center [770, 448] width 107 height 43
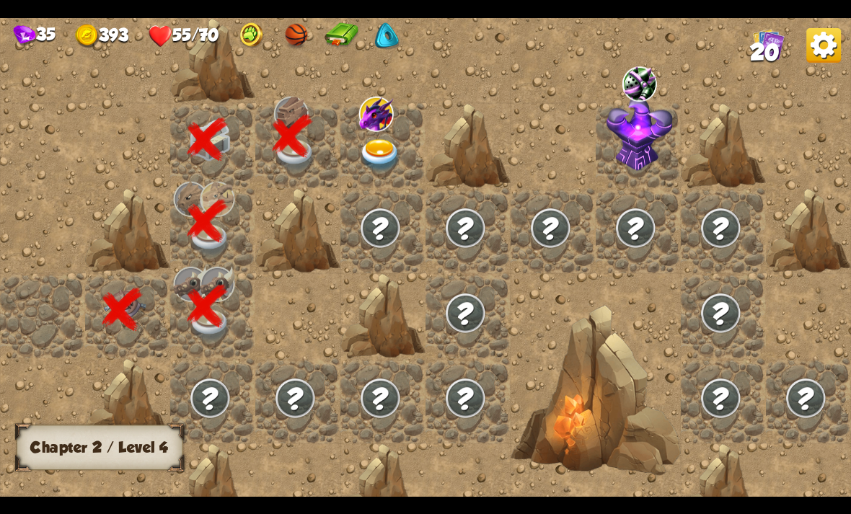
click at [375, 140] on img at bounding box center [380, 154] width 43 height 33
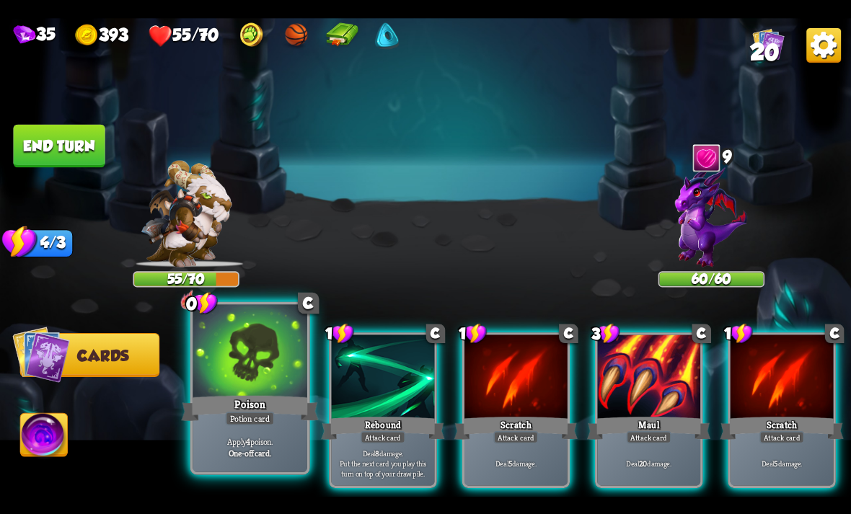
click at [249, 358] on div at bounding box center [250, 352] width 115 height 97
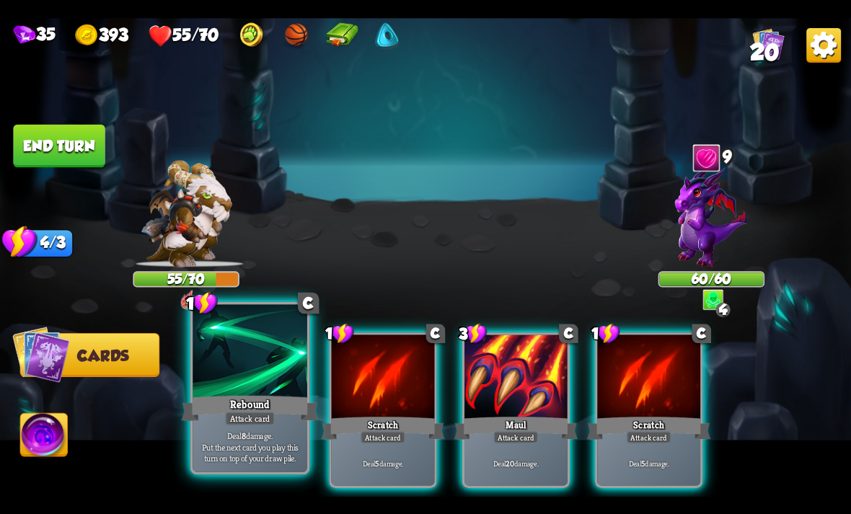
click at [236, 350] on div at bounding box center [250, 352] width 115 height 97
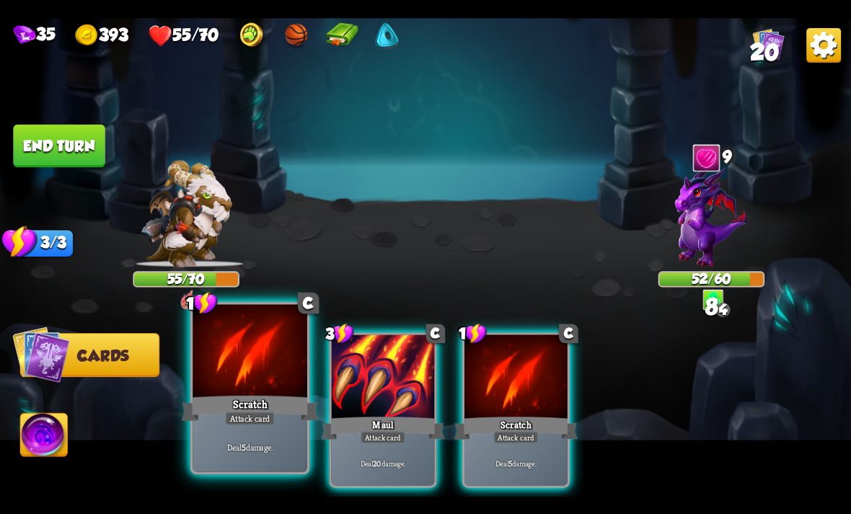
click at [236, 356] on div at bounding box center [250, 352] width 115 height 97
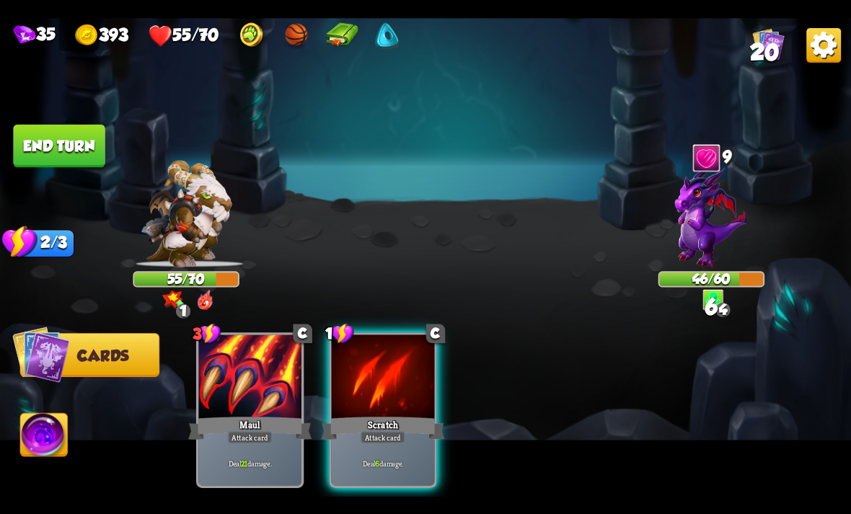
click at [56, 150] on button "End turn" at bounding box center [59, 145] width 92 height 43
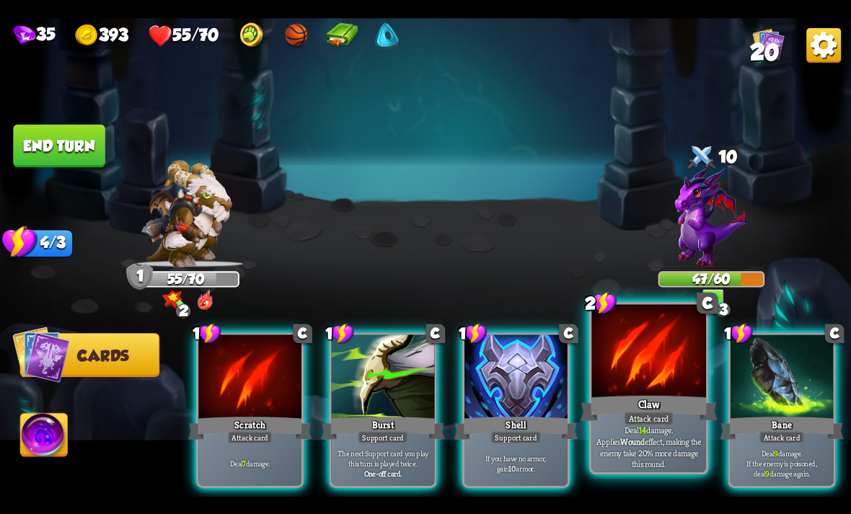
click at [665, 389] on div at bounding box center [648, 352] width 115 height 97
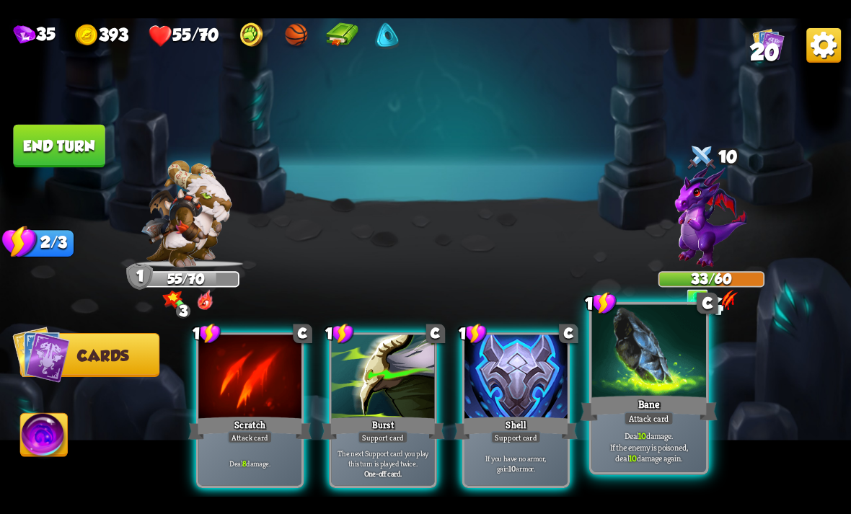
click at [670, 374] on div at bounding box center [648, 352] width 115 height 97
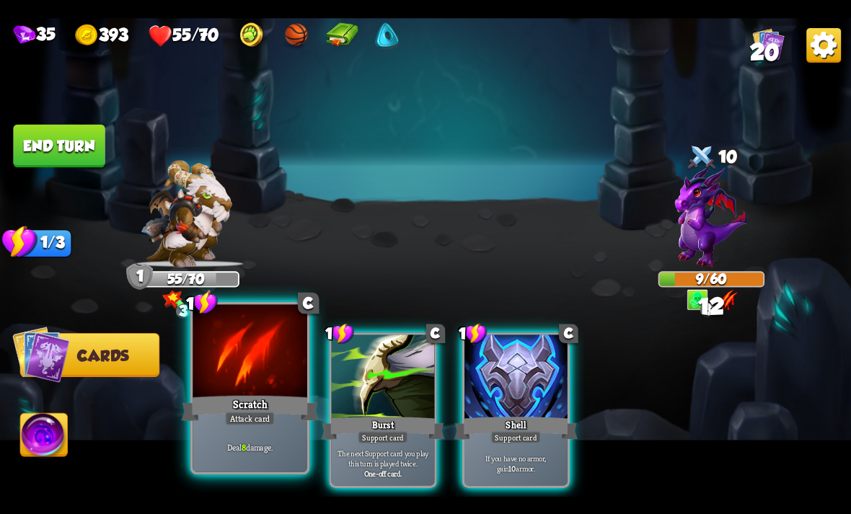
click at [249, 422] on div "Attack card" at bounding box center [250, 418] width 50 height 14
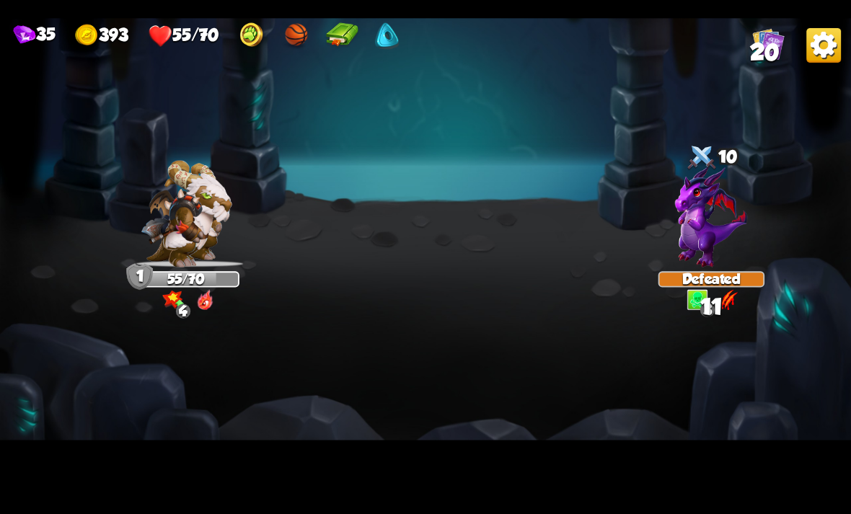
click at [61, 431] on img at bounding box center [425, 257] width 851 height 479
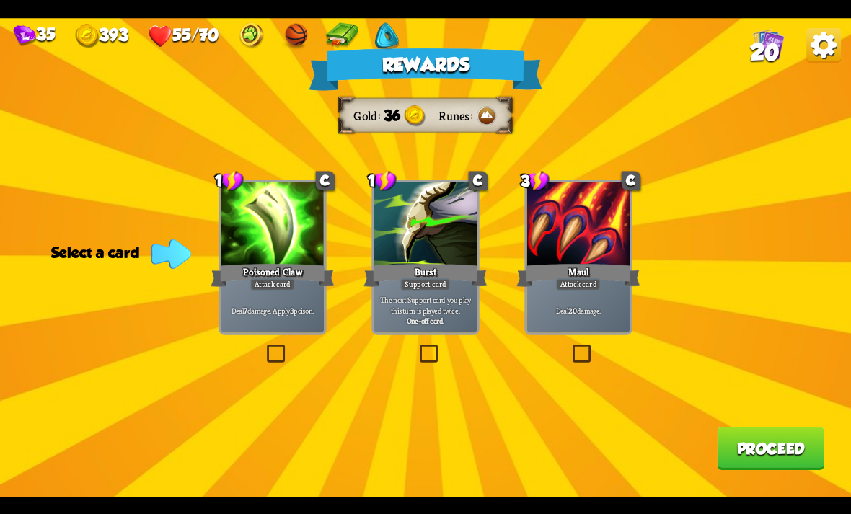
click at [265, 242] on div at bounding box center [272, 225] width 103 height 87
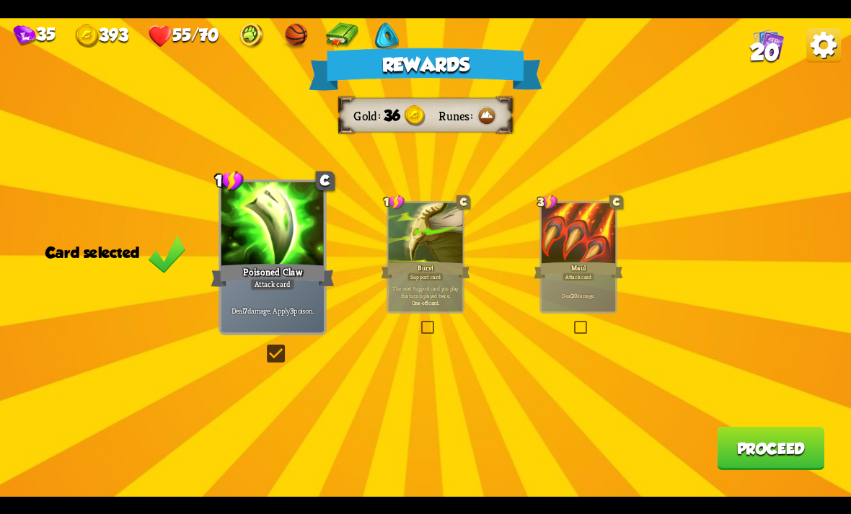
click at [255, 239] on div at bounding box center [272, 225] width 103 height 87
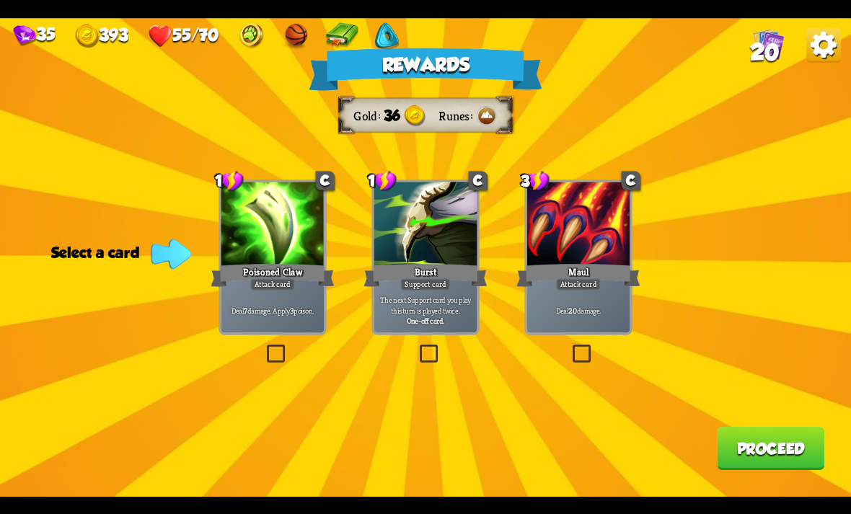
click at [823, 451] on button "Proceed" at bounding box center [770, 448] width 107 height 43
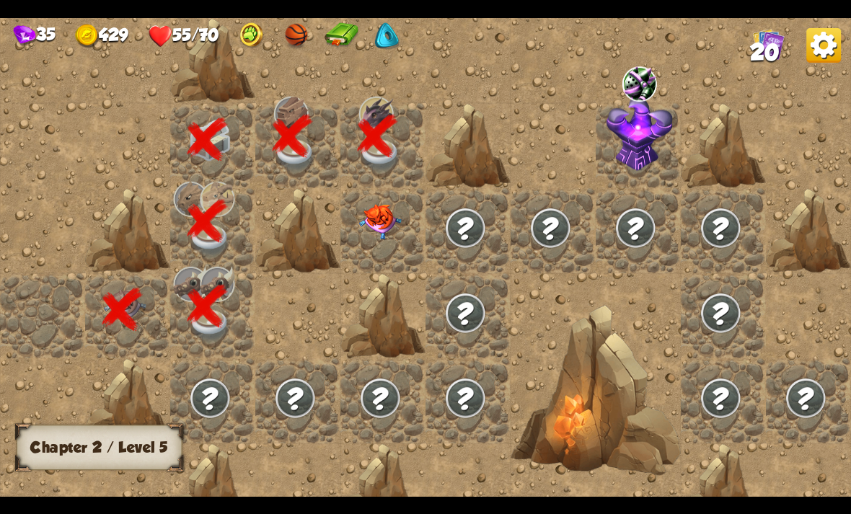
click at [400, 206] on img at bounding box center [380, 221] width 43 height 35
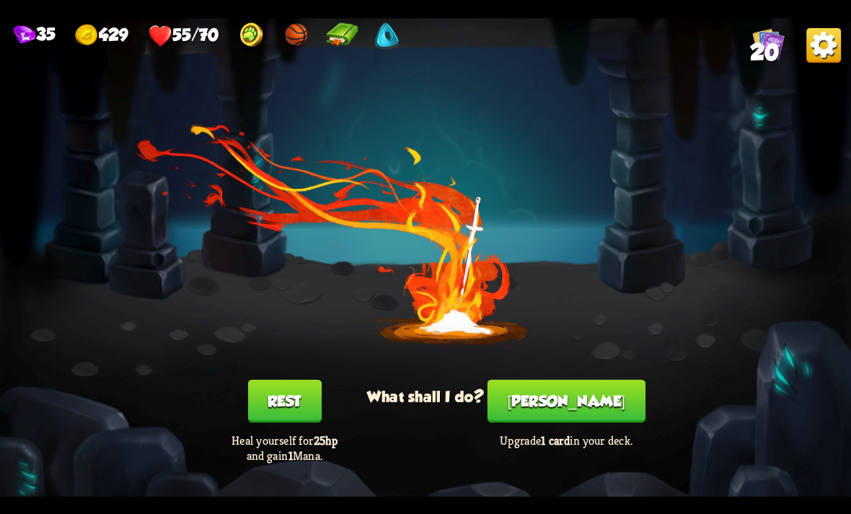
click at [603, 410] on button "[PERSON_NAME]" at bounding box center [566, 400] width 158 height 43
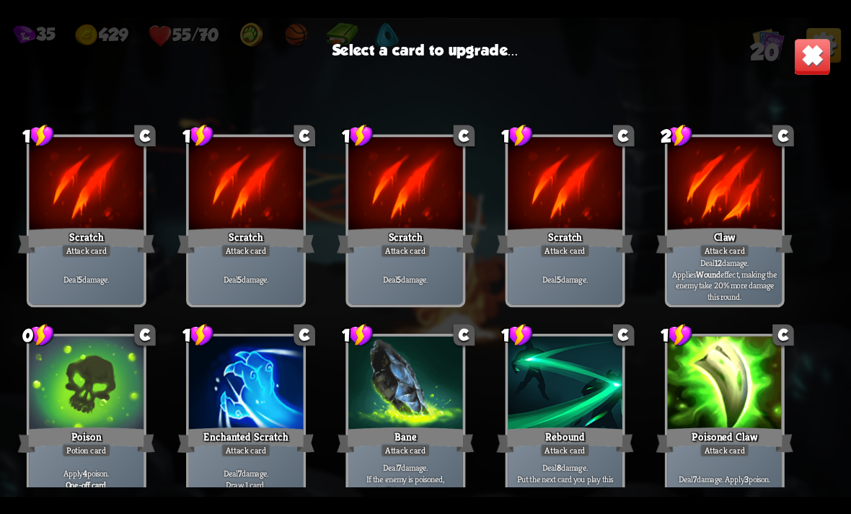
click at [750, 229] on div "Claw" at bounding box center [724, 240] width 137 height 30
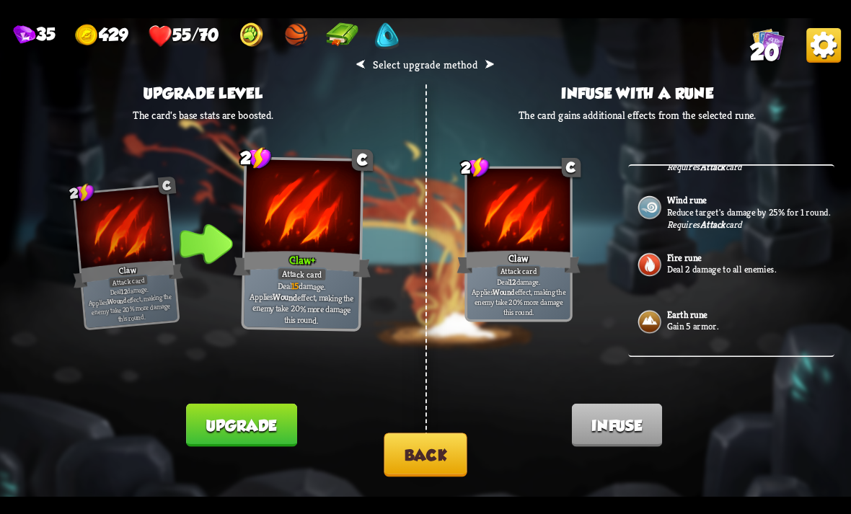
scroll to position [279, 0]
click at [439, 455] on button "Back" at bounding box center [425, 455] width 83 height 44
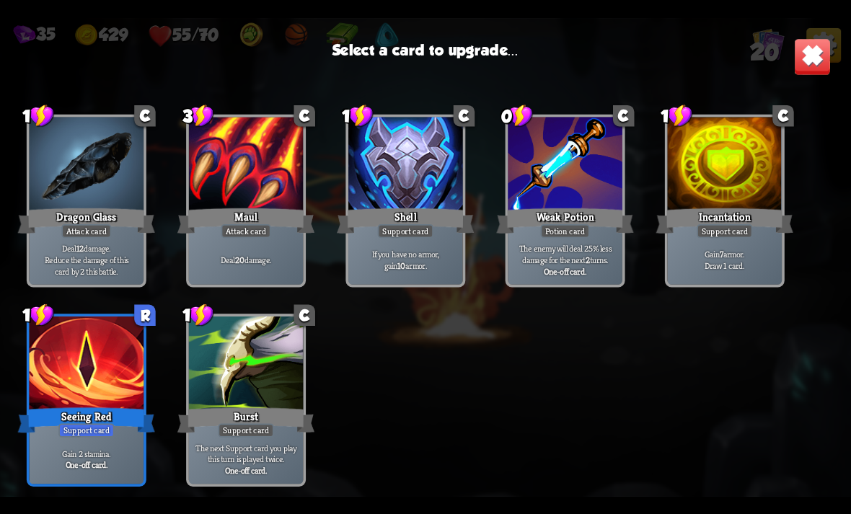
scroll to position [454, 0]
click at [94, 340] on div at bounding box center [87, 365] width 115 height 97
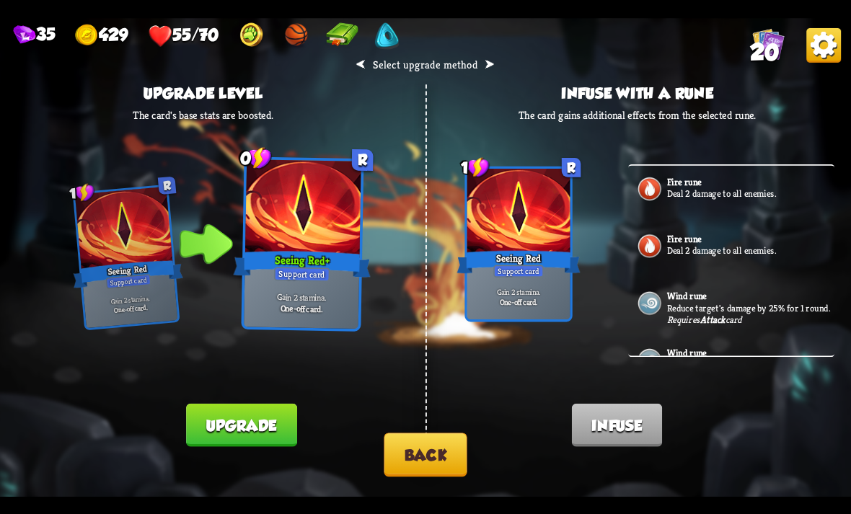
click at [217, 441] on button "Upgrade" at bounding box center [241, 424] width 110 height 43
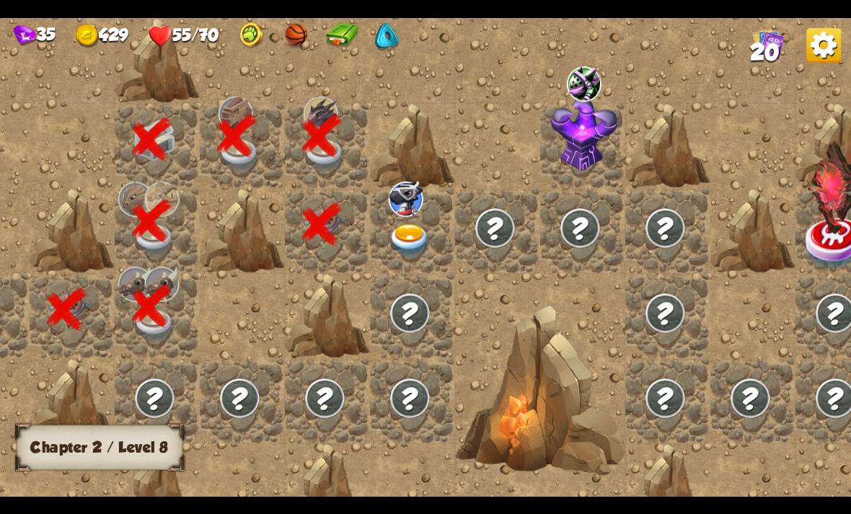
scroll to position [0, 76]
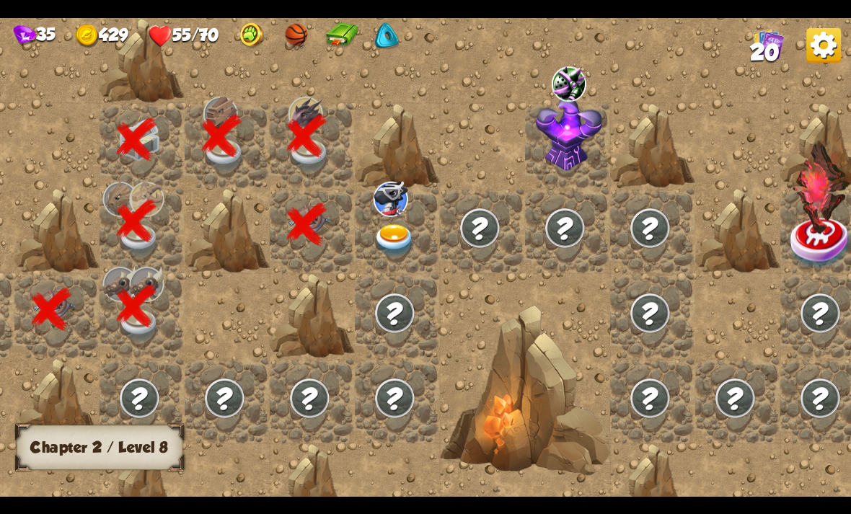
click at [385, 236] on img at bounding box center [394, 240] width 43 height 33
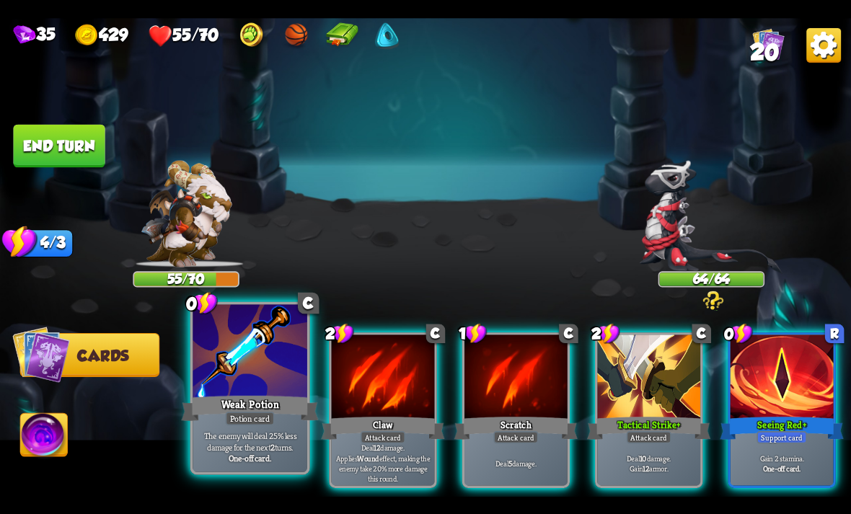
click at [260, 378] on div at bounding box center [250, 352] width 115 height 97
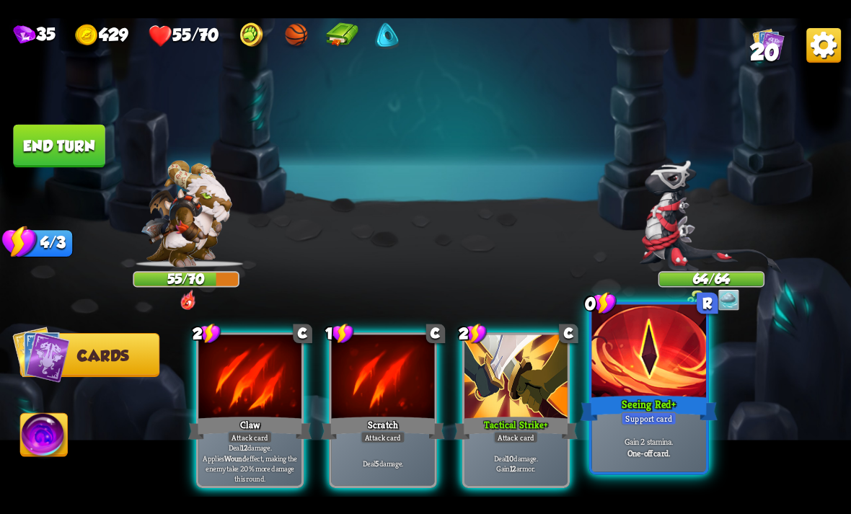
click at [646, 415] on div "Support card" at bounding box center [649, 418] width 56 height 14
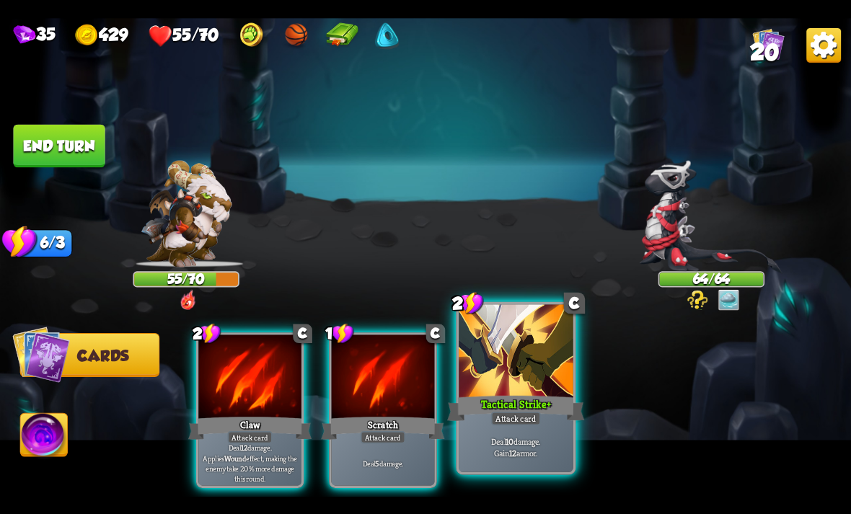
click at [507, 373] on div at bounding box center [516, 352] width 115 height 97
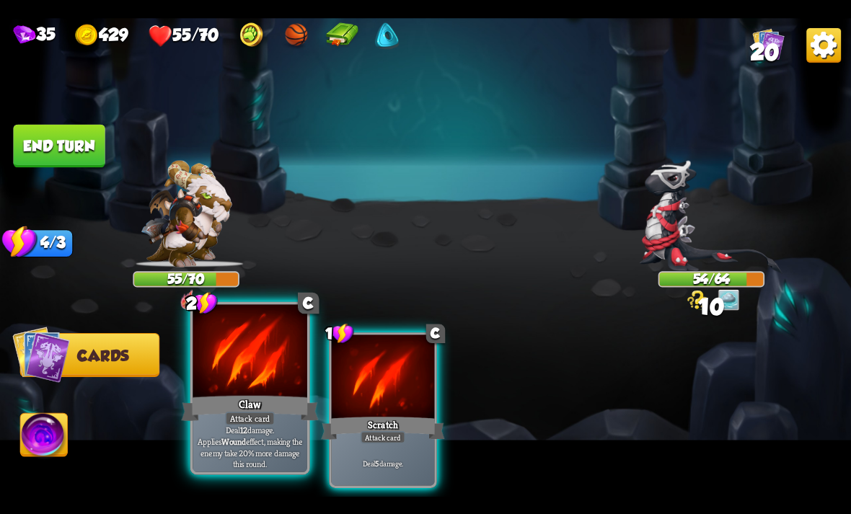
click at [244, 363] on div at bounding box center [250, 352] width 115 height 97
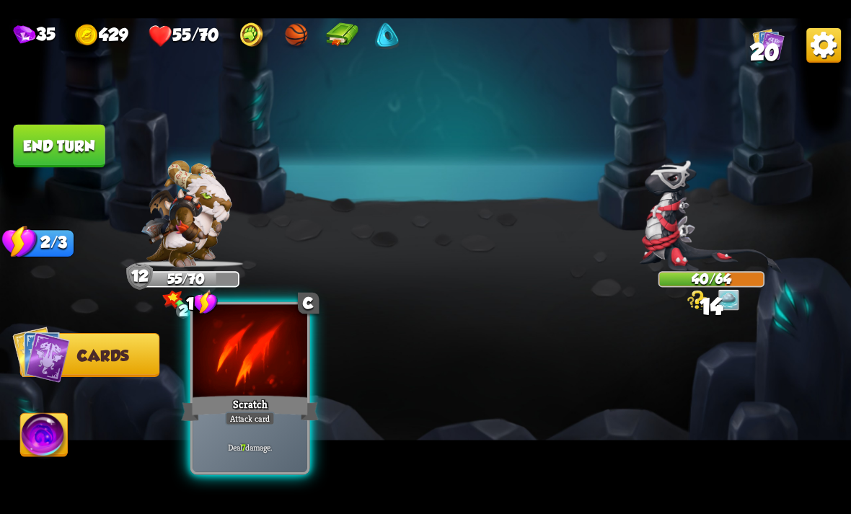
click at [250, 356] on div at bounding box center [250, 352] width 115 height 97
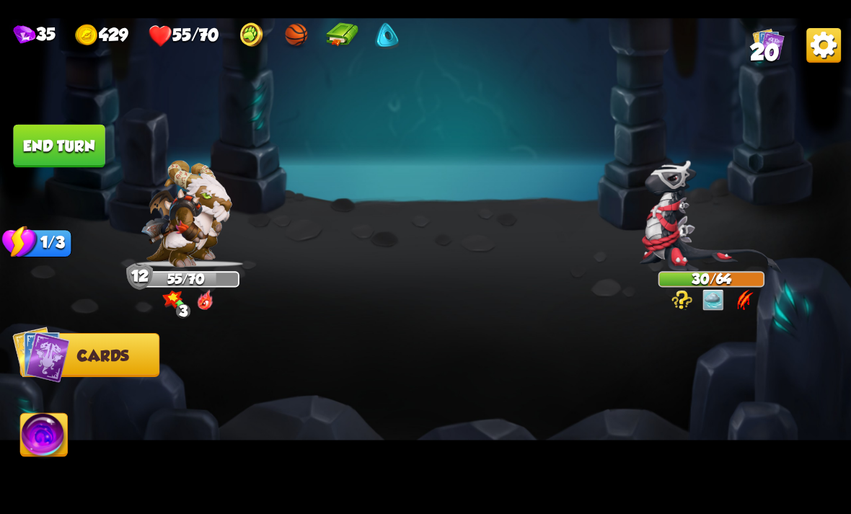
click at [72, 141] on button "End turn" at bounding box center [59, 145] width 92 height 43
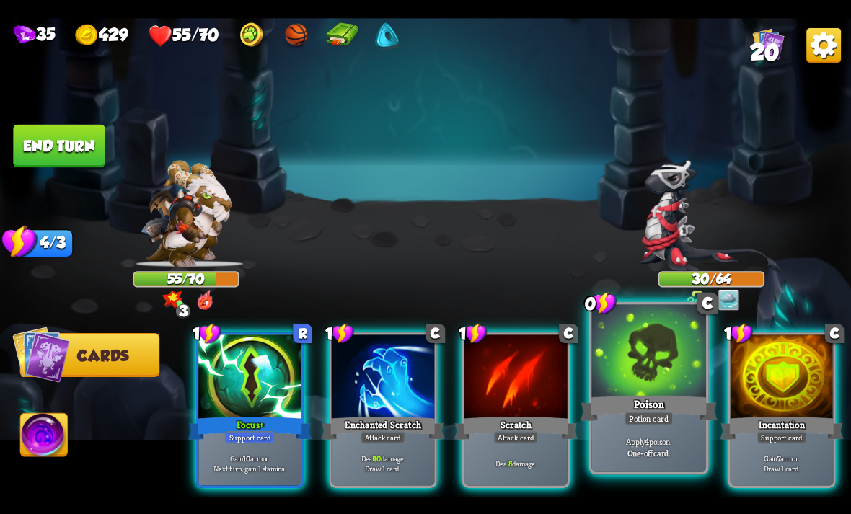
click at [623, 417] on div "Poison" at bounding box center [648, 408] width 137 height 30
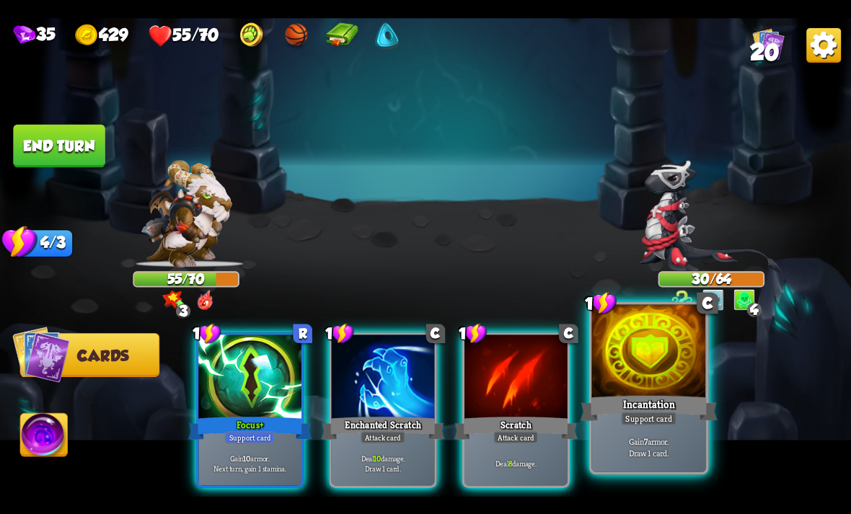
click at [614, 396] on div "Incantation" at bounding box center [648, 408] width 137 height 30
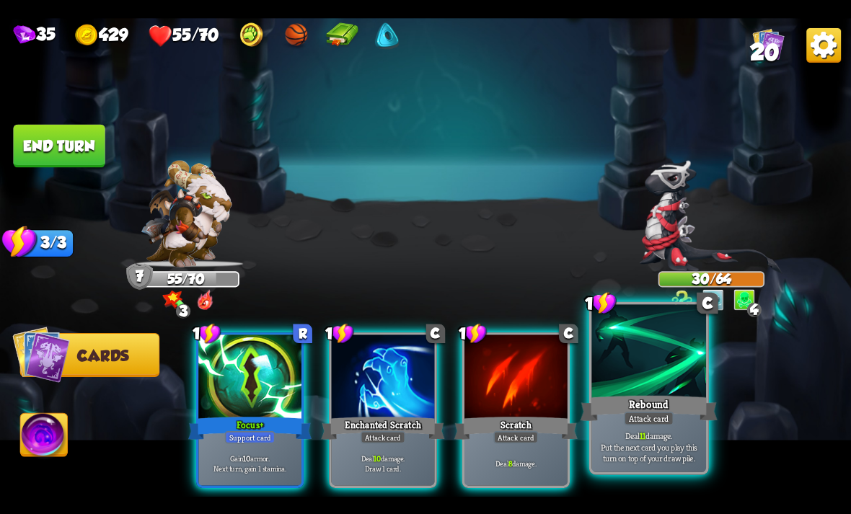
click at [675, 406] on div "Rebound" at bounding box center [648, 408] width 137 height 30
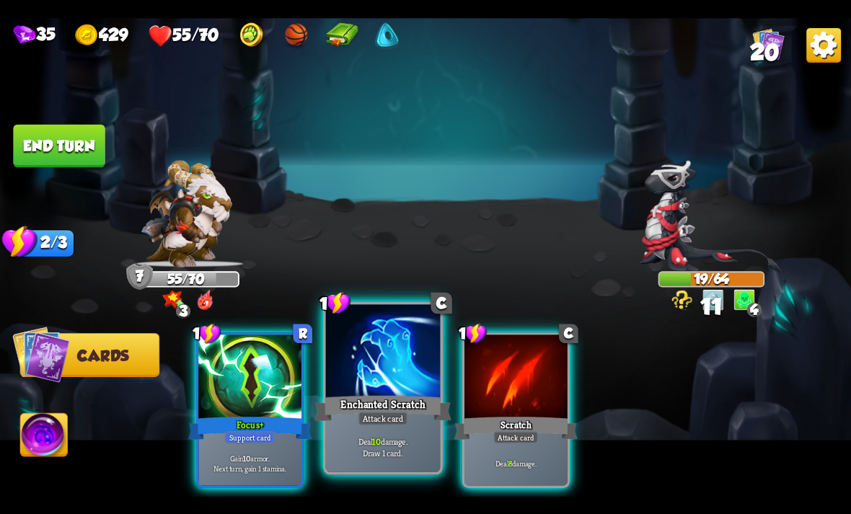
click at [381, 372] on div at bounding box center [383, 352] width 115 height 97
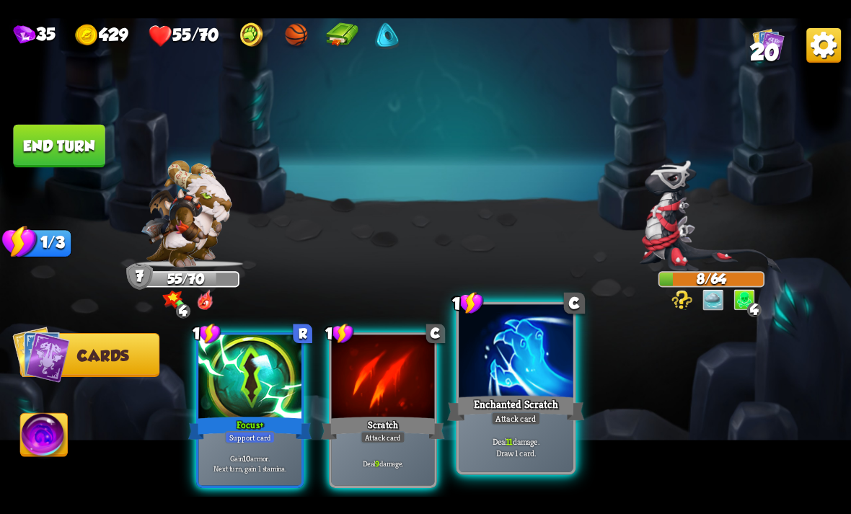
click at [502, 386] on div at bounding box center [516, 352] width 115 height 97
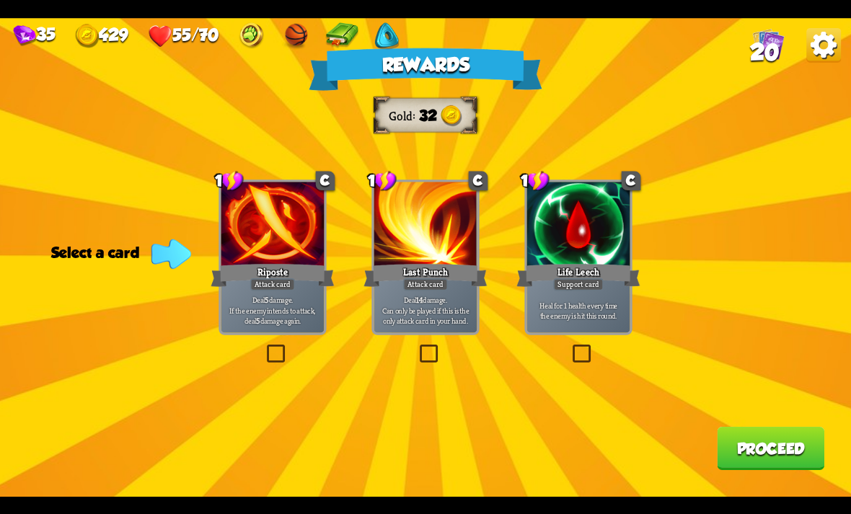
click at [314, 239] on div at bounding box center [272, 225] width 103 height 87
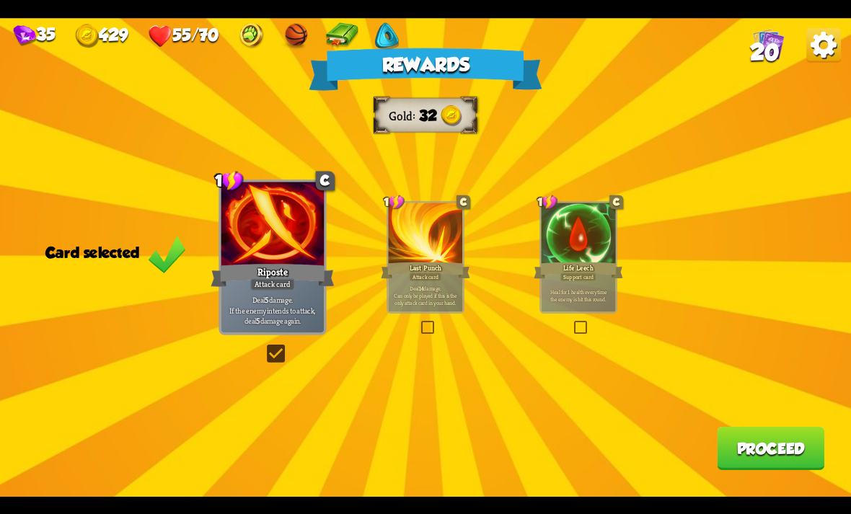
click at [771, 434] on button "Proceed" at bounding box center [770, 448] width 107 height 43
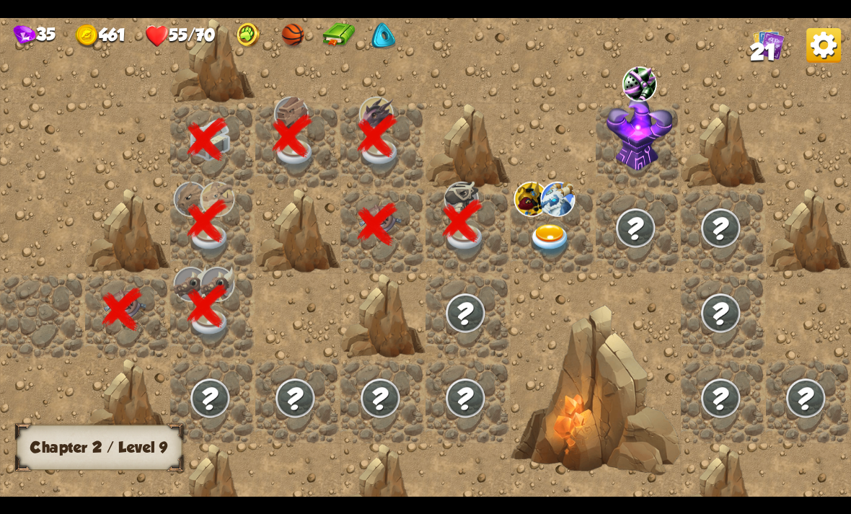
click at [541, 233] on img at bounding box center [550, 240] width 43 height 33
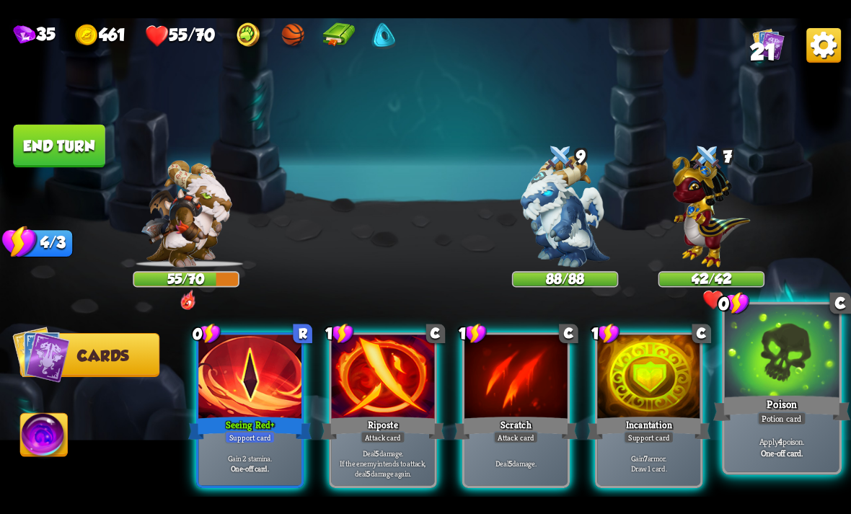
click at [786, 392] on div at bounding box center [782, 352] width 115 height 97
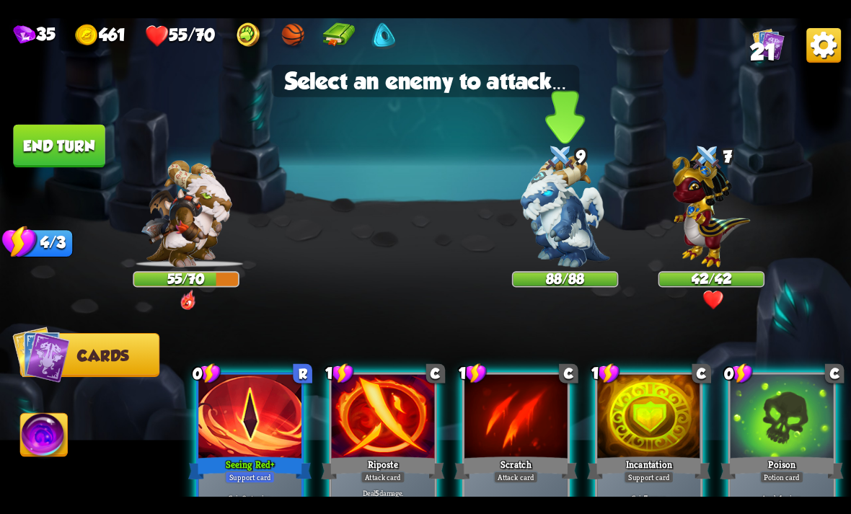
click at [572, 248] on img at bounding box center [565, 211] width 89 height 112
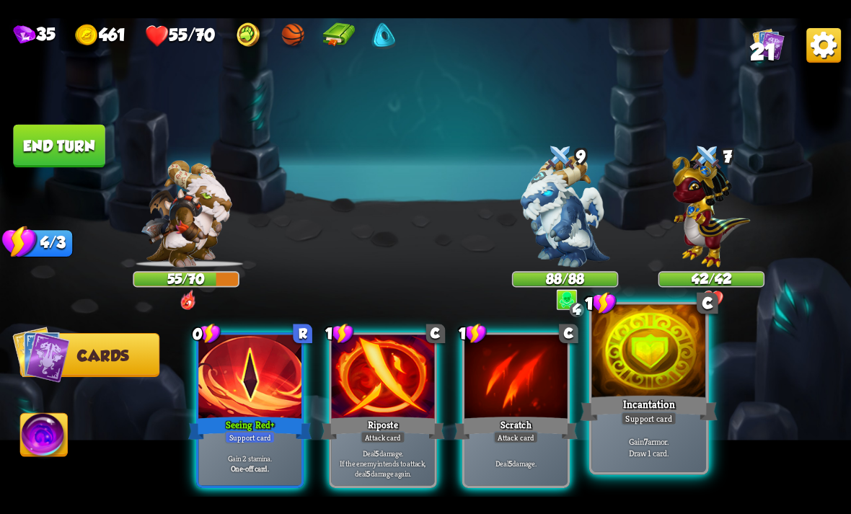
click at [674, 379] on div at bounding box center [648, 352] width 115 height 97
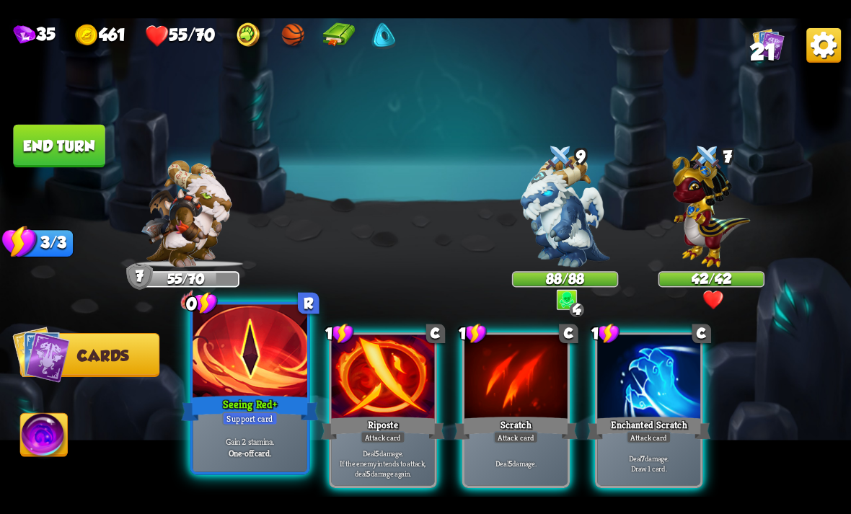
click at [256, 423] on div "Support card" at bounding box center [250, 418] width 56 height 14
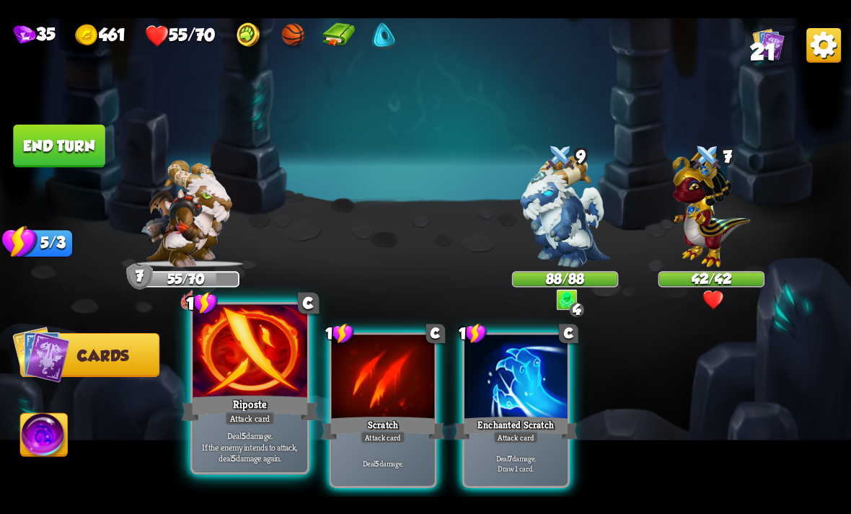
click at [235, 410] on div "Riposte" at bounding box center [249, 408] width 137 height 30
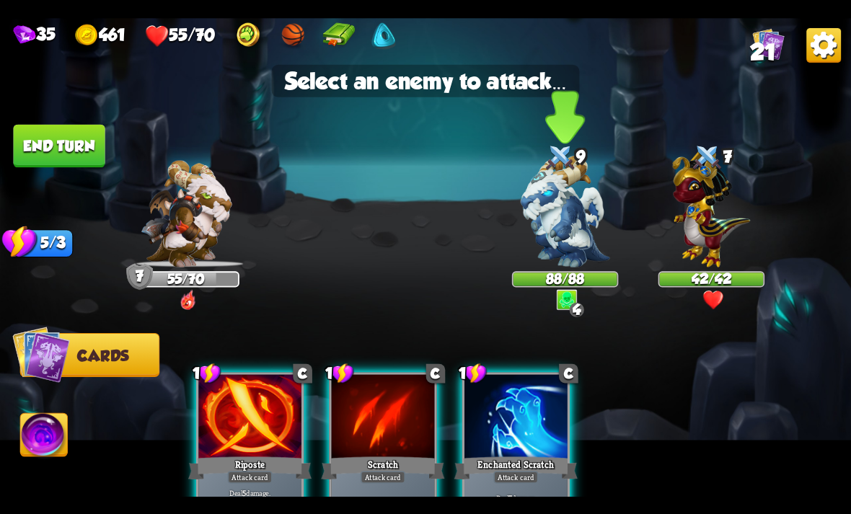
click at [560, 228] on img at bounding box center [565, 211] width 89 height 112
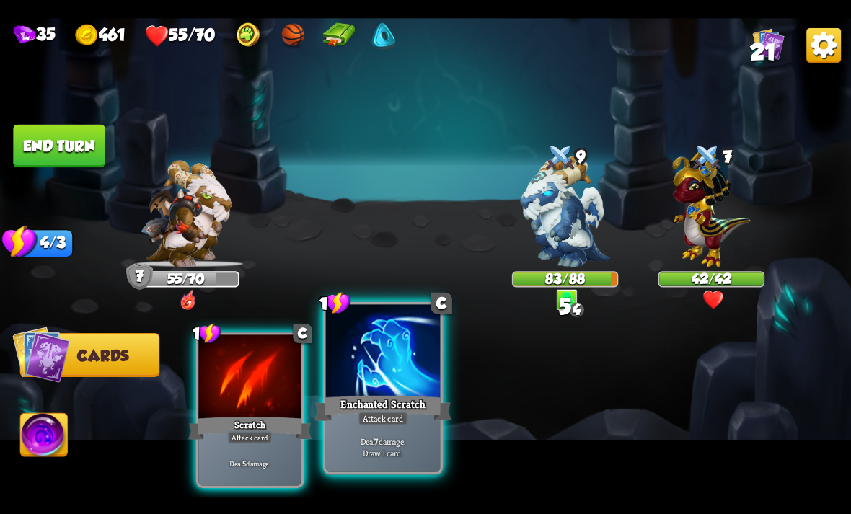
click at [389, 445] on p "Deal 7 damage. Draw 1 card." at bounding box center [383, 446] width 109 height 22
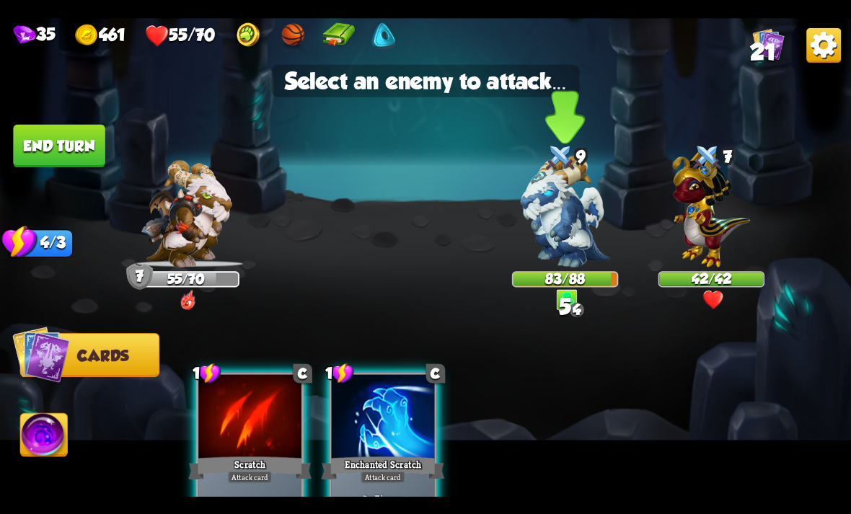
click at [559, 249] on img at bounding box center [565, 211] width 89 height 112
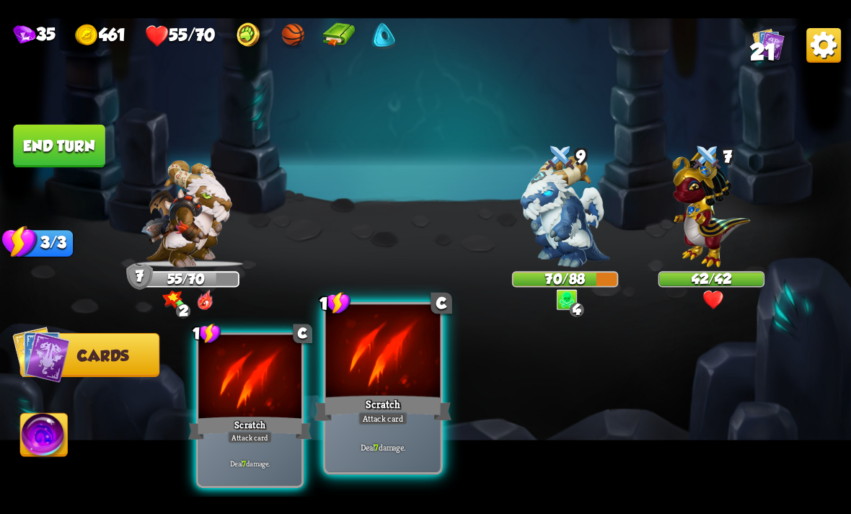
click at [397, 433] on div "Deal 7 damage." at bounding box center [383, 447] width 115 height 50
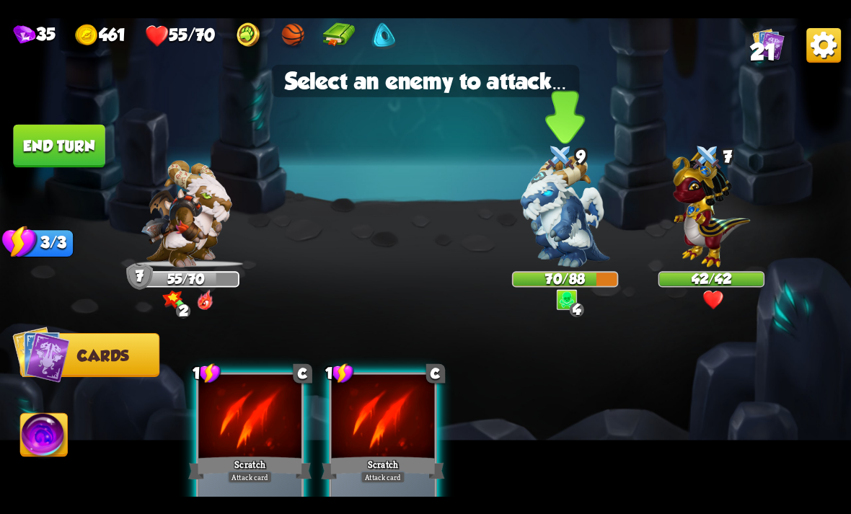
click at [559, 243] on img at bounding box center [565, 211] width 89 height 112
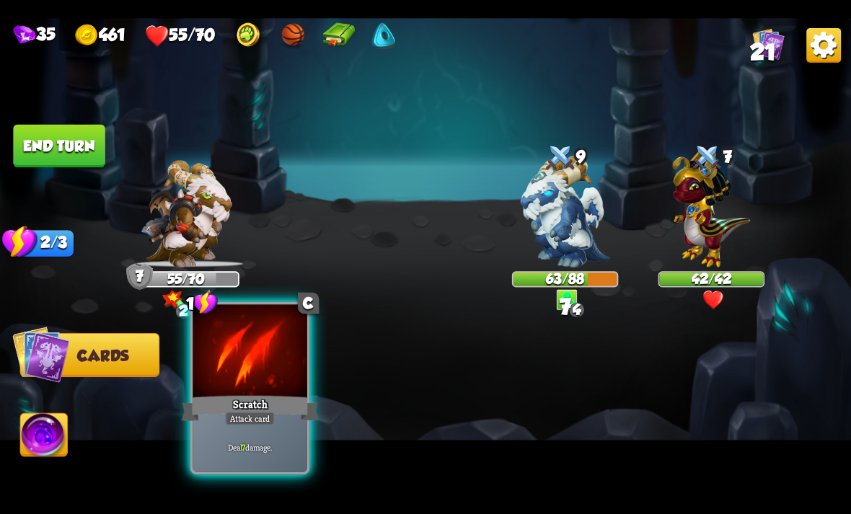
click at [284, 394] on div "Scratch" at bounding box center [249, 408] width 137 height 30
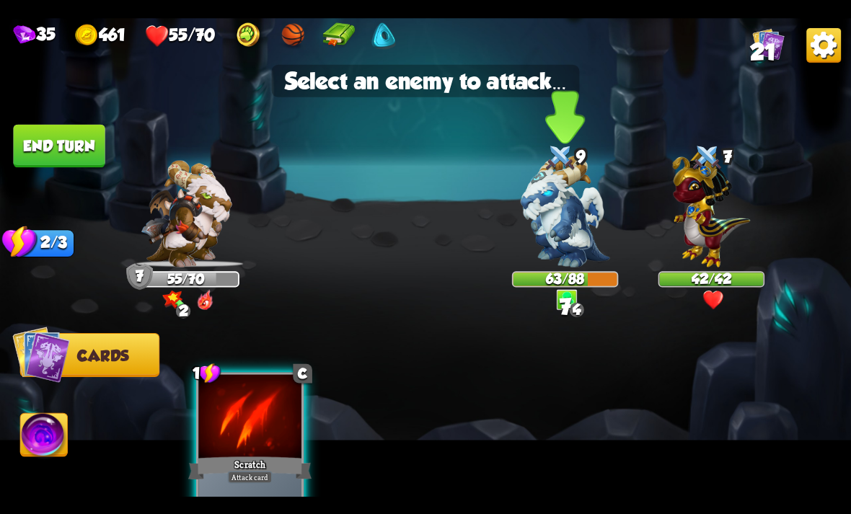
click at [563, 216] on img at bounding box center [565, 211] width 89 height 112
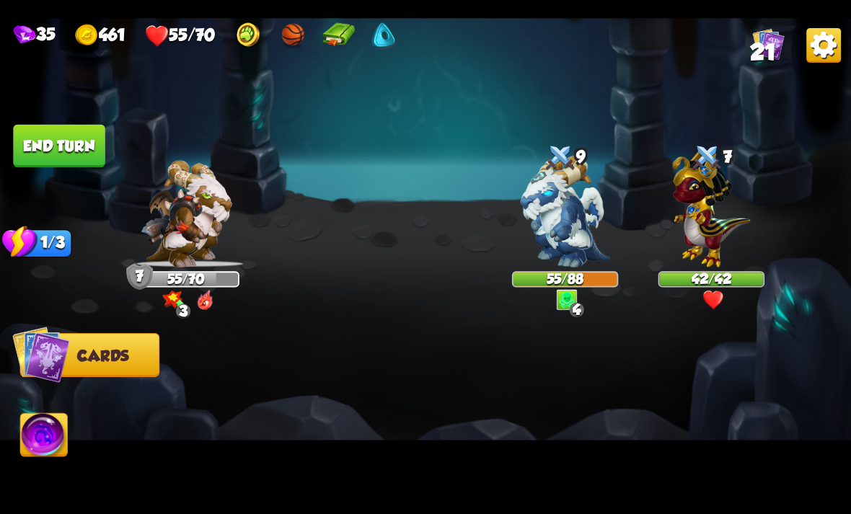
click at [56, 140] on button "End turn" at bounding box center [59, 145] width 92 height 43
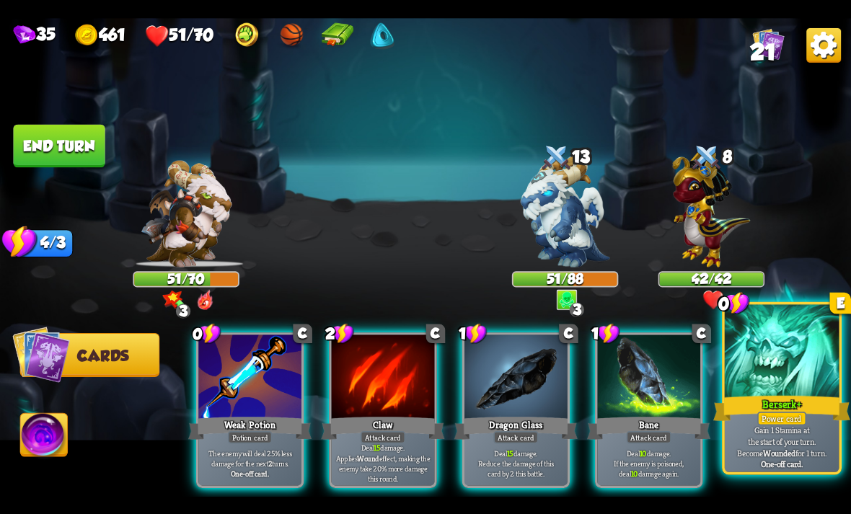
click at [784, 376] on div at bounding box center [782, 352] width 115 height 97
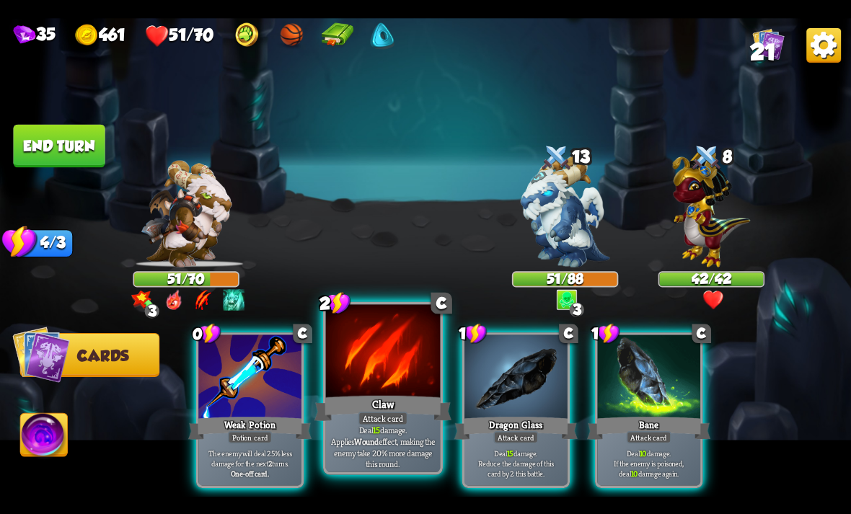
click at [363, 392] on div at bounding box center [383, 352] width 115 height 97
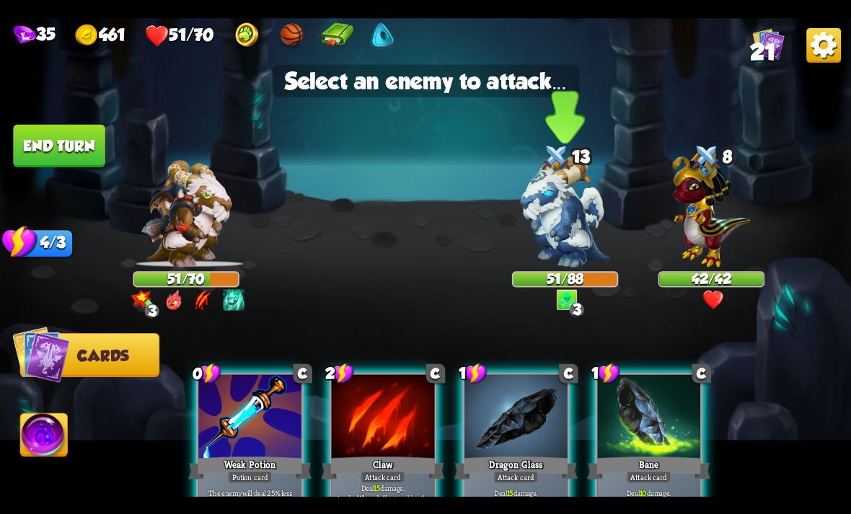
click at [537, 244] on img at bounding box center [565, 211] width 89 height 112
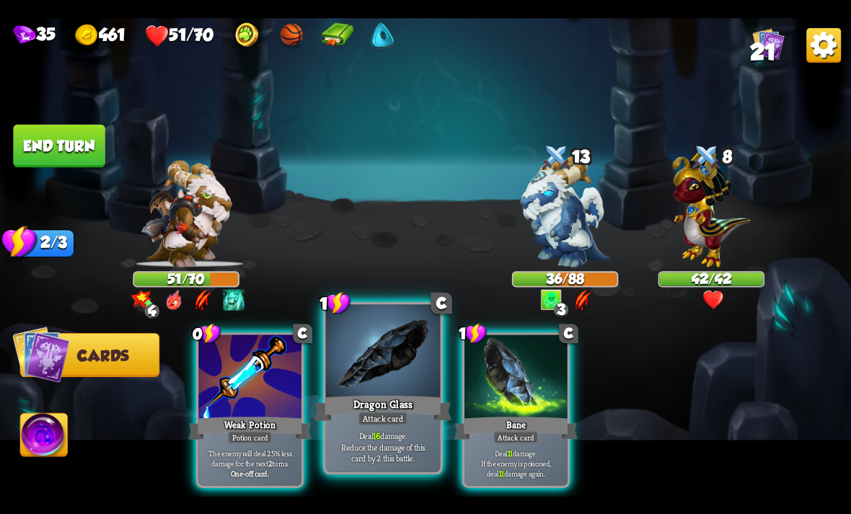
click at [377, 395] on div "Dragon Glass" at bounding box center [382, 408] width 137 height 30
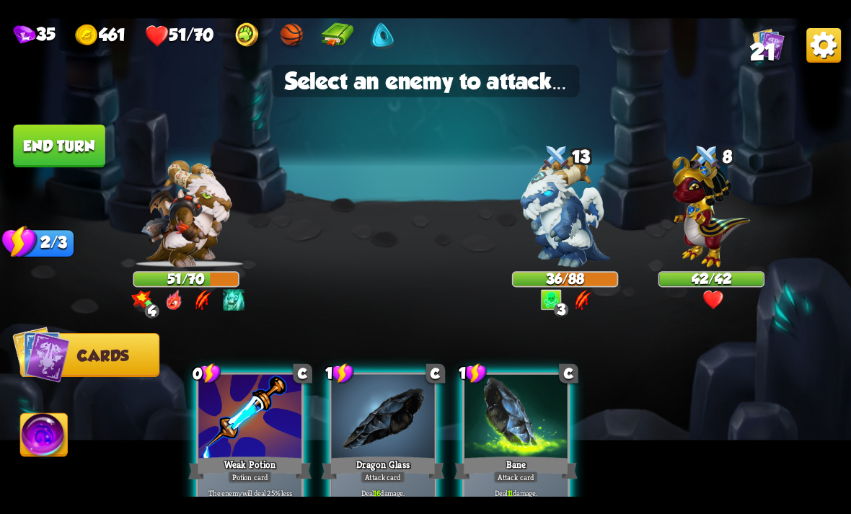
click at [376, 427] on div at bounding box center [383, 417] width 103 height 87
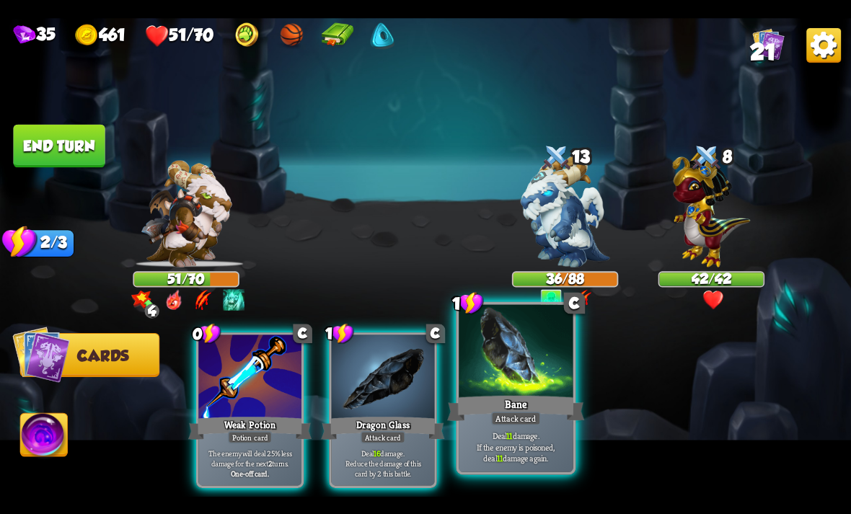
click at [526, 414] on div "Attack card" at bounding box center [516, 418] width 50 height 14
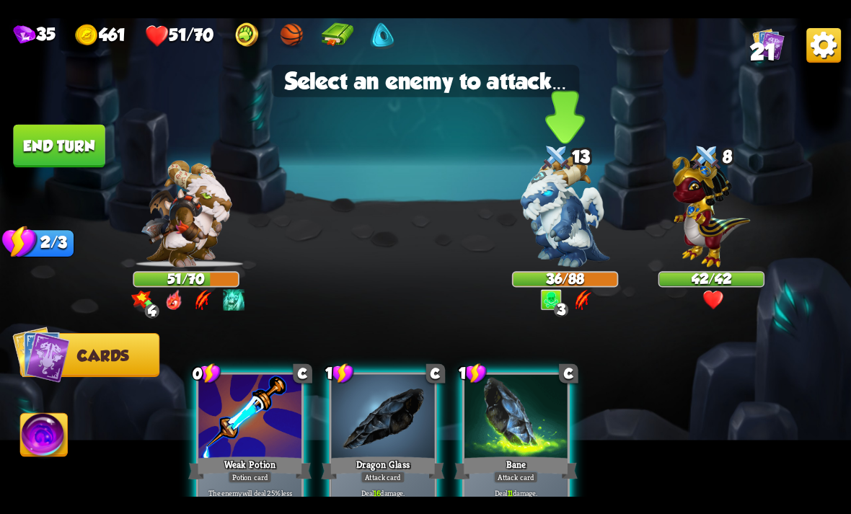
click at [590, 206] on img at bounding box center [565, 211] width 89 height 112
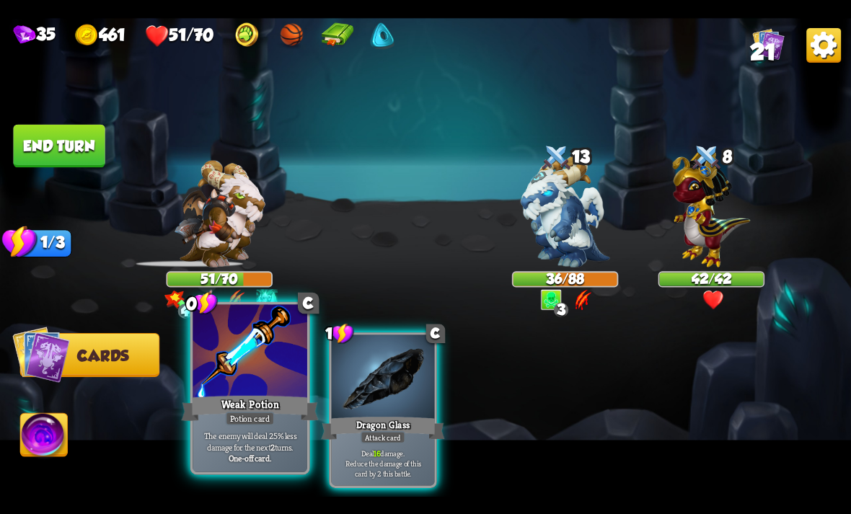
click at [252, 396] on div "Weak Potion" at bounding box center [249, 408] width 137 height 30
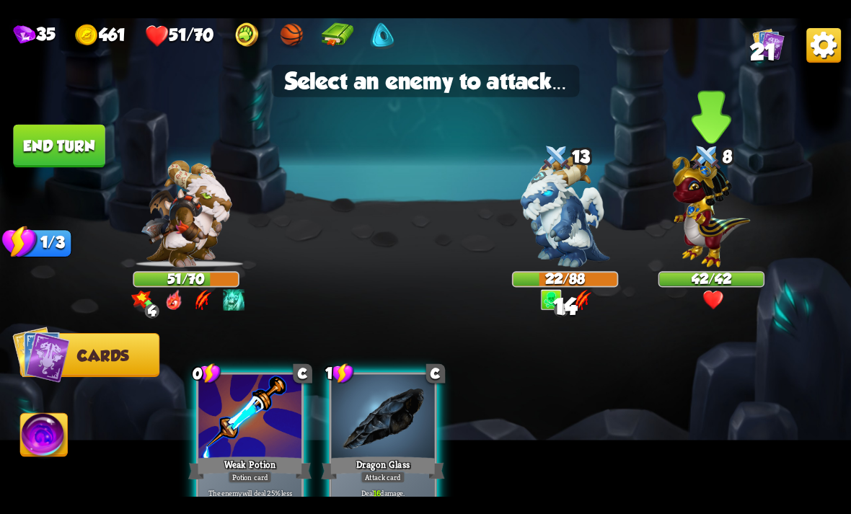
click at [745, 238] on img at bounding box center [712, 206] width 78 height 121
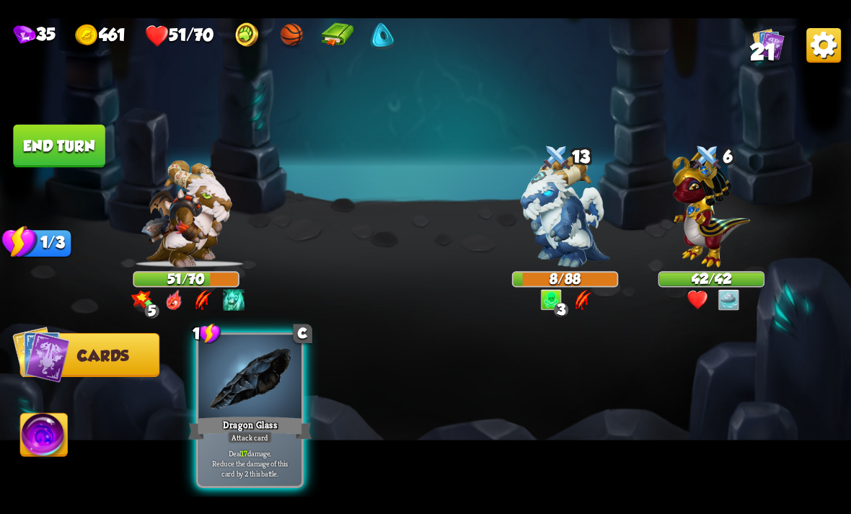
click at [35, 430] on img at bounding box center [44, 437] width 47 height 48
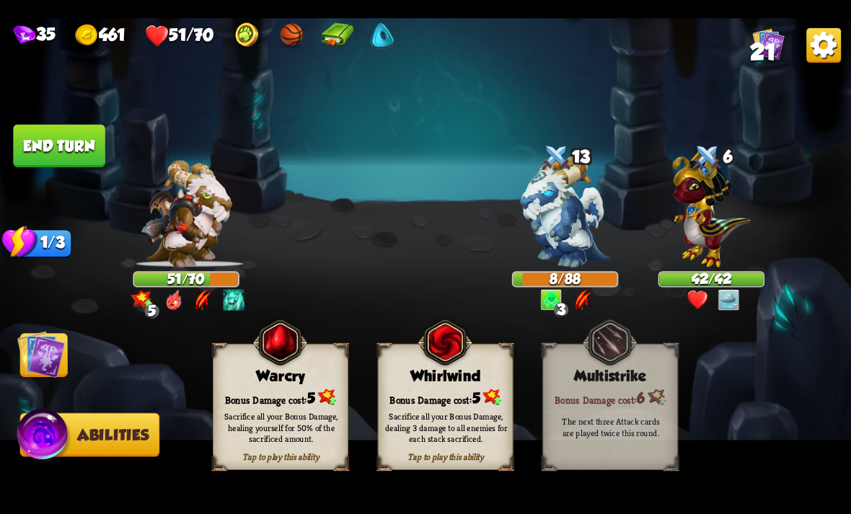
click at [450, 417] on div "Sacrifice all your Bonus Damage, dealing 3 damage to all enemies for each stack…" at bounding box center [446, 427] width 123 height 34
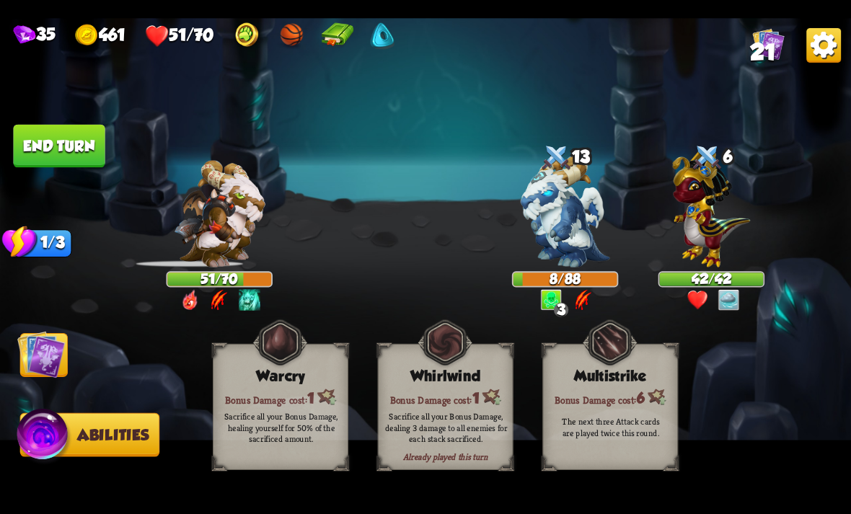
click at [57, 377] on img at bounding box center [41, 354] width 48 height 48
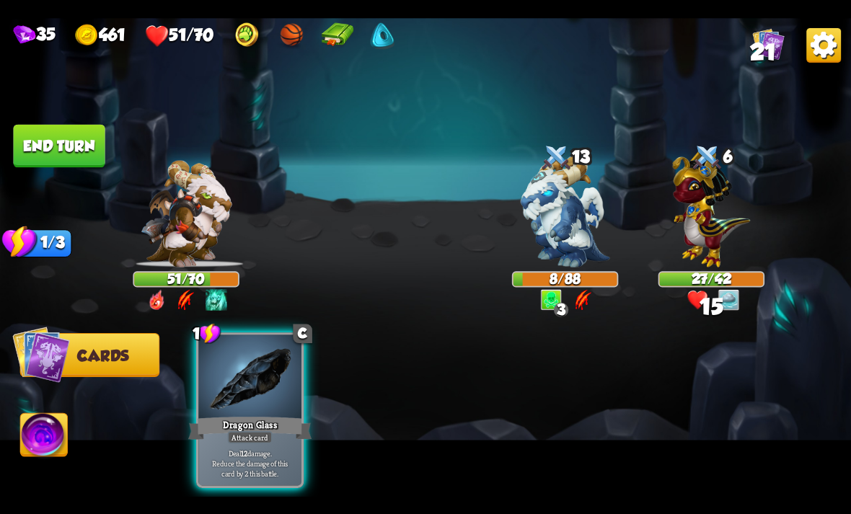
click at [103, 136] on button "End turn" at bounding box center [59, 145] width 92 height 43
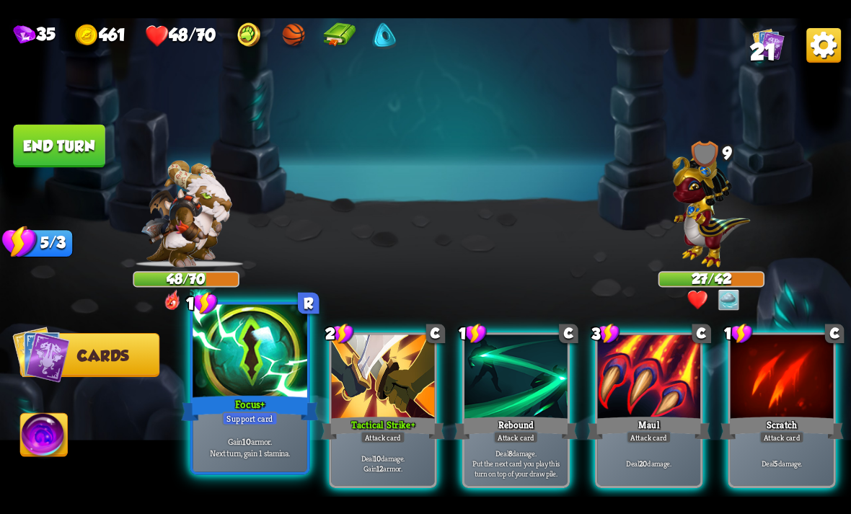
click at [252, 400] on div "Focus +" at bounding box center [249, 408] width 137 height 30
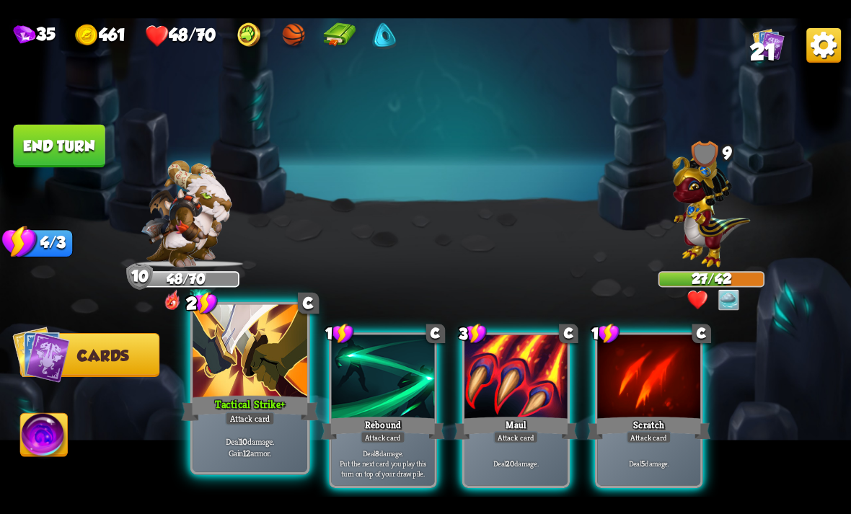
click at [249, 411] on div "Tactical Strike +" at bounding box center [249, 408] width 137 height 30
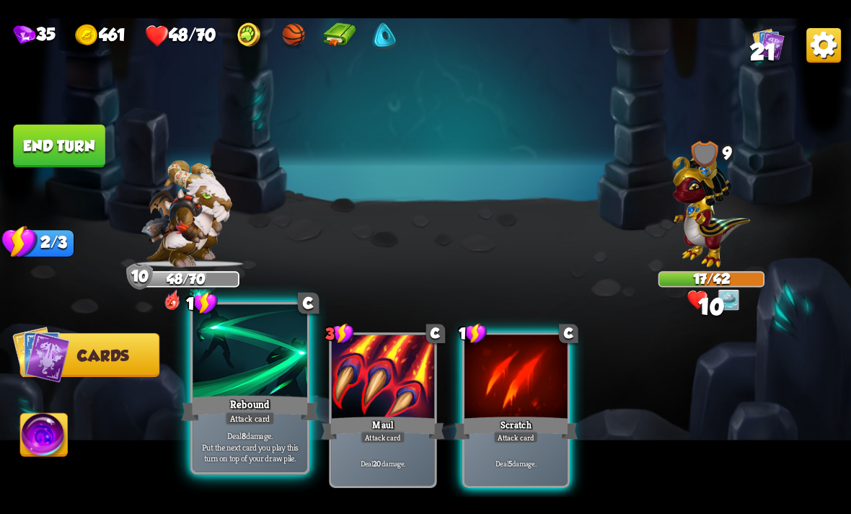
click at [272, 411] on div "Rebound" at bounding box center [249, 408] width 137 height 30
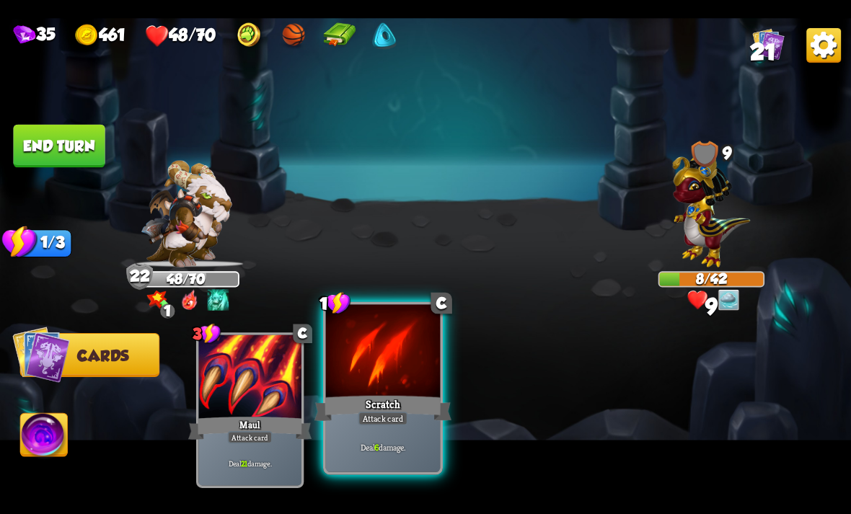
click at [402, 446] on p "Deal 6 damage." at bounding box center [383, 447] width 109 height 12
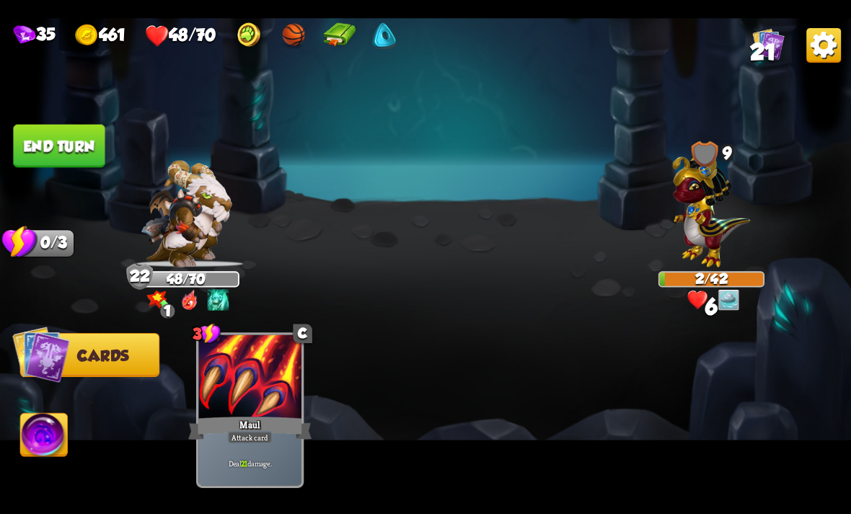
click at [63, 415] on img at bounding box center [425, 257] width 851 height 479
click at [55, 436] on img at bounding box center [44, 437] width 47 height 48
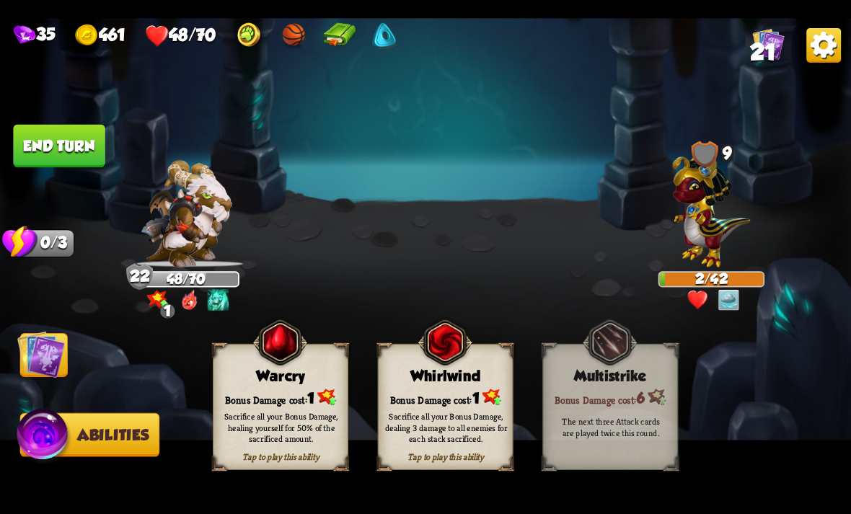
click at [237, 399] on div "Bonus Damage cost: 1" at bounding box center [280, 396] width 134 height 19
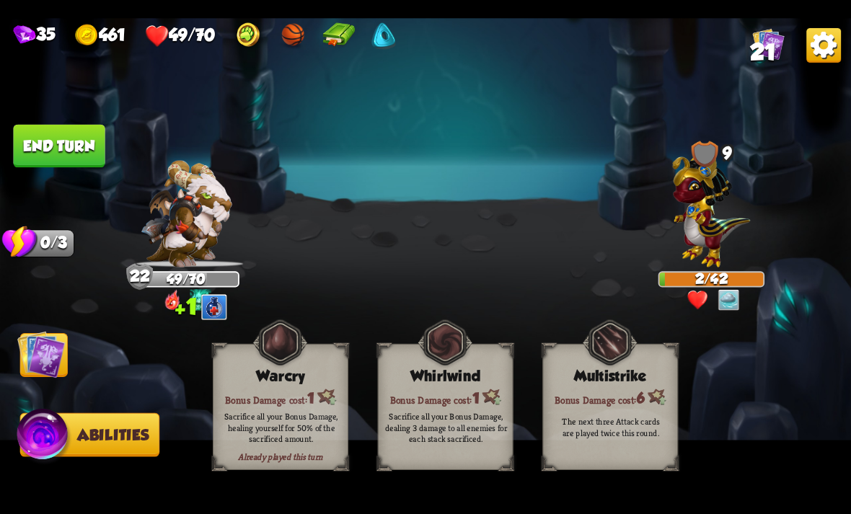
click at [77, 140] on button "End turn" at bounding box center [59, 145] width 92 height 43
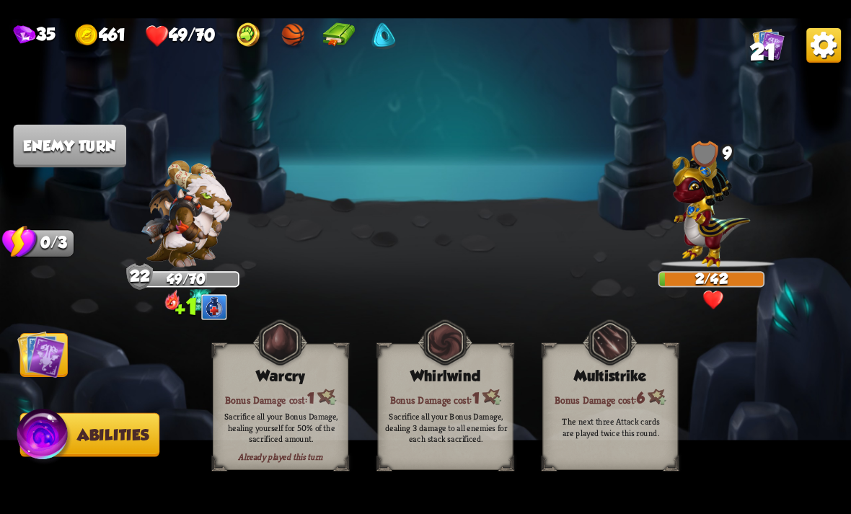
click at [58, 399] on img at bounding box center [425, 257] width 851 height 479
click at [74, 362] on img at bounding box center [425, 257] width 851 height 479
click at [63, 363] on img at bounding box center [41, 354] width 48 height 48
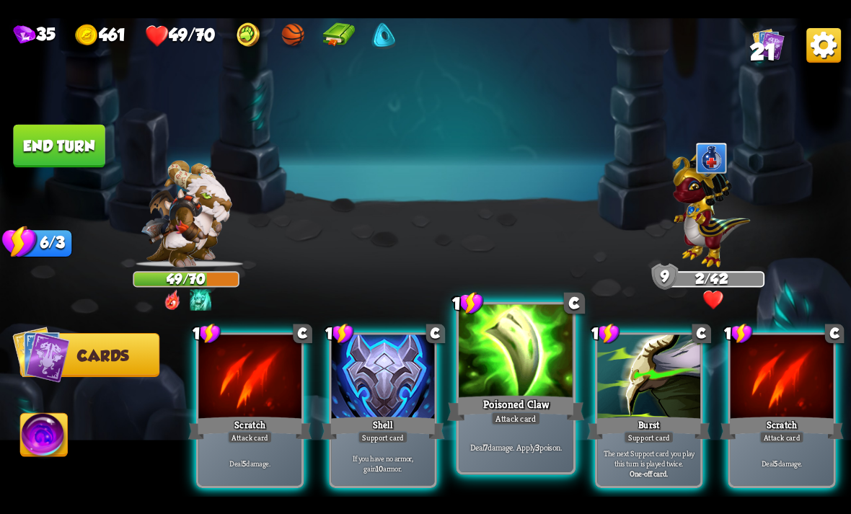
click at [533, 414] on div "Attack card" at bounding box center [516, 418] width 50 height 14
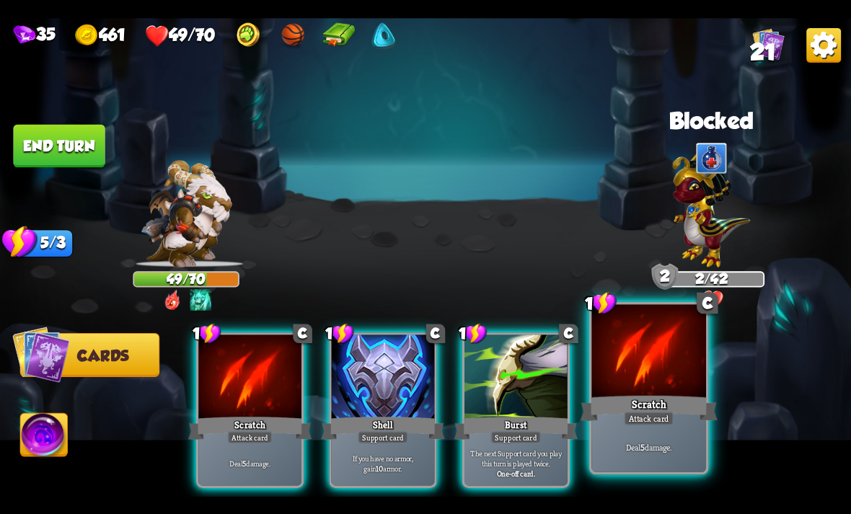
click at [661, 428] on div "Deal 5 damage." at bounding box center [648, 447] width 115 height 50
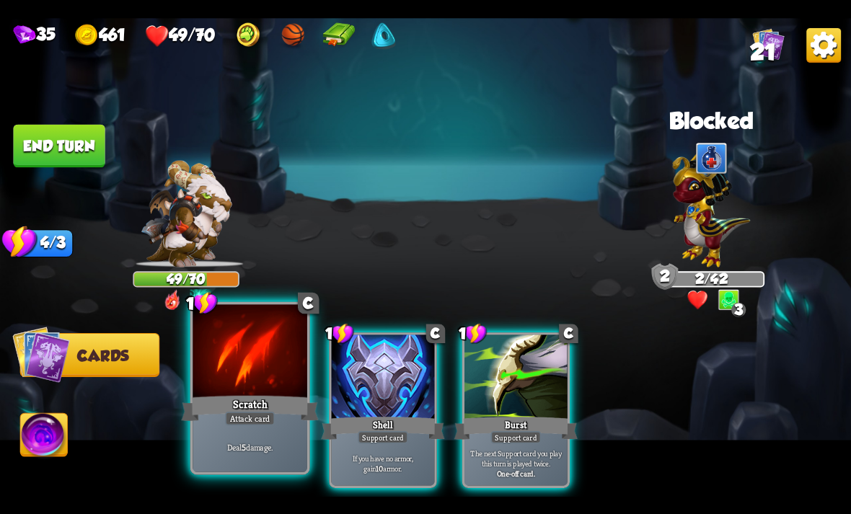
click at [225, 426] on div "Deal 5 damage." at bounding box center [250, 447] width 115 height 50
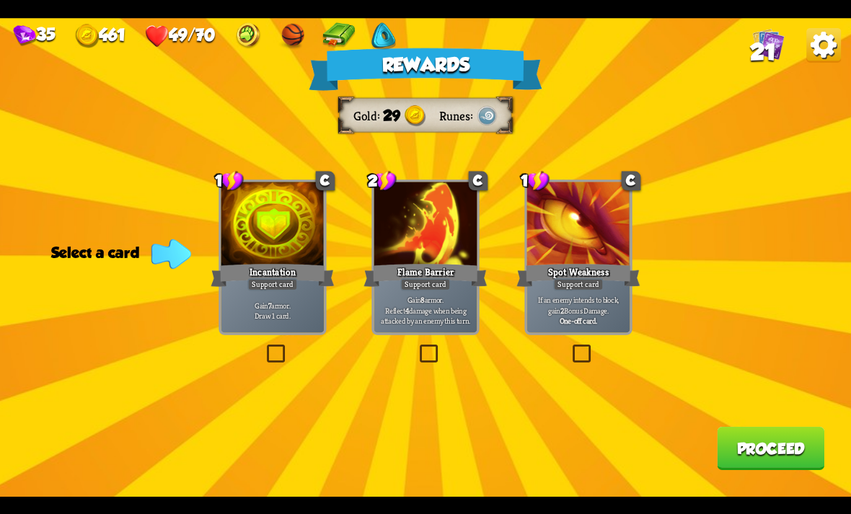
click at [466, 255] on div at bounding box center [425, 225] width 103 height 87
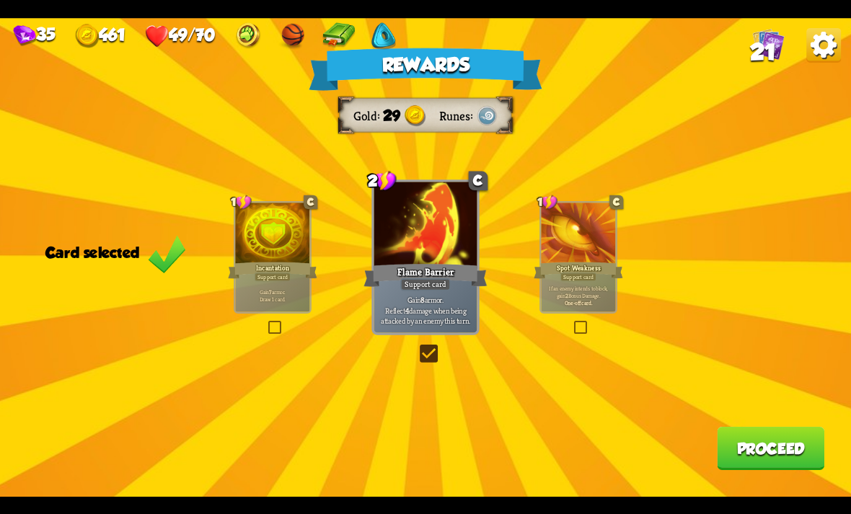
click at [764, 460] on button "Proceed" at bounding box center [770, 448] width 107 height 43
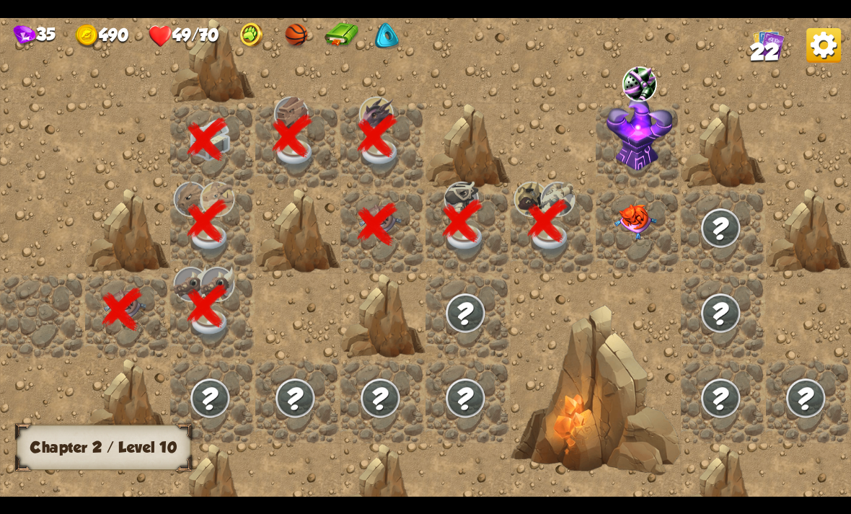
click at [634, 218] on img at bounding box center [635, 221] width 43 height 35
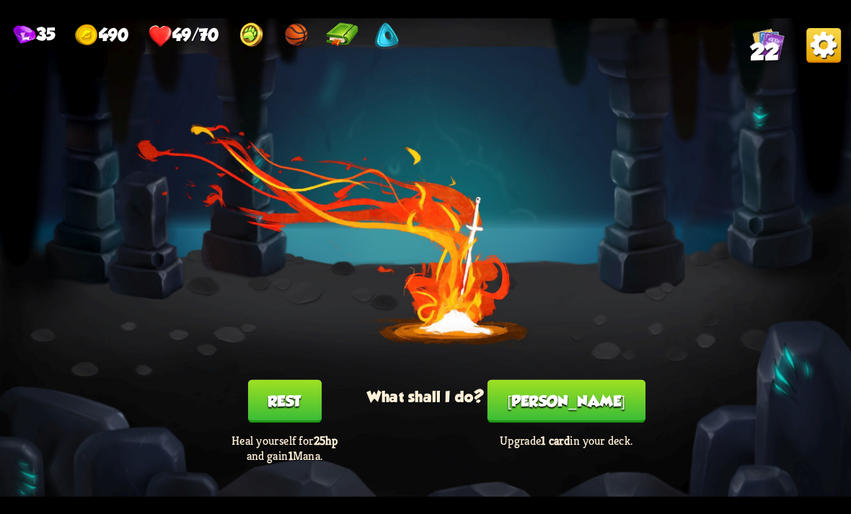
click at [606, 397] on button "[PERSON_NAME]" at bounding box center [566, 400] width 158 height 43
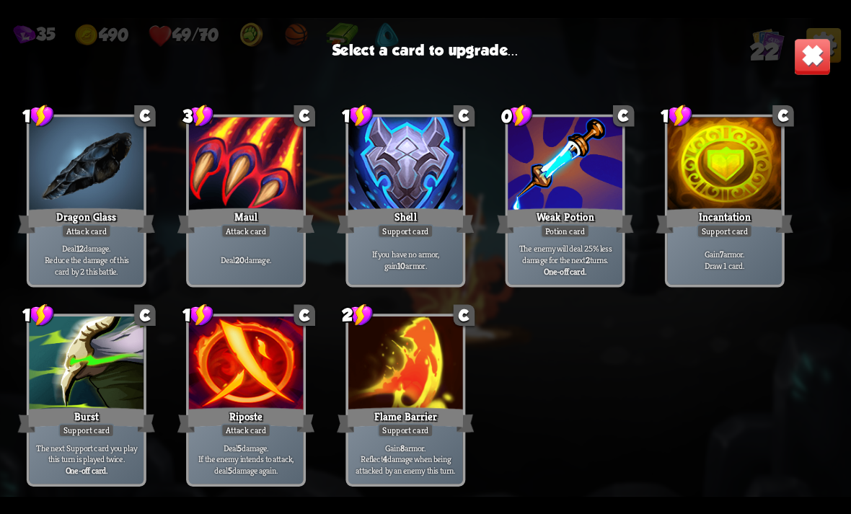
scroll to position [454, 0]
click at [413, 383] on div at bounding box center [405, 365] width 115 height 97
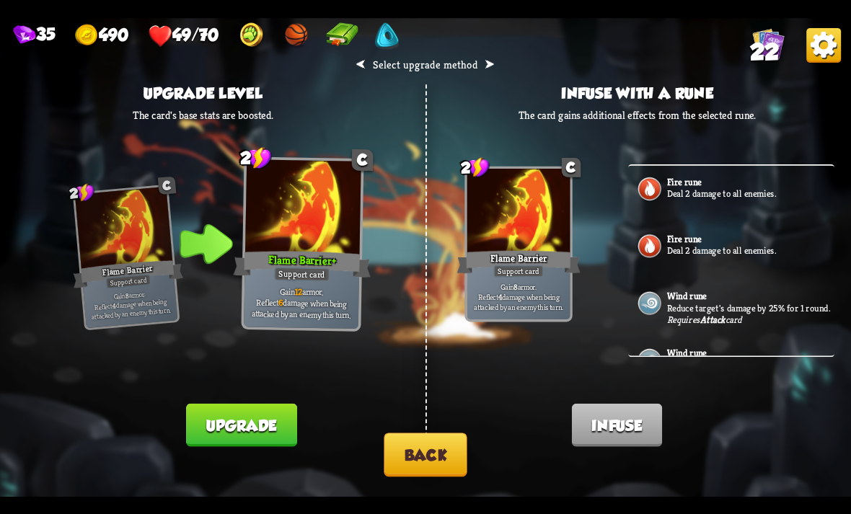
click at [235, 422] on button "Upgrade" at bounding box center [241, 424] width 110 height 43
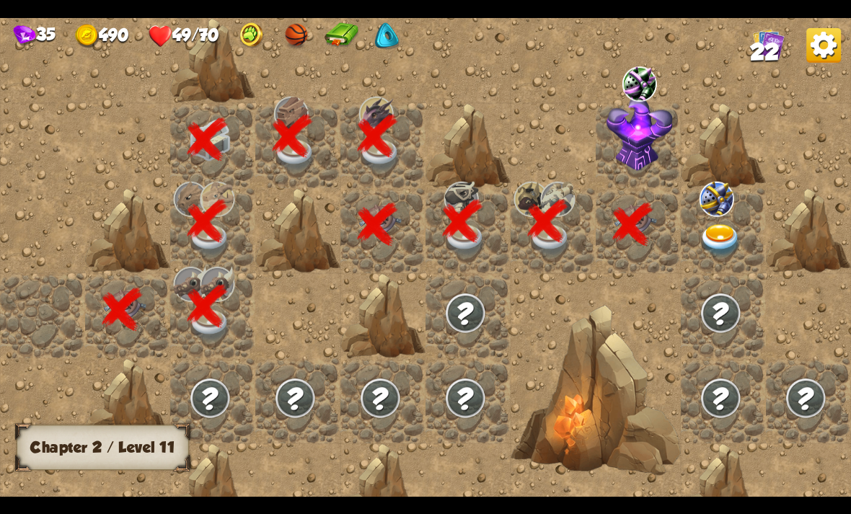
scroll to position [0, 277]
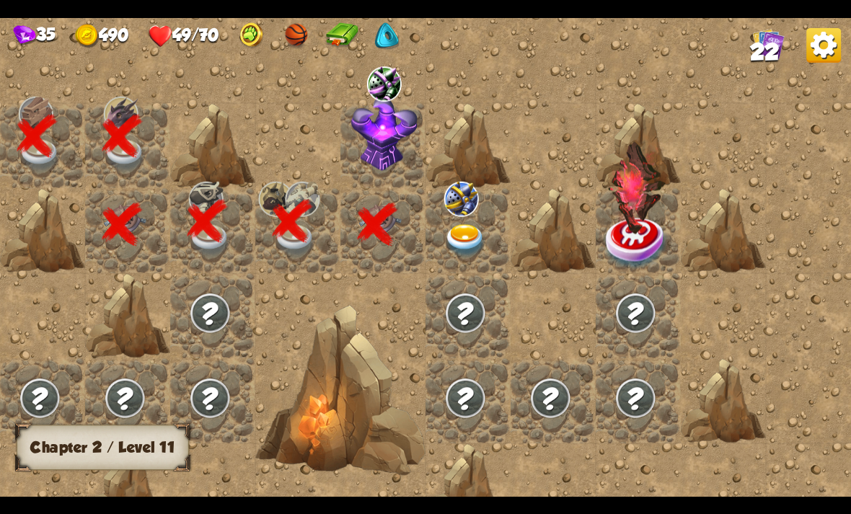
click at [391, 143] on img at bounding box center [384, 133] width 66 height 74
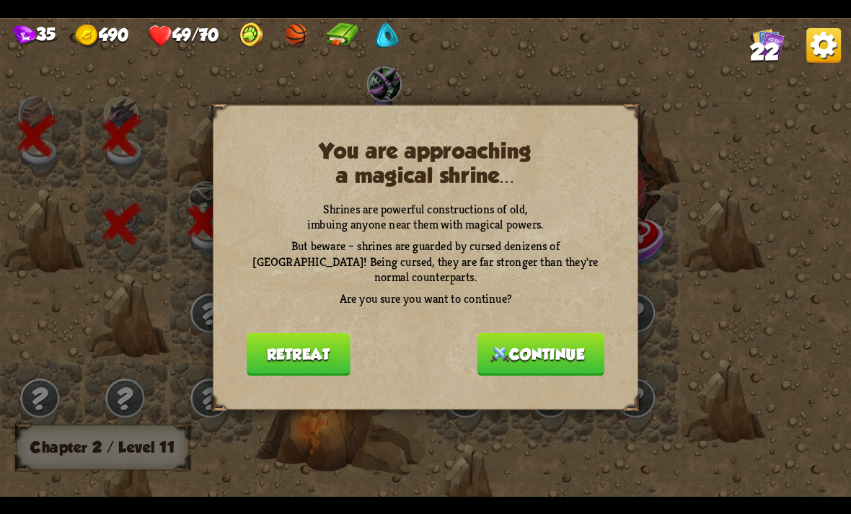
click at [560, 352] on button "Continue" at bounding box center [540, 353] width 127 height 43
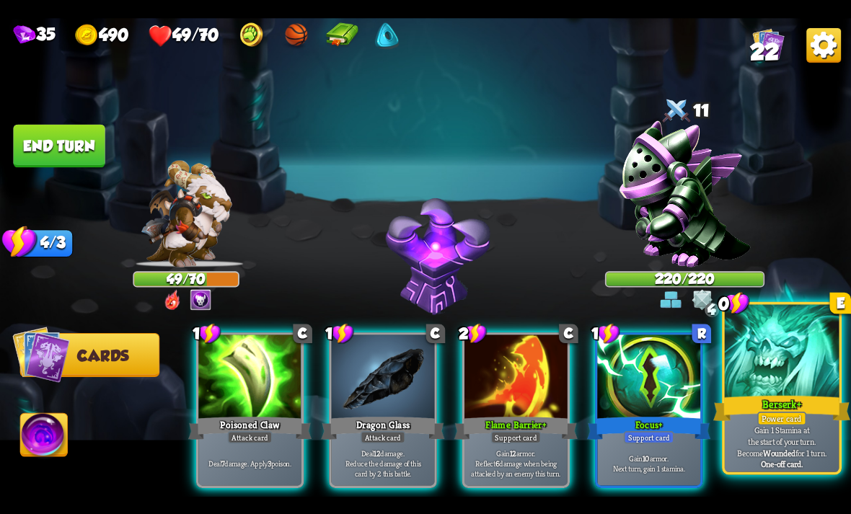
click at [794, 407] on div "Berserk +" at bounding box center [781, 408] width 137 height 30
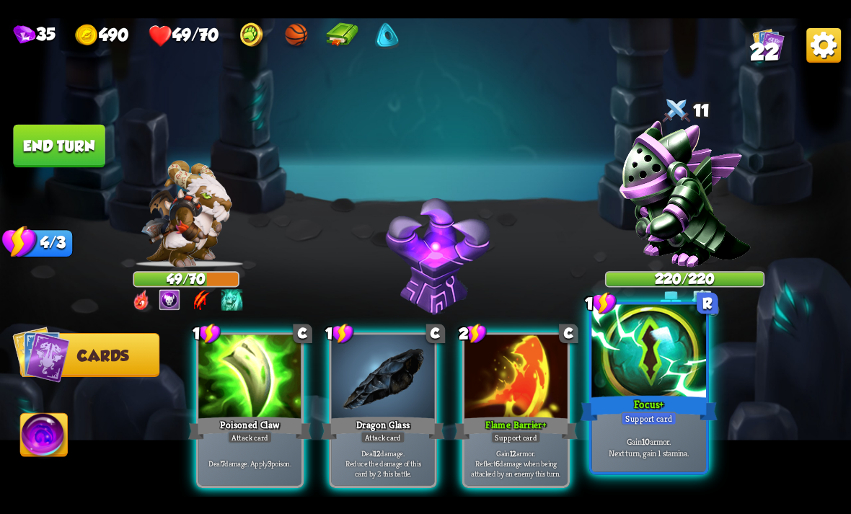
click at [654, 407] on div "Focus +" at bounding box center [648, 408] width 137 height 30
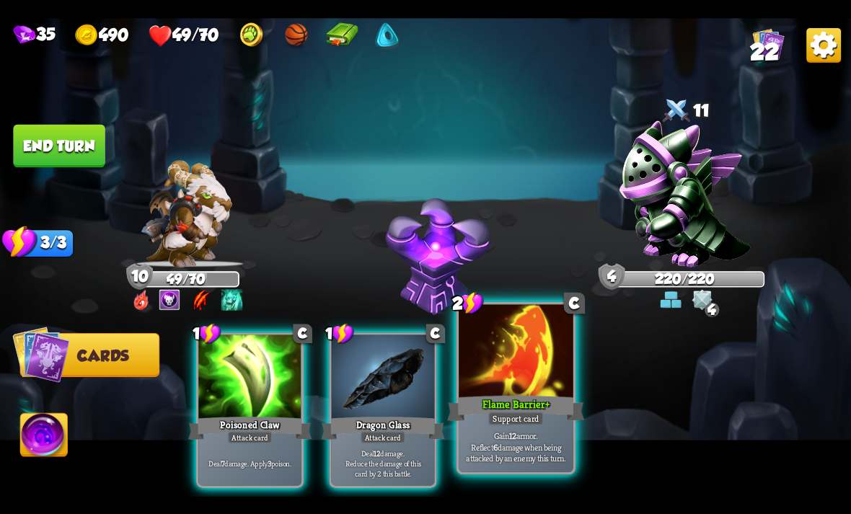
click at [526, 421] on div "Support card" at bounding box center [516, 418] width 56 height 14
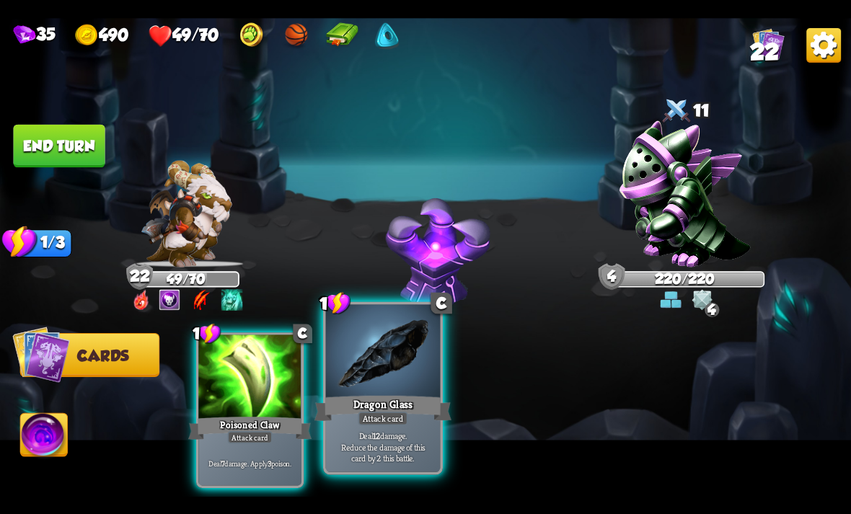
click at [390, 422] on div "Attack card" at bounding box center [383, 418] width 50 height 14
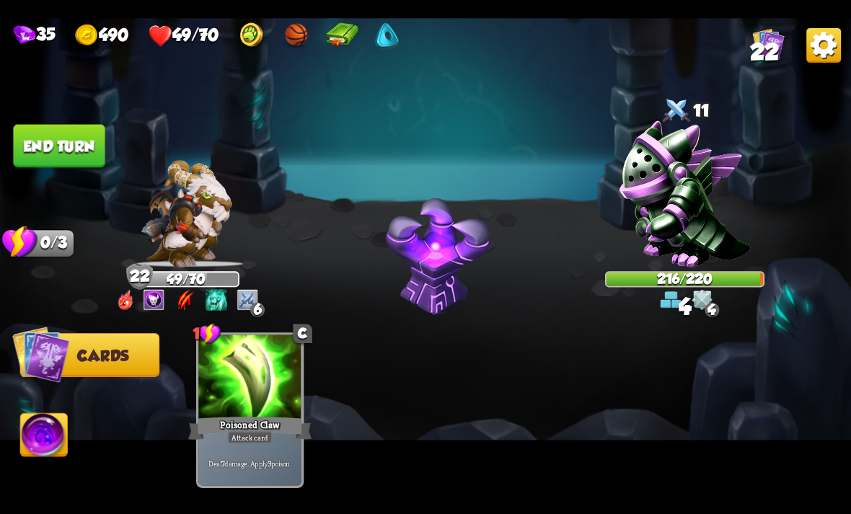
click at [58, 133] on button "End turn" at bounding box center [59, 145] width 92 height 43
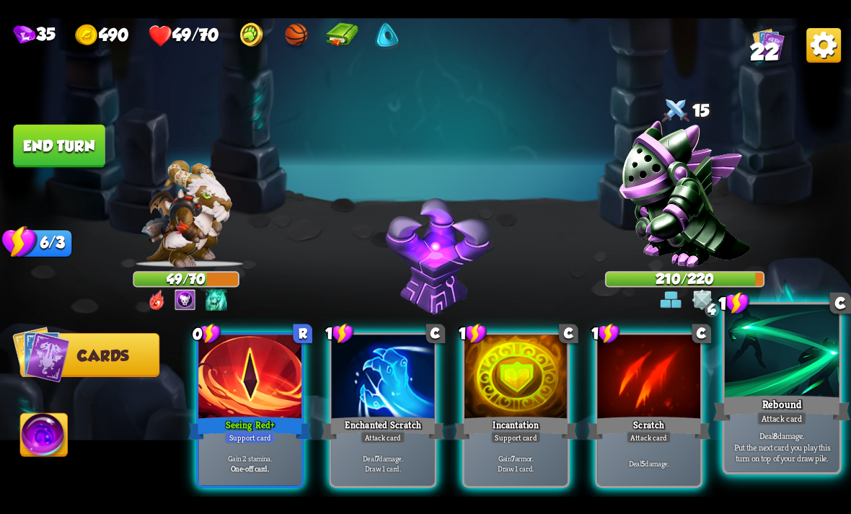
click at [778, 388] on div at bounding box center [782, 352] width 115 height 97
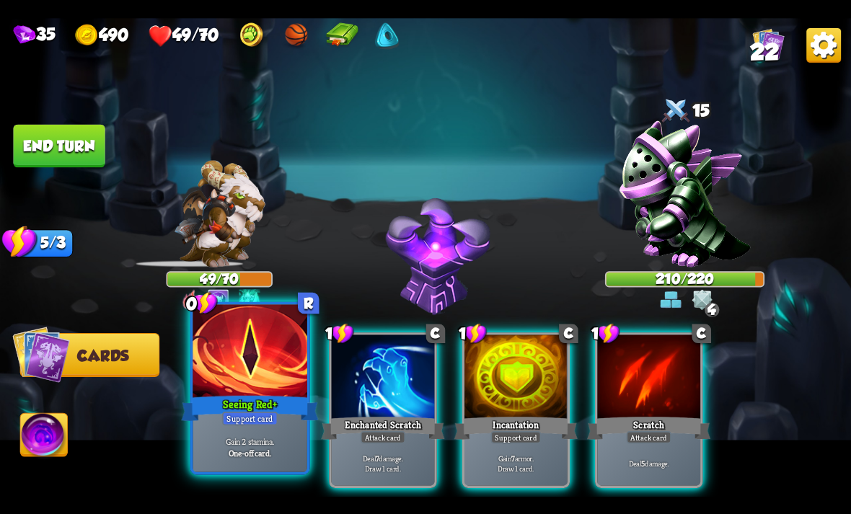
click at [248, 423] on div "Support card" at bounding box center [250, 418] width 56 height 14
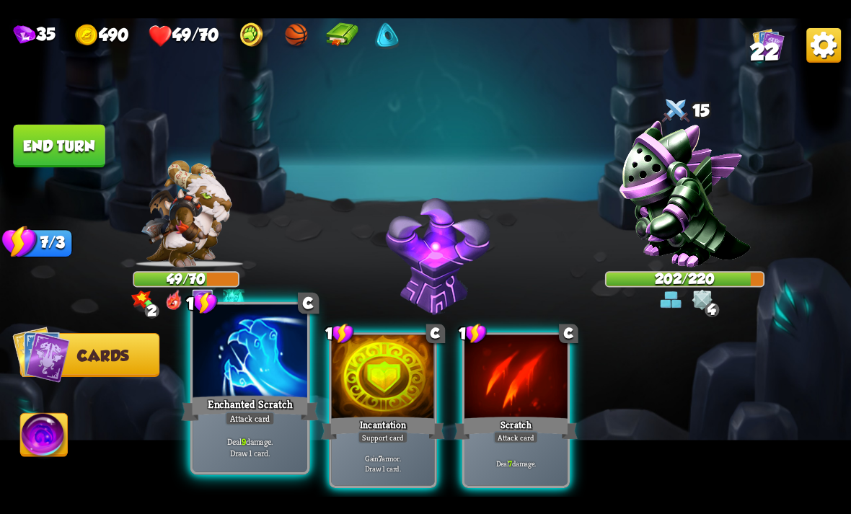
click at [255, 424] on div "Attack card" at bounding box center [250, 418] width 50 height 14
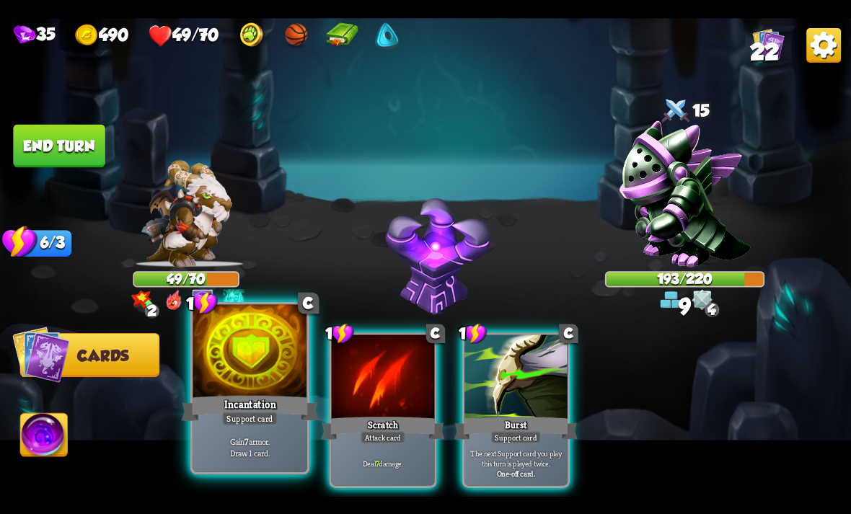
click at [267, 402] on div "Incantation" at bounding box center [249, 408] width 137 height 30
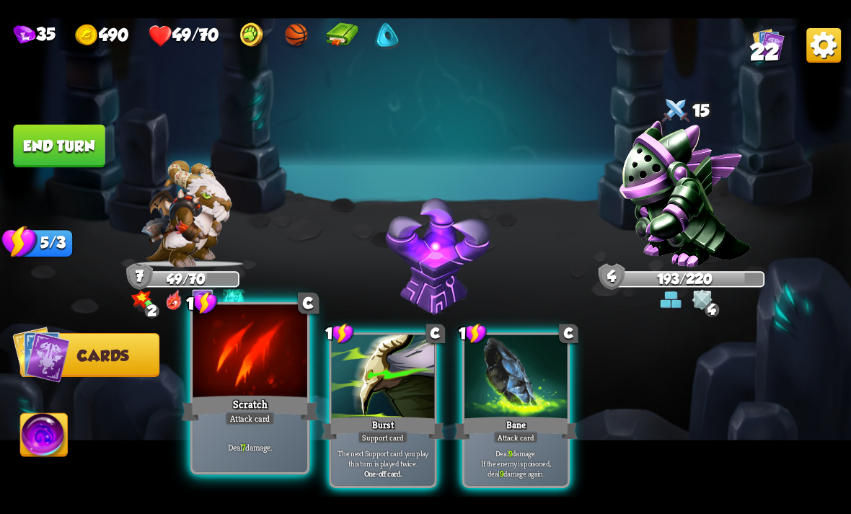
click at [258, 406] on div "Scratch" at bounding box center [249, 408] width 137 height 30
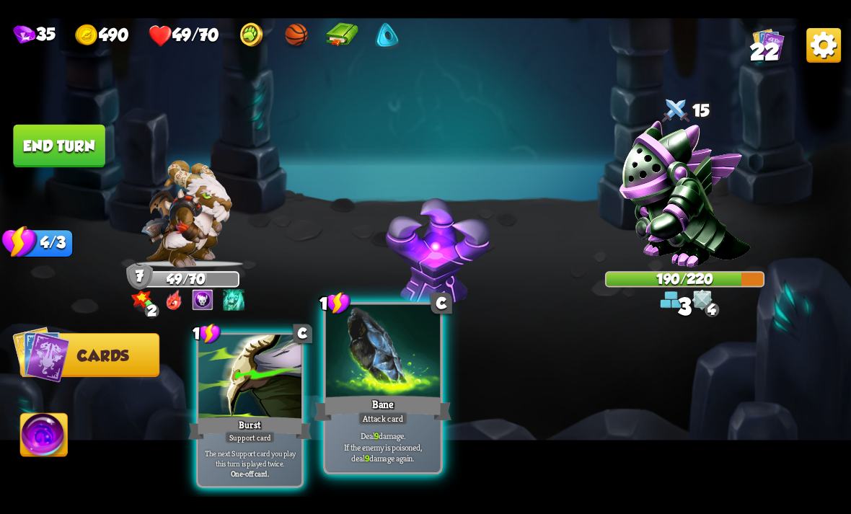
click at [400, 389] on div at bounding box center [383, 352] width 115 height 97
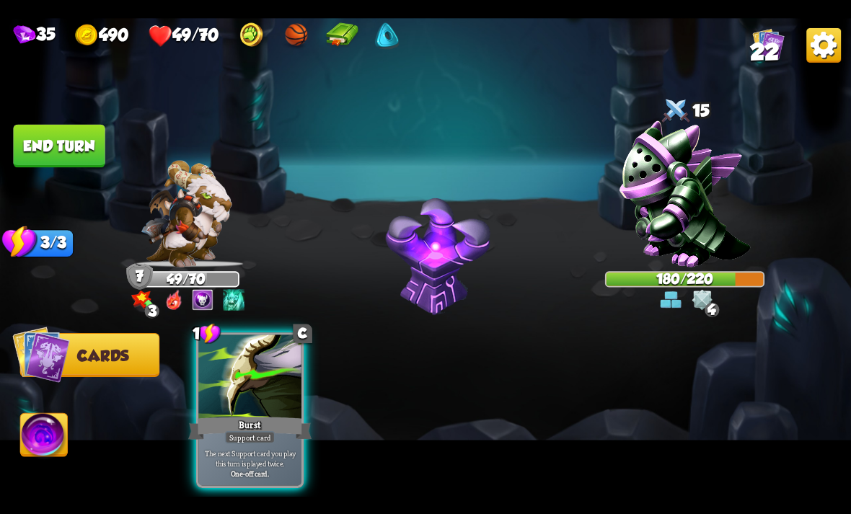
click at [57, 136] on button "End turn" at bounding box center [59, 145] width 92 height 43
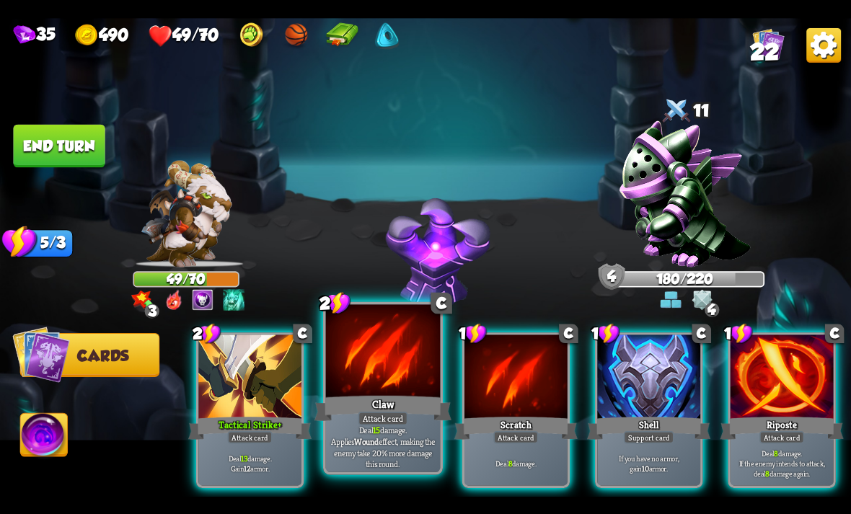
click at [375, 418] on div "Attack card" at bounding box center [383, 418] width 50 height 14
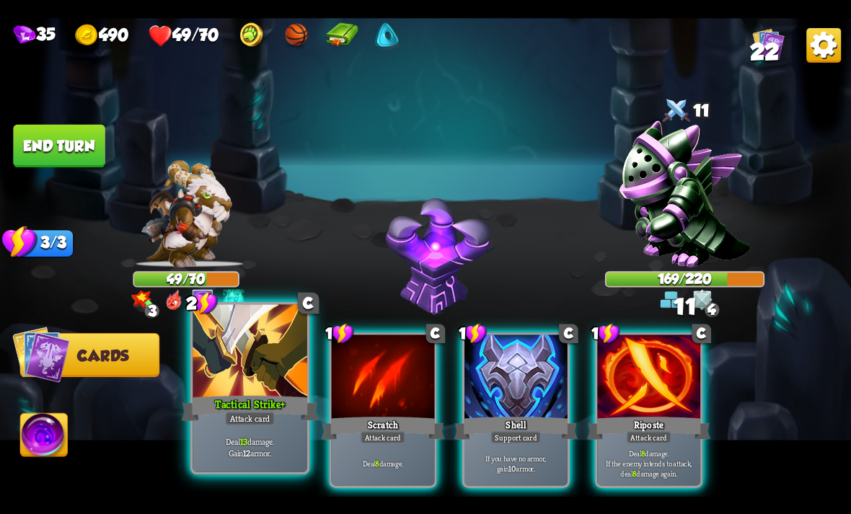
click at [239, 400] on div "Tactical Strike +" at bounding box center [249, 408] width 137 height 30
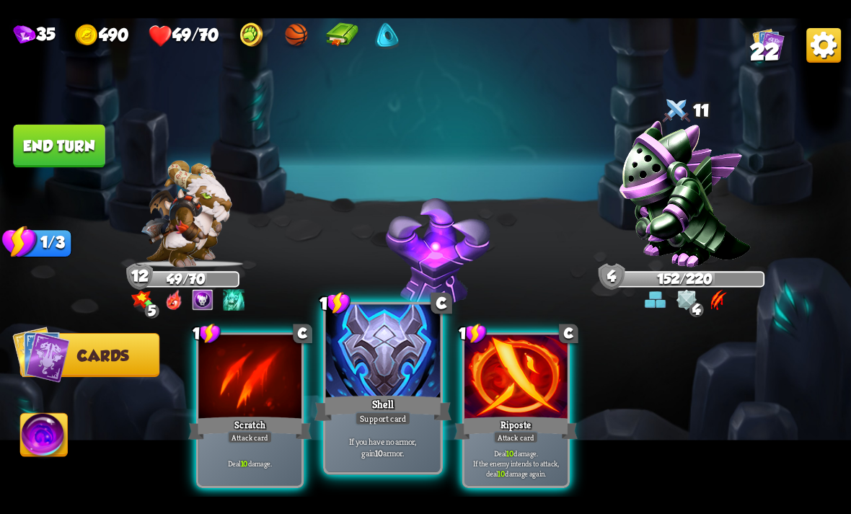
click at [387, 415] on div "Support card" at bounding box center [383, 418] width 56 height 14
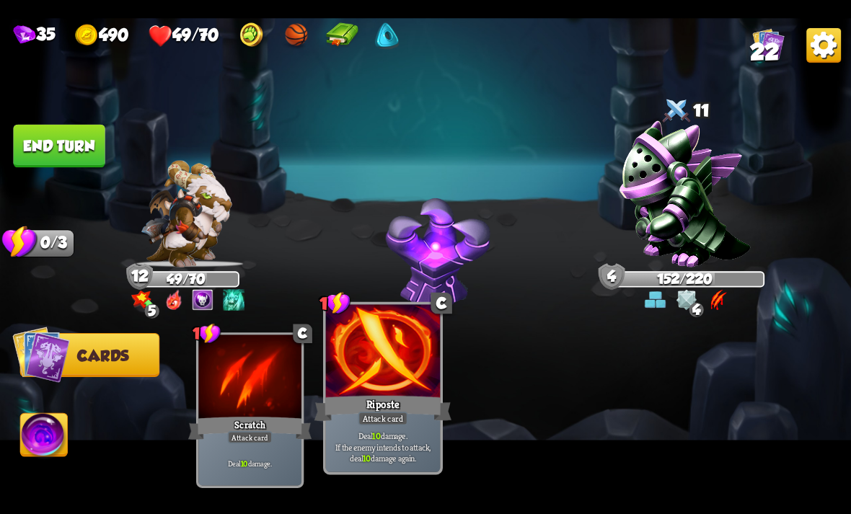
click at [420, 407] on div "Riposte" at bounding box center [382, 408] width 137 height 30
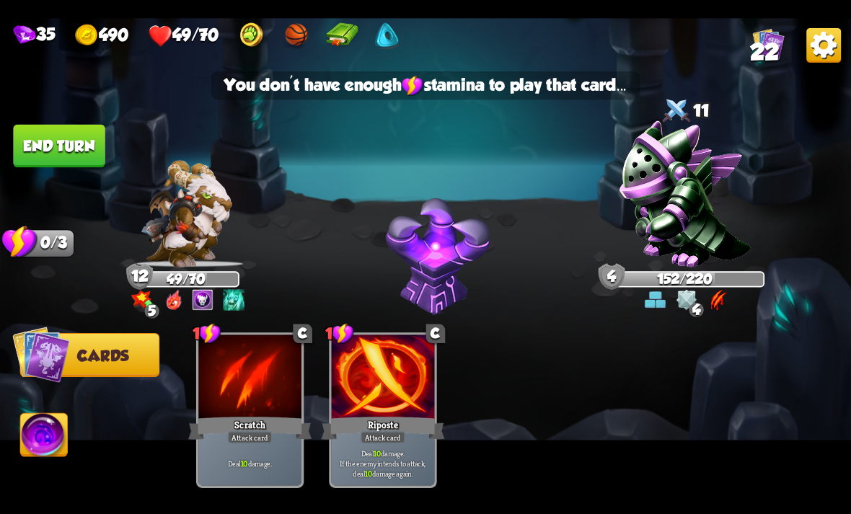
click at [61, 149] on button "End turn" at bounding box center [59, 145] width 92 height 43
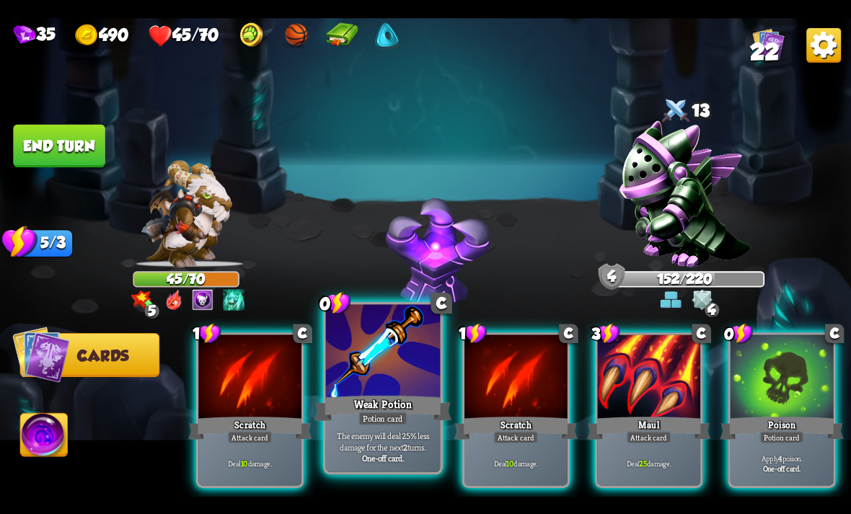
click at [371, 385] on div at bounding box center [383, 352] width 115 height 97
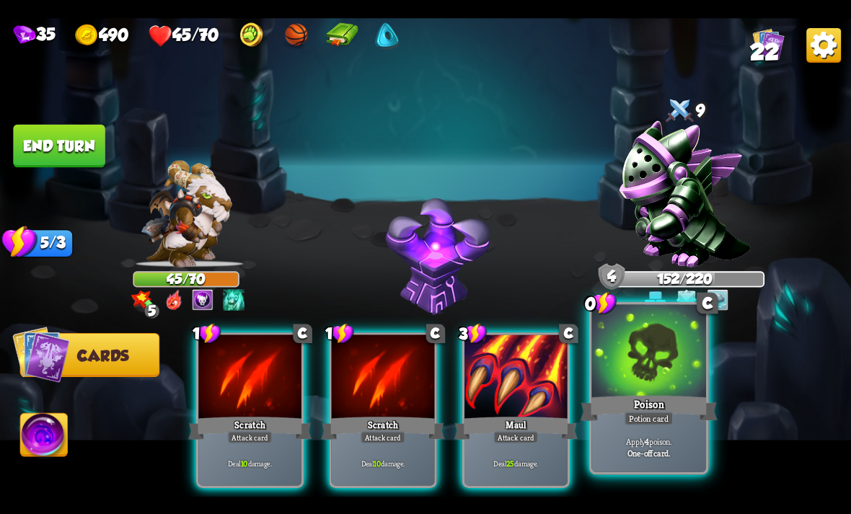
click at [668, 413] on div "Potion card" at bounding box center [648, 418] width 49 height 14
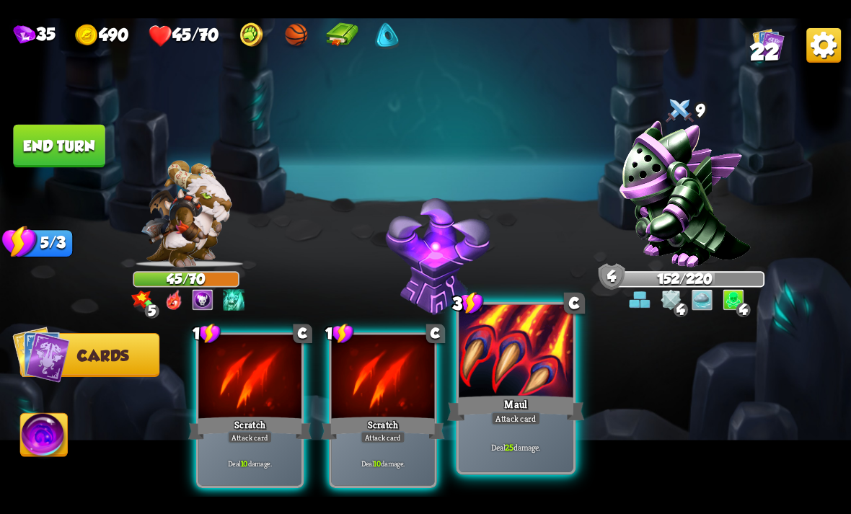
click at [519, 444] on p "Deal 25 damage." at bounding box center [515, 447] width 109 height 12
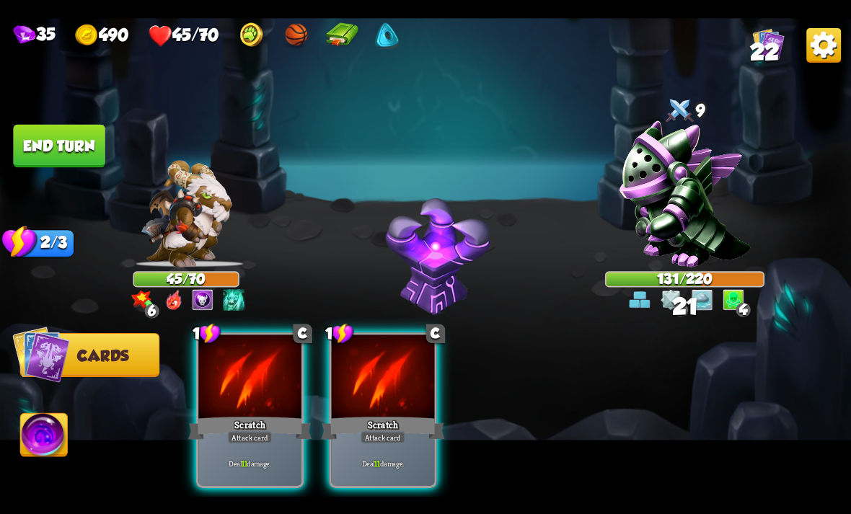
click at [62, 136] on button "End turn" at bounding box center [59, 145] width 92 height 43
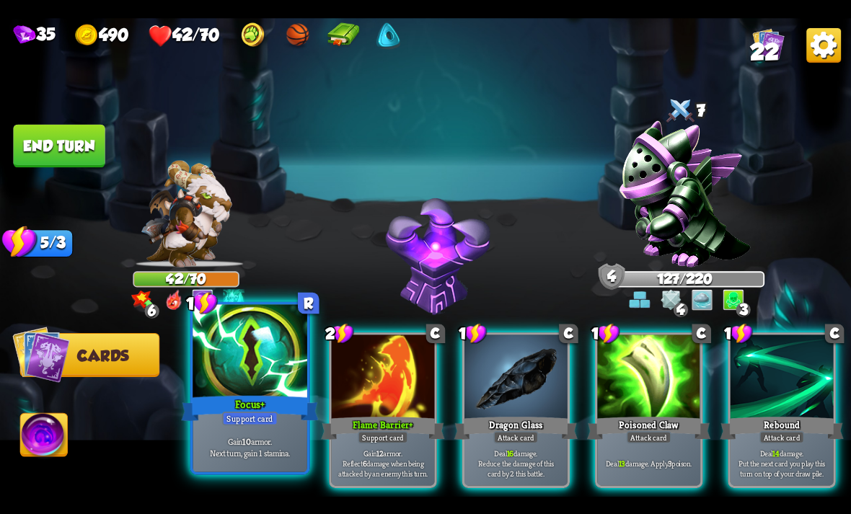
click at [252, 407] on div "Focus +" at bounding box center [249, 408] width 137 height 30
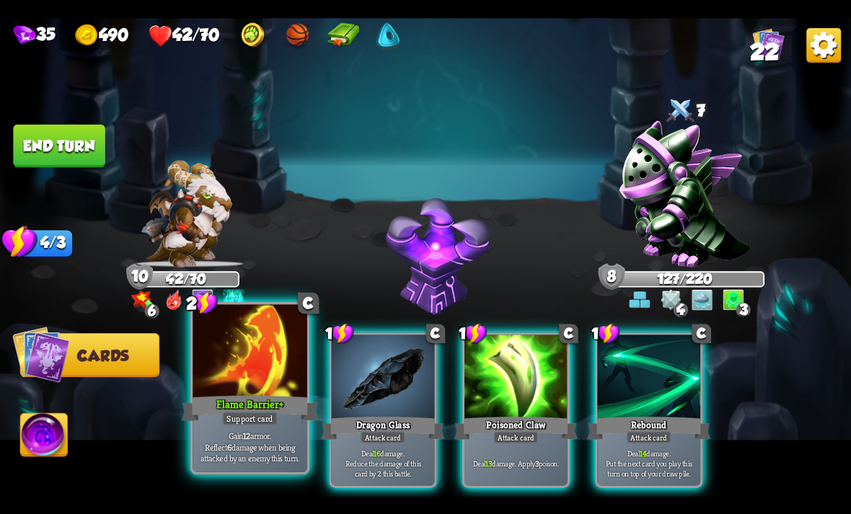
click at [253, 417] on div "Support card" at bounding box center [250, 418] width 56 height 14
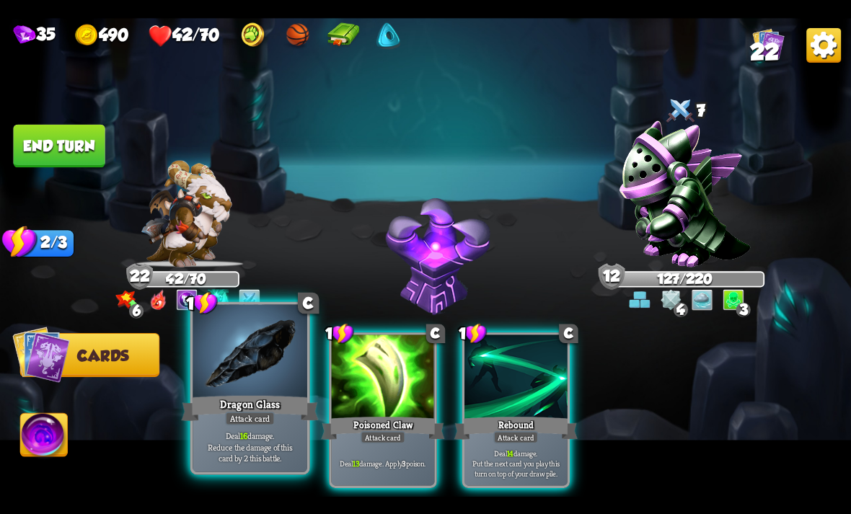
click at [231, 392] on div at bounding box center [250, 352] width 115 height 97
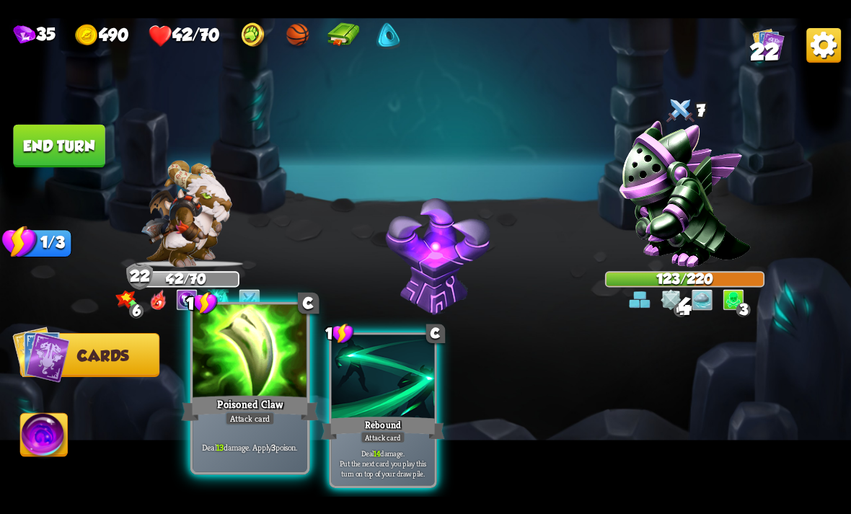
click at [243, 412] on div "Attack card" at bounding box center [250, 418] width 50 height 14
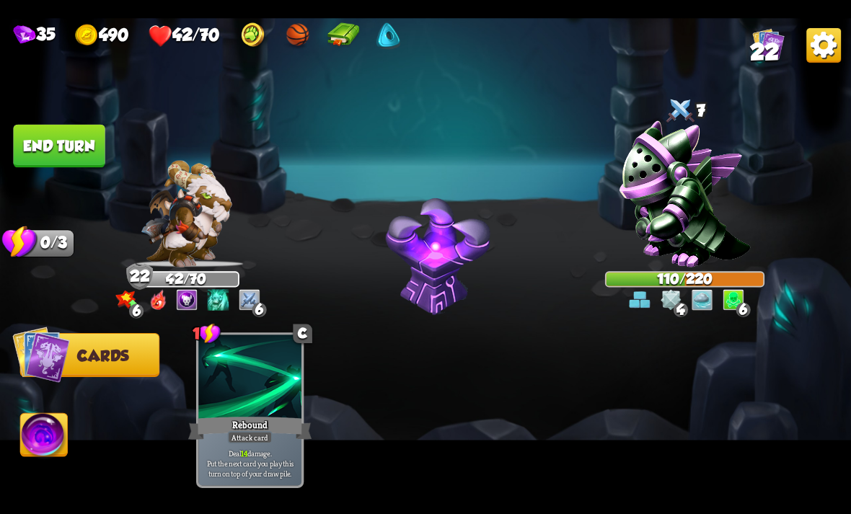
click at [50, 151] on button "End turn" at bounding box center [59, 145] width 92 height 43
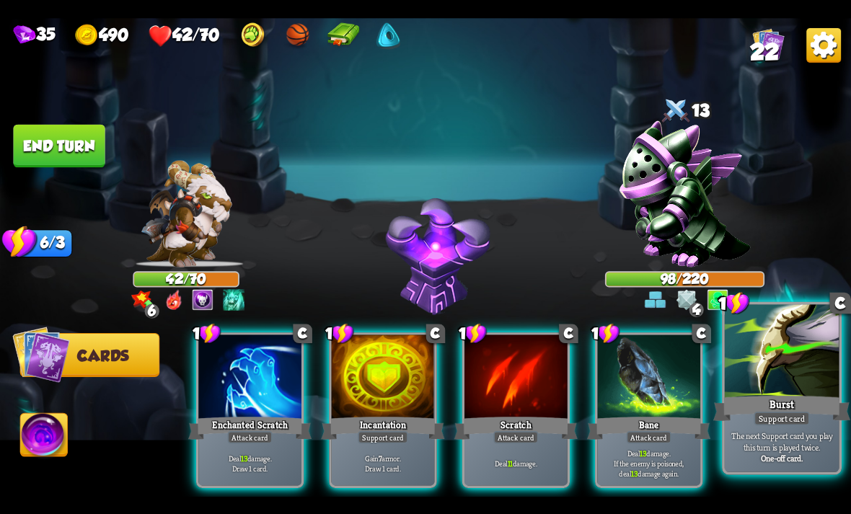
click at [774, 440] on p "The next Support card you play this turn is played twice." at bounding box center [781, 441] width 109 height 22
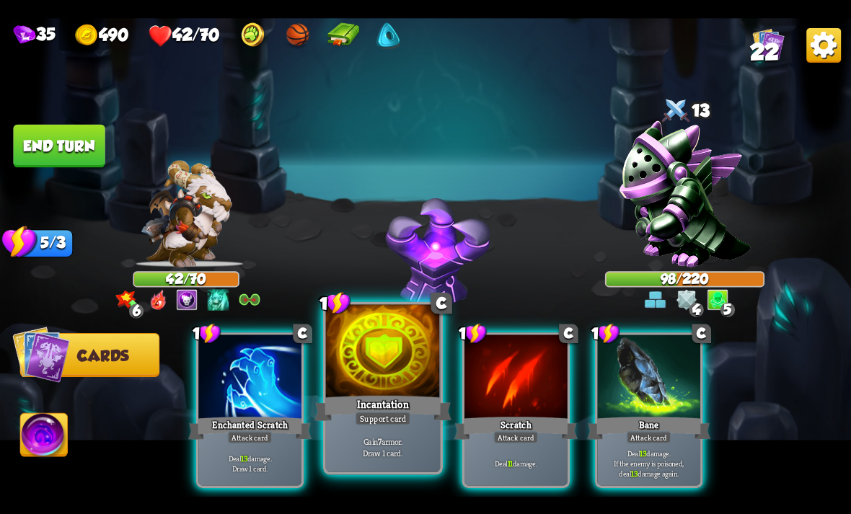
click at [384, 420] on div "Support card" at bounding box center [383, 418] width 56 height 14
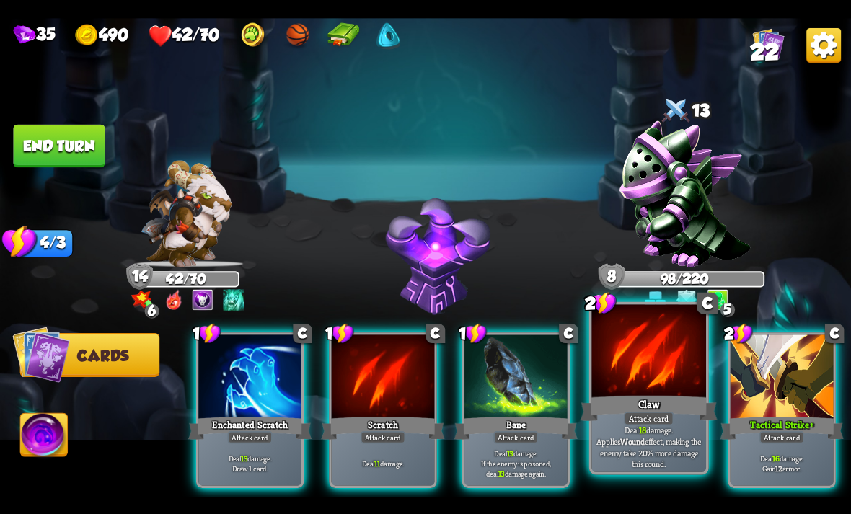
click at [632, 399] on div "Claw" at bounding box center [648, 408] width 137 height 30
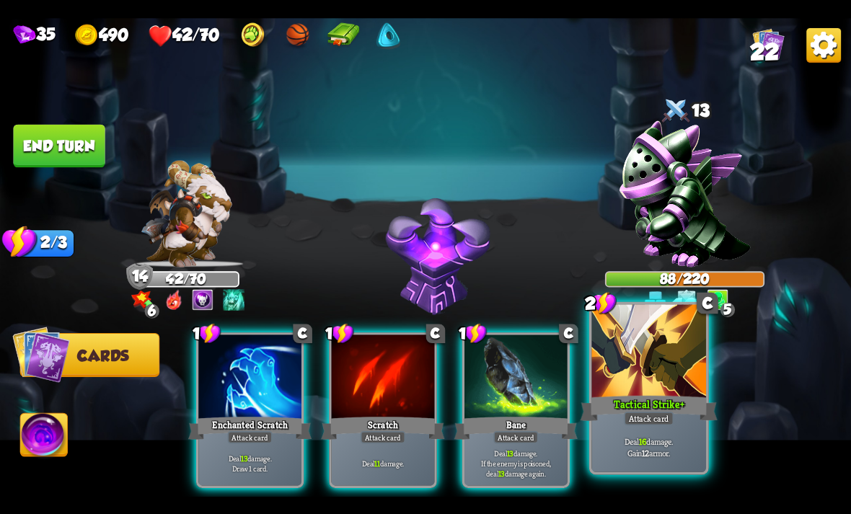
click at [682, 410] on b "+" at bounding box center [682, 404] width 4 height 14
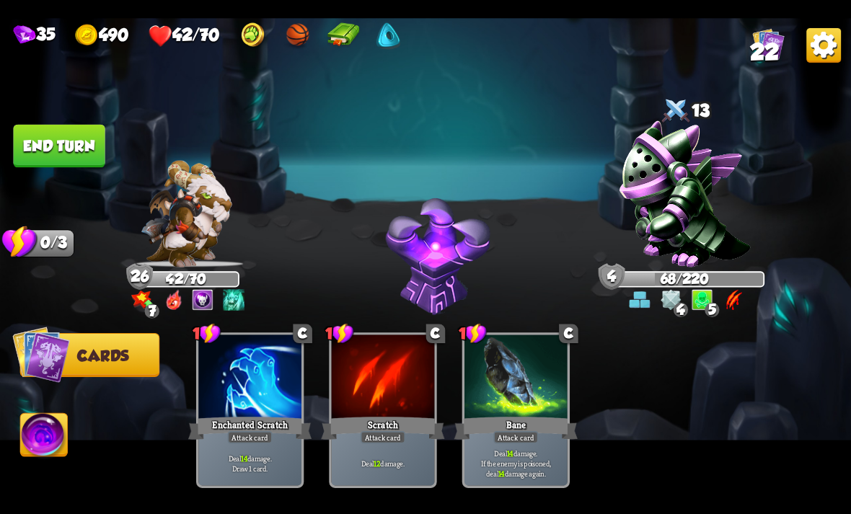
click at [47, 125] on button "End turn" at bounding box center [59, 145] width 92 height 43
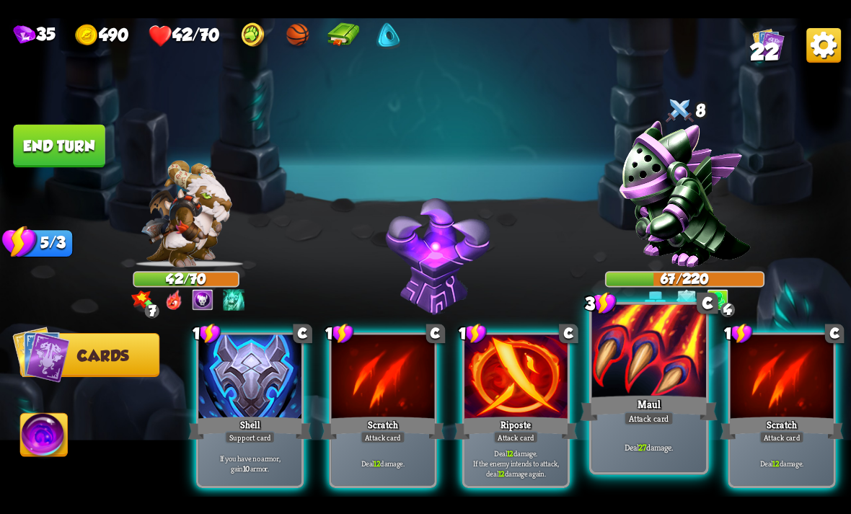
click at [642, 430] on div "Deal 27 damage." at bounding box center [648, 447] width 115 height 50
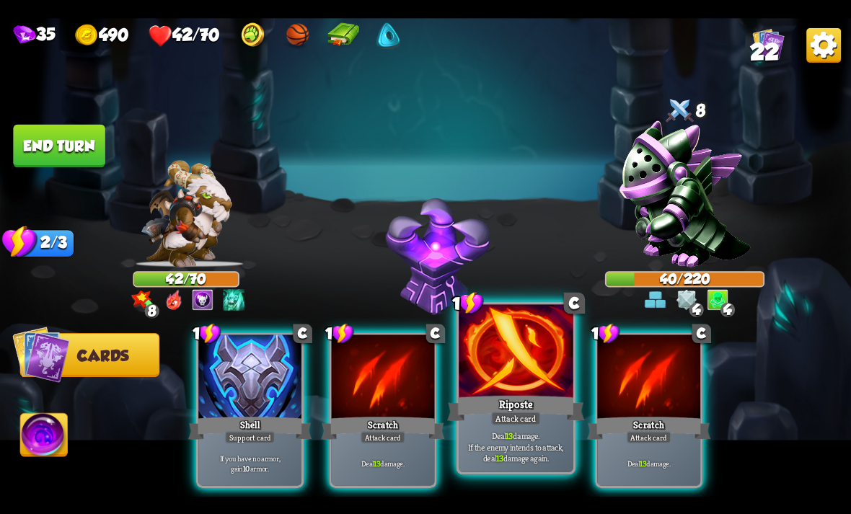
click at [499, 391] on div at bounding box center [516, 352] width 115 height 97
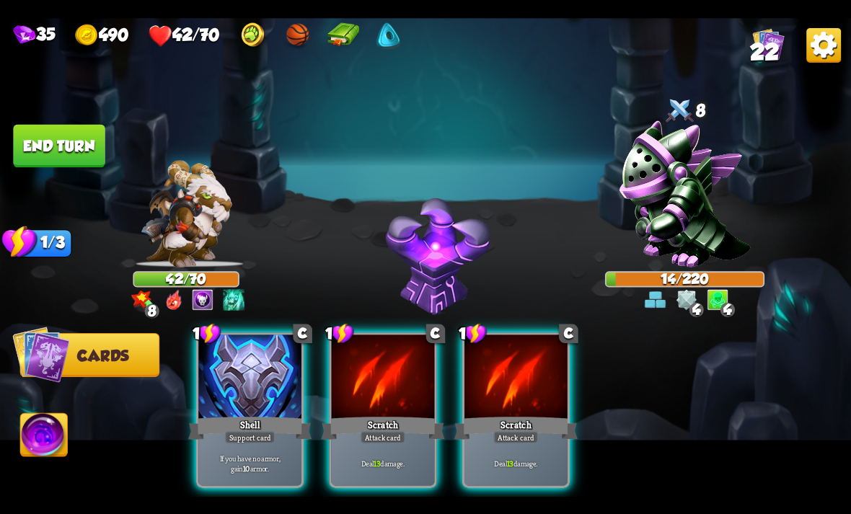
click at [43, 435] on img at bounding box center [44, 437] width 47 height 48
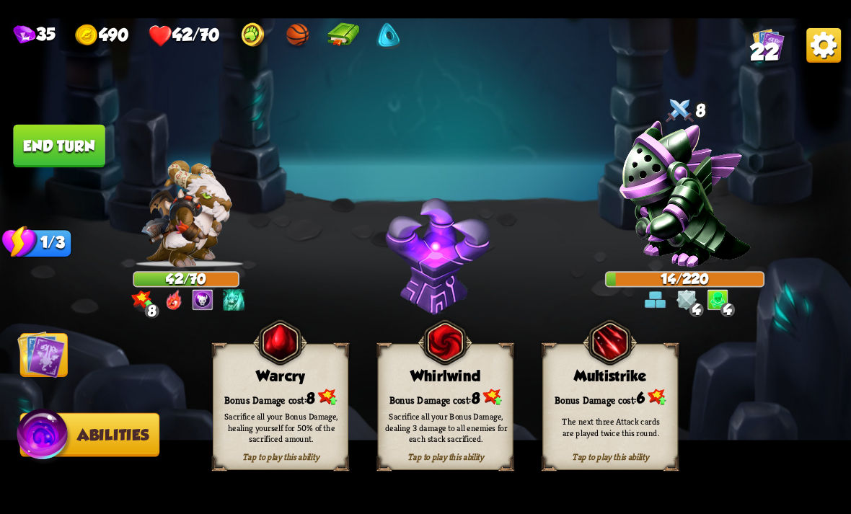
click at [46, 350] on img at bounding box center [41, 354] width 48 height 48
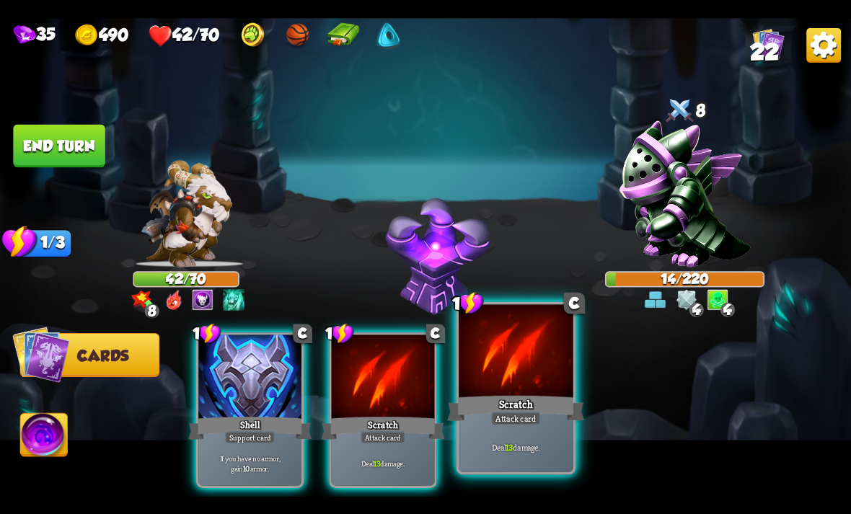
click at [514, 406] on div "Scratch" at bounding box center [515, 408] width 137 height 30
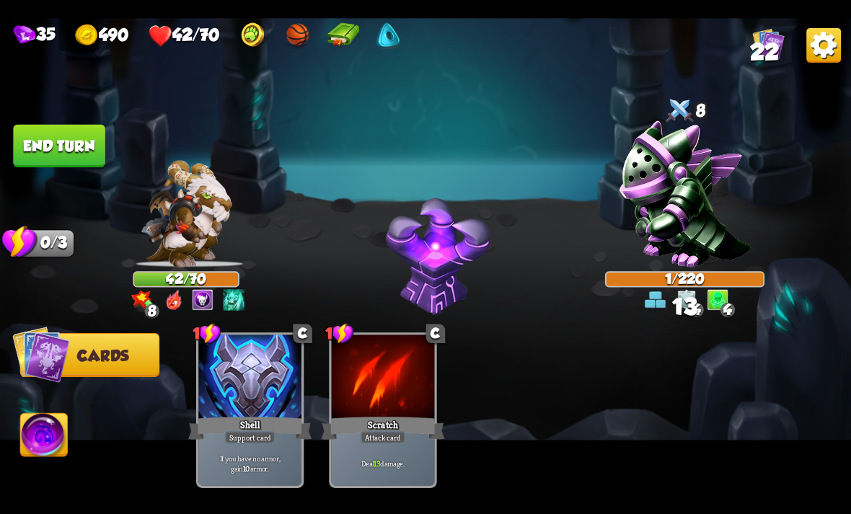
click at [36, 453] on img at bounding box center [44, 437] width 47 height 48
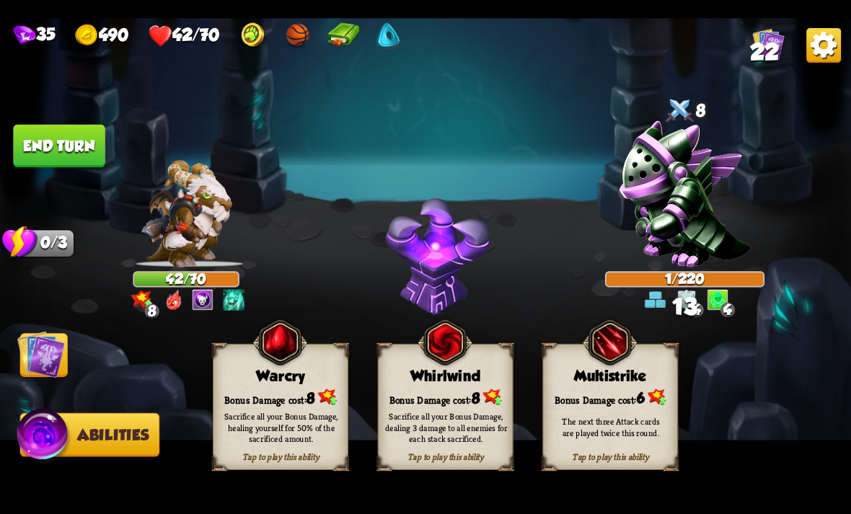
click at [18, 402] on img at bounding box center [425, 257] width 851 height 479
click at [267, 406] on div "Sacrifice all your Bonus Damage, healing yourself for 50% of the sacrificed amo…" at bounding box center [281, 427] width 136 height 53
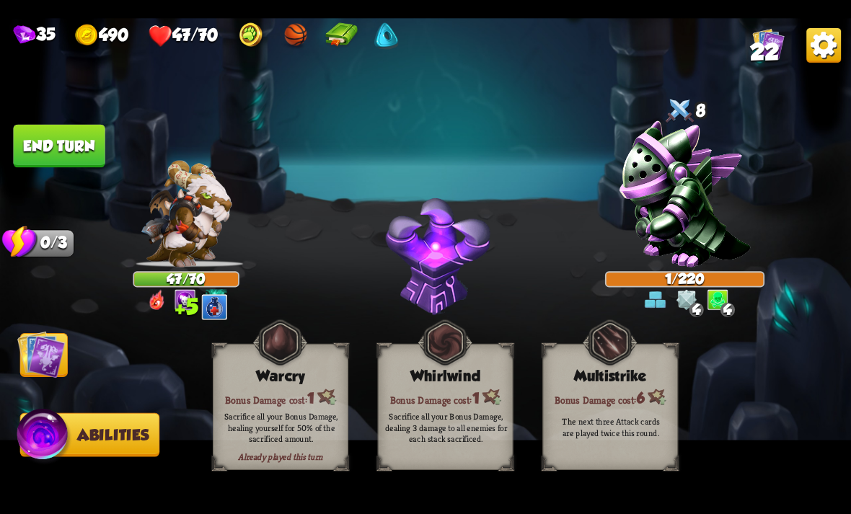
click at [79, 143] on button "End turn" at bounding box center [59, 145] width 92 height 43
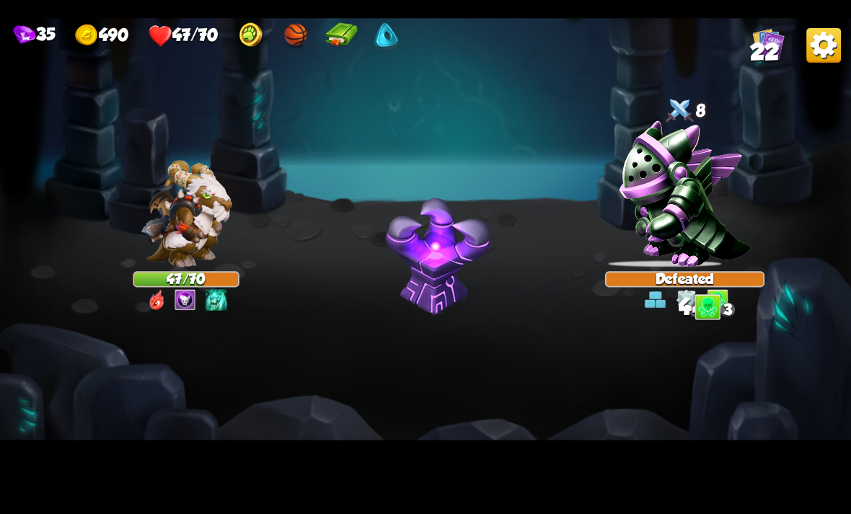
click at [51, 357] on img at bounding box center [425, 257] width 851 height 479
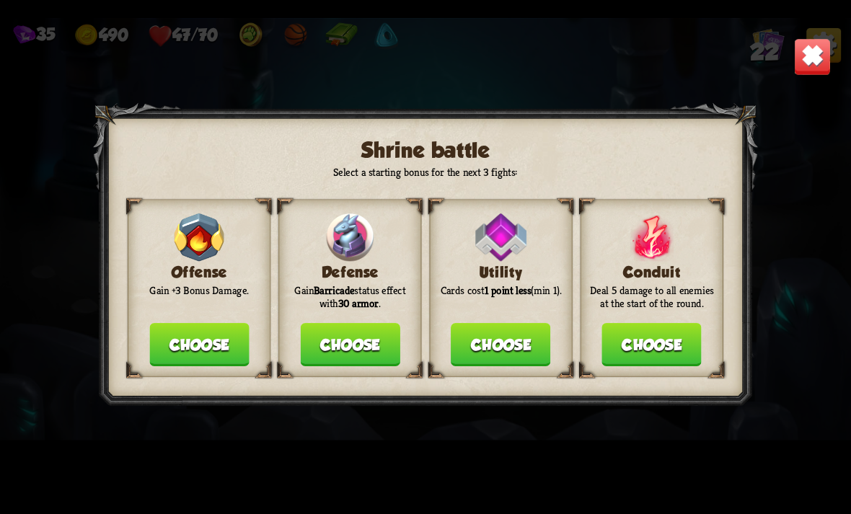
click at [199, 355] on button "Choose" at bounding box center [198, 344] width 99 height 43
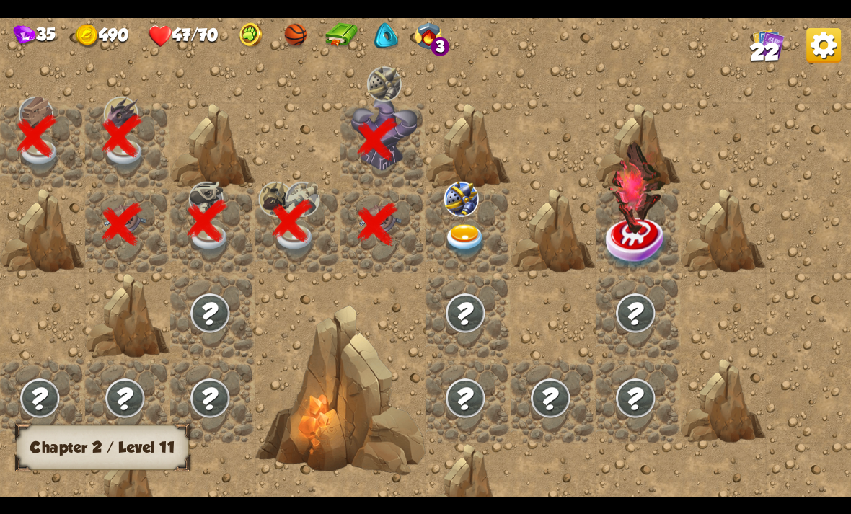
click at [456, 234] on img at bounding box center [465, 240] width 43 height 33
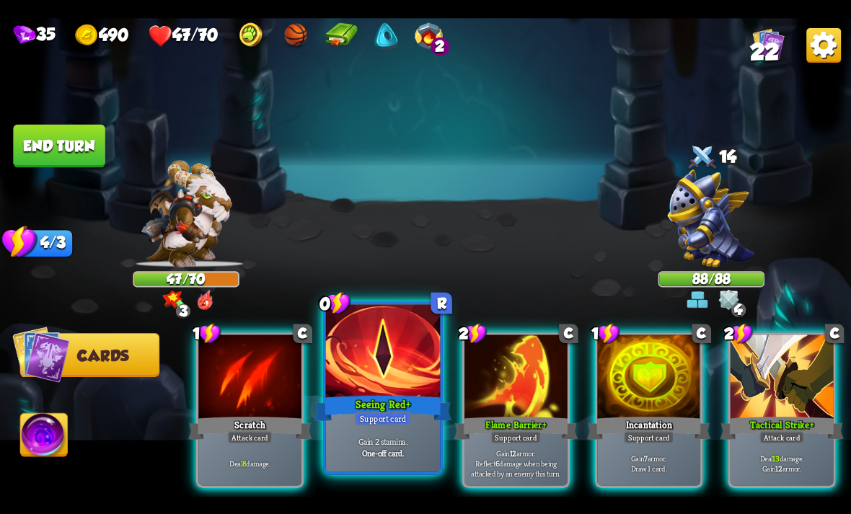
click at [385, 410] on div "Seeing Red +" at bounding box center [382, 408] width 137 height 30
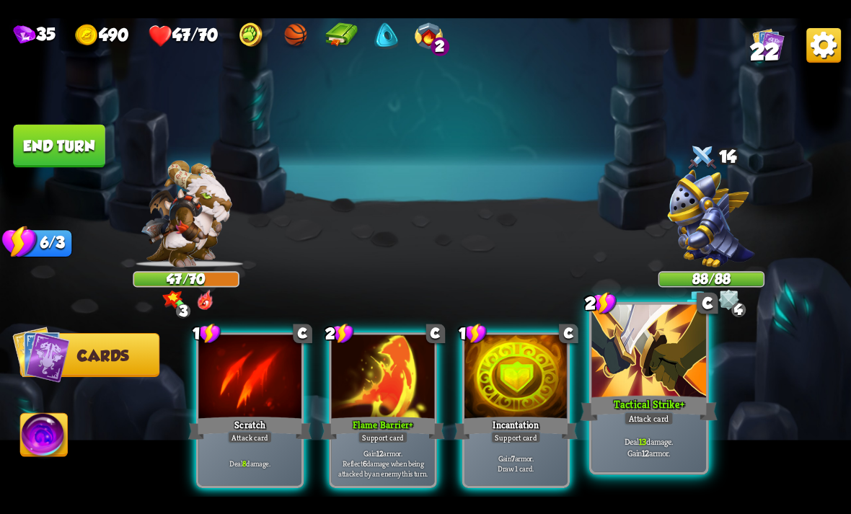
click at [699, 412] on div "Tactical Strike +" at bounding box center [648, 408] width 137 height 30
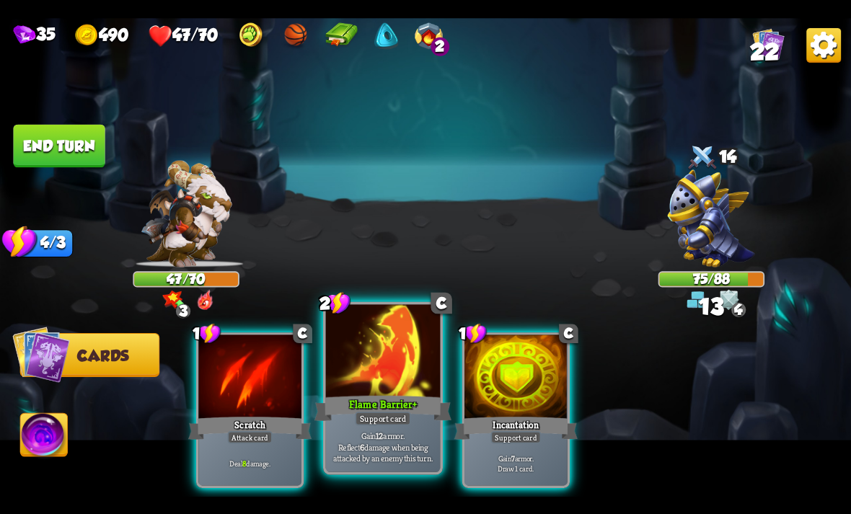
click at [387, 389] on div at bounding box center [383, 352] width 115 height 97
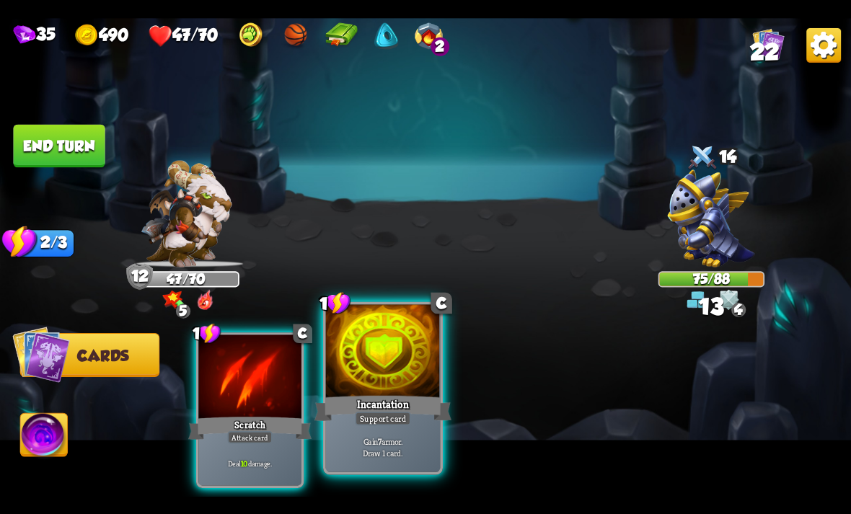
click at [410, 373] on div at bounding box center [383, 352] width 115 height 97
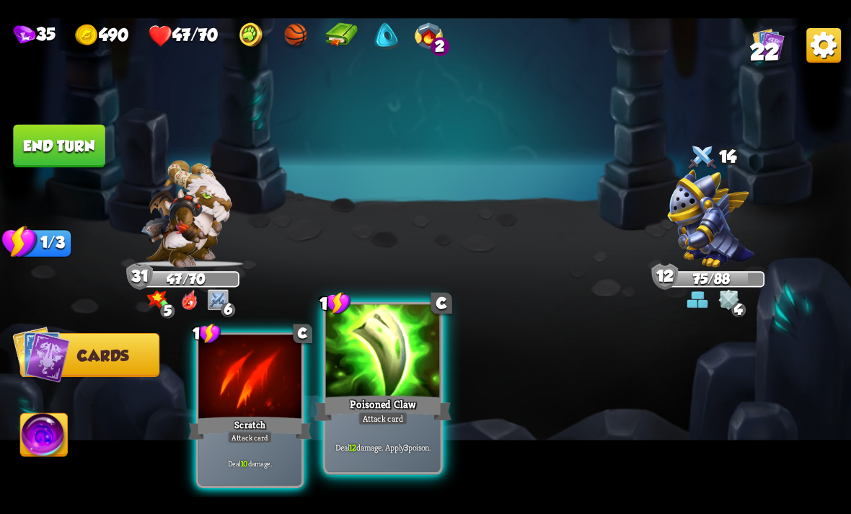
click at [369, 382] on div at bounding box center [383, 352] width 115 height 97
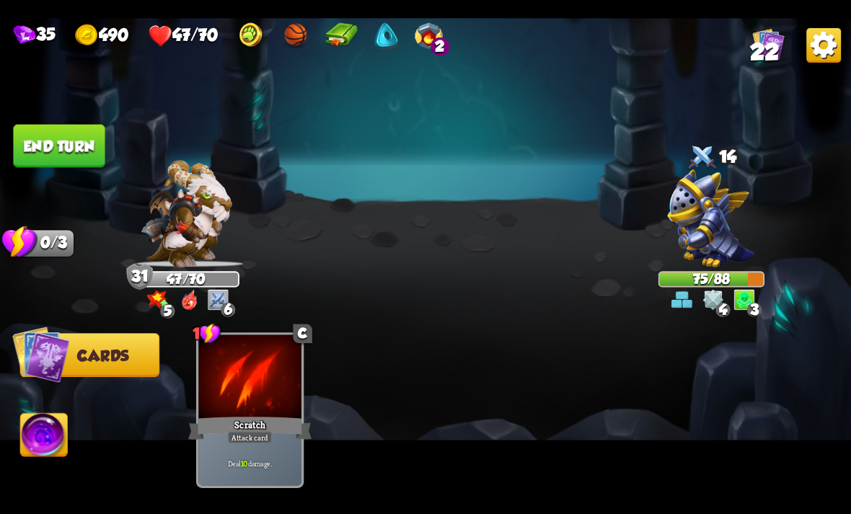
click at [62, 143] on button "End turn" at bounding box center [59, 145] width 92 height 43
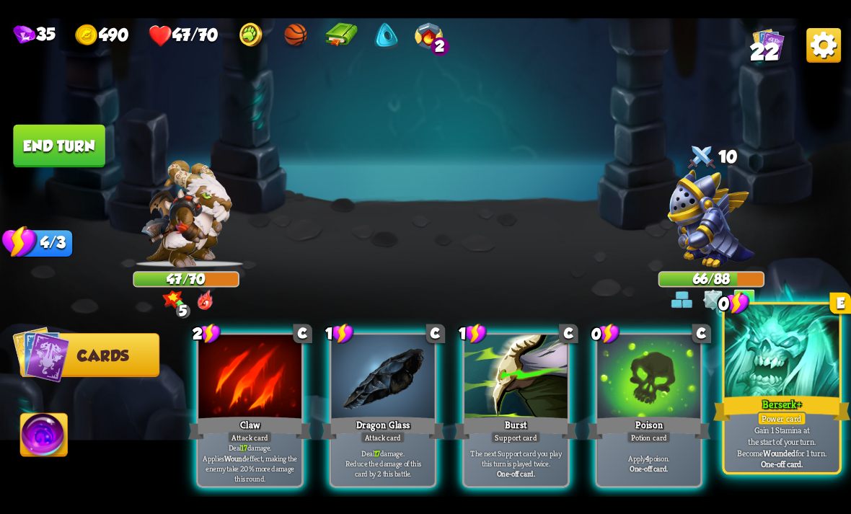
click at [771, 402] on div "Berserk +" at bounding box center [781, 408] width 137 height 30
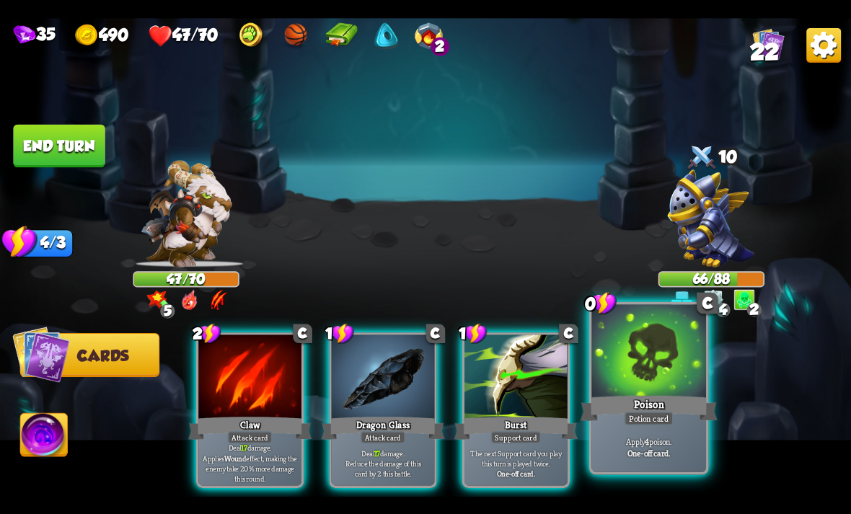
click at [662, 422] on div "Potion card" at bounding box center [648, 418] width 49 height 14
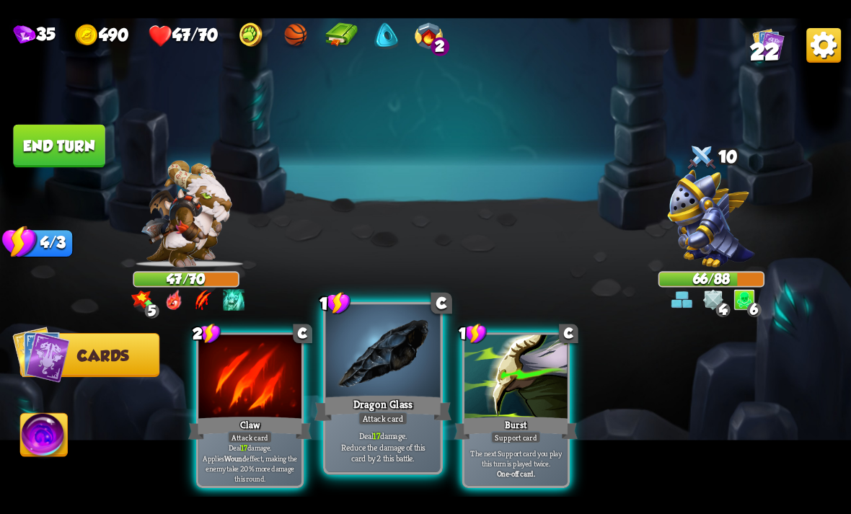
click at [402, 410] on div "Dragon Glass" at bounding box center [382, 408] width 137 height 30
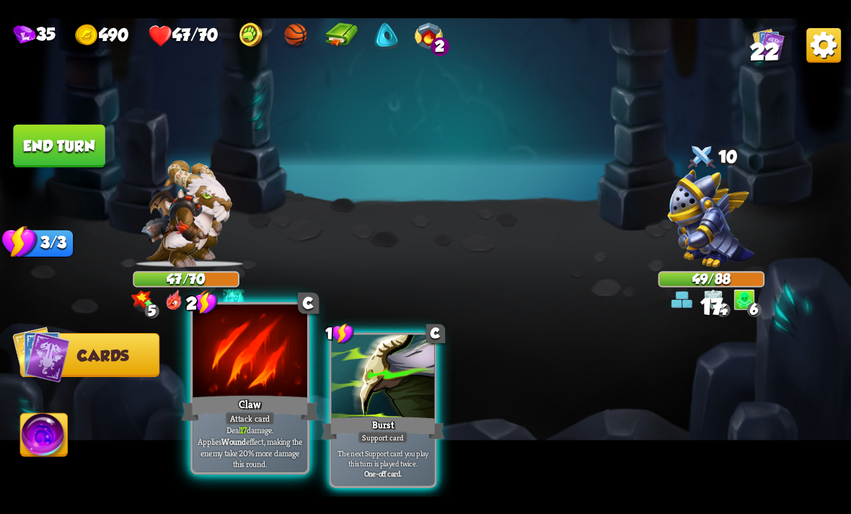
click at [244, 404] on div "Claw" at bounding box center [249, 408] width 137 height 30
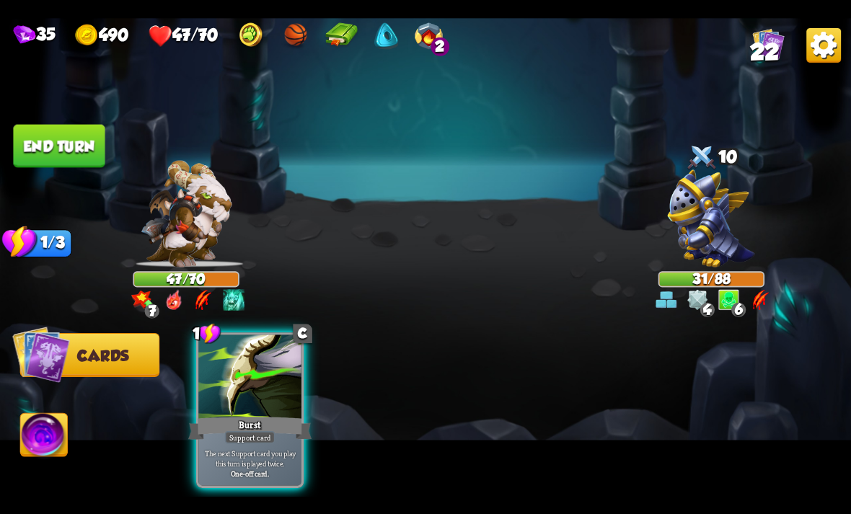
click at [62, 139] on button "End turn" at bounding box center [59, 145] width 92 height 43
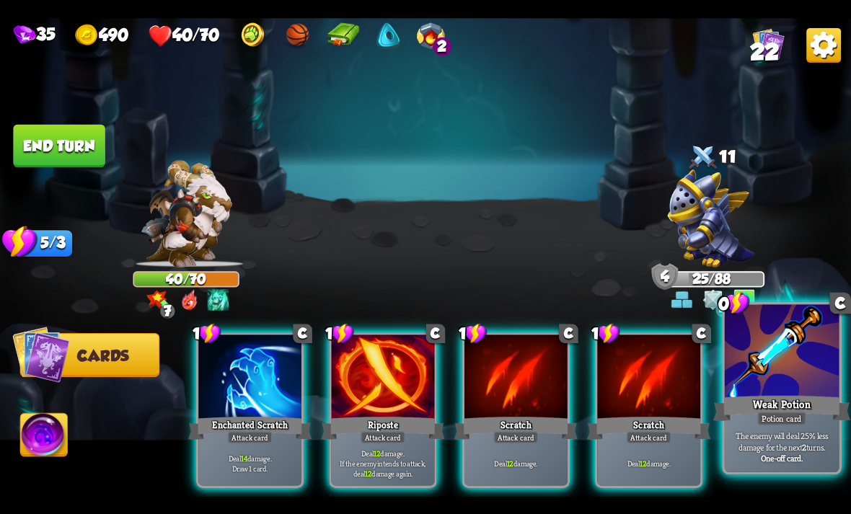
click at [800, 367] on div at bounding box center [782, 352] width 115 height 97
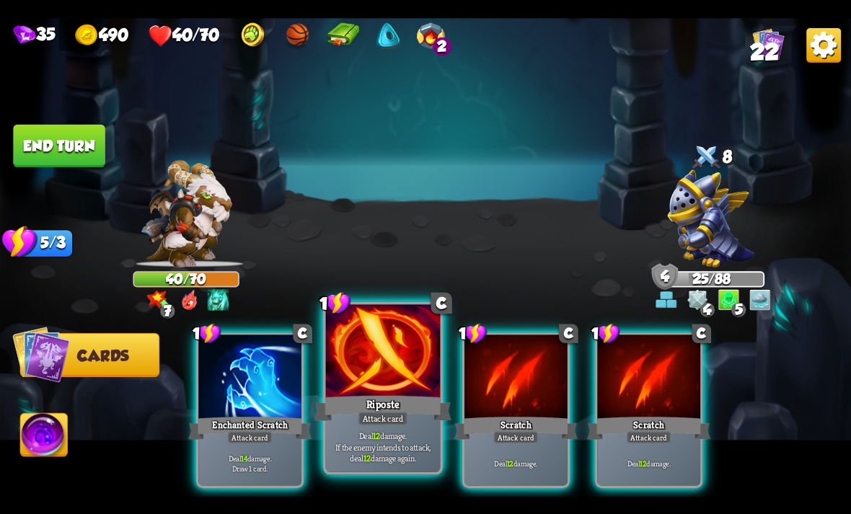
click at [363, 401] on div "Riposte" at bounding box center [382, 408] width 137 height 30
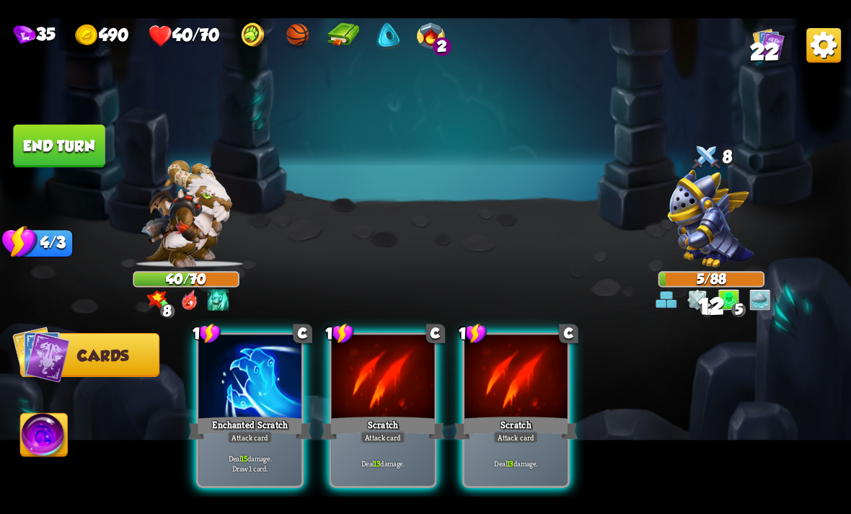
click at [57, 412] on img at bounding box center [425, 257] width 851 height 479
click at [74, 424] on img at bounding box center [425, 257] width 851 height 479
click at [52, 429] on img at bounding box center [44, 437] width 47 height 48
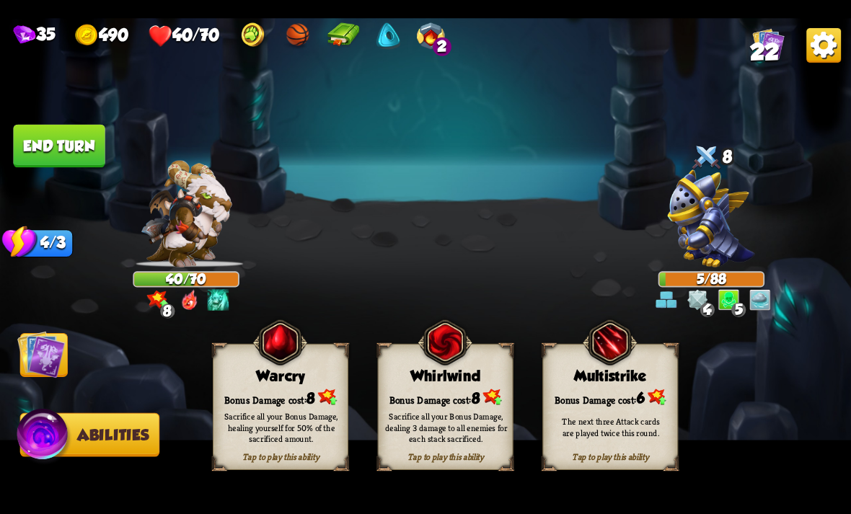
click at [261, 410] on div "Sacrifice all your Bonus Damage, healing yourself for 50% of the sacrificed amo…" at bounding box center [281, 427] width 123 height 34
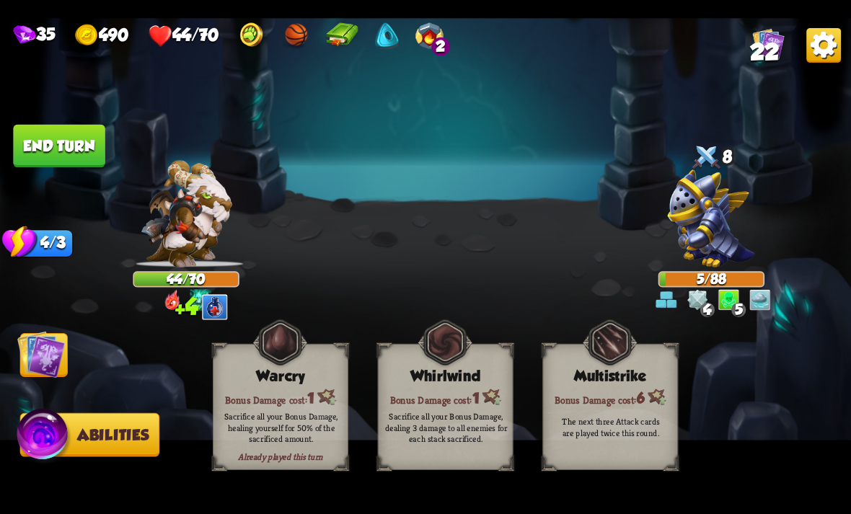
click at [43, 364] on img at bounding box center [41, 354] width 48 height 48
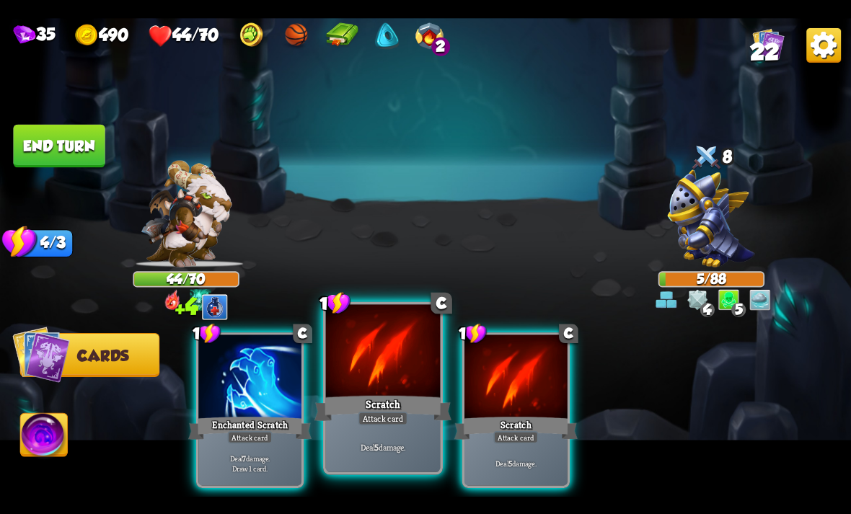
click at [385, 444] on p "Deal 5 damage." at bounding box center [383, 447] width 109 height 12
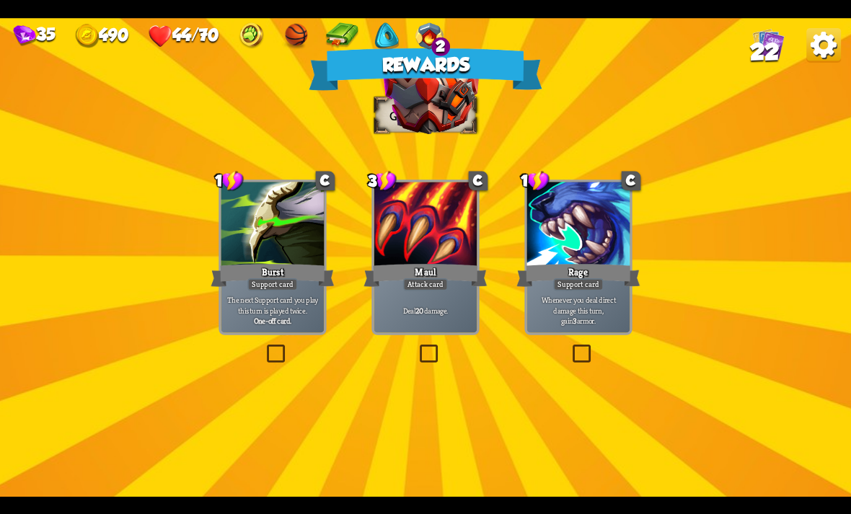
click at [586, 314] on p "Whenever you deal direct damage this turn, gain 3 armor." at bounding box center [578, 310] width 98 height 30
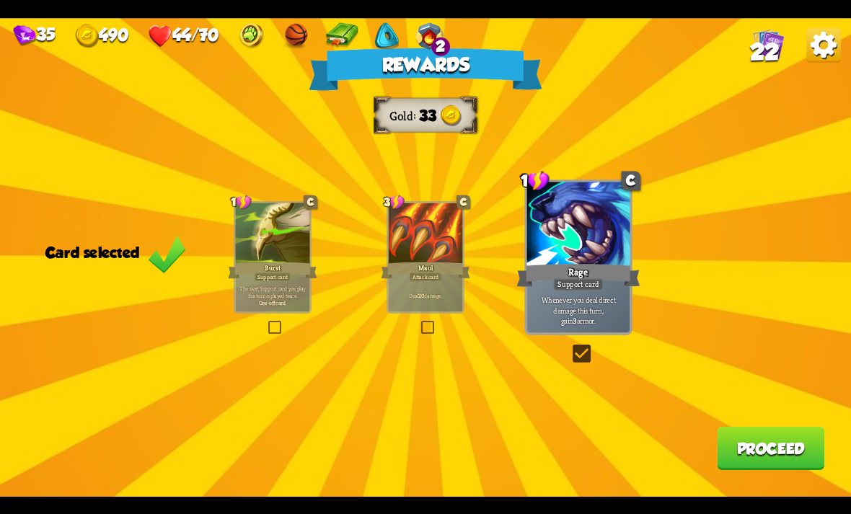
click at [818, 457] on button "Proceed" at bounding box center [770, 448] width 107 height 43
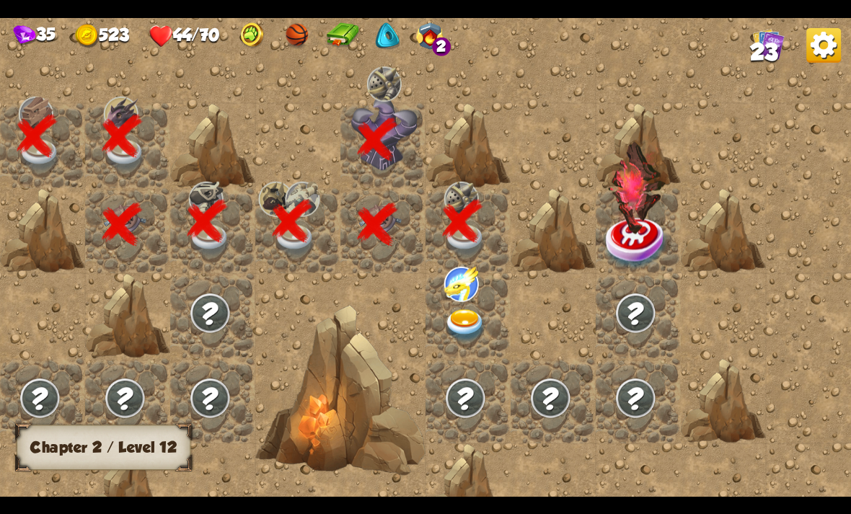
click at [487, 303] on div at bounding box center [467, 315] width 85 height 85
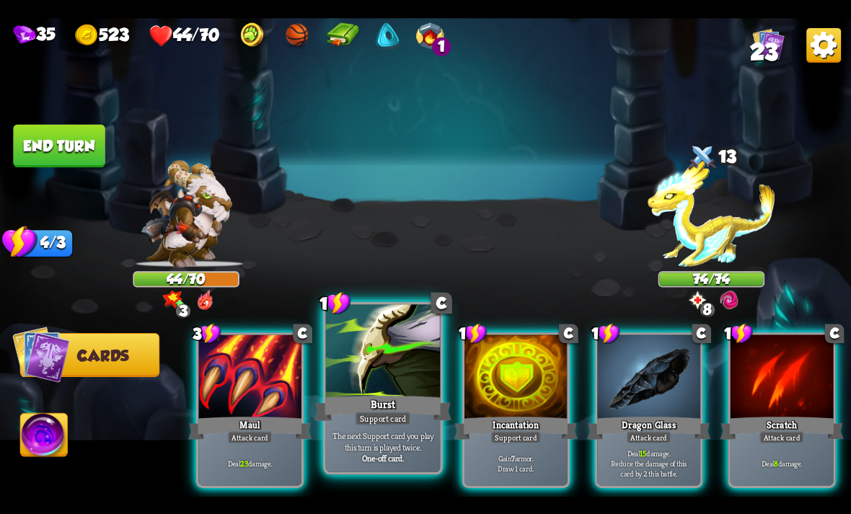
click at [406, 406] on div "Burst" at bounding box center [382, 408] width 137 height 30
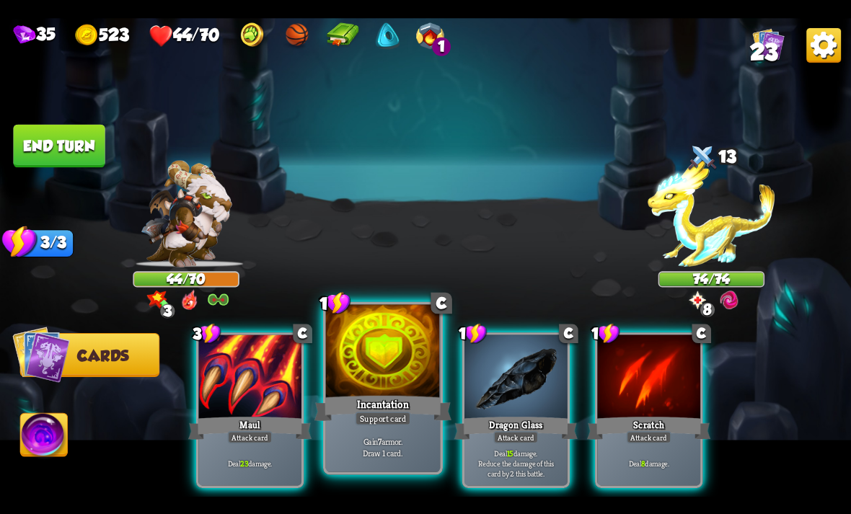
click at [396, 405] on div "Incantation" at bounding box center [382, 408] width 137 height 30
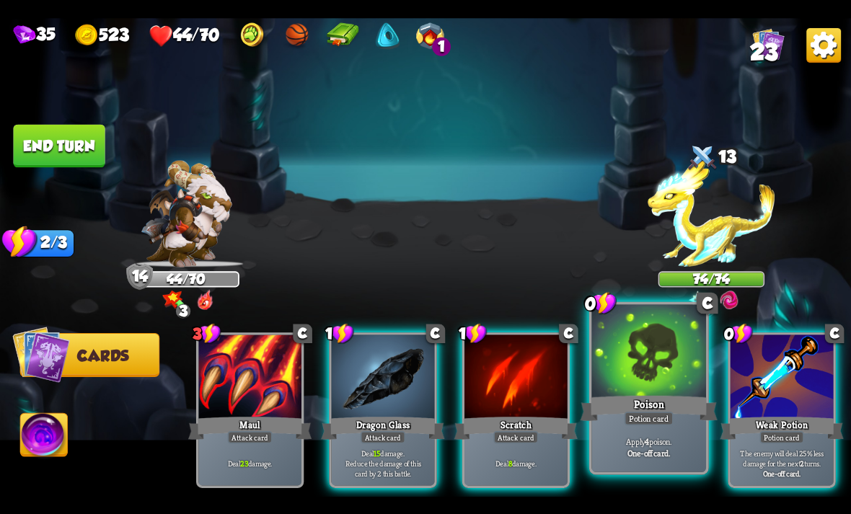
click at [664, 415] on div "Potion card" at bounding box center [648, 418] width 49 height 14
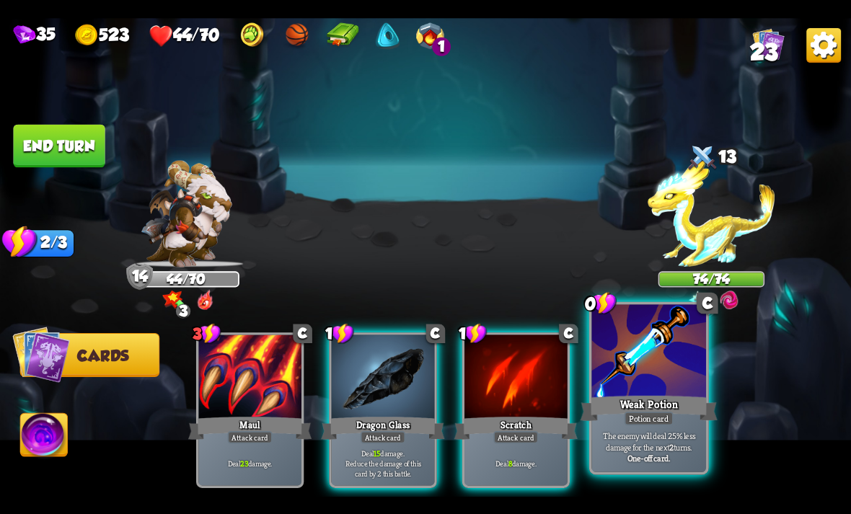
click at [673, 414] on div "Potion card" at bounding box center [648, 418] width 49 height 14
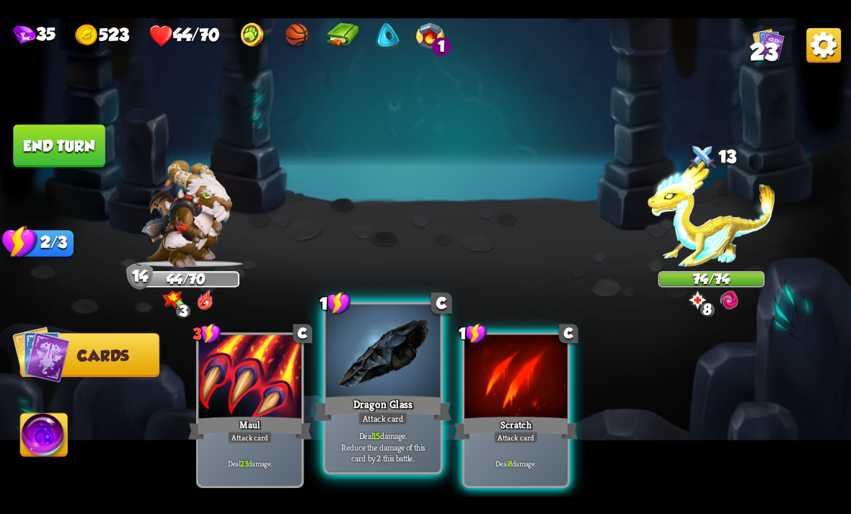
click at [381, 403] on div "Dragon Glass" at bounding box center [382, 408] width 137 height 30
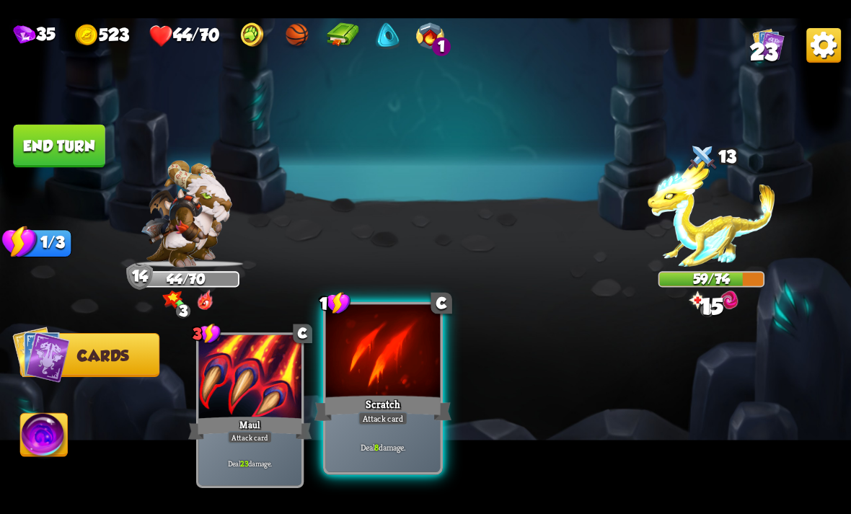
click at [396, 416] on div "Attack card" at bounding box center [383, 418] width 50 height 14
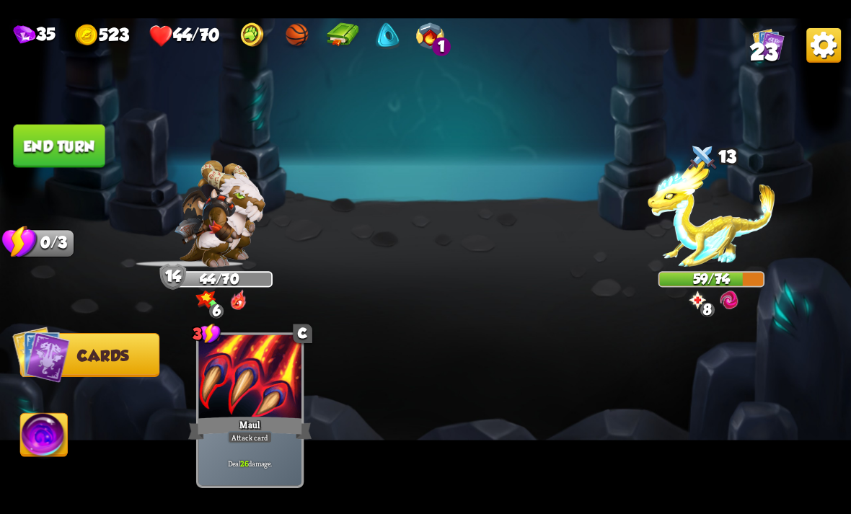
click at [66, 145] on button "End turn" at bounding box center [59, 145] width 92 height 43
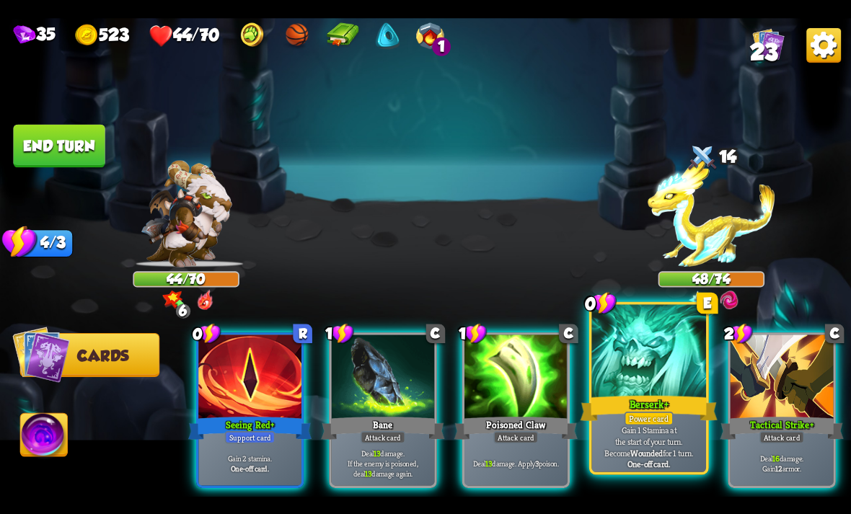
click at [635, 397] on div "Berserk +" at bounding box center [648, 408] width 137 height 30
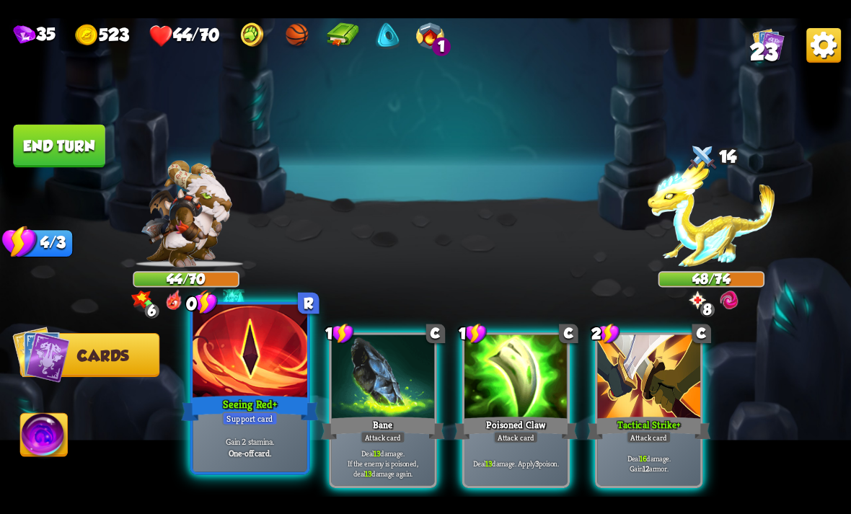
click at [229, 431] on div "Gain 2 stamina. One-off card." at bounding box center [250, 447] width 115 height 50
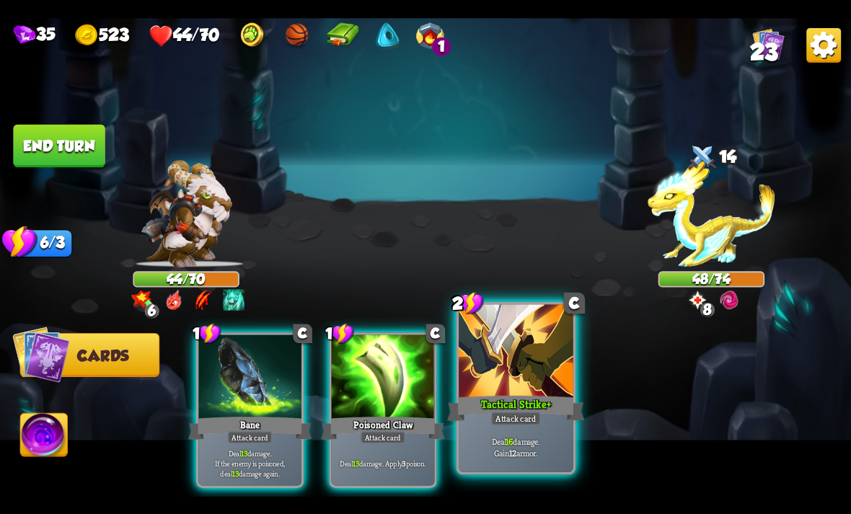
click
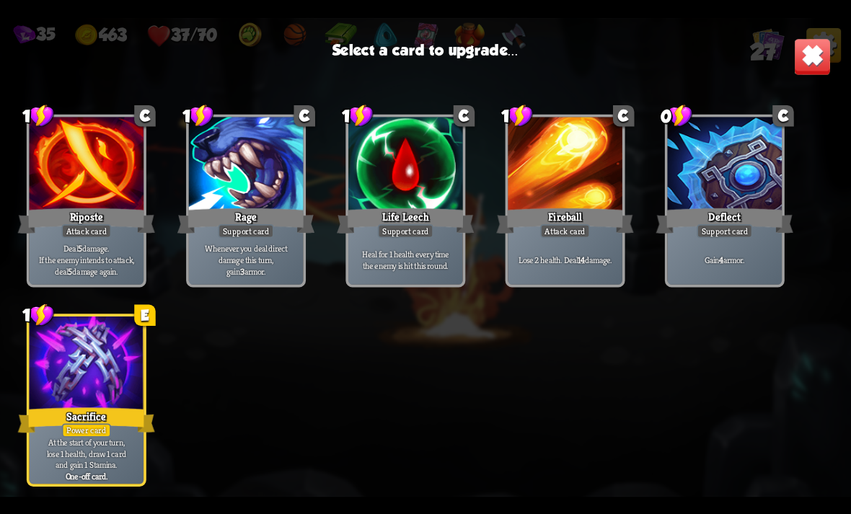
scroll to position [671, 0]
